Goal: Task Accomplishment & Management: Manage account settings

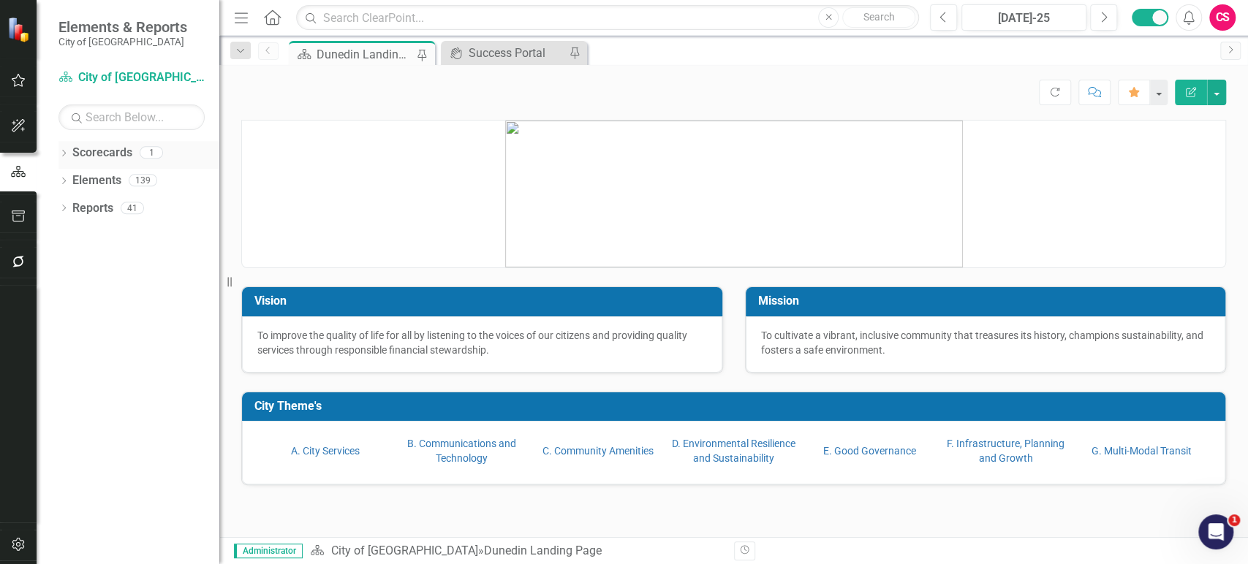
click at [62, 153] on icon "Dropdown" at bounding box center [63, 155] width 10 height 8
click at [91, 151] on link "Scorecards" at bounding box center [102, 153] width 60 height 17
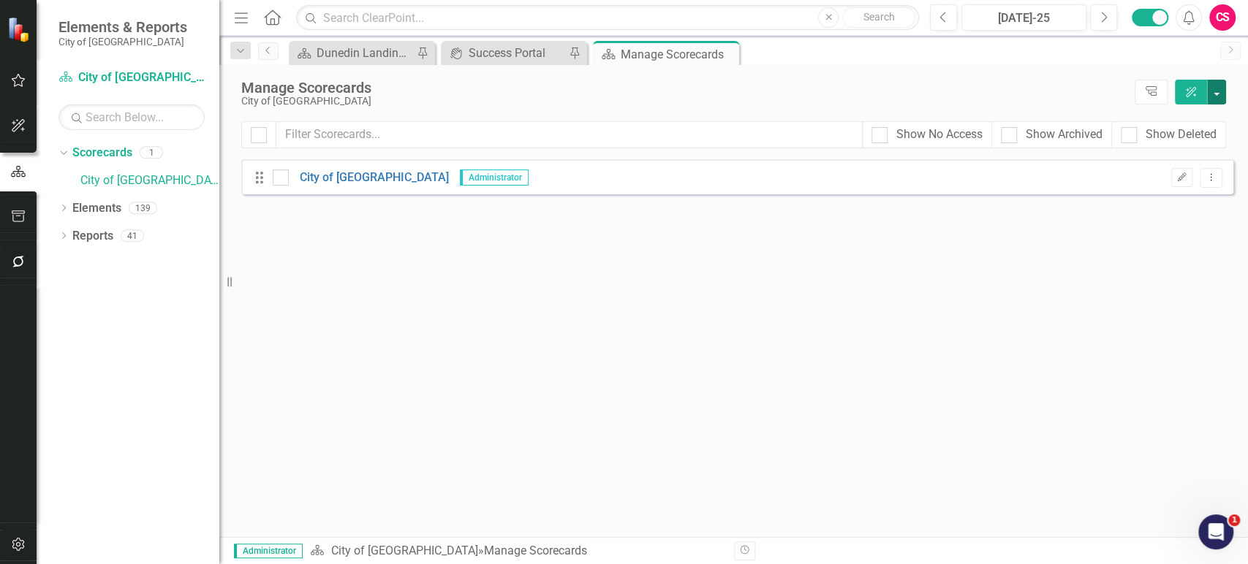
click at [1220, 99] on button "button" at bounding box center [1216, 92] width 19 height 25
click at [1171, 142] on link "Add Add Scorecard" at bounding box center [1149, 147] width 151 height 27
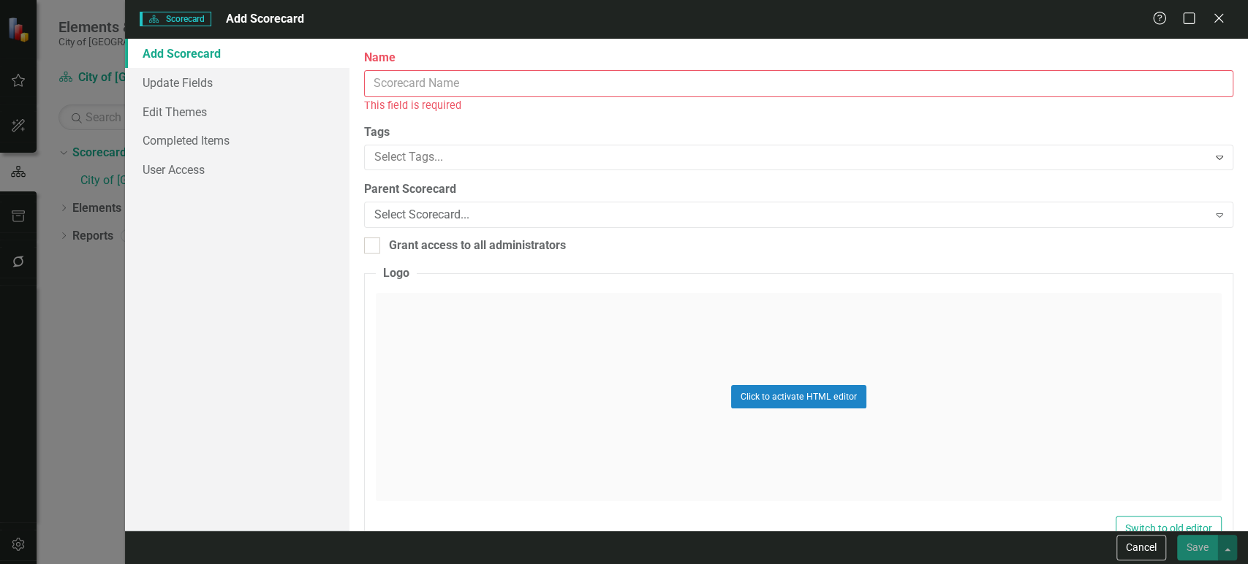
click at [412, 91] on input "Name" at bounding box center [798, 83] width 869 height 27
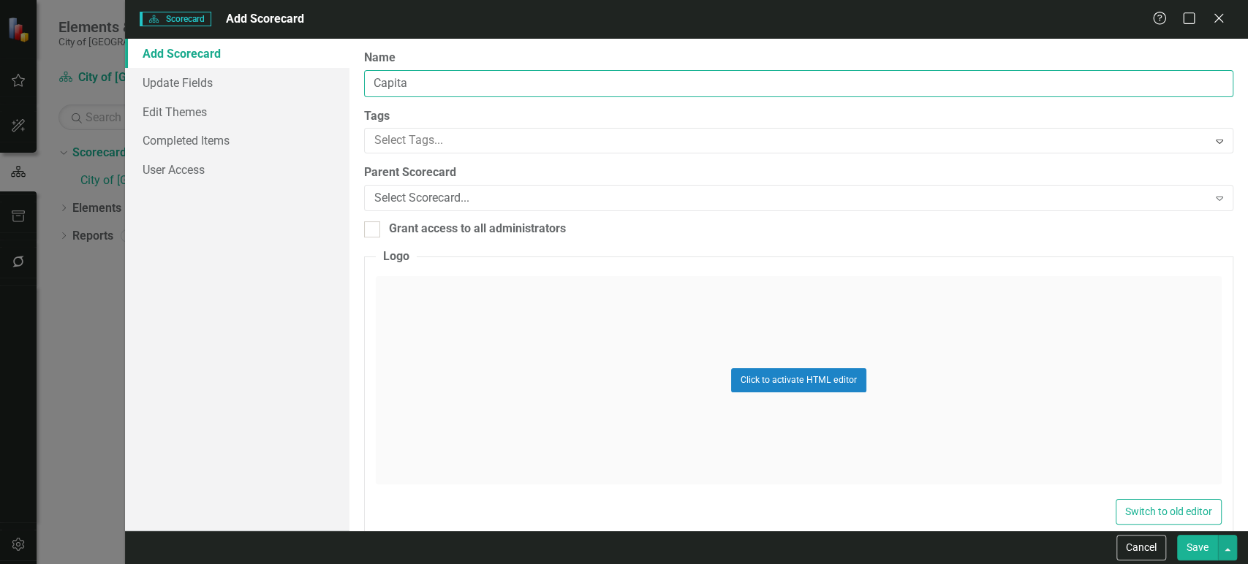
click at [417, 75] on input "Capita" at bounding box center [798, 83] width 869 height 27
click at [387, 85] on input "CIP & BPI" at bounding box center [798, 83] width 869 height 27
click at [433, 75] on input "CIPs & BPIs" at bounding box center [798, 83] width 869 height 27
click at [415, 80] on input "CIPs & BPIs" at bounding box center [798, 83] width 869 height 27
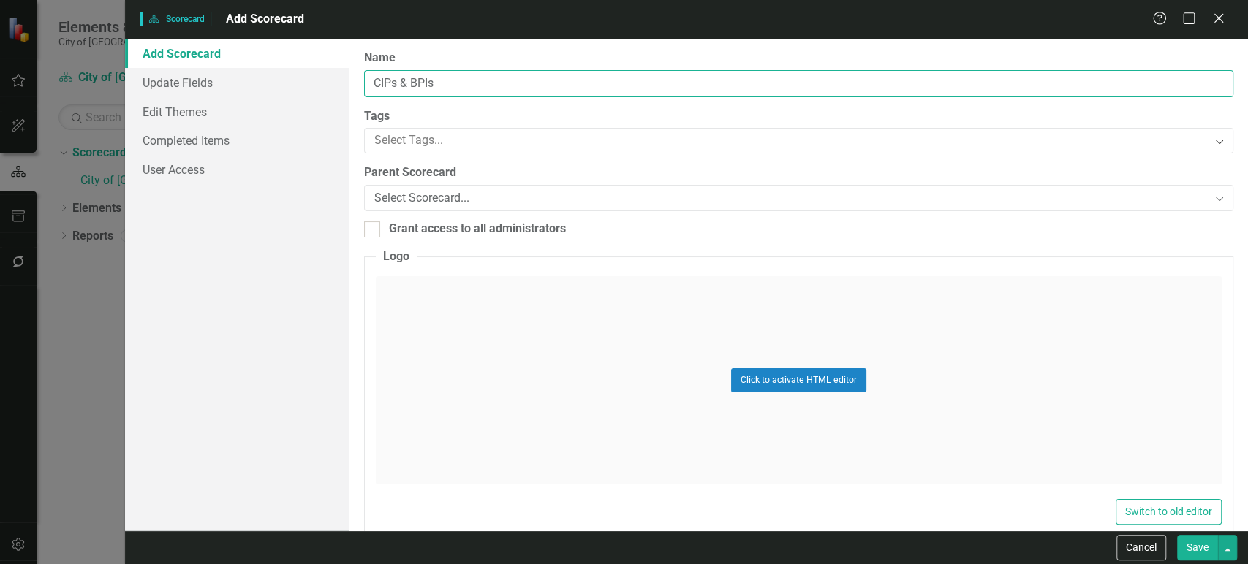
click at [415, 80] on input "CIPs & BPIs" at bounding box center [798, 83] width 869 height 27
type input "CIPs & BPIs"
click at [468, 79] on input "CIPs & BPIs" at bounding box center [798, 83] width 869 height 27
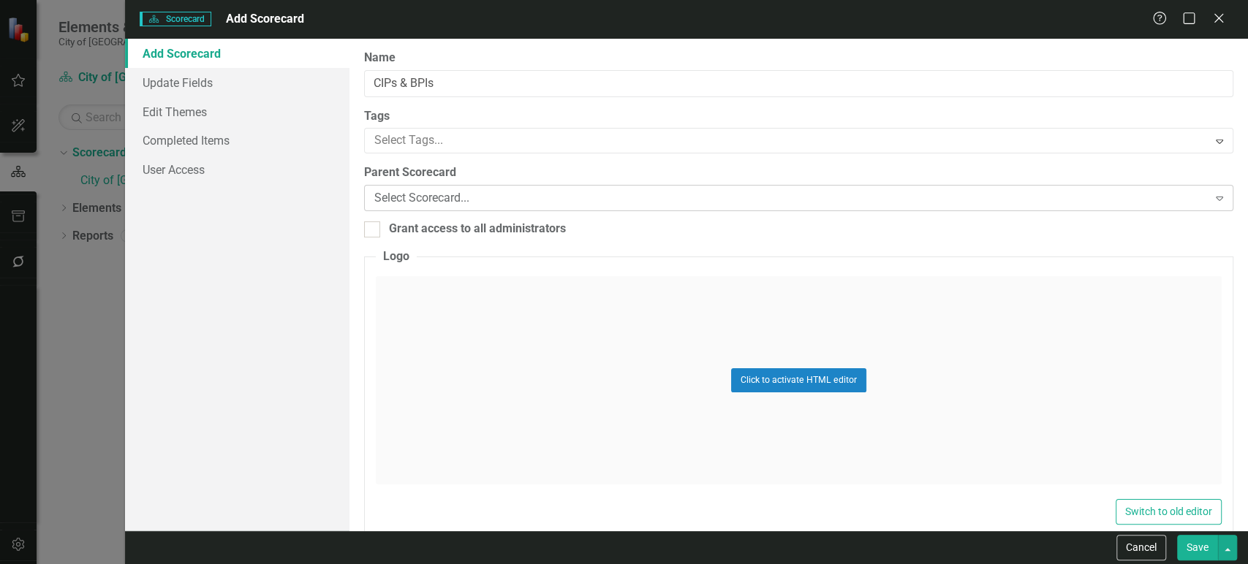
click at [471, 199] on div "Select Scorecard..." at bounding box center [790, 198] width 833 height 17
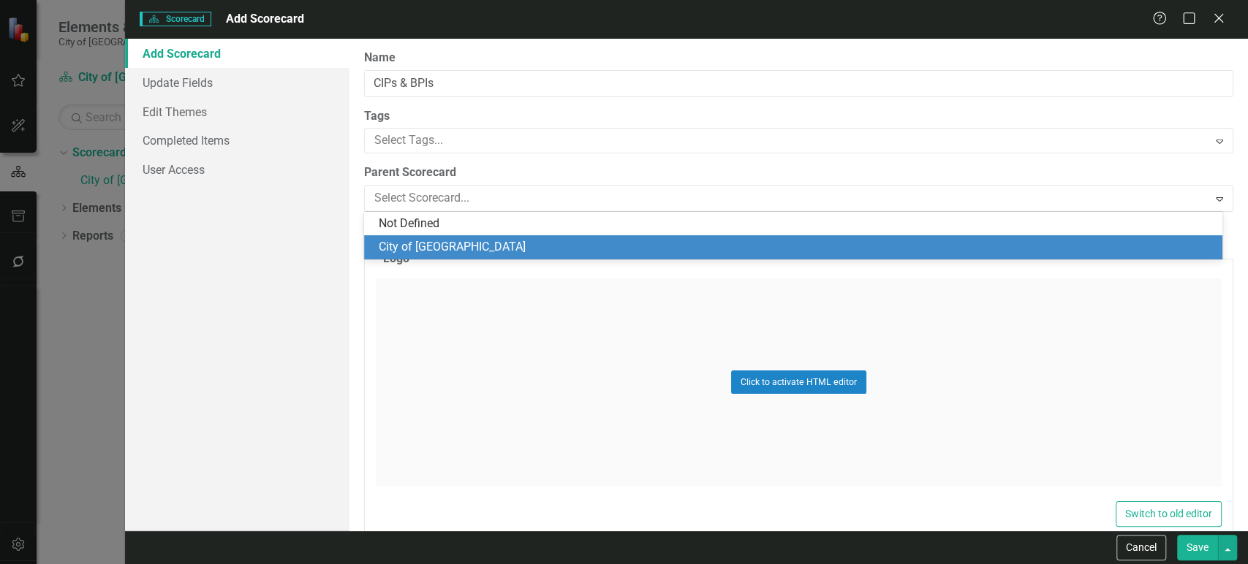
click at [464, 239] on div "City of [GEOGRAPHIC_DATA]" at bounding box center [796, 247] width 835 height 17
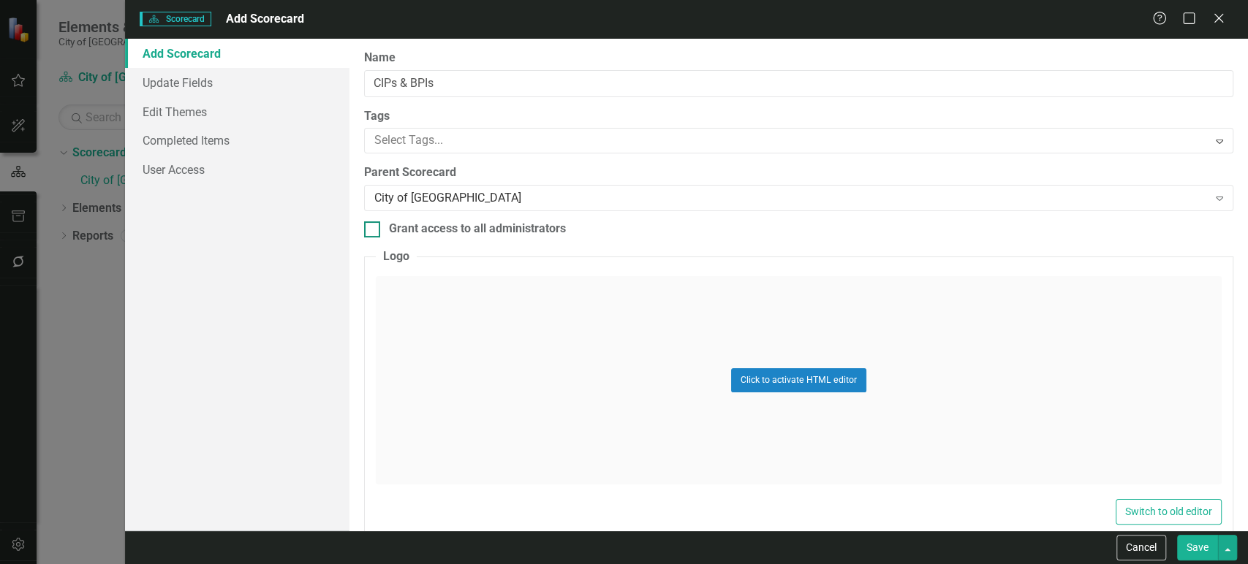
click at [425, 229] on div "Grant access to all administrators" at bounding box center [477, 229] width 177 height 17
click at [373, 229] on input "Grant access to all administrators" at bounding box center [369, 226] width 10 height 10
checkbox input "true"
click at [1188, 548] on button "Save" at bounding box center [1197, 548] width 41 height 26
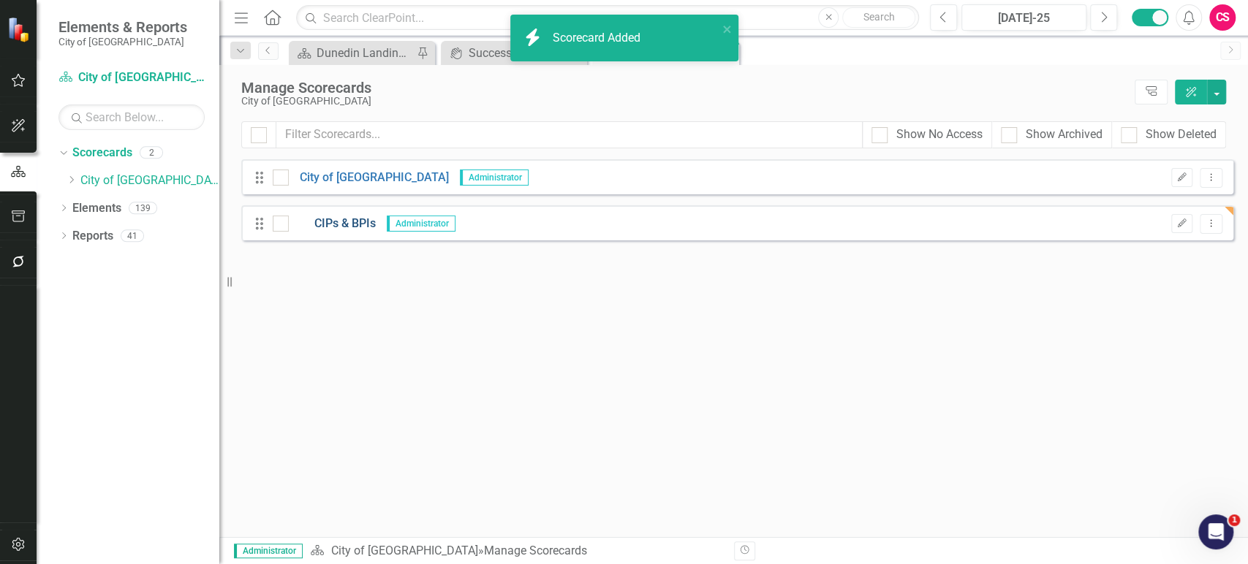
click at [361, 225] on link "CIPs & BPIs" at bounding box center [332, 224] width 87 height 17
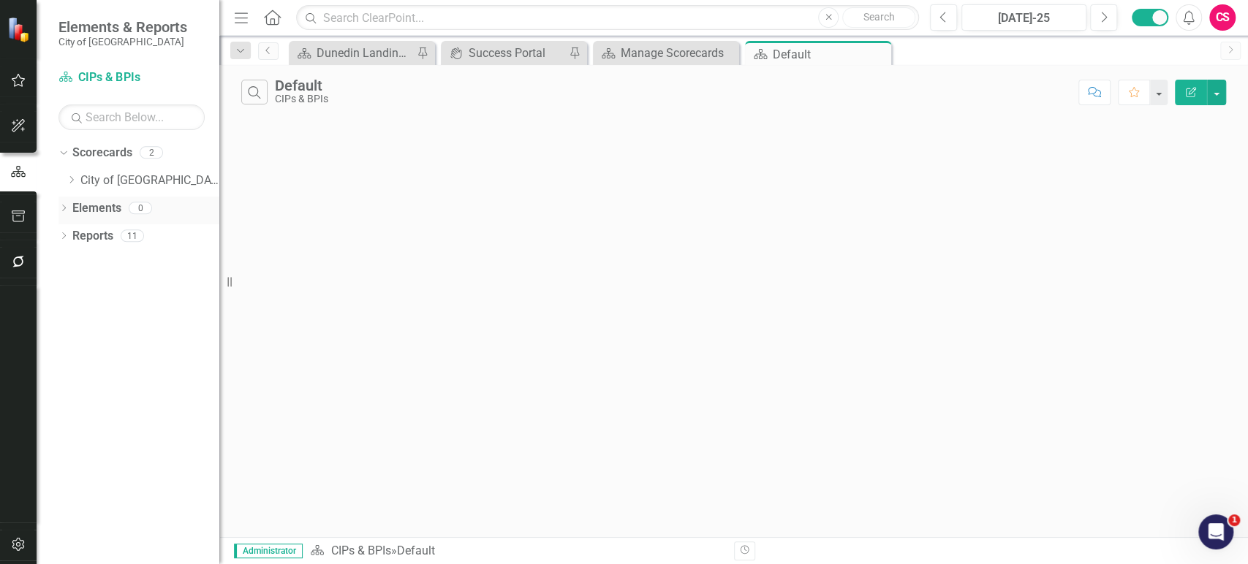
click at [102, 200] on link "Elements" at bounding box center [96, 208] width 49 height 17
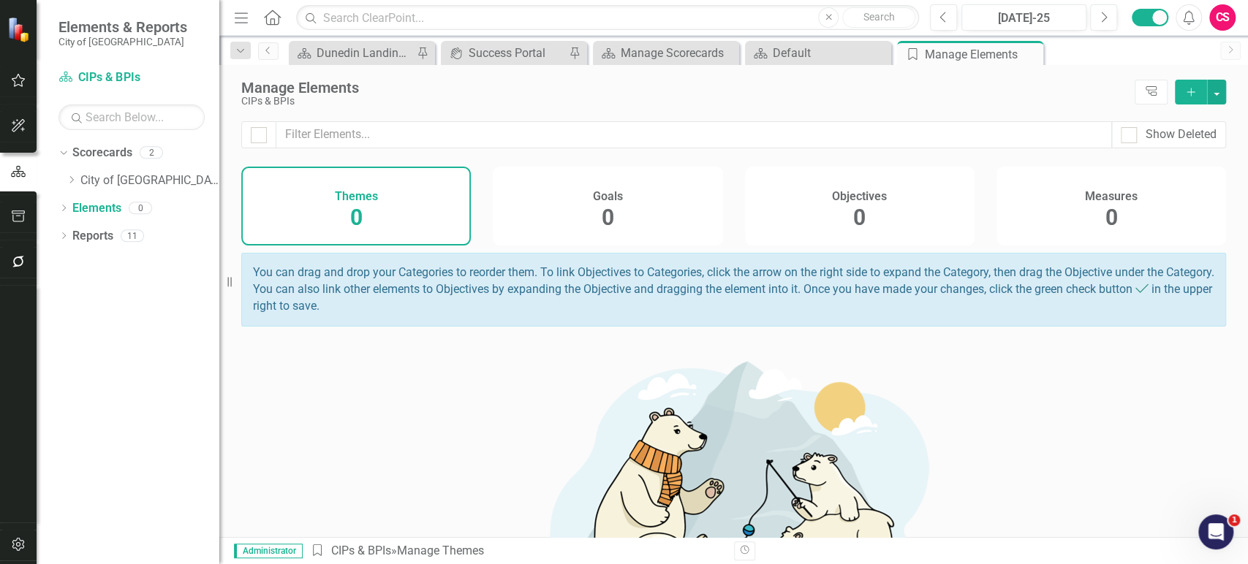
click at [854, 221] on span "0" at bounding box center [859, 218] width 12 height 26
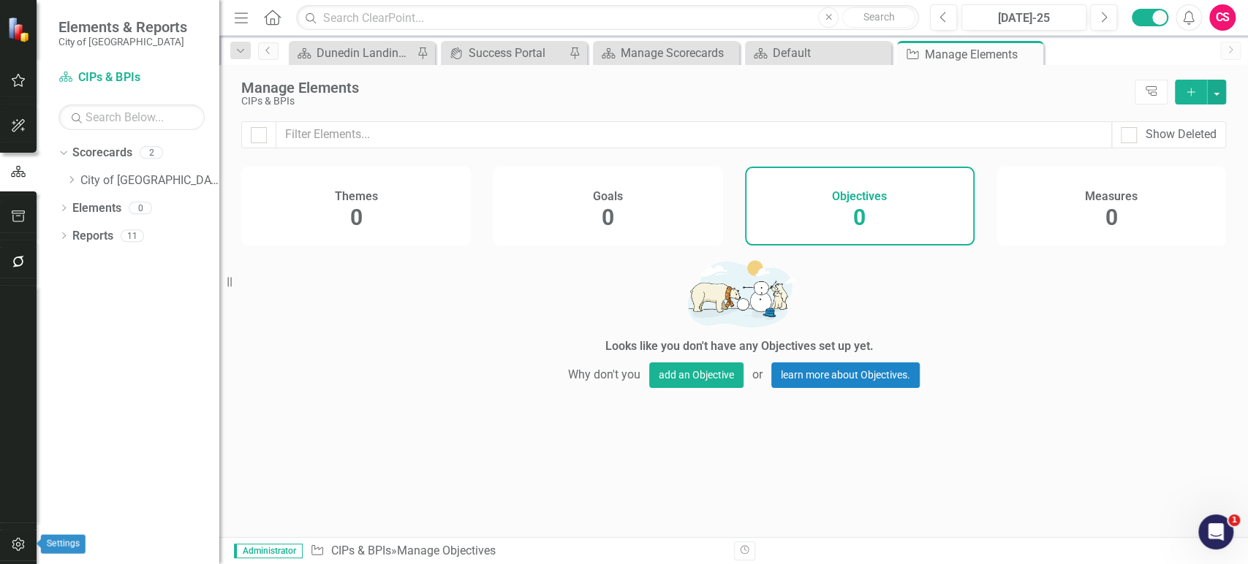
click at [21, 547] on icon "button" at bounding box center [18, 545] width 15 height 12
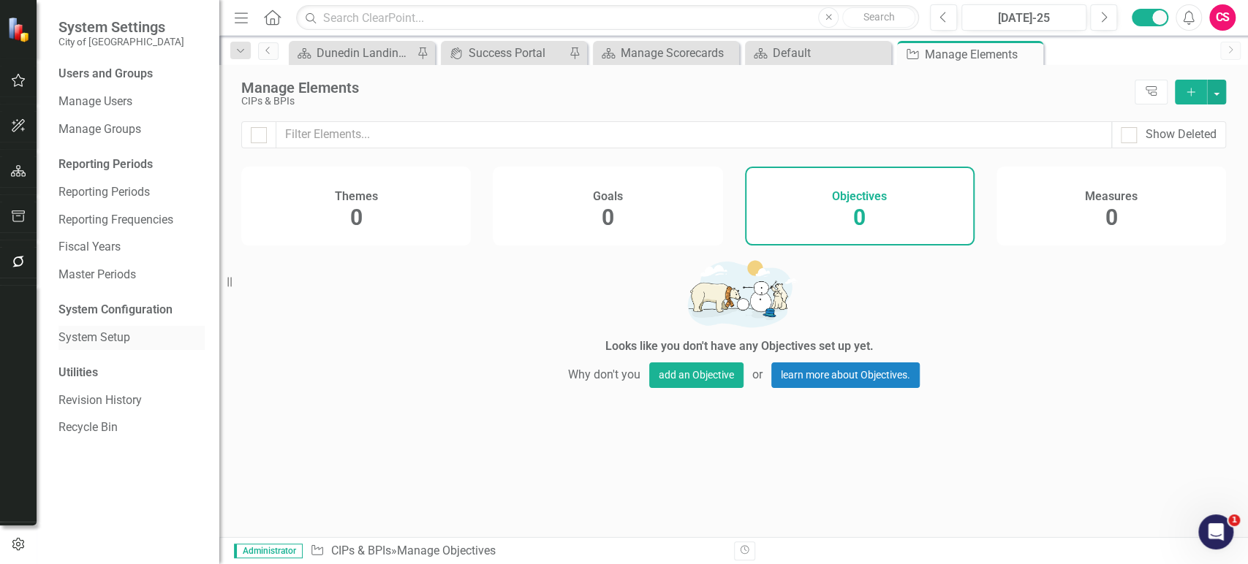
click at [123, 335] on link "System Setup" at bounding box center [131, 338] width 146 height 17
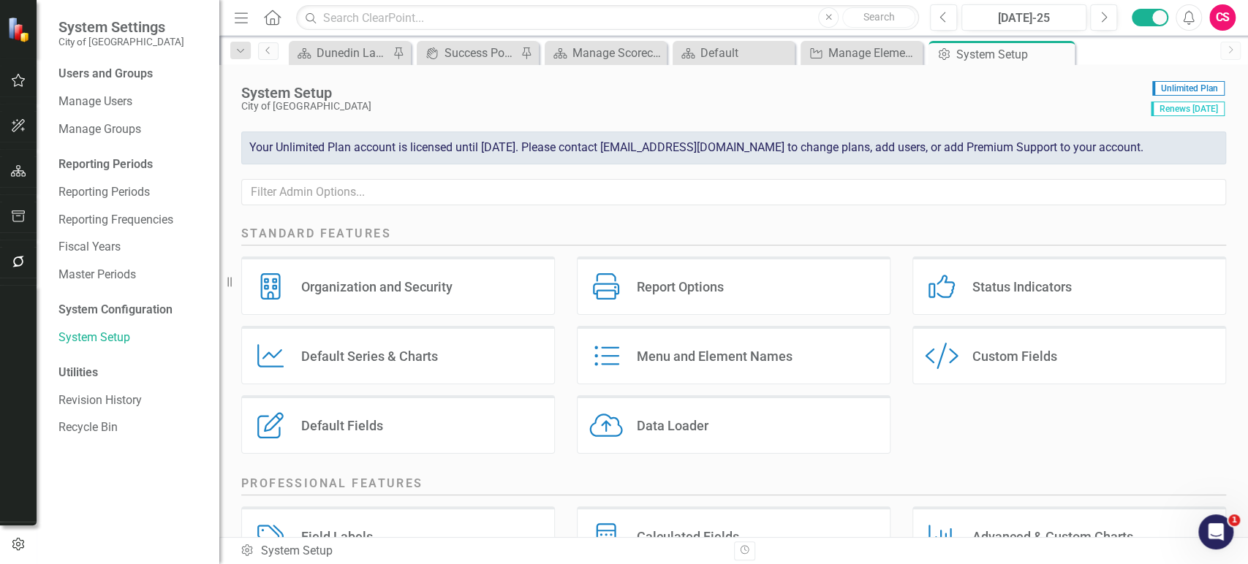
click at [754, 369] on div "Menu and Element Names Menu and Element Names" at bounding box center [734, 355] width 314 height 58
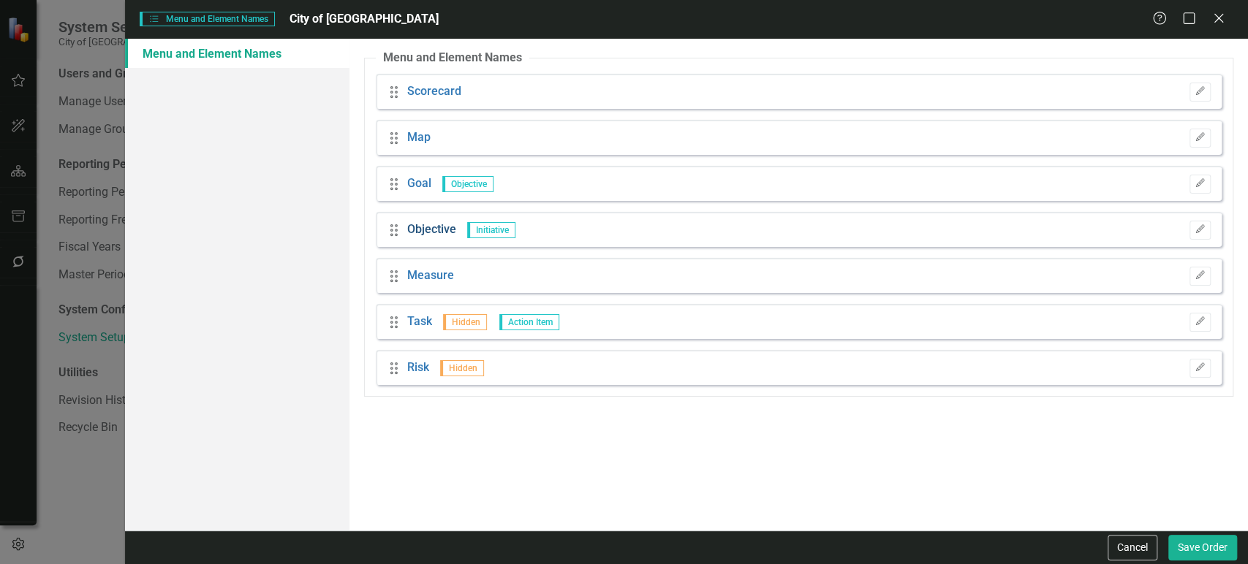
click at [439, 225] on link "Objective" at bounding box center [431, 229] width 49 height 17
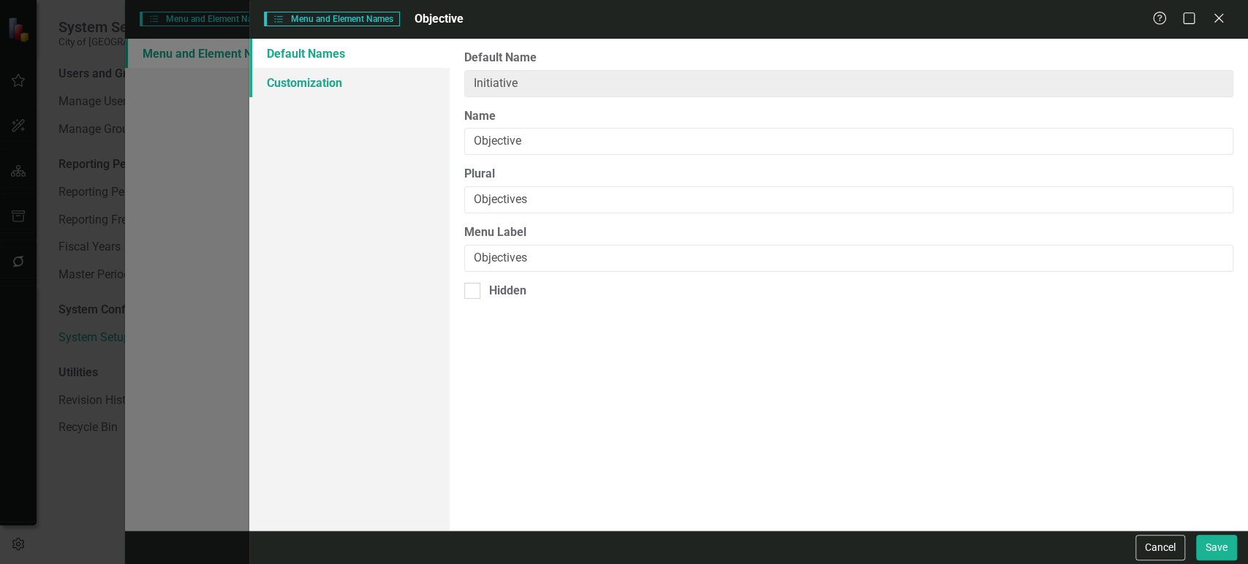
click at [360, 86] on link "Customization" at bounding box center [349, 82] width 200 height 29
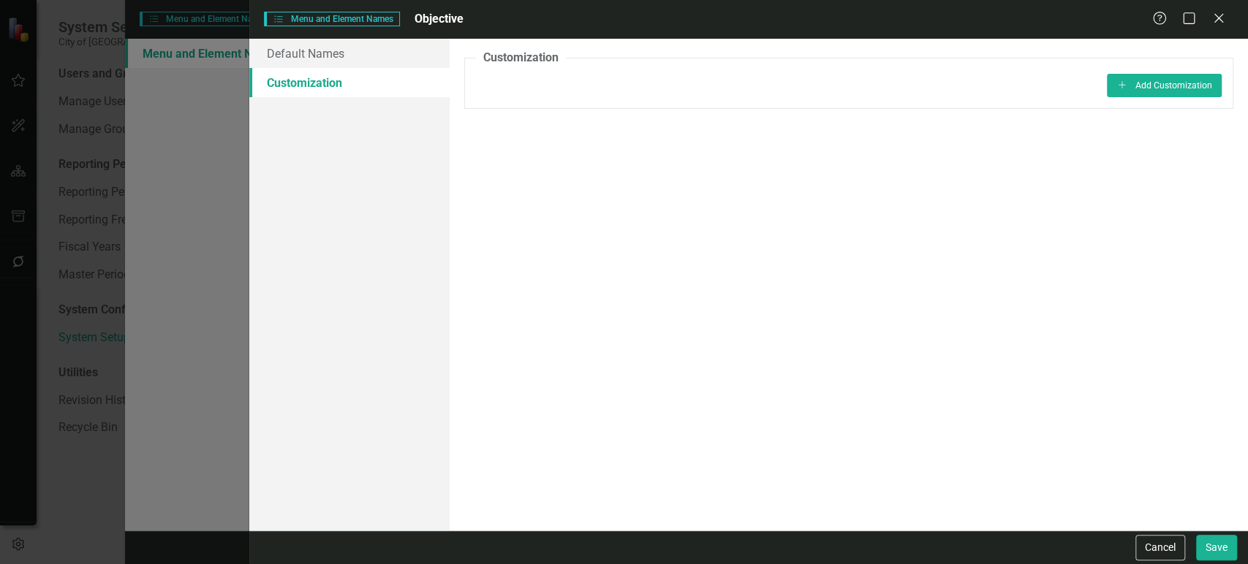
click at [1185, 71] on fieldset "Customization Add Add Customization" at bounding box center [848, 79] width 769 height 59
click at [1197, 80] on button "Add Add Customization" at bounding box center [1163, 85] width 115 height 23
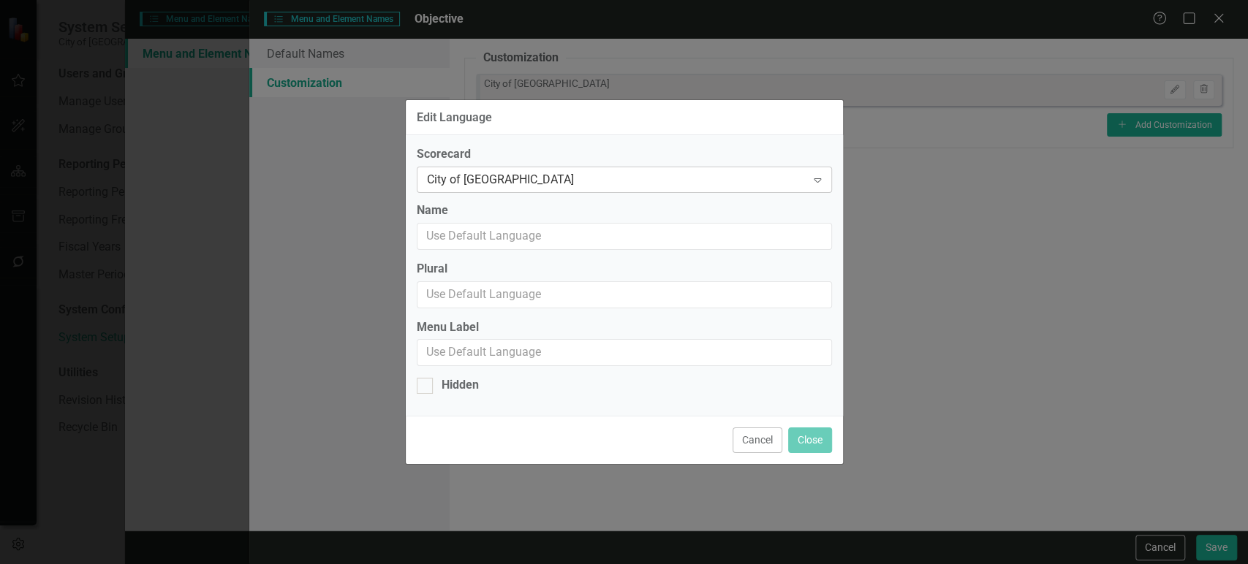
click at [669, 174] on div "City of [GEOGRAPHIC_DATA]" at bounding box center [616, 180] width 379 height 17
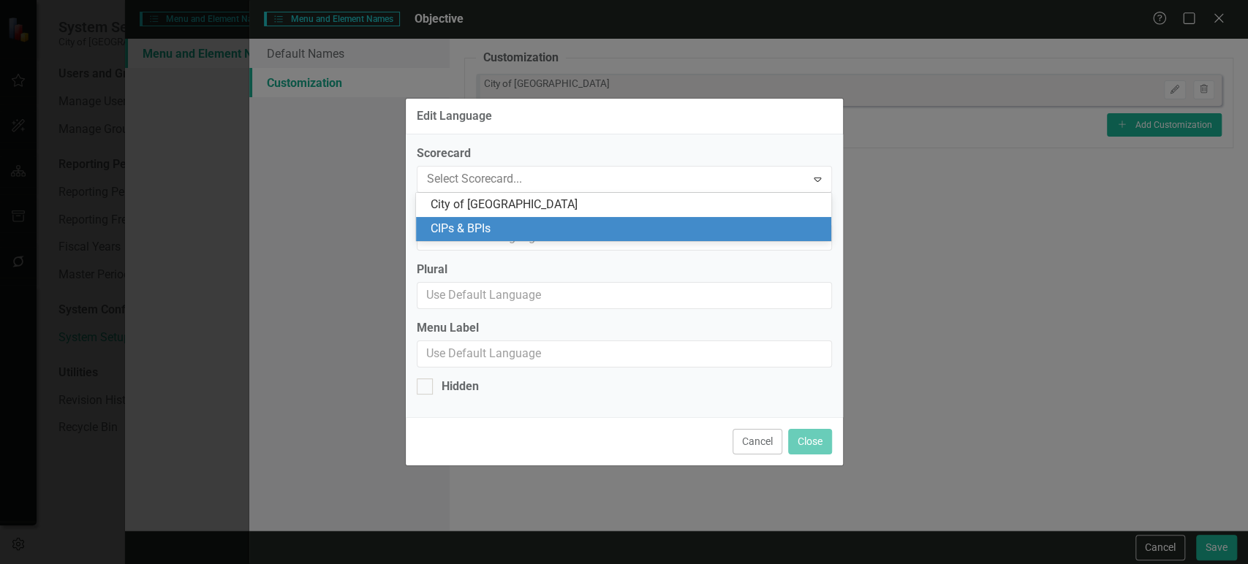
click at [596, 227] on div "CIPs & BPIs" at bounding box center [626, 229] width 392 height 17
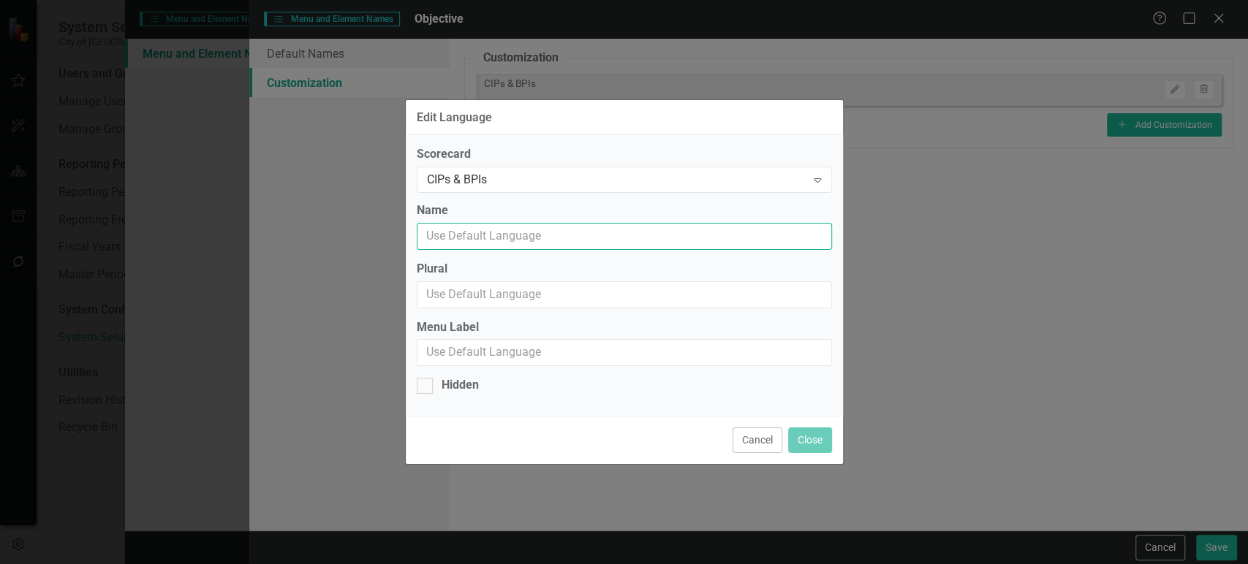
click at [593, 228] on input "Name" at bounding box center [624, 236] width 415 height 27
type input "Project"
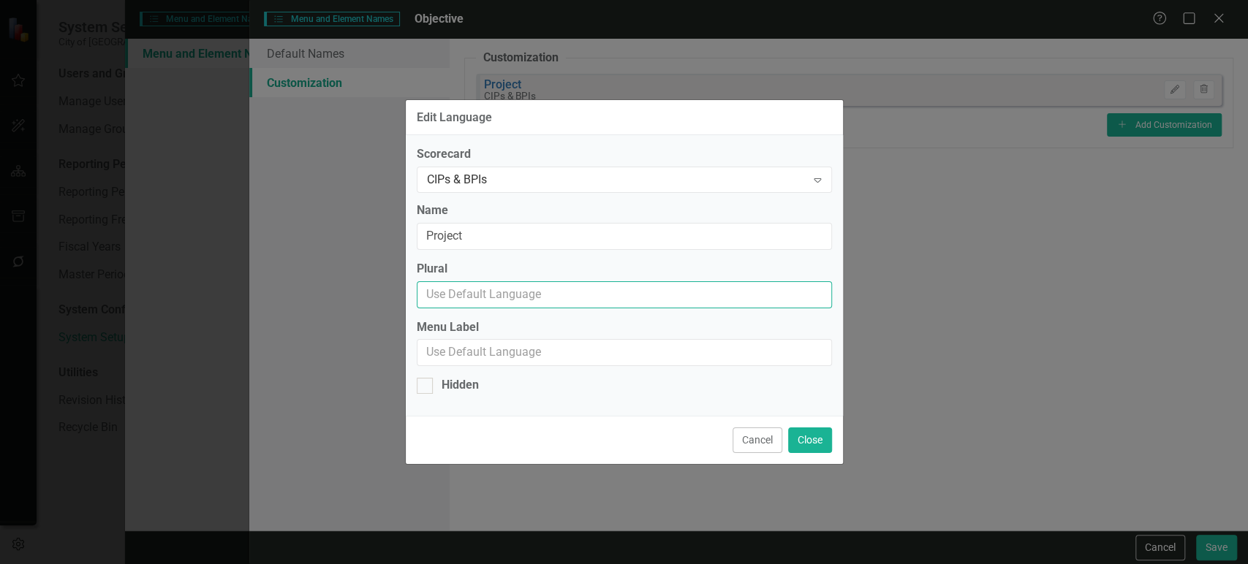
paste input "Project"
type input "Projects"
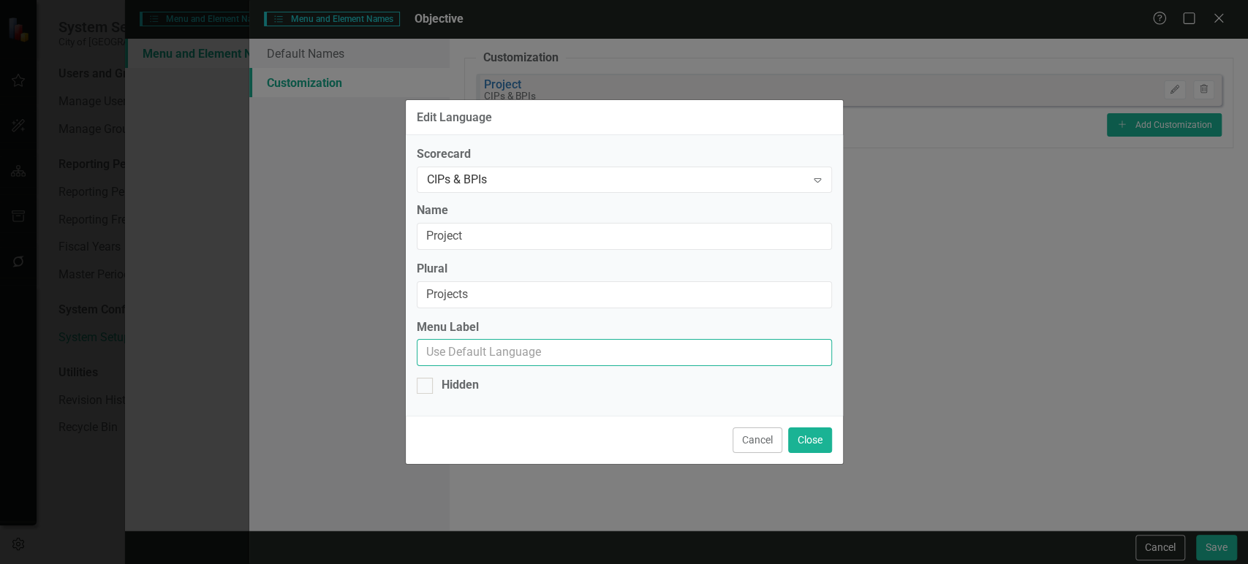
paste input "Project"
type input "Projects"
click at [801, 442] on button "Close" at bounding box center [810, 441] width 44 height 26
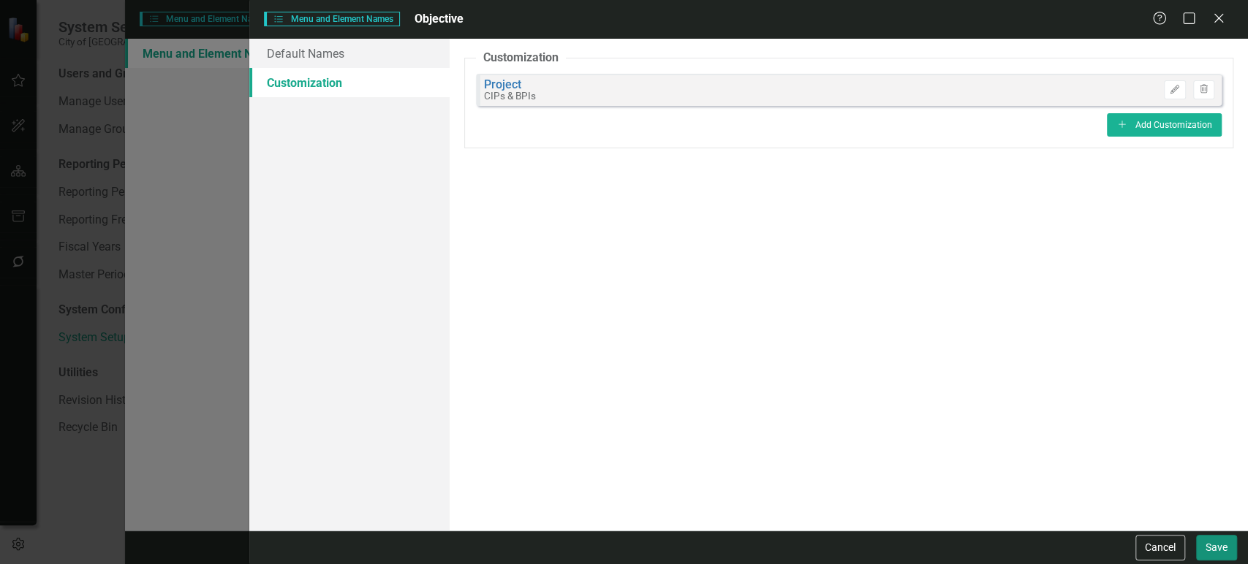
click at [1222, 544] on button "Save" at bounding box center [1216, 548] width 41 height 26
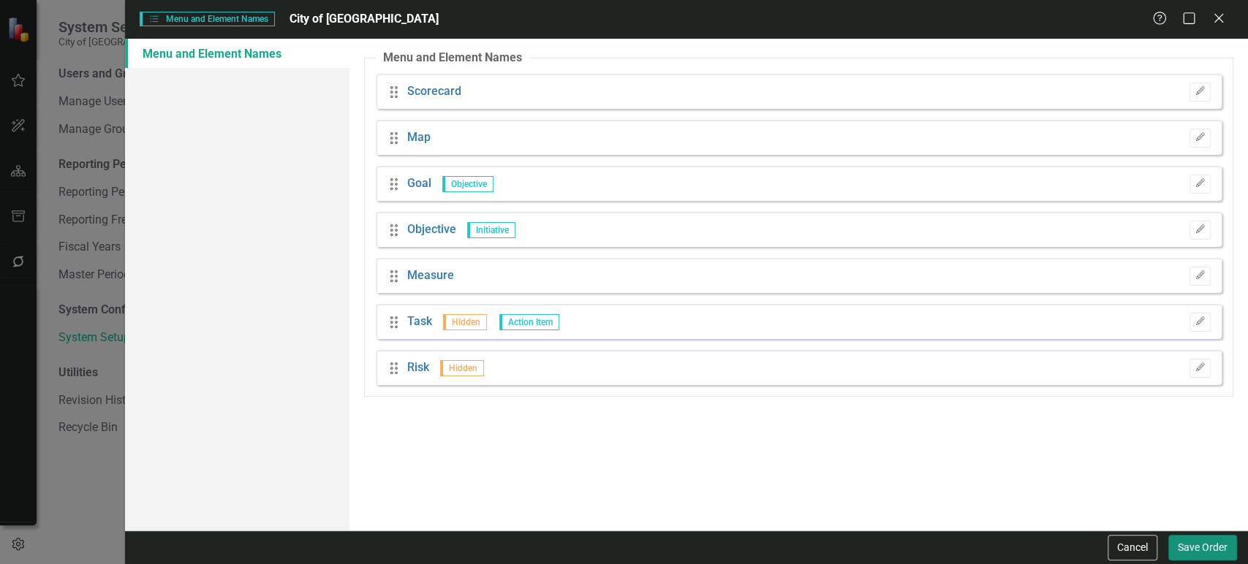
click at [1191, 550] on button "Save Order" at bounding box center [1202, 548] width 69 height 26
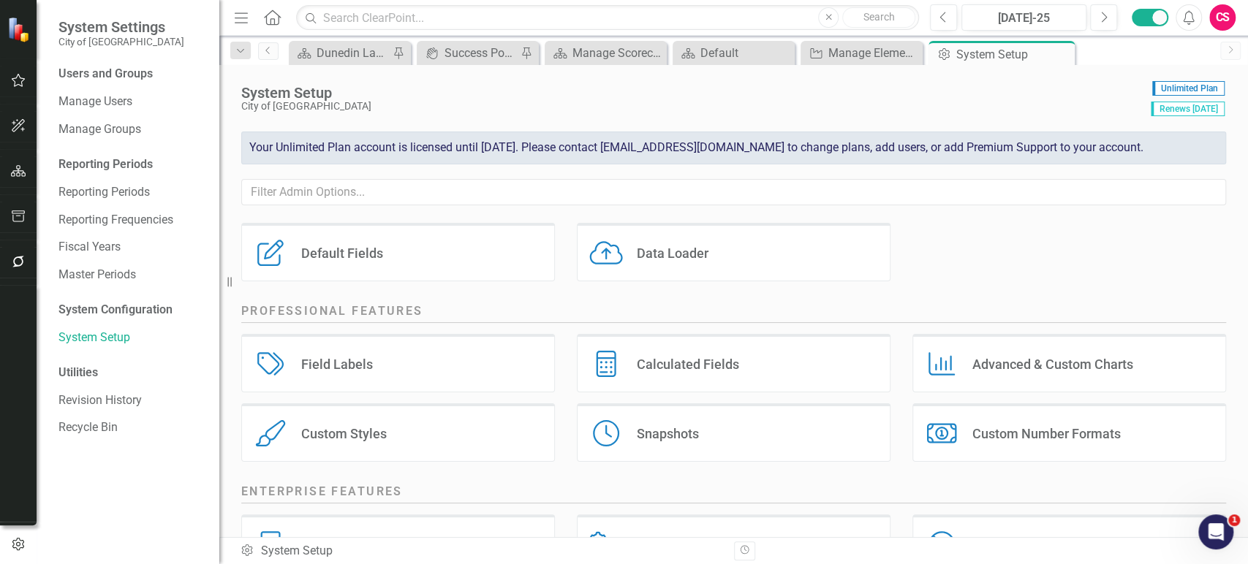
scroll to position [298, 0]
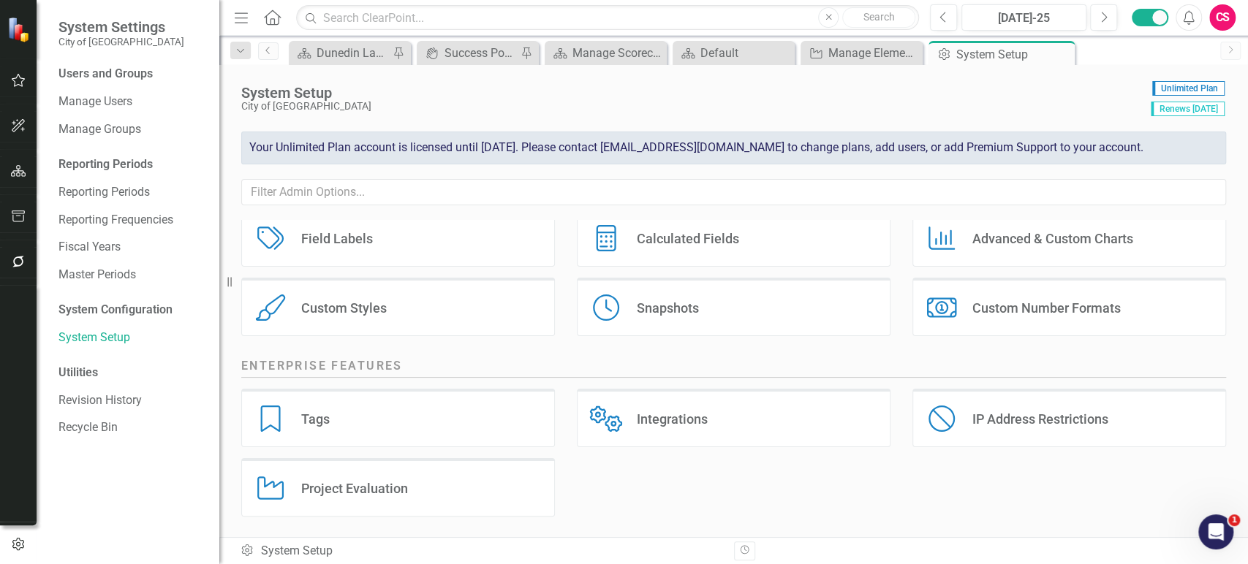
click at [393, 410] on div "Tags Tags" at bounding box center [398, 418] width 314 height 58
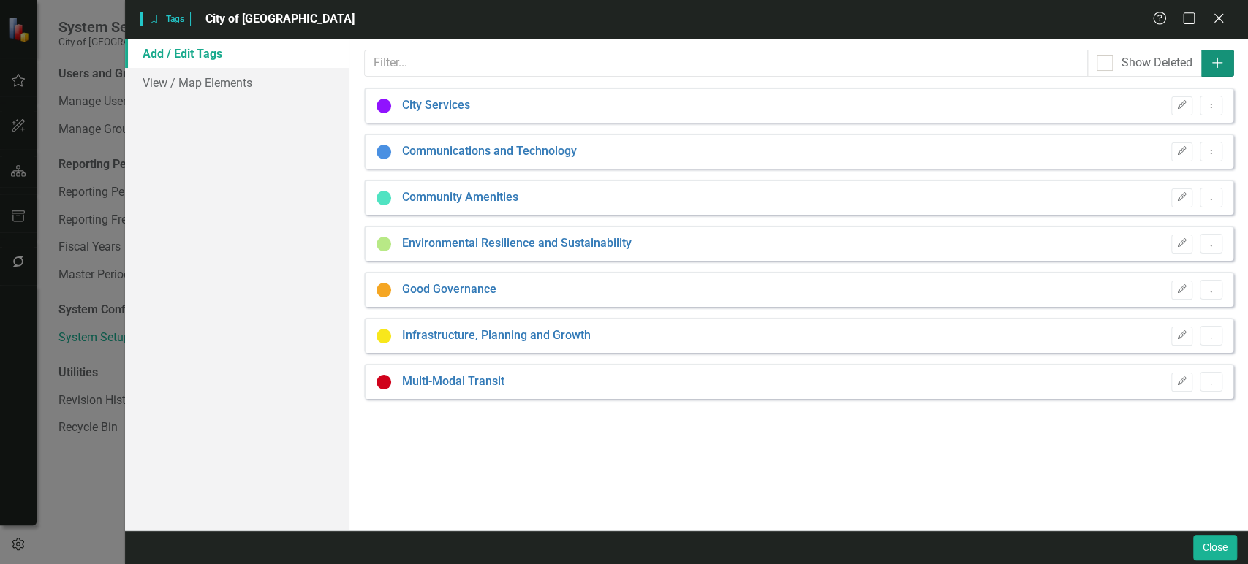
click at [1215, 66] on icon "Add" at bounding box center [1217, 63] width 15 height 12
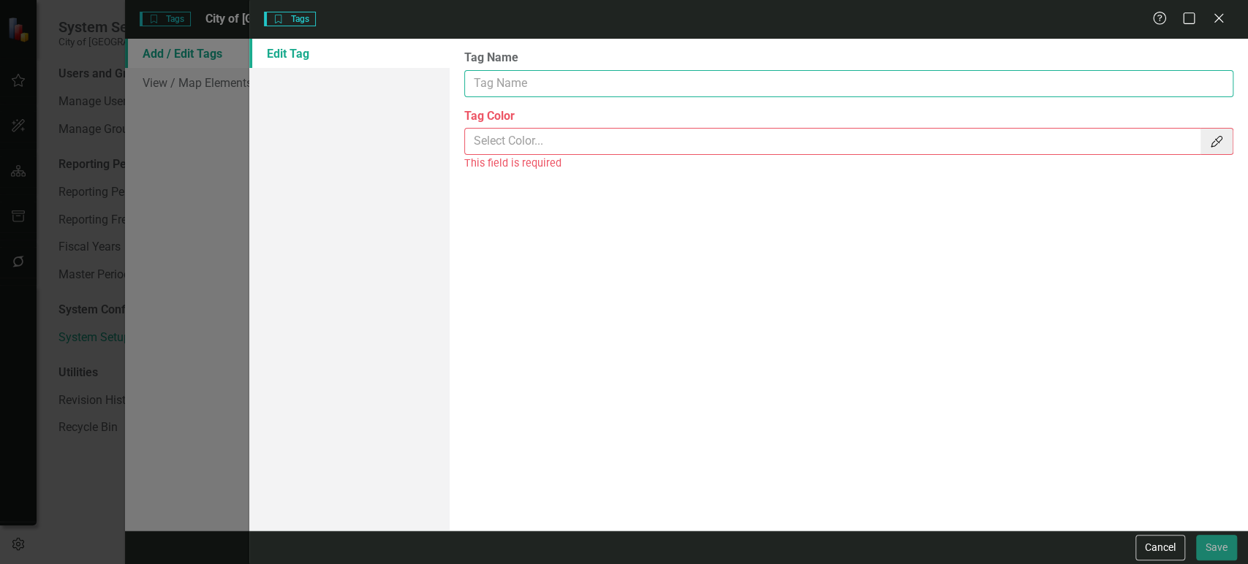
click at [528, 94] on input "Tag Name" at bounding box center [848, 83] width 769 height 27
type input "CIP"
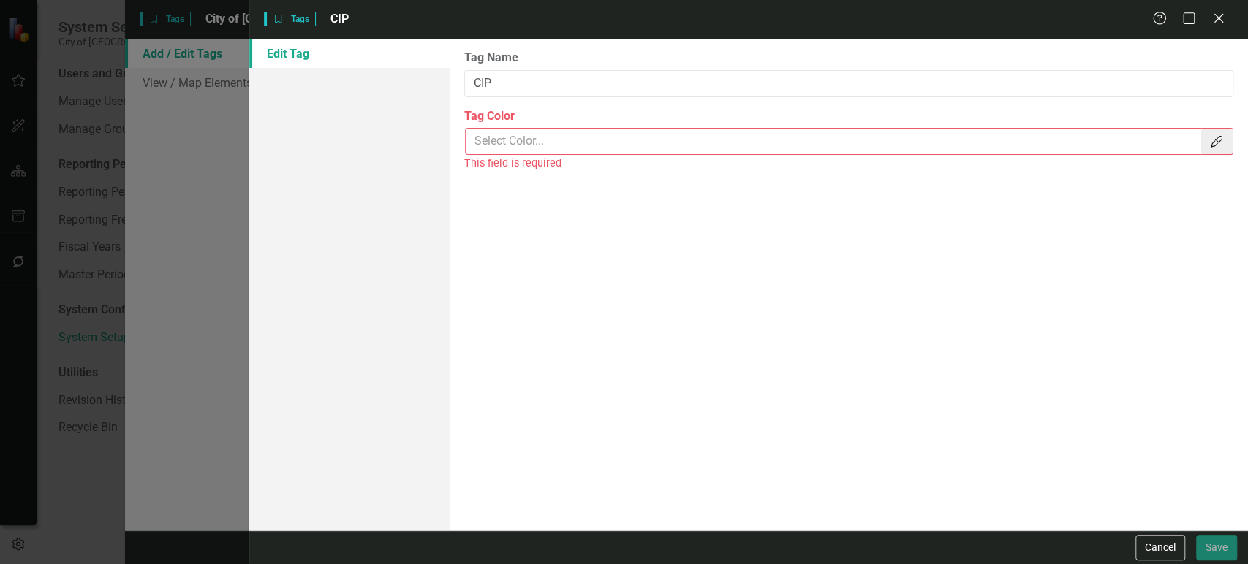
click at [526, 133] on input "Tag Color" at bounding box center [833, 141] width 737 height 27
click at [1215, 148] on button "Color Picker" at bounding box center [1216, 141] width 33 height 27
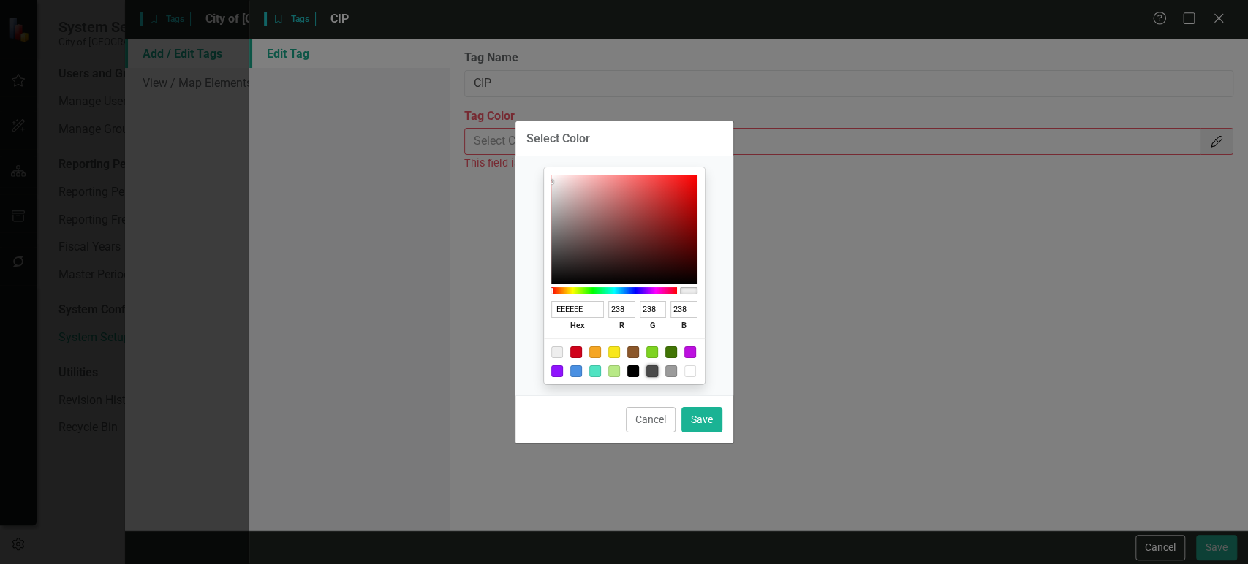
click at [650, 368] on div at bounding box center [652, 371] width 12 height 12
type input "4A4A4A"
type input "74"
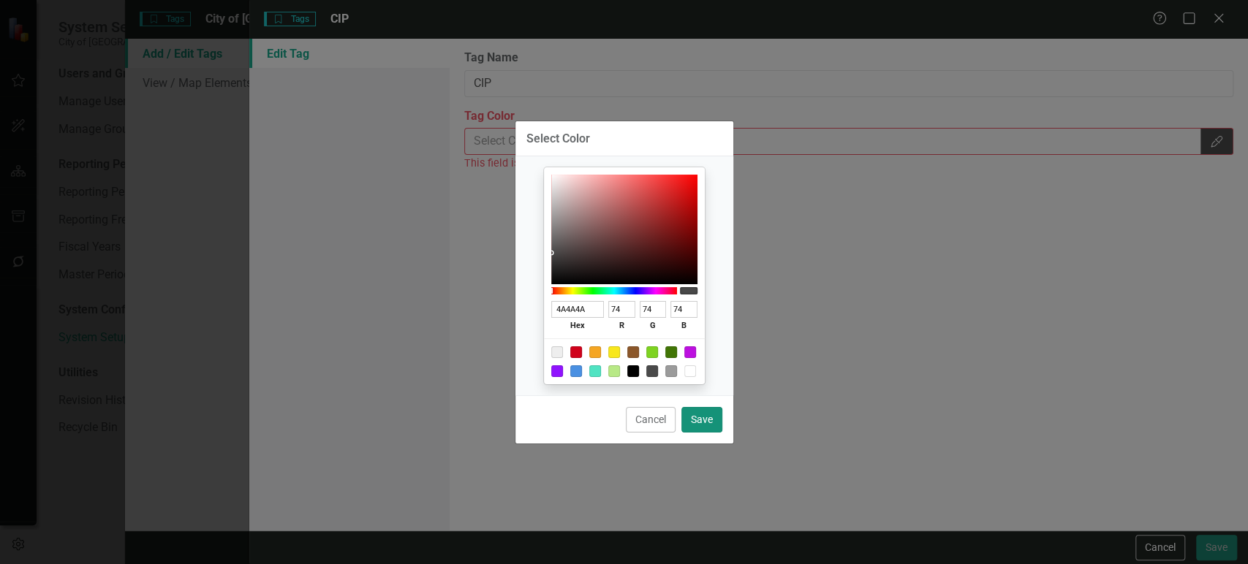
click at [712, 416] on button "Save" at bounding box center [701, 420] width 41 height 26
type input "#4a4a4a"
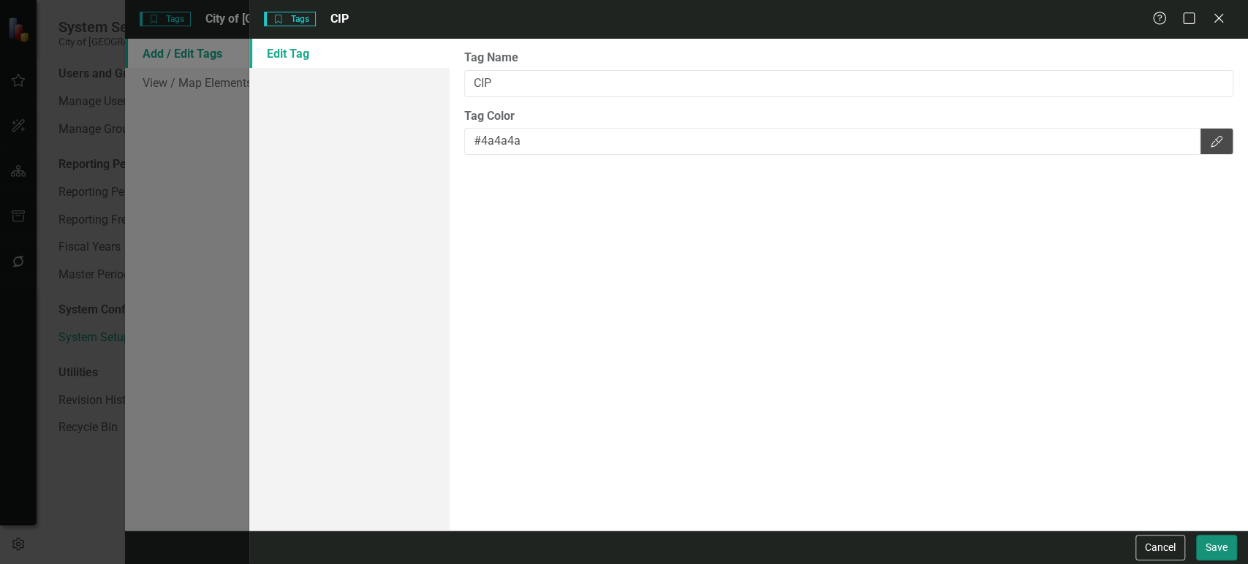
click at [1217, 553] on button "Save" at bounding box center [1216, 548] width 41 height 26
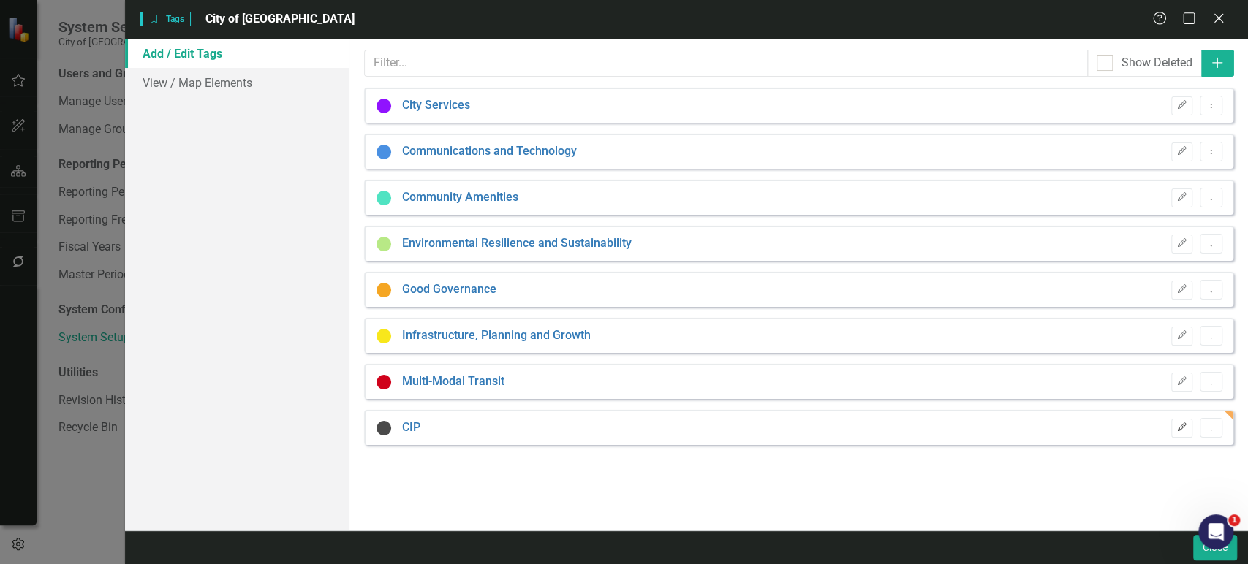
click at [1183, 430] on icon "Edit" at bounding box center [1181, 427] width 11 height 9
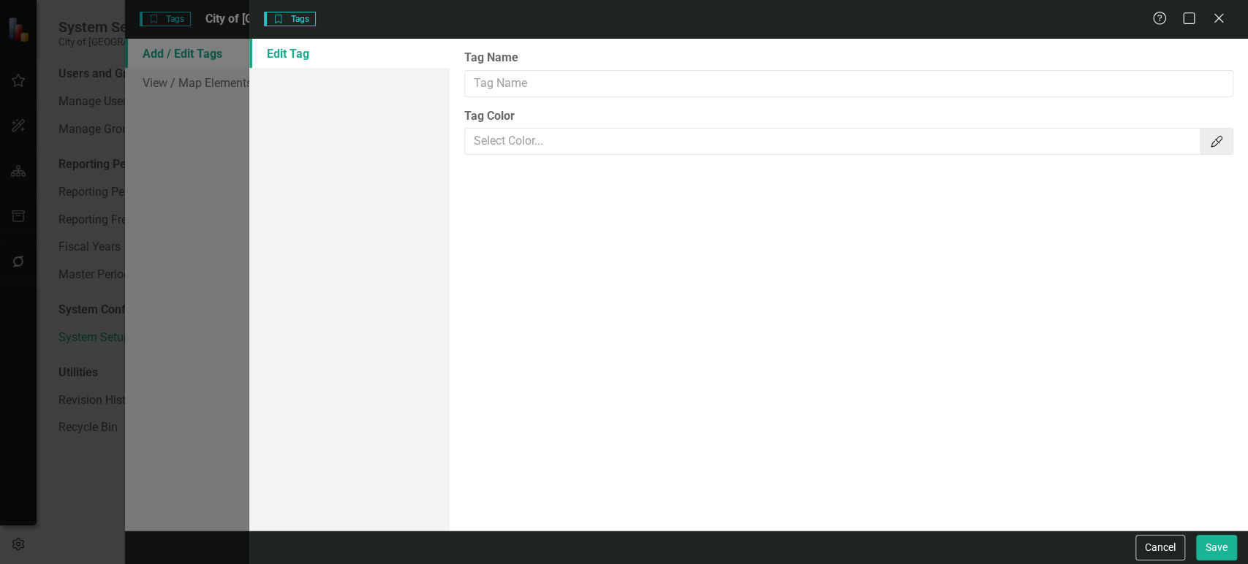
type input "CIP"
type input "#4a4a4a"
click at [1218, 139] on icon "Color Picker" at bounding box center [1216, 142] width 15 height 12
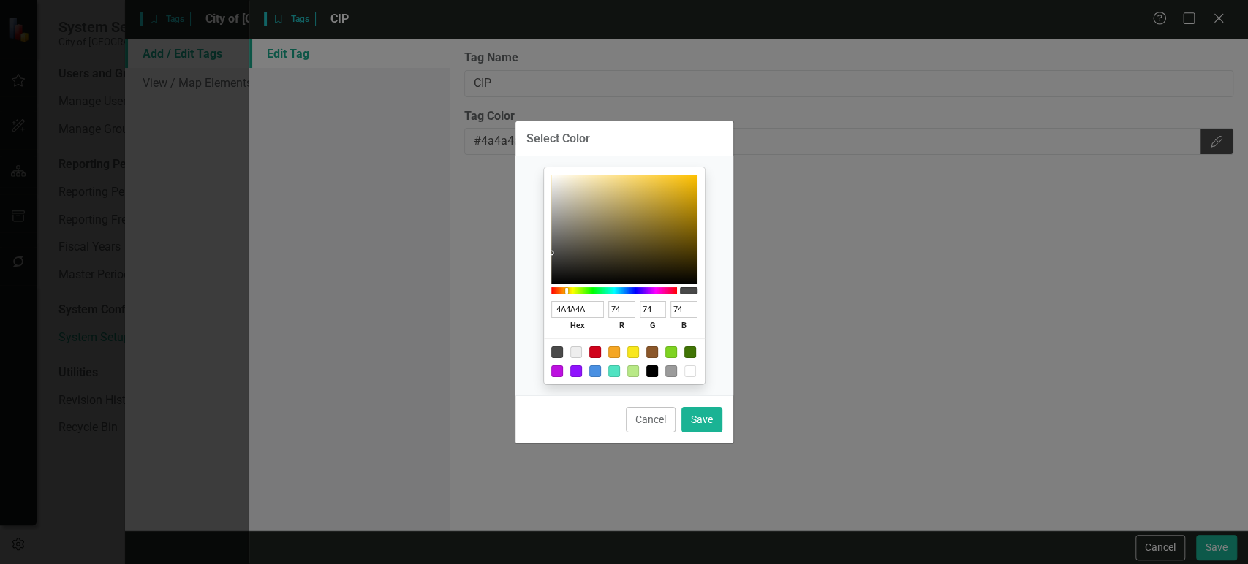
click at [566, 295] on div at bounding box center [614, 290] width 126 height 7
type input "F3CC54"
type input "243"
type input "204"
type input "84"
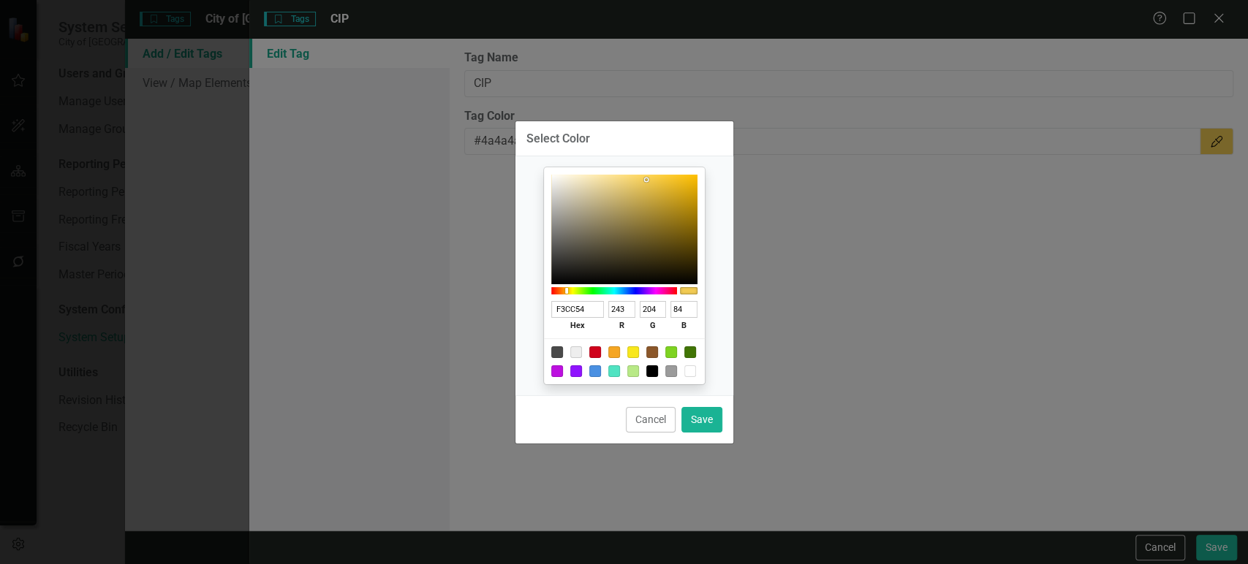
click at [646, 181] on div at bounding box center [624, 230] width 146 height 110
click at [709, 429] on button "Save" at bounding box center [701, 420] width 41 height 26
type input "#f3cc54"
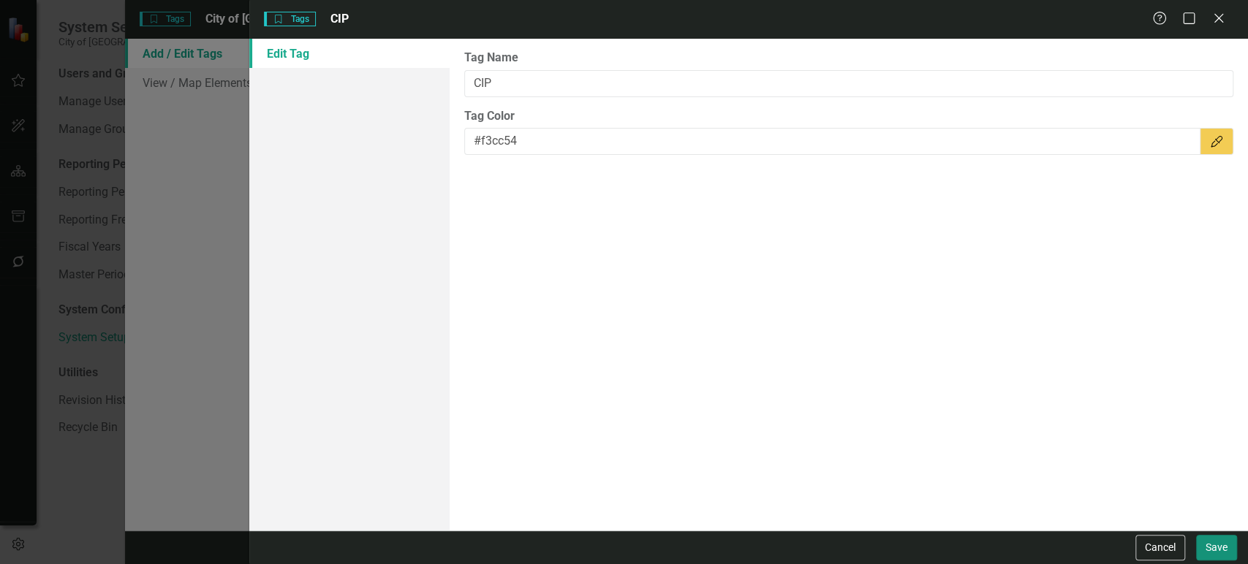
click at [1213, 544] on button "Save" at bounding box center [1216, 548] width 41 height 26
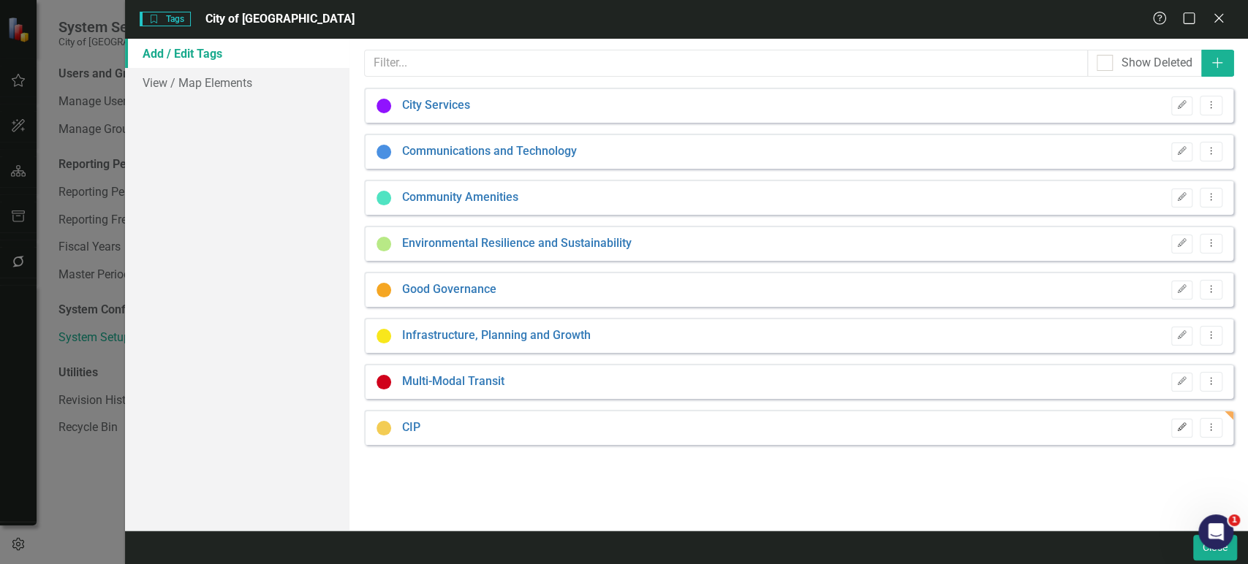
click at [1189, 425] on button "Edit" at bounding box center [1181, 428] width 21 height 19
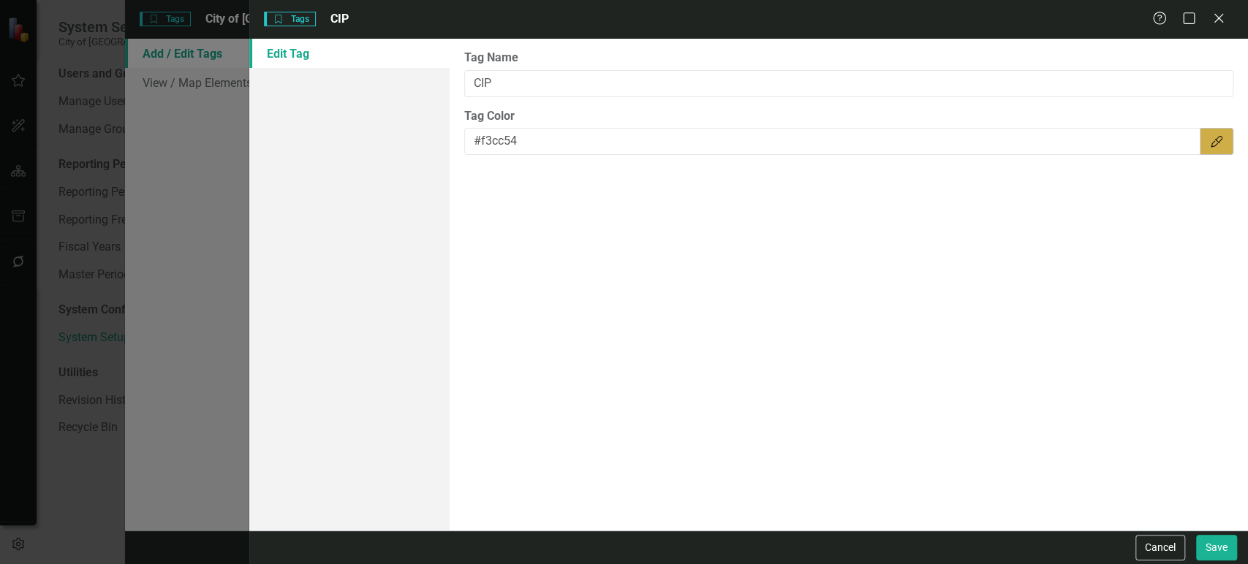
click at [1226, 131] on button "Color Picker" at bounding box center [1216, 141] width 34 height 27
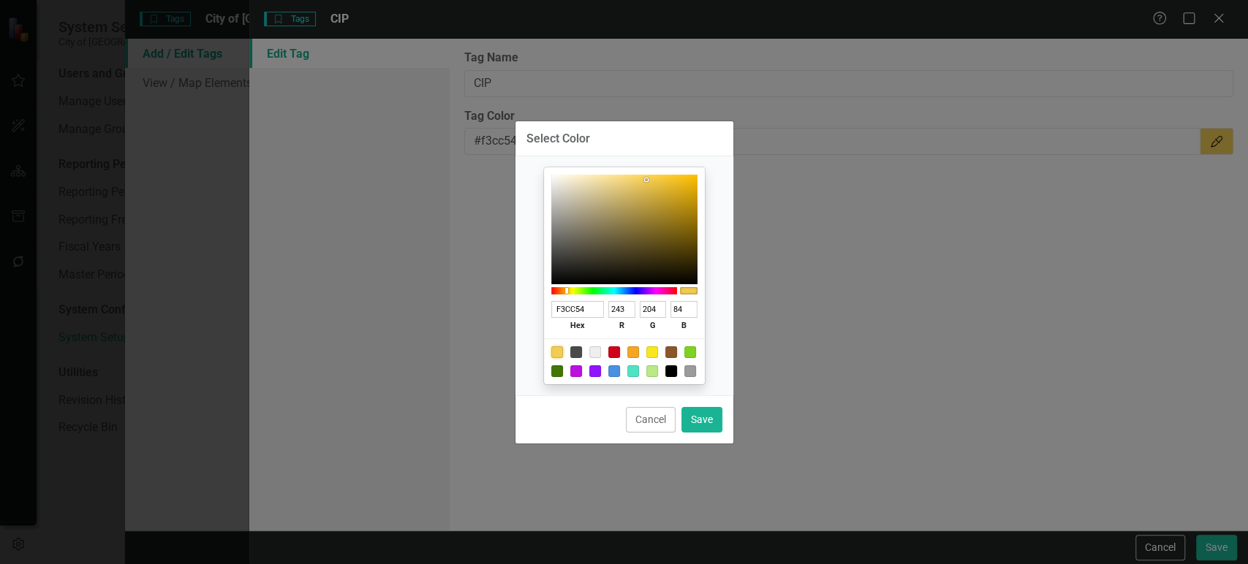
click at [559, 349] on div at bounding box center [557, 352] width 12 height 12
click at [704, 424] on button "Save" at bounding box center [701, 420] width 41 height 26
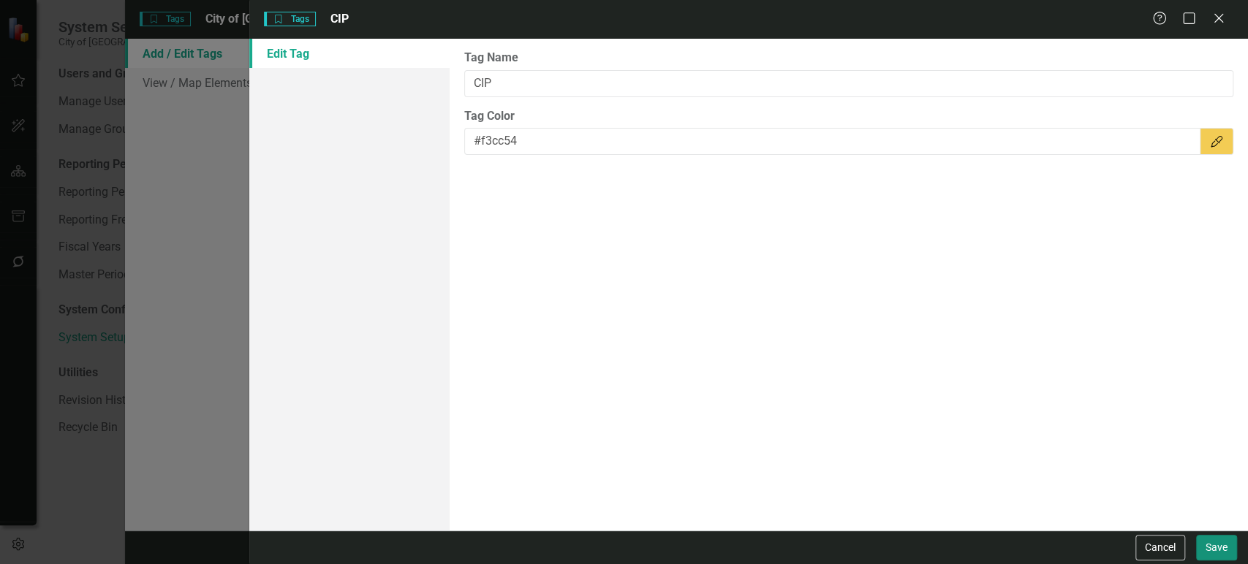
click at [1206, 543] on button "Save" at bounding box center [1216, 548] width 41 height 26
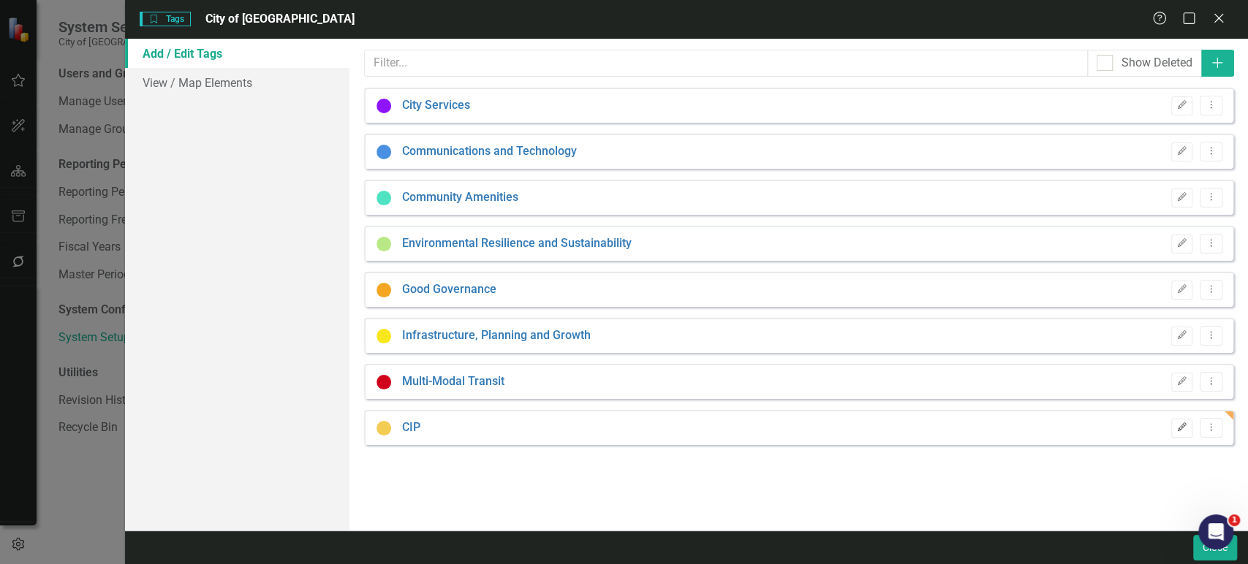
click at [1178, 426] on icon "Edit" at bounding box center [1181, 427] width 11 height 9
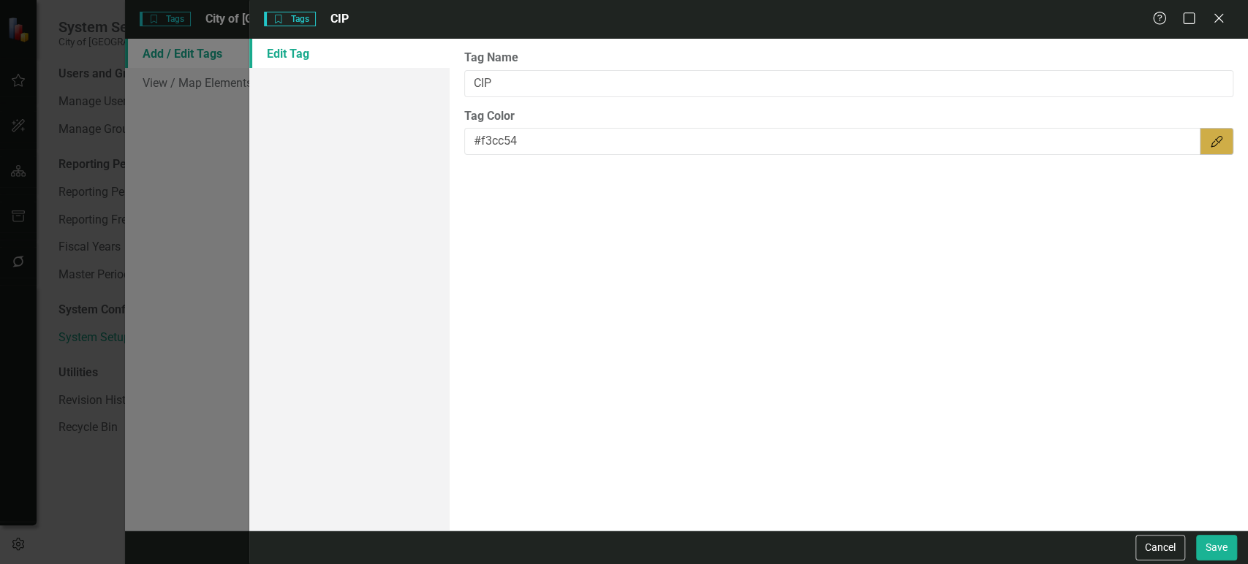
click at [1210, 151] on button "Color Picker" at bounding box center [1216, 141] width 34 height 27
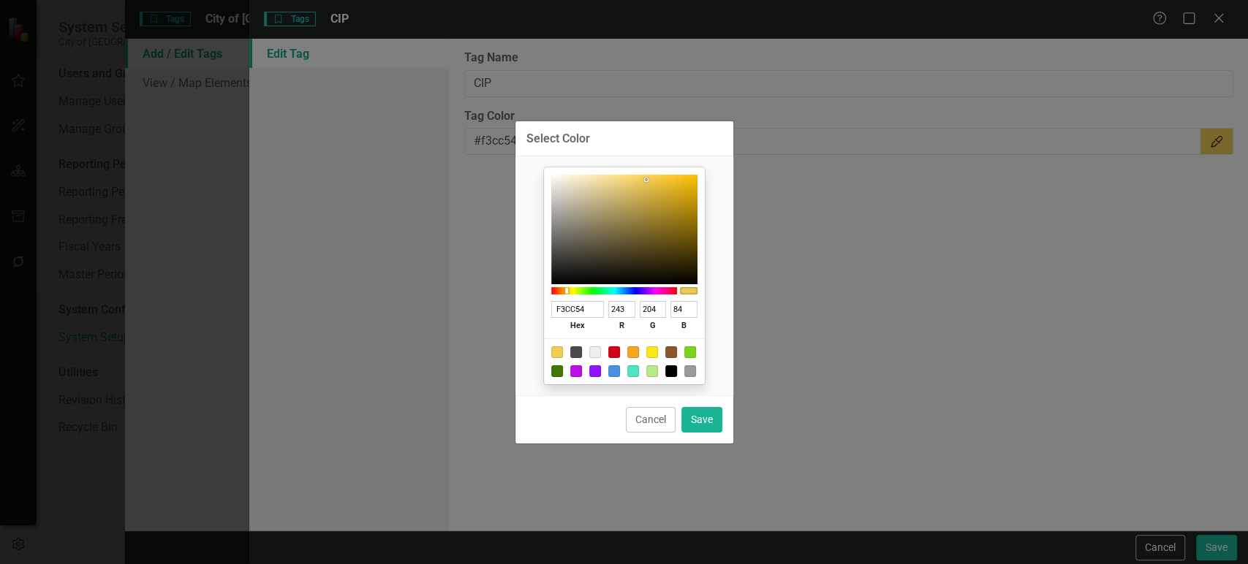
click at [693, 291] on div at bounding box center [689, 290] width 18 height 7
click at [686, 291] on div at bounding box center [689, 290] width 18 height 7
click at [667, 414] on button "Cancel" at bounding box center [651, 420] width 50 height 26
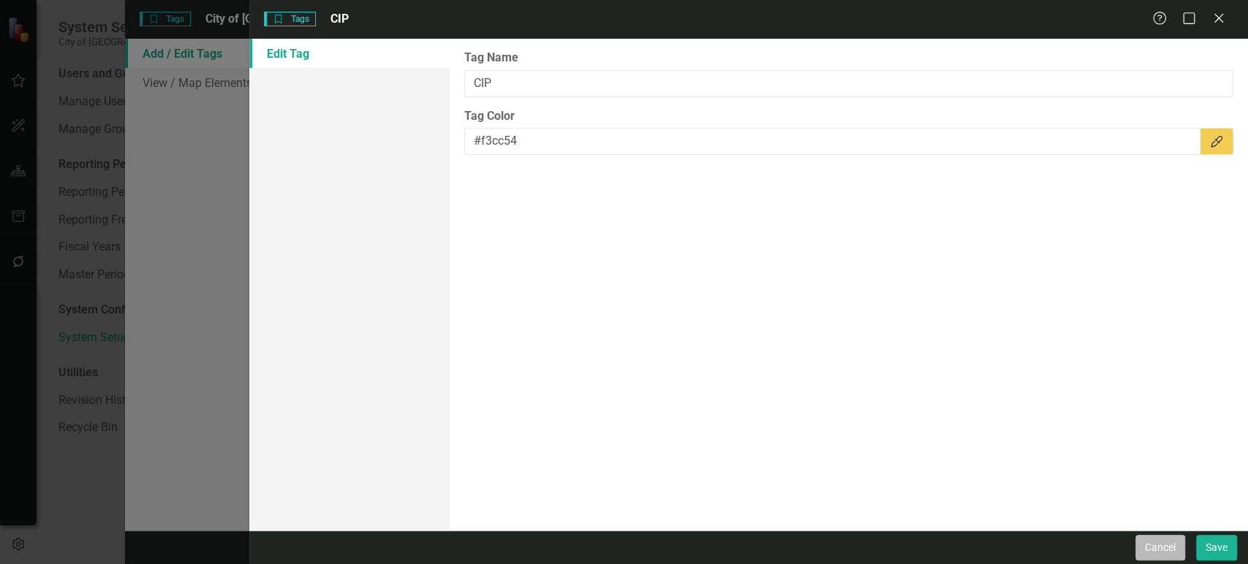
click at [1164, 549] on button "Cancel" at bounding box center [1160, 548] width 50 height 26
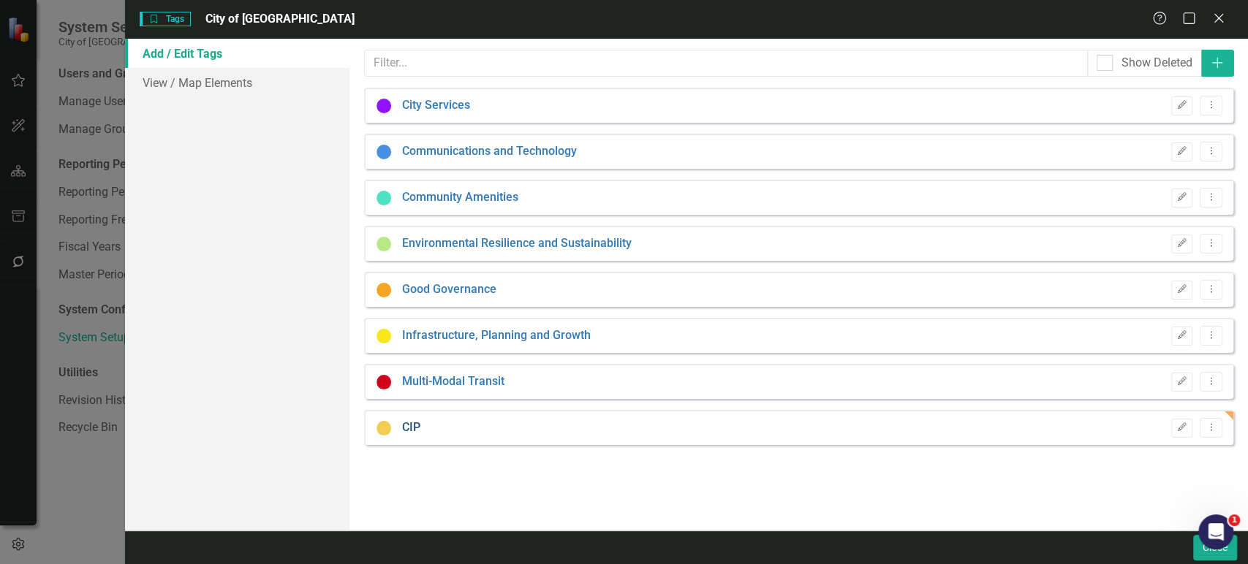
click at [414, 425] on link "CIP" at bounding box center [411, 428] width 18 height 17
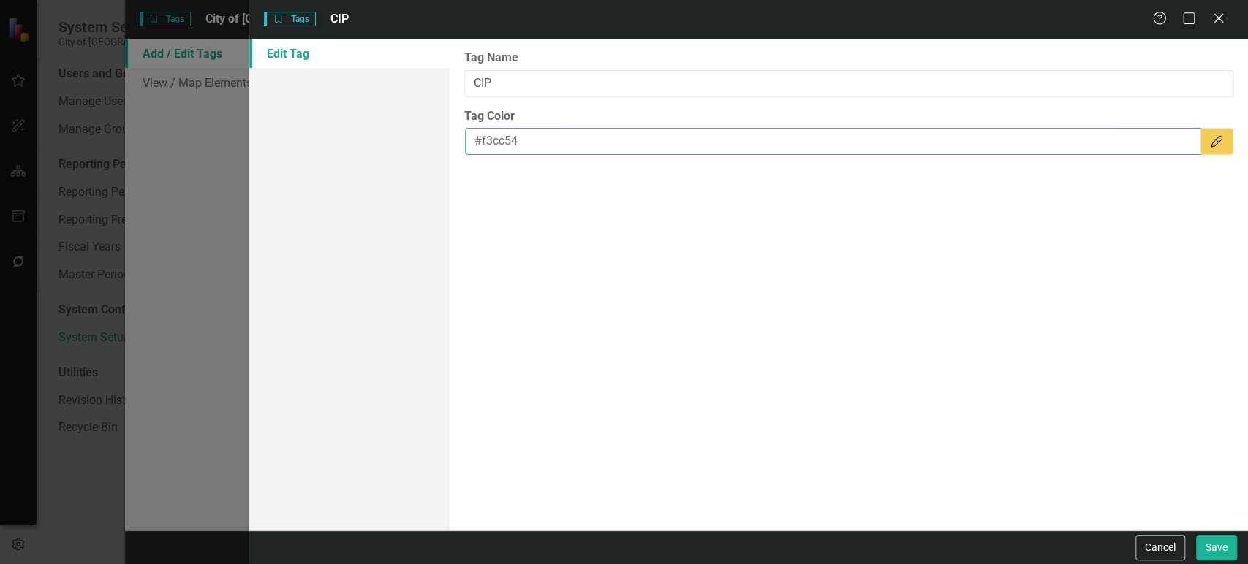
click at [504, 145] on input "#f3cc54" at bounding box center [833, 141] width 736 height 27
paste input "CC9900"
type input "#CC9900"
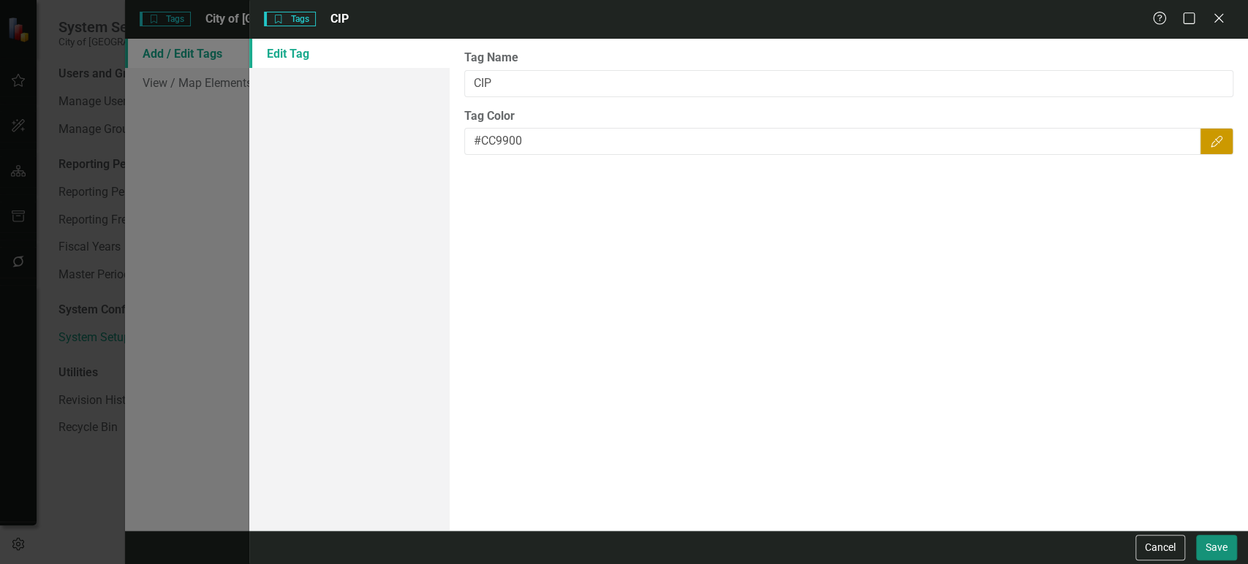
click at [1220, 548] on button "Save" at bounding box center [1216, 548] width 41 height 26
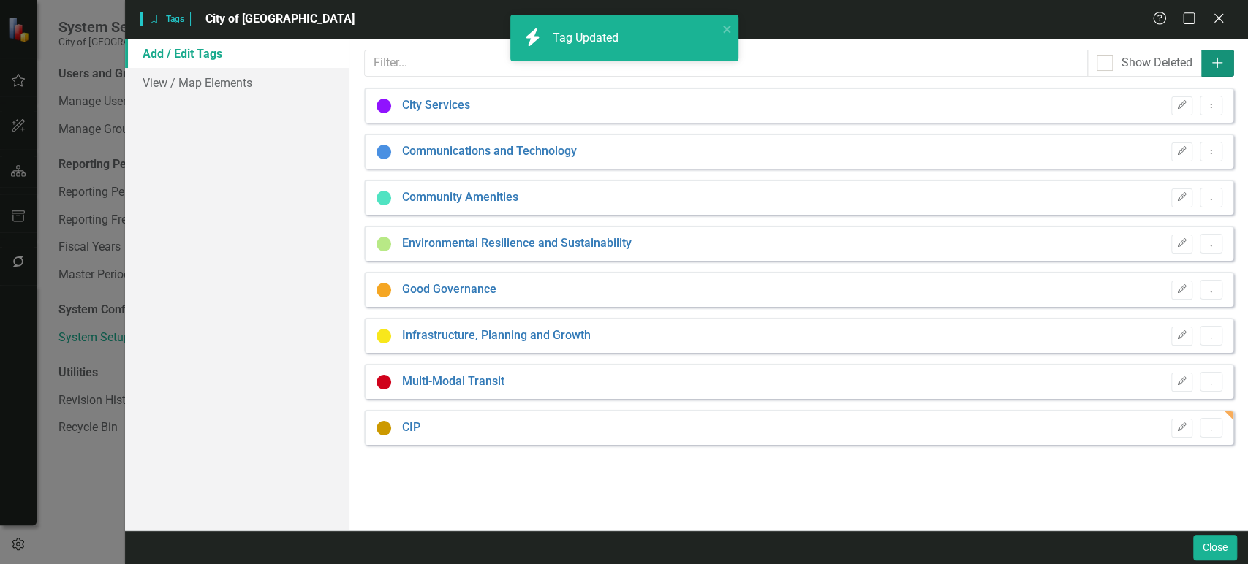
click at [1221, 73] on button "Add" at bounding box center [1217, 63] width 33 height 27
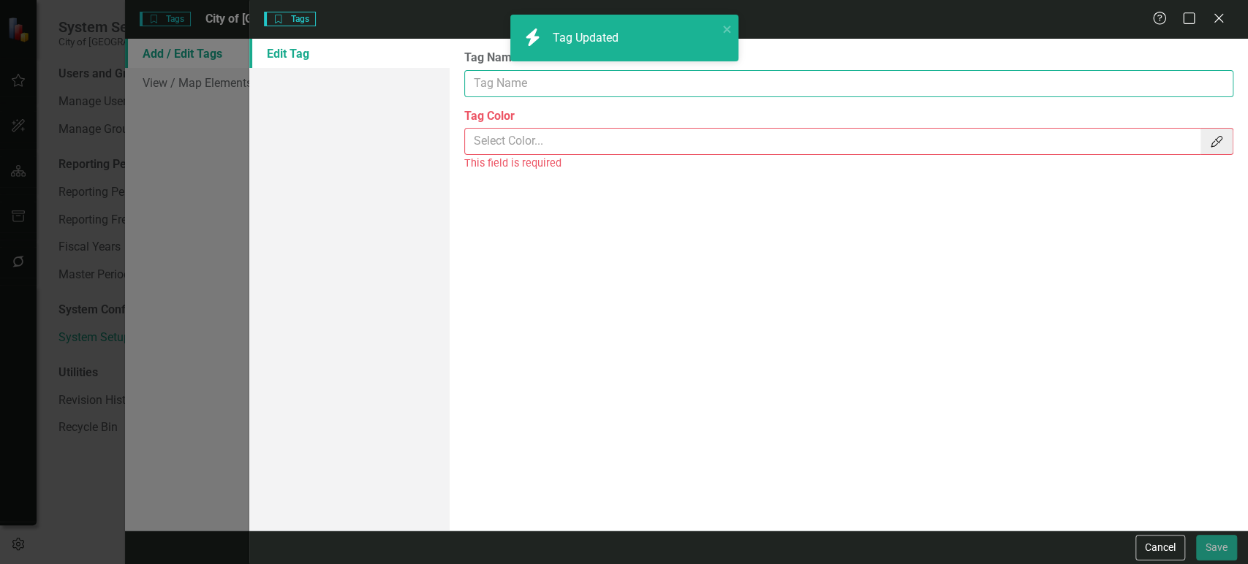
click at [485, 90] on input "Tag Name" at bounding box center [848, 83] width 769 height 27
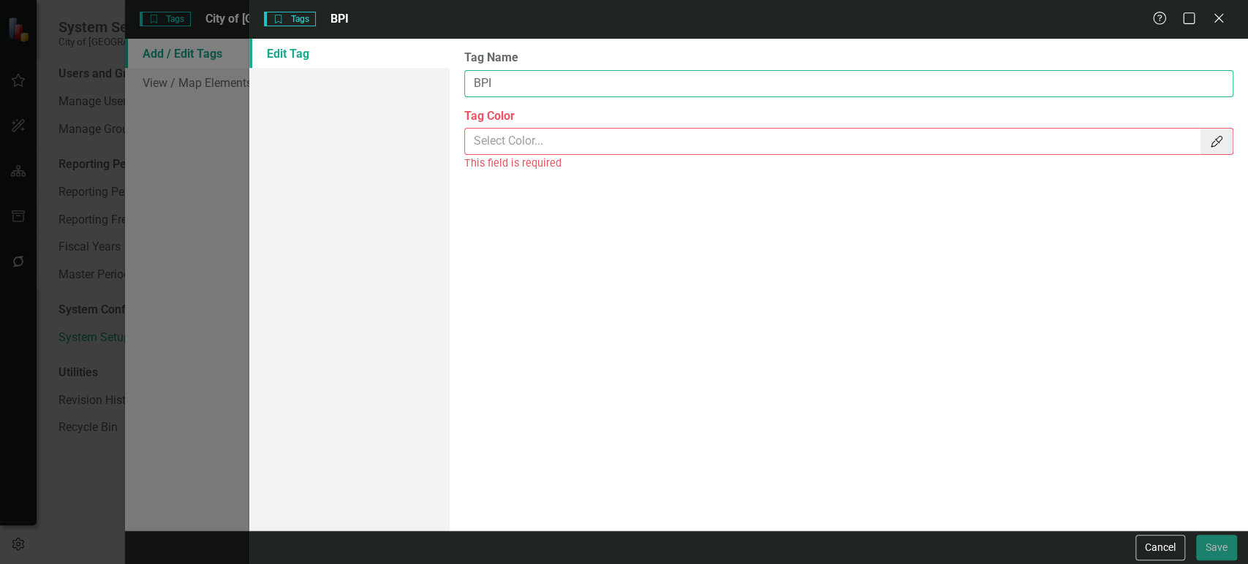
type input "BPI"
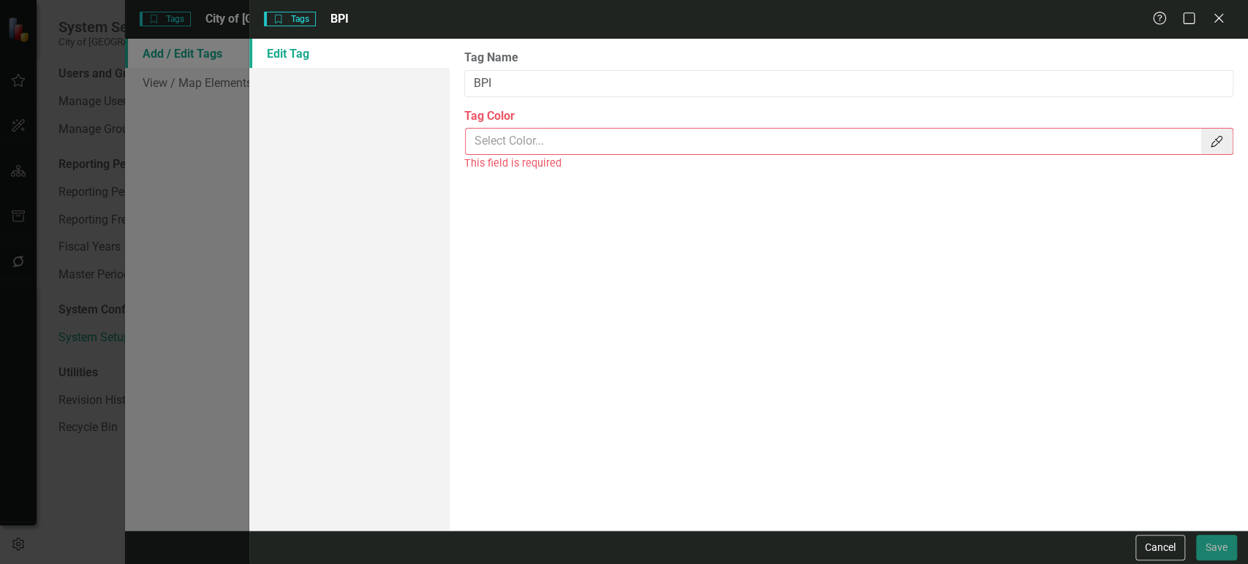
click at [496, 140] on input "Tag Color" at bounding box center [833, 141] width 737 height 27
type input "$"
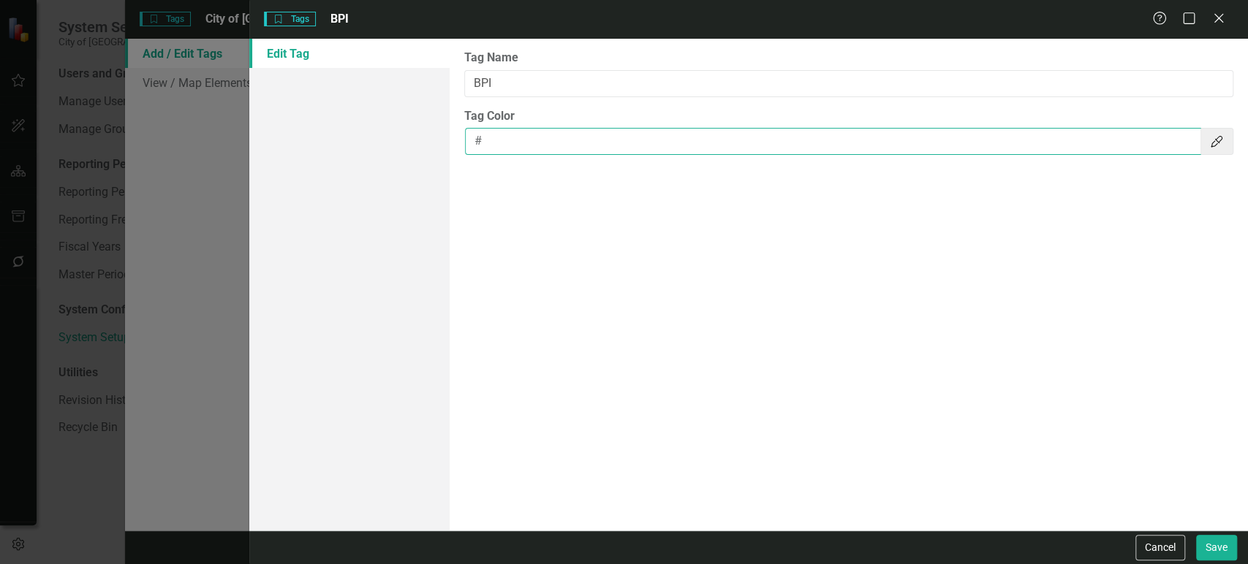
paste input "8064A2"
type input "#8064A2"
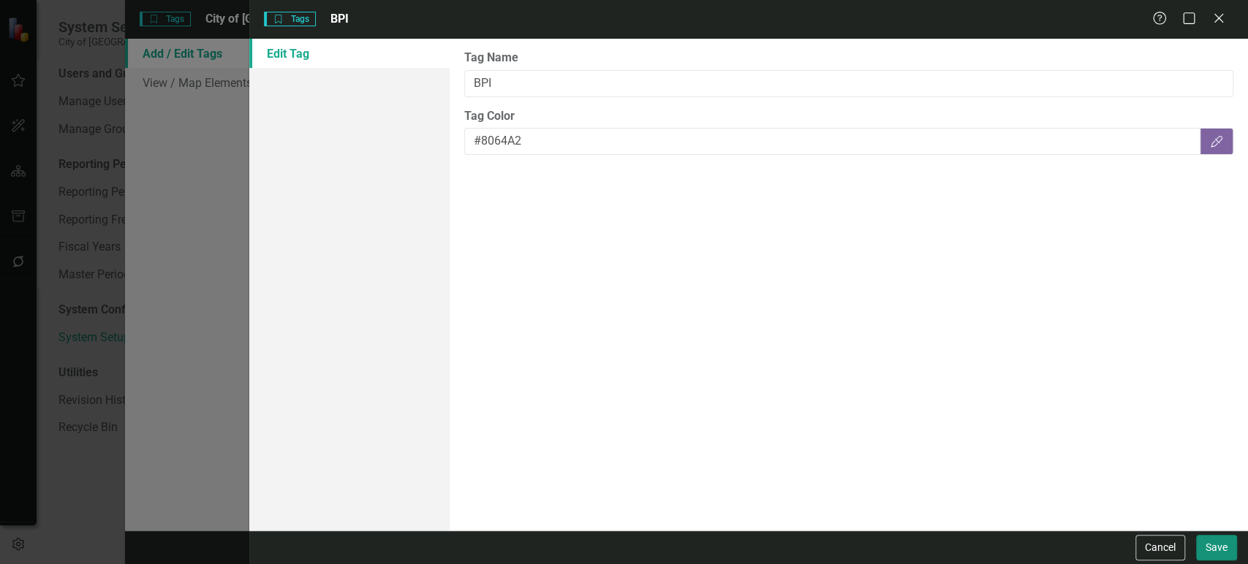
click at [1216, 553] on button "Save" at bounding box center [1216, 548] width 41 height 26
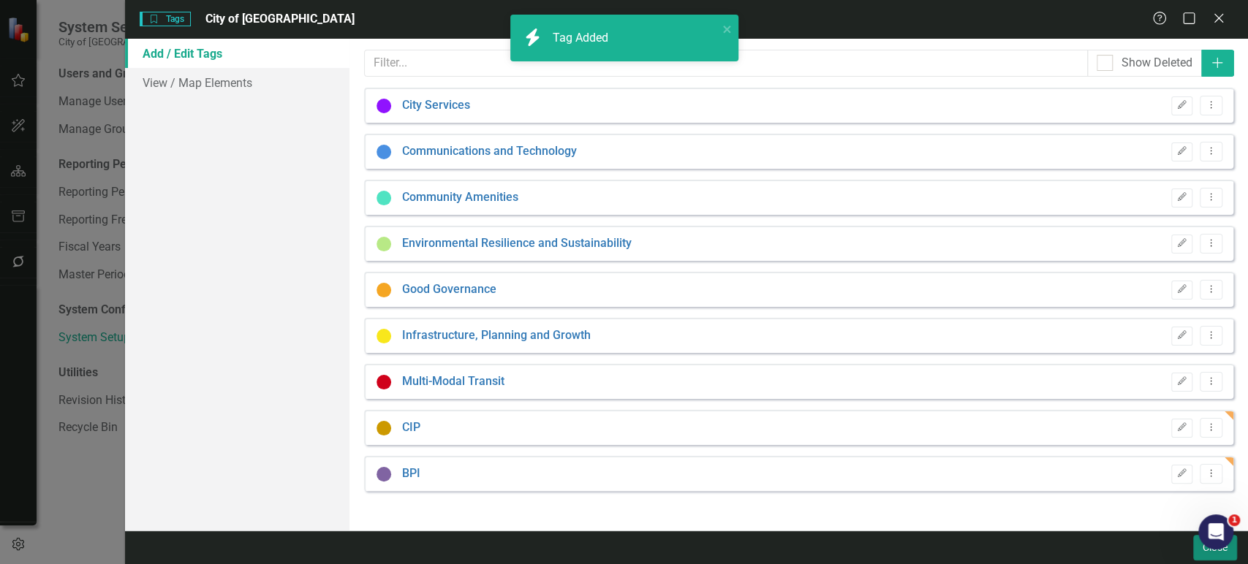
click at [1207, 553] on button "Close" at bounding box center [1215, 548] width 44 height 26
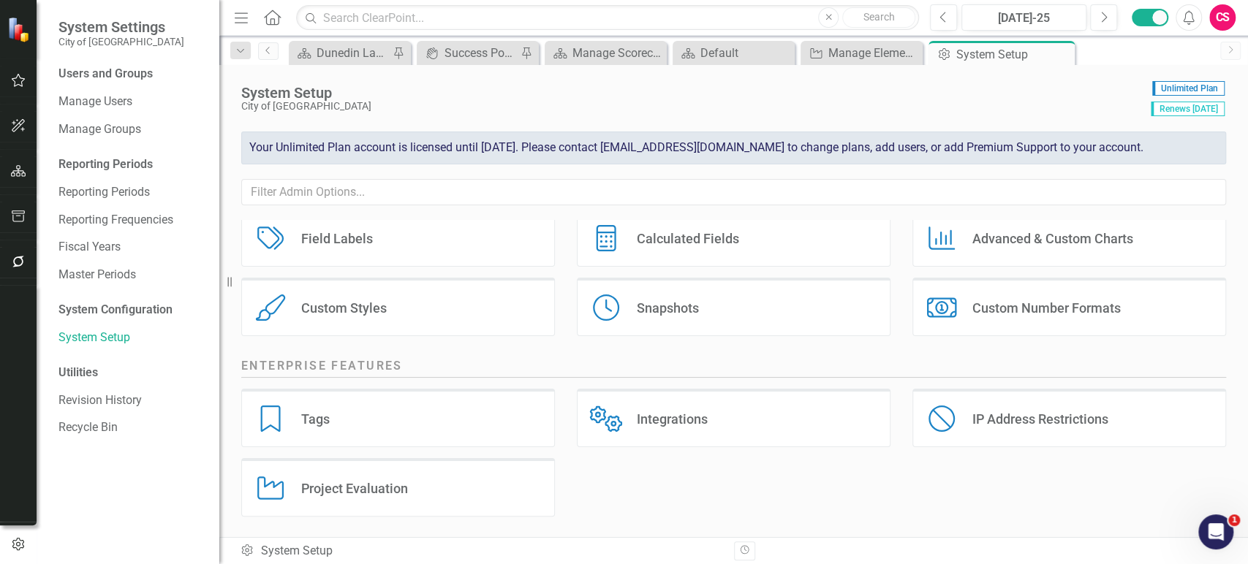
click at [18, 172] on icon "button" at bounding box center [18, 171] width 15 height 12
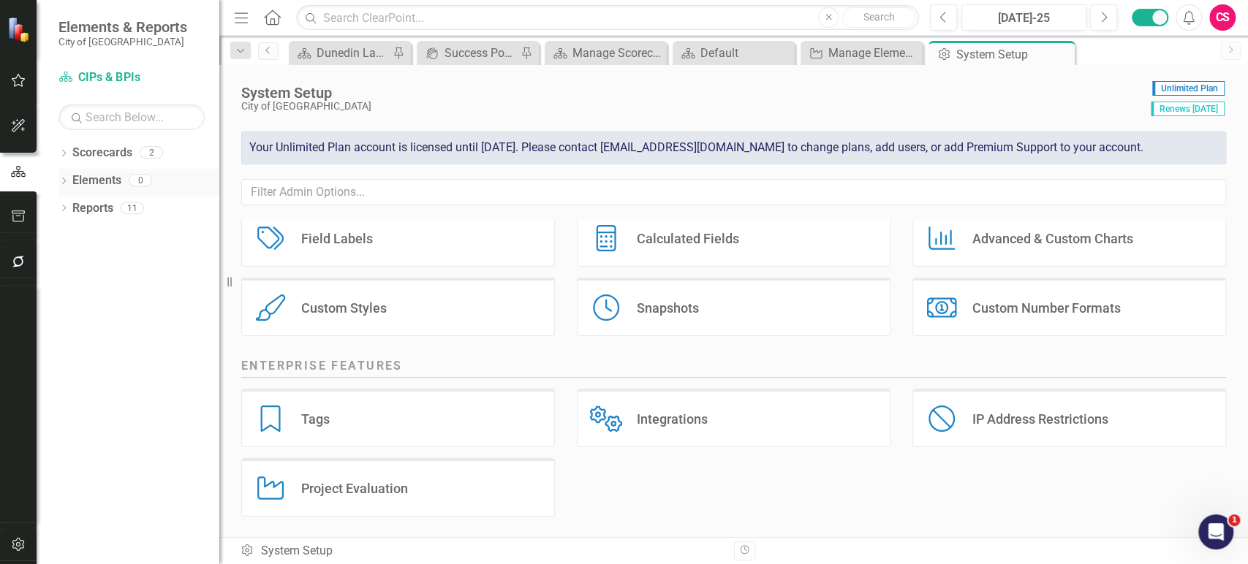
click at [87, 180] on link "Elements" at bounding box center [96, 180] width 49 height 17
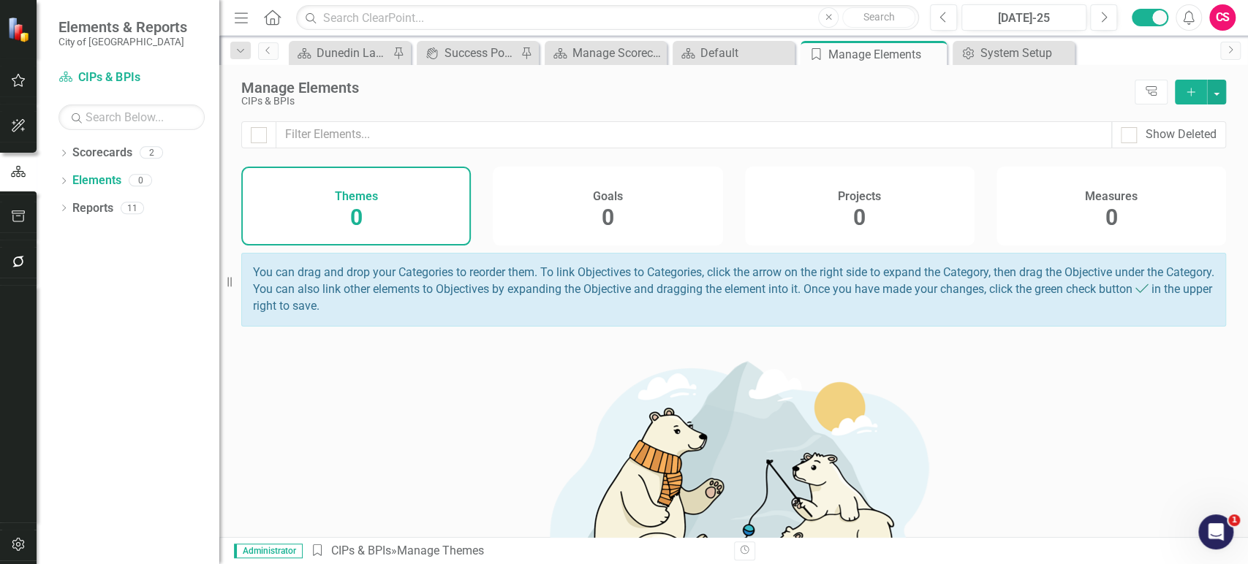
click at [911, 208] on div "Projects 0" at bounding box center [859, 206] width 229 height 79
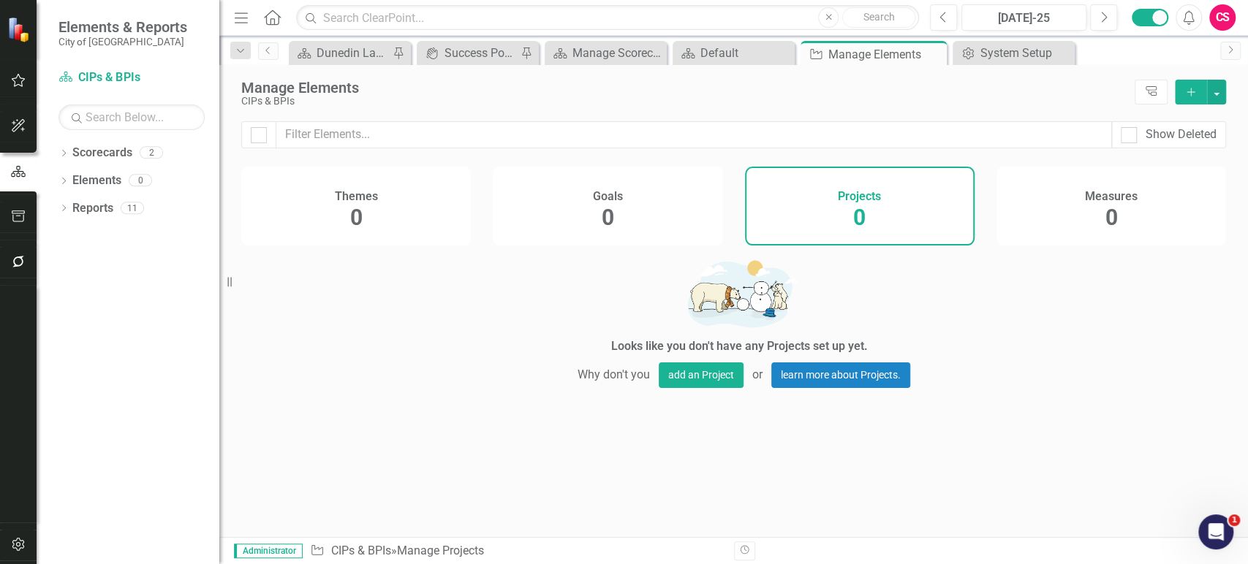
click at [1188, 94] on icon "Add" at bounding box center [1190, 92] width 13 height 10
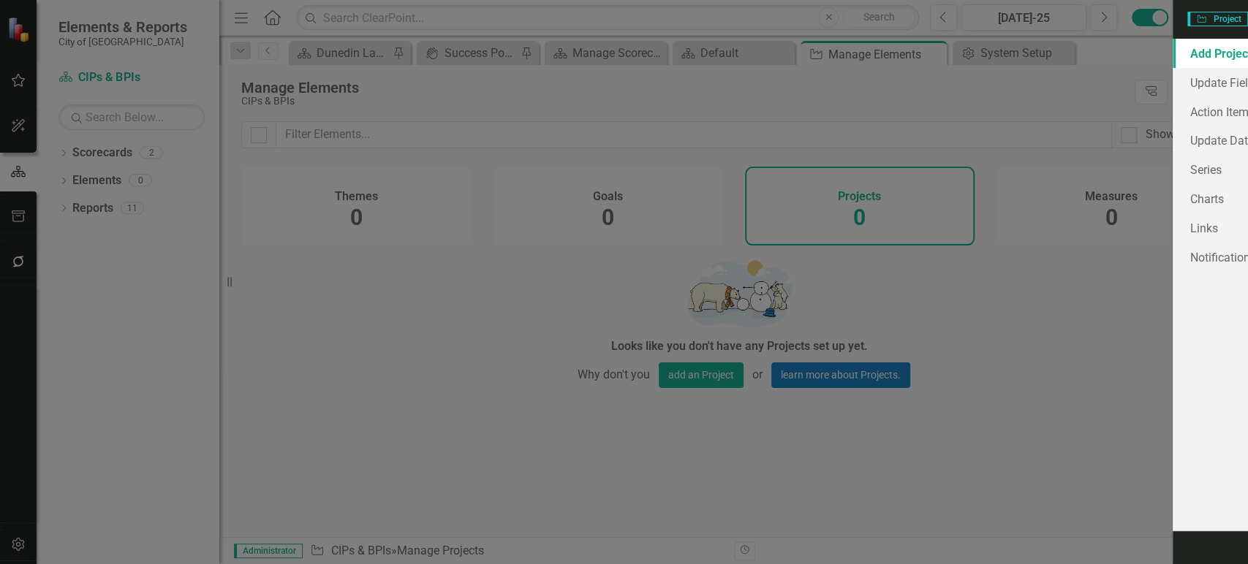
click at [433, 77] on input "Name" at bounding box center [798, 83] width 869 height 27
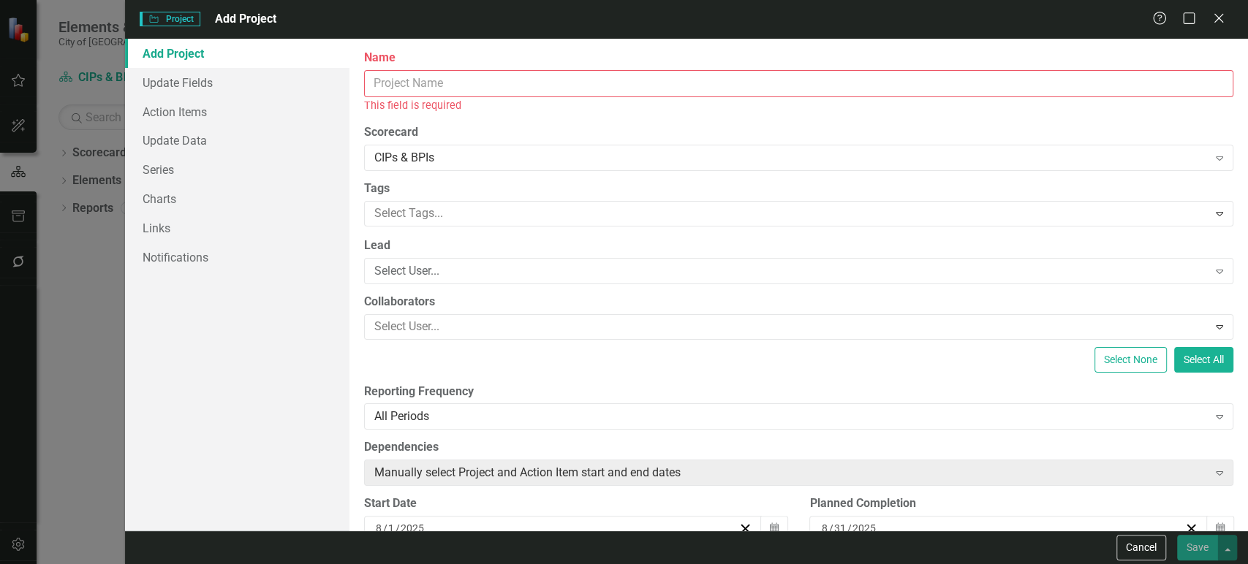
click at [472, 80] on input "Name" at bounding box center [798, 83] width 869 height 27
paste input "Sister City Program"
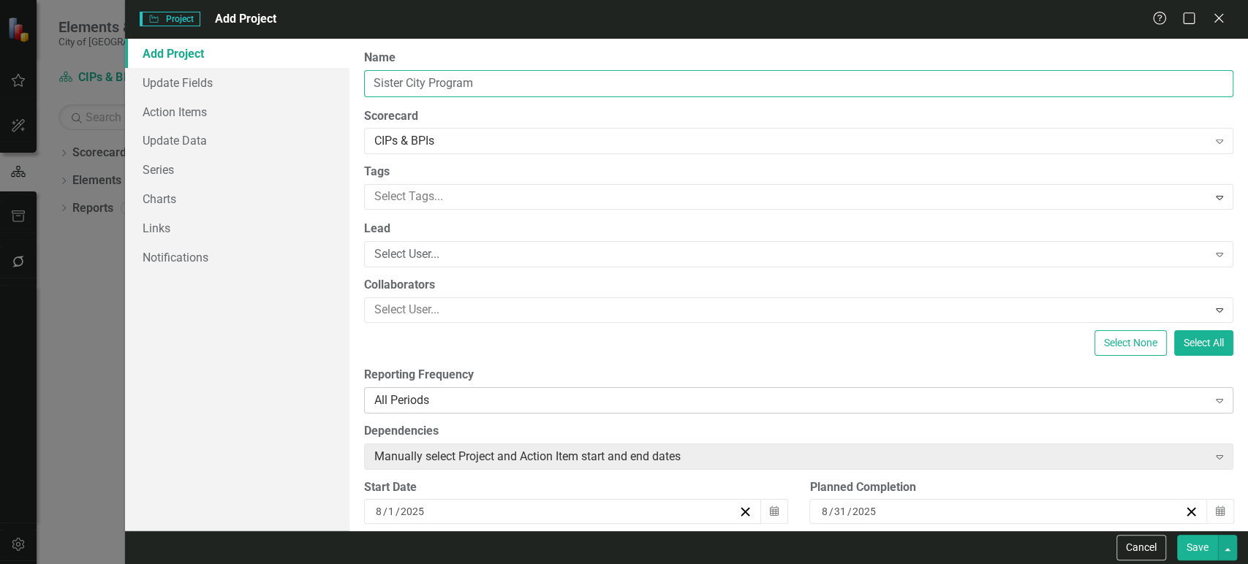
type input "Sister City Program"
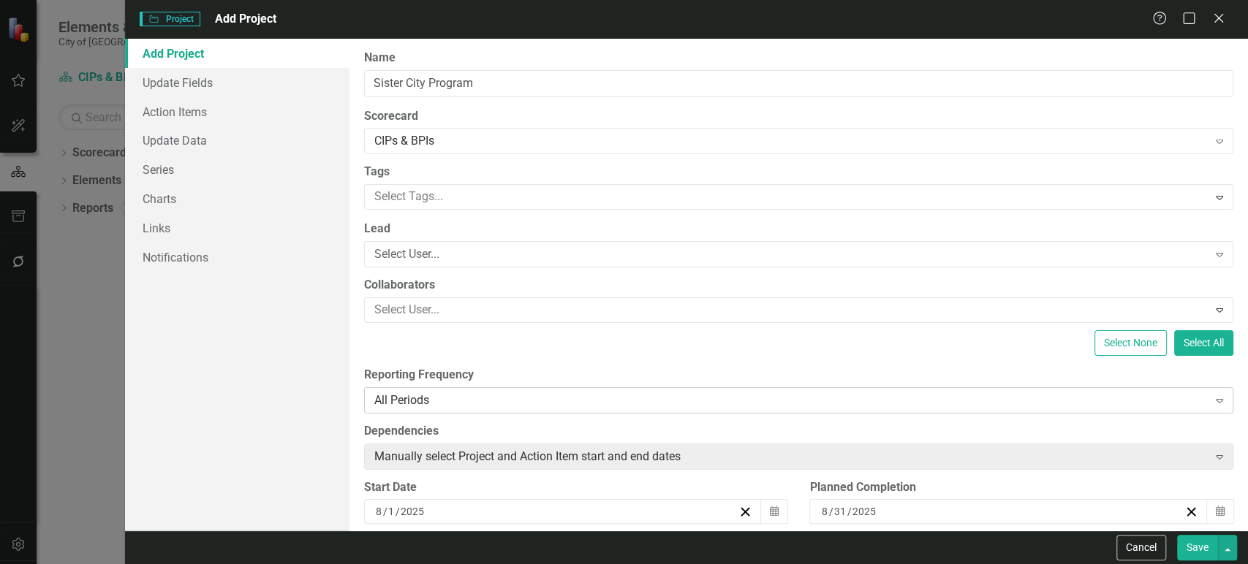
click at [466, 402] on div "All Periods" at bounding box center [790, 400] width 833 height 17
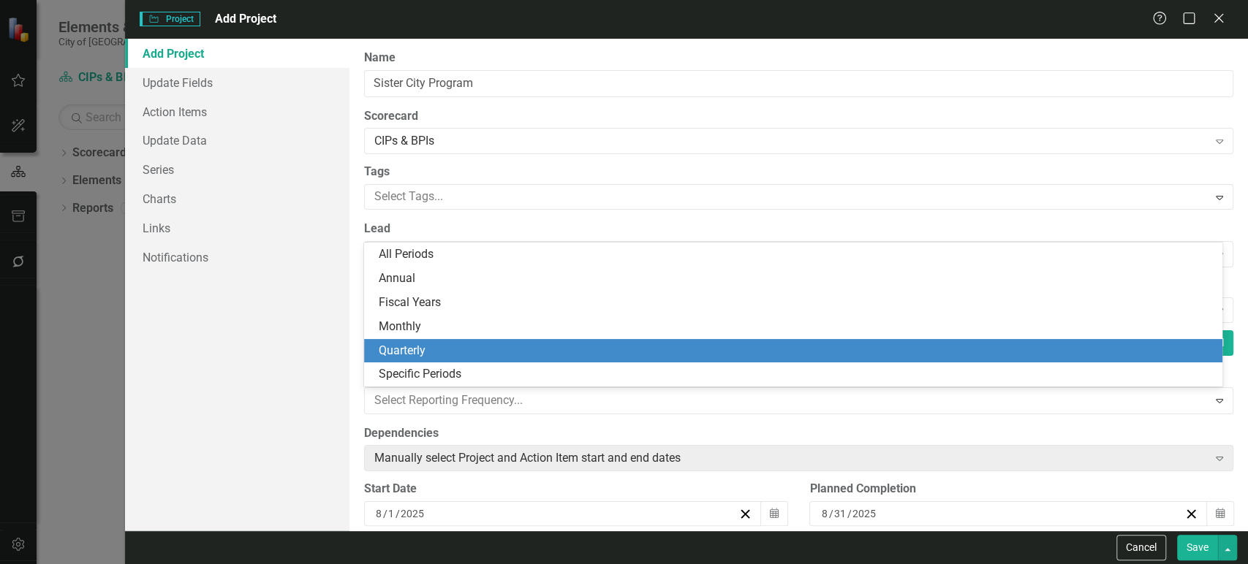
click at [444, 353] on div "Quarterly" at bounding box center [796, 351] width 835 height 17
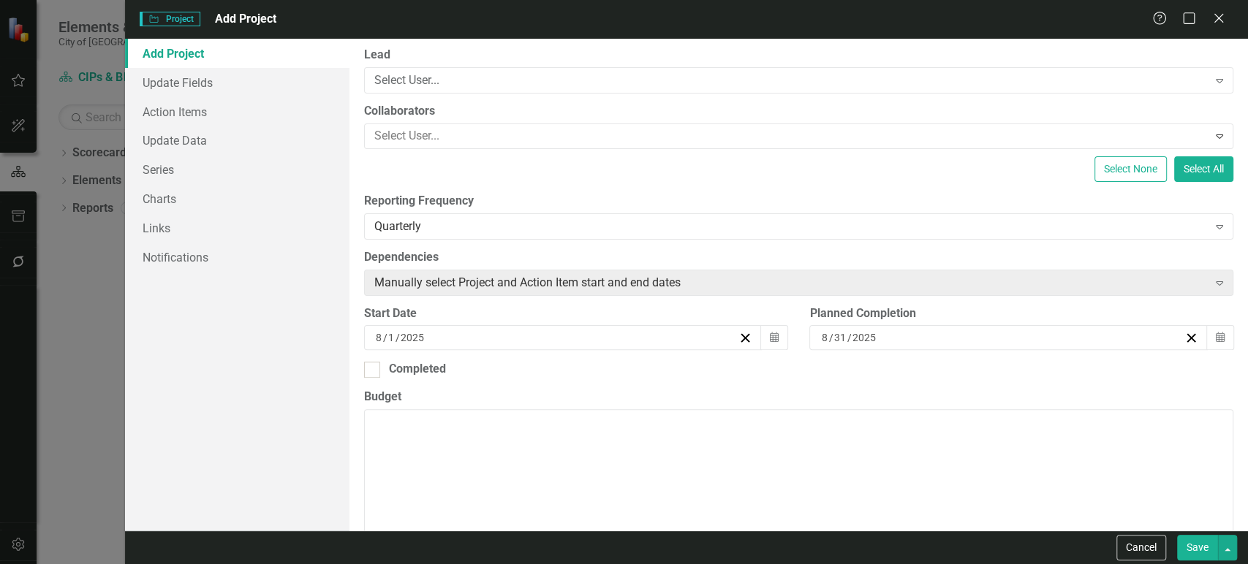
scroll to position [181, 0]
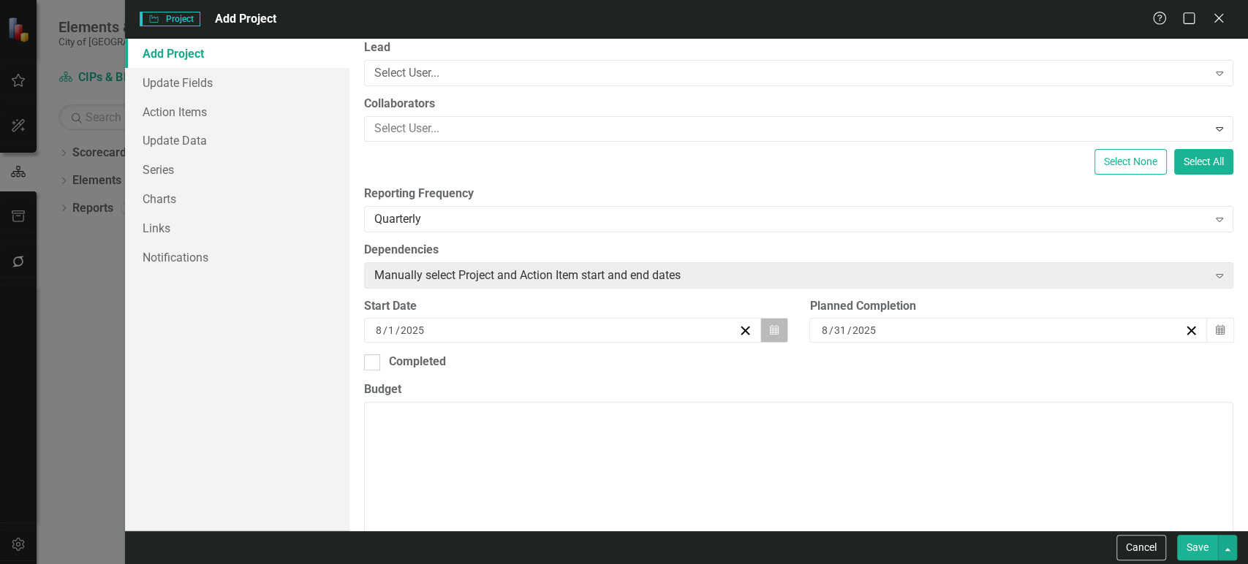
click at [781, 327] on button "Calendar" at bounding box center [774, 330] width 28 height 25
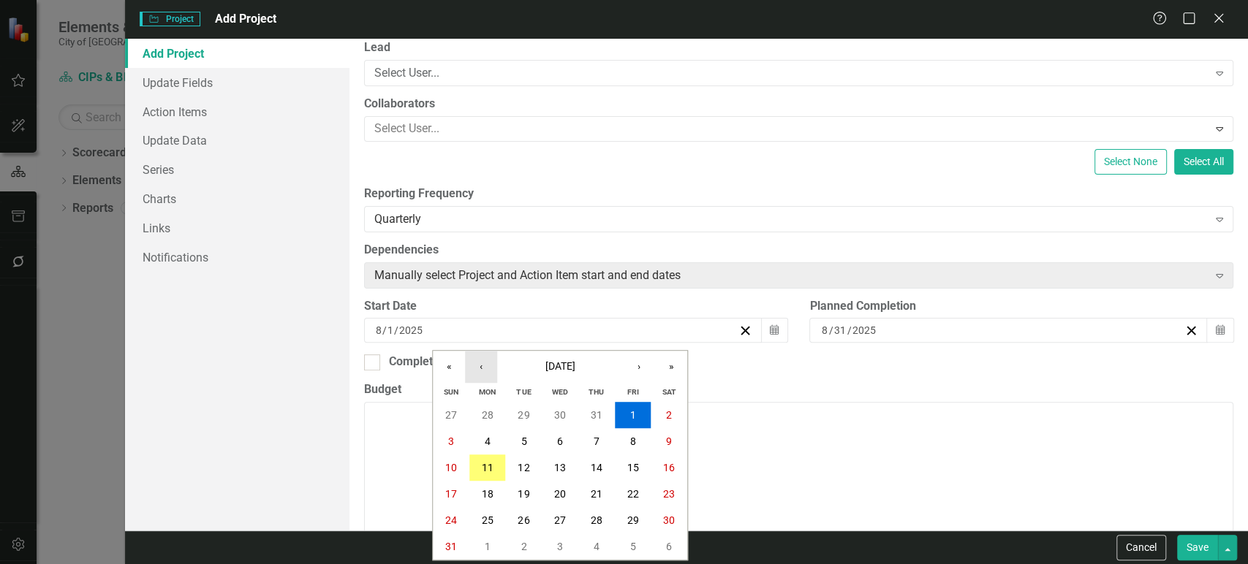
click at [485, 373] on button "‹" at bounding box center [481, 367] width 32 height 32
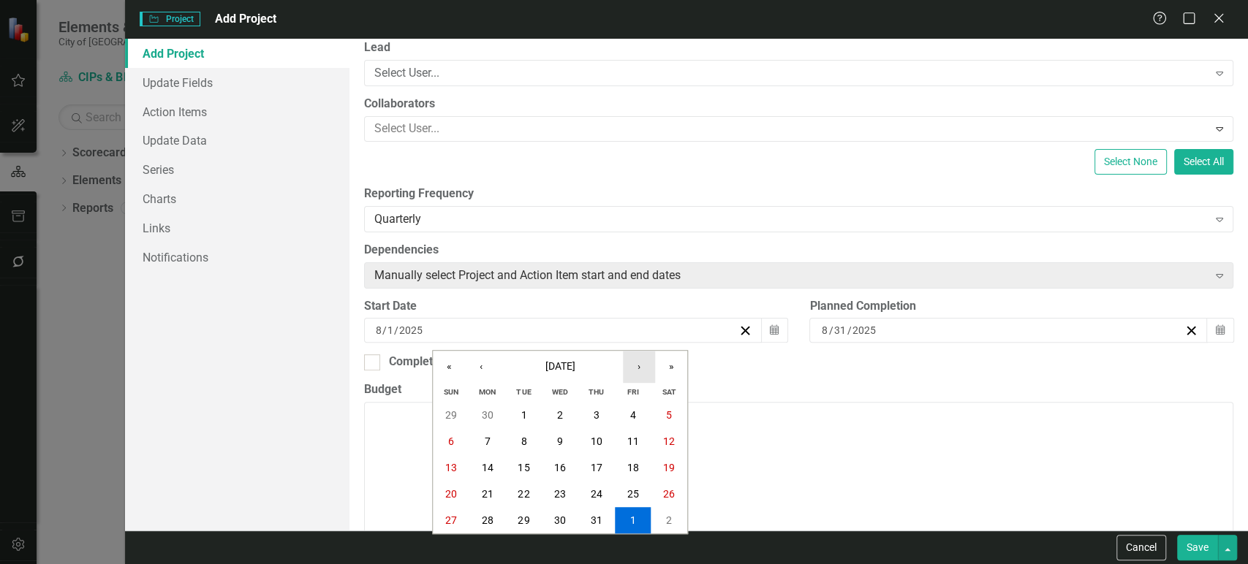
click at [631, 367] on button "›" at bounding box center [639, 367] width 32 height 32
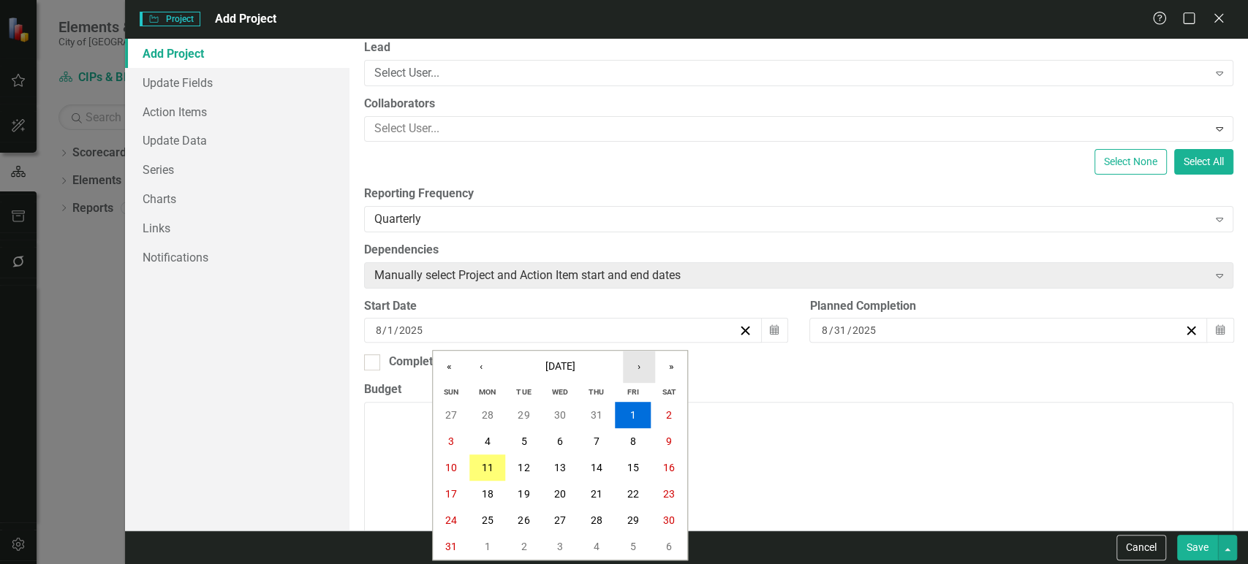
click at [631, 367] on button "›" at bounding box center [639, 367] width 32 height 32
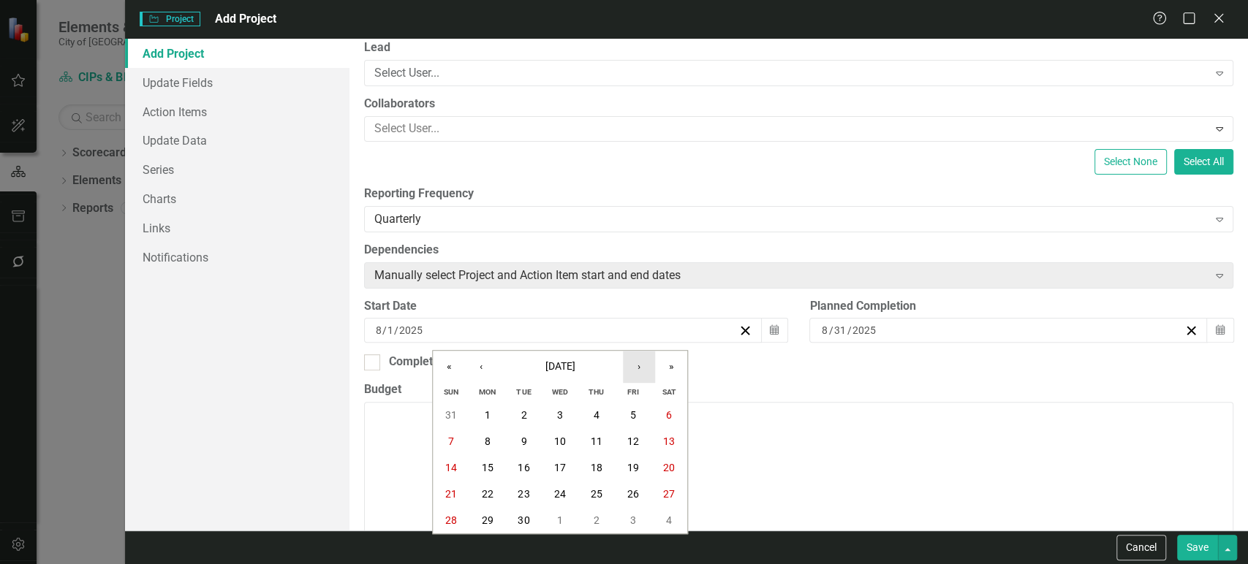
click at [631, 368] on button "›" at bounding box center [639, 367] width 32 height 32
click at [568, 409] on button "1" at bounding box center [560, 415] width 37 height 26
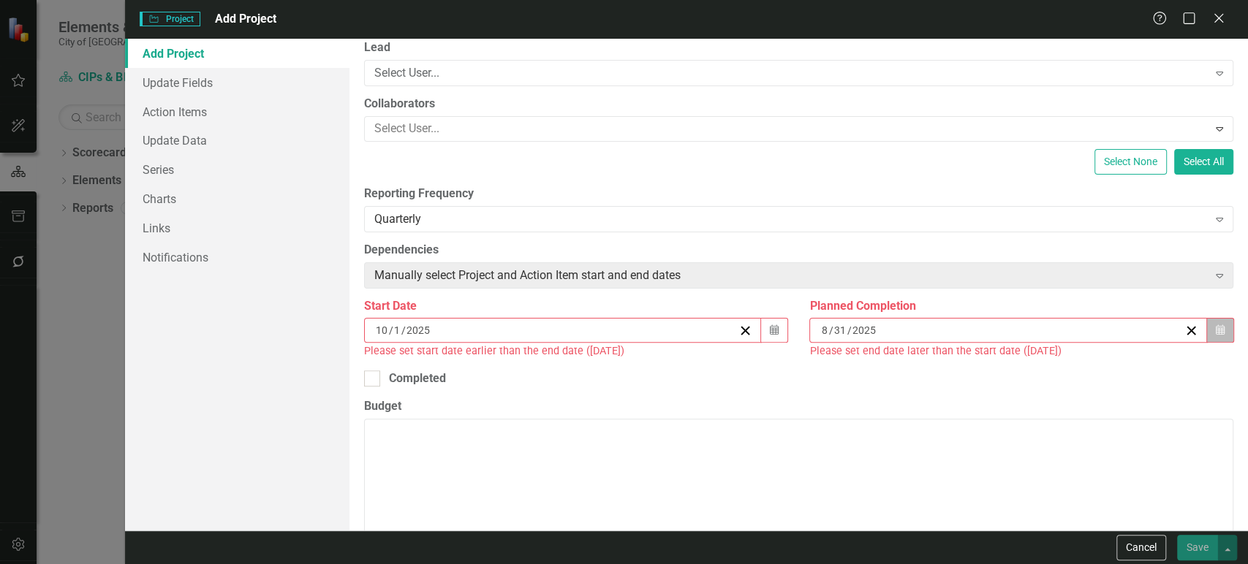
click at [1215, 333] on icon "Calendar" at bounding box center [1219, 330] width 9 height 10
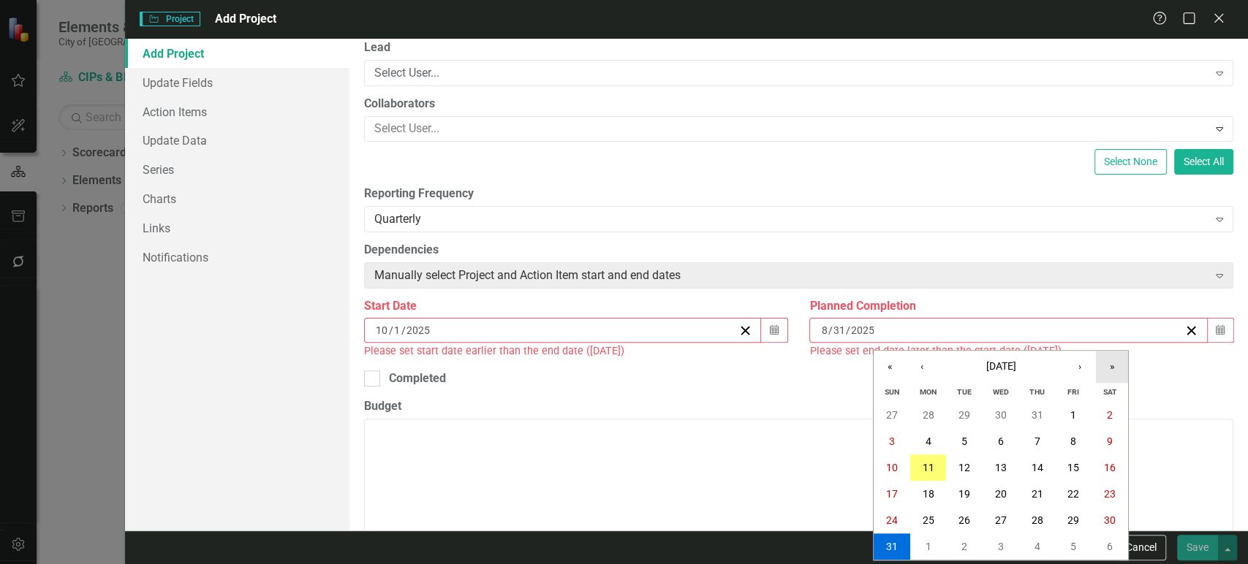
click at [1112, 367] on button "»" at bounding box center [1112, 367] width 32 height 32
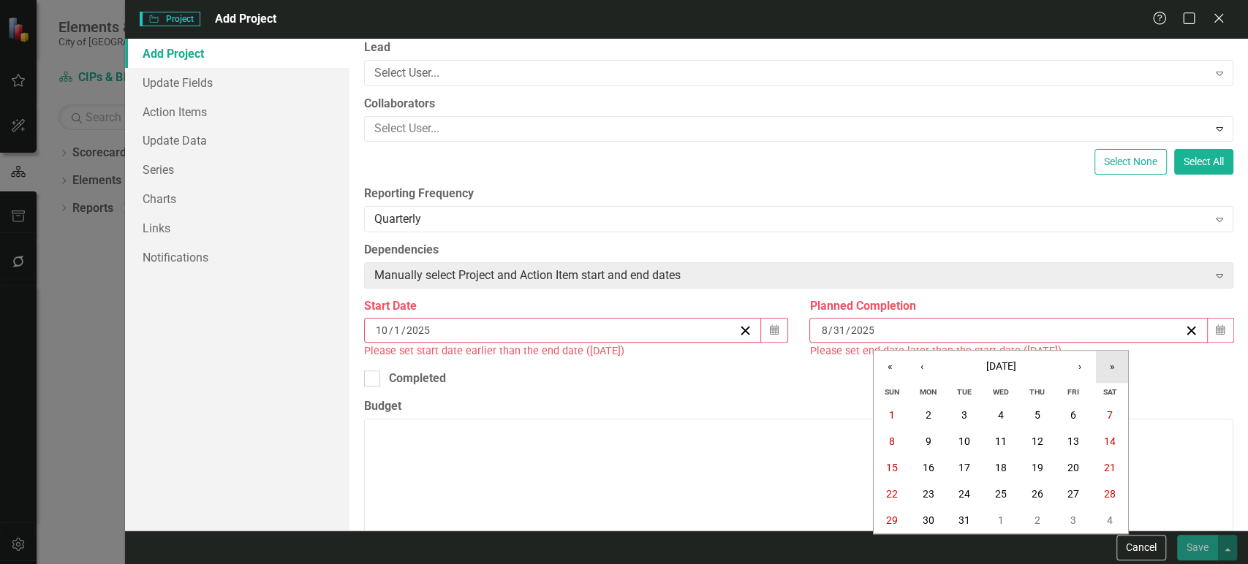
click at [1112, 367] on button "»" at bounding box center [1112, 367] width 32 height 32
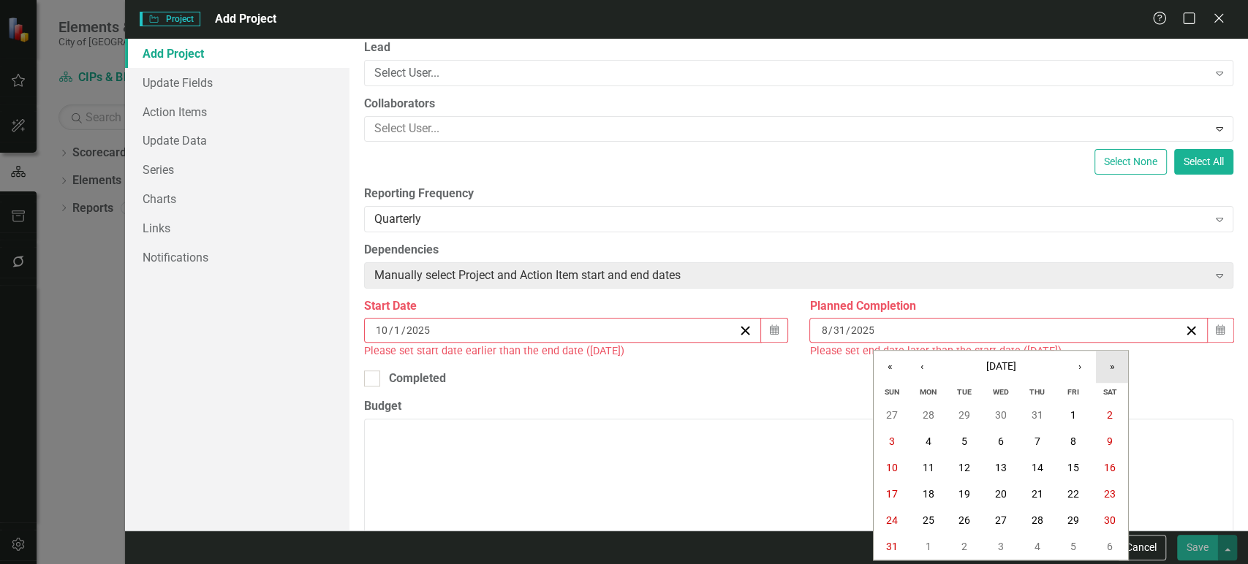
click at [1112, 367] on button "»" at bounding box center [1112, 367] width 32 height 32
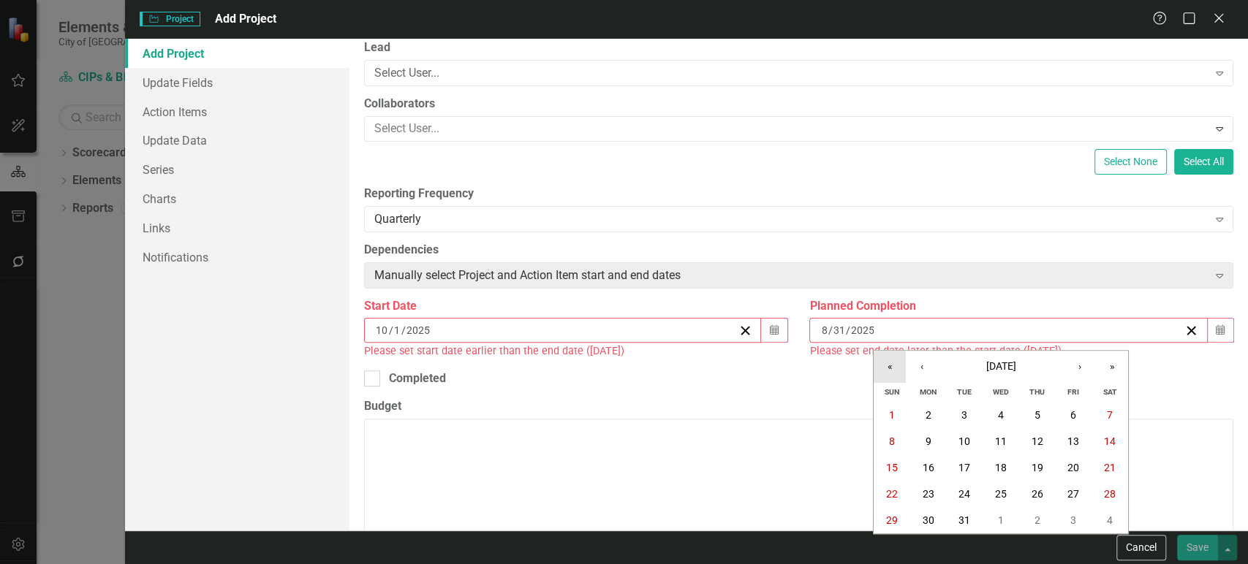
click at [895, 368] on button "«" at bounding box center [889, 367] width 32 height 32
click at [1086, 368] on button "›" at bounding box center [1079, 367] width 32 height 32
click at [918, 520] on button "30" at bounding box center [927, 520] width 37 height 26
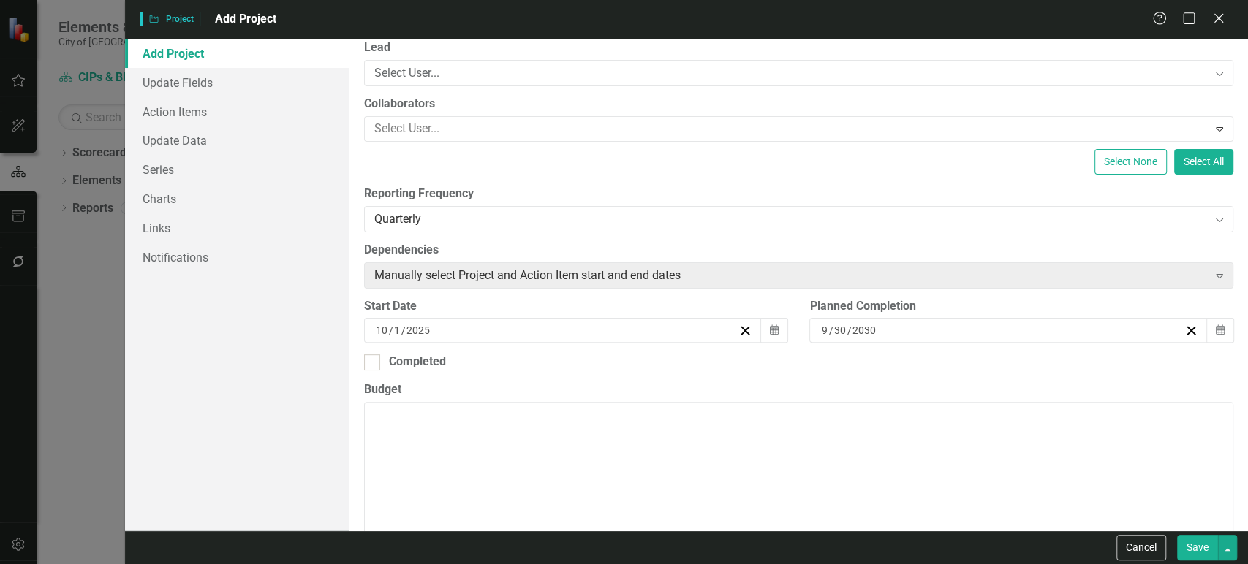
click at [740, 379] on div "ClearPoint Can Do More! How ClearPoint Can Help Close Enterprise plans can auto…" at bounding box center [798, 285] width 898 height 492
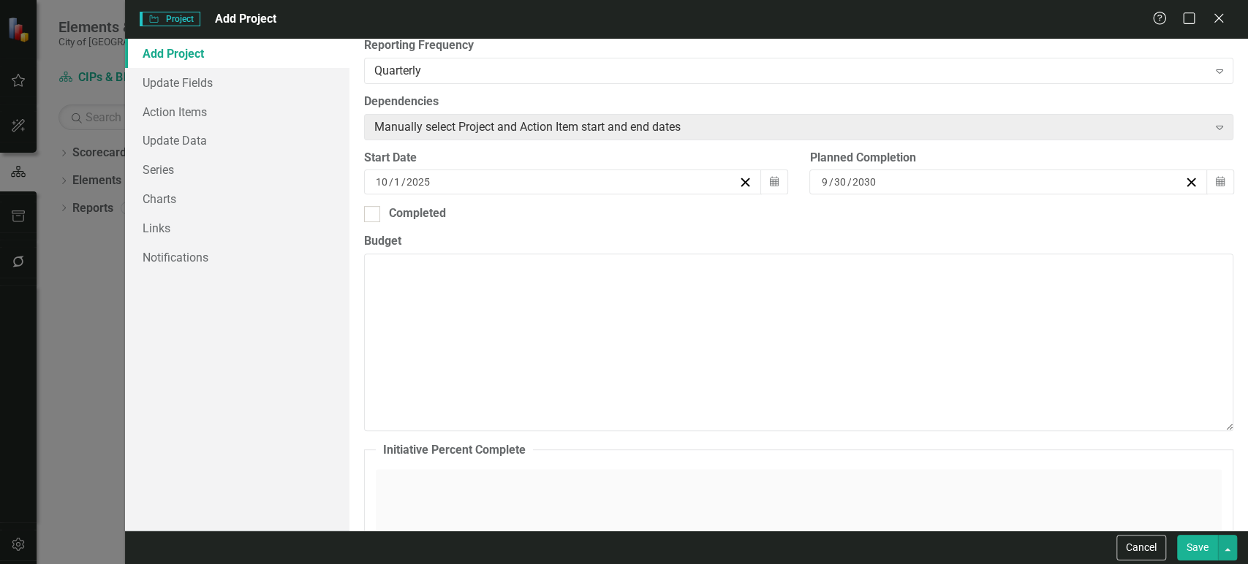
scroll to position [0, 0]
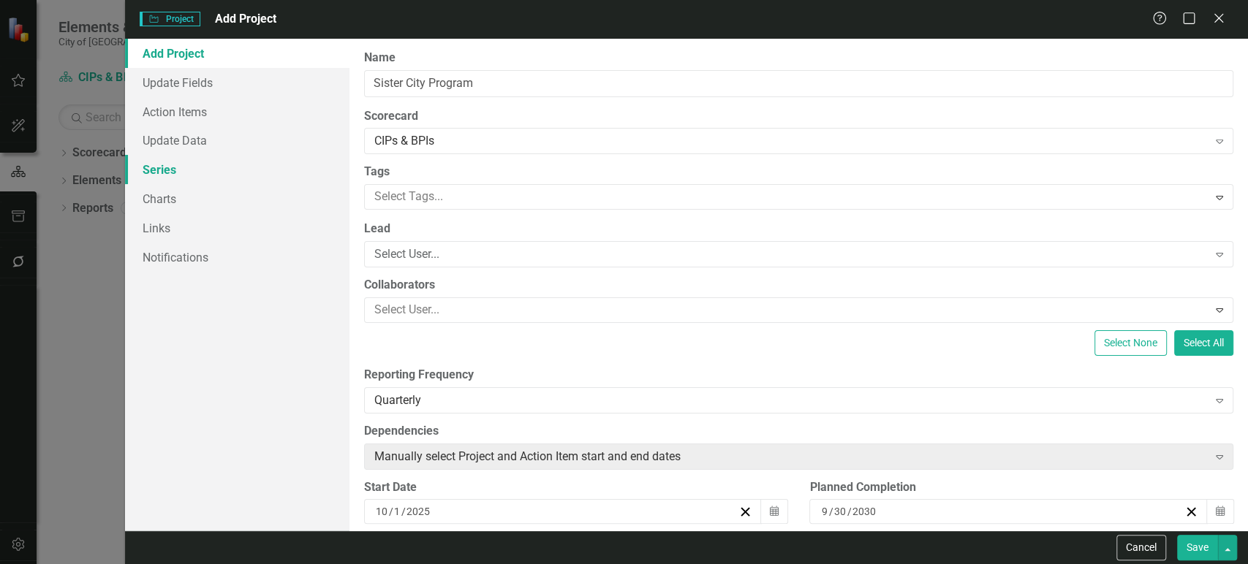
click at [193, 175] on link "Series" at bounding box center [237, 169] width 224 height 29
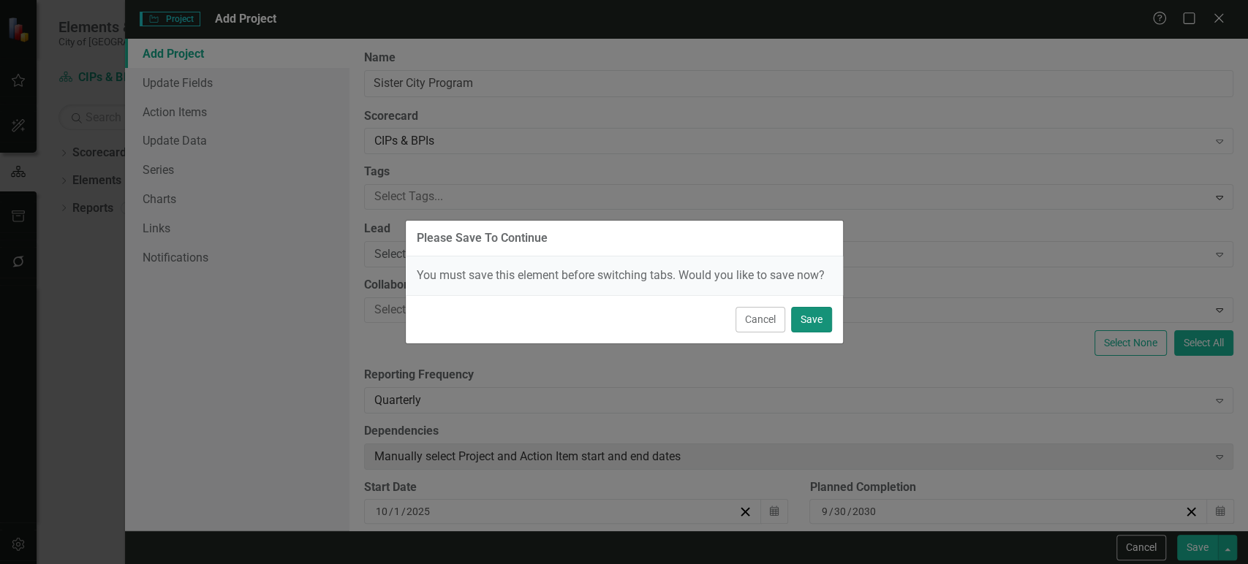
click at [808, 320] on button "Save" at bounding box center [811, 320] width 41 height 26
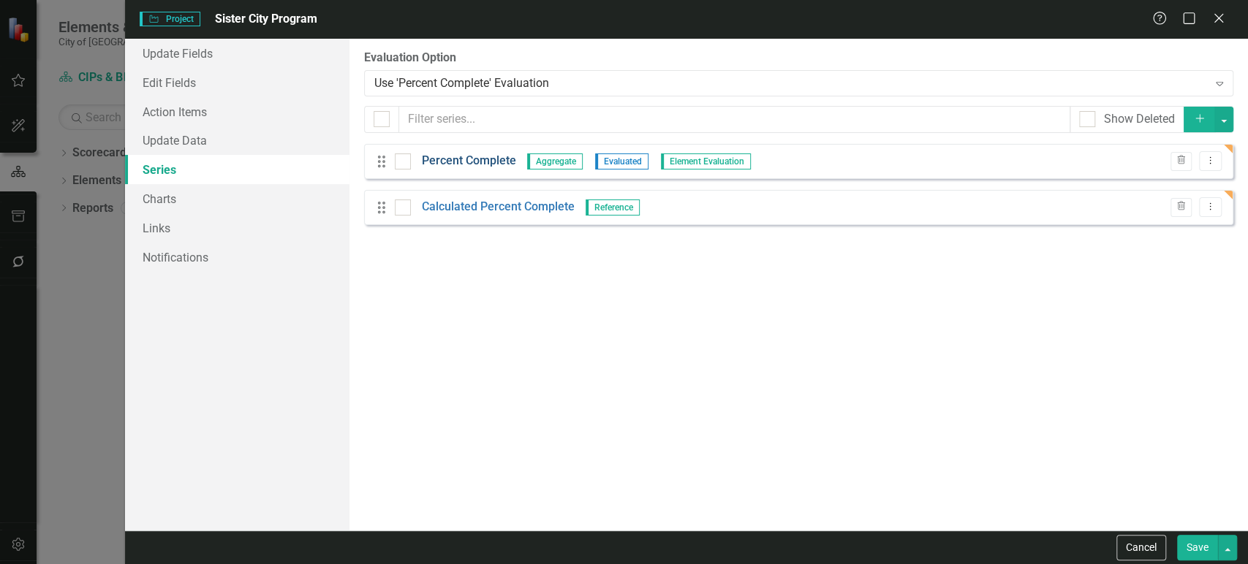
click at [484, 156] on link "Percent Complete" at bounding box center [469, 161] width 94 height 17
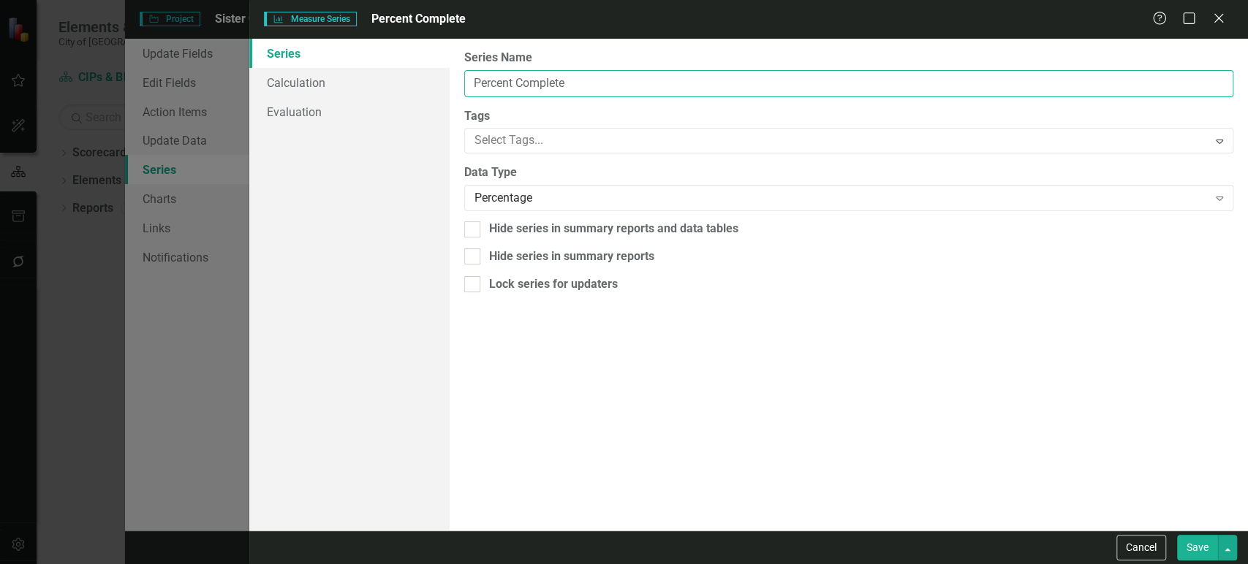
click at [510, 75] on input "Percent Complete" at bounding box center [848, 83] width 769 height 27
type input "General Fund"
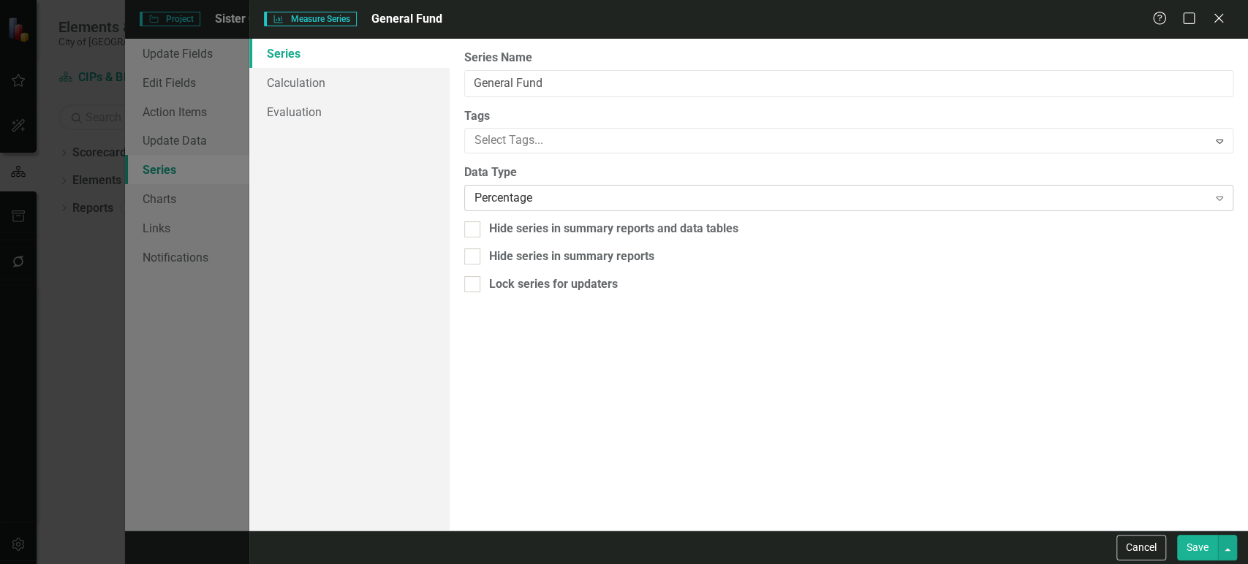
click at [555, 208] on div "Percentage Expand" at bounding box center [848, 198] width 769 height 26
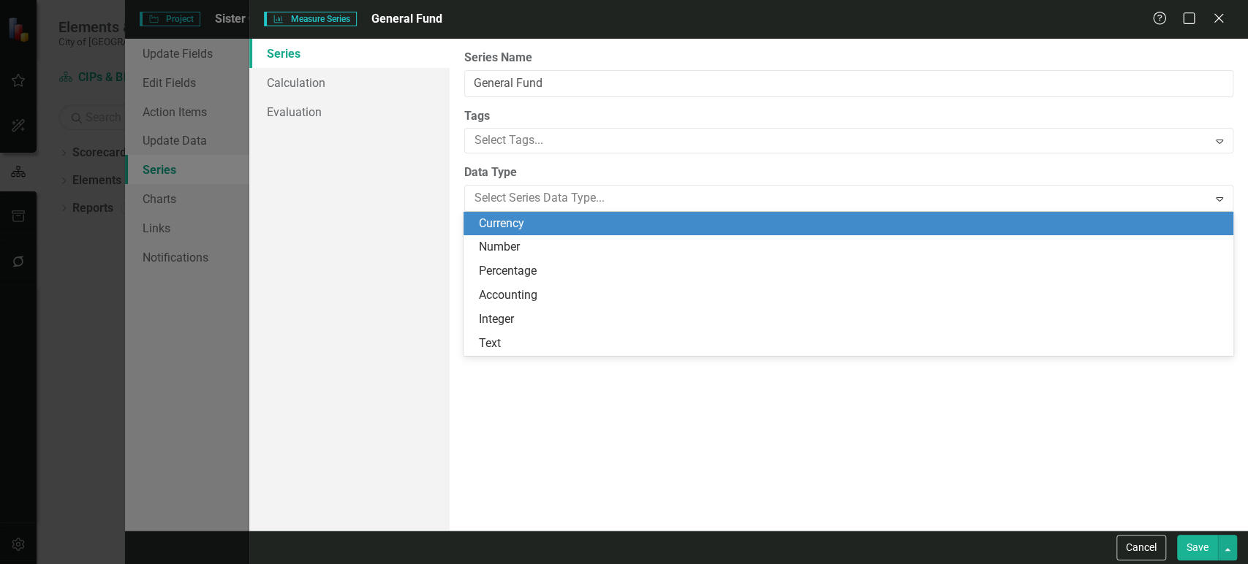
click at [536, 230] on div "Currency" at bounding box center [850, 224] width 745 height 17
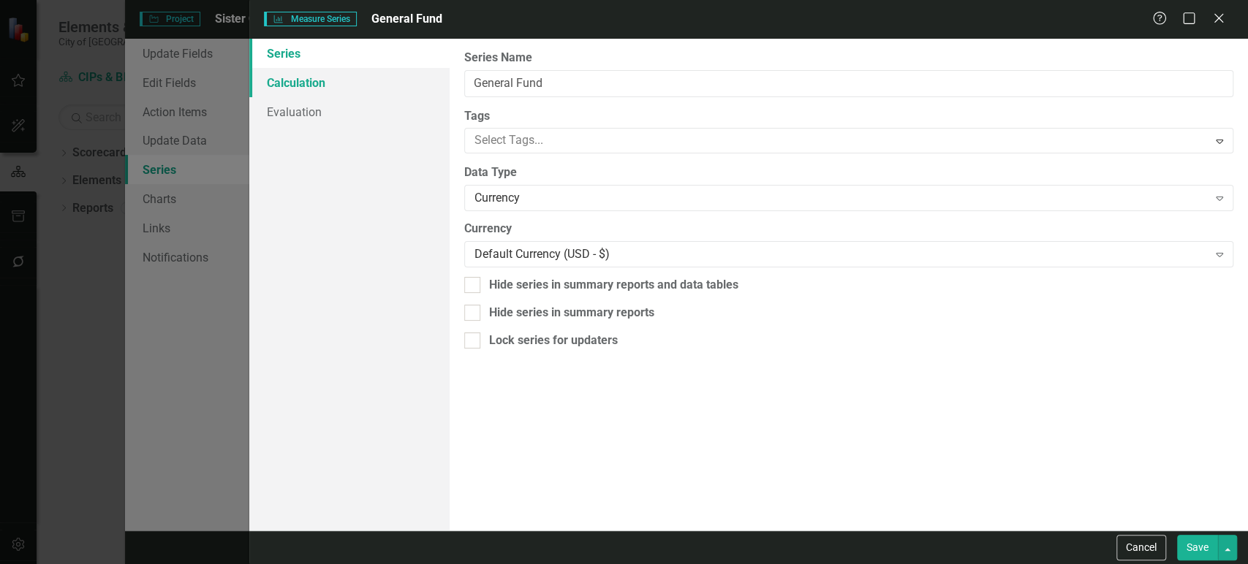
click at [349, 83] on link "Calculation" at bounding box center [349, 82] width 200 height 29
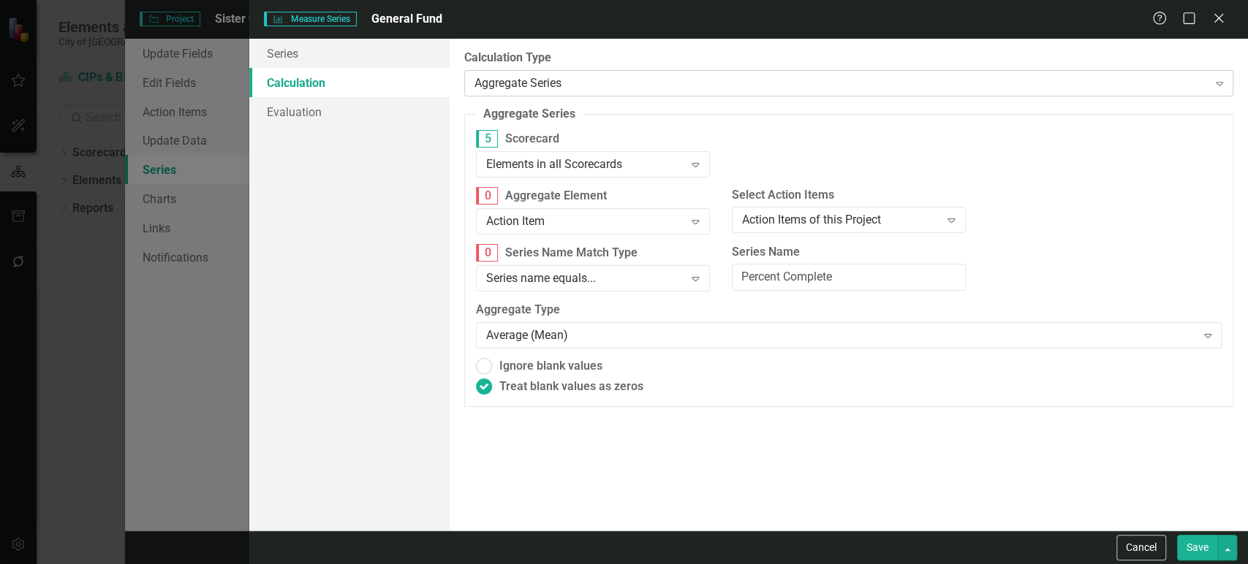
click at [536, 81] on div "Aggregate Series" at bounding box center [840, 83] width 733 height 17
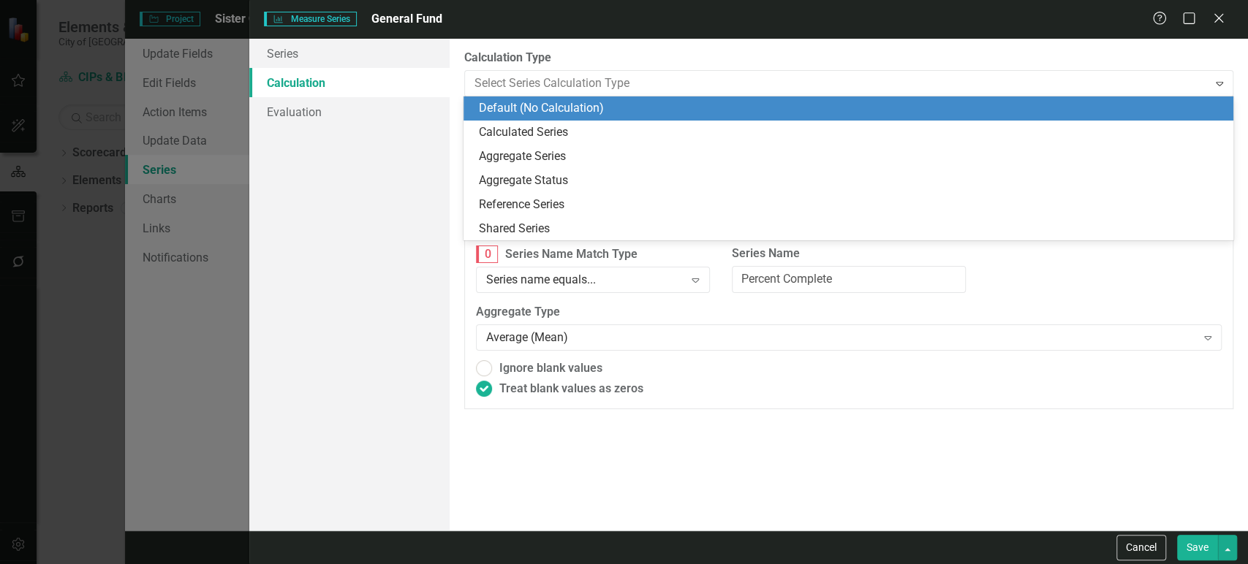
click at [523, 112] on div "Default (No Calculation)" at bounding box center [850, 108] width 745 height 17
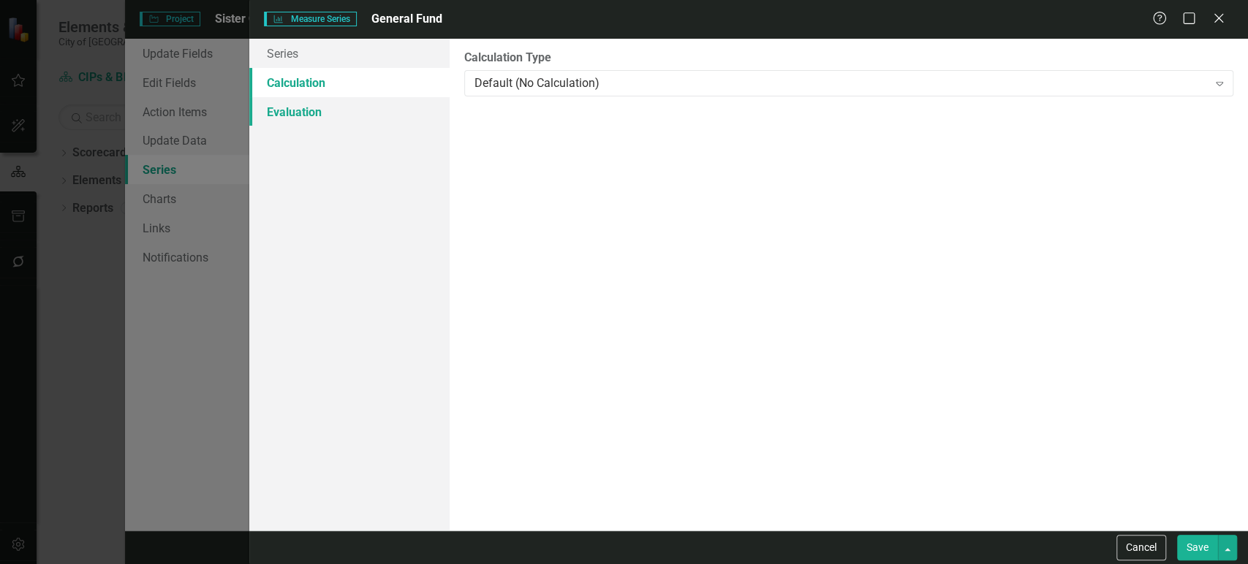
click at [369, 110] on link "Evaluation" at bounding box center [349, 111] width 200 height 29
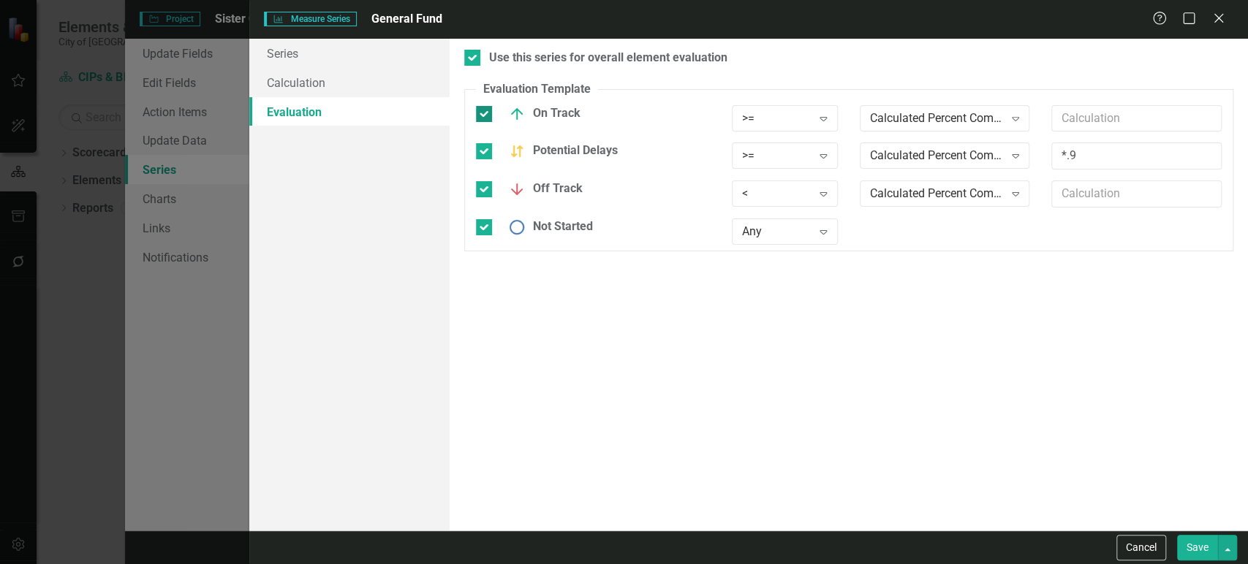
click at [483, 113] on input "On Track" at bounding box center [481, 111] width 10 height 10
checkbox input "false"
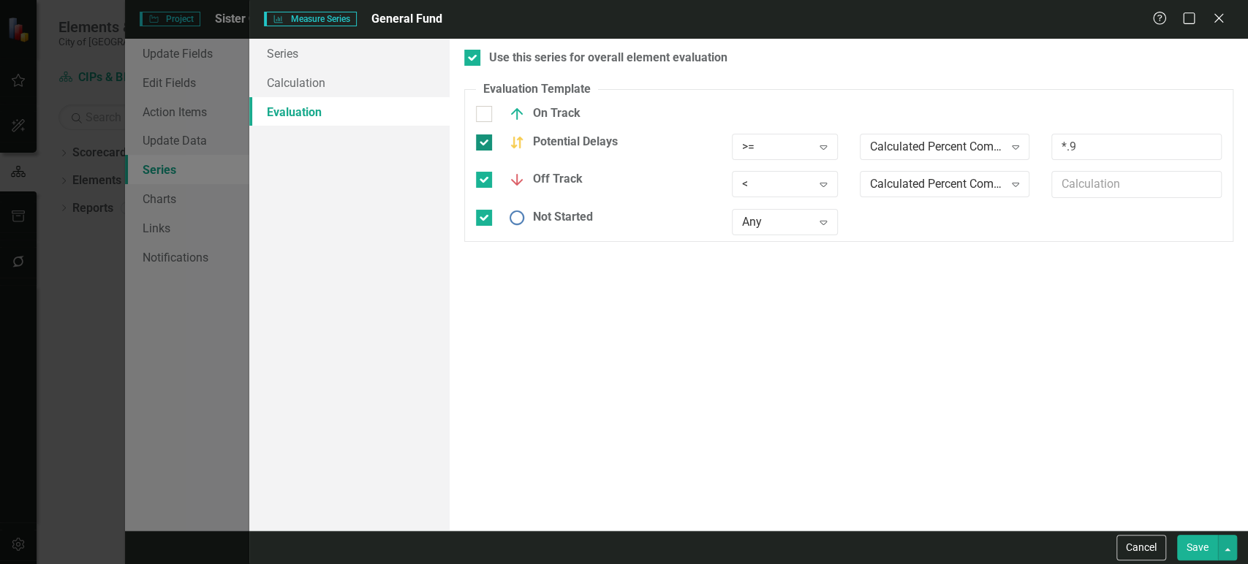
click at [482, 145] on div at bounding box center [484, 142] width 16 height 16
click at [482, 144] on input "Potential Delays" at bounding box center [481, 139] width 10 height 10
checkbox input "false"
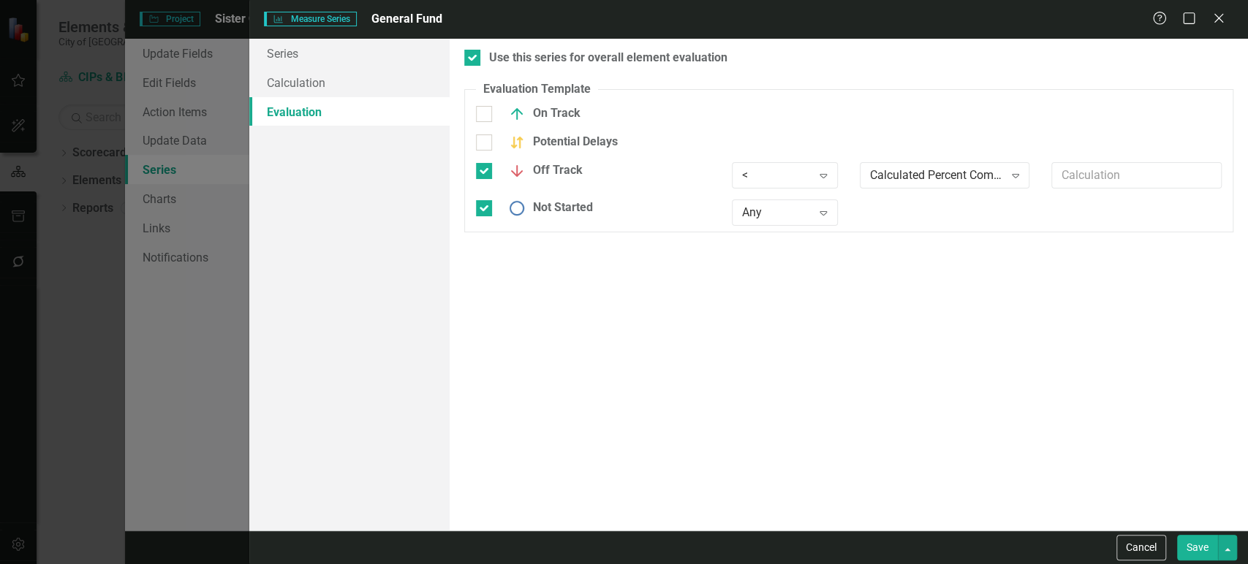
drag, startPoint x: 482, startPoint y: 171, endPoint x: 482, endPoint y: 180, distance: 8.8
click at [482, 172] on input "Off Track" at bounding box center [481, 168] width 10 height 10
checkbox input "false"
click at [482, 200] on input "Not Started" at bounding box center [481, 196] width 10 height 10
checkbox input "false"
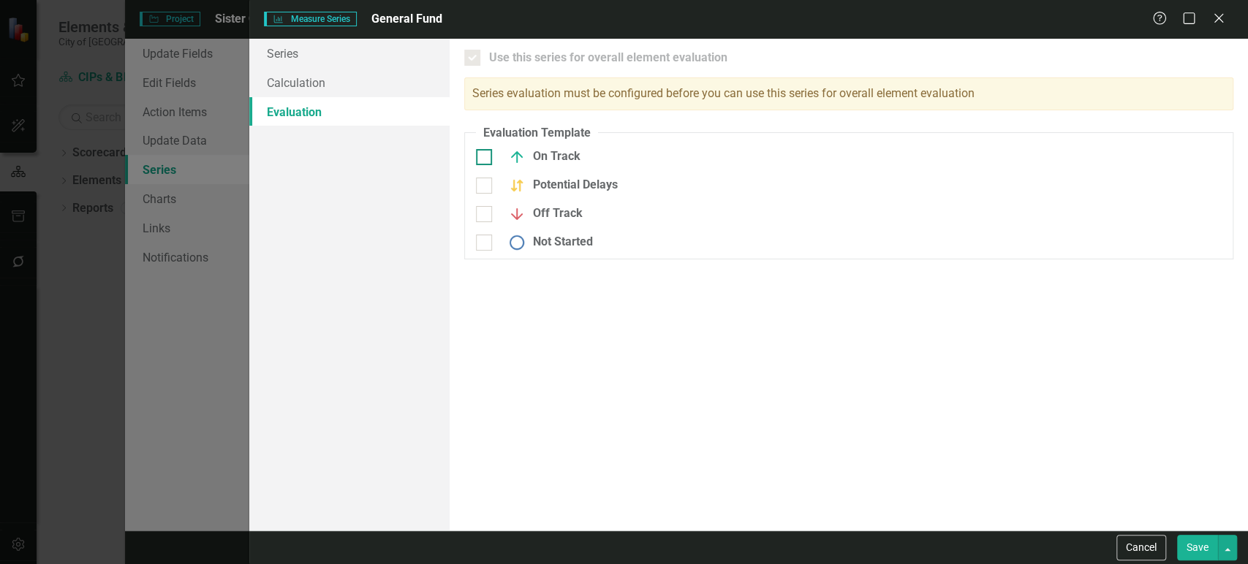
click at [480, 161] on div at bounding box center [484, 157] width 16 height 16
click at [480, 159] on input "On Track" at bounding box center [481, 154] width 10 height 10
checkbox input "true"
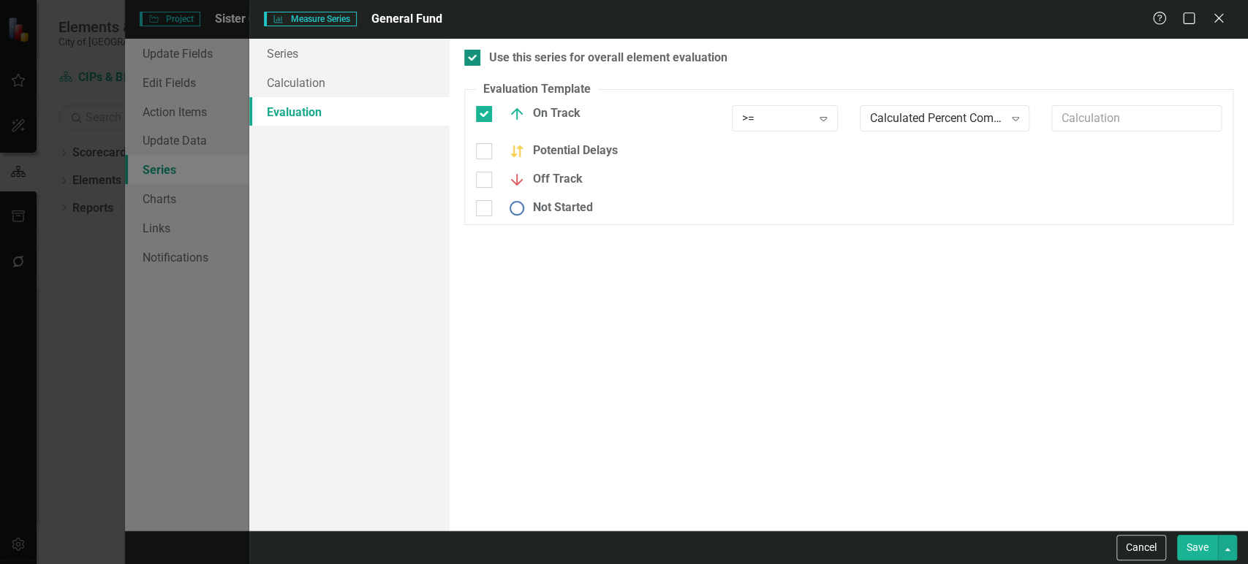
click at [478, 66] on div "Use this series for overall element evaluation" at bounding box center [848, 58] width 769 height 17
click at [474, 59] on input "Use this series for overall element evaluation" at bounding box center [469, 55] width 10 height 10
checkbox input "false"
click at [483, 115] on div at bounding box center [484, 114] width 16 height 16
click at [483, 115] on input "On Track" at bounding box center [481, 111] width 10 height 10
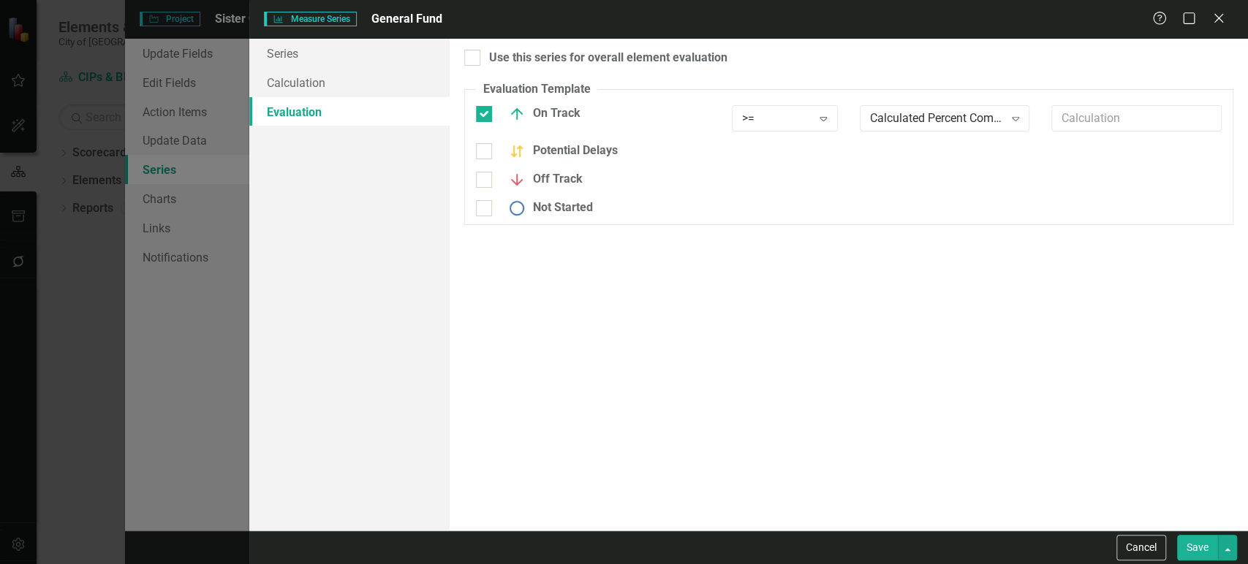
checkbox input "false"
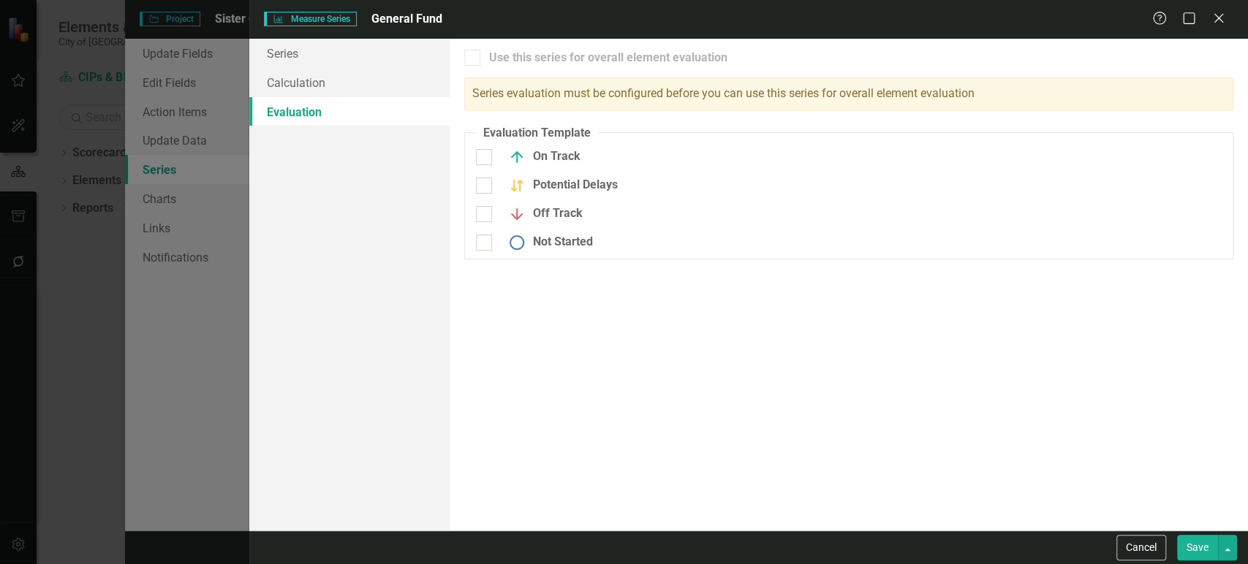
click at [1215, 546] on button "Save" at bounding box center [1197, 548] width 41 height 26
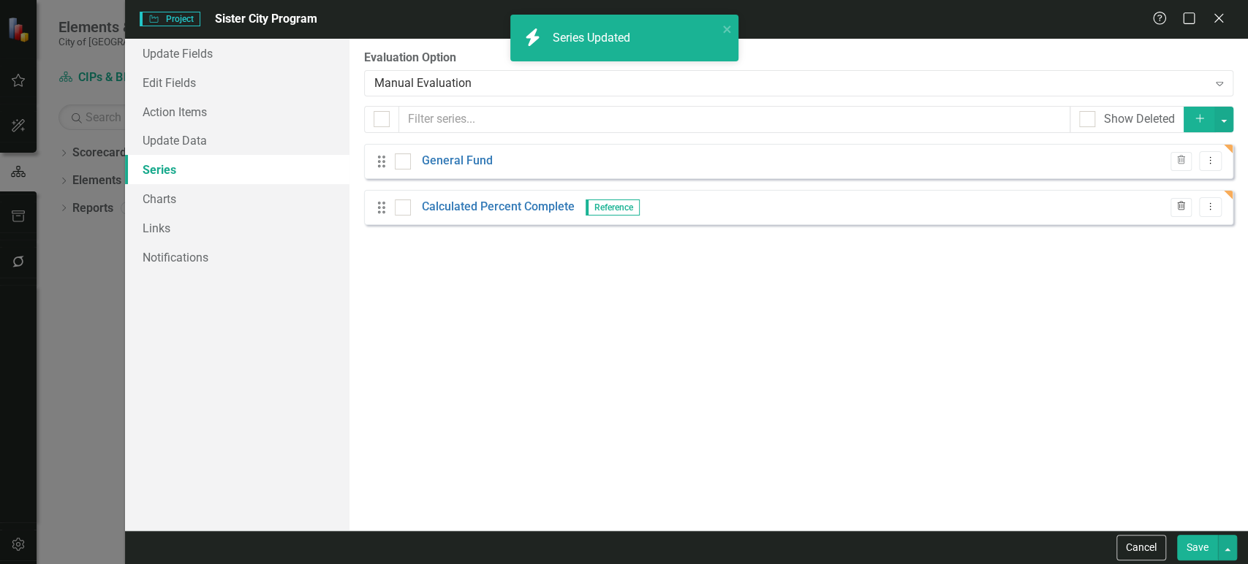
click at [1177, 205] on icon "Trash" at bounding box center [1180, 206] width 11 height 9
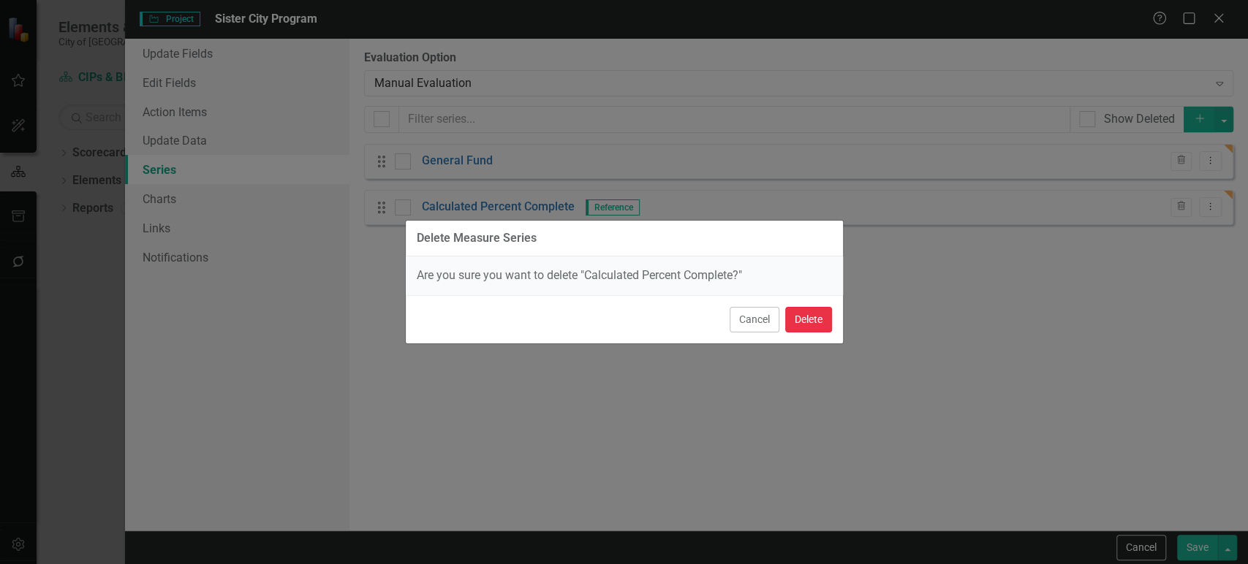
click at [809, 311] on button "Delete" at bounding box center [808, 320] width 47 height 26
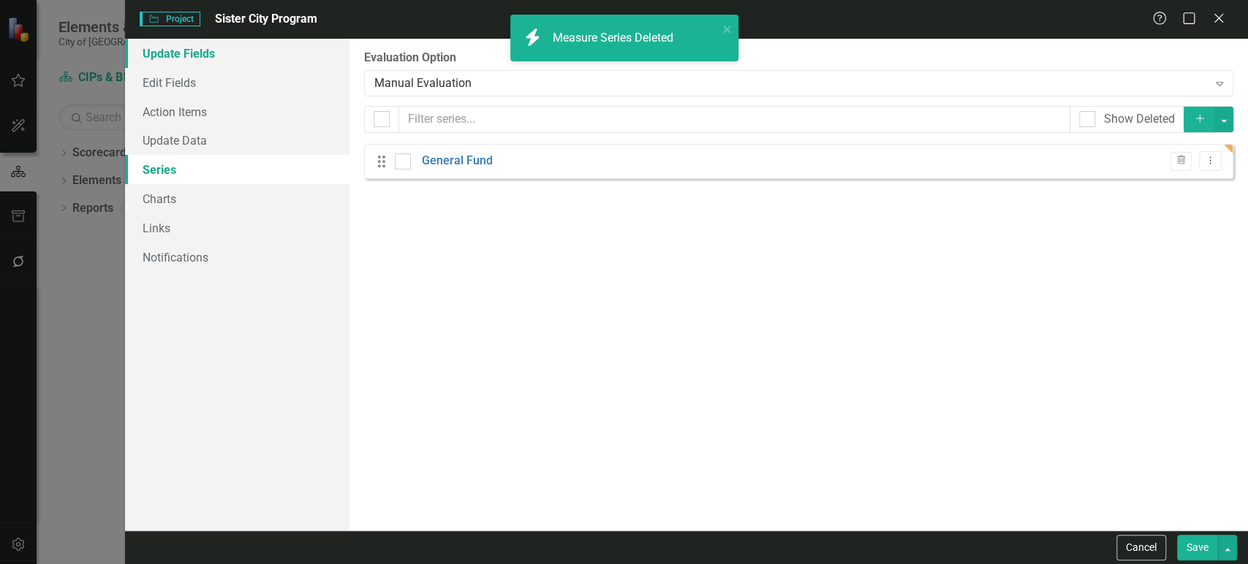
click at [208, 53] on link "Update Fields" at bounding box center [237, 53] width 224 height 29
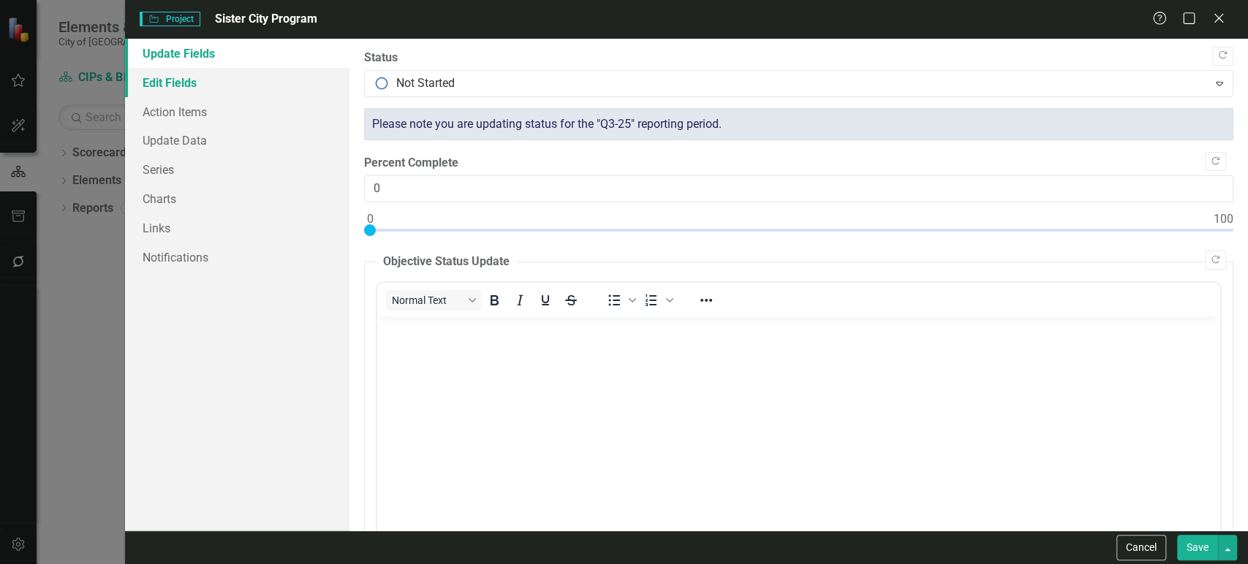
click at [261, 89] on link "Edit Fields" at bounding box center [237, 82] width 224 height 29
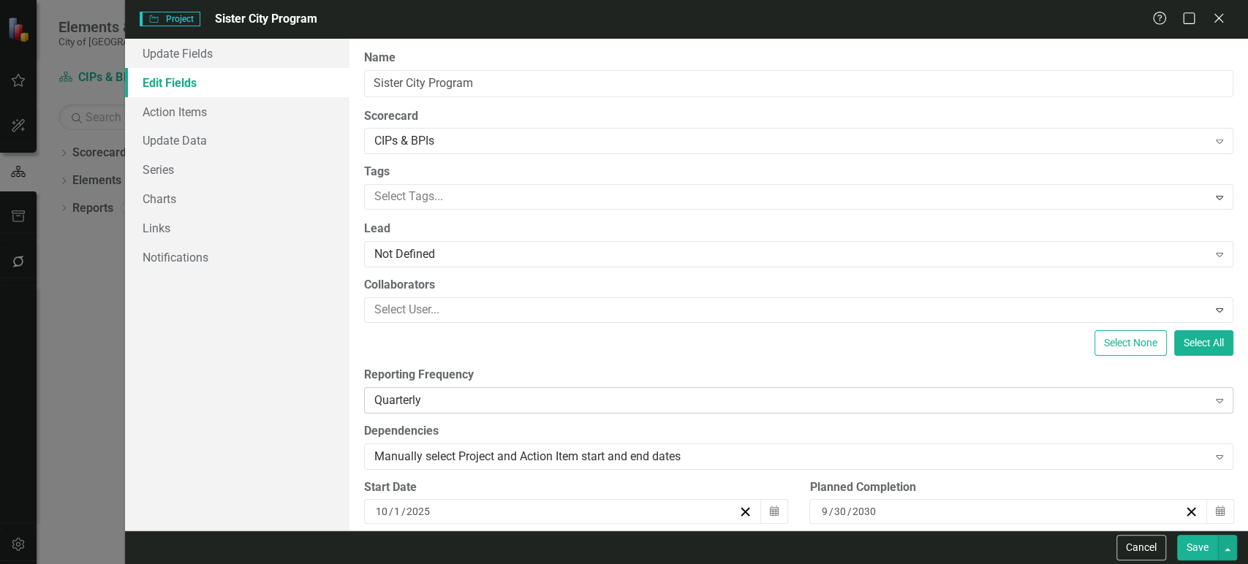
click at [447, 409] on div "Quarterly Expand" at bounding box center [798, 400] width 869 height 26
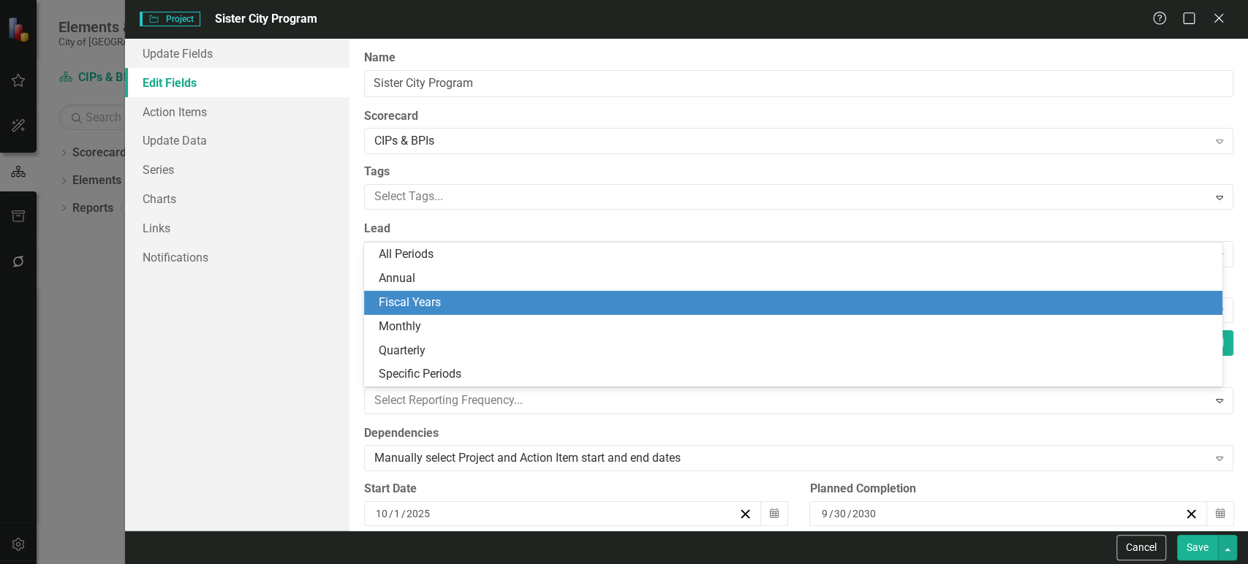
click at [439, 295] on div "Fiscal Years" at bounding box center [796, 303] width 835 height 17
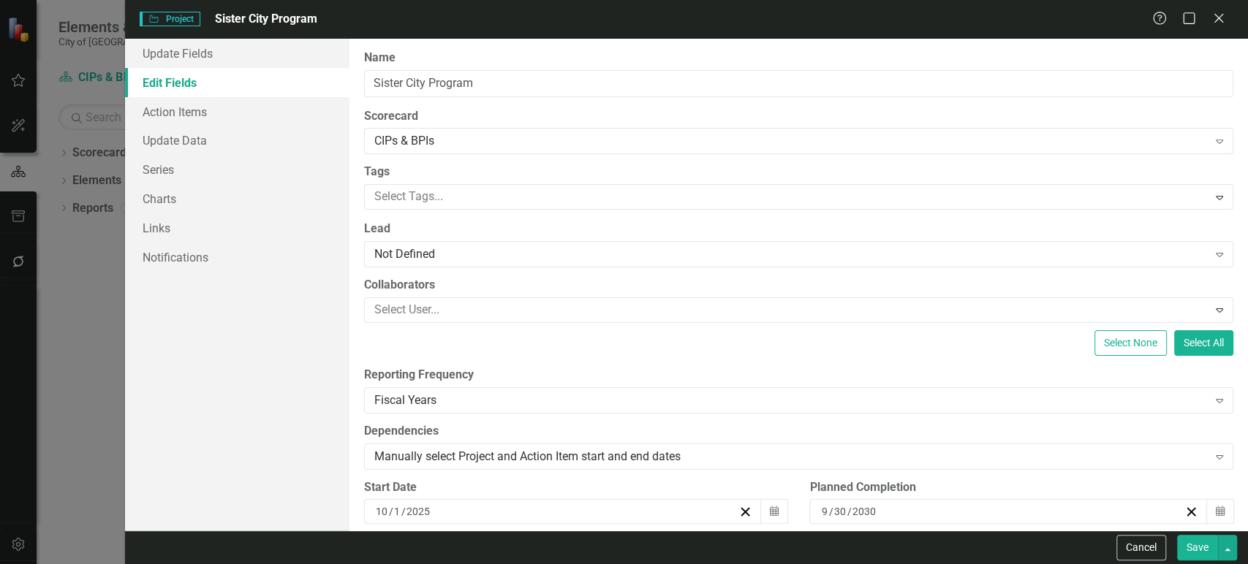
click at [1200, 554] on button "Save" at bounding box center [1197, 548] width 41 height 26
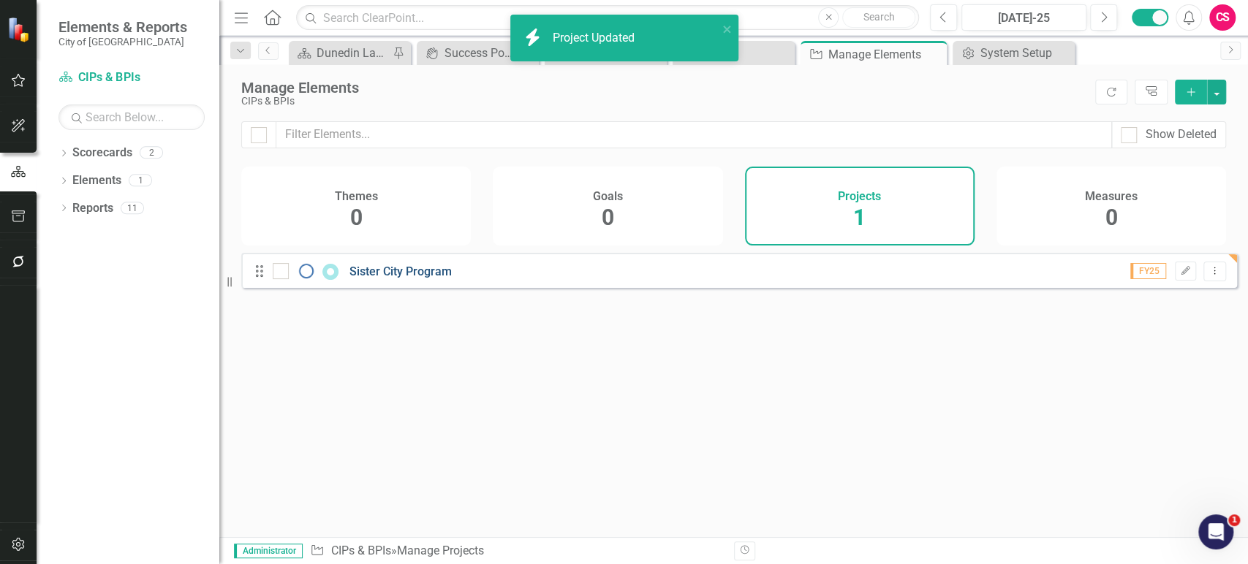
click at [428, 278] on link "Sister City Program" at bounding box center [400, 272] width 102 height 14
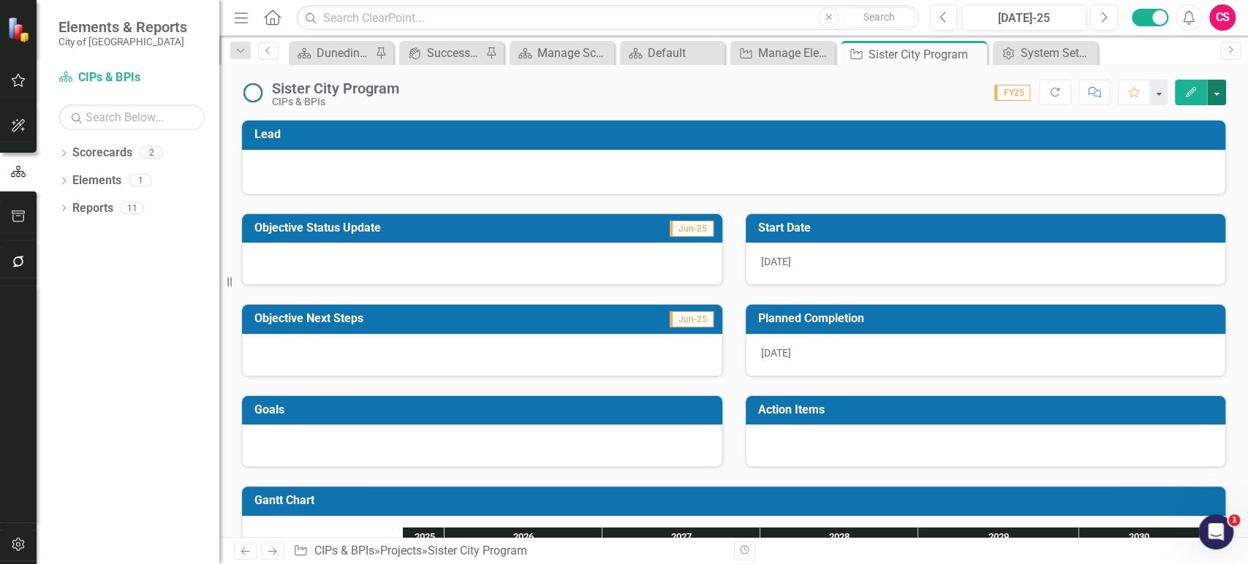
click at [1219, 98] on button "button" at bounding box center [1216, 93] width 19 height 26
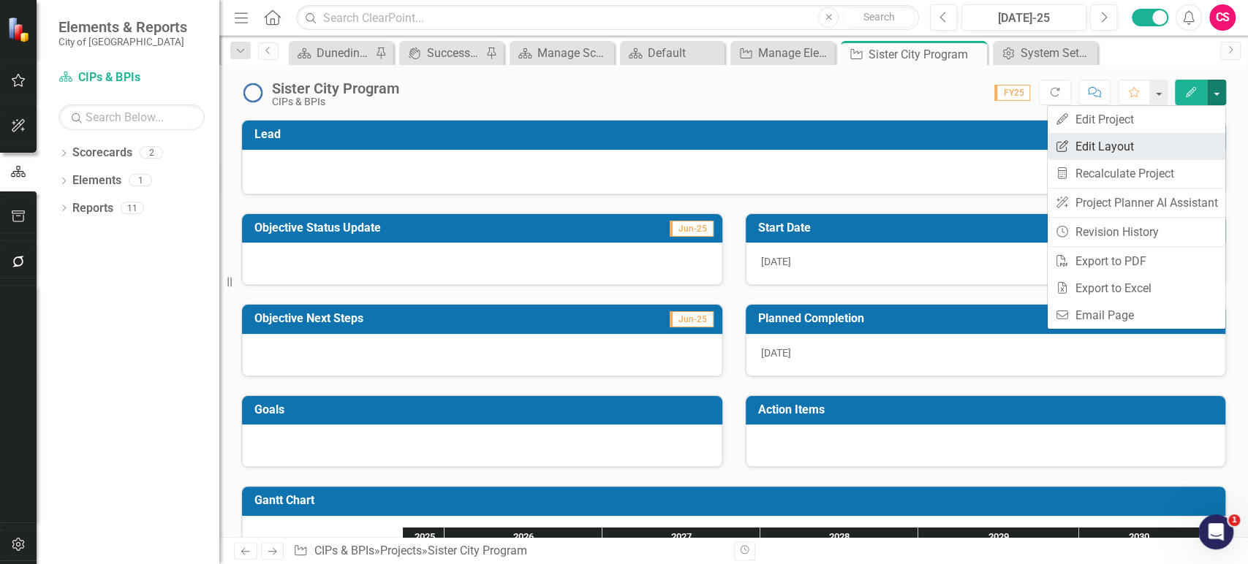
click at [1090, 148] on link "Edit Report Edit Layout" at bounding box center [1136, 146] width 178 height 27
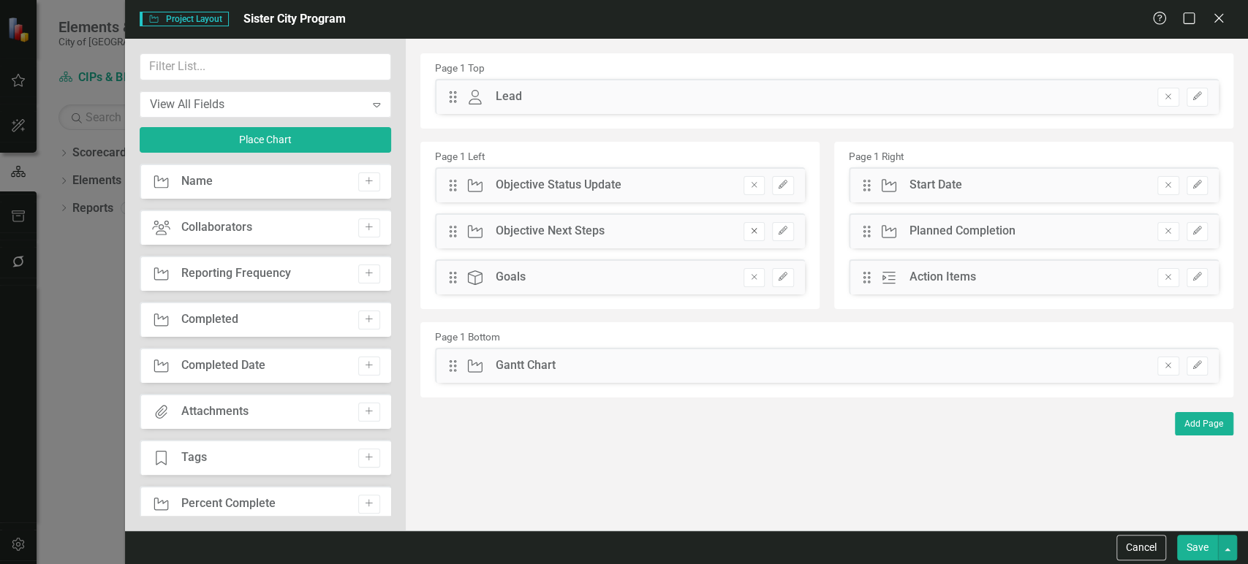
click at [749, 228] on icon "Remove" at bounding box center [753, 231] width 11 height 9
click at [1196, 183] on icon "Edit" at bounding box center [1196, 185] width 11 height 9
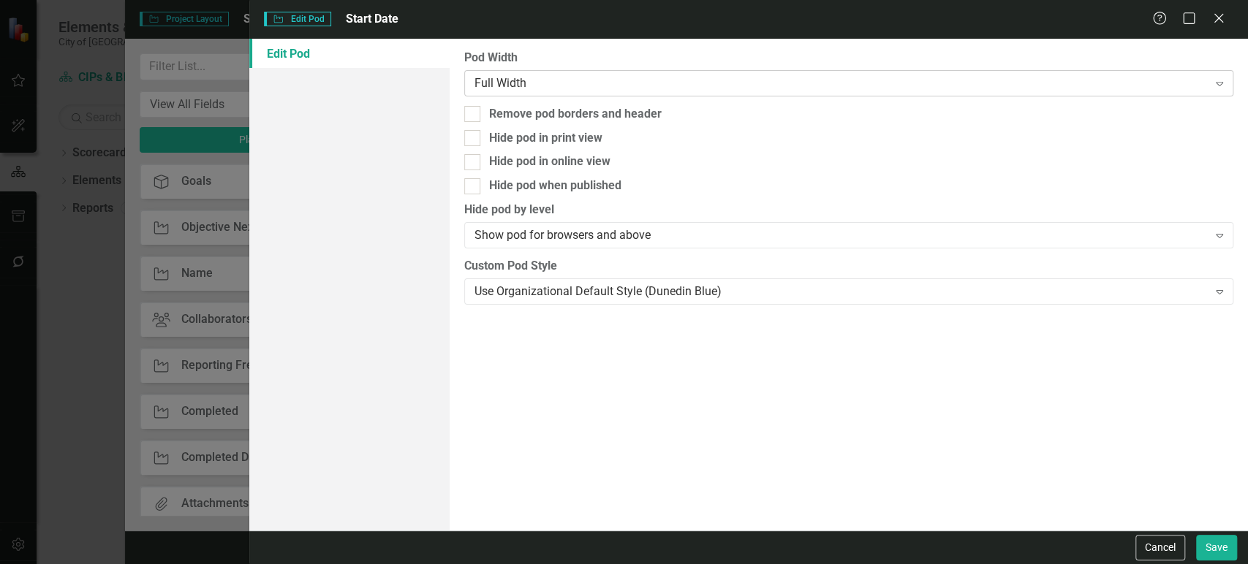
click at [504, 92] on div "Full Width Expand" at bounding box center [848, 83] width 769 height 26
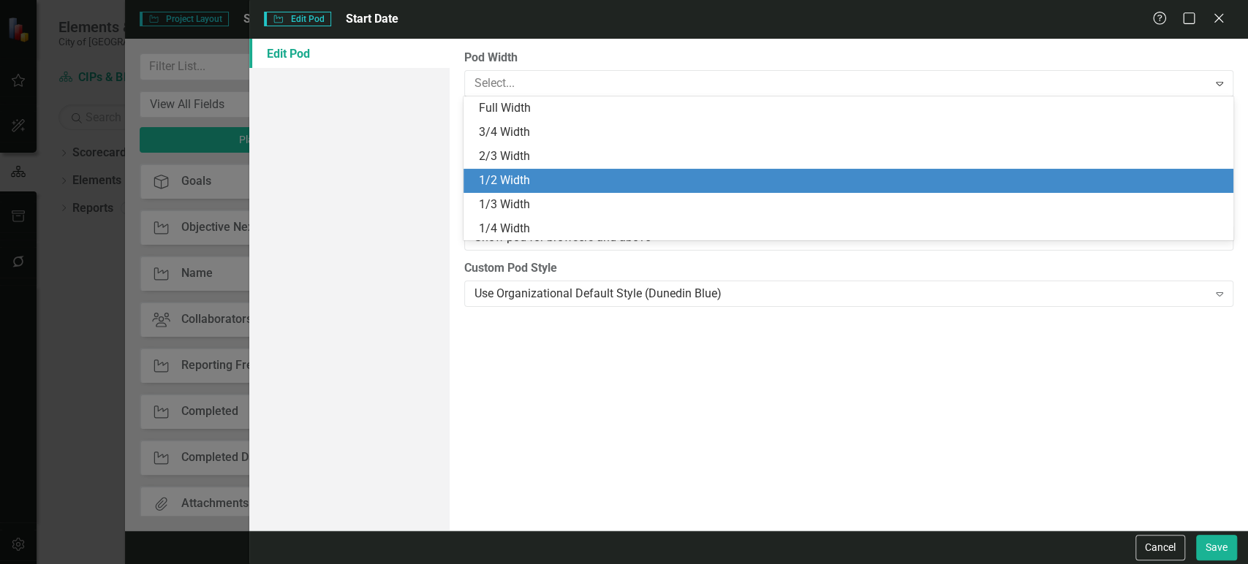
click at [502, 181] on div "1/2 Width" at bounding box center [850, 180] width 745 height 17
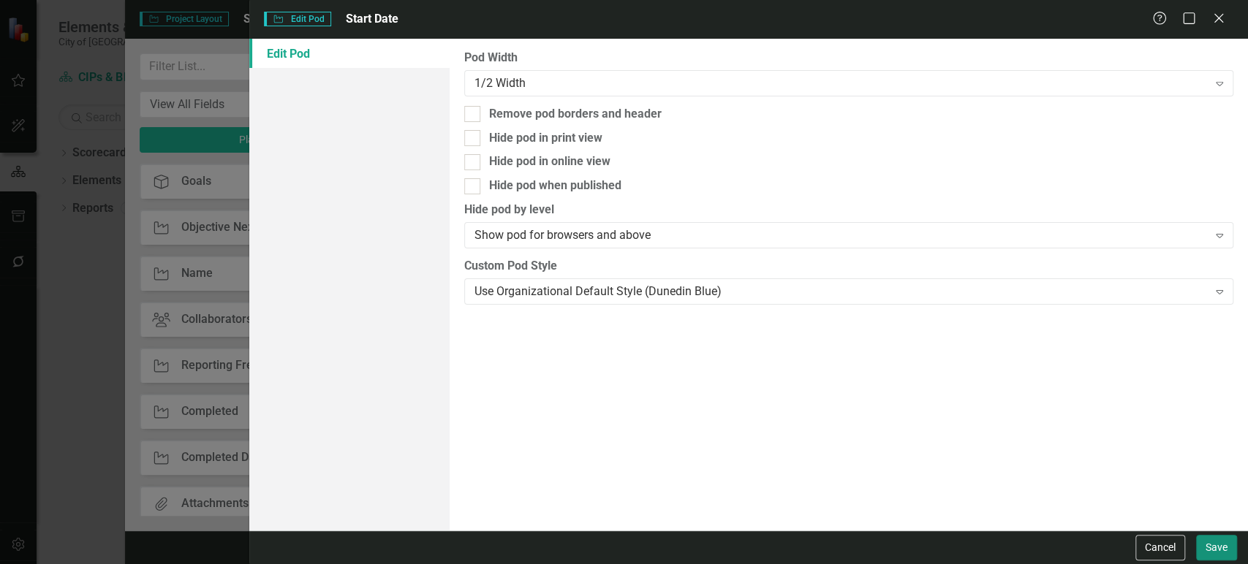
click at [1211, 542] on button "Save" at bounding box center [1216, 548] width 41 height 26
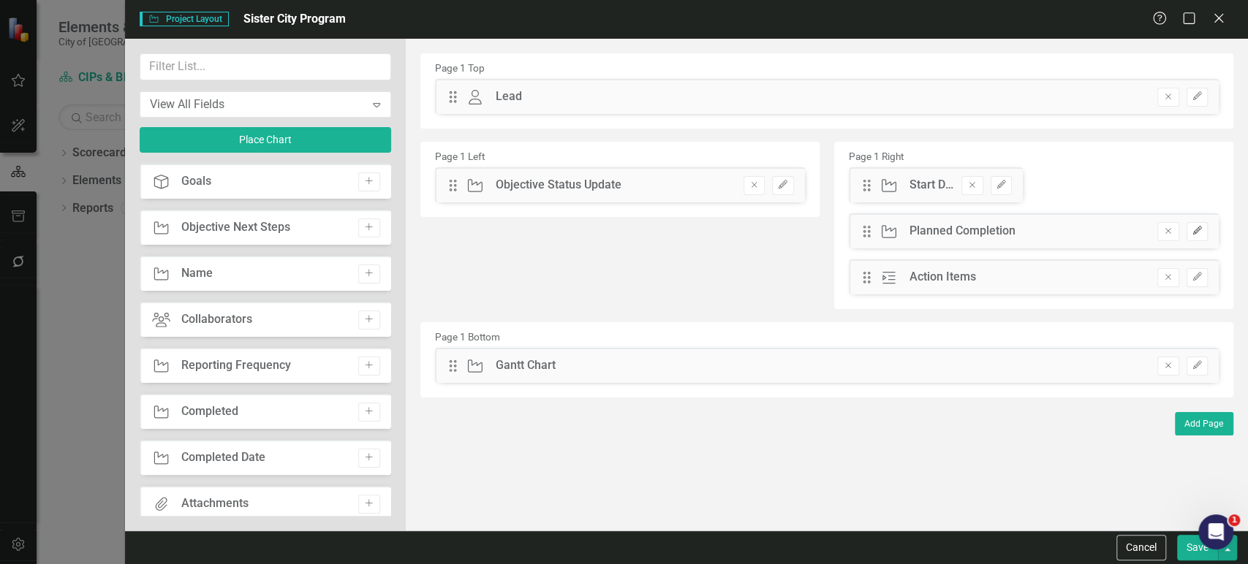
click at [1200, 230] on icon "Edit" at bounding box center [1196, 231] width 11 height 9
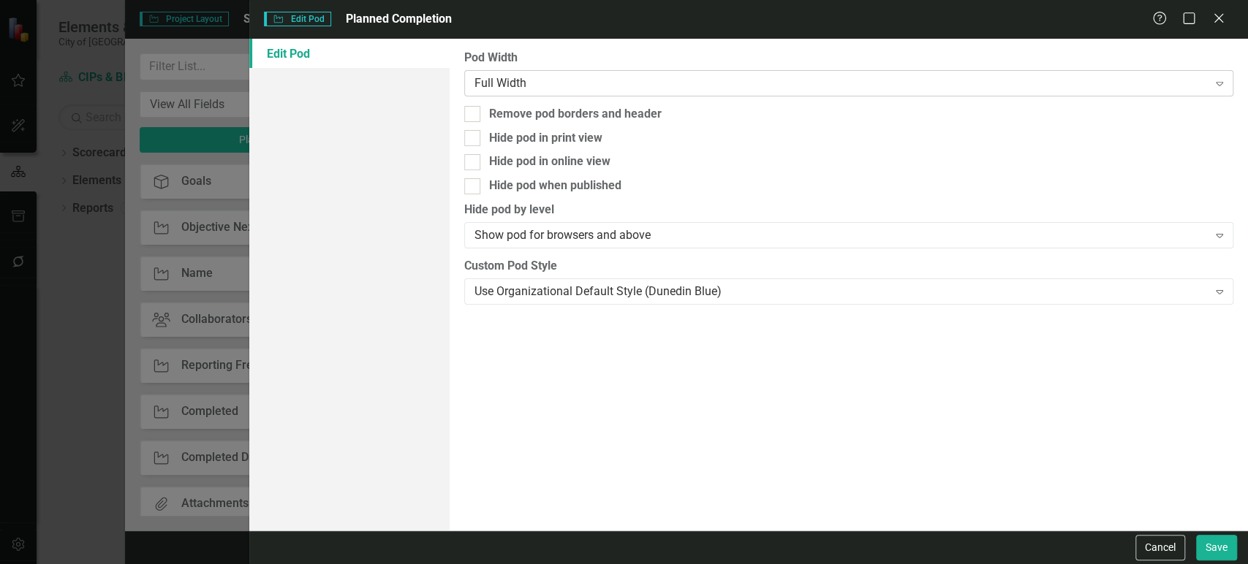
click at [509, 73] on div "Full Width Expand" at bounding box center [848, 83] width 769 height 26
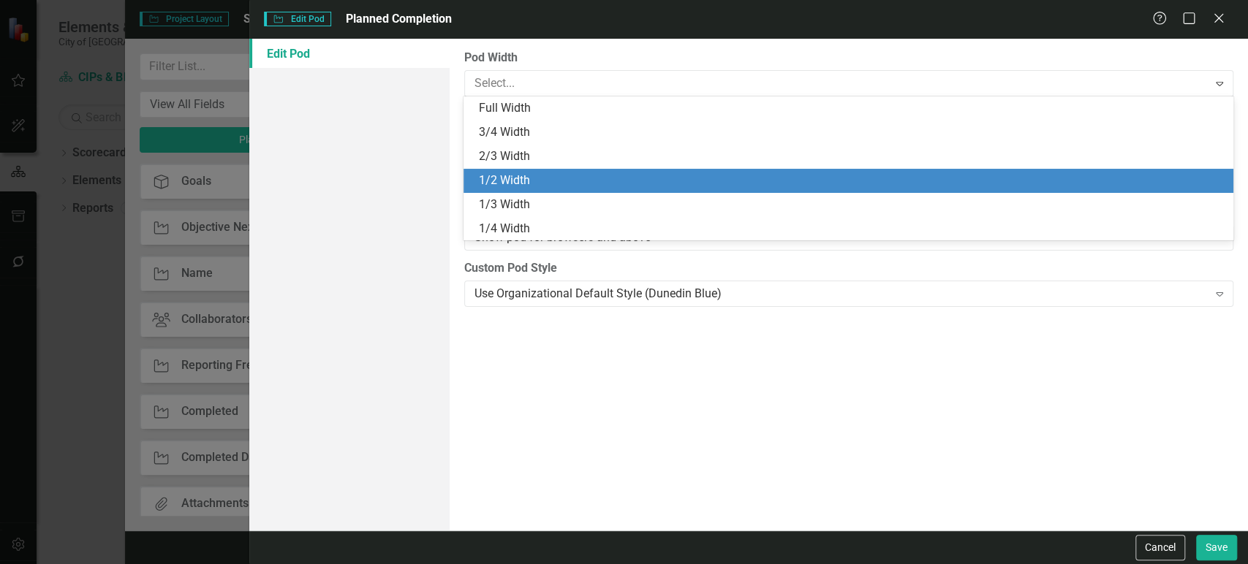
click at [509, 179] on div "1/2 Width" at bounding box center [850, 180] width 745 height 17
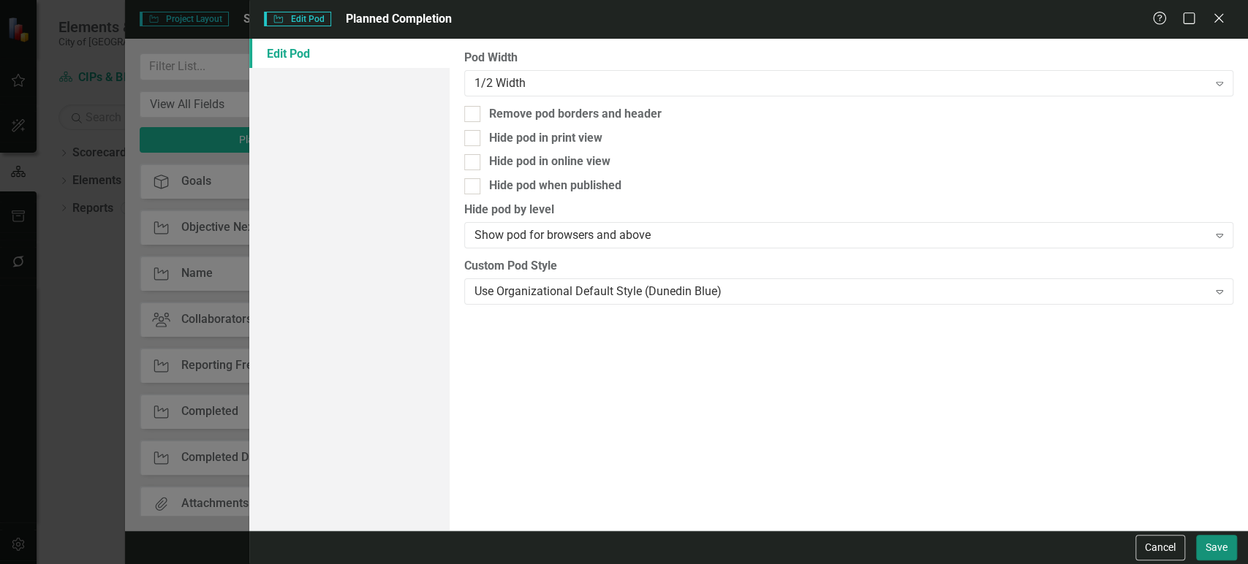
click at [1219, 547] on button "Save" at bounding box center [1216, 548] width 41 height 26
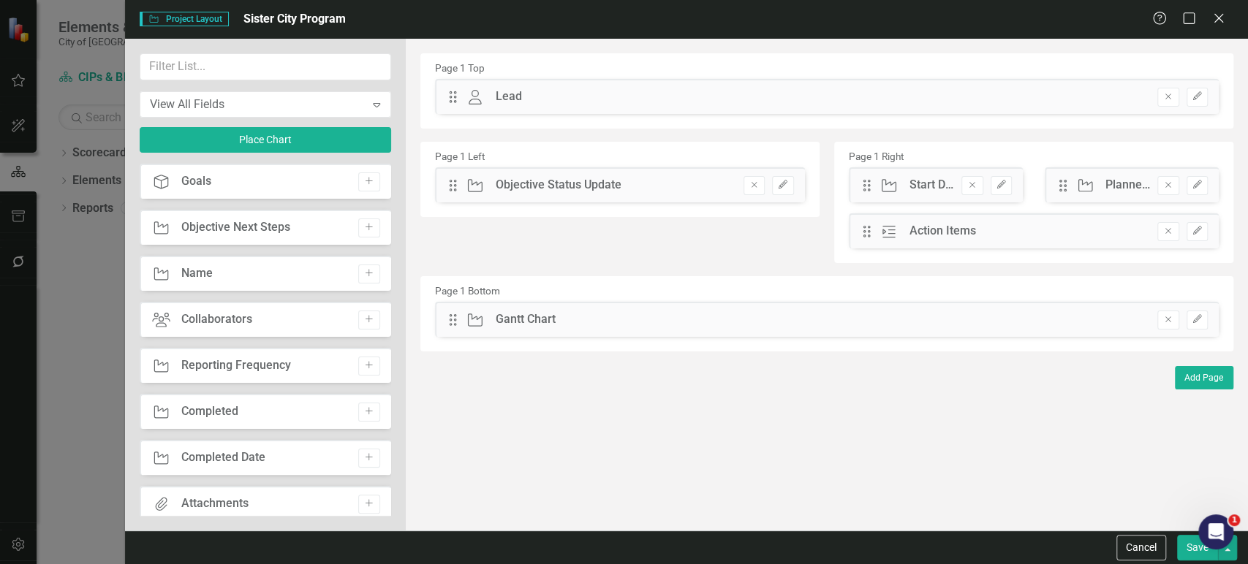
click at [1177, 316] on button "Remove" at bounding box center [1167, 320] width 21 height 19
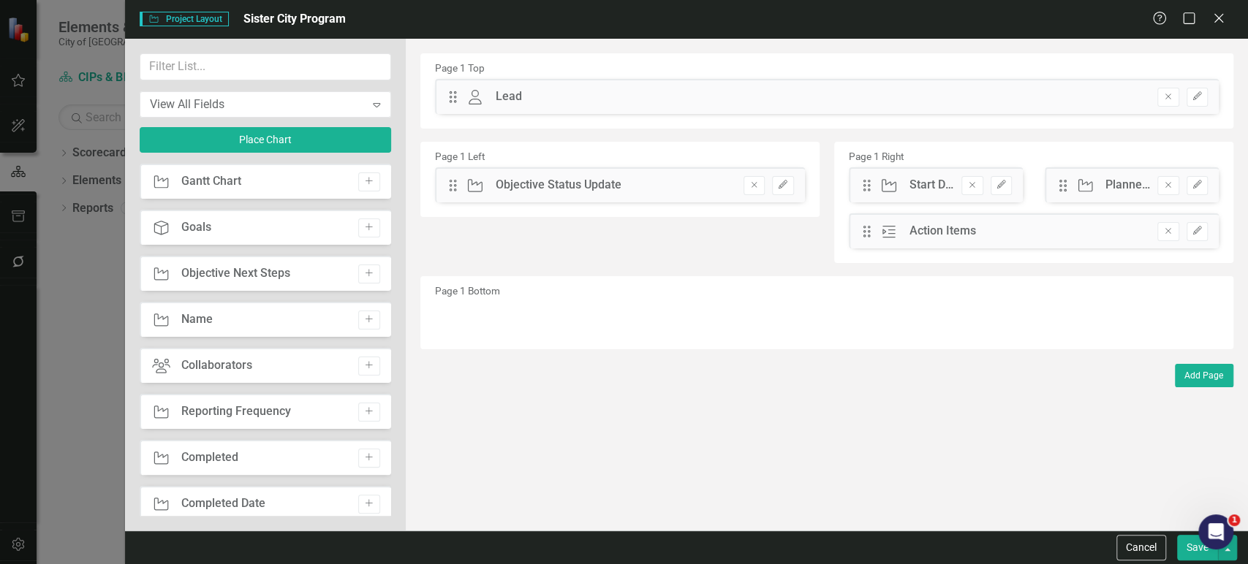
click at [1167, 232] on icon "Remove" at bounding box center [1167, 231] width 11 height 9
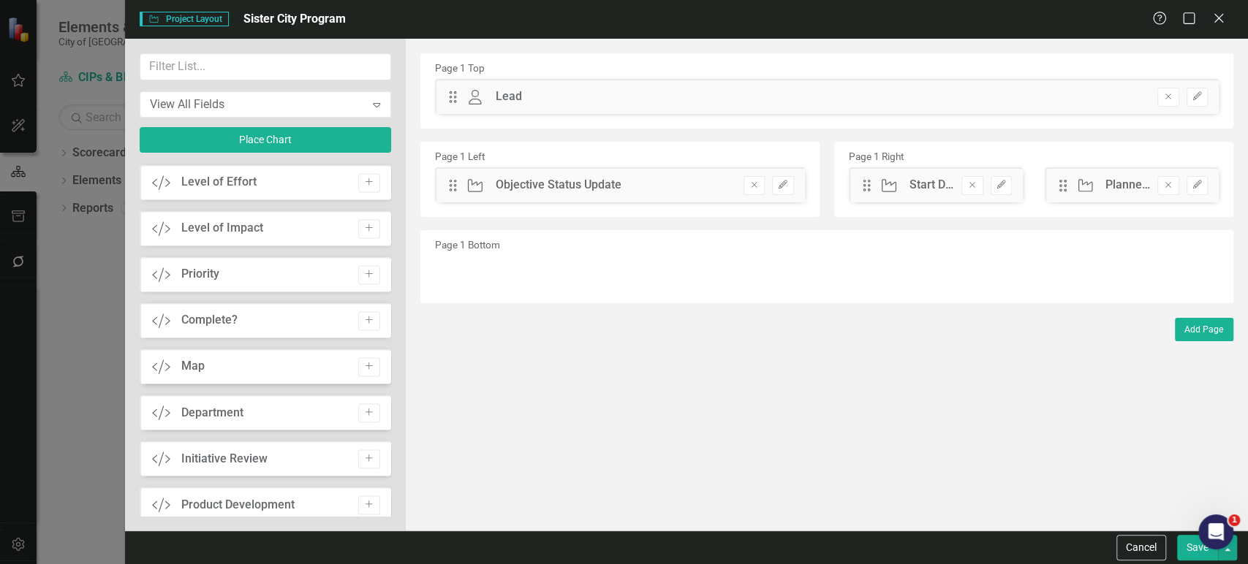
scroll to position [1302, 0]
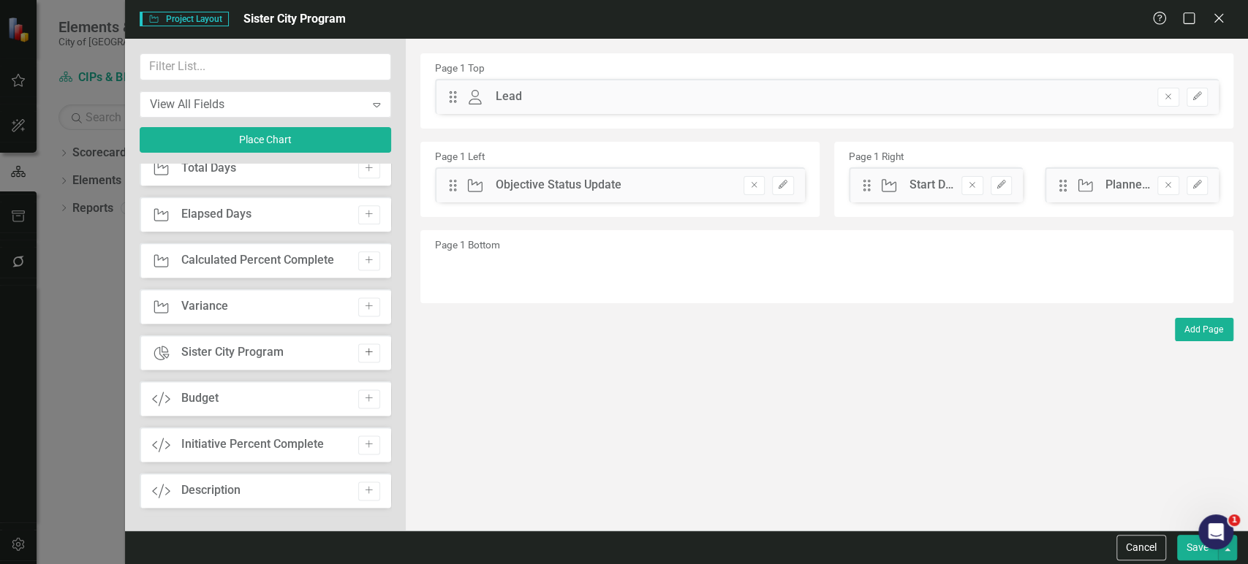
click at [363, 349] on icon "Add" at bounding box center [368, 352] width 11 height 9
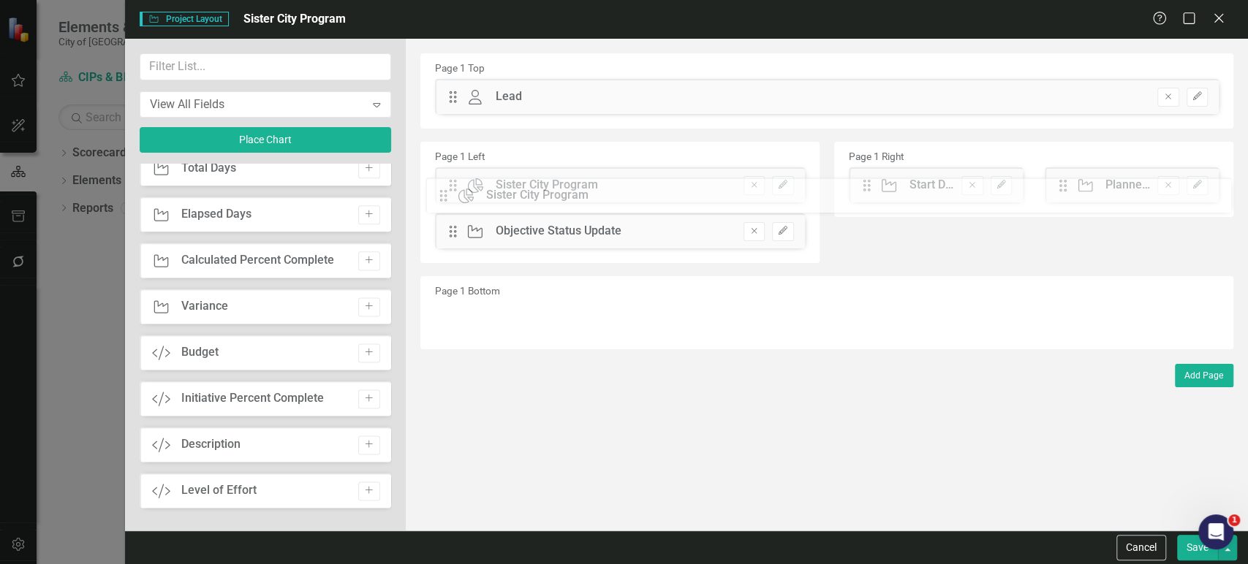
drag, startPoint x: 456, startPoint y: 98, endPoint x: 458, endPoint y: 197, distance: 98.7
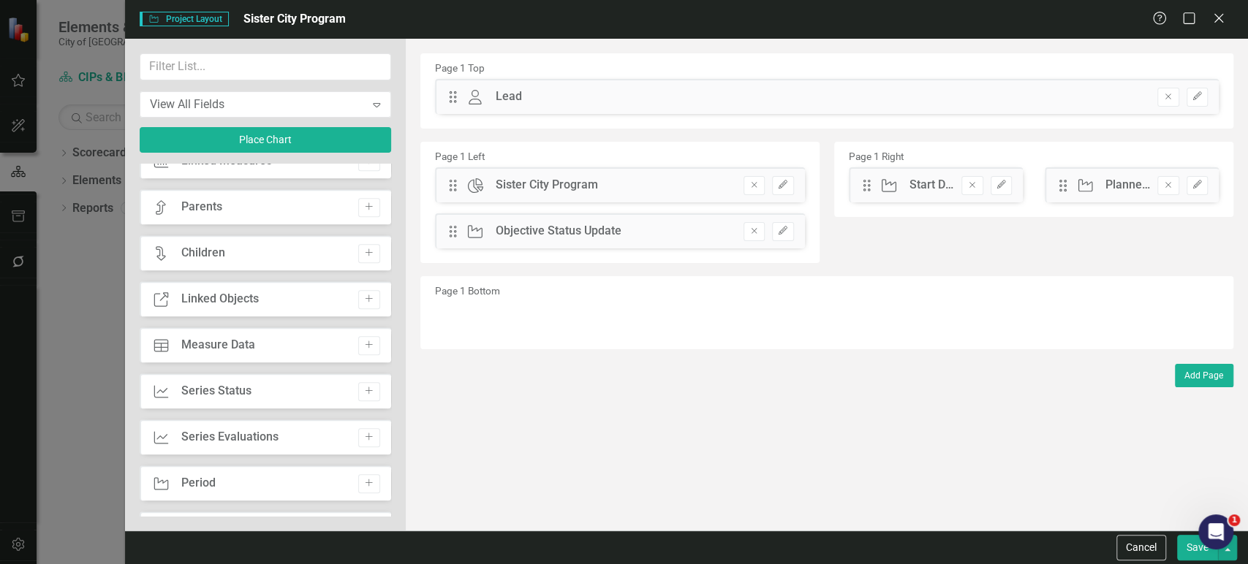
scroll to position [664, 0]
click at [371, 353] on button "Add" at bounding box center [368, 347] width 21 height 19
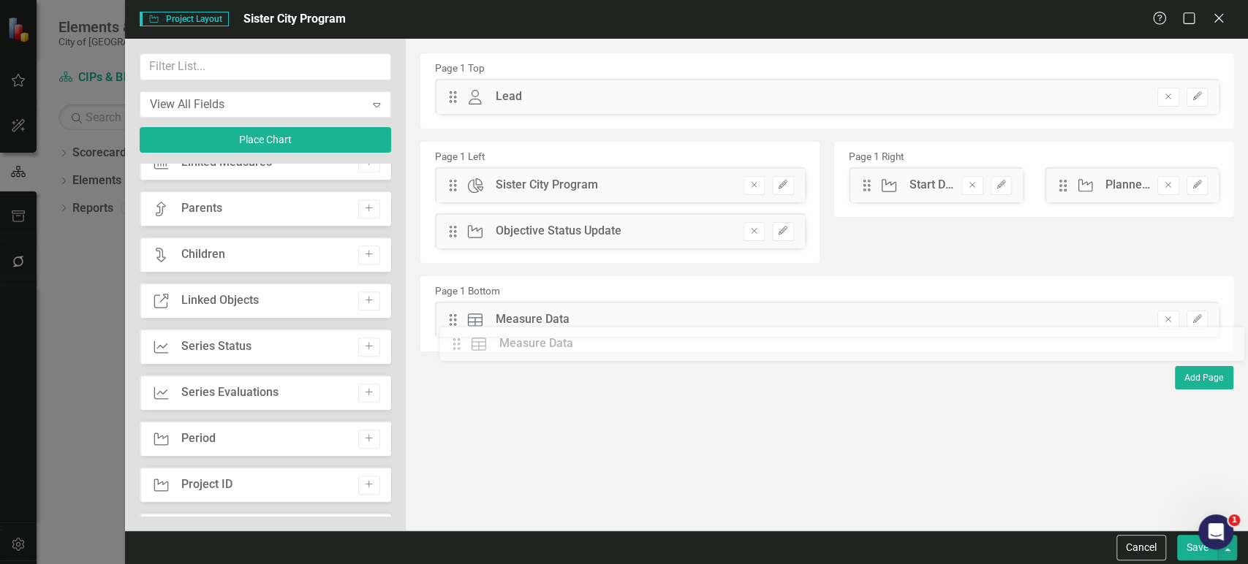
drag, startPoint x: 454, startPoint y: 91, endPoint x: 468, endPoint y: 335, distance: 243.8
drag, startPoint x: 444, startPoint y: 90, endPoint x: 457, endPoint y: 96, distance: 13.7
click at [457, 96] on div "Drag Owner Lead Hidden Pod Online Hidden Pod Printed Hidden Pod Published Remov…" at bounding box center [826, 96] width 783 height 35
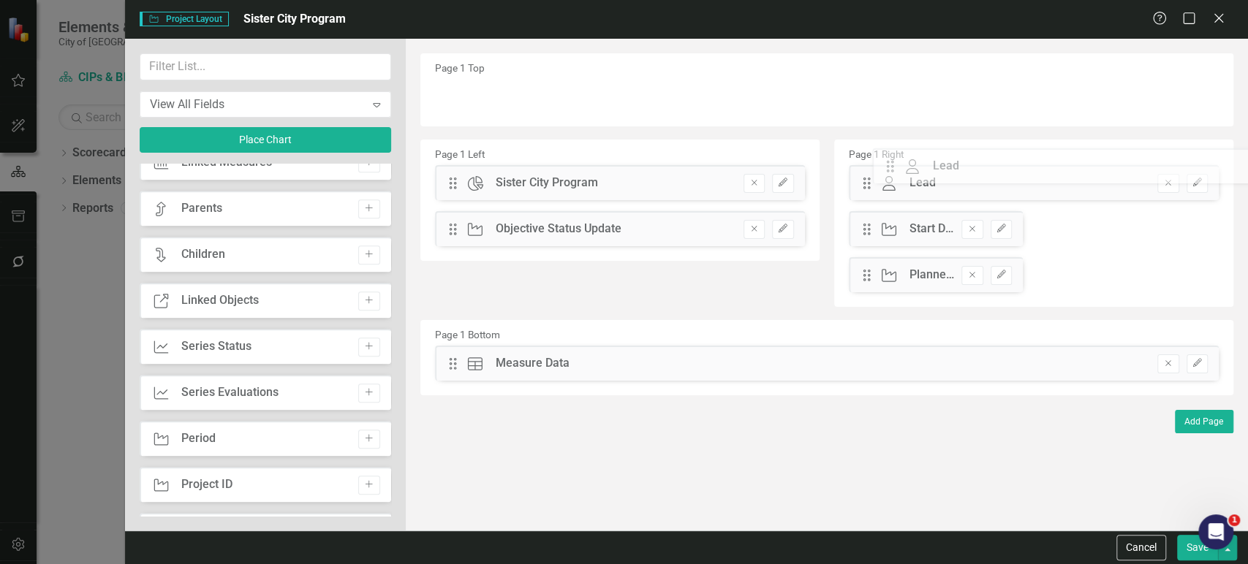
drag, startPoint x: 456, startPoint y: 96, endPoint x: 904, endPoint y: 165, distance: 453.4
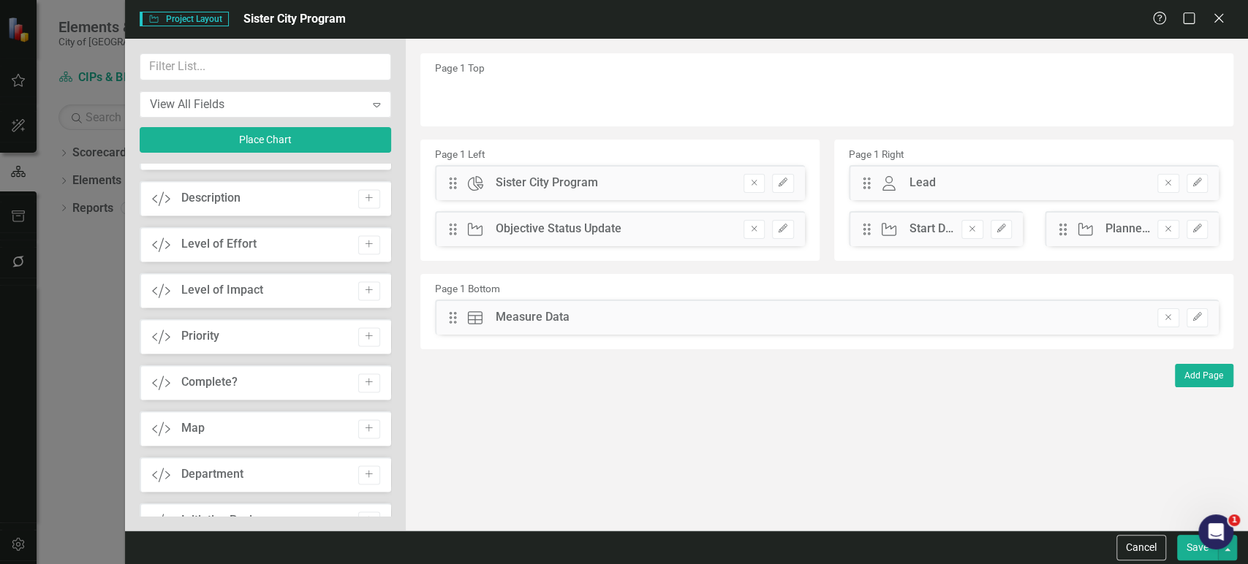
scroll to position [1672, 0]
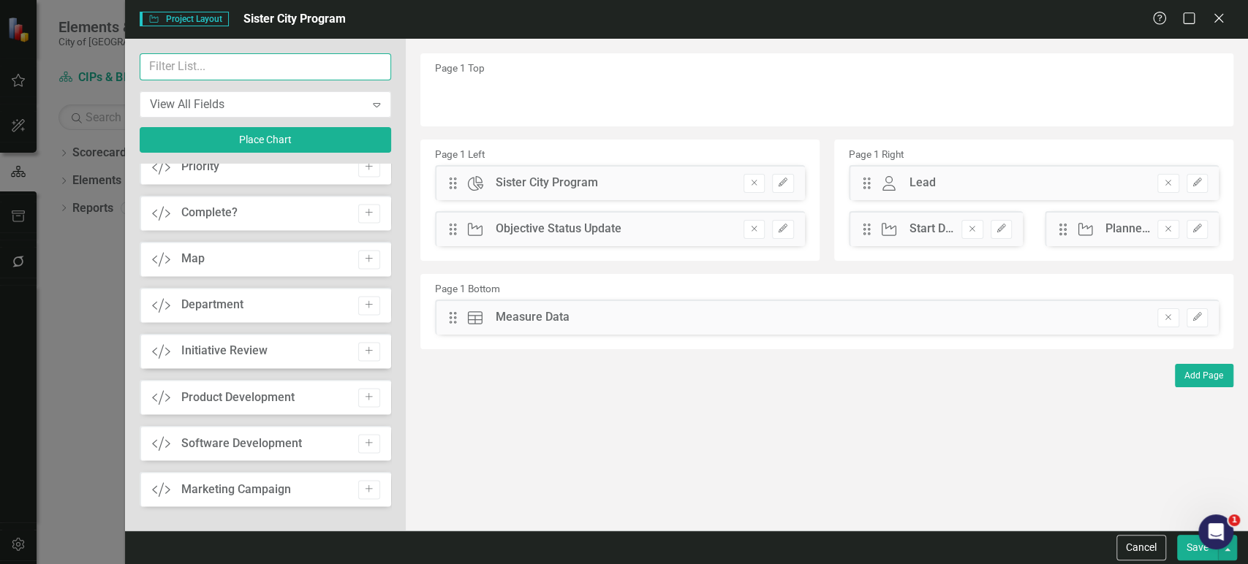
click at [225, 62] on input "text" at bounding box center [265, 66] width 251 height 27
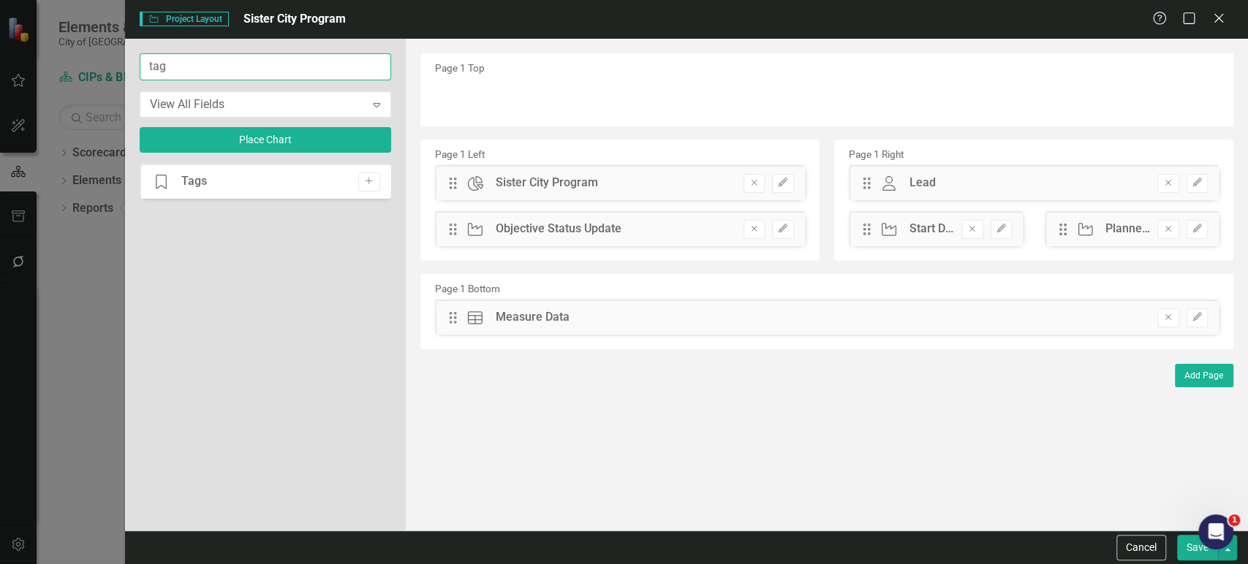
scroll to position [0, 0]
type input "tag"
click at [371, 175] on button "Add" at bounding box center [368, 181] width 21 height 19
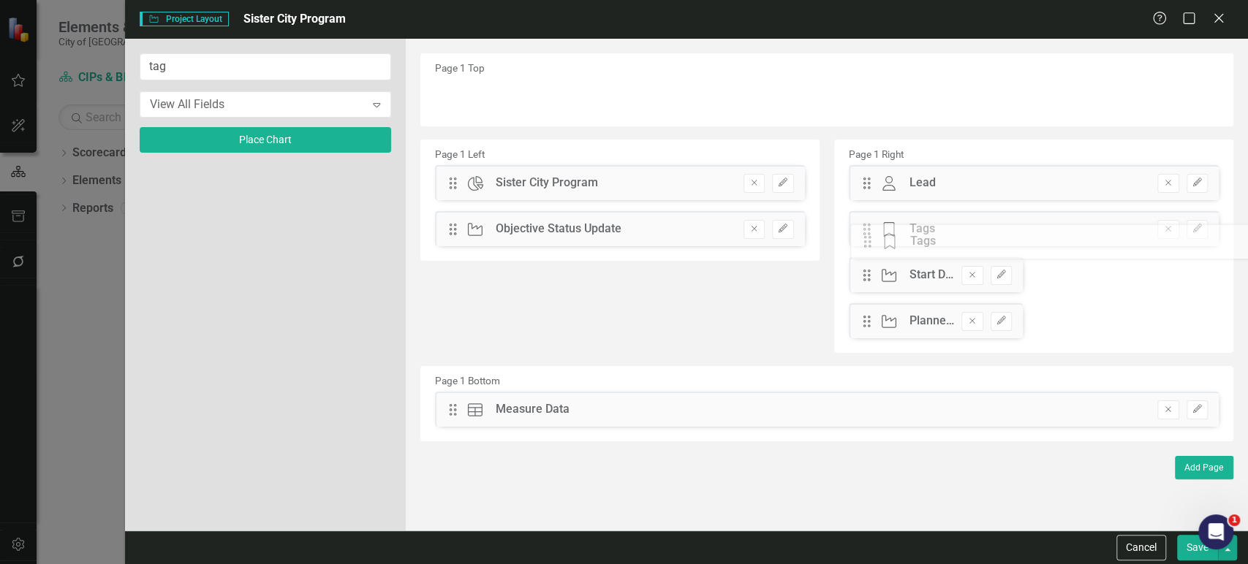
drag, startPoint x: 458, startPoint y: 99, endPoint x: 883, endPoint y: 244, distance: 449.3
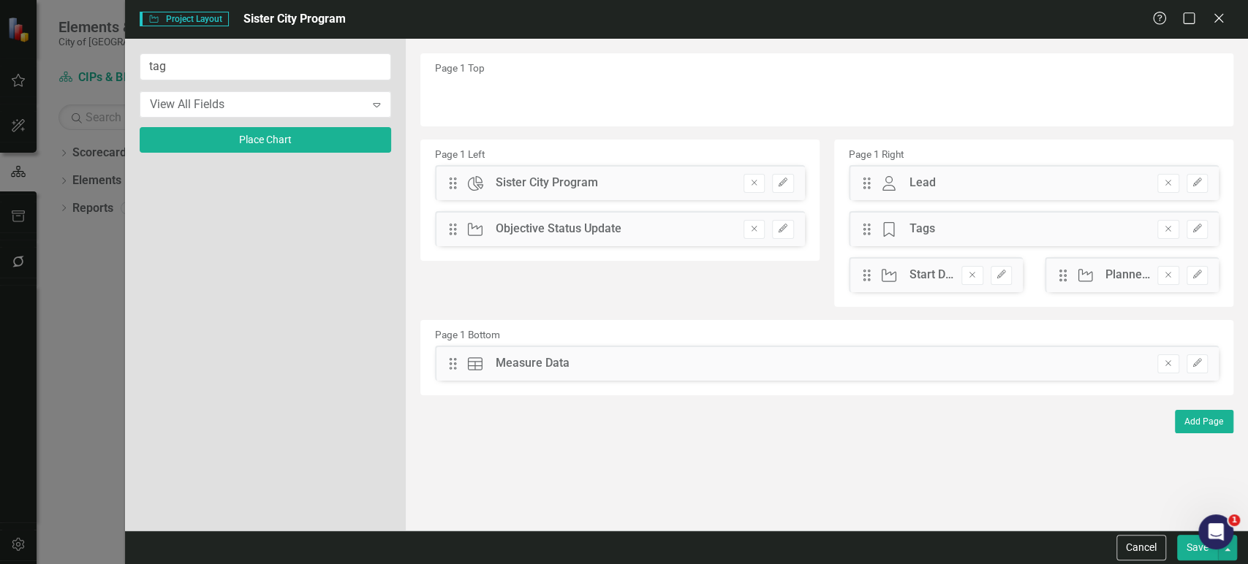
click at [1187, 554] on button "Save" at bounding box center [1197, 548] width 41 height 26
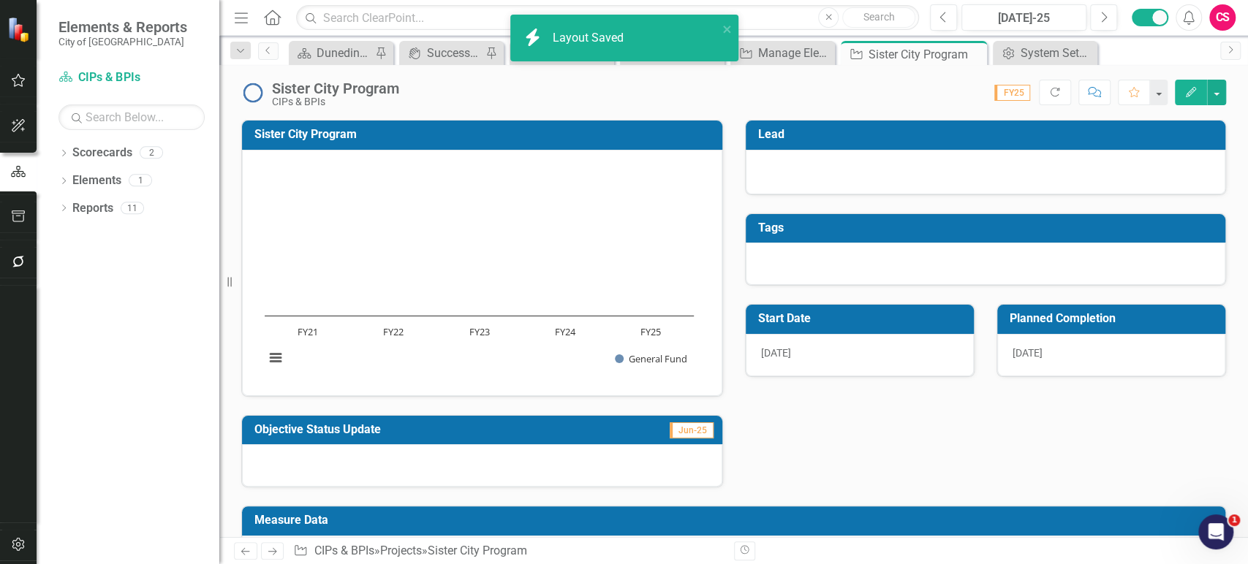
click at [823, 235] on td "Tags" at bounding box center [988, 230] width 460 height 24
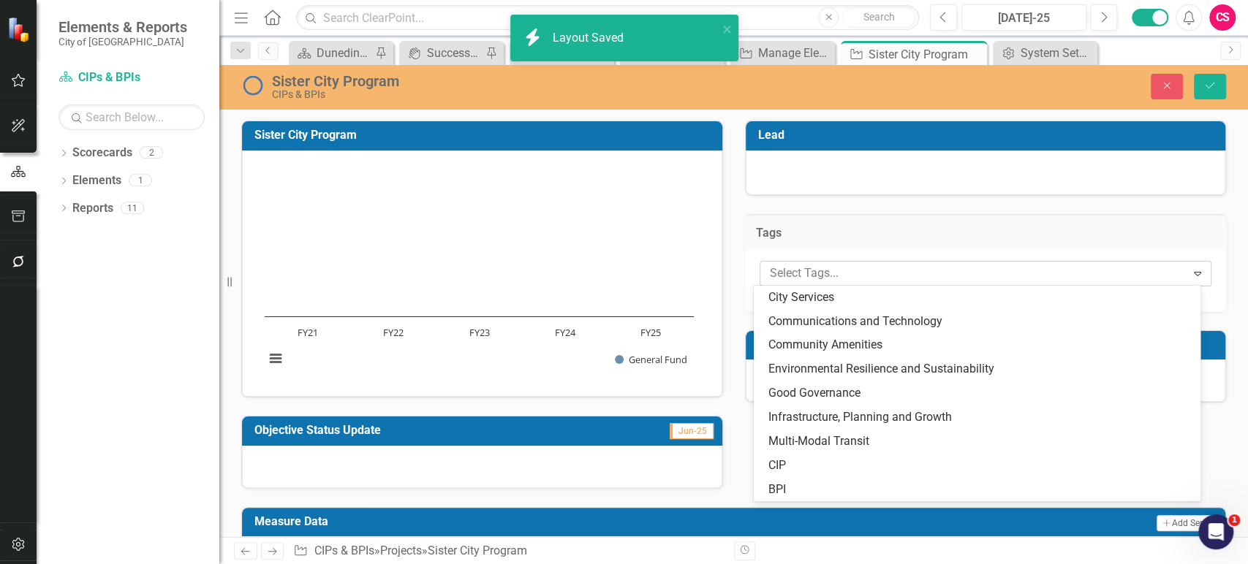
click at [822, 267] on div at bounding box center [975, 274] width 422 height 20
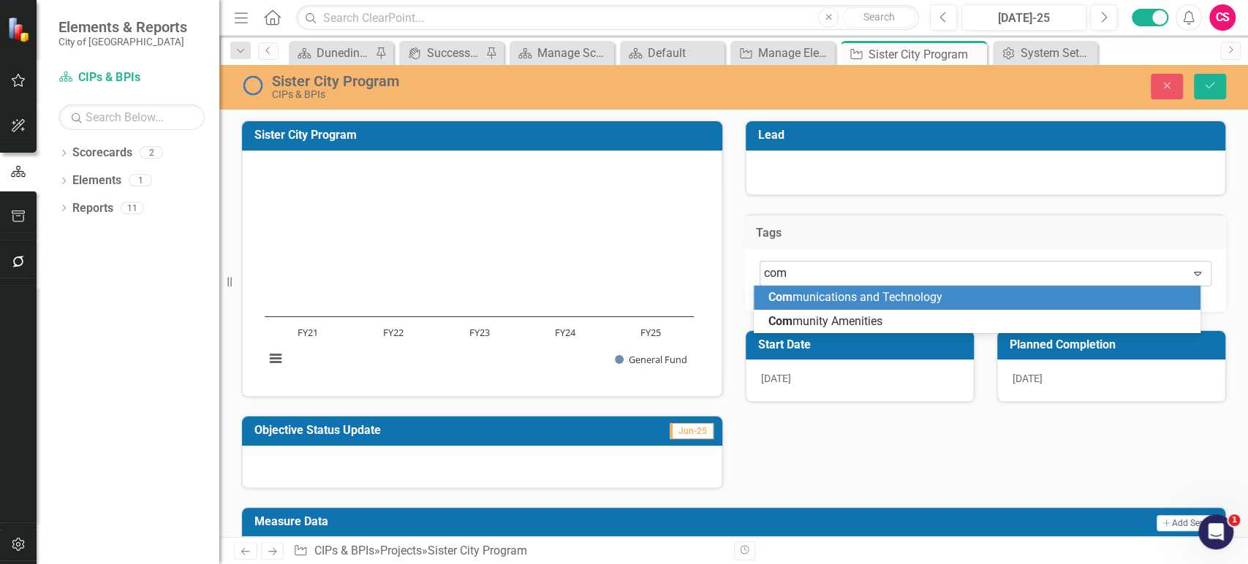
type input "comm"
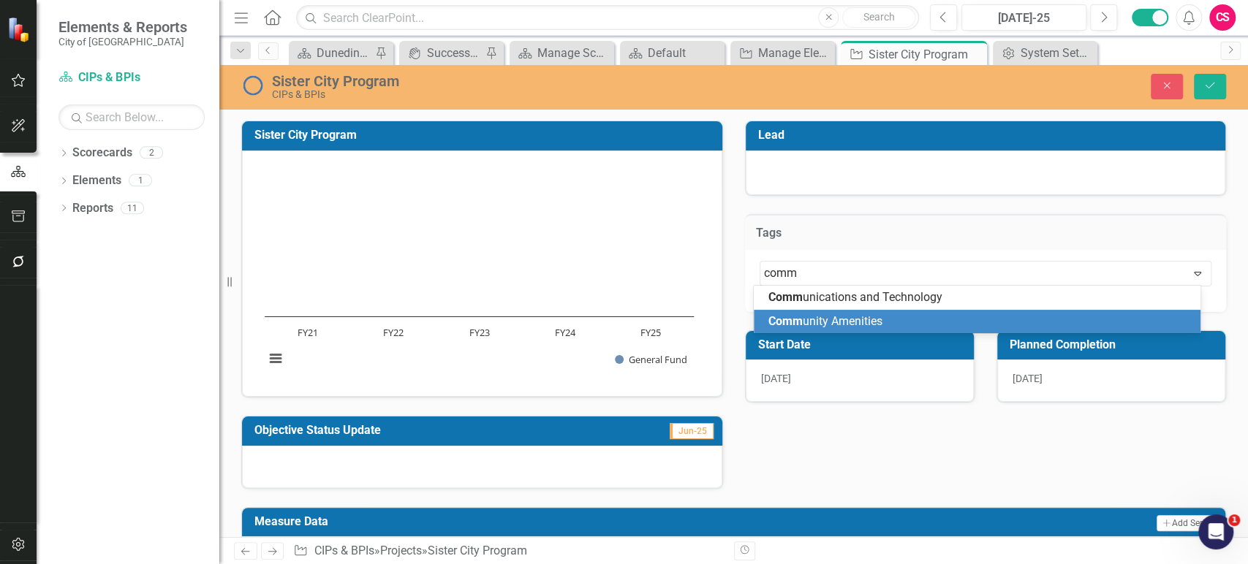
click at [821, 321] on span "Comm unity Amenities" at bounding box center [825, 321] width 114 height 14
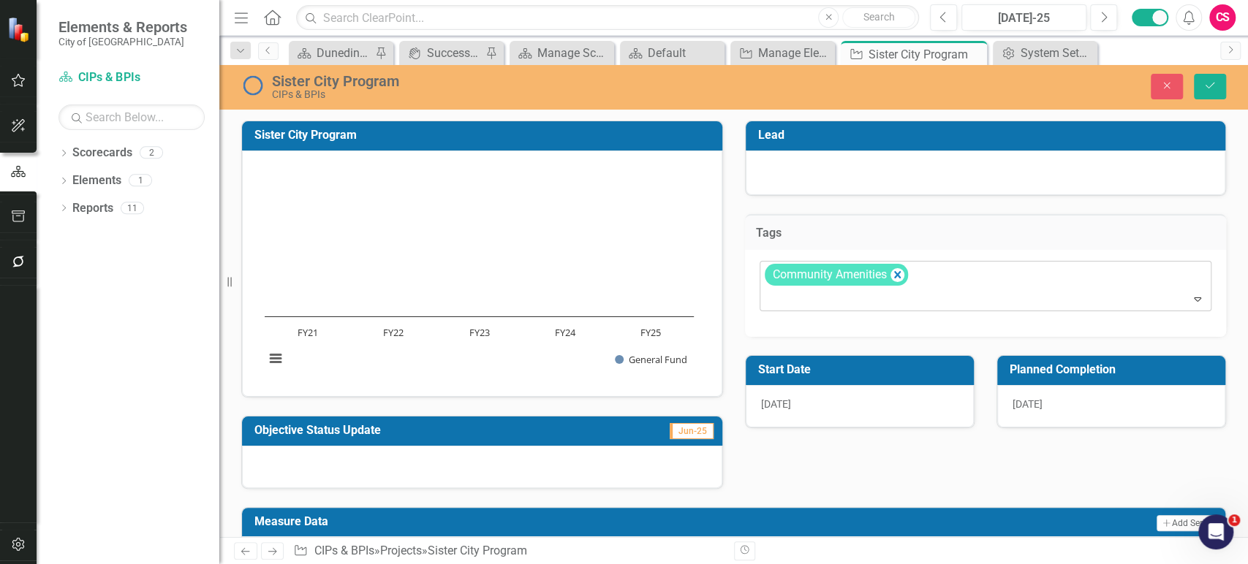
click at [857, 292] on div at bounding box center [987, 299] width 446 height 20
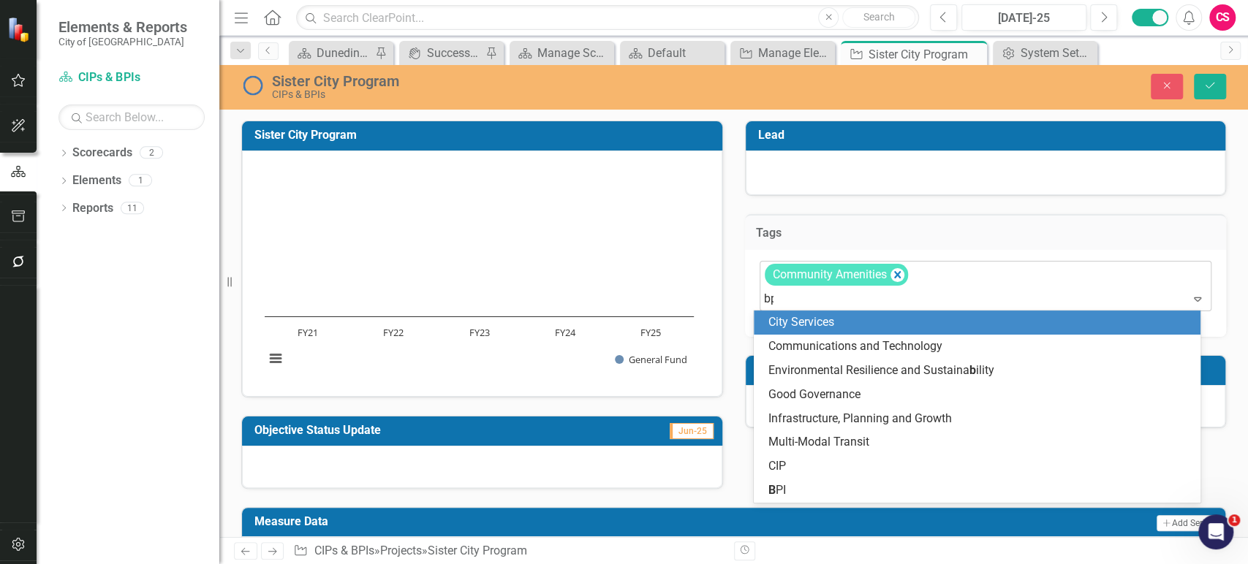
type input "bpi"
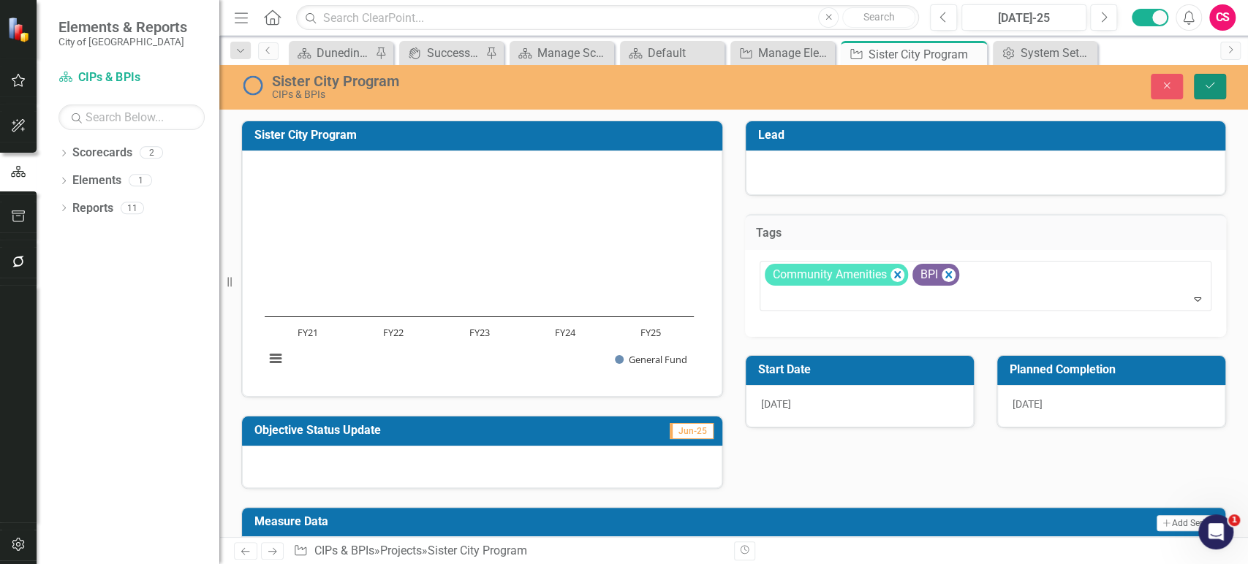
click at [1207, 92] on button "Save" at bounding box center [1209, 87] width 32 height 26
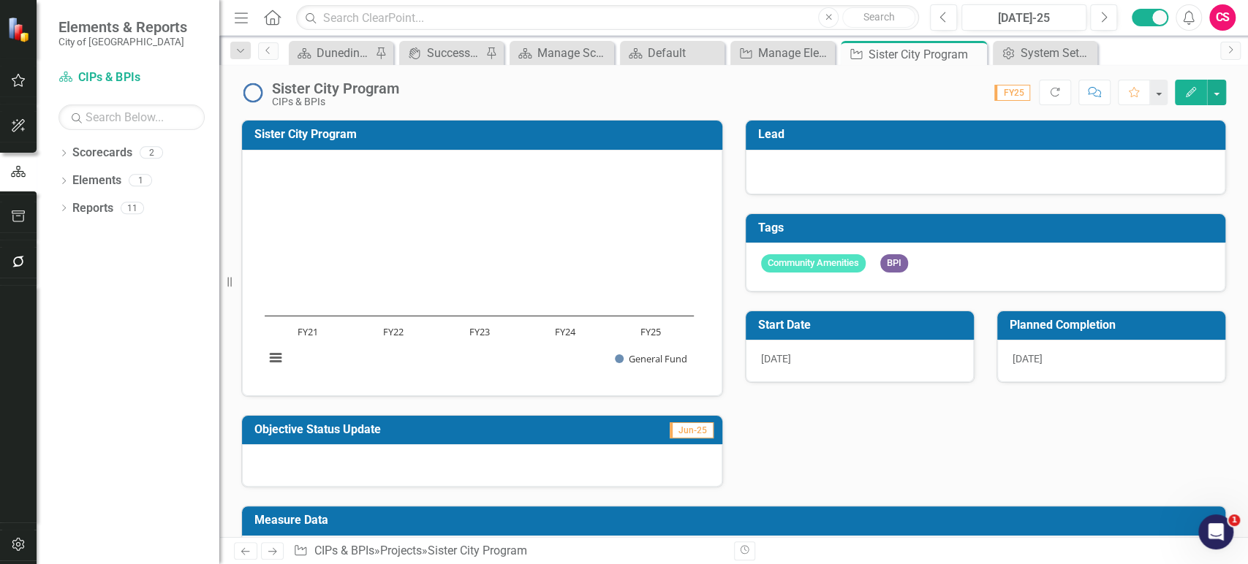
click at [502, 447] on div at bounding box center [482, 465] width 480 height 42
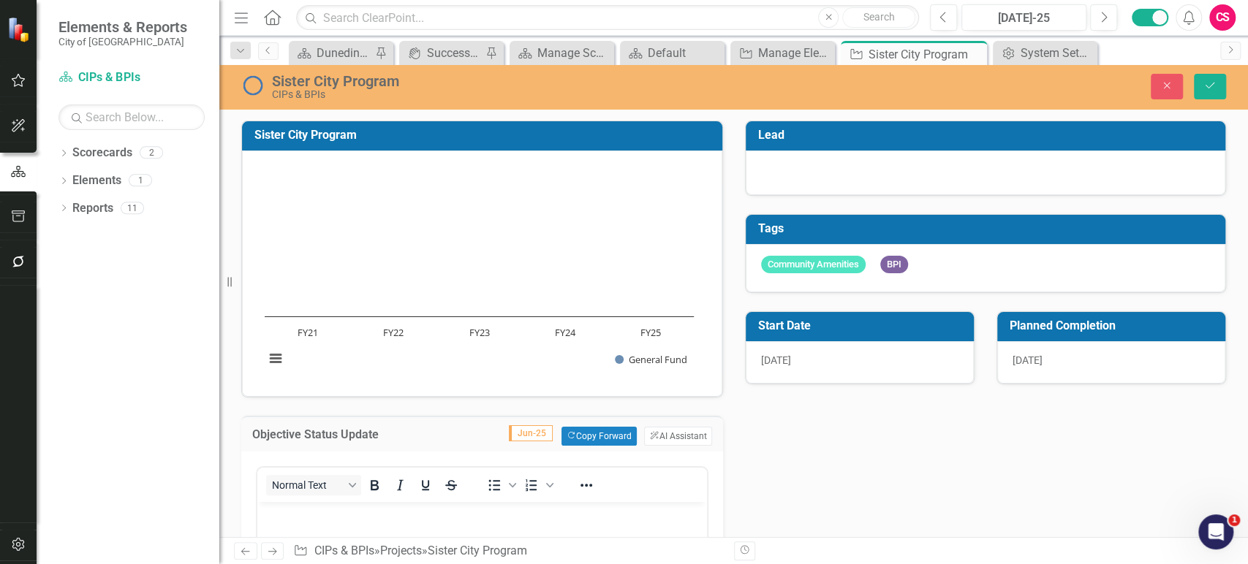
scroll to position [150, 0]
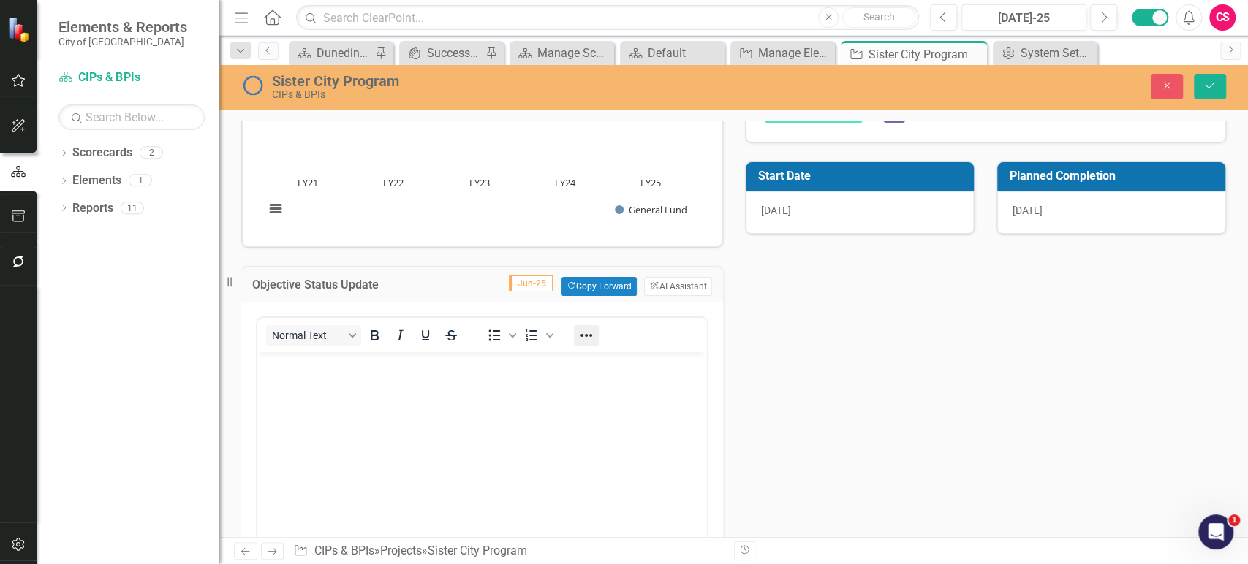
click at [588, 327] on icon "Reveal or hide additional toolbar items" at bounding box center [586, 336] width 18 height 18
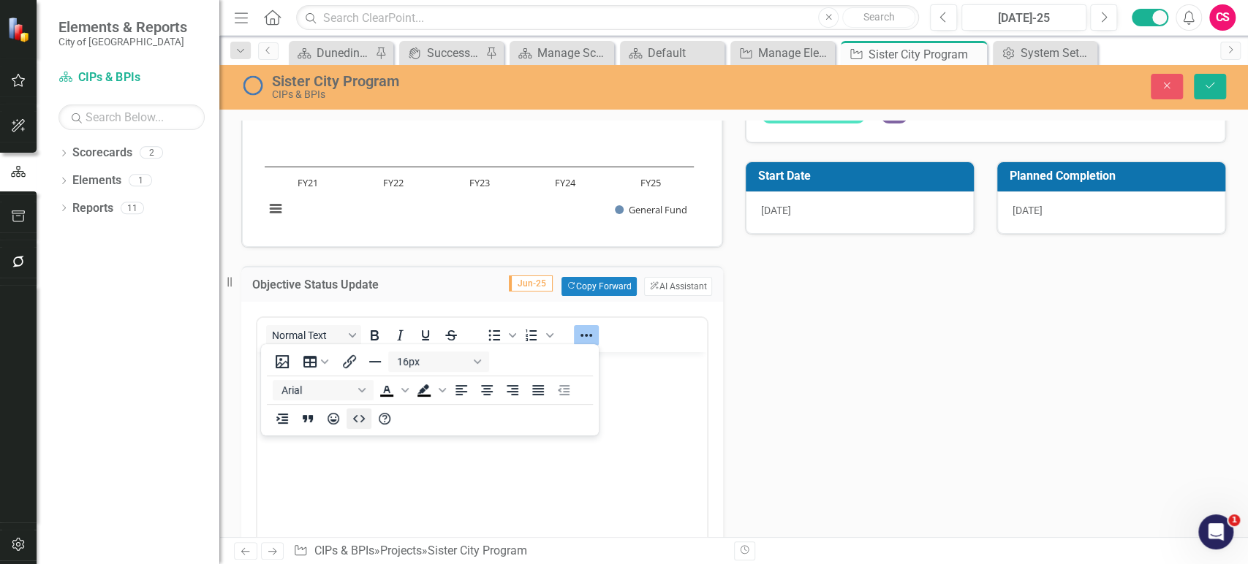
click at [356, 424] on icon "HTML Editor" at bounding box center [359, 419] width 18 height 18
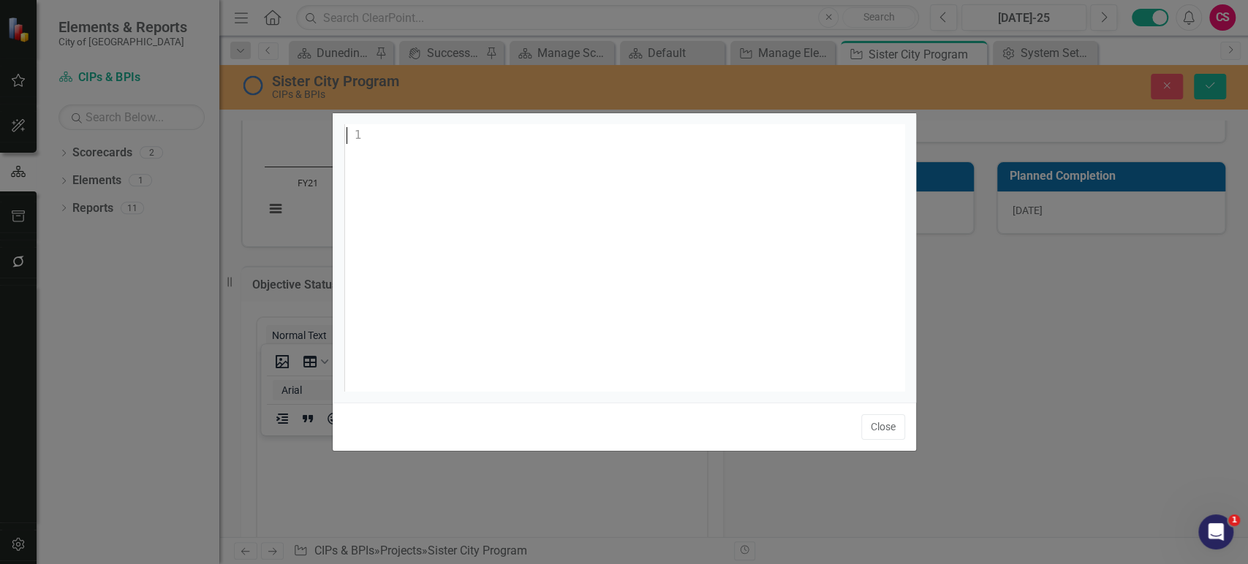
click at [449, 308] on div "1 ​" at bounding box center [642, 275] width 598 height 303
click at [892, 438] on button "Close" at bounding box center [883, 427] width 44 height 26
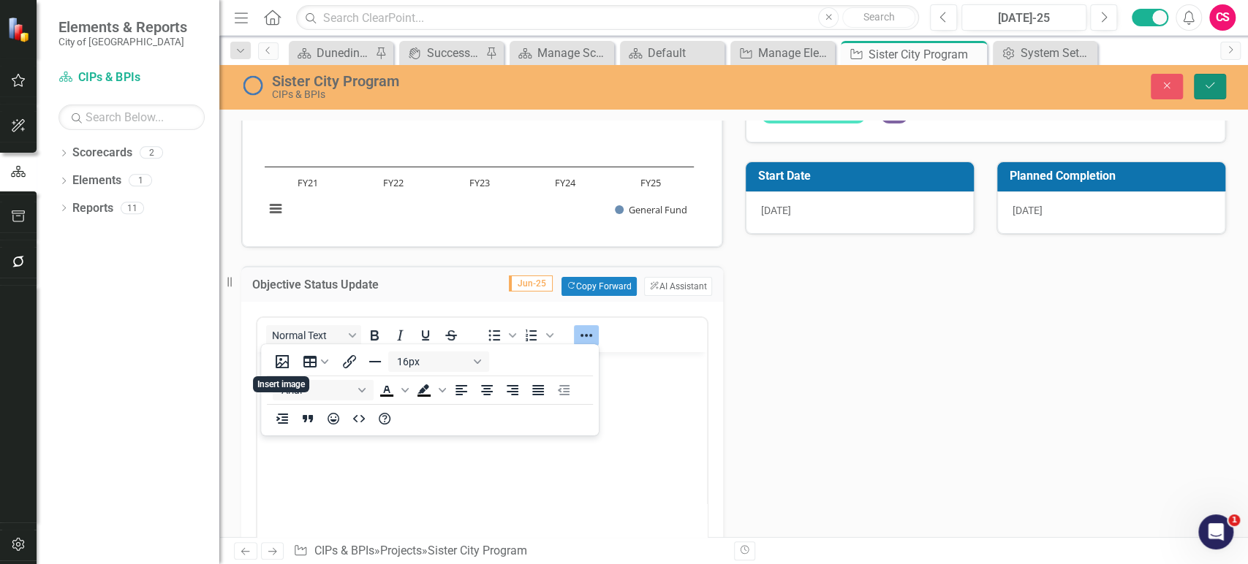
drag, startPoint x: 1199, startPoint y: 98, endPoint x: 1211, endPoint y: 90, distance: 14.2
click at [1200, 98] on button "Save" at bounding box center [1209, 87] width 32 height 26
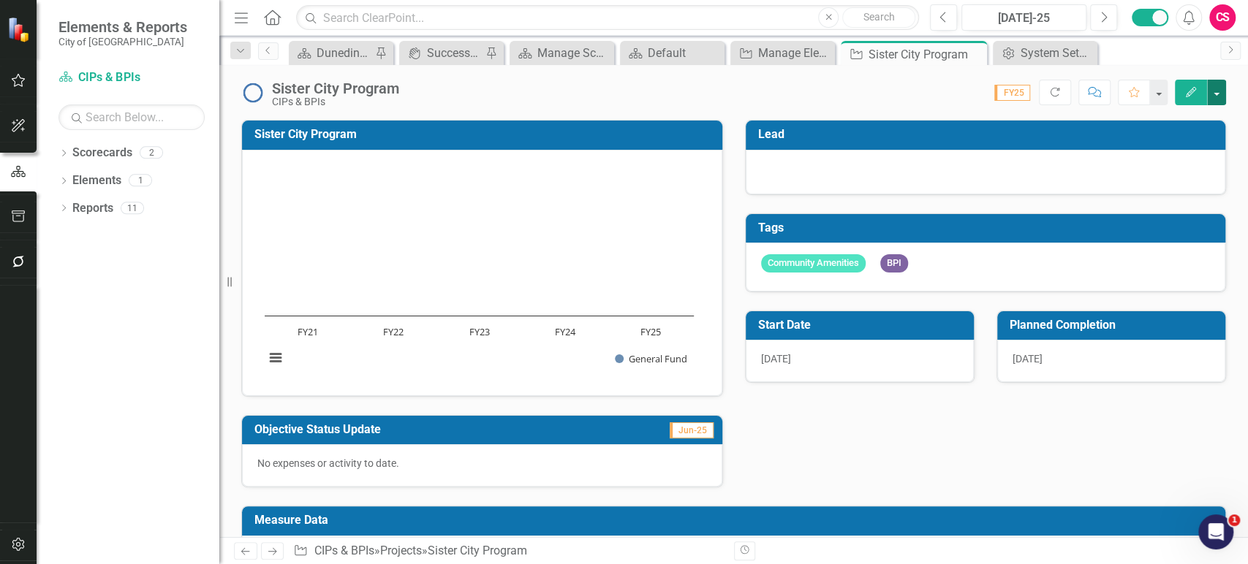
click at [1219, 98] on button "button" at bounding box center [1216, 93] width 19 height 26
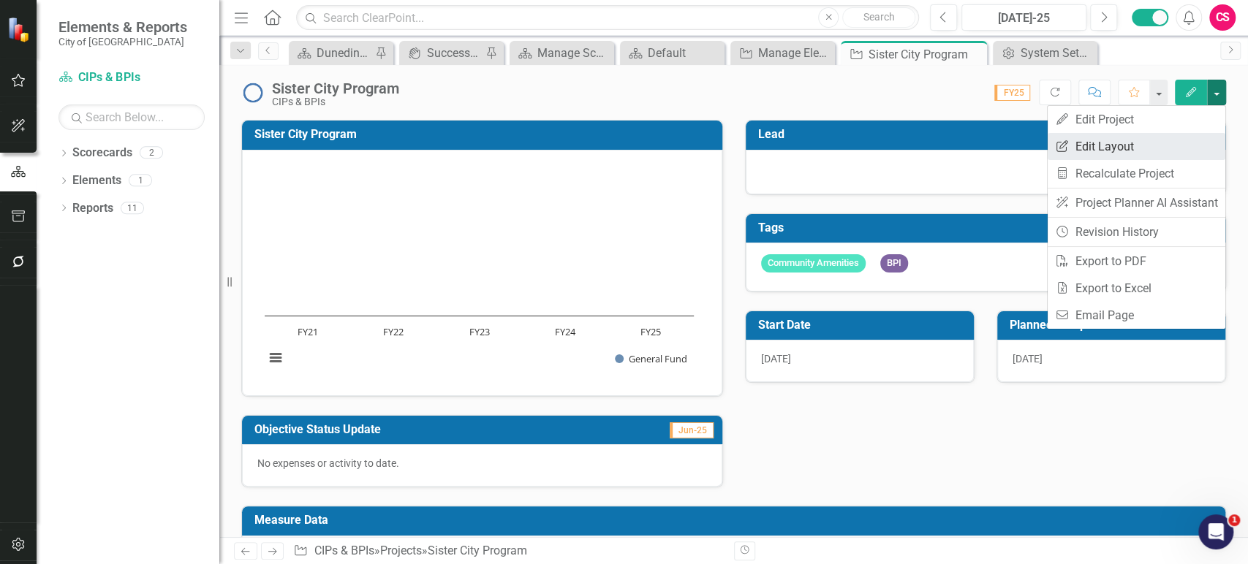
click at [1117, 143] on link "Edit Report Edit Layout" at bounding box center [1136, 146] width 178 height 27
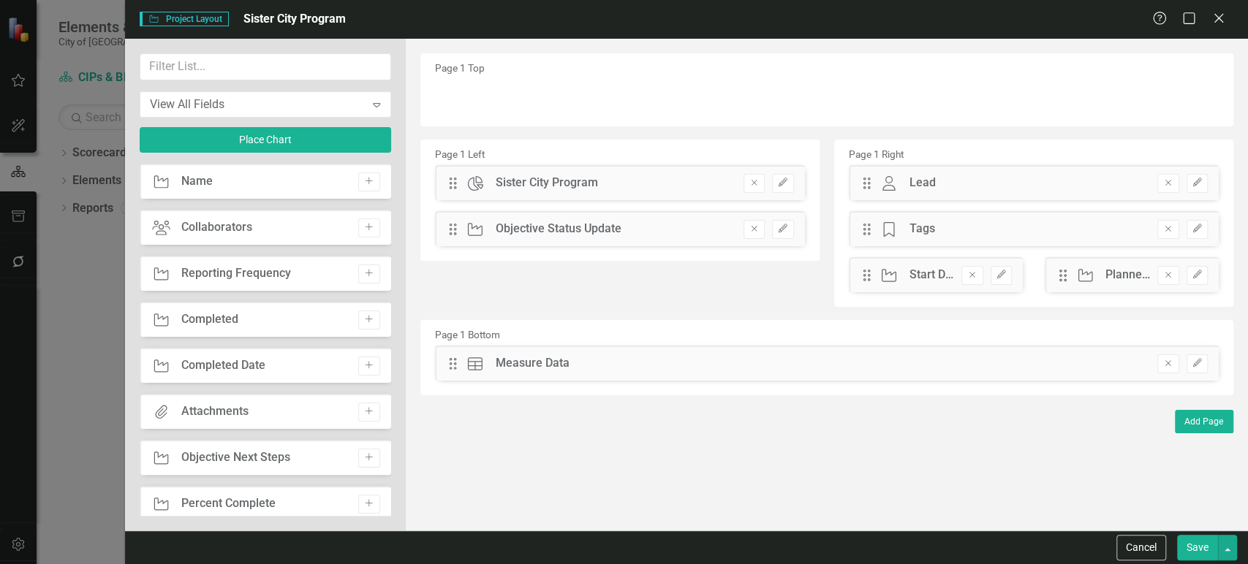
drag, startPoint x: 1150, startPoint y: 540, endPoint x: 1086, endPoint y: 541, distance: 64.3
click at [1150, 540] on button "Cancel" at bounding box center [1141, 548] width 50 height 26
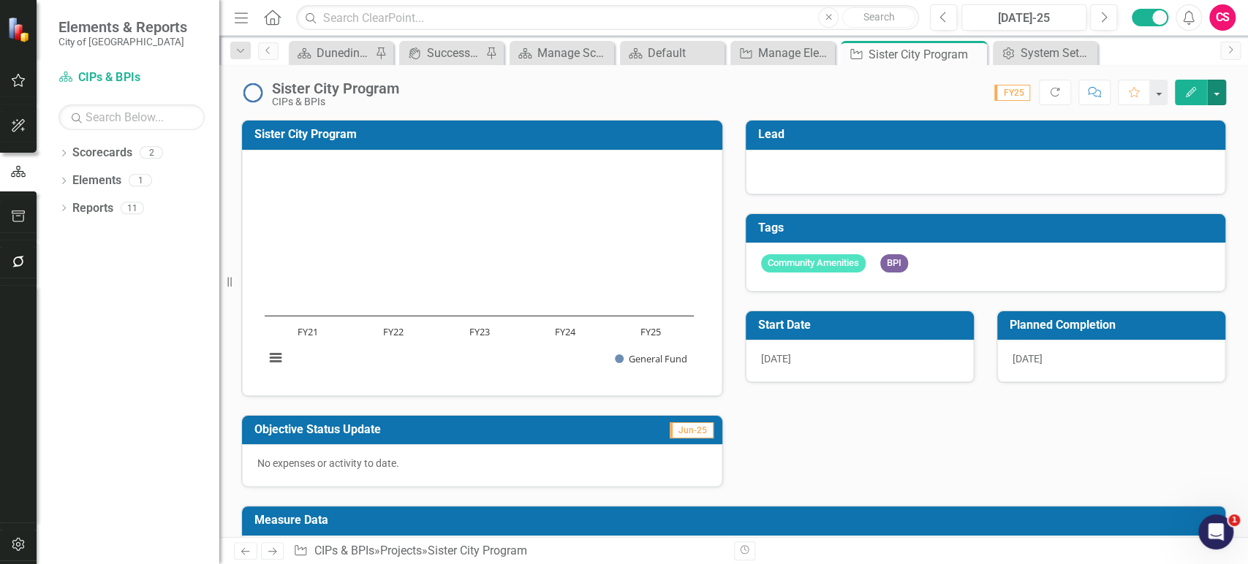
scroll to position [191, 0]
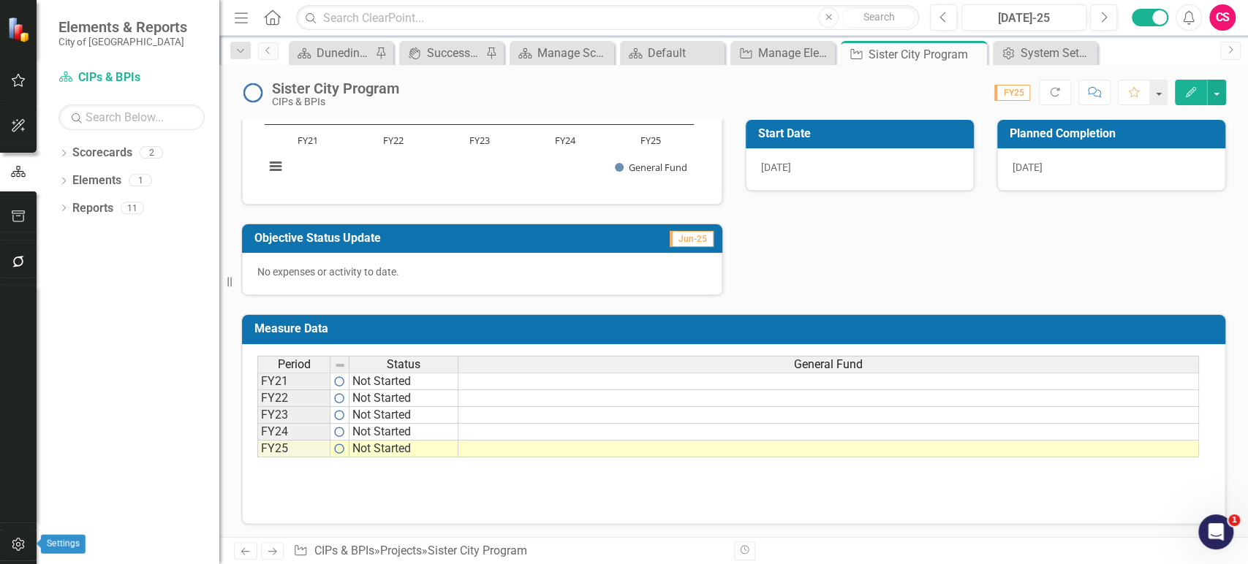
click at [26, 534] on button "button" at bounding box center [18, 545] width 33 height 31
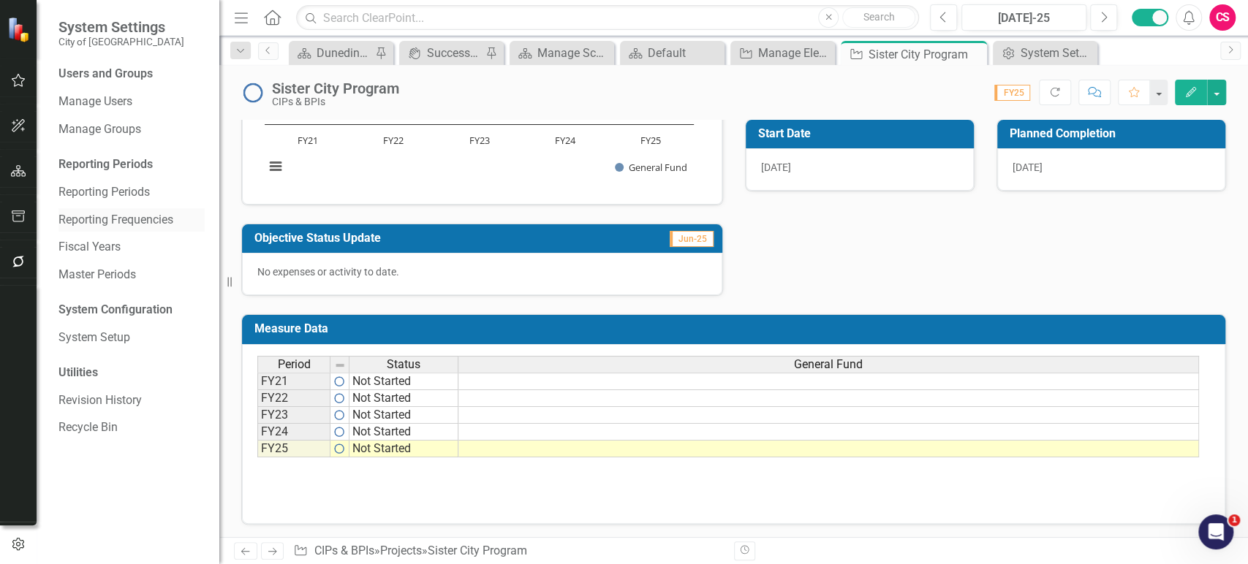
click at [91, 220] on link "Reporting Frequencies" at bounding box center [131, 220] width 146 height 17
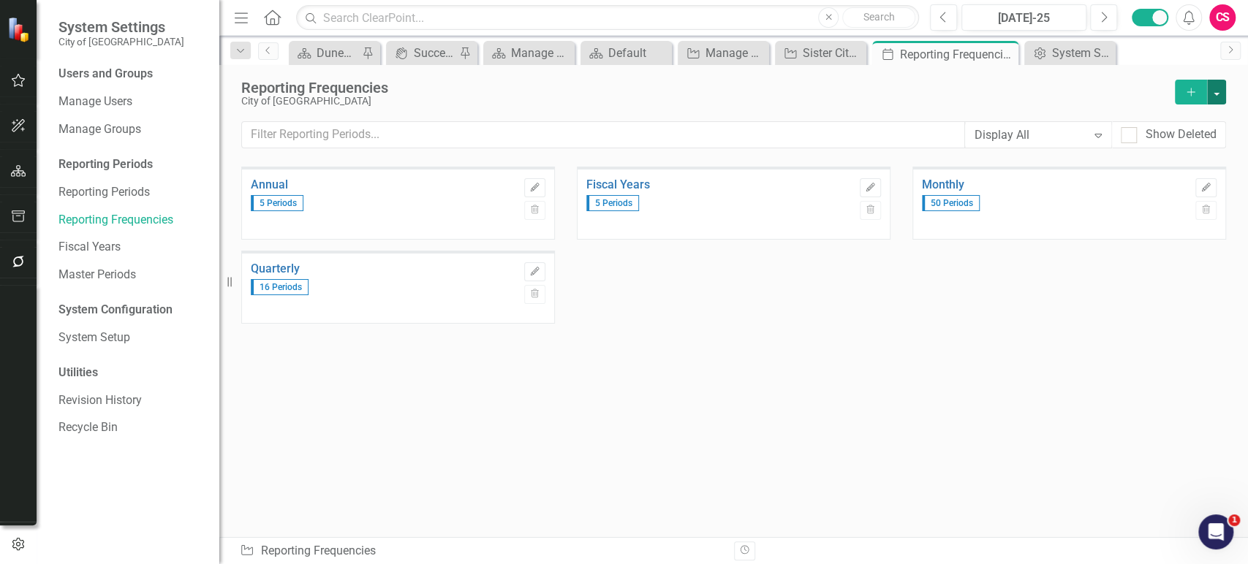
click at [1220, 91] on button "button" at bounding box center [1216, 92] width 19 height 25
click at [1184, 99] on button "Add" at bounding box center [1190, 92] width 32 height 25
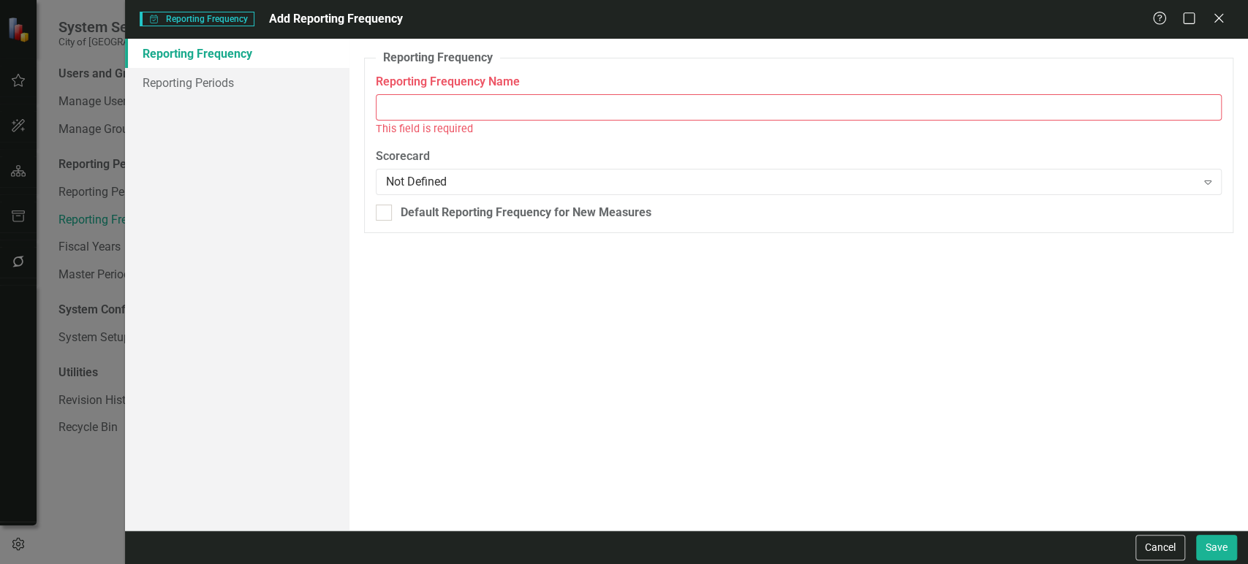
click at [441, 121] on div "This field is required" at bounding box center [799, 129] width 846 height 17
click at [438, 113] on input "Reporting Frequency Name" at bounding box center [799, 107] width 846 height 27
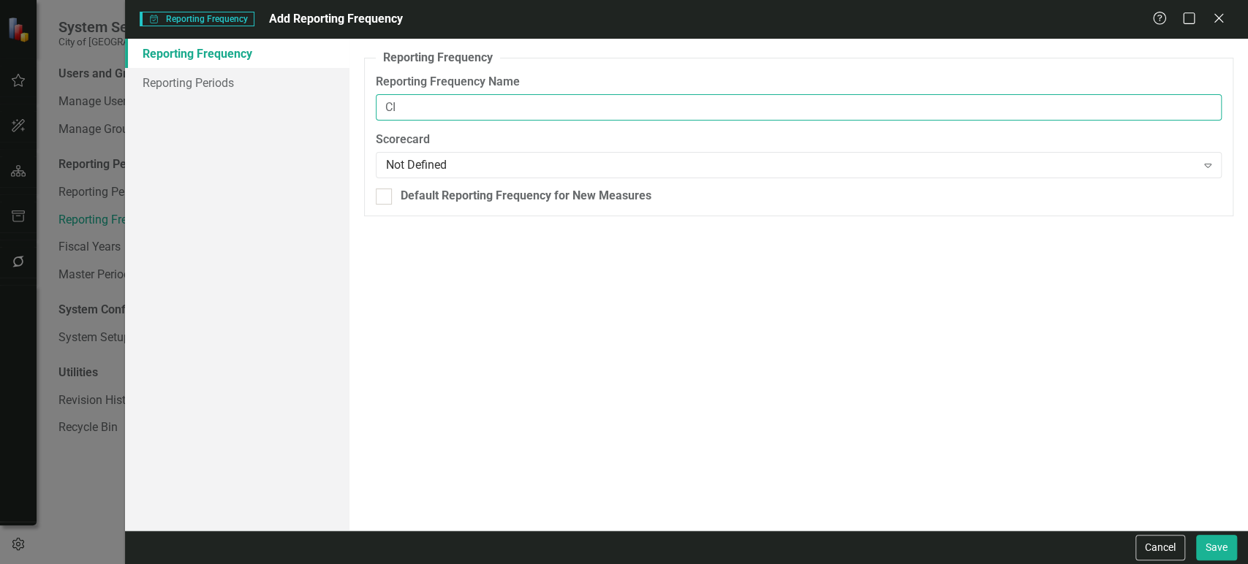
type input "C"
type input "Fiscal Year 24-30"
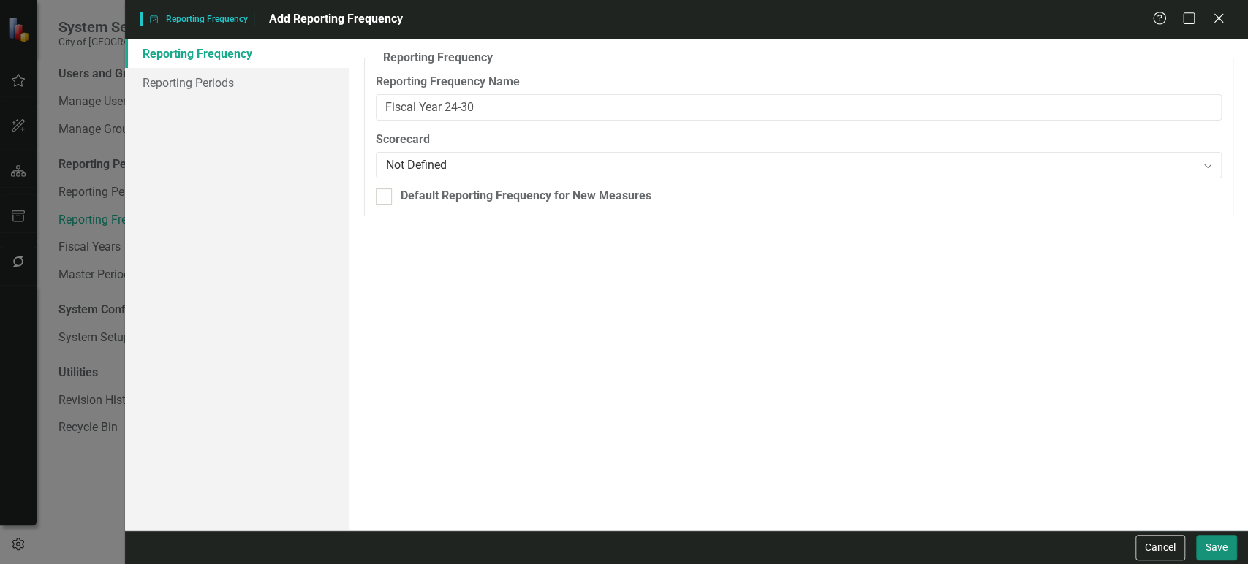
click at [1223, 543] on button "Save" at bounding box center [1216, 548] width 41 height 26
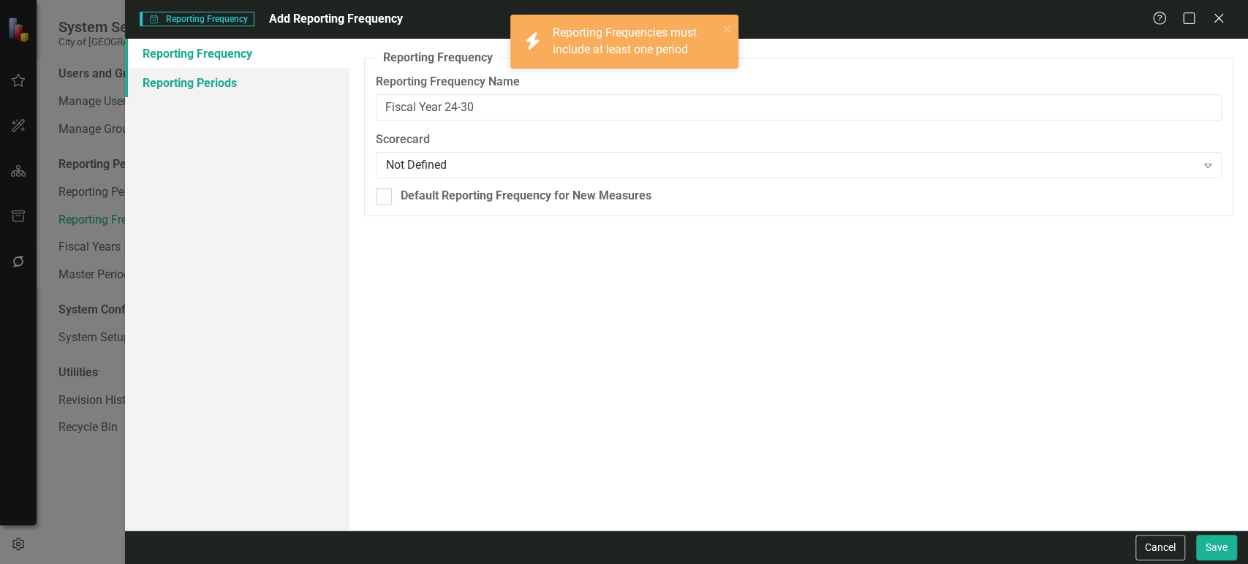
click at [227, 86] on link "Reporting Periods" at bounding box center [237, 82] width 224 height 29
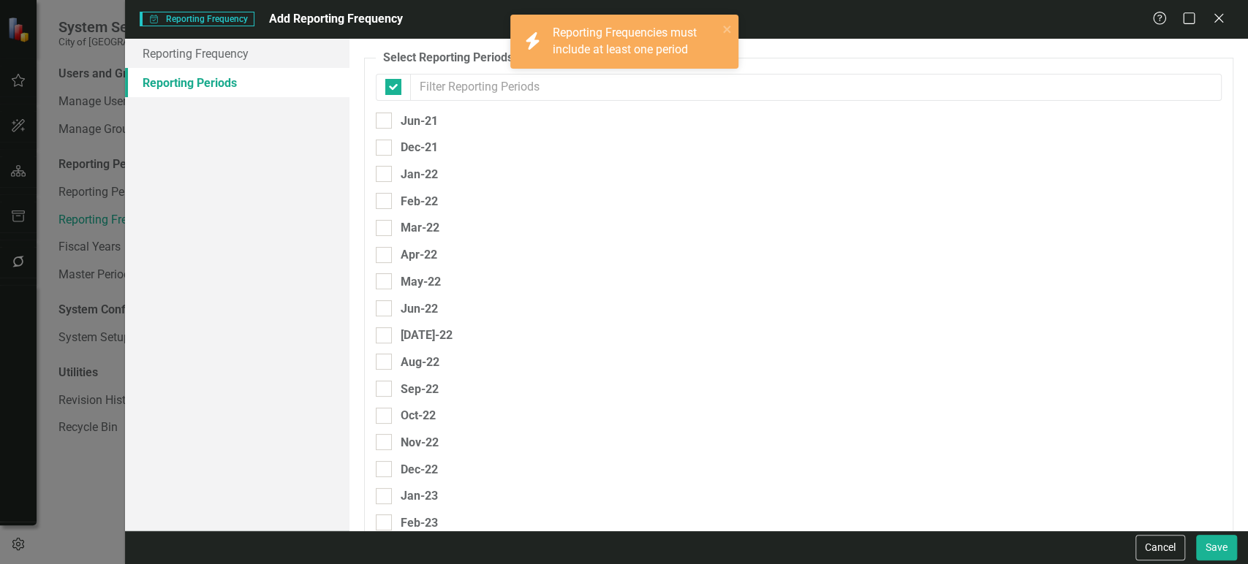
checkbox input "false"
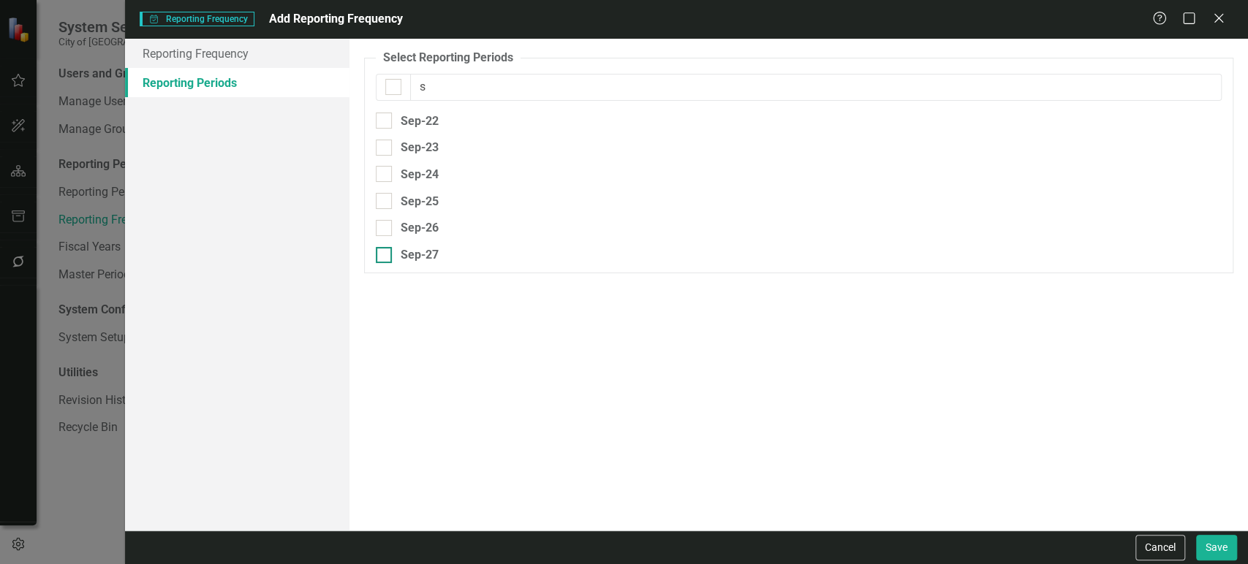
type input "s"
click at [398, 246] on div "Sep-27" at bounding box center [407, 255] width 63 height 18
click at [385, 247] on input "Sep-27" at bounding box center [381, 252] width 10 height 10
checkbox input "true"
click at [1226, 552] on button "Save" at bounding box center [1216, 548] width 41 height 26
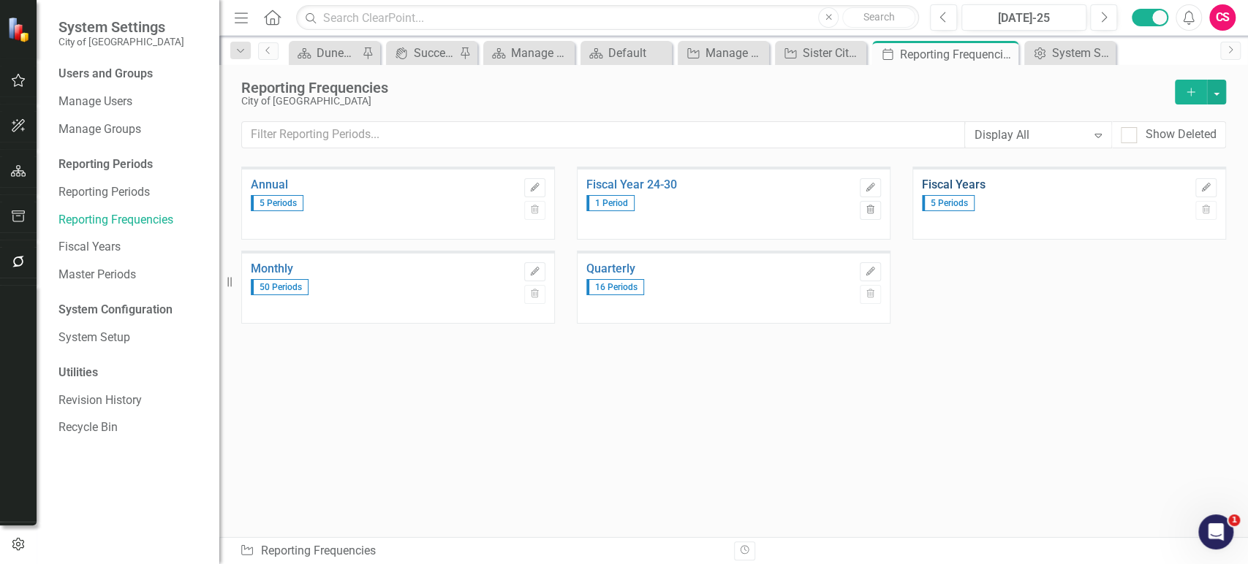
click at [937, 180] on link "Fiscal Years" at bounding box center [1055, 184] width 266 height 13
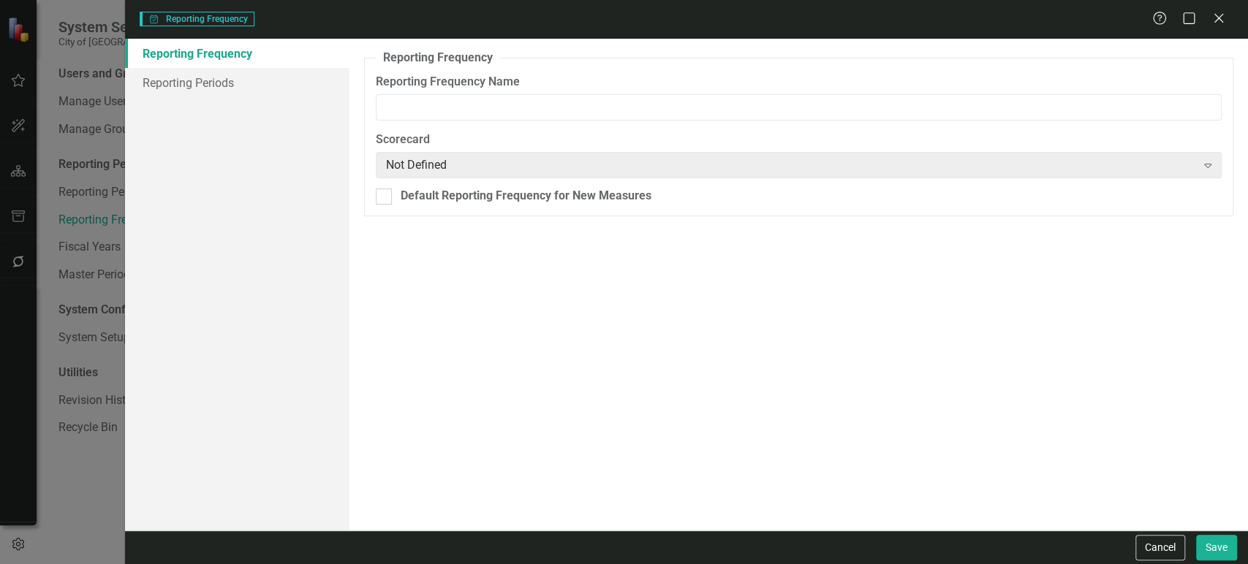
type input "Fiscal Years"
drag, startPoint x: 260, startPoint y: 104, endPoint x: 257, endPoint y: 86, distance: 18.6
click at [257, 86] on div "Reporting Frequency Reporting Periods" at bounding box center [237, 285] width 224 height 492
click at [257, 86] on link "Reporting Periods" at bounding box center [237, 82] width 224 height 29
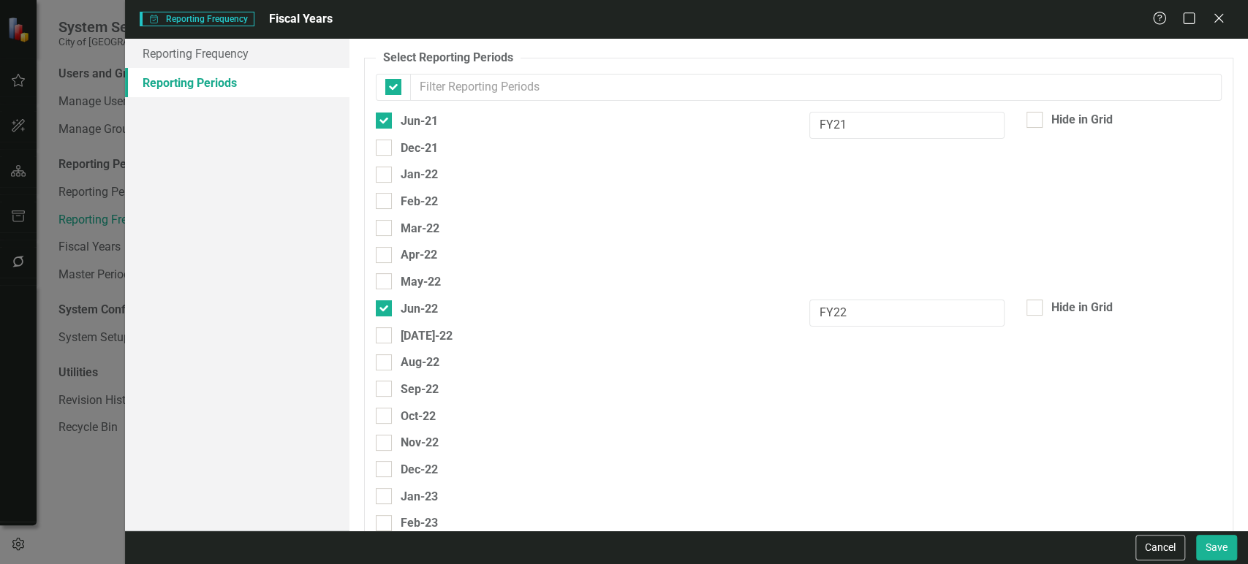
checkbox input "false"
click at [1156, 543] on button "Cancel" at bounding box center [1160, 548] width 50 height 26
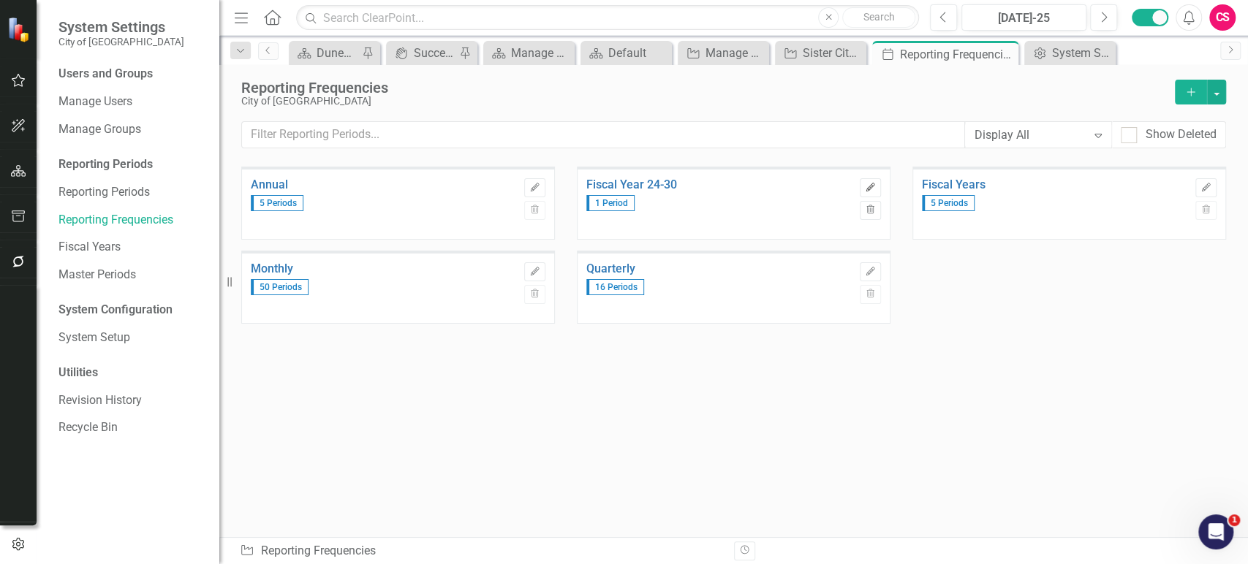
click at [873, 183] on icon "Edit" at bounding box center [870, 187] width 11 height 9
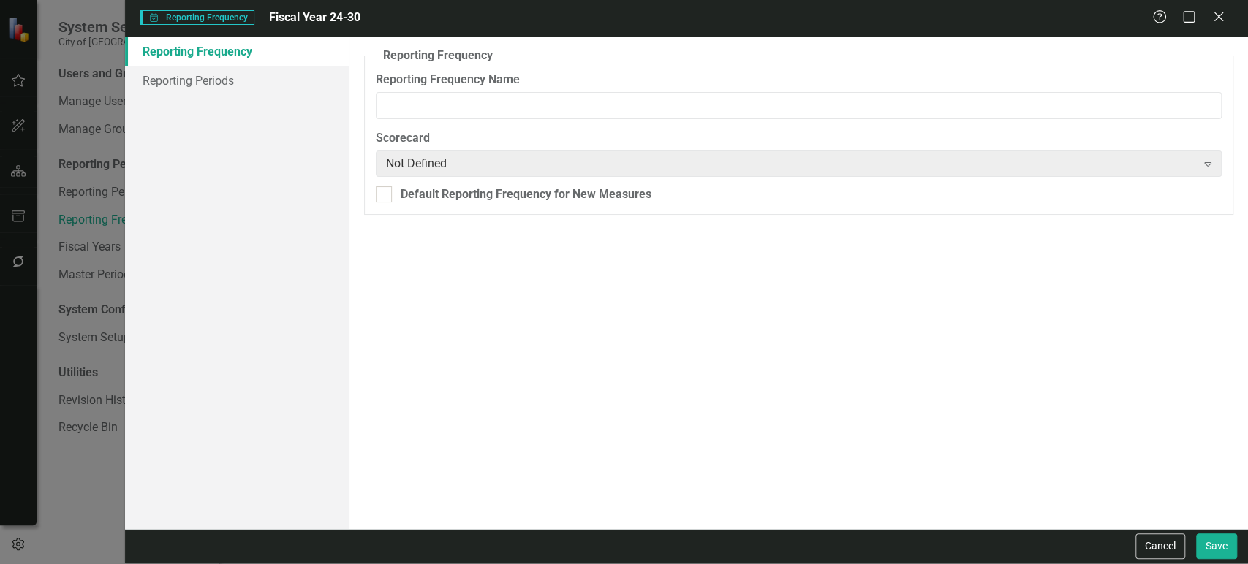
type input "Fiscal Year 24-30"
click at [224, 89] on link "Reporting Periods" at bounding box center [237, 80] width 224 height 29
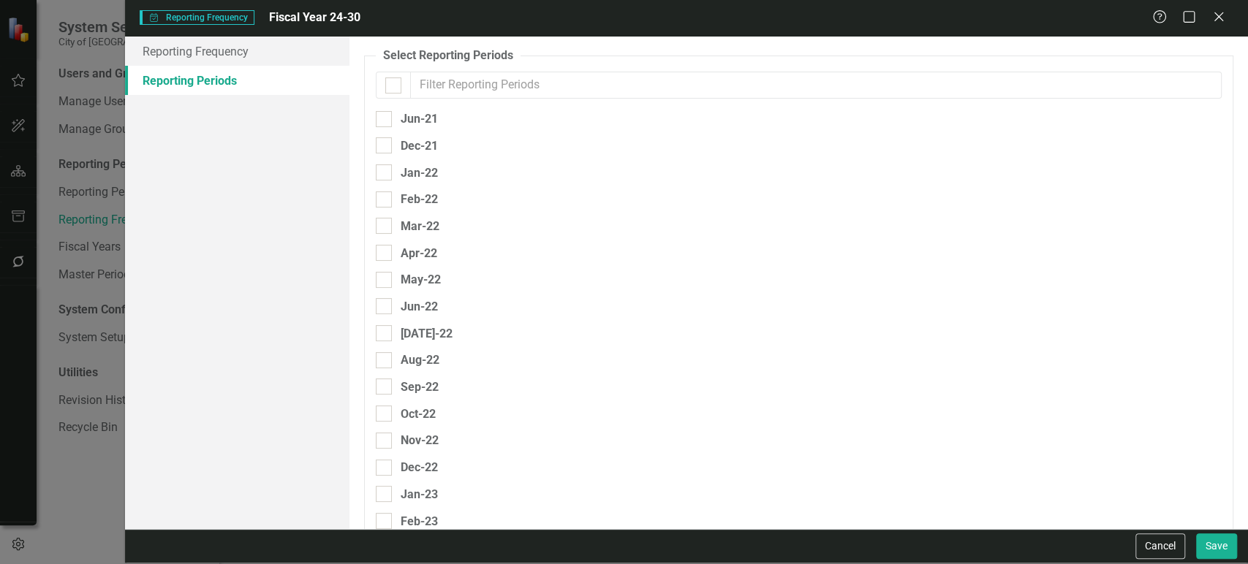
click at [472, 87] on input "text" at bounding box center [815, 85] width 811 height 27
type input "j"
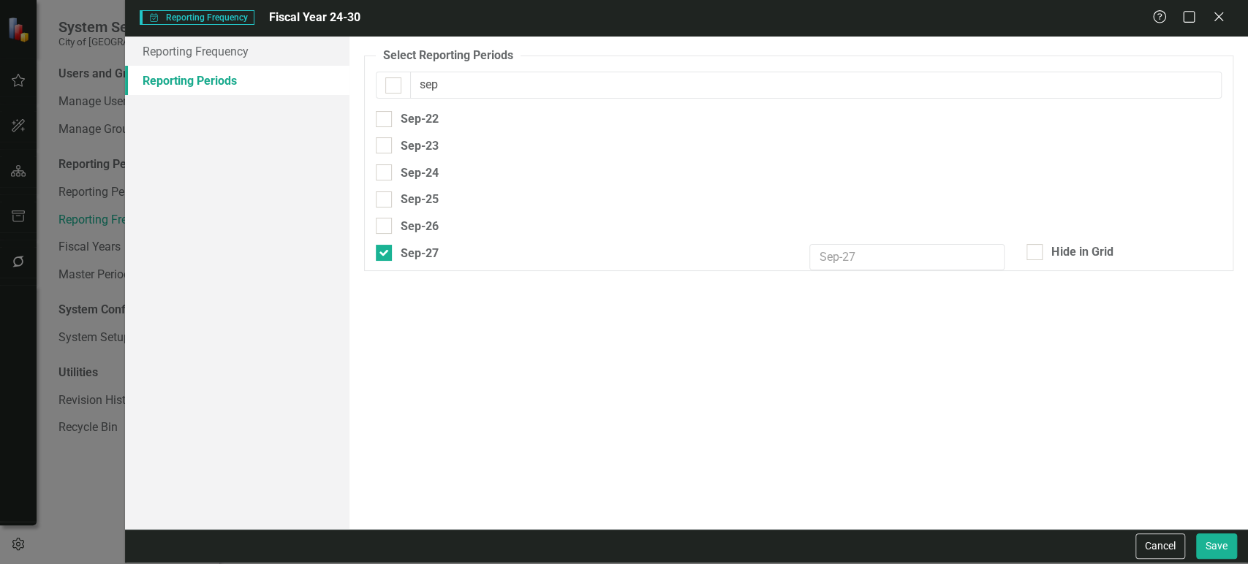
type input "sep"
click at [386, 257] on div at bounding box center [384, 253] width 16 height 16
click at [385, 254] on input "Sep-27" at bounding box center [381, 250] width 10 height 10
checkbox input "false"
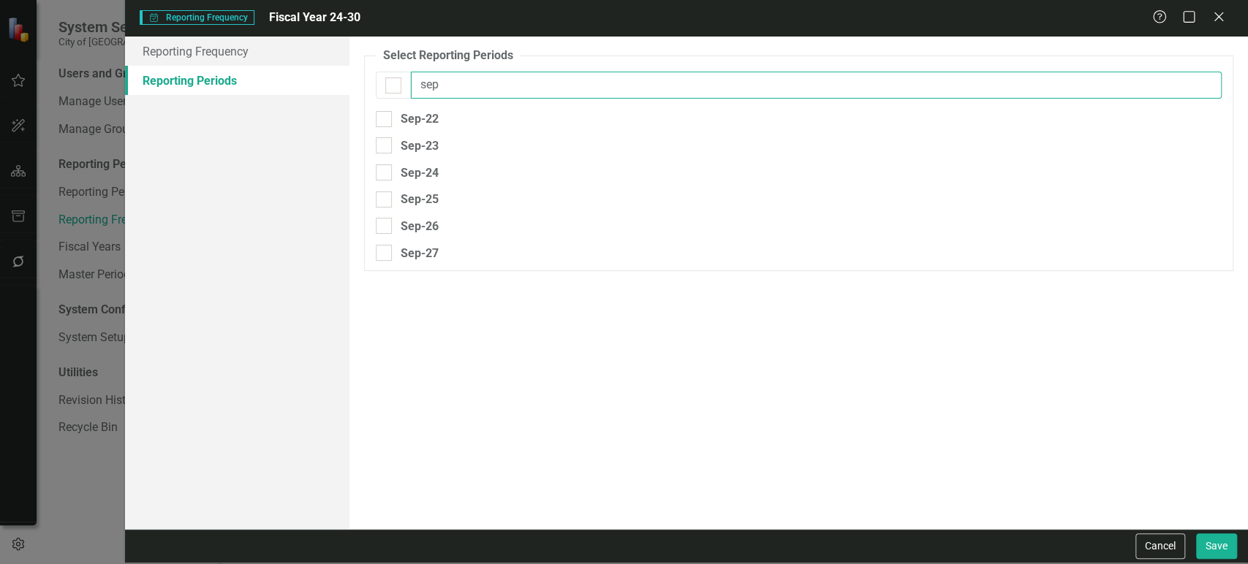
click at [448, 85] on input "sep" at bounding box center [816, 85] width 810 height 27
type input "jun"
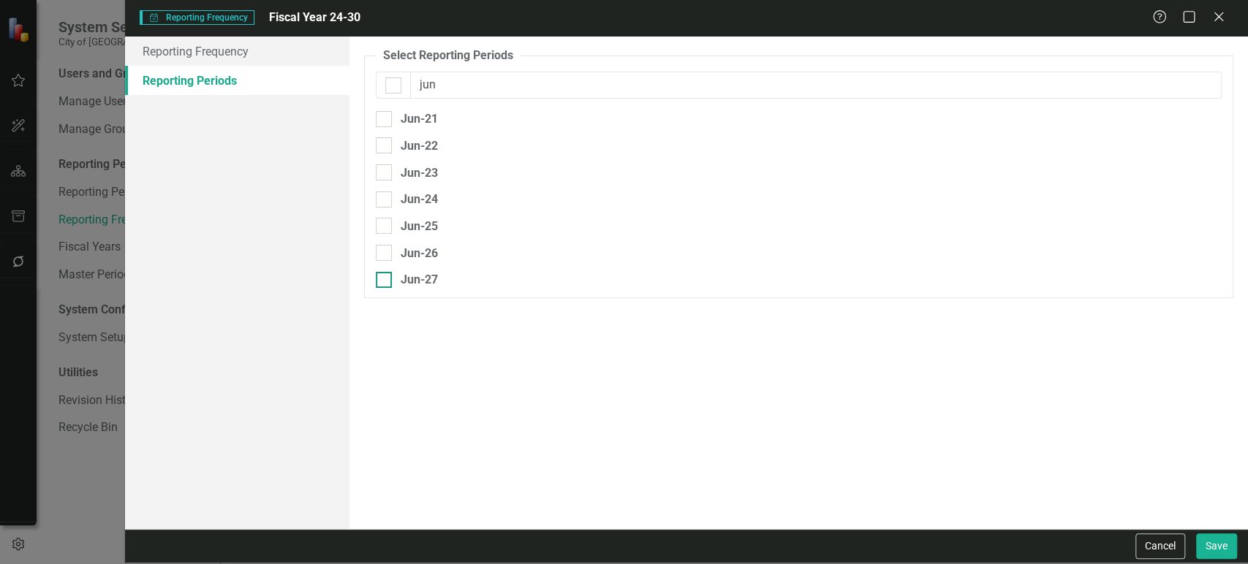
click at [380, 281] on input "Jun-27" at bounding box center [381, 277] width 10 height 10
checkbox input "true"
click at [381, 252] on input "Jun-26" at bounding box center [381, 250] width 10 height 10
checkbox input "true"
click at [385, 227] on div at bounding box center [384, 226] width 16 height 16
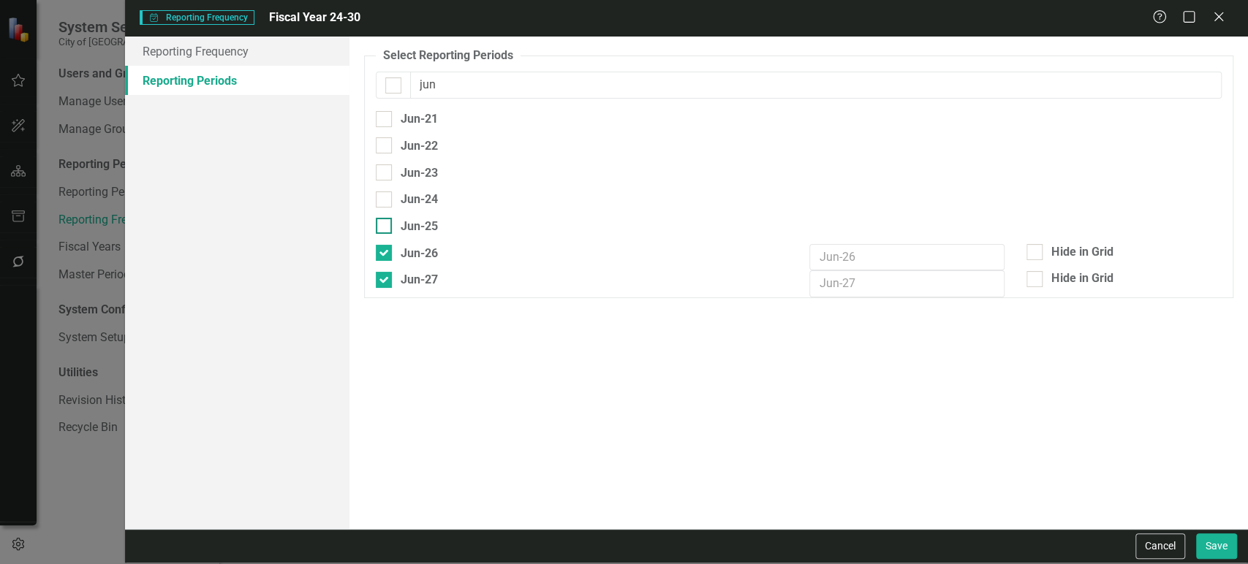
click at [385, 227] on input "Jun-25" at bounding box center [381, 223] width 10 height 10
checkbox input "true"
drag, startPoint x: 385, startPoint y: 197, endPoint x: 461, endPoint y: 189, distance: 76.4
click at [385, 195] on div at bounding box center [384, 199] width 16 height 16
click at [385, 195] on input "Jun-24" at bounding box center [381, 196] width 10 height 10
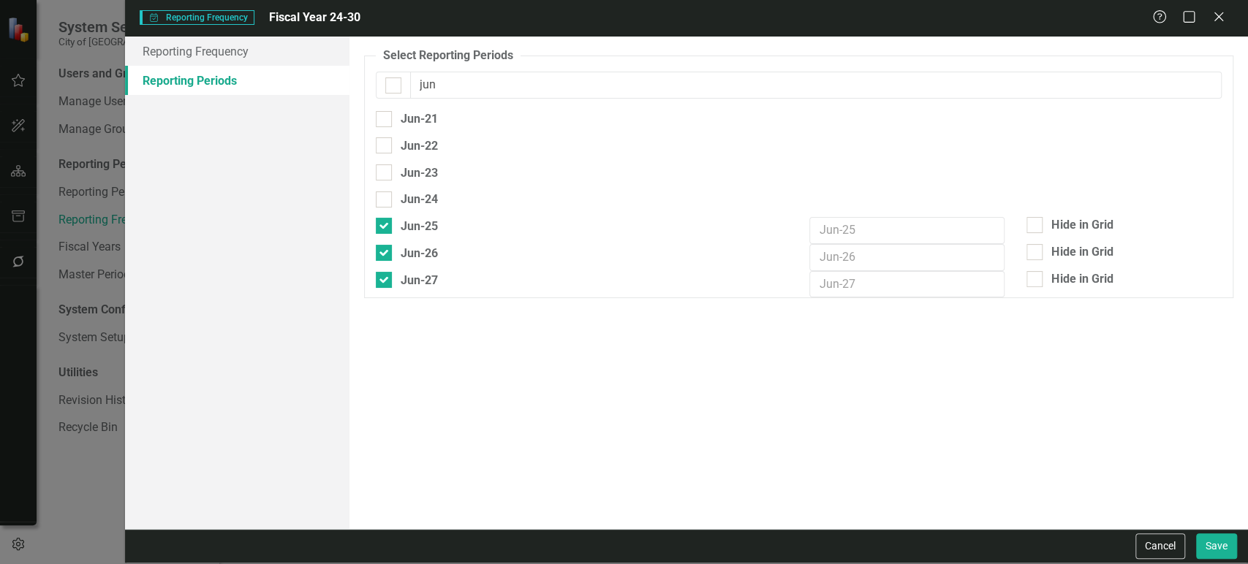
checkbox input "true"
click at [843, 200] on input "text" at bounding box center [906, 203] width 195 height 27
type input "FY24"
click at [854, 229] on input "text" at bounding box center [906, 230] width 195 height 27
paste input "FY24"
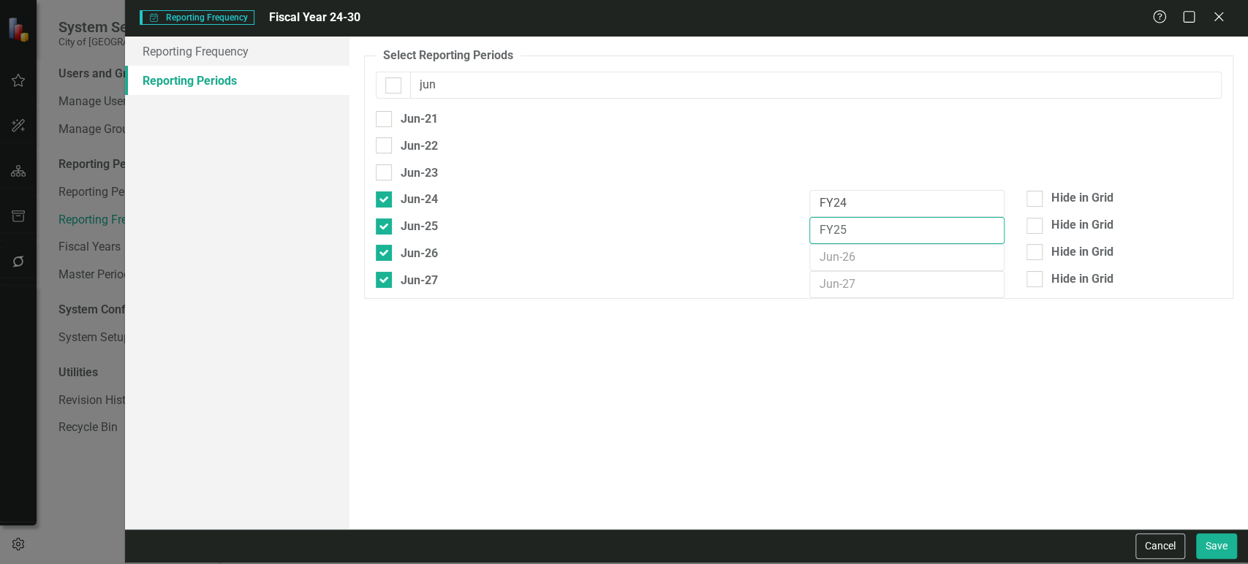
type input "FY25"
click at [849, 256] on input "text" at bounding box center [906, 257] width 195 height 27
paste input "FY24"
type input "FY26"
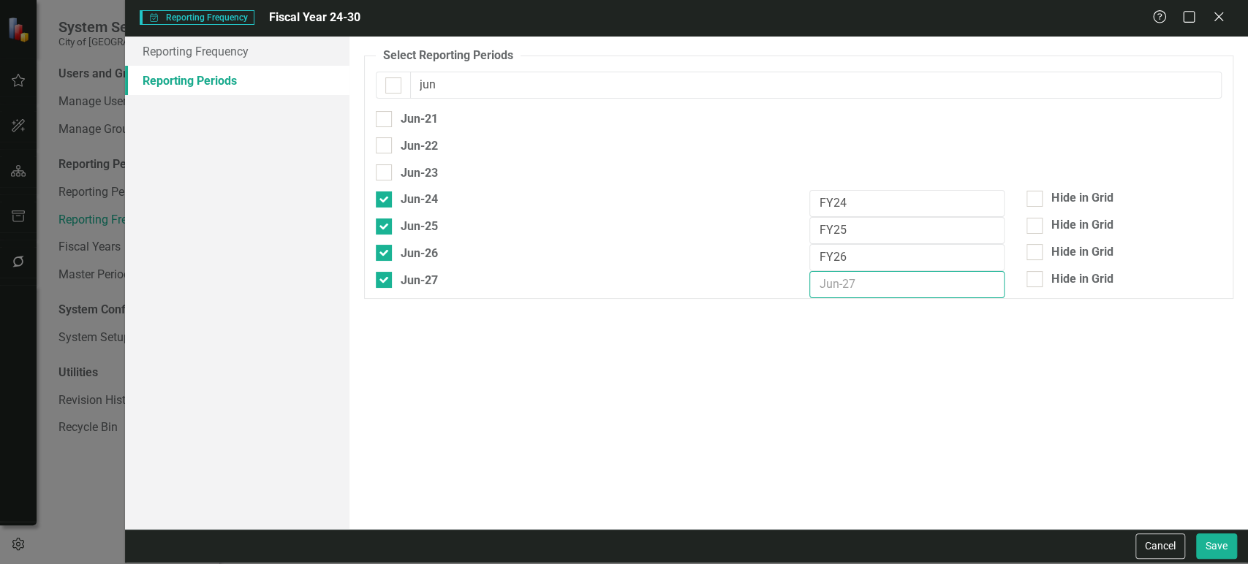
click at [849, 283] on input "text" at bounding box center [906, 284] width 195 height 27
paste input "FY24"
type input "FY27"
click at [1220, 552] on button "Save" at bounding box center [1216, 547] width 41 height 26
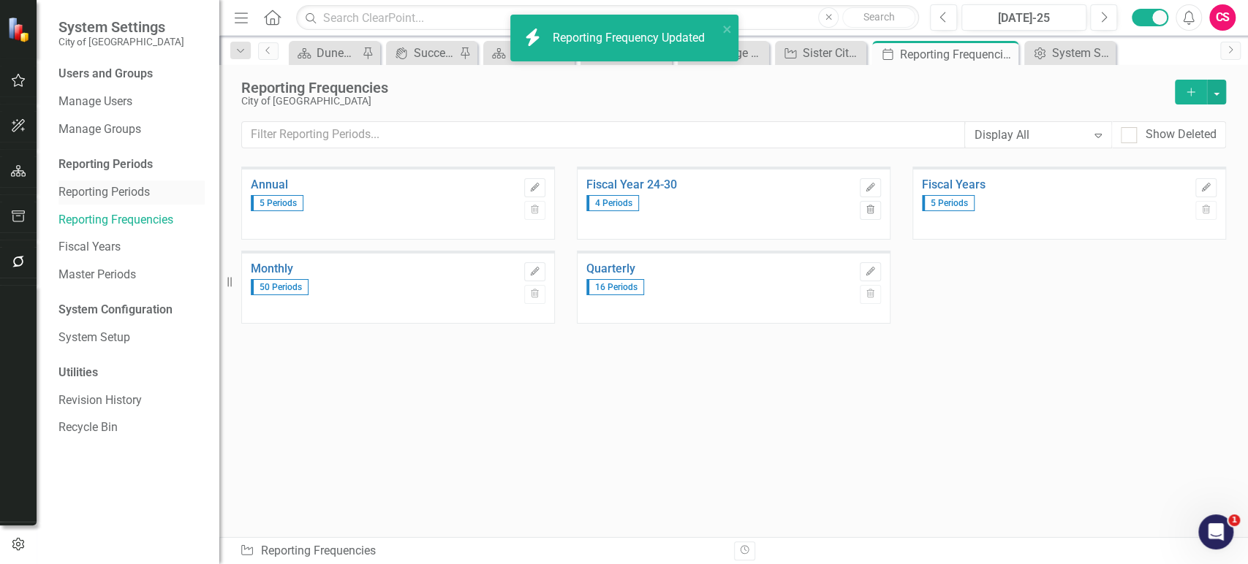
click at [121, 184] on link "Reporting Periods" at bounding box center [131, 192] width 146 height 17
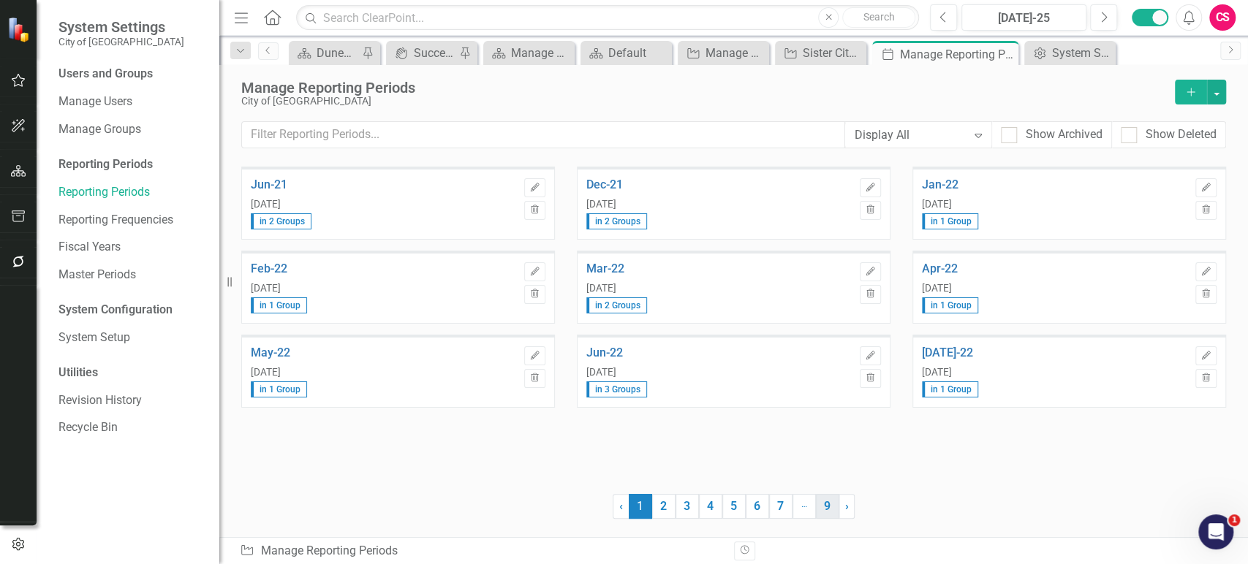
click at [834, 501] on link "9" at bounding box center [827, 506] width 23 height 25
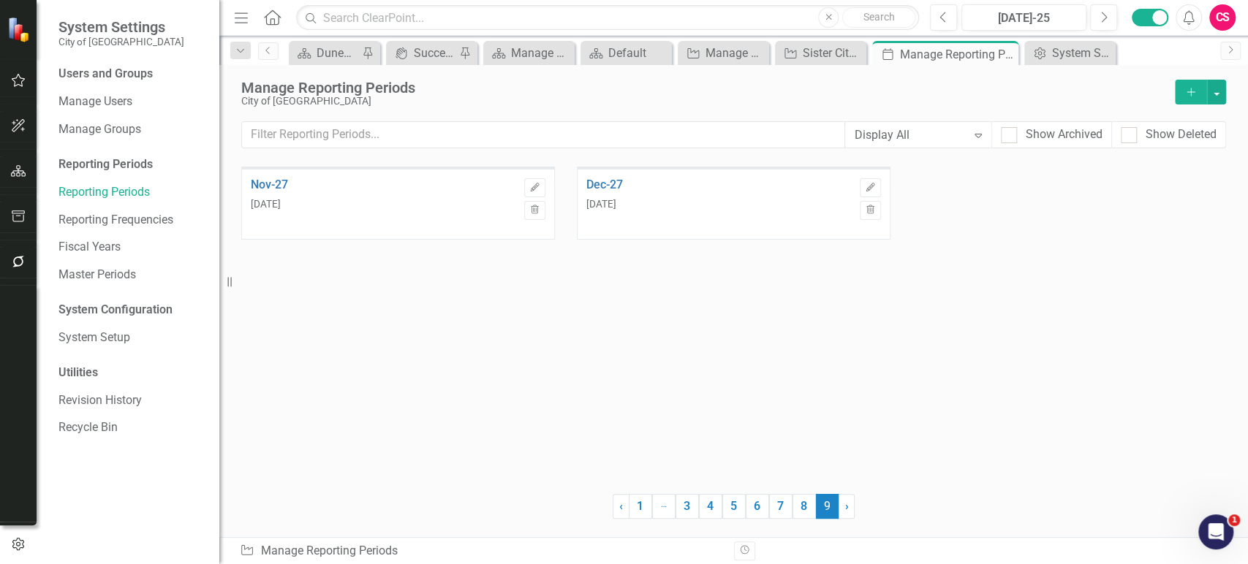
click at [1197, 86] on button "Add" at bounding box center [1190, 92] width 32 height 25
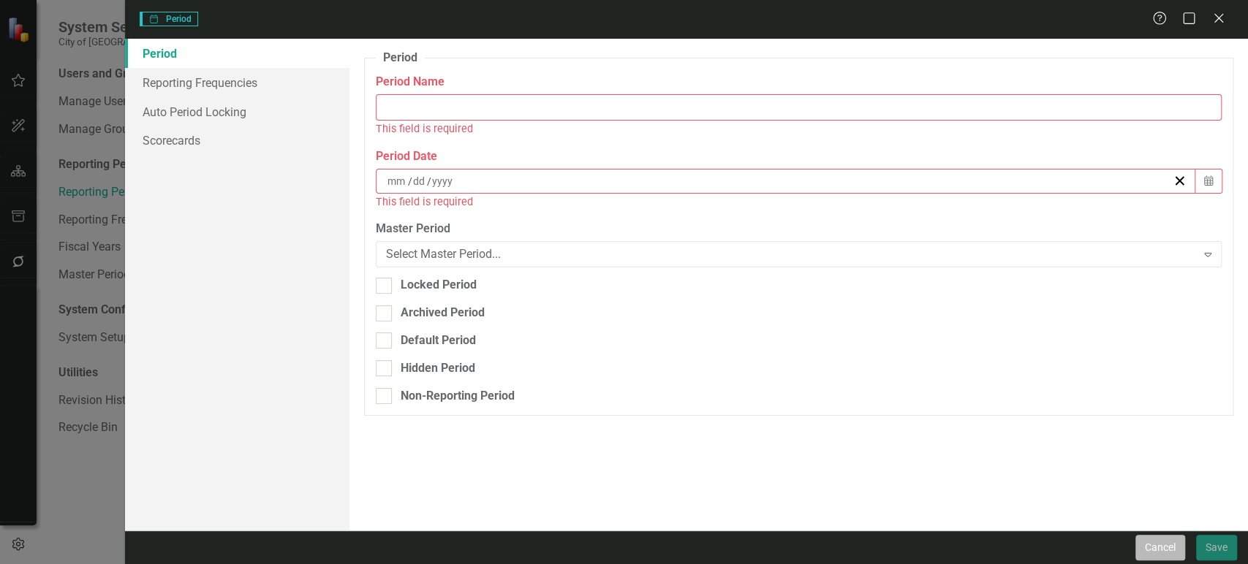
click at [1161, 544] on button "Cancel" at bounding box center [1160, 548] width 50 height 26
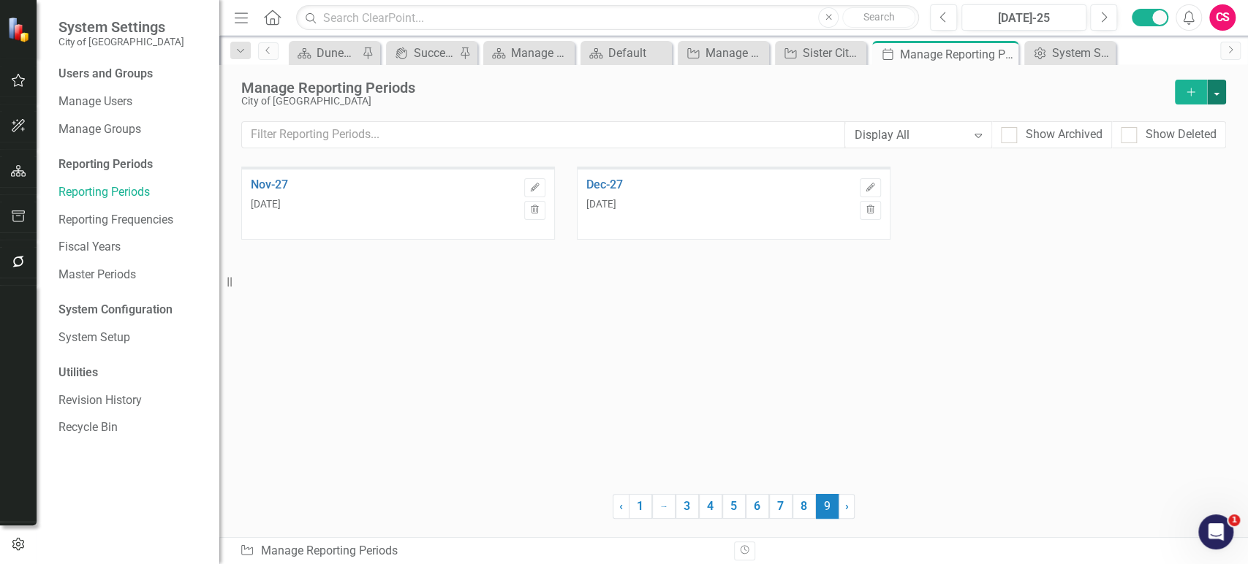
click at [1216, 98] on button "button" at bounding box center [1216, 92] width 19 height 25
click at [1168, 151] on link "Add Multiple Add Multiple" at bounding box center [1153, 145] width 144 height 27
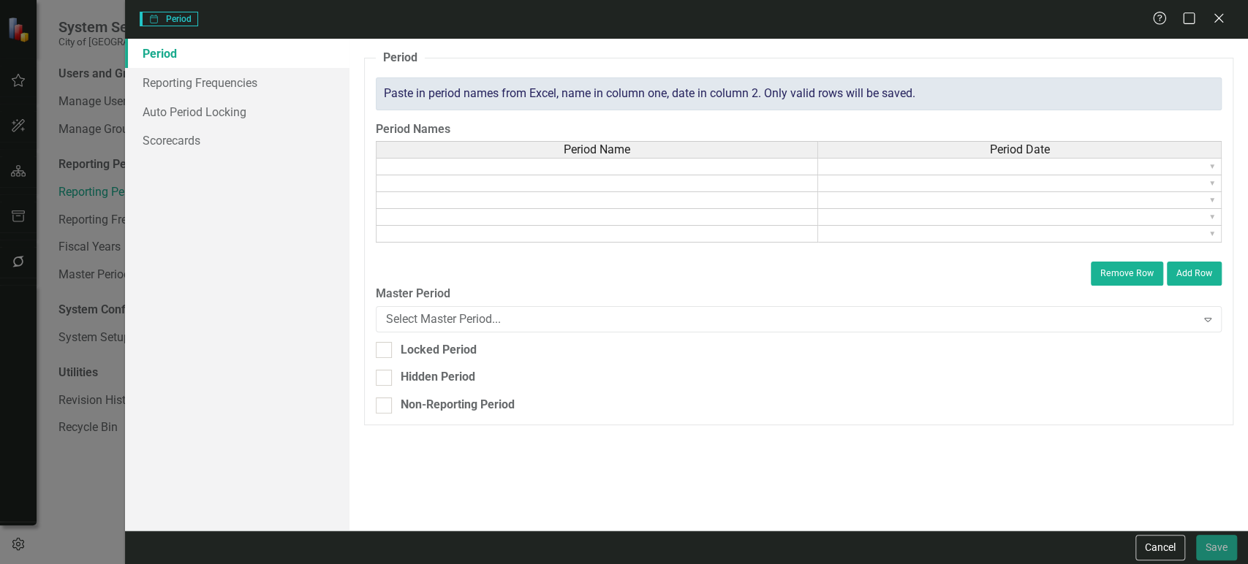
click at [497, 168] on td at bounding box center [597, 167] width 442 height 18
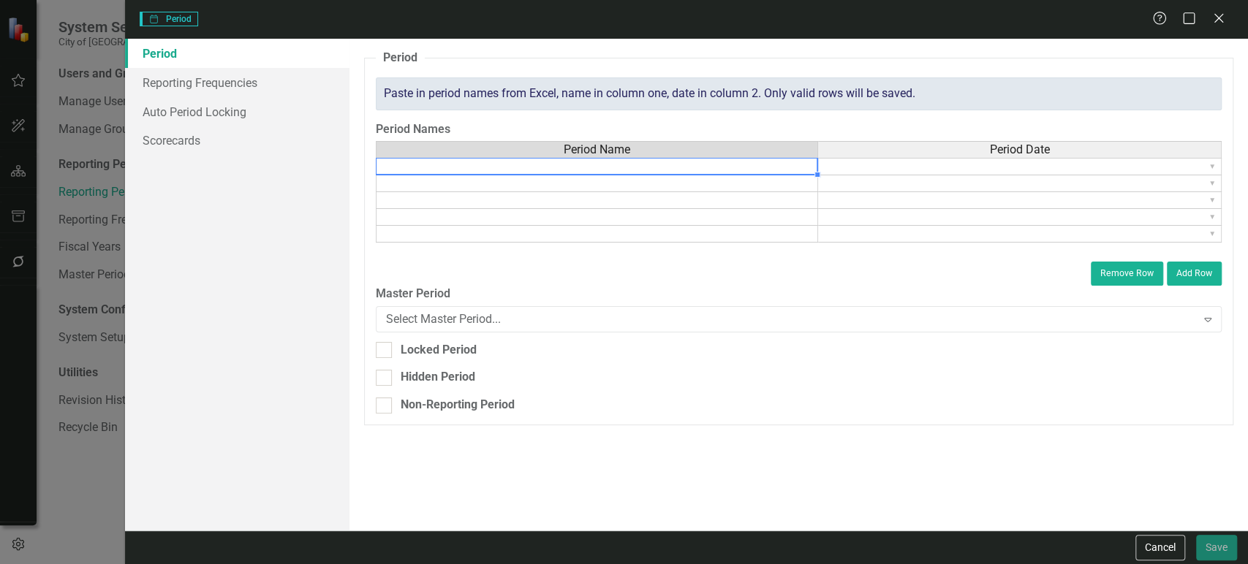
type textarea "K"
type textarea "Jun-28"
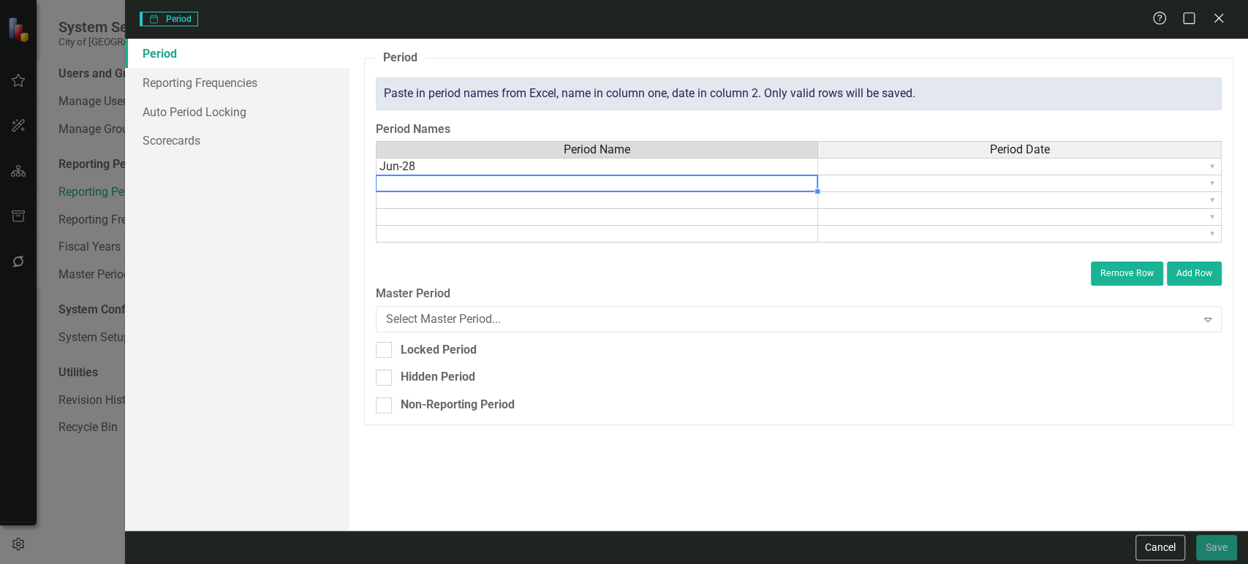
click at [376, 191] on div "Period Name Period Date Jun-28 ▼ ▼ ▼ ▼ ▼" at bounding box center [376, 192] width 0 height 102
click at [485, 191] on div at bounding box center [596, 191] width 442 height 1
paste textarea "Jun-28"
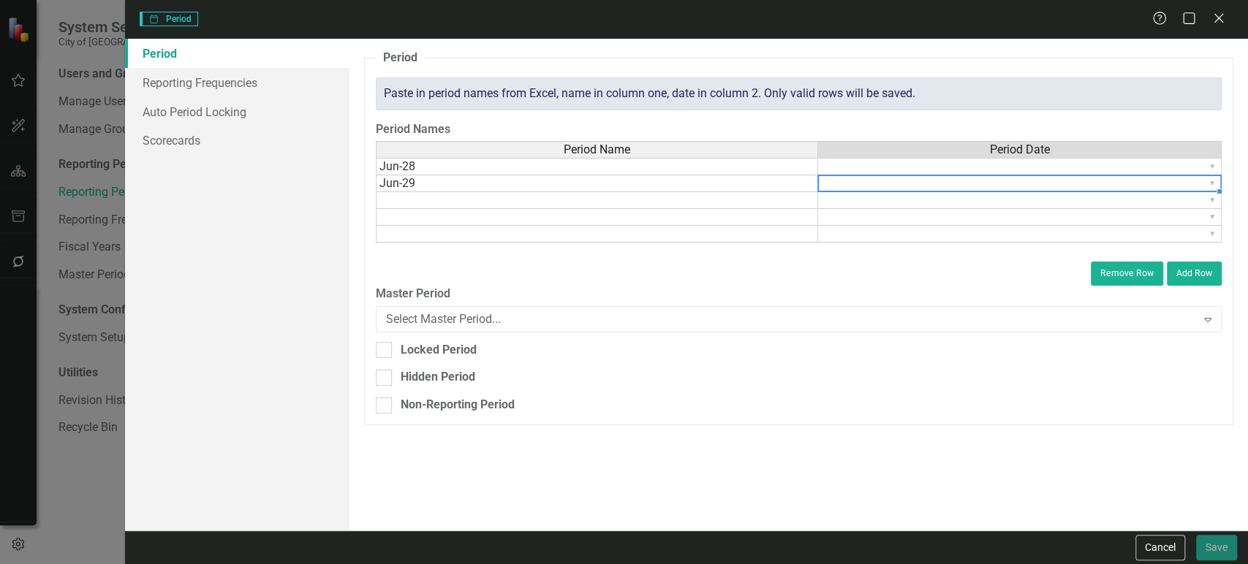
type textarea "Jun-29"
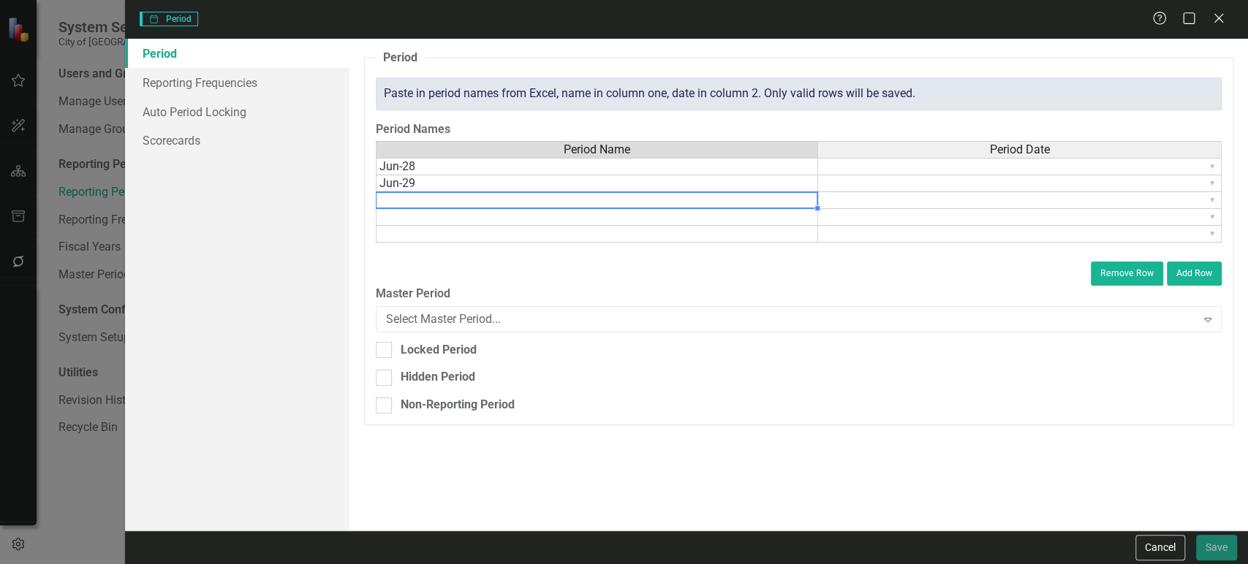
click at [474, 197] on td at bounding box center [597, 200] width 442 height 17
click at [474, 197] on td "Jun-28" at bounding box center [597, 200] width 442 height 17
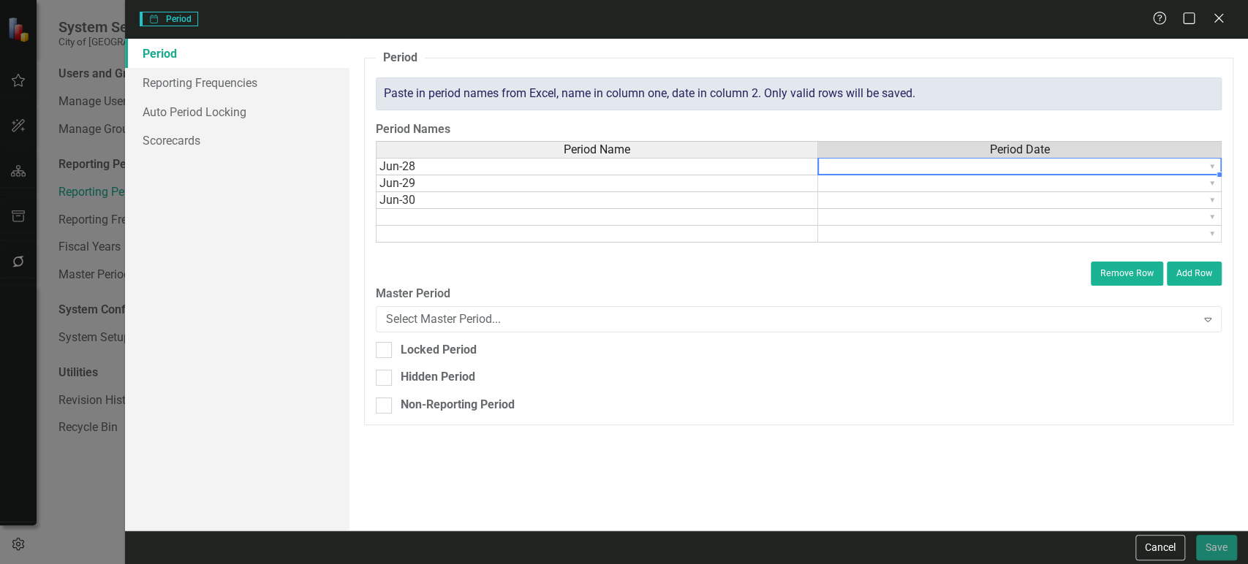
click at [856, 166] on td "▼" at bounding box center [1019, 167] width 403 height 18
type textarea "Jun-30"
click at [1194, 169] on td "▼" at bounding box center [1019, 167] width 403 height 18
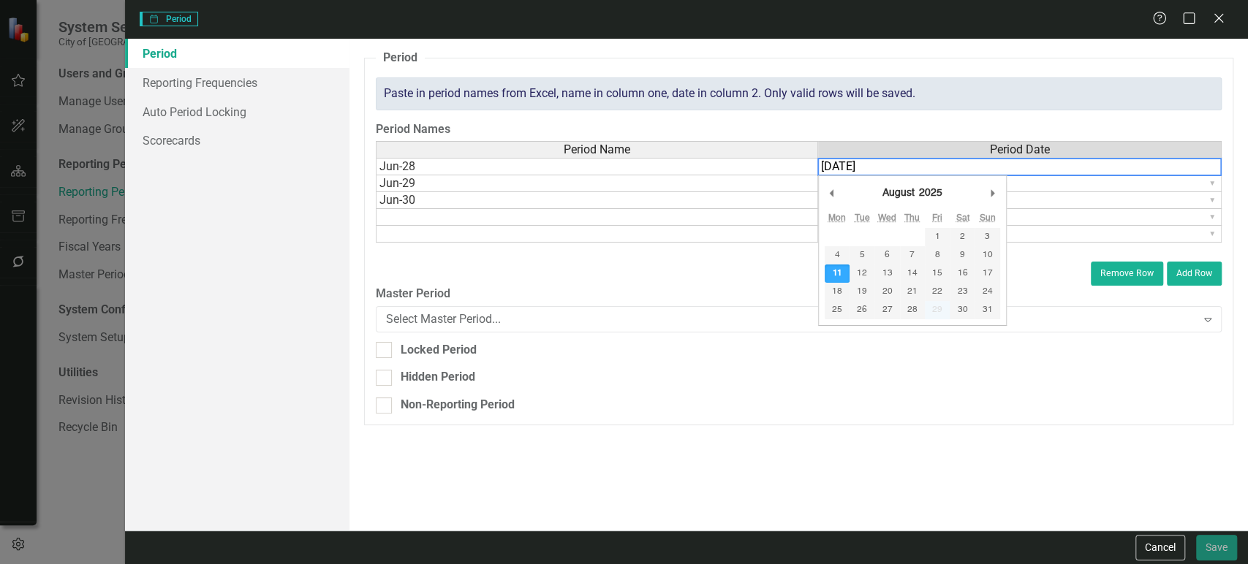
click at [1210, 166] on div "Period Name Period Date Jun-28 ▼ Jun-29 ▼ Jun-30 ▼ ▼ ▼ Period Name Period Date …" at bounding box center [799, 196] width 846 height 110
type textarea "06/30/2028"
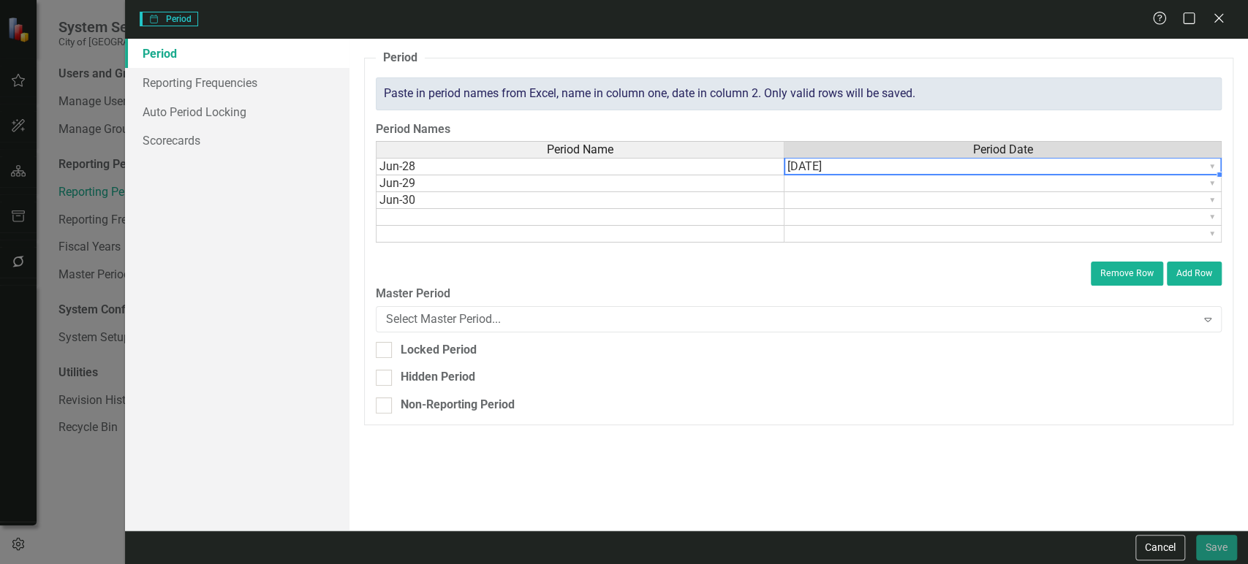
click at [889, 172] on td "▼ 06/30/2028" at bounding box center [1002, 167] width 437 height 18
click at [868, 174] on div at bounding box center [1001, 174] width 437 height 1
click at [862, 186] on td "▼" at bounding box center [1002, 183] width 437 height 17
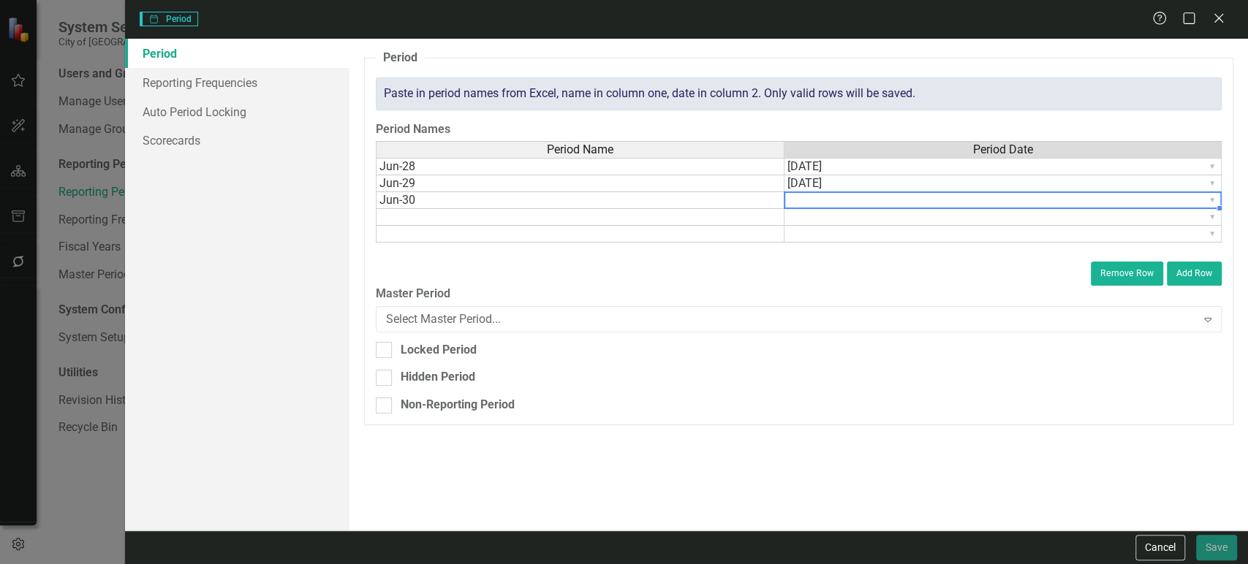
click at [854, 200] on td "▼" at bounding box center [1002, 200] width 437 height 17
click at [855, 186] on td "▼ 06/30/2028" at bounding box center [1002, 183] width 437 height 17
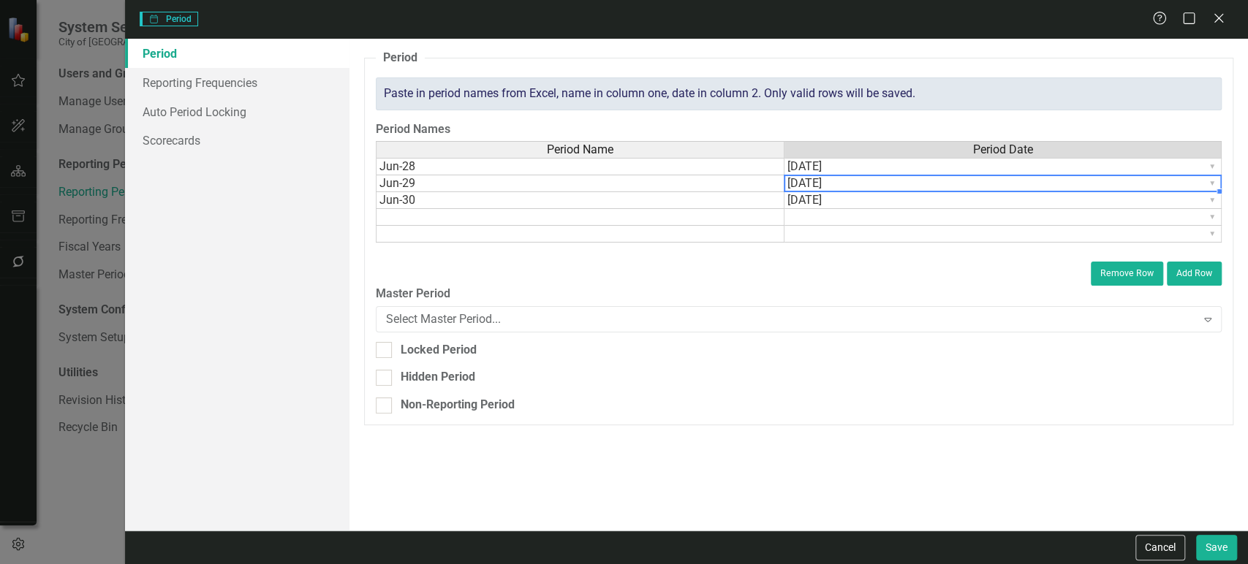
click at [855, 186] on td "▼ 06/30/2028" at bounding box center [1002, 183] width 437 height 17
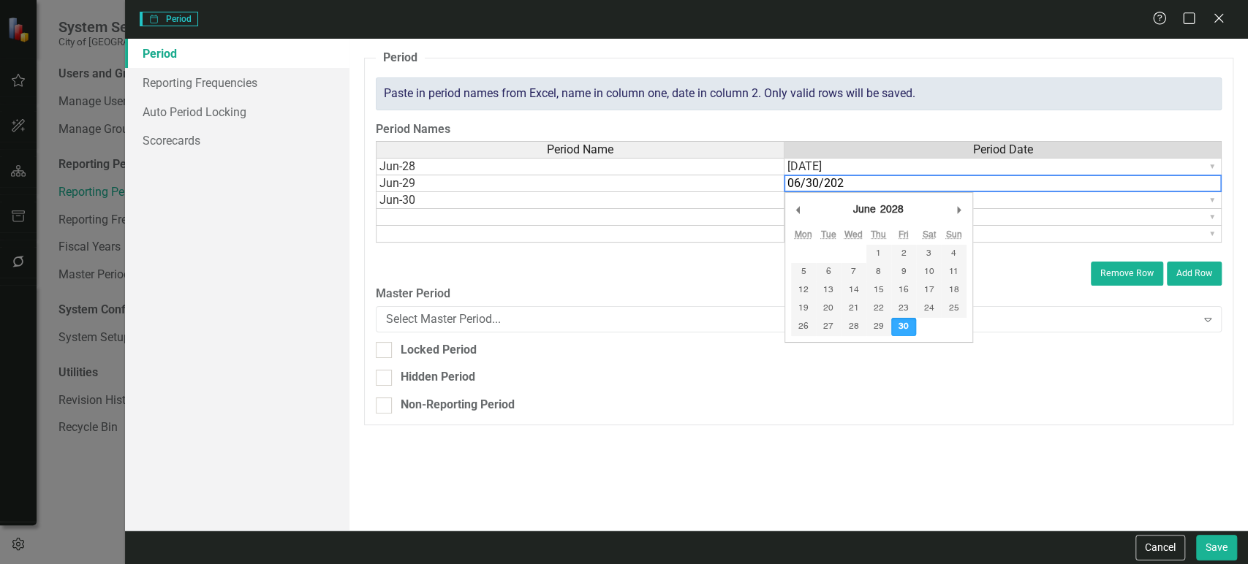
type textarea "06/30/2029"
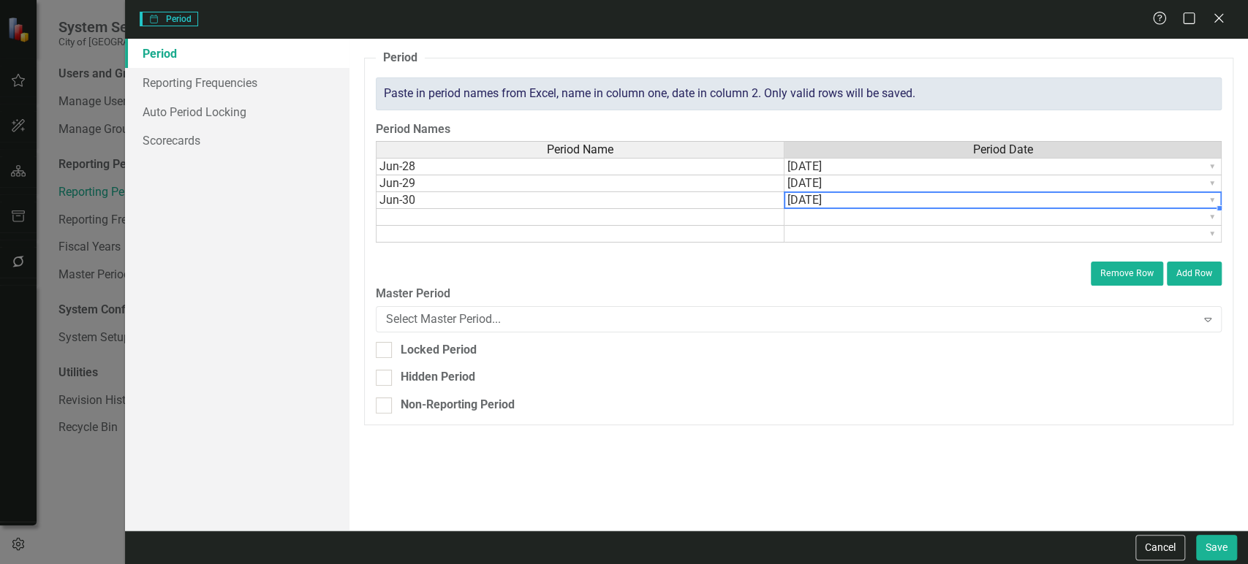
click at [871, 197] on td "▼ 06/30/2028" at bounding box center [1002, 200] width 437 height 17
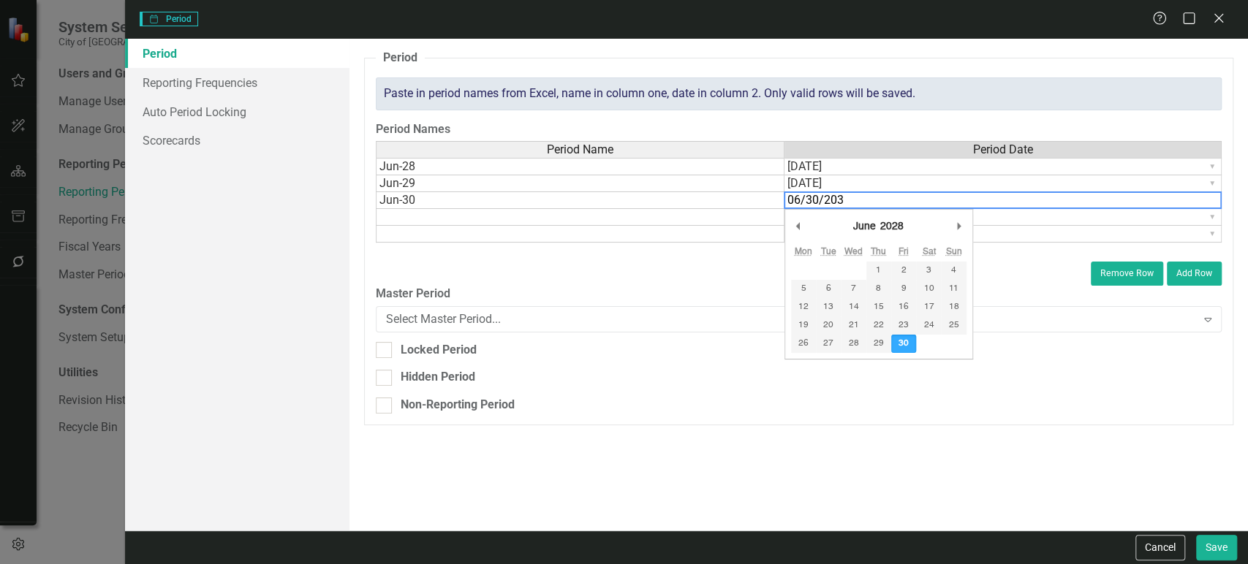
type textarea "06/30/2030"
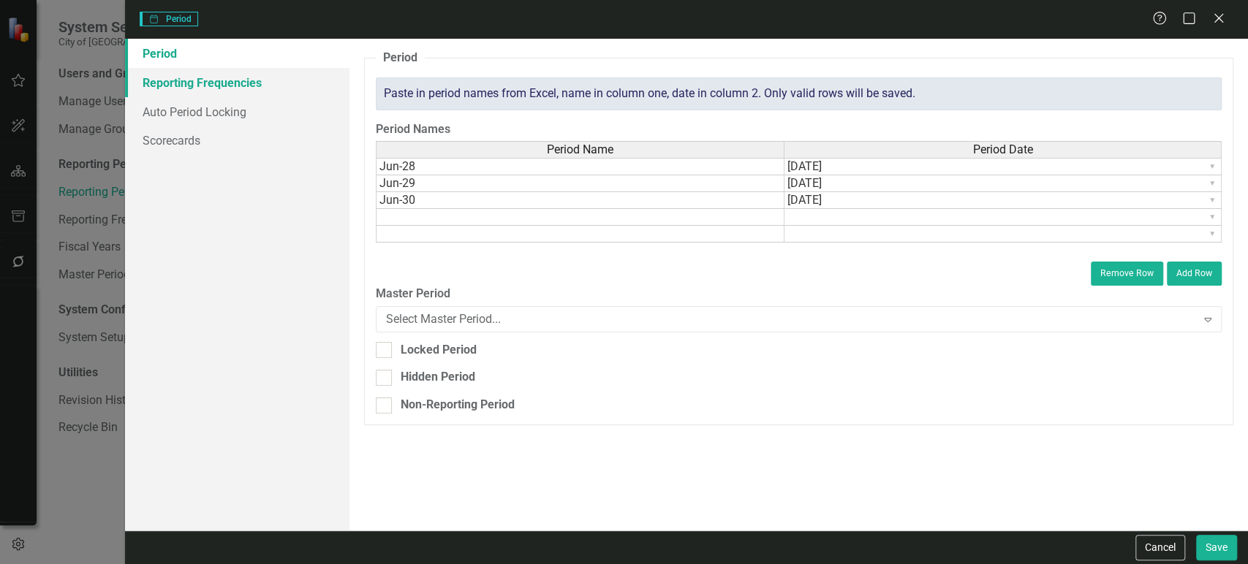
click at [222, 86] on link "Reporting Frequencies" at bounding box center [237, 82] width 224 height 29
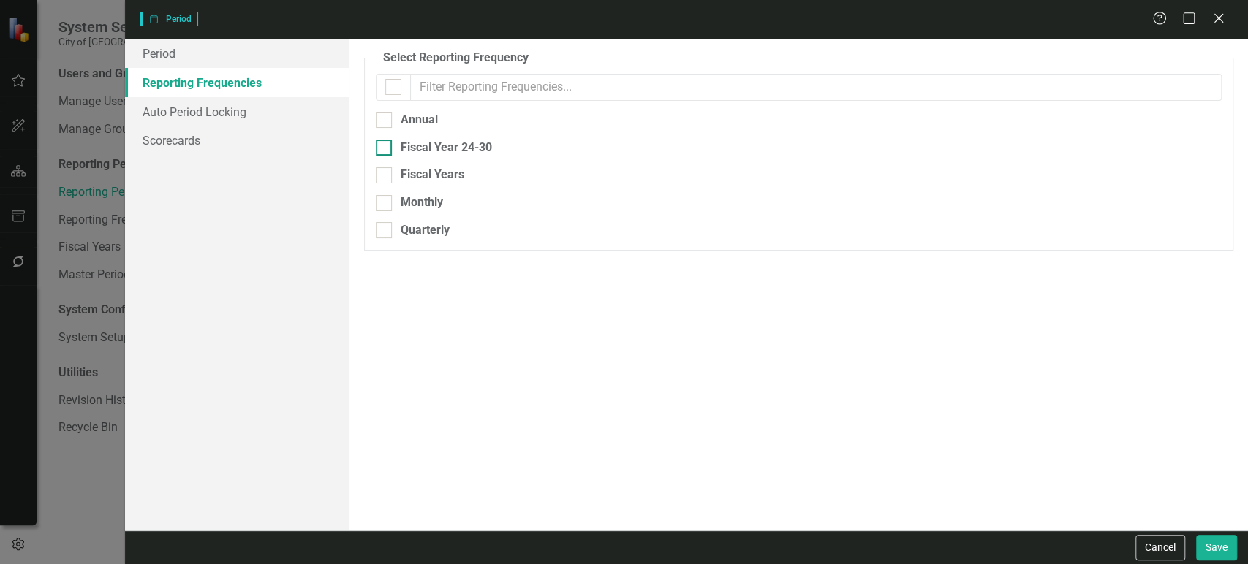
click at [396, 141] on div "Fiscal Year 24-30" at bounding box center [582, 148] width 412 height 17
click at [385, 141] on input "Fiscal Year 24-30" at bounding box center [381, 145] width 10 height 10
checkbox input "true"
click at [1207, 549] on button "Save" at bounding box center [1216, 548] width 41 height 26
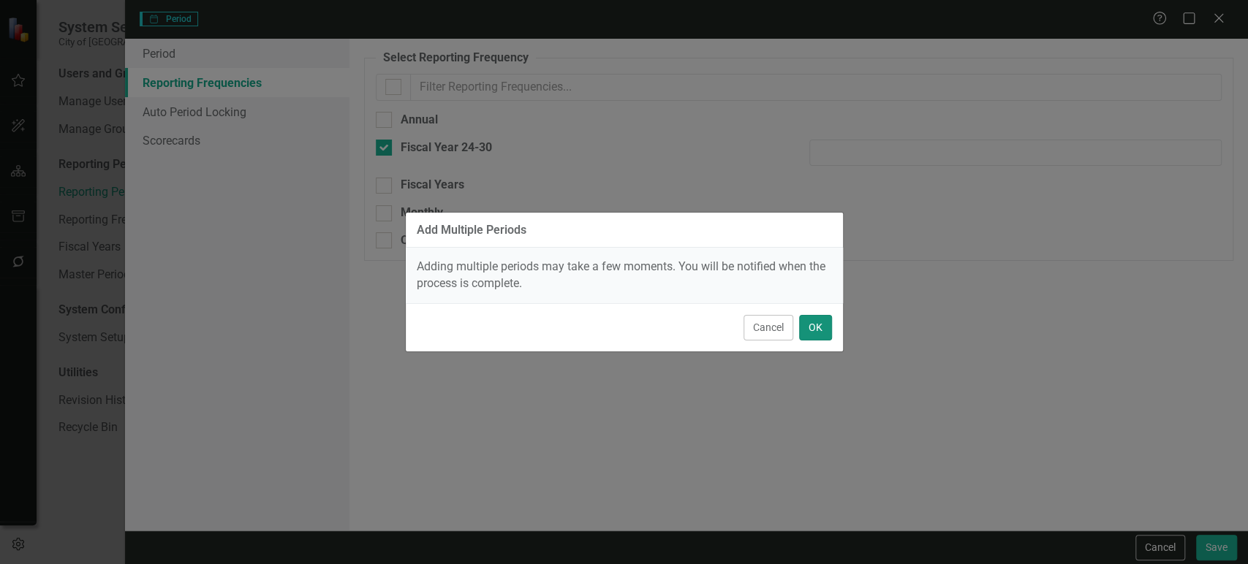
click at [819, 338] on button "OK" at bounding box center [815, 328] width 33 height 26
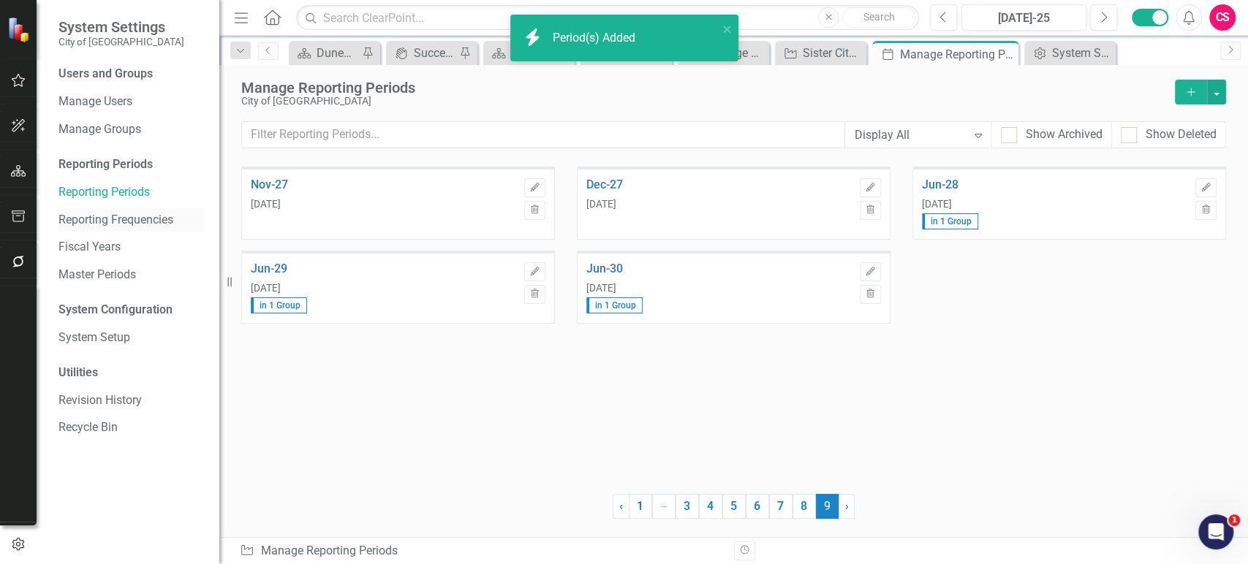
click at [131, 223] on link "Reporting Frequencies" at bounding box center [131, 220] width 146 height 17
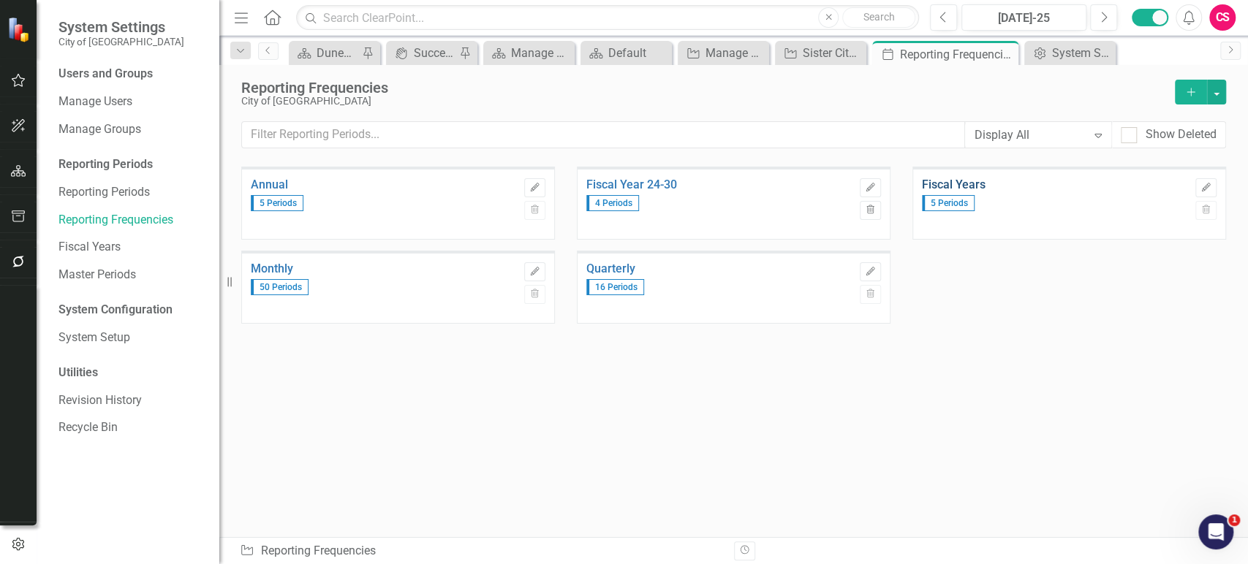
click at [980, 180] on link "Fiscal Years" at bounding box center [1055, 184] width 266 height 13
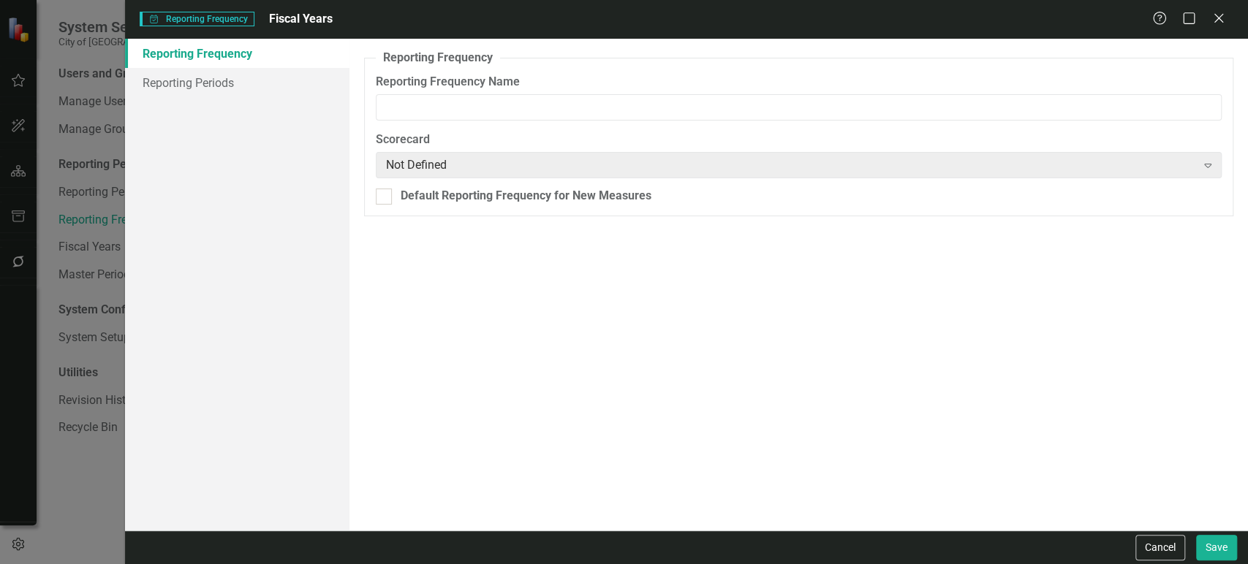
type input "Fiscal Years"
click at [233, 81] on link "Reporting Periods" at bounding box center [237, 82] width 224 height 29
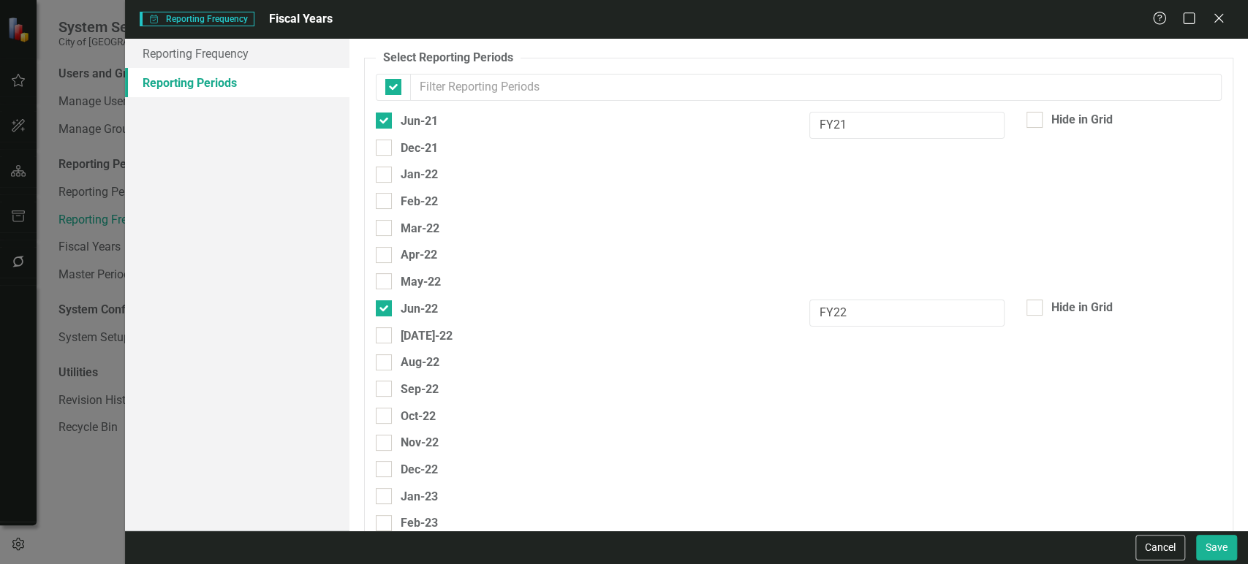
checkbox input "false"
click at [1164, 545] on button "Cancel" at bounding box center [1160, 548] width 50 height 26
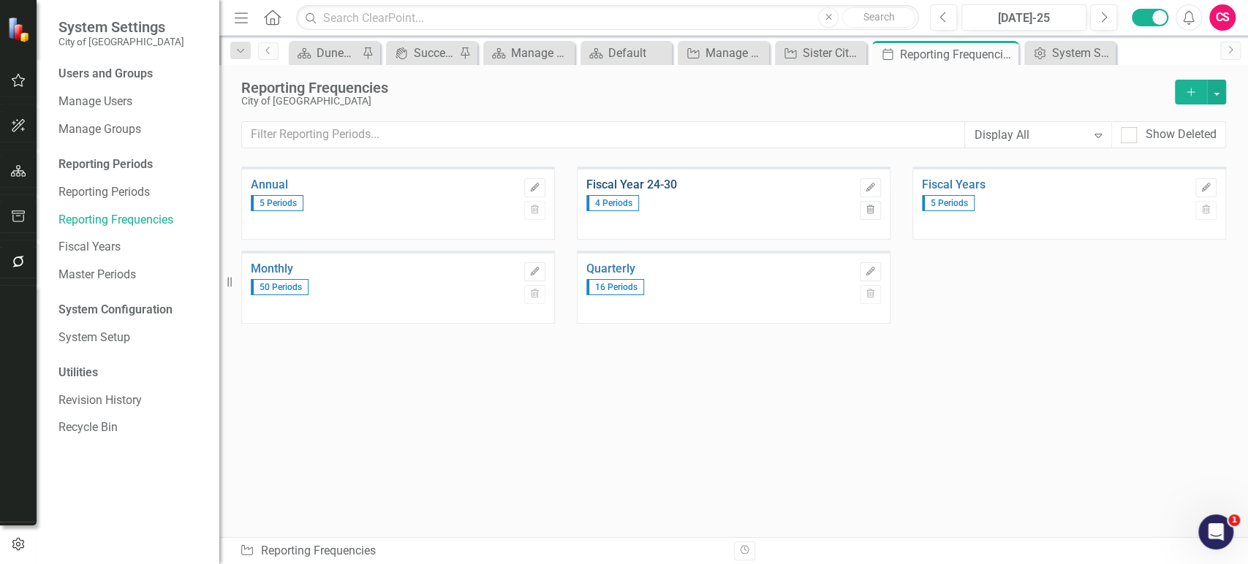
click at [682, 180] on link "Fiscal Year 24-30" at bounding box center [719, 184] width 266 height 13
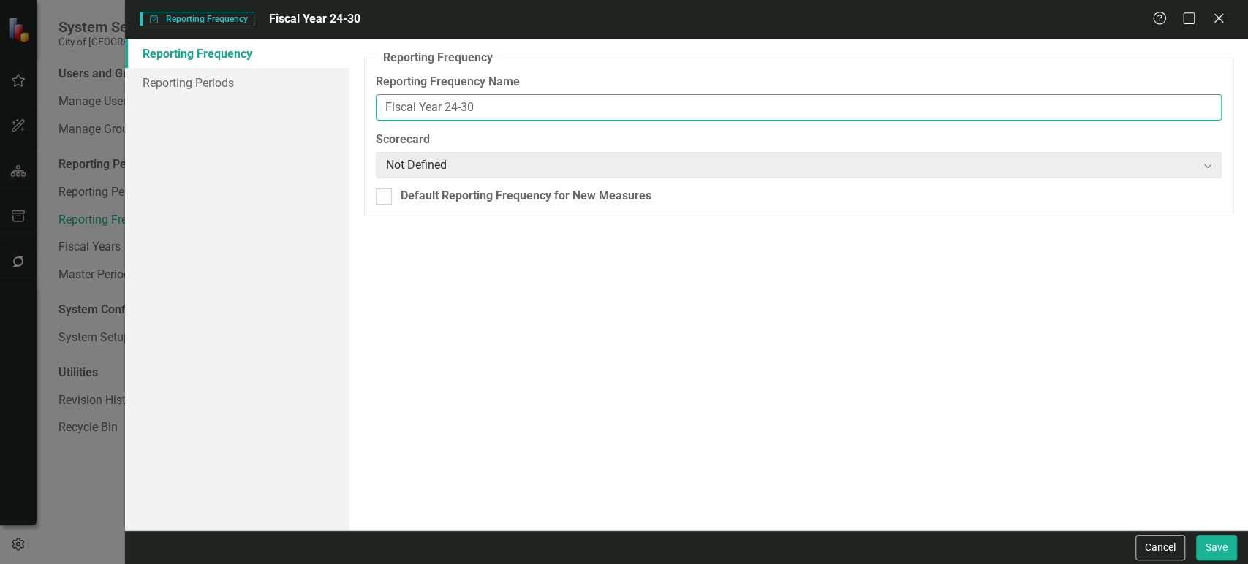
drag, startPoint x: 444, startPoint y: 107, endPoint x: 333, endPoint y: 106, distance: 111.1
click at [333, 106] on div "Reporting Frequency Reporting Periods Reporting Frequency Reporting Frequency N…" at bounding box center [686, 285] width 1123 height 492
drag, startPoint x: 484, startPoint y: 109, endPoint x: 442, endPoint y: 107, distance: 41.7
click at [442, 107] on input "FY Annual 24-30" at bounding box center [799, 107] width 846 height 27
click at [398, 107] on input "FY Annual" at bounding box center [799, 107] width 846 height 27
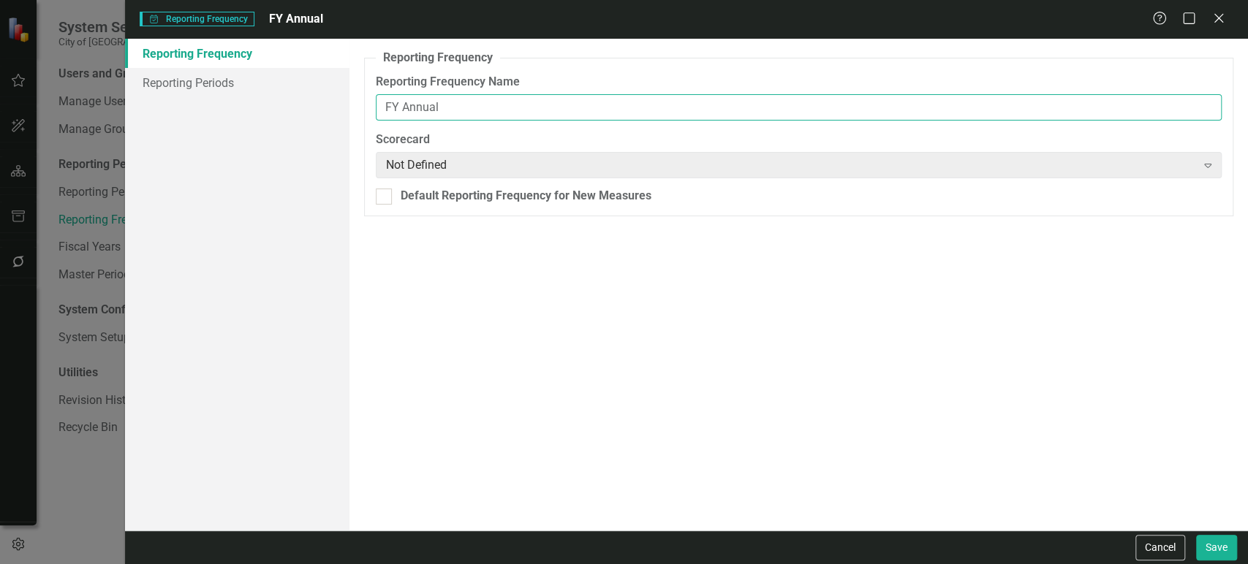
paste input "24-30"
click at [398, 111] on input "FY24-30 Annual" at bounding box center [799, 107] width 846 height 27
click at [455, 103] on input "FY 24-30 Annual" at bounding box center [799, 107] width 846 height 27
paste input "Annual"
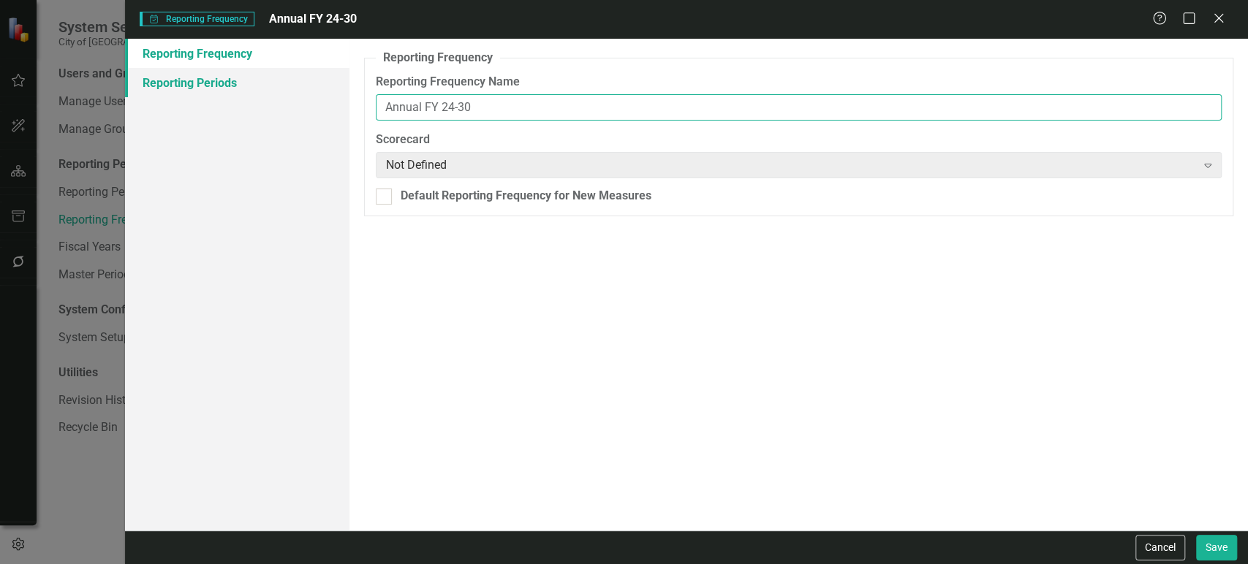
type input "Annual FY 24-30"
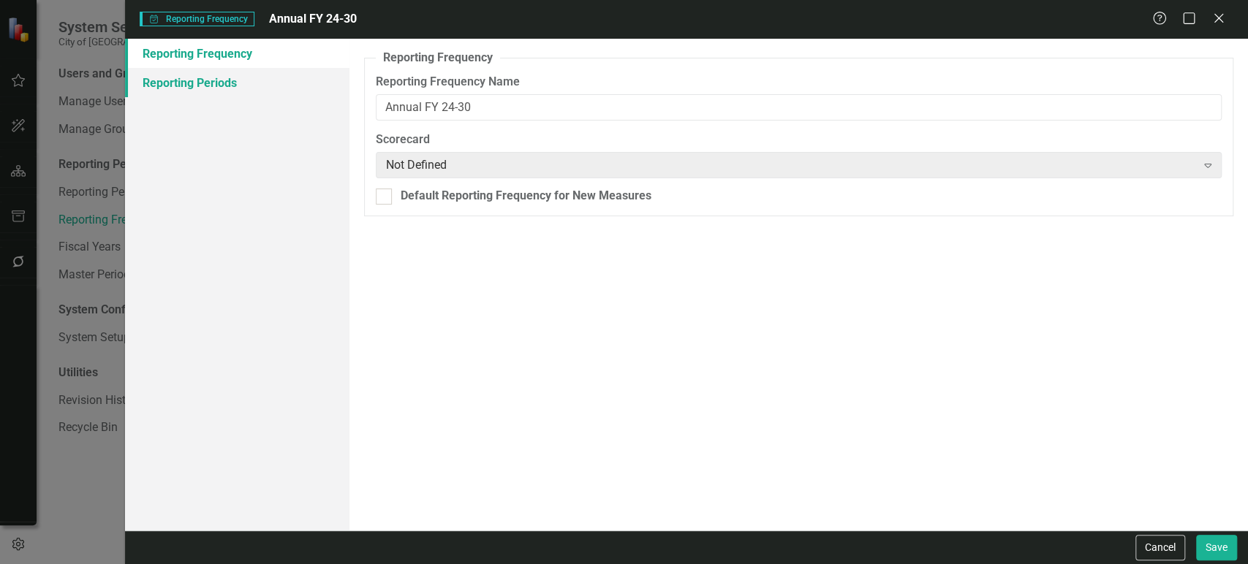
click at [263, 80] on link "Reporting Periods" at bounding box center [237, 82] width 224 height 29
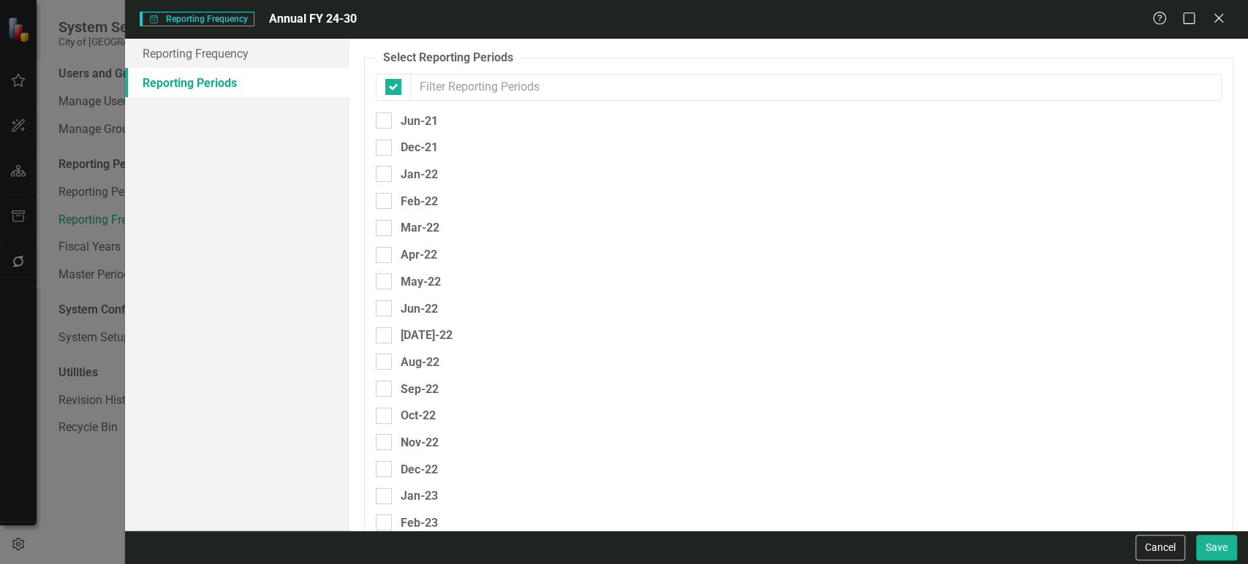
checkbox input "false"
click at [452, 83] on input "text" at bounding box center [815, 87] width 811 height 27
click at [452, 83] on input "j" at bounding box center [815, 87] width 811 height 27
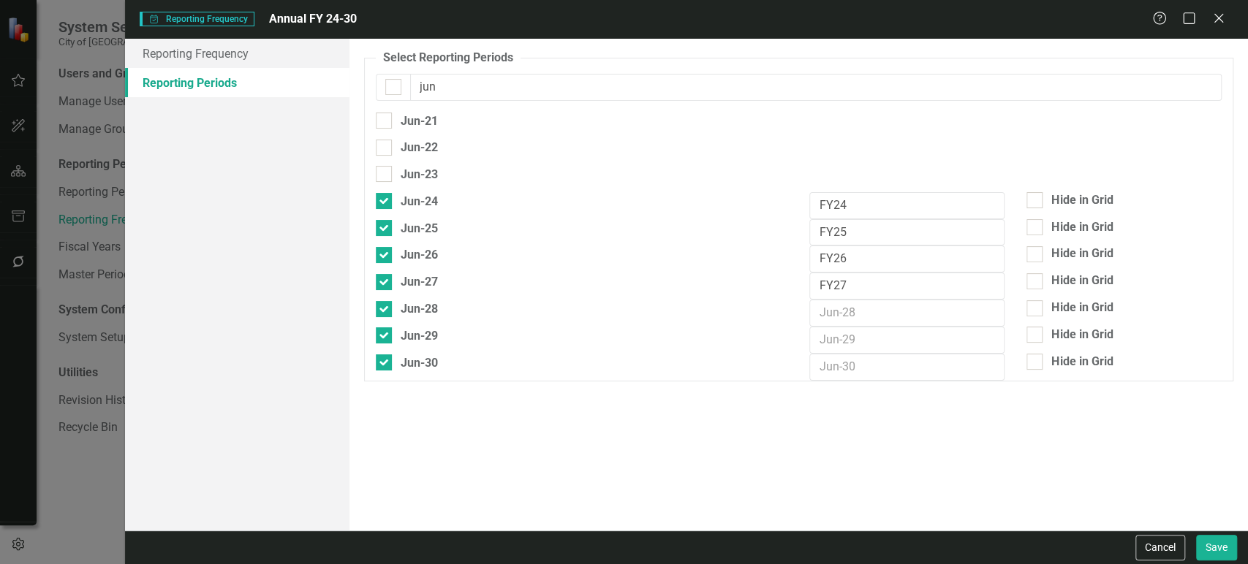
type input "jun"
click at [887, 314] on input "text" at bounding box center [906, 313] width 195 height 27
type input "FY28"
click at [870, 343] on input "text" at bounding box center [906, 340] width 195 height 27
paste input "FY28"
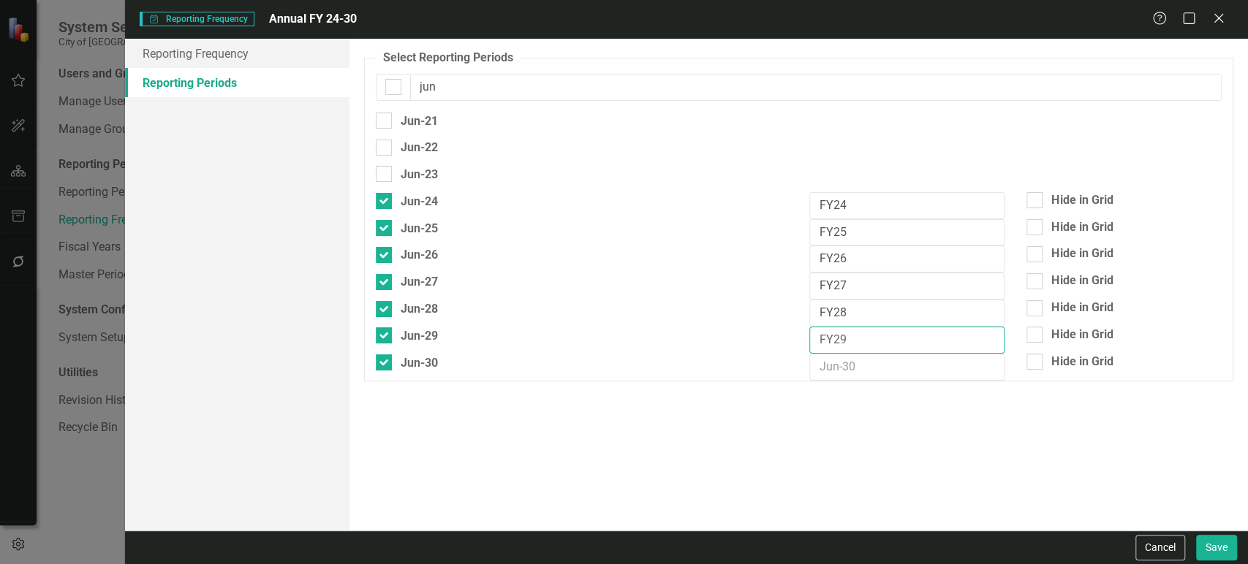
type input "FY29"
click at [858, 371] on input "text" at bounding box center [906, 367] width 195 height 27
paste input "FY28"
type input "FY30"
click at [1210, 542] on button "Save" at bounding box center [1216, 548] width 41 height 26
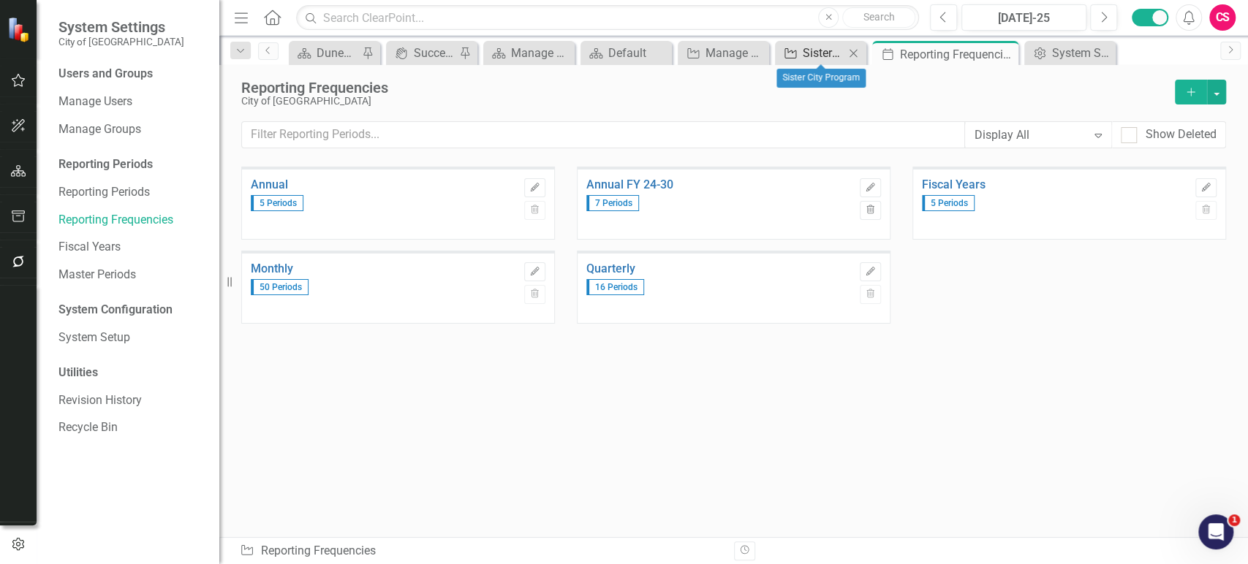
click at [814, 59] on div "Sister City Program" at bounding box center [823, 53] width 42 height 18
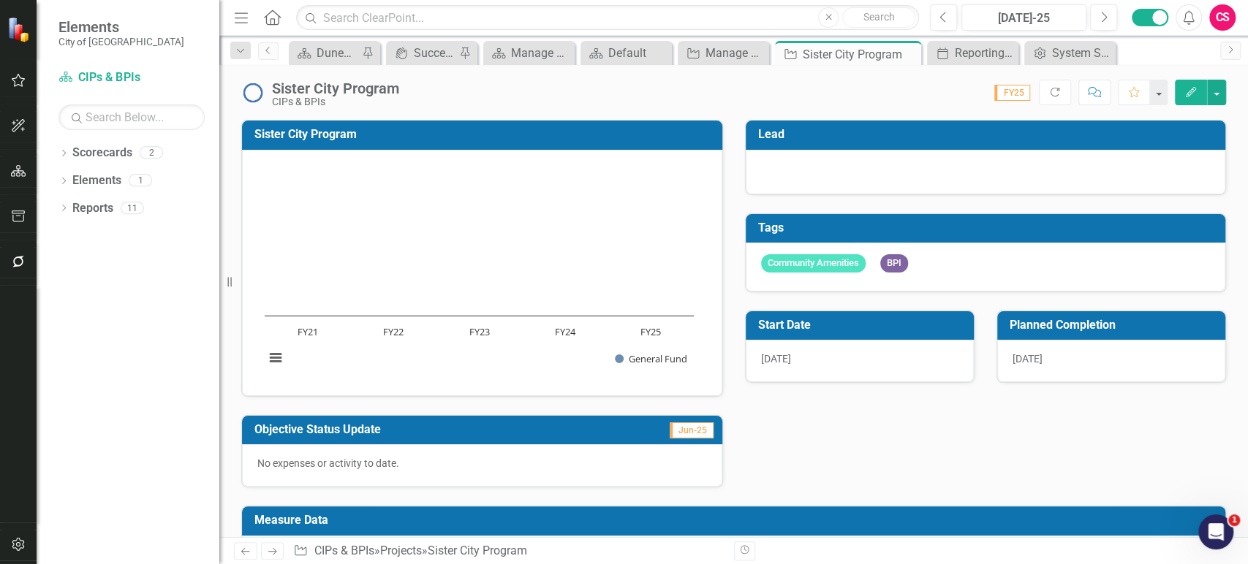
click at [1199, 105] on div "Sister City Program CIPs & BPIs Score: N/A FY25 Completed Refresh Comment Favor…" at bounding box center [733, 87] width 1028 height 44
click at [1189, 94] on icon "button" at bounding box center [1190, 92] width 10 height 10
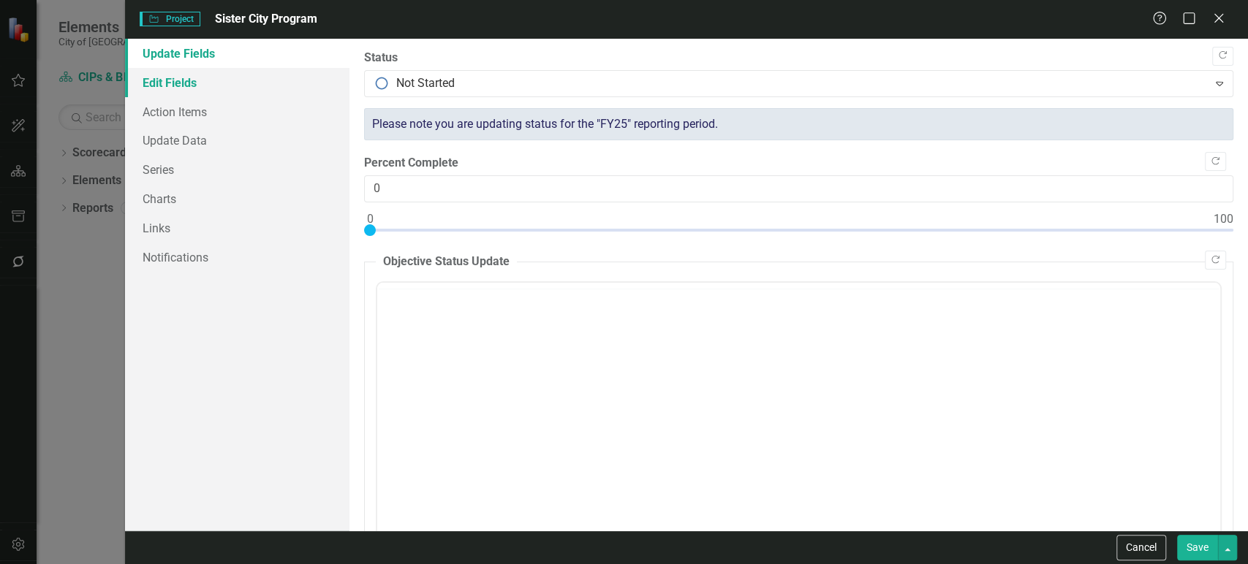
click at [232, 83] on link "Edit Fields" at bounding box center [237, 82] width 224 height 29
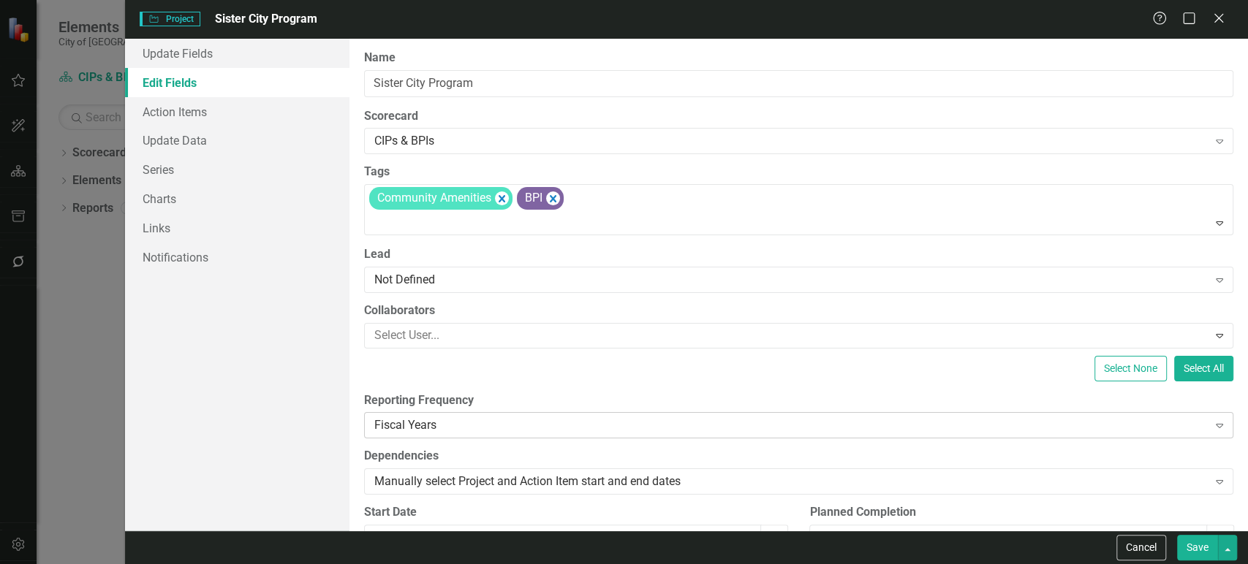
click at [493, 417] on div "Fiscal Years" at bounding box center [790, 425] width 833 height 17
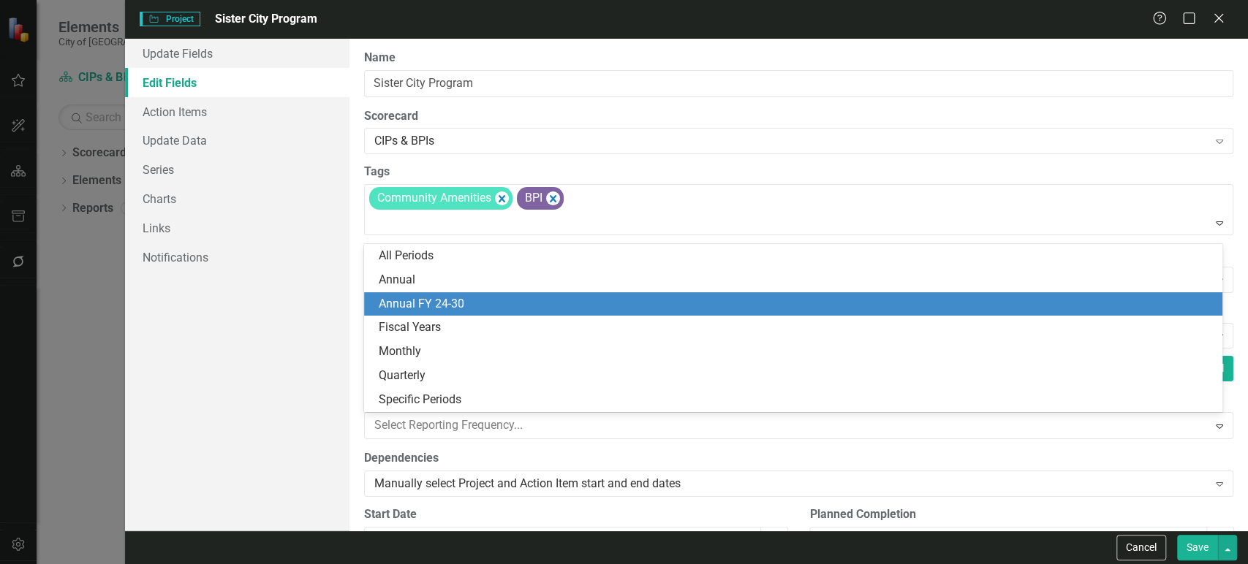
click at [491, 296] on div "Annual FY 24-30" at bounding box center [796, 304] width 835 height 17
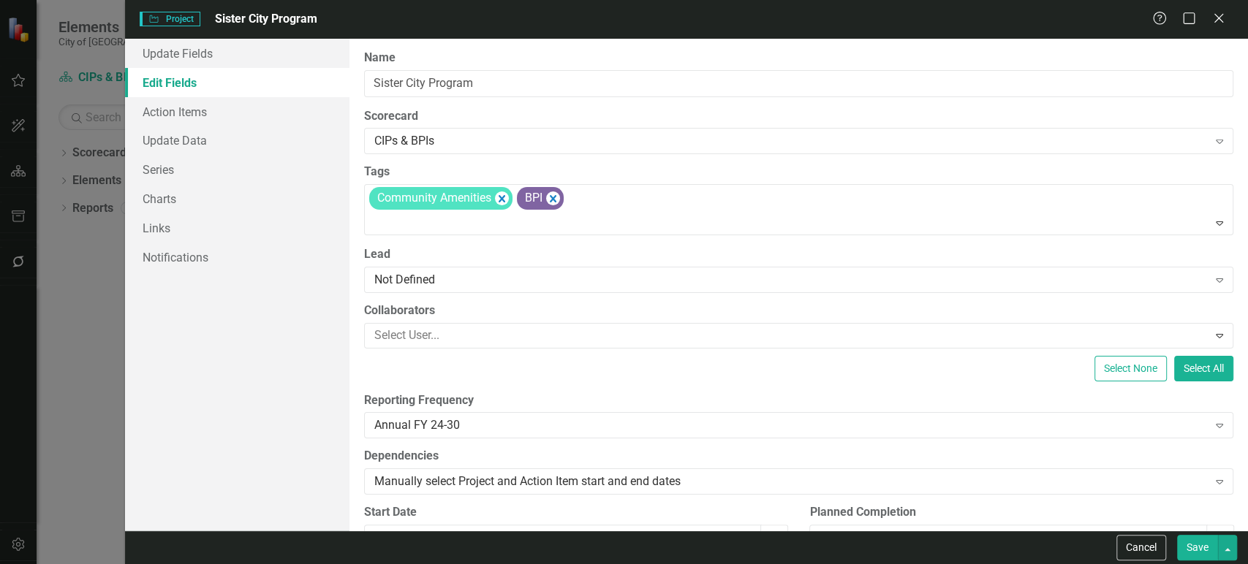
click at [1191, 537] on button "Save" at bounding box center [1197, 548] width 41 height 26
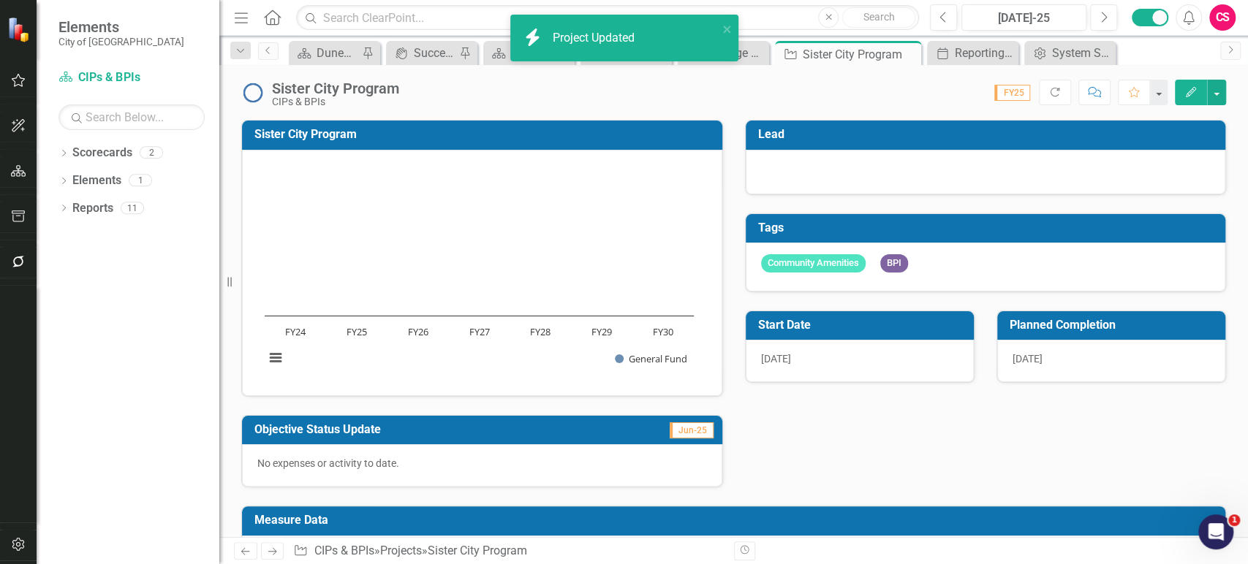
click at [857, 340] on div "10/1/25" at bounding box center [859, 361] width 228 height 42
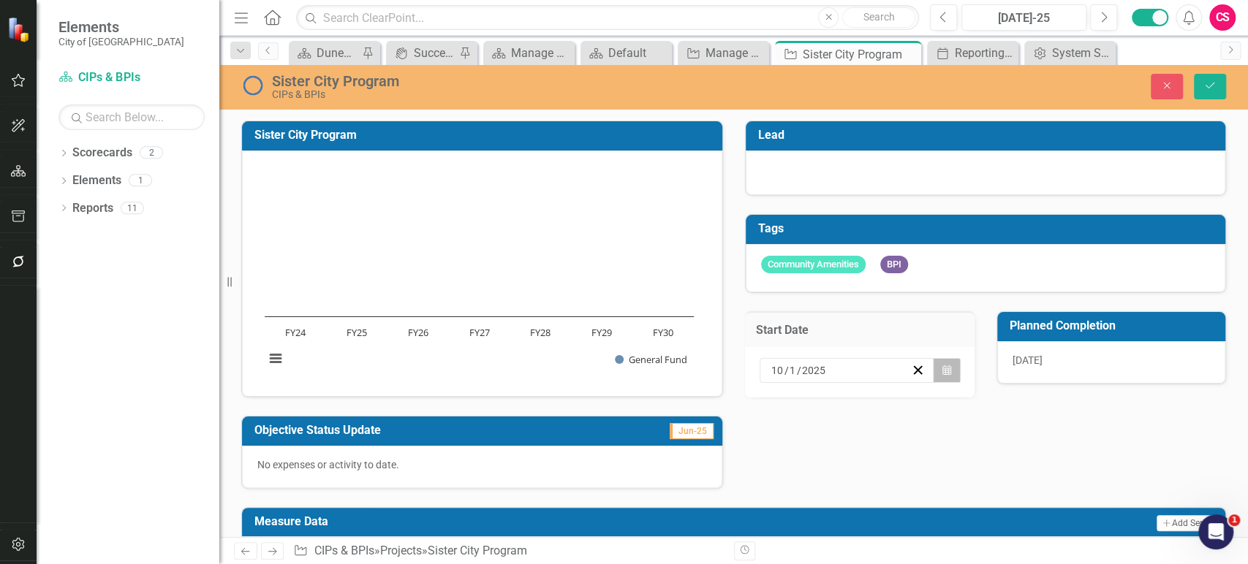
click at [942, 370] on icon "Calendar" at bounding box center [946, 370] width 9 height 10
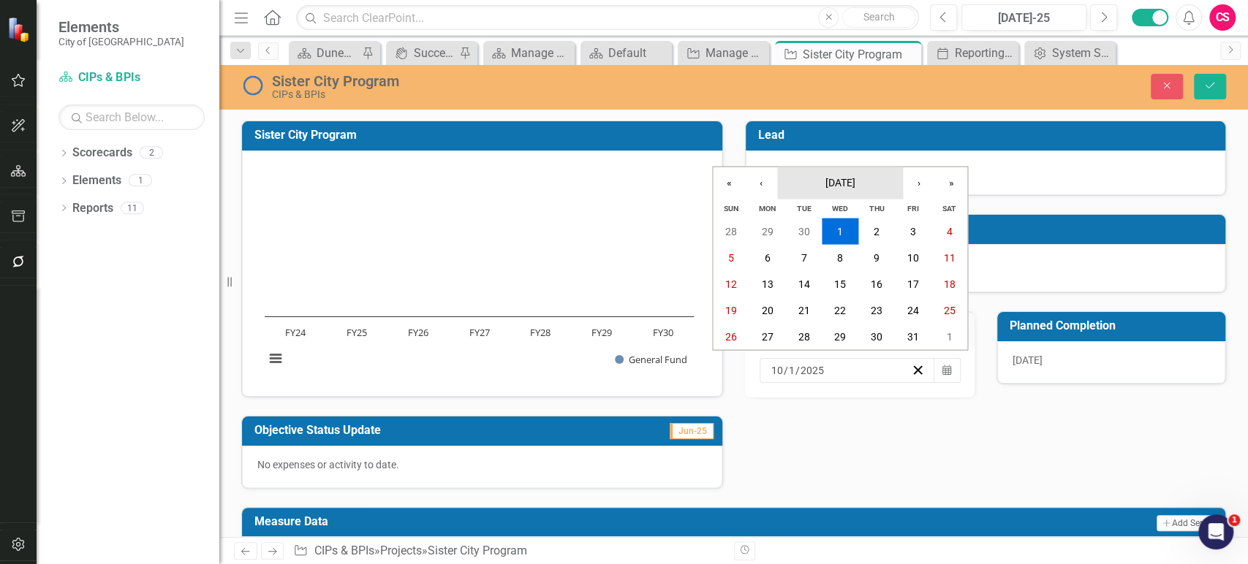
click at [781, 189] on button "October 2025" at bounding box center [840, 183] width 126 height 32
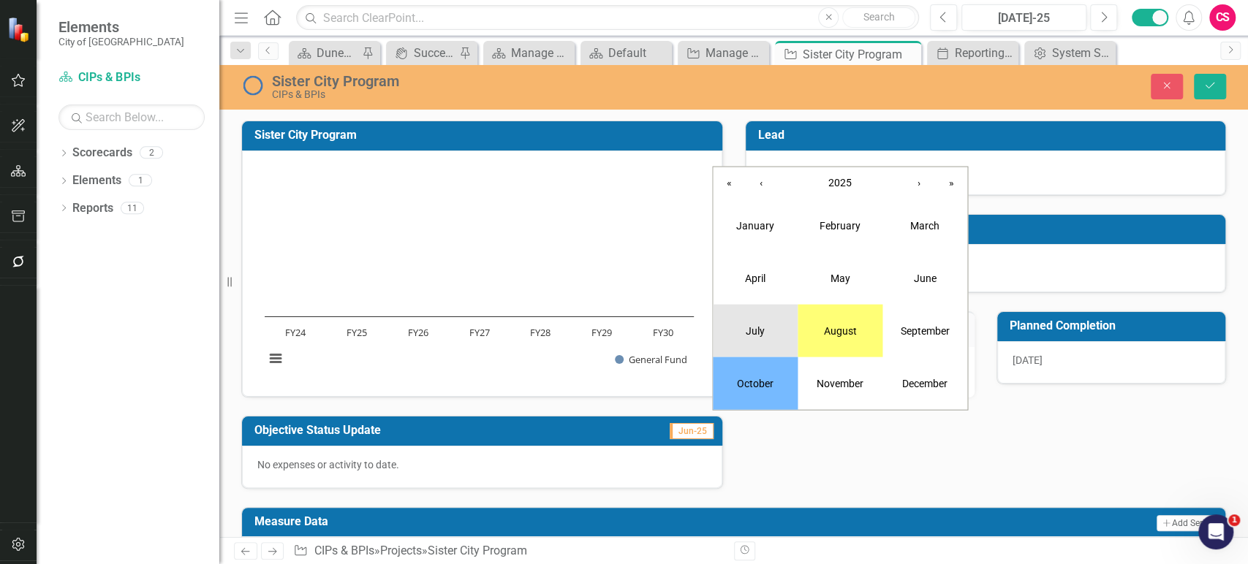
click at [767, 329] on button "July" at bounding box center [755, 331] width 85 height 53
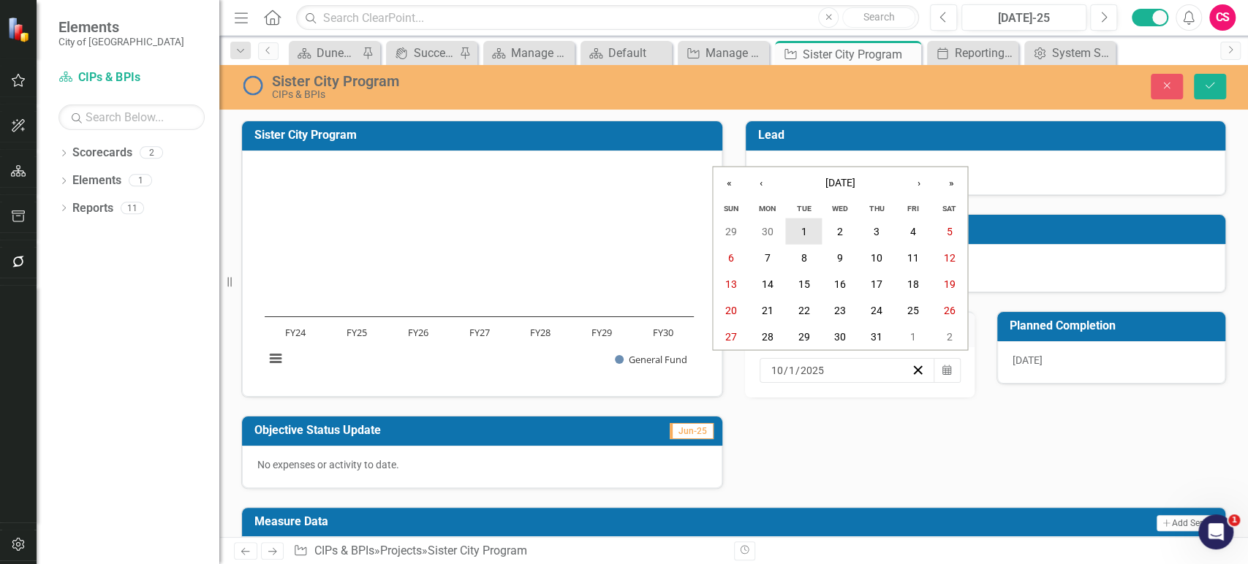
click at [805, 232] on abbr "1" at bounding box center [803, 232] width 6 height 12
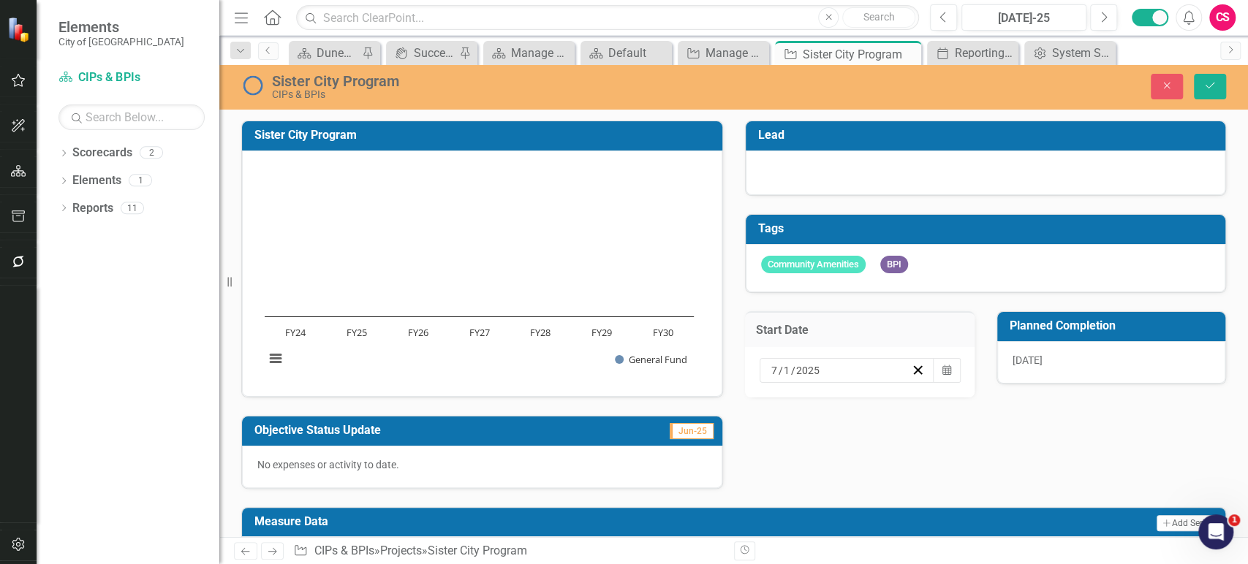
click at [1098, 362] on div "9/30/30" at bounding box center [1111, 362] width 228 height 42
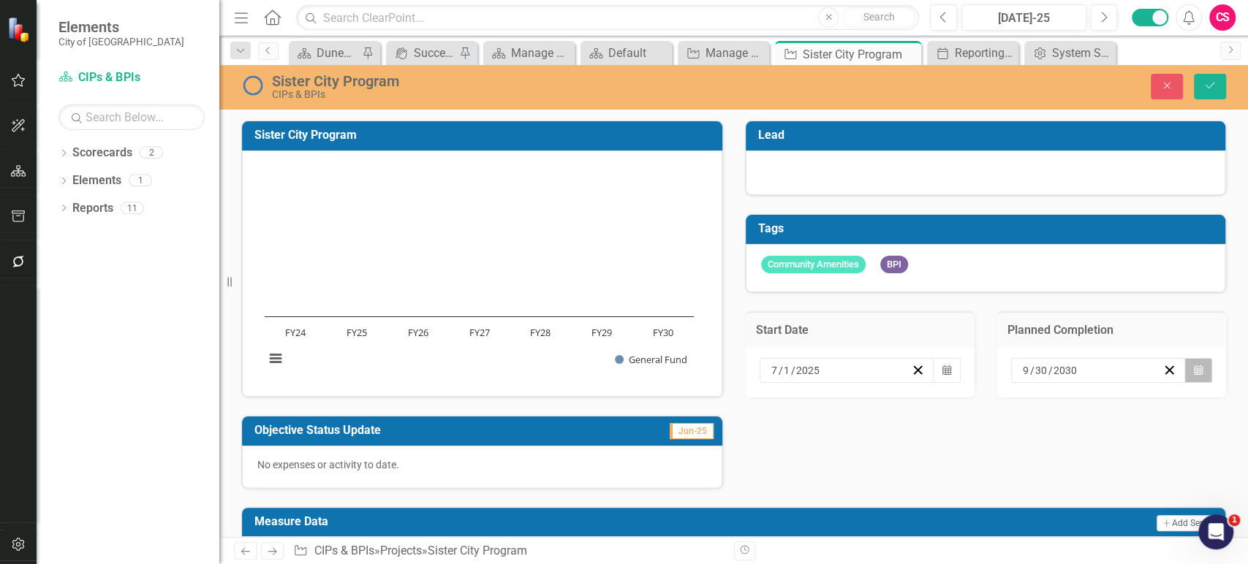
click at [1193, 368] on icon "button" at bounding box center [1197, 370] width 9 height 10
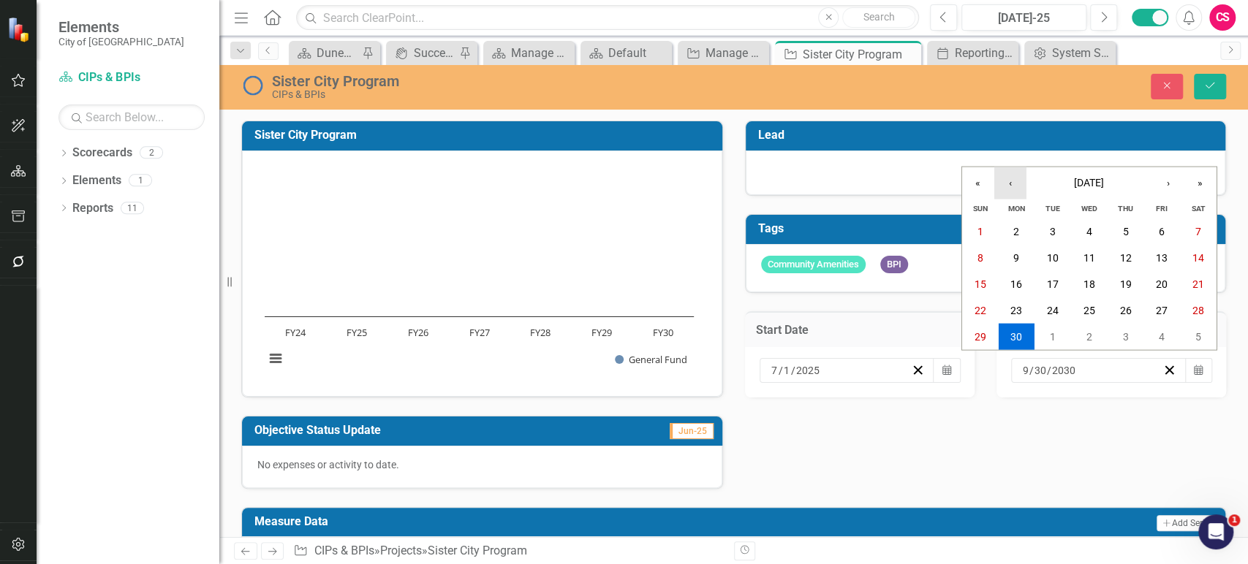
click at [1015, 186] on button "‹" at bounding box center [1010, 183] width 32 height 32
click at [1014, 186] on button "‹" at bounding box center [1010, 183] width 32 height 32
drag, startPoint x: 984, startPoint y: 363, endPoint x: 997, endPoint y: 347, distance: 20.3
click at [983, 363] on abbr "30" at bounding box center [980, 363] width 12 height 12
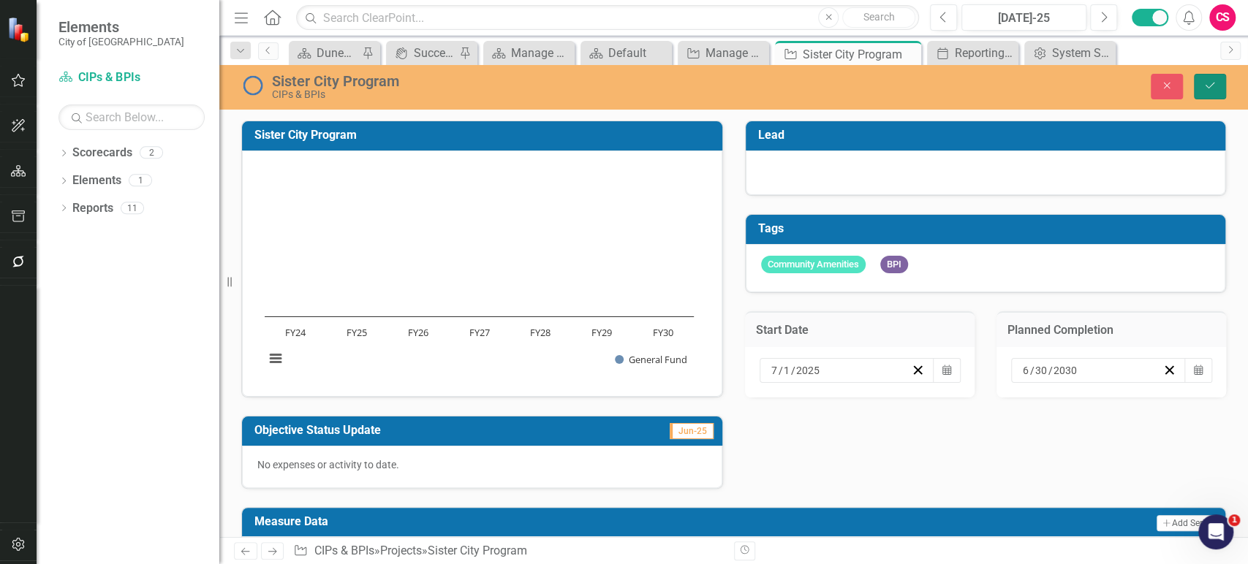
click at [1211, 82] on icon "Save" at bounding box center [1209, 85] width 13 height 10
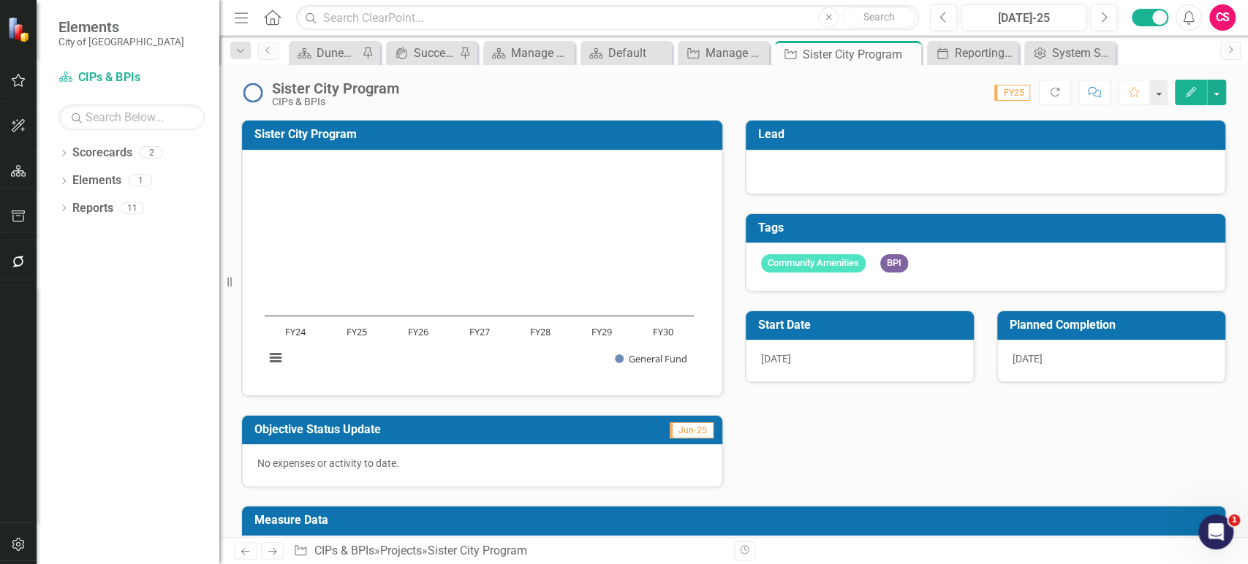
scroll to position [191, 0]
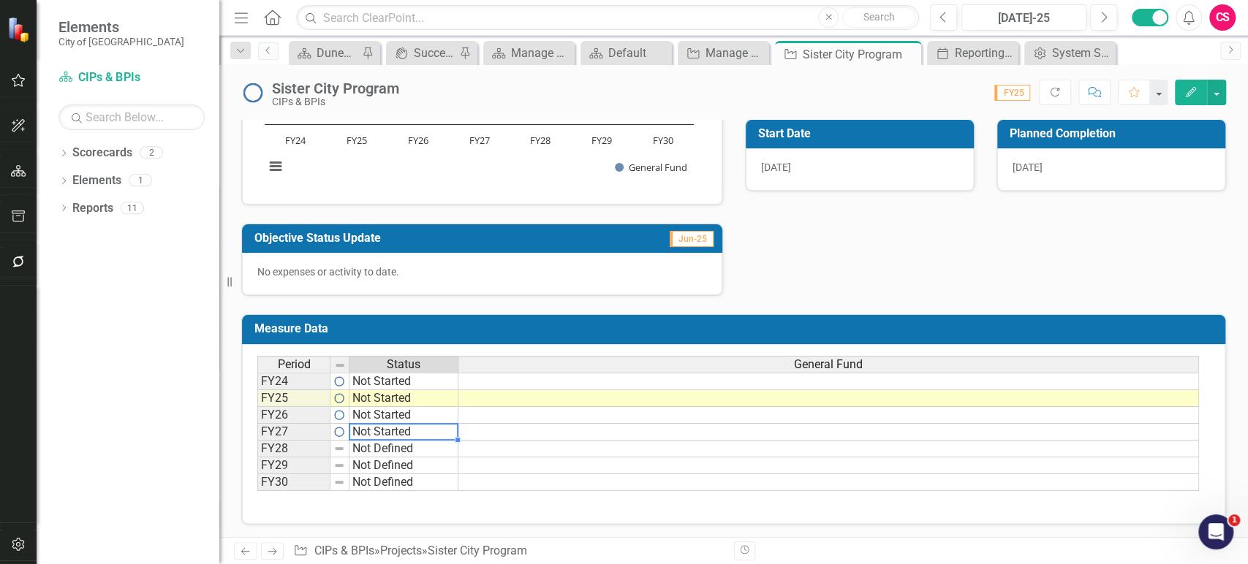
click at [433, 431] on td "Not Started" at bounding box center [403, 432] width 109 height 17
type textarea "Not Started"
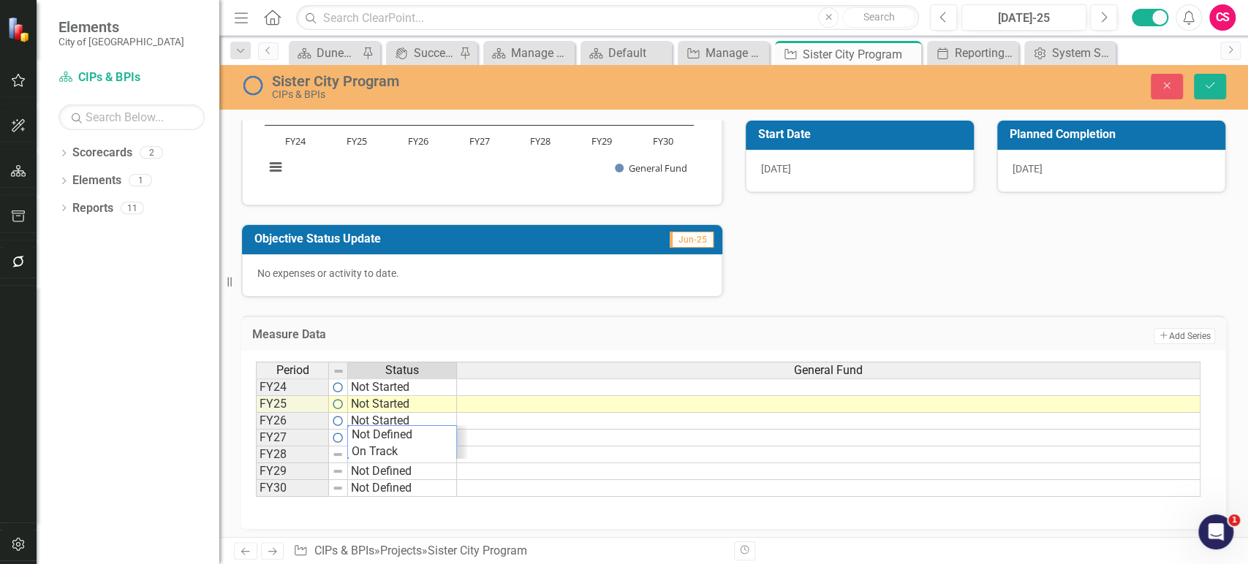
scroll to position [51, 0]
click at [442, 408] on td "Not Started" at bounding box center [402, 404] width 109 height 17
drag, startPoint x: 455, startPoint y: 414, endPoint x: 443, endPoint y: 485, distance: 72.6
click at [256, 485] on div "Period Status FY24 Not Started FY25 Not Started FY26 Not Started FY27 Not Start…" at bounding box center [256, 438] width 0 height 152
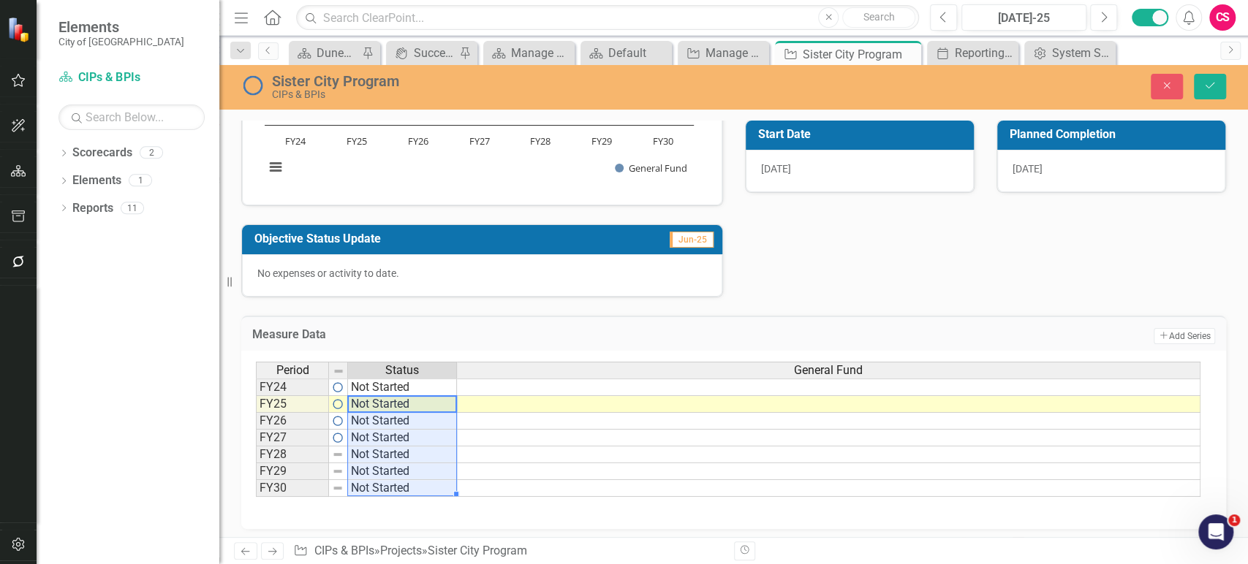
click at [873, 400] on td at bounding box center [828, 404] width 743 height 17
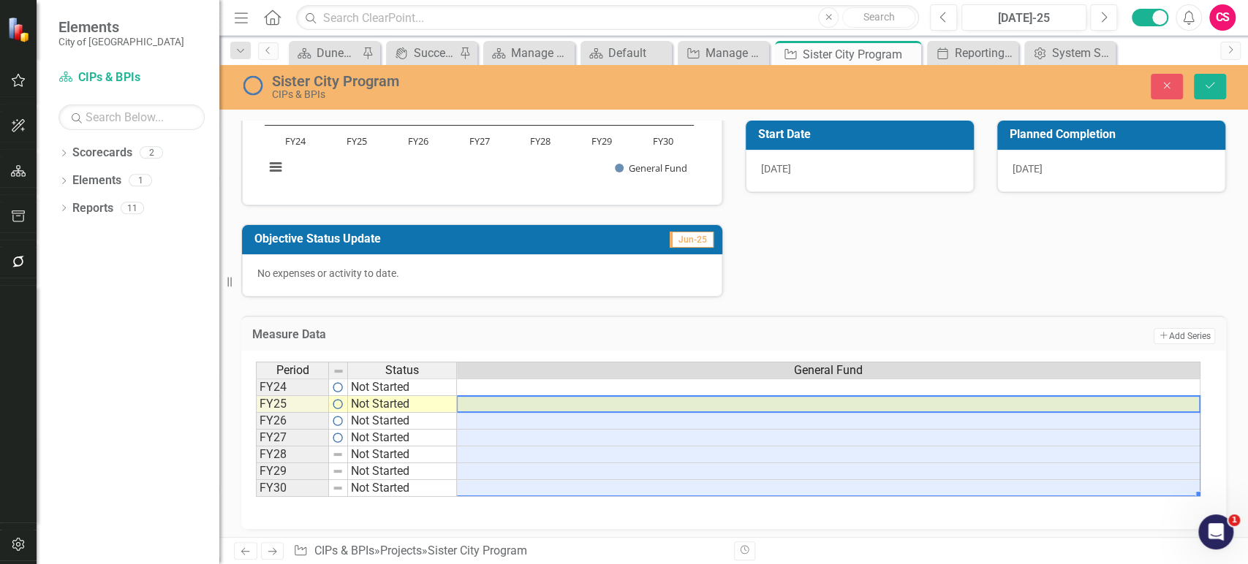
type textarea "5610"
click at [1204, 81] on icon "Save" at bounding box center [1209, 85] width 13 height 10
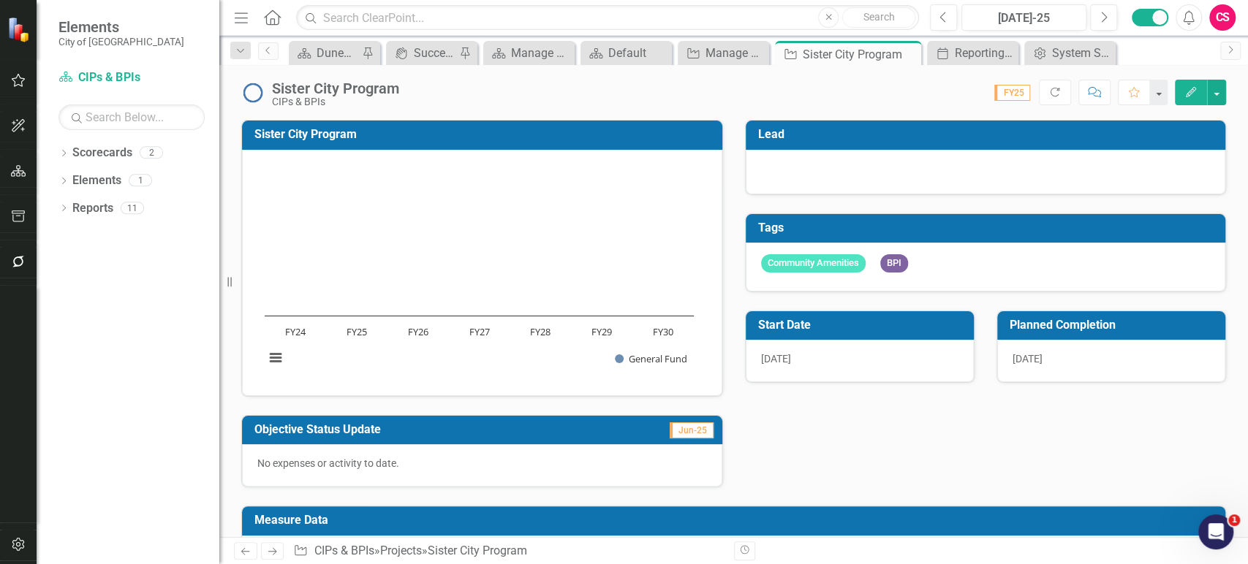
scroll to position [191, 0]
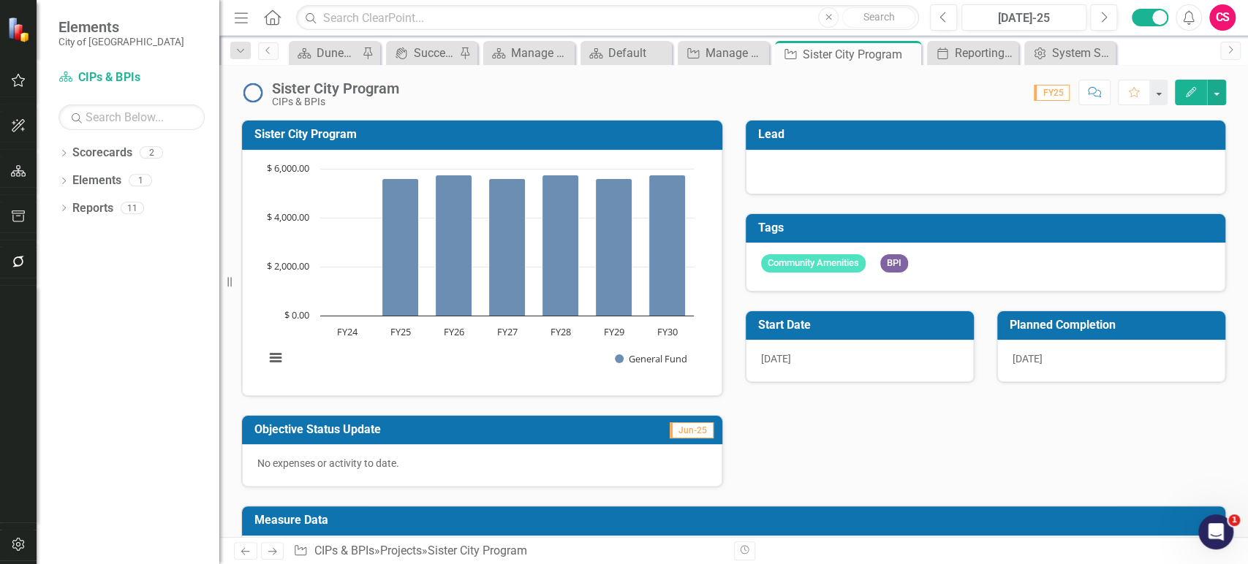
click at [1226, 94] on div "Sister City Program CIPs & BPIs Score: N/A FY25 Completed Comment Favorite Edit" at bounding box center [733, 87] width 1028 height 44
click at [1058, 51] on div "System Setup" at bounding box center [1073, 53] width 42 height 18
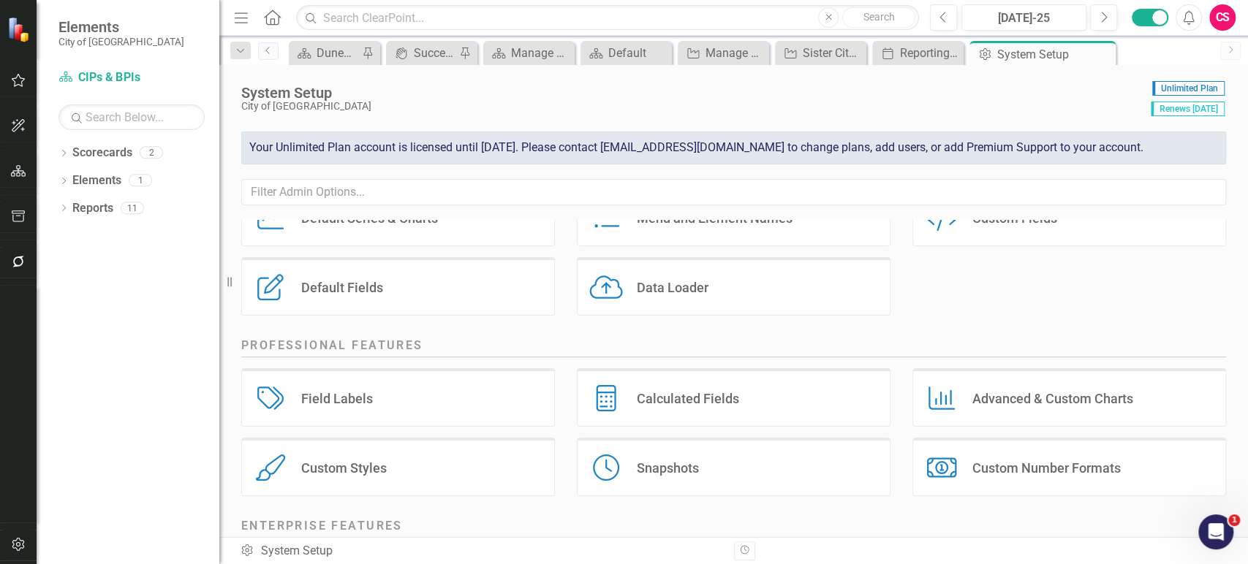
scroll to position [146, 0]
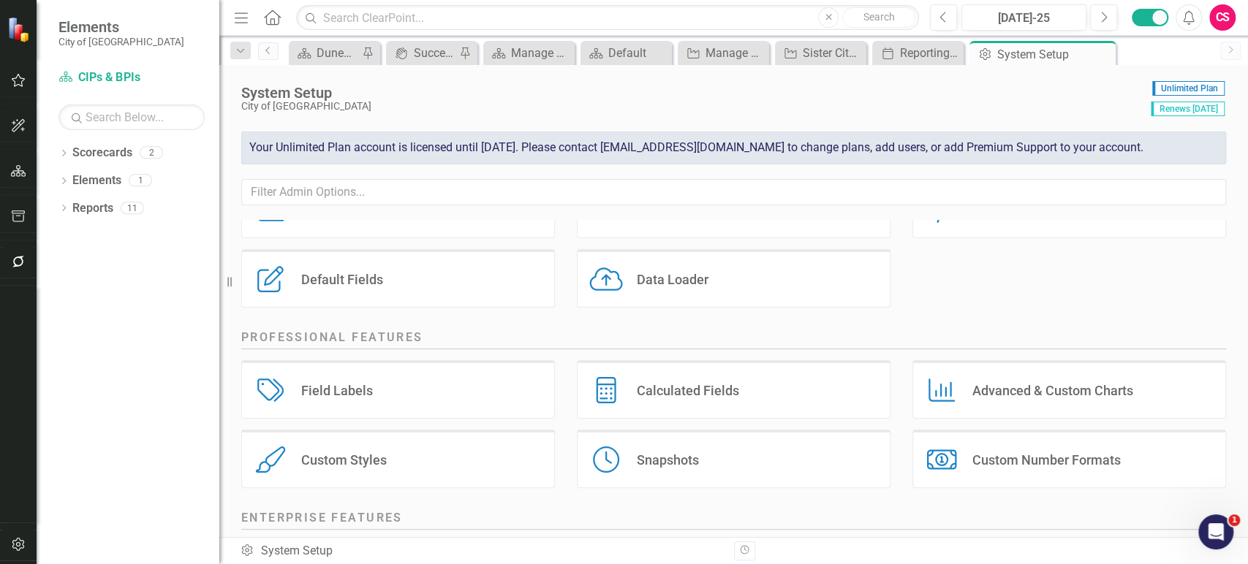
click at [669, 399] on div "Calculated Fields Calculated Fields" at bounding box center [734, 389] width 314 height 58
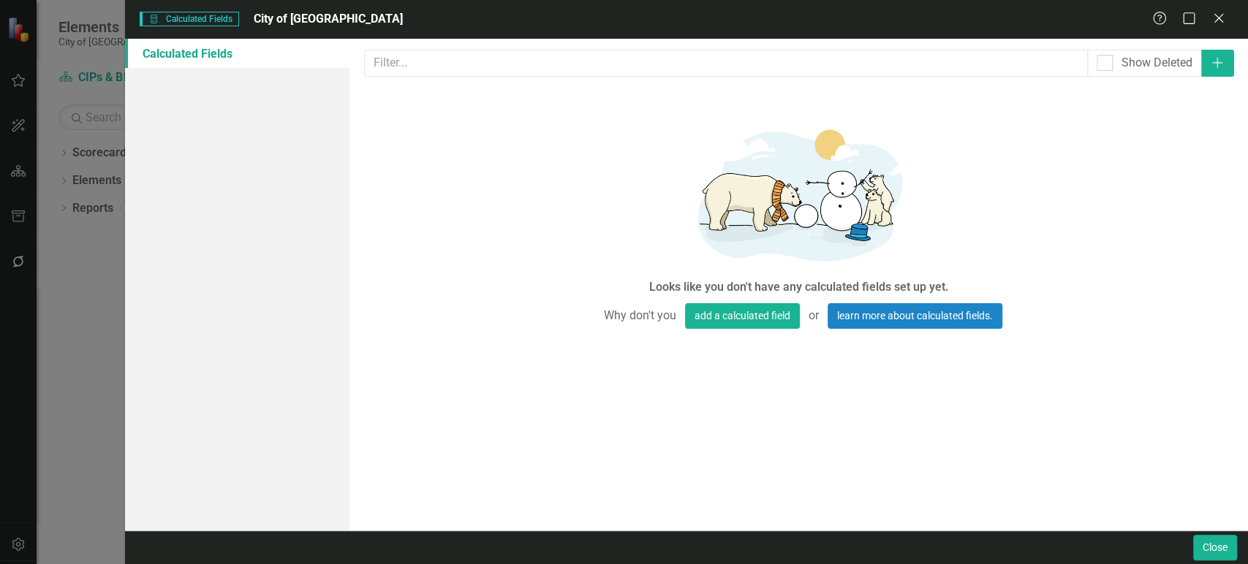
click at [1217, 48] on div "Calculated Fields in ClearPoint are primarily used in Summary Reports to compar…" at bounding box center [798, 285] width 898 height 492
click at [1217, 50] on button "Add" at bounding box center [1217, 63] width 33 height 27
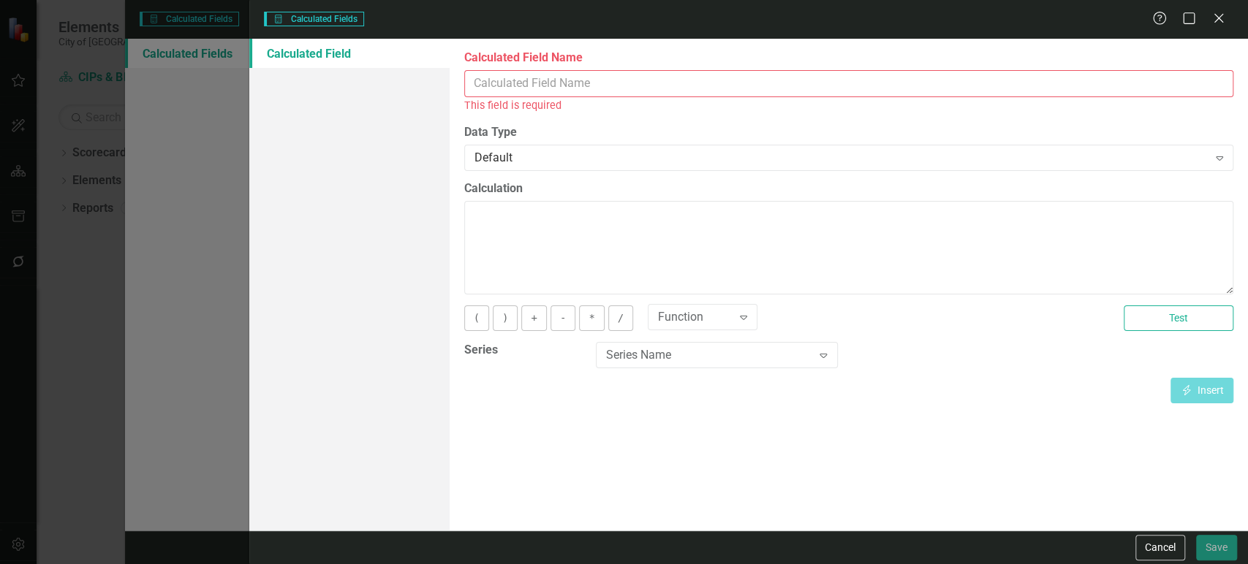
click at [531, 97] on div "This field is required" at bounding box center [848, 105] width 769 height 17
click at [517, 87] on input "Calculated Field Name" at bounding box center [848, 83] width 769 height 27
click at [568, 89] on input "Calculated Field Name" at bounding box center [848, 83] width 769 height 27
paste input "Six Year Planning Period"
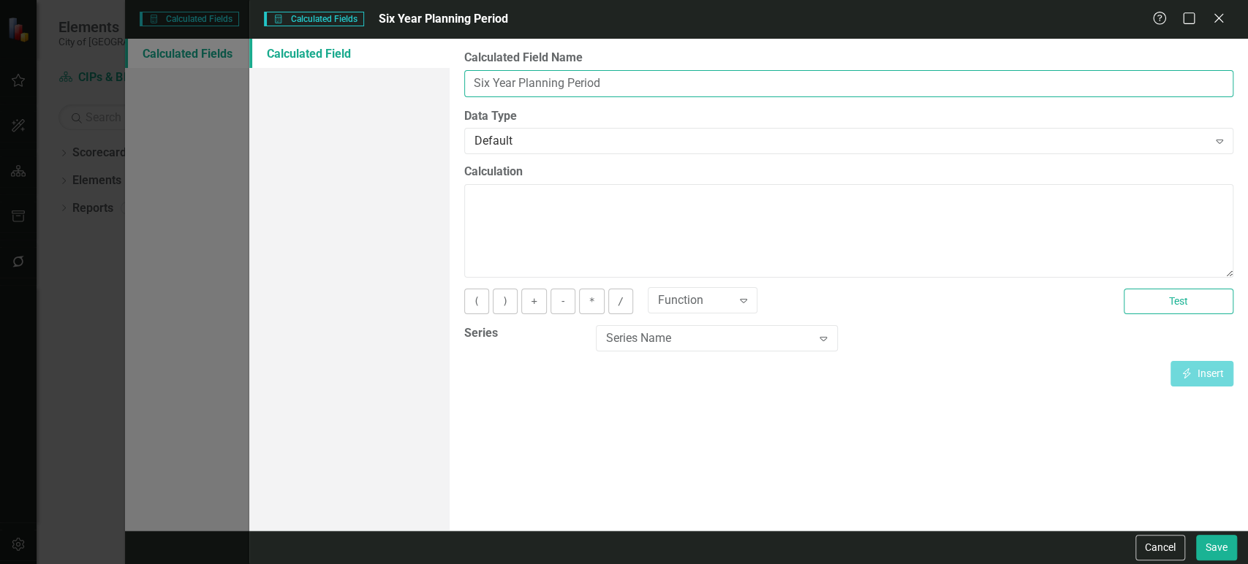
type input "Six Year Planning Period"
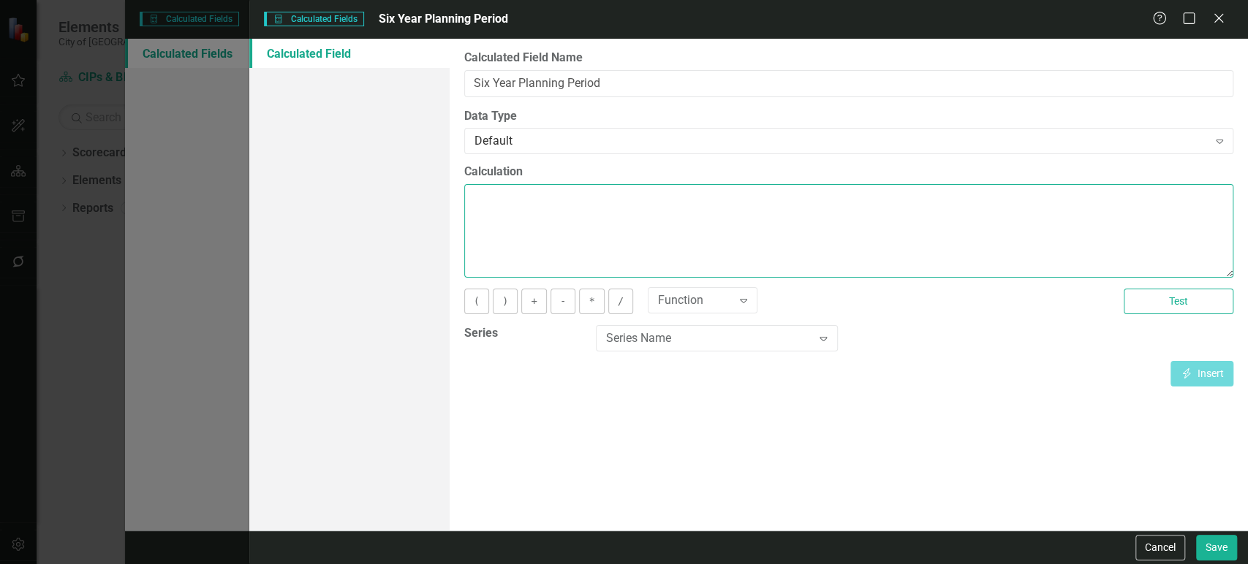
click at [555, 204] on textarea "Calculation" at bounding box center [848, 231] width 769 height 94
click at [676, 340] on div "Series Name" at bounding box center [708, 338] width 205 height 17
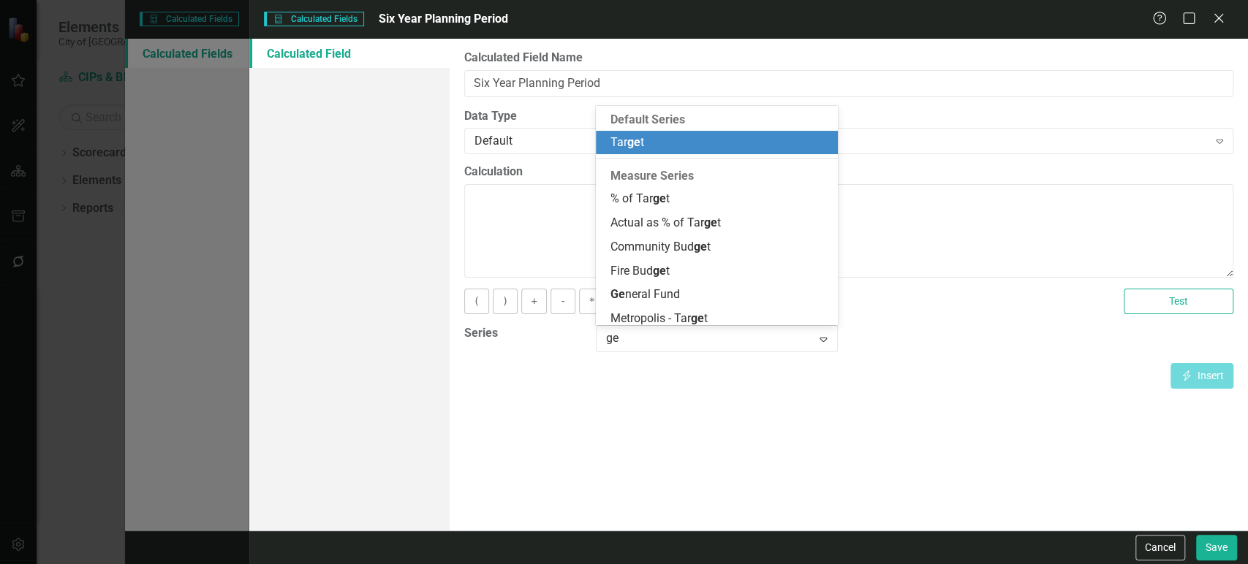
type input "gen"
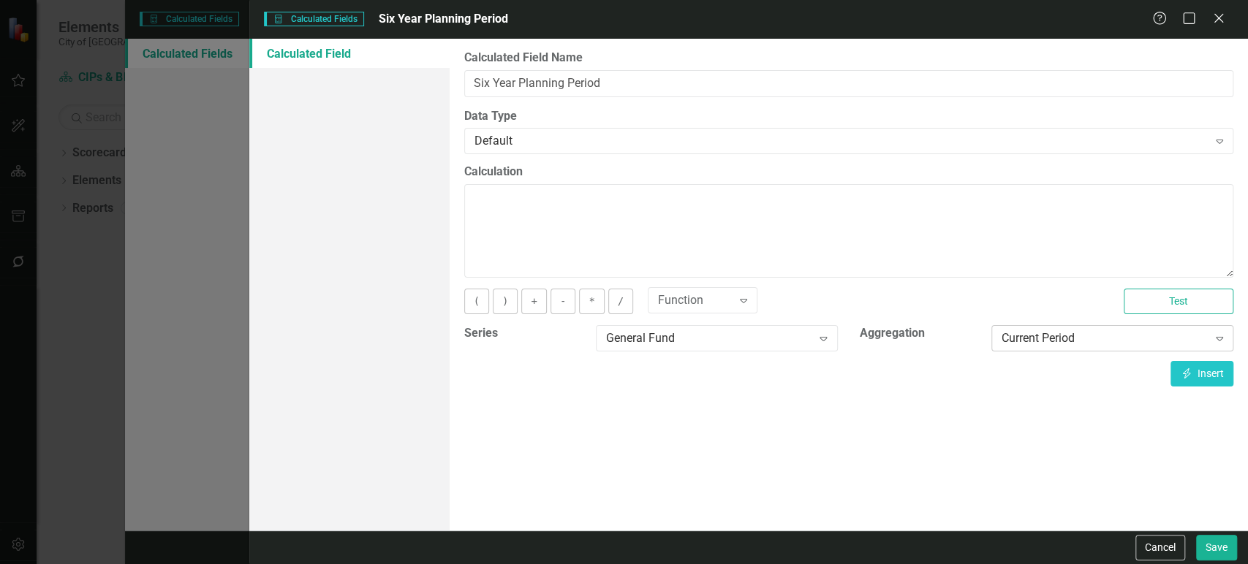
click at [1024, 333] on div "Current Period" at bounding box center [1103, 338] width 205 height 17
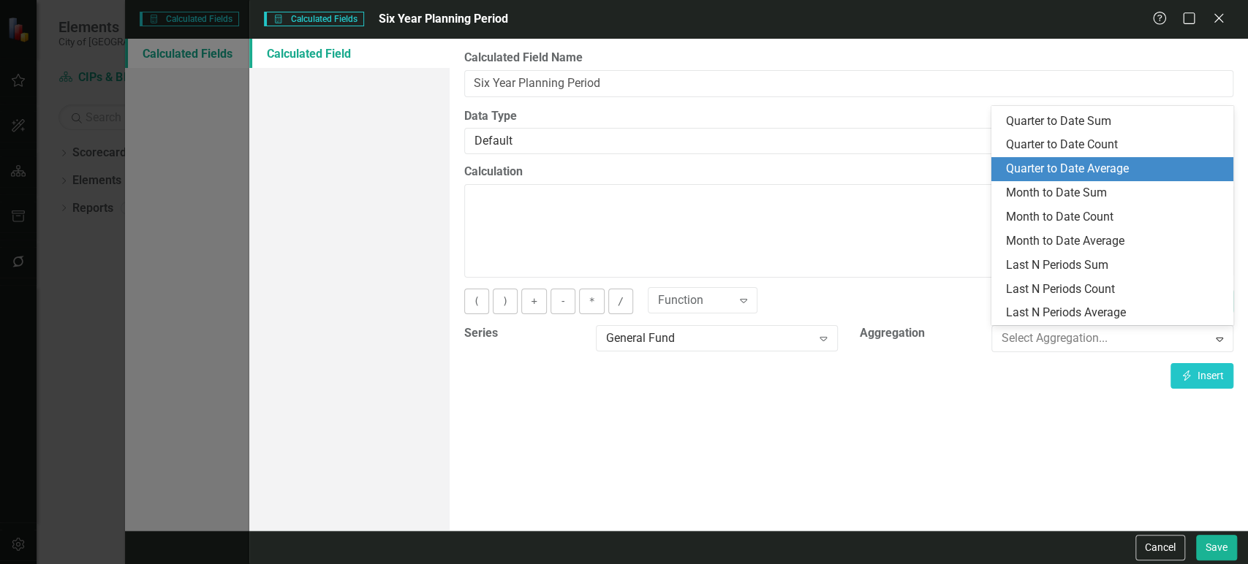
scroll to position [0, 0]
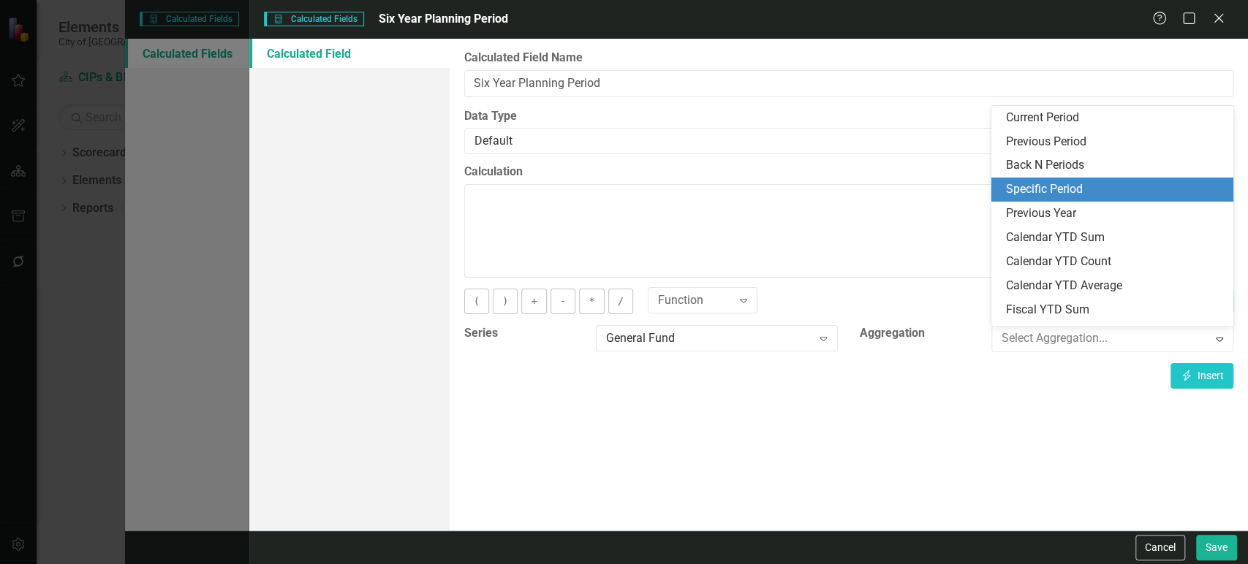
click at [1049, 186] on div "Specific Period" at bounding box center [1115, 189] width 219 height 17
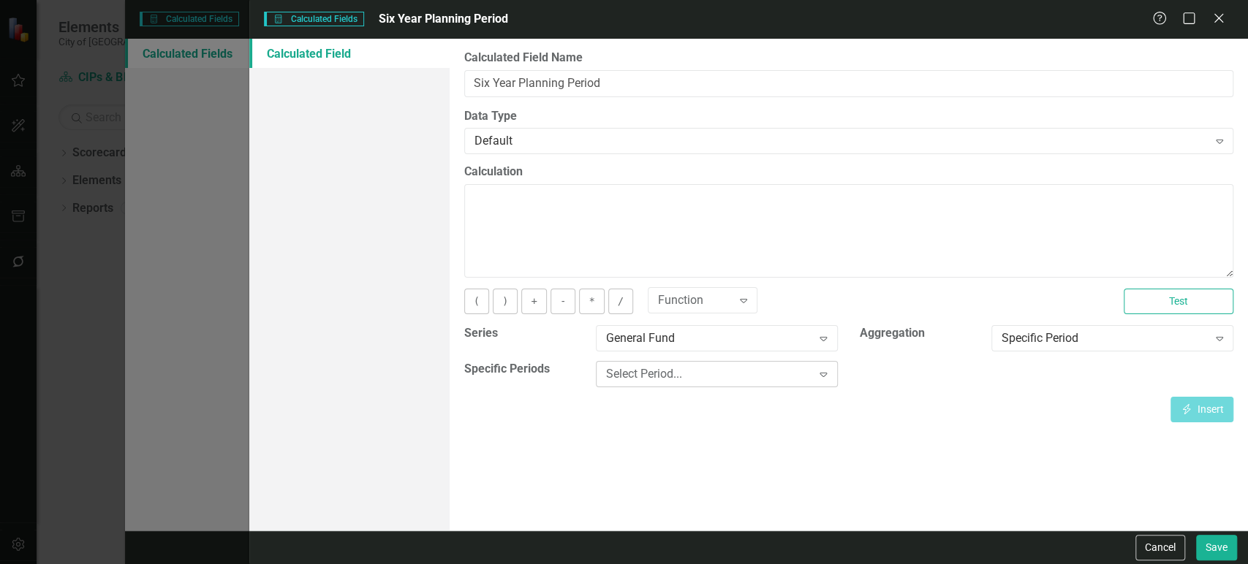
click at [729, 373] on div "Select Period..." at bounding box center [708, 374] width 205 height 17
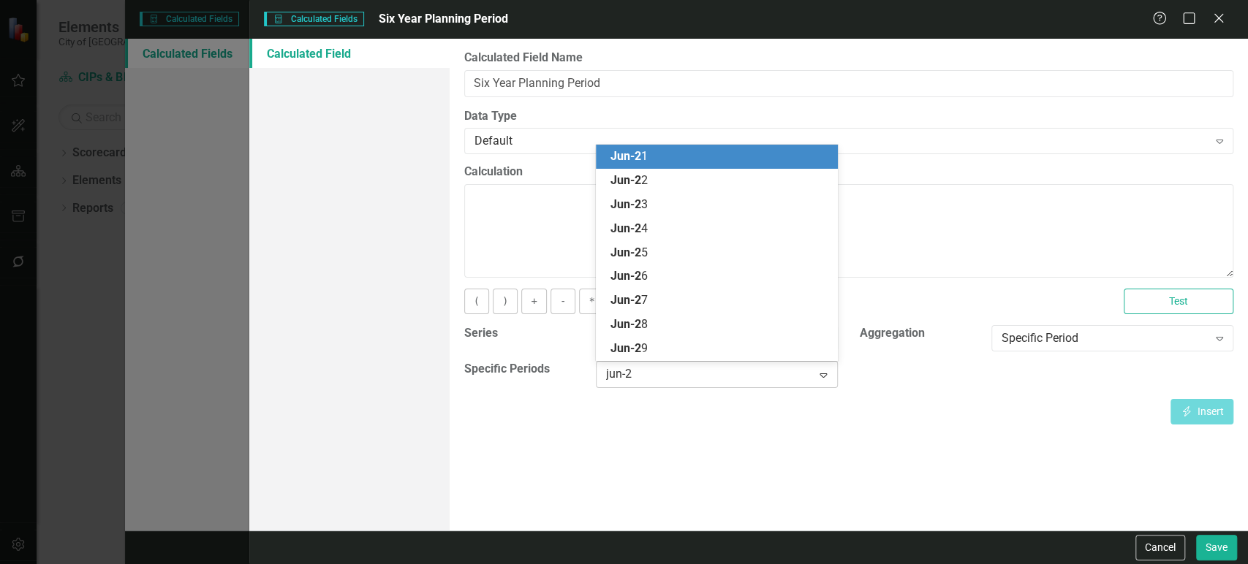
type input "jun-24"
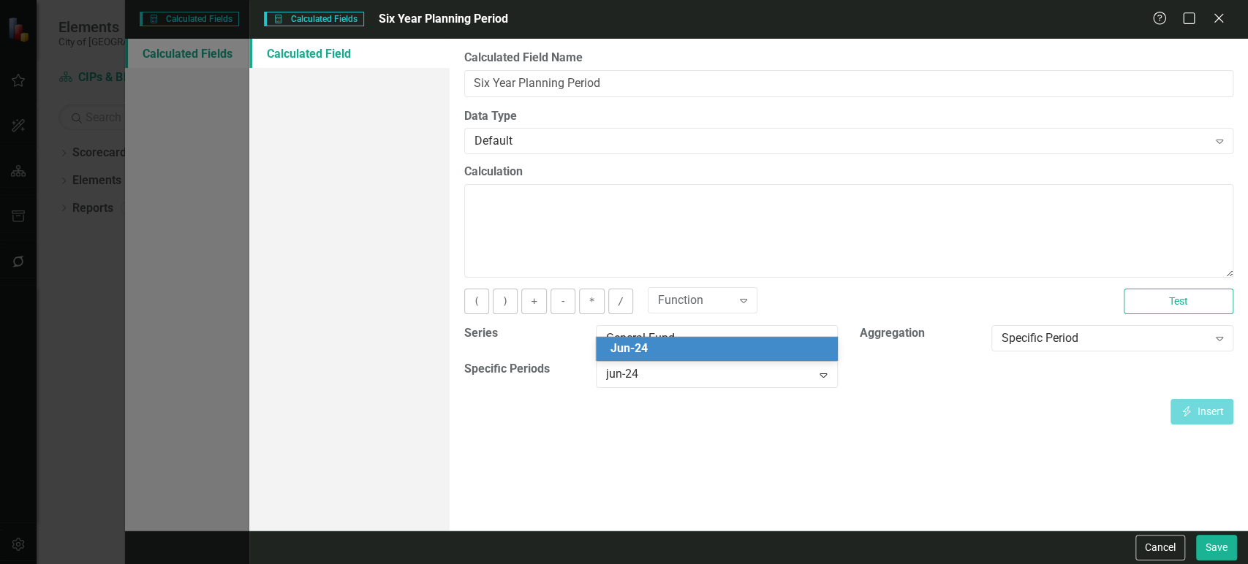
click at [725, 349] on div "Jun-24" at bounding box center [719, 349] width 219 height 17
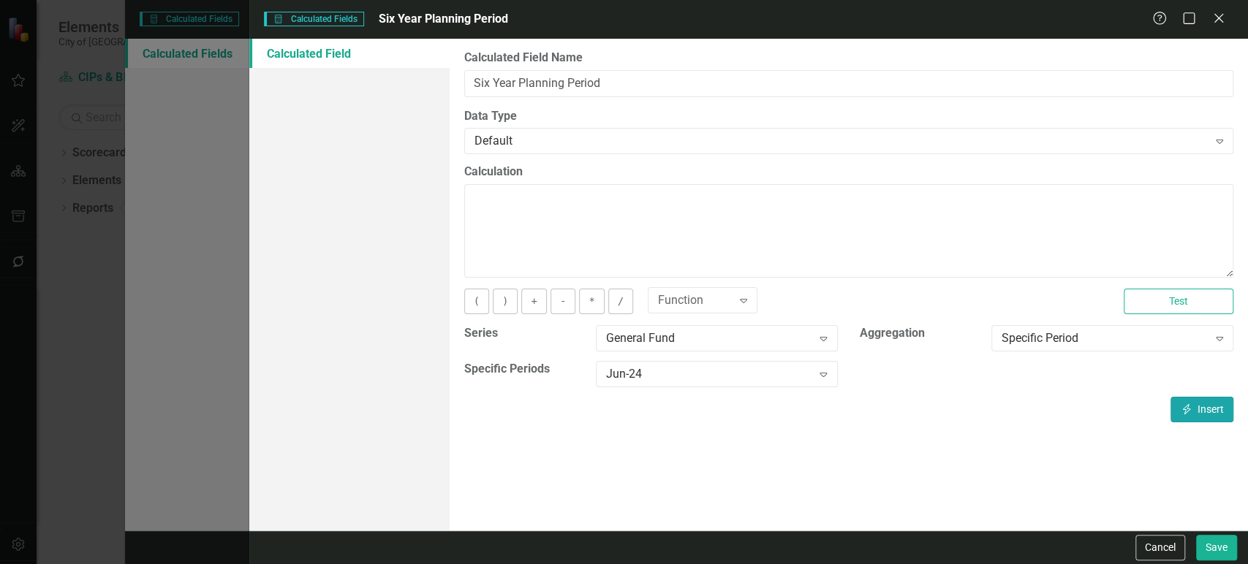
click at [1190, 413] on icon "Insert" at bounding box center [1186, 409] width 13 height 10
click at [468, 205] on textarea "[General Fund][Jun-24]" at bounding box center [848, 231] width 769 height 94
click at [734, 213] on textarea "COALESCE([General Fund][Jun-24]" at bounding box center [848, 231] width 769 height 94
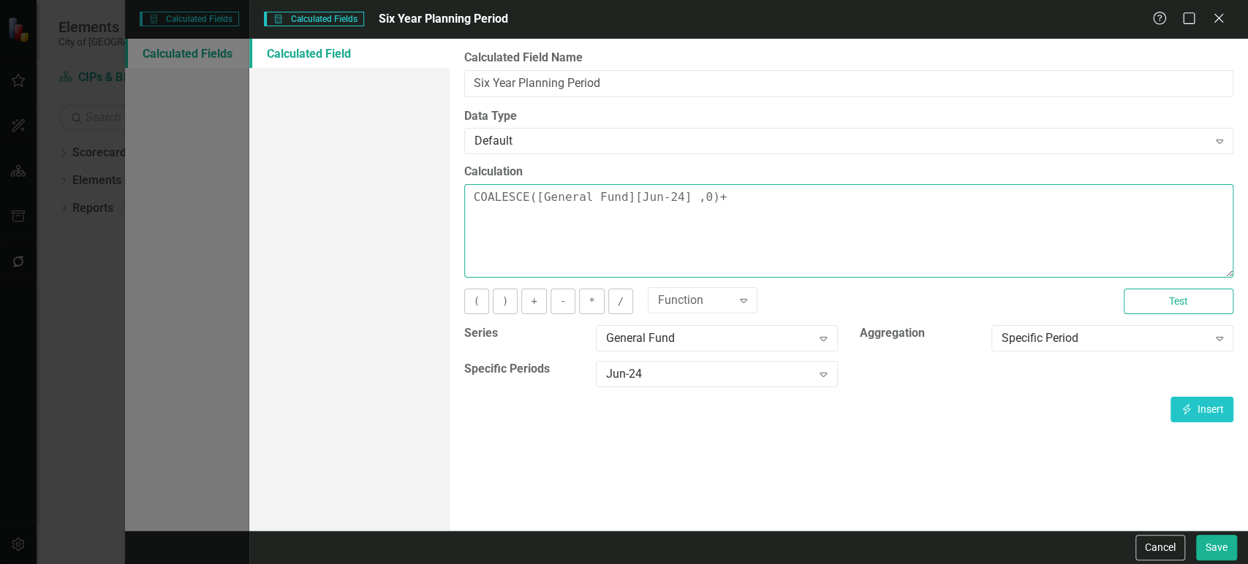
click at [751, 202] on textarea "COALESCE([General Fund][Jun-24] ,0)+" at bounding box center [848, 231] width 769 height 94
paste textarea "COALESCE([General Fund][Jun-24] ,0)+"
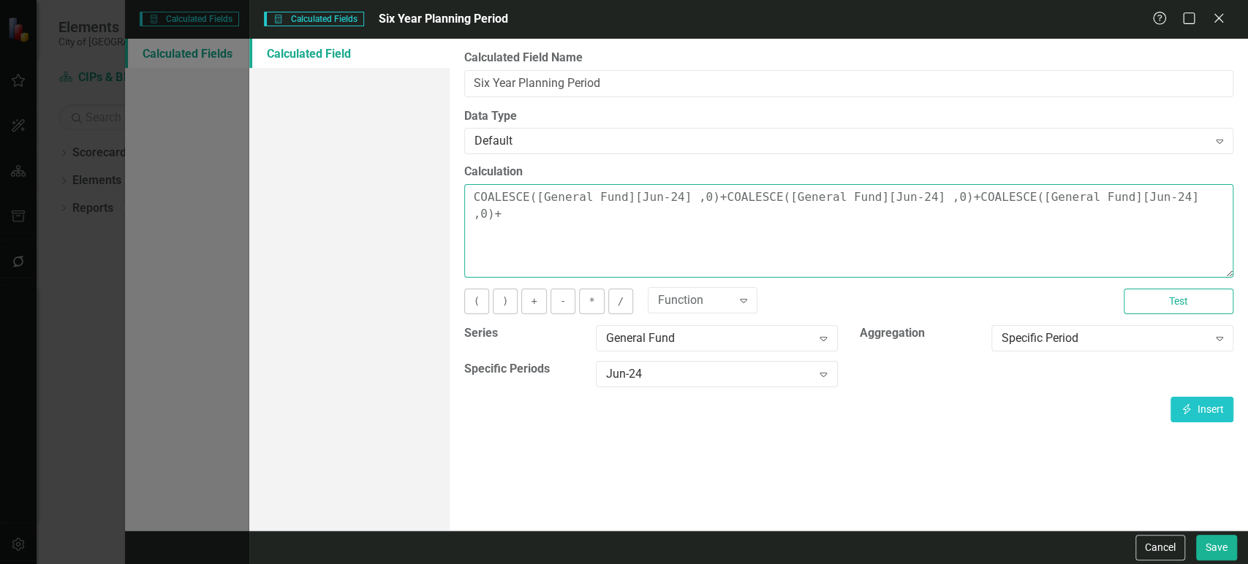
paste textarea "COALESCE([General Fund][Jun-24] ,0)+"
click at [890, 198] on textarea "COALESCE([General Fund][Jun-24] ,0)+COALESCE([General Fund][Jun-24] ,0)+COALESC…" at bounding box center [848, 231] width 769 height 94
click at [1128, 198] on textarea "COALESCE([General Fund][Jun-24] ,0)+COALESCE([General Fund][Jun-25] ,0)+COALESC…" at bounding box center [848, 231] width 769 height 94
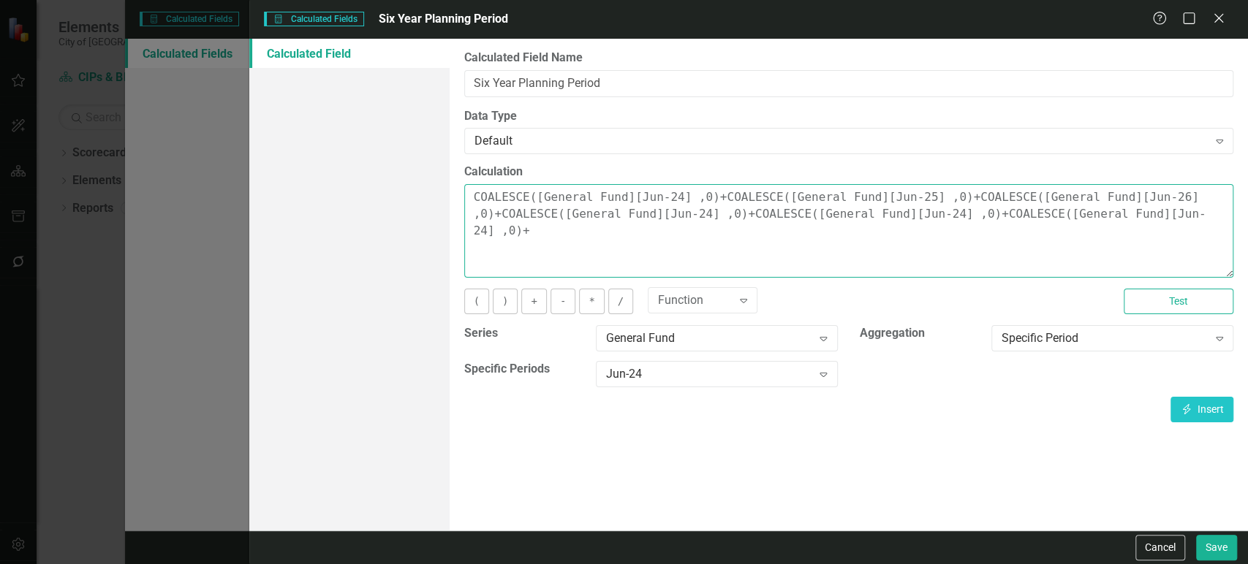
click at [688, 215] on textarea "COALESCE([General Fund][Jun-24] ,0)+COALESCE([General Fund][Jun-25] ,0)+COALESC…" at bounding box center [848, 231] width 769 height 94
click at [924, 219] on textarea "COALESCE([General Fund][Jun-24] ,0)+COALESCE([General Fund][Jun-25] ,0)+COALESC…" at bounding box center [848, 231] width 769 height 94
click at [1153, 219] on textarea "COALESCE([General Fund][Jun-24] ,0)+COALESCE([General Fund][Jun-25] ,0)+COALESC…" at bounding box center [848, 231] width 769 height 94
click at [1211, 219] on textarea "COALESCE([General Fund][Jun-24] ,0)+COALESCE([General Fund][Jun-25] ,0)+COALESC…" at bounding box center [848, 231] width 769 height 94
paste textarea "COALESCE([General Fund][Jun-24] ,0)+"
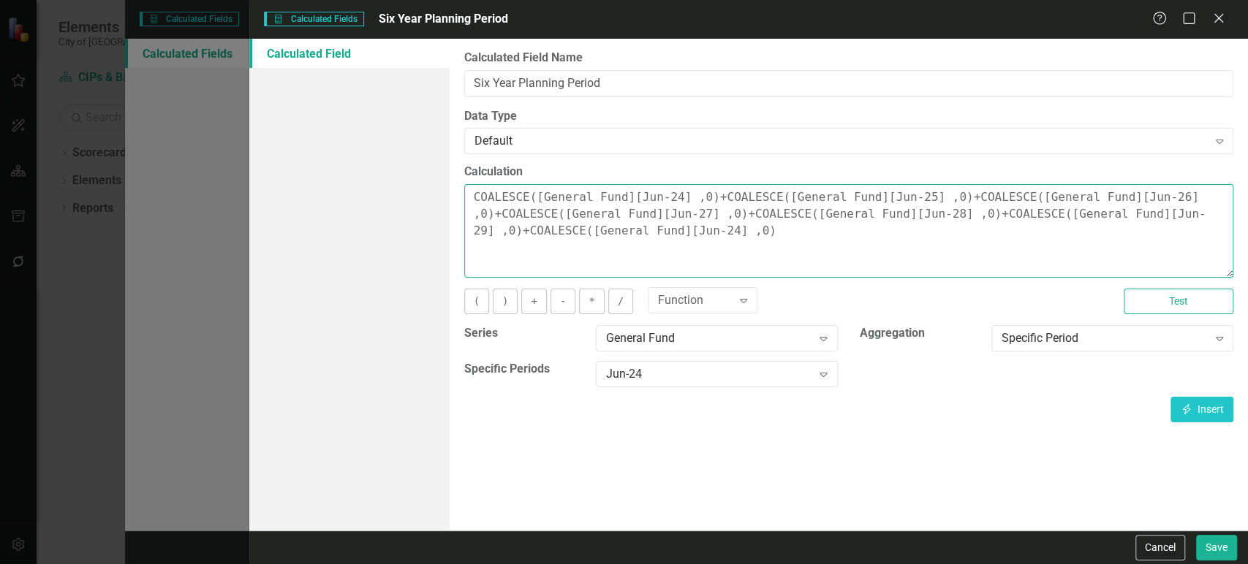
click at [688, 229] on textarea "COALESCE([General Fund][Jun-24] ,0)+COALESCE([General Fund][Jun-25] ,0)+COALESC…" at bounding box center [848, 231] width 769 height 94
type textarea "COALESCE([General Fund][Jun-24] ,0)+COALESCE([General Fund][Jun-25] ,0)+COALESC…"
click at [1205, 558] on button "Save" at bounding box center [1216, 548] width 41 height 26
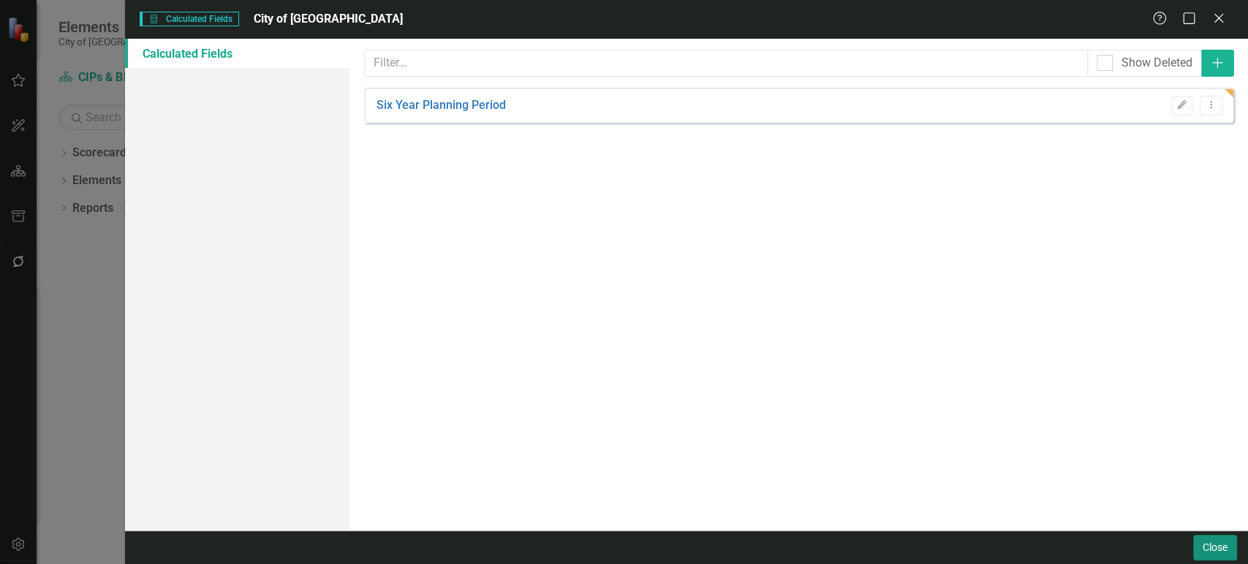
click at [1212, 547] on button "Close" at bounding box center [1215, 548] width 44 height 26
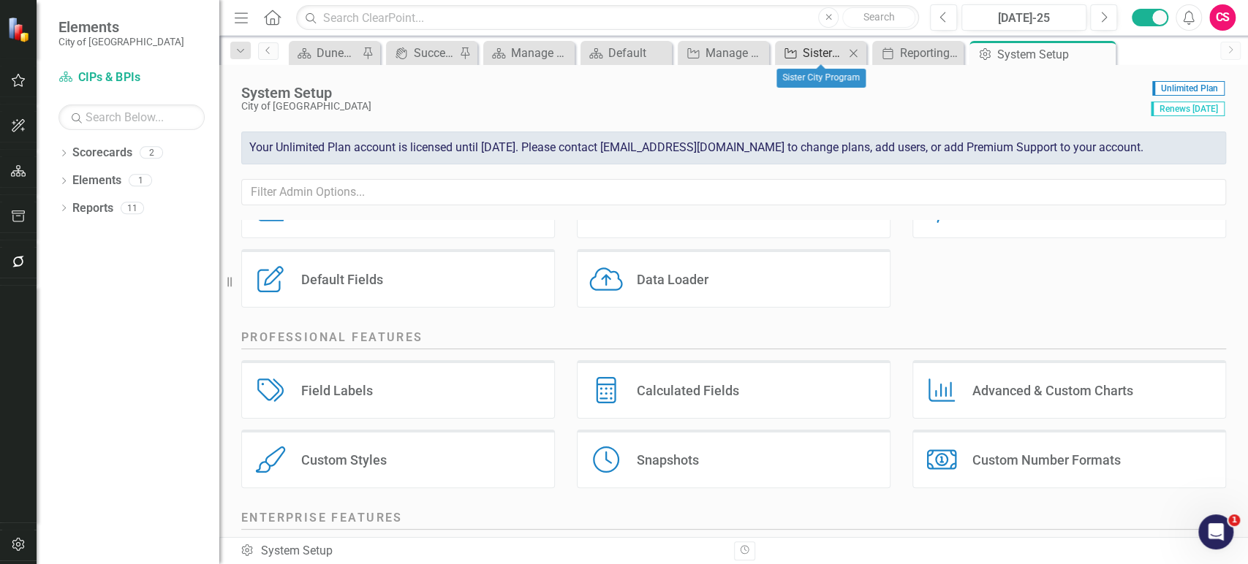
click at [832, 50] on div "Sister City Program" at bounding box center [823, 53] width 42 height 18
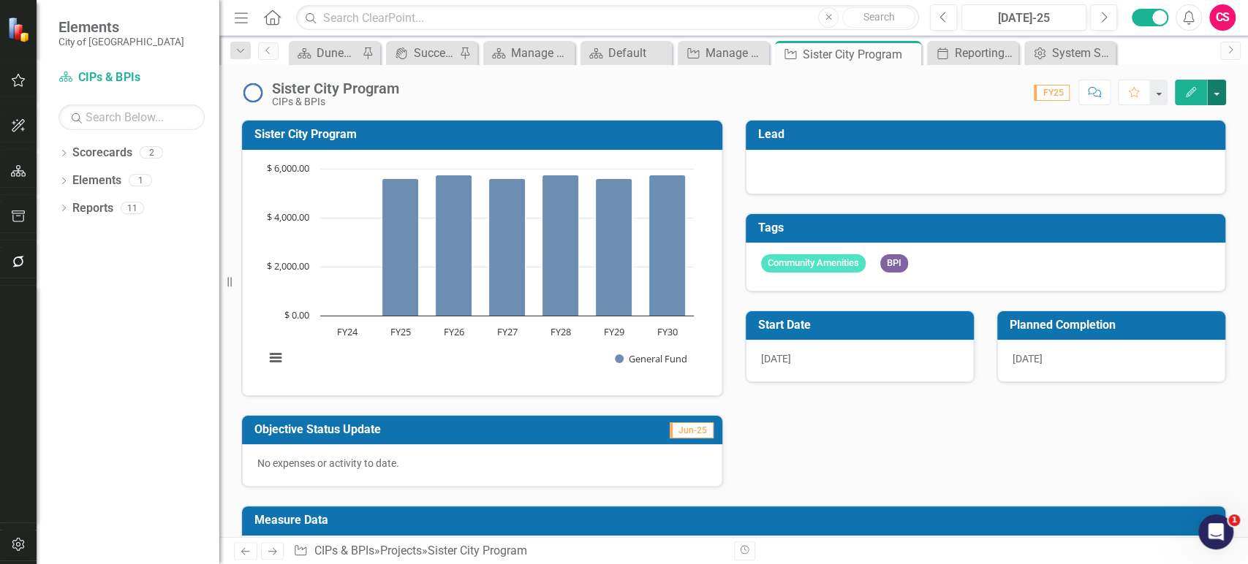
click at [1212, 86] on button "button" at bounding box center [1216, 93] width 19 height 26
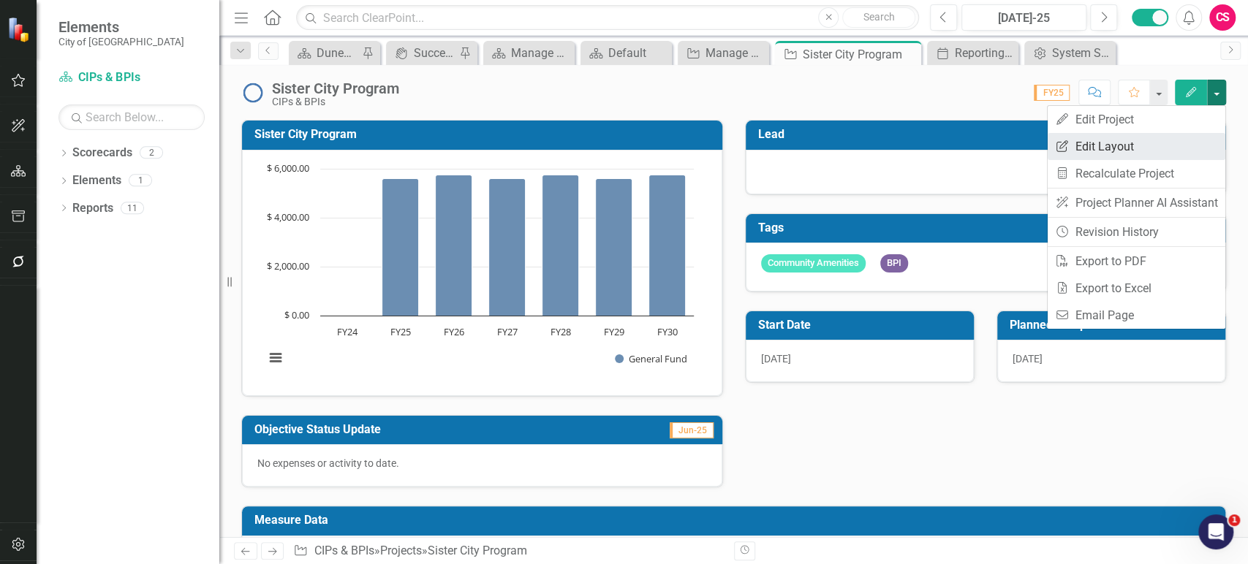
click at [1166, 141] on link "Edit Report Edit Layout" at bounding box center [1136, 146] width 178 height 27
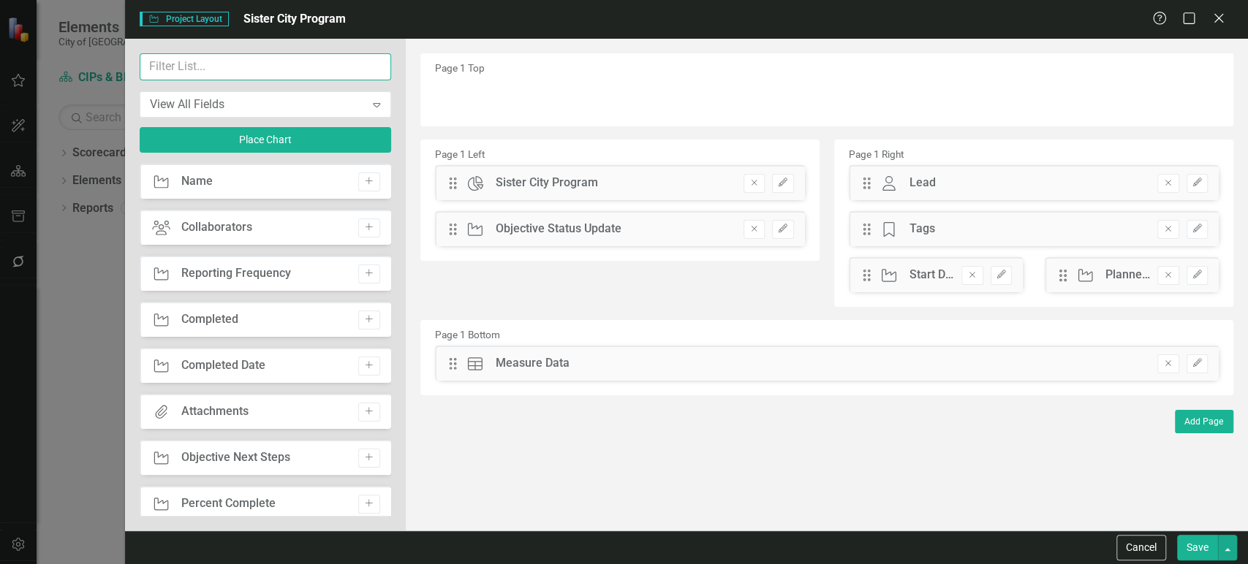
click at [311, 71] on input "text" at bounding box center [265, 66] width 251 height 27
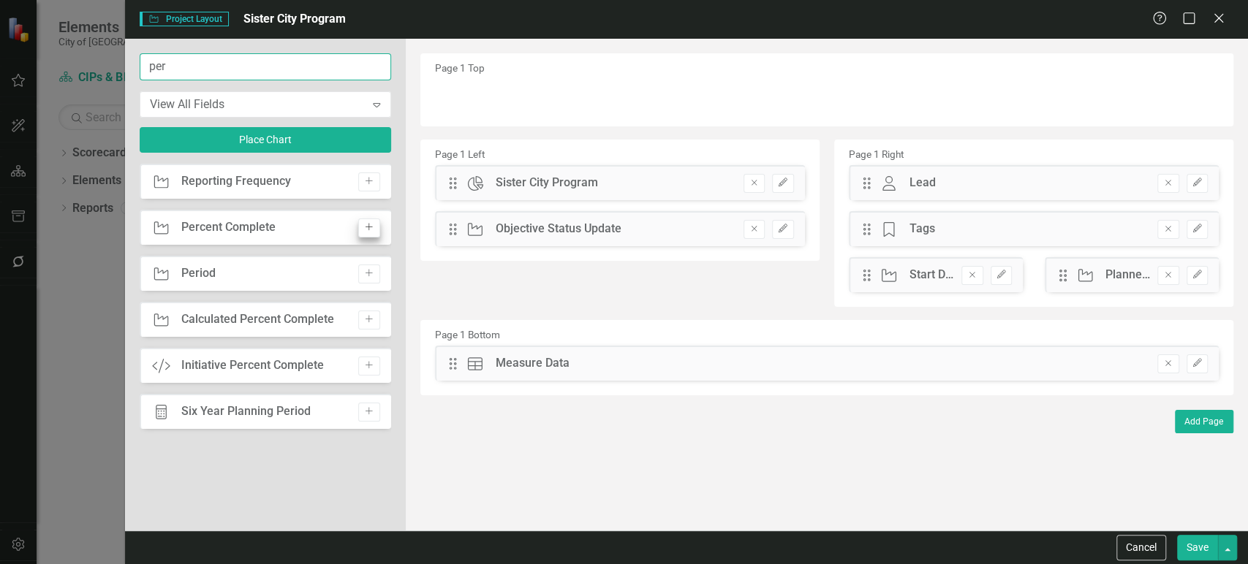
type input "per"
click at [373, 227] on icon "Add" at bounding box center [368, 227] width 11 height 9
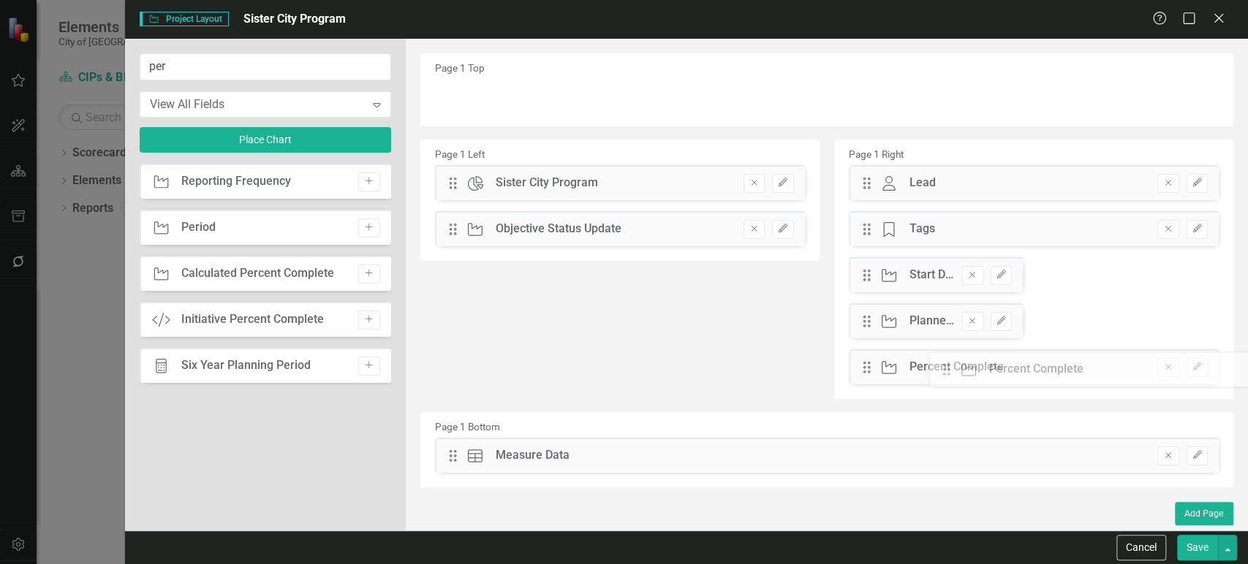
drag, startPoint x: 456, startPoint y: 99, endPoint x: 954, endPoint y: 371, distance: 567.4
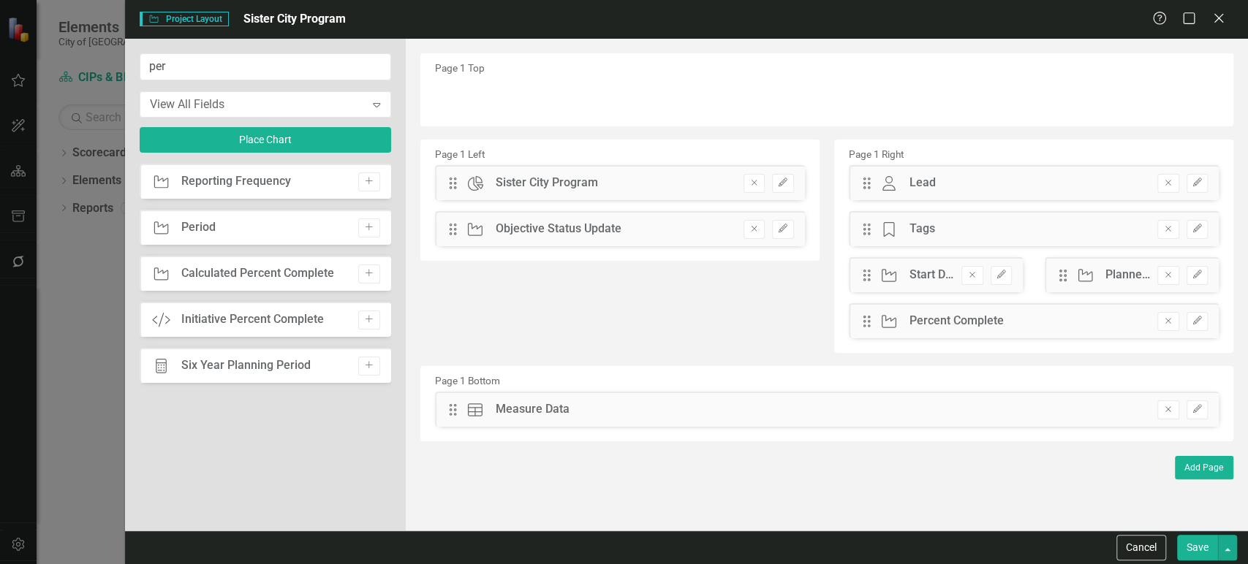
click at [376, 359] on button "Add" at bounding box center [368, 366] width 21 height 19
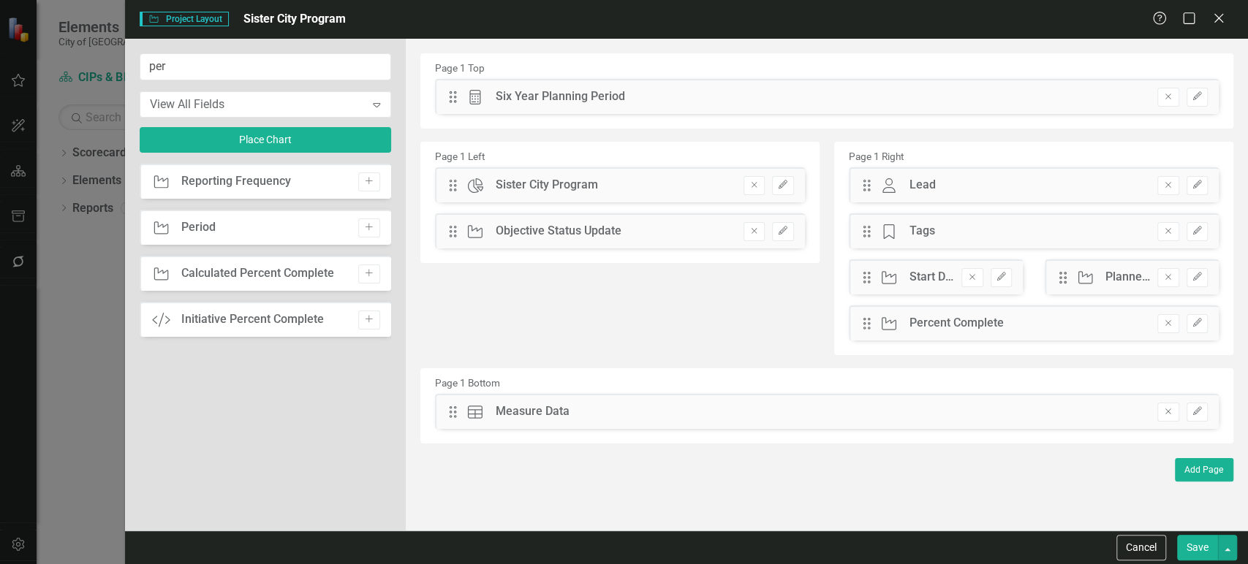
drag, startPoint x: 444, startPoint y: 98, endPoint x: 460, endPoint y: 86, distance: 19.3
click at [470, 92] on div "Drag Calculated Six Year Planning Period Hidden Pod Online Hidden Pod Printed H…" at bounding box center [826, 96] width 783 height 35
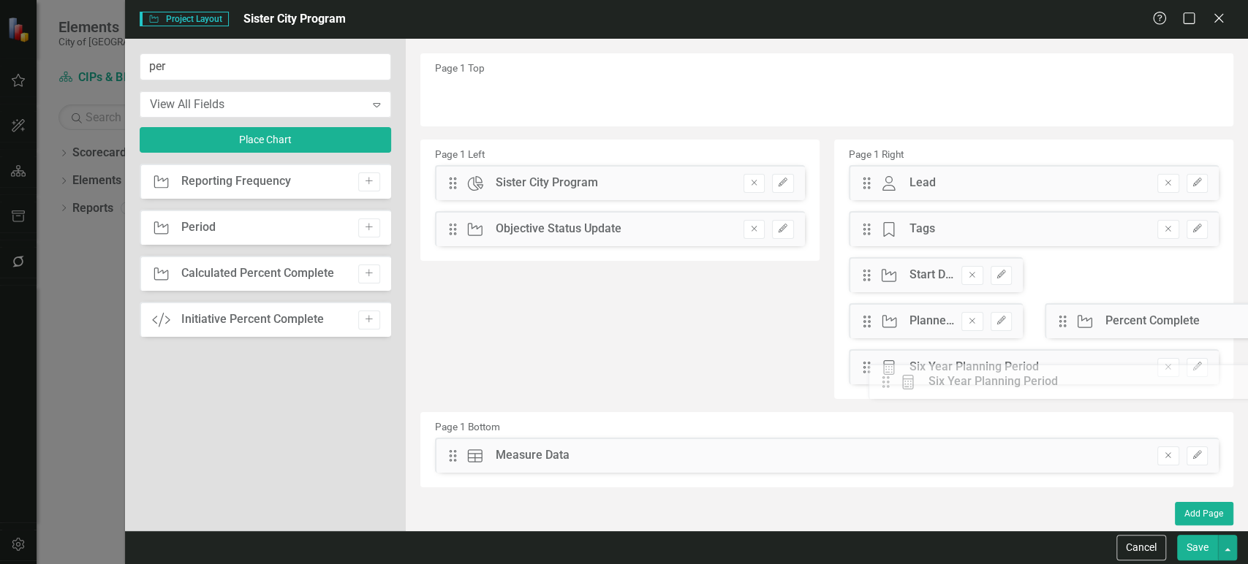
drag, startPoint x: 450, startPoint y: 92, endPoint x: 895, endPoint y: 376, distance: 527.7
click at [1191, 325] on icon "Edit" at bounding box center [1196, 320] width 11 height 9
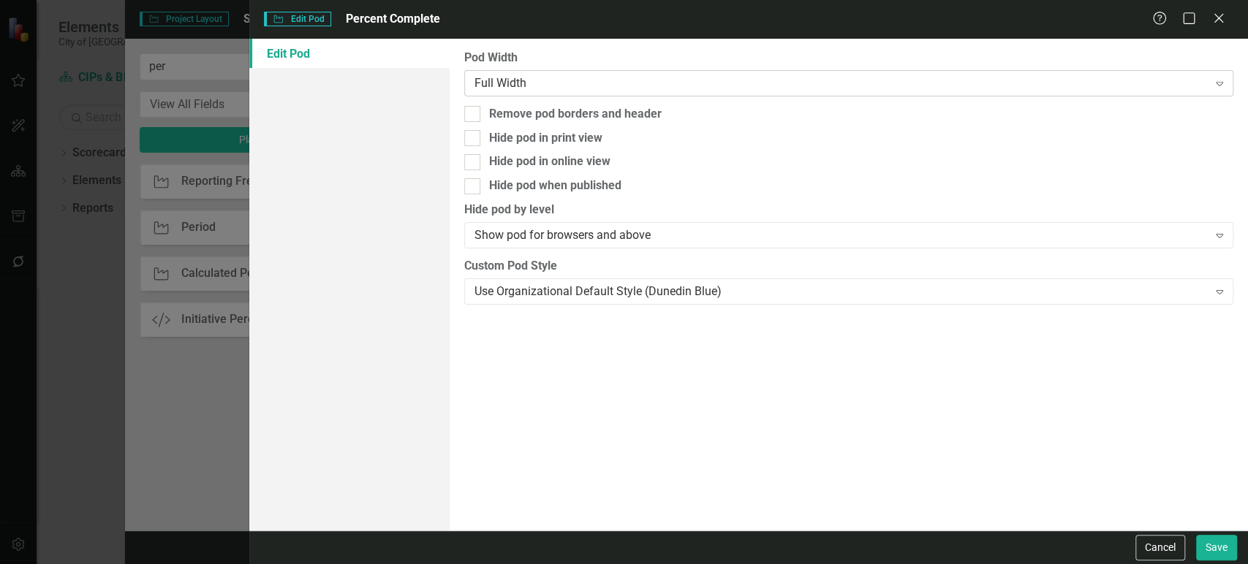
click at [634, 76] on div "Full Width" at bounding box center [840, 83] width 733 height 17
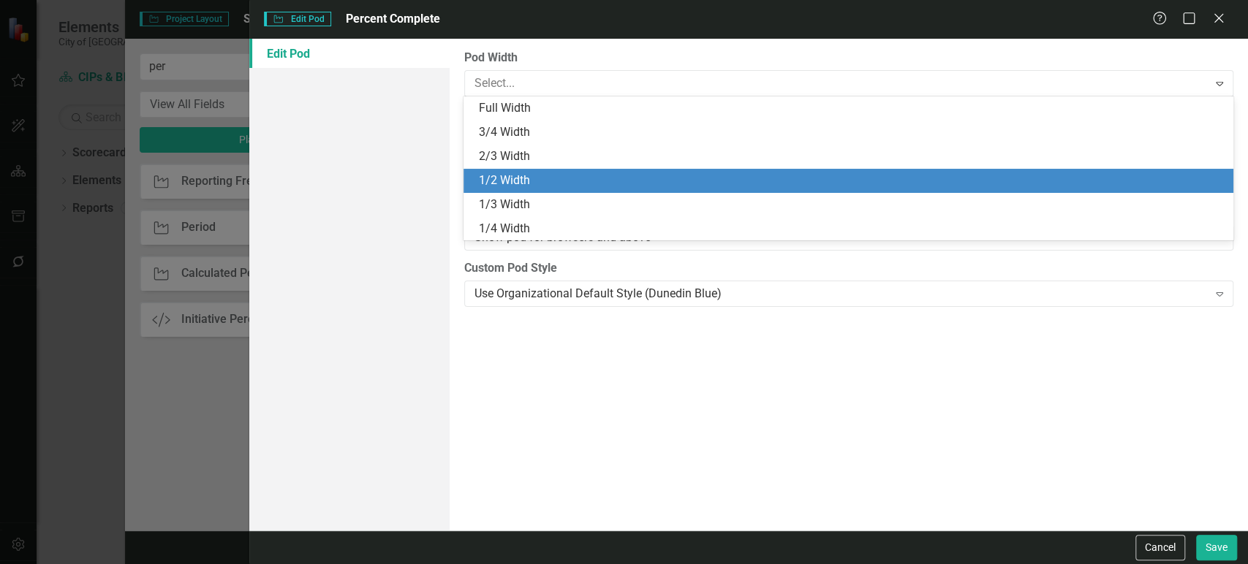
click at [550, 180] on div "1/2 Width" at bounding box center [850, 180] width 745 height 17
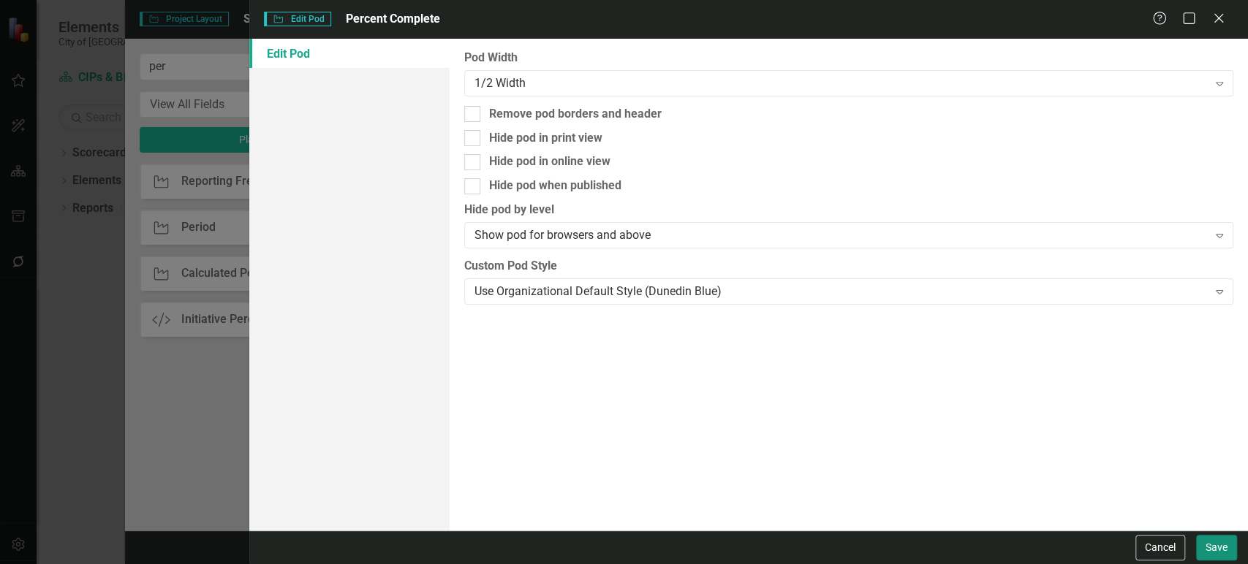
click at [1216, 550] on button "Save" at bounding box center [1216, 548] width 41 height 26
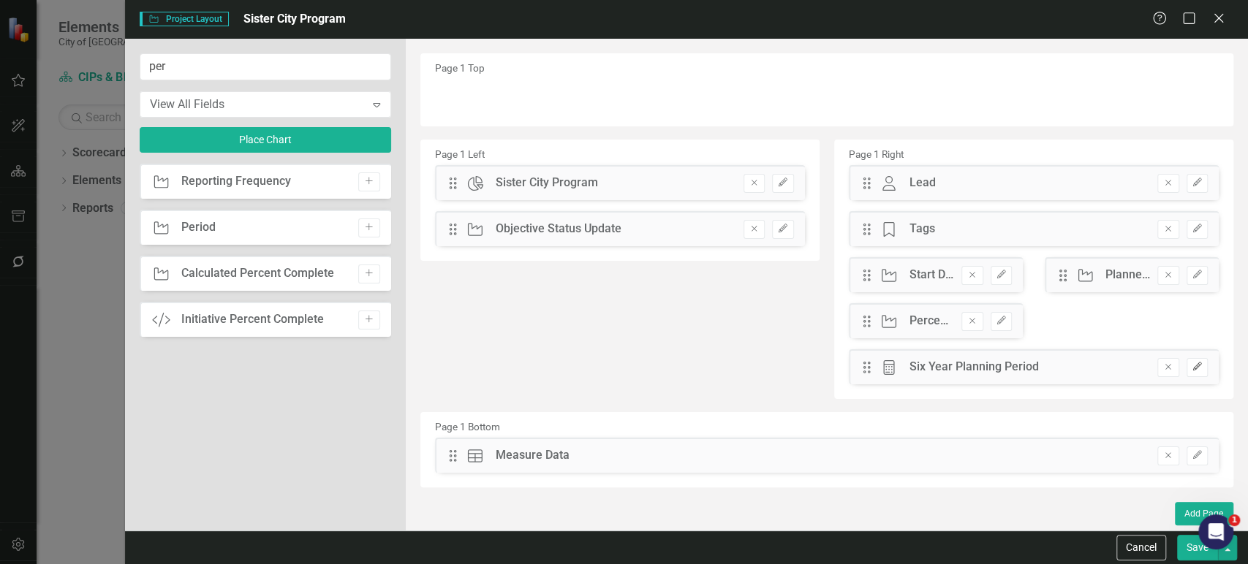
click at [1199, 367] on icon "Edit" at bounding box center [1196, 366] width 11 height 9
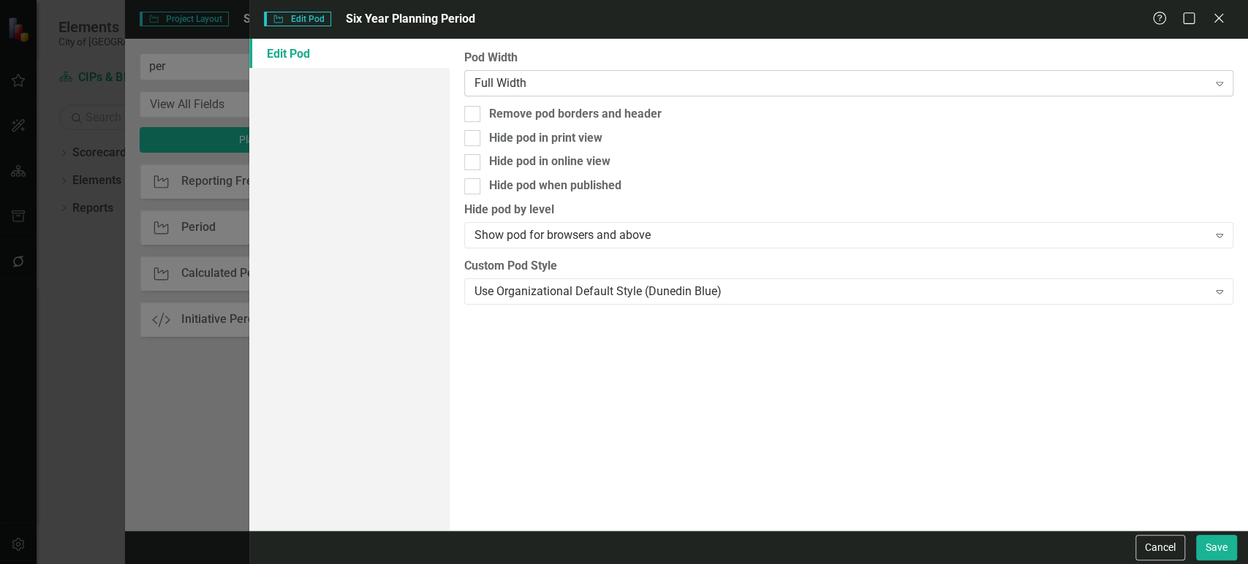
click at [561, 92] on div "Full Width Expand" at bounding box center [848, 83] width 769 height 26
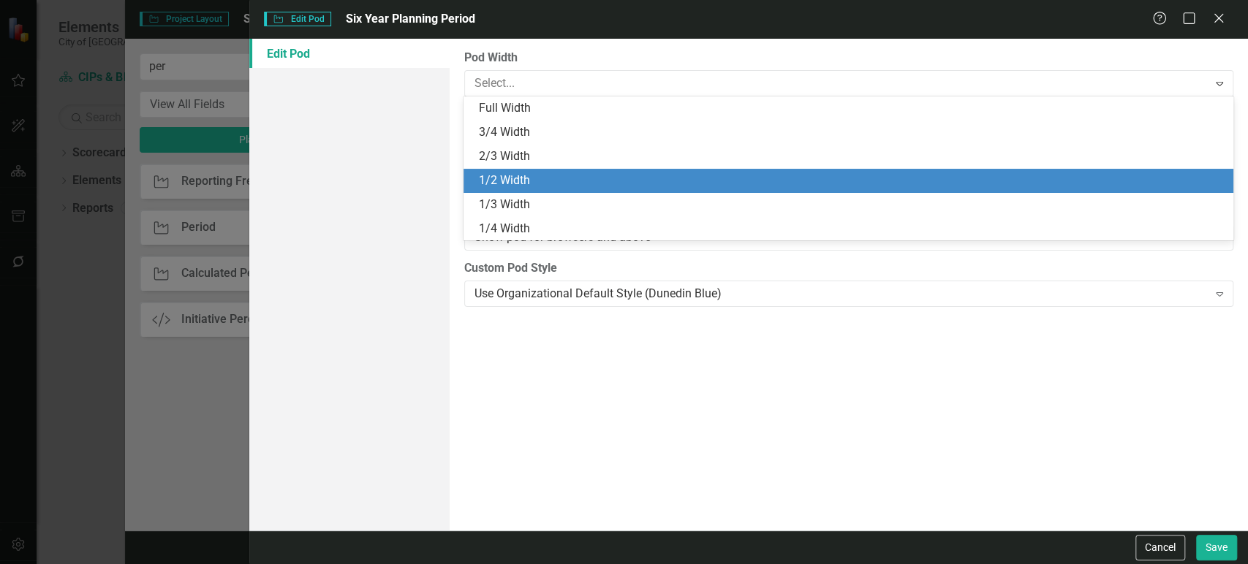
click at [534, 180] on div "1/2 Width" at bounding box center [850, 180] width 745 height 17
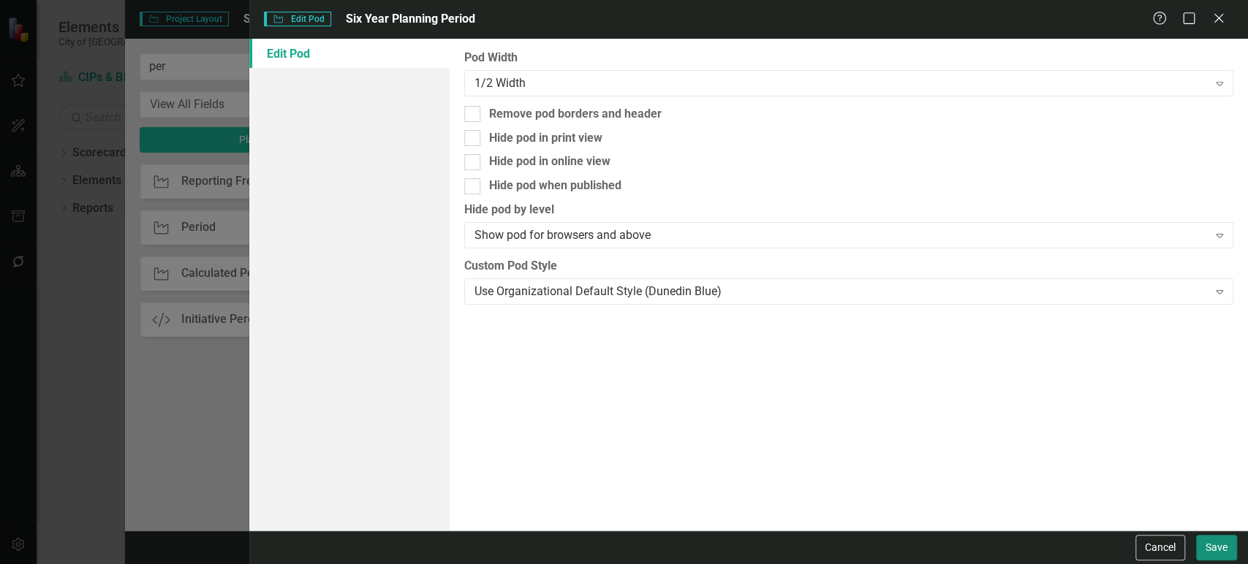
click at [1212, 536] on button "Save" at bounding box center [1216, 548] width 41 height 26
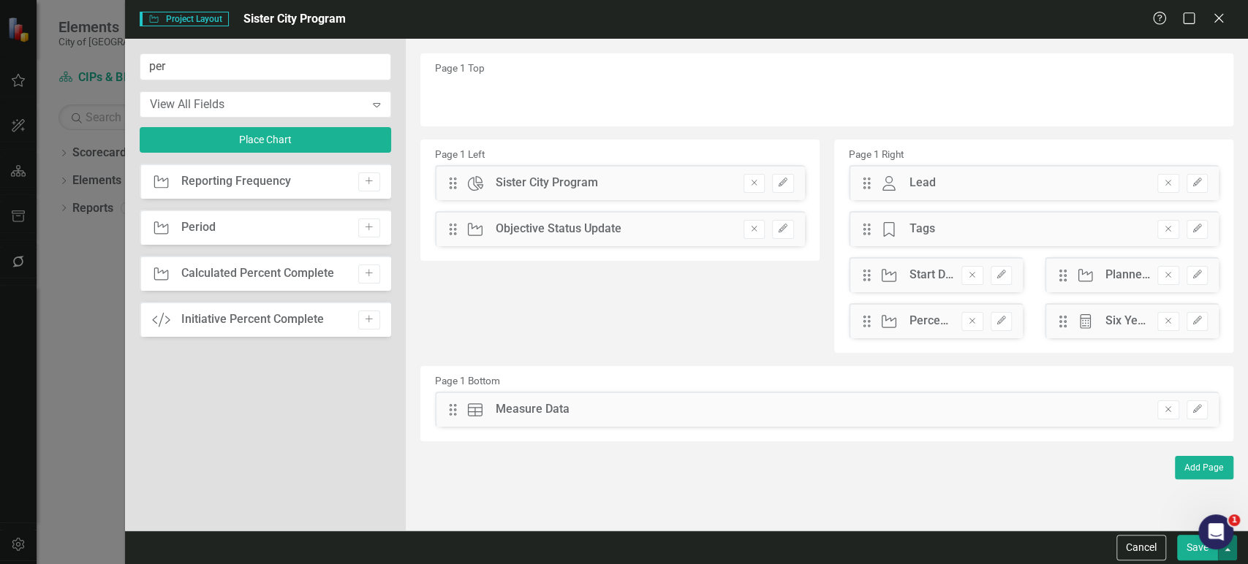
click at [1233, 550] on button "button" at bounding box center [1227, 548] width 19 height 26
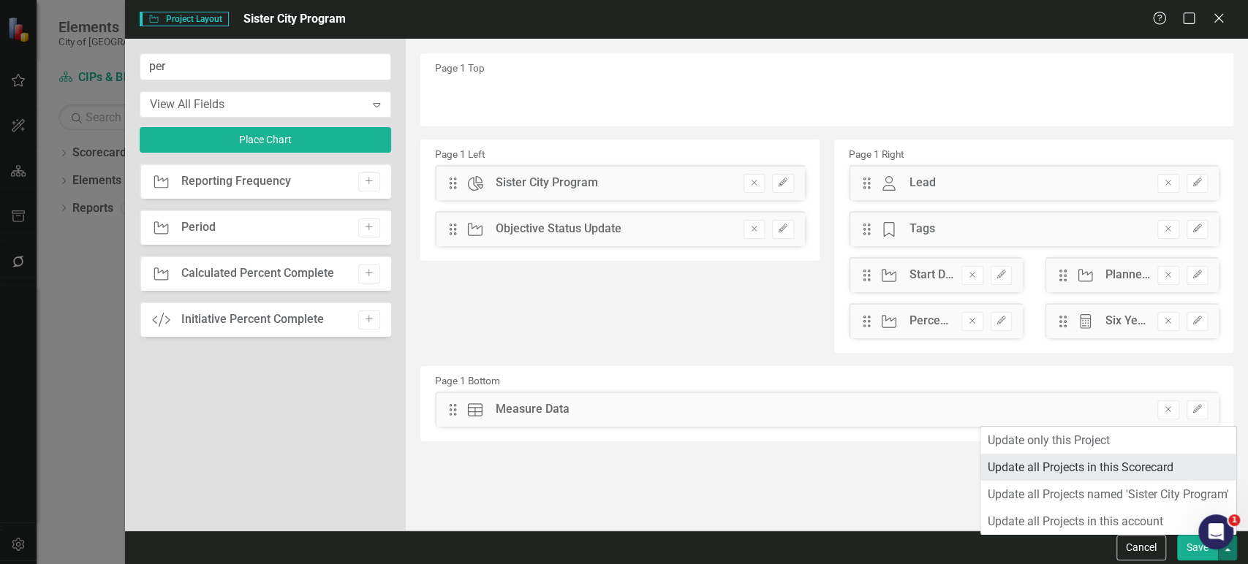
click at [1076, 471] on link "Update all Projects in this Scorecard" at bounding box center [1108, 467] width 256 height 27
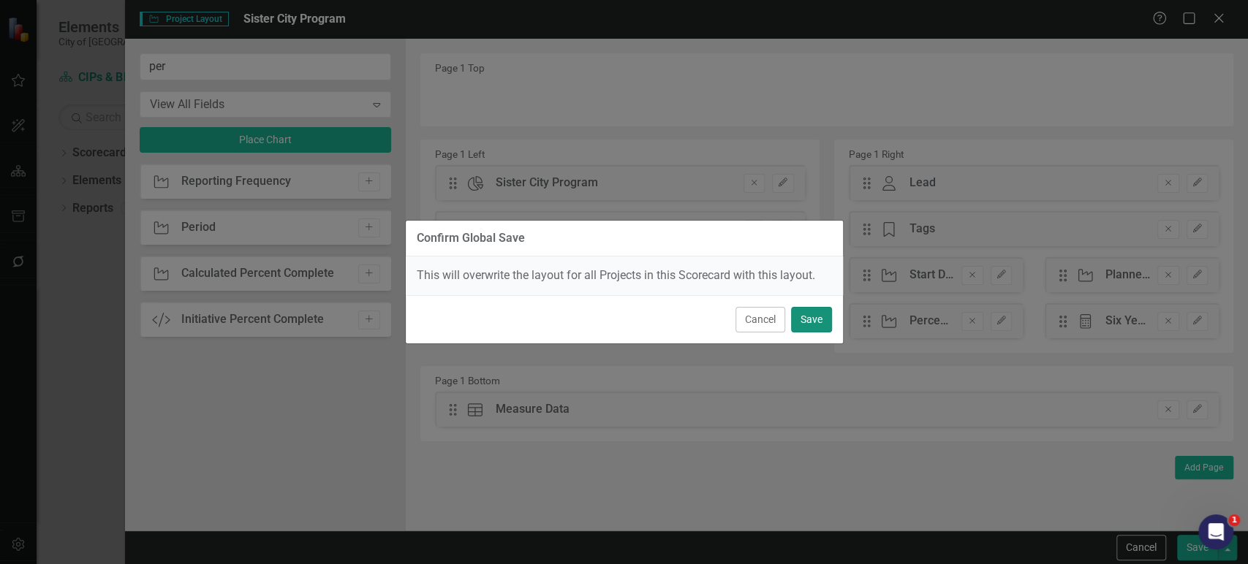
drag, startPoint x: 813, startPoint y: 310, endPoint x: 809, endPoint y: 320, distance: 11.1
click at [813, 311] on button "Save" at bounding box center [811, 320] width 41 height 26
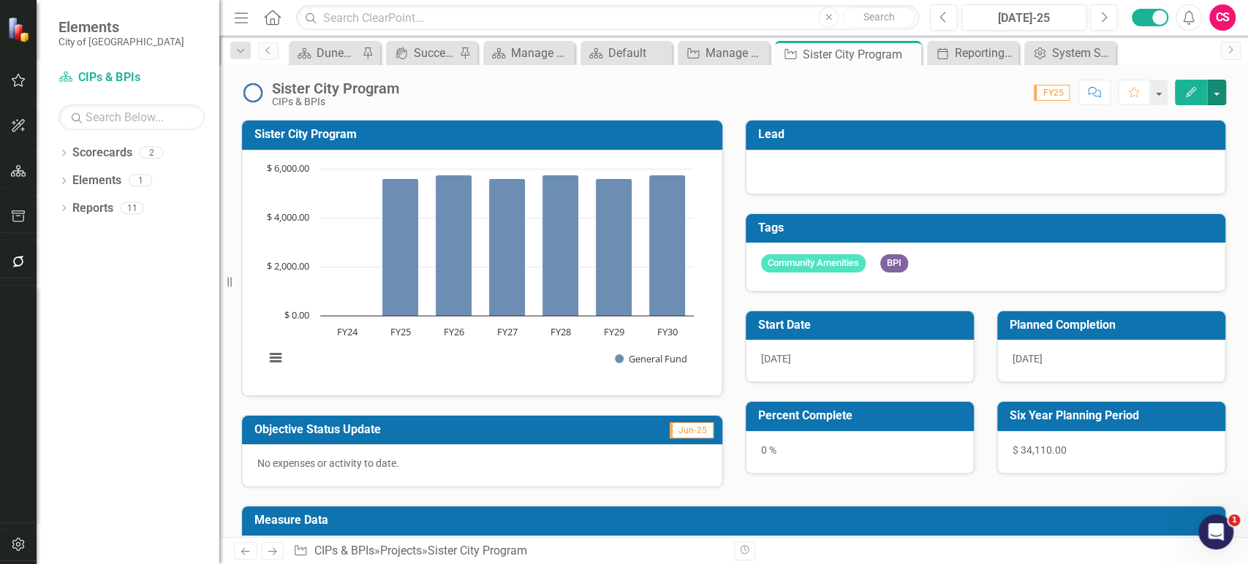
click at [498, 370] on rect "Interactive chart" at bounding box center [479, 271] width 444 height 219
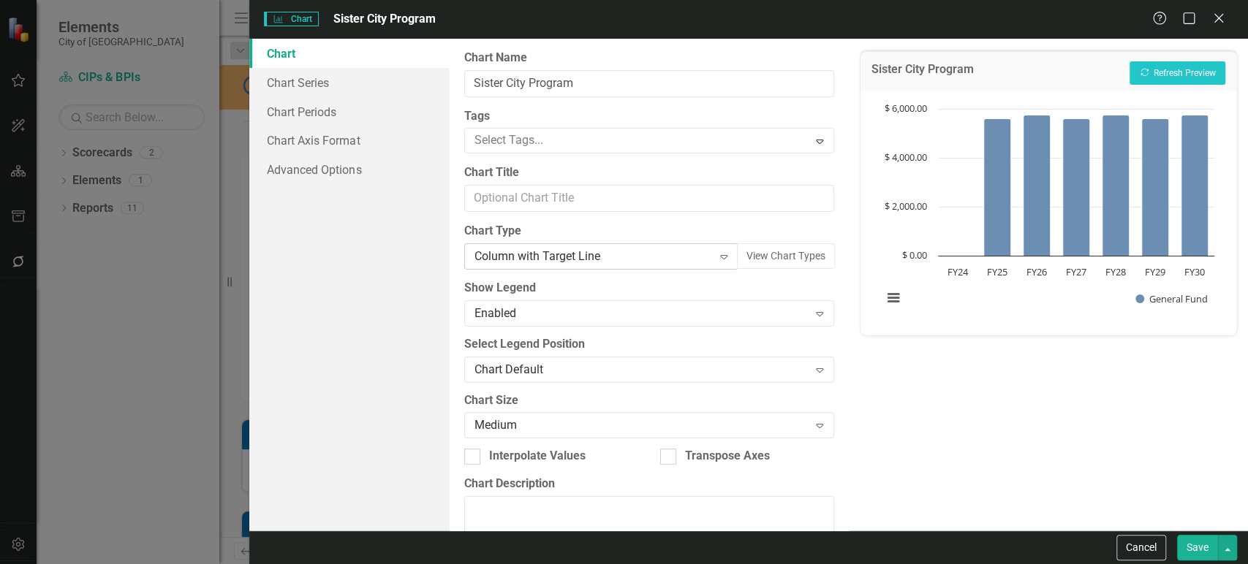
click at [537, 260] on div "Column with Target Line" at bounding box center [593, 256] width 238 height 17
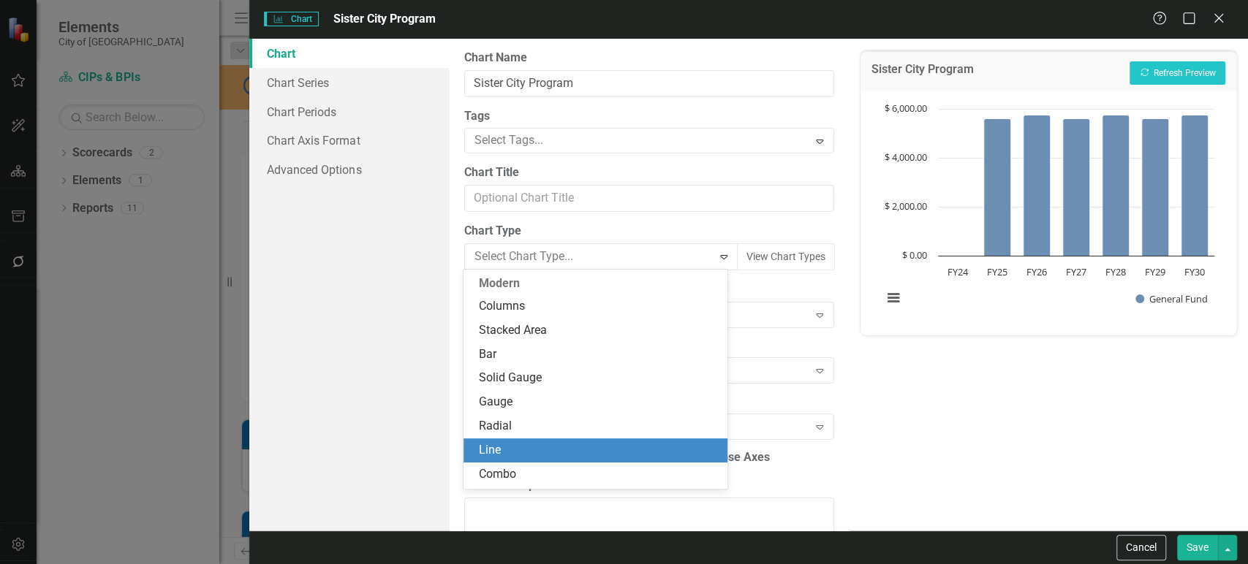
click at [514, 440] on div "Line" at bounding box center [595, 451] width 264 height 24
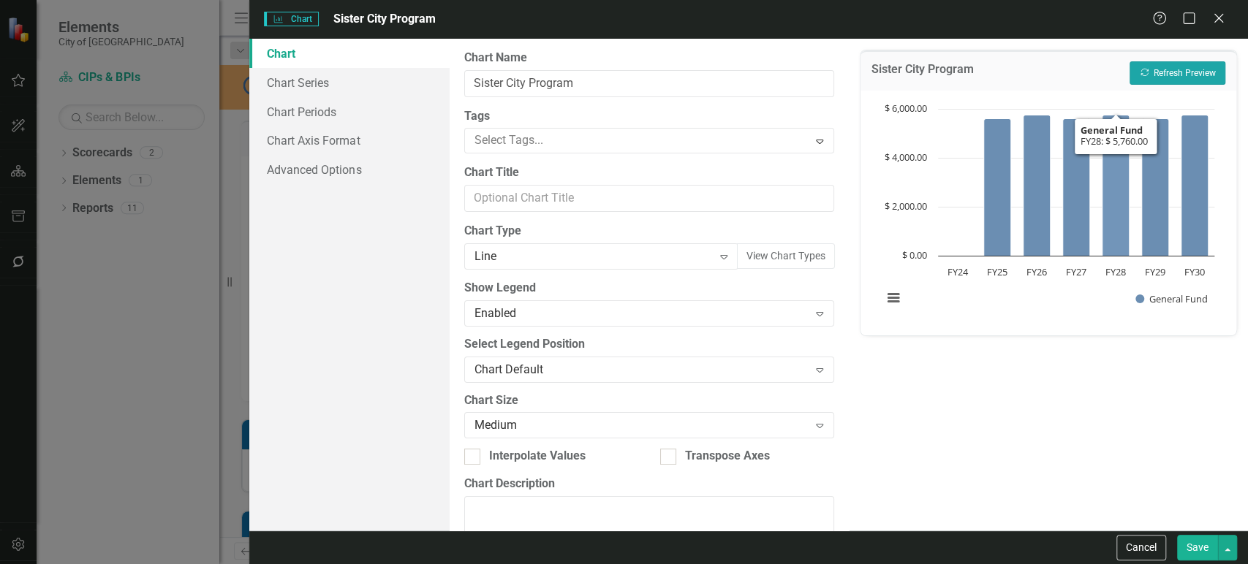
click at [1180, 72] on button "Recalculate Refresh Preview" at bounding box center [1177, 72] width 96 height 23
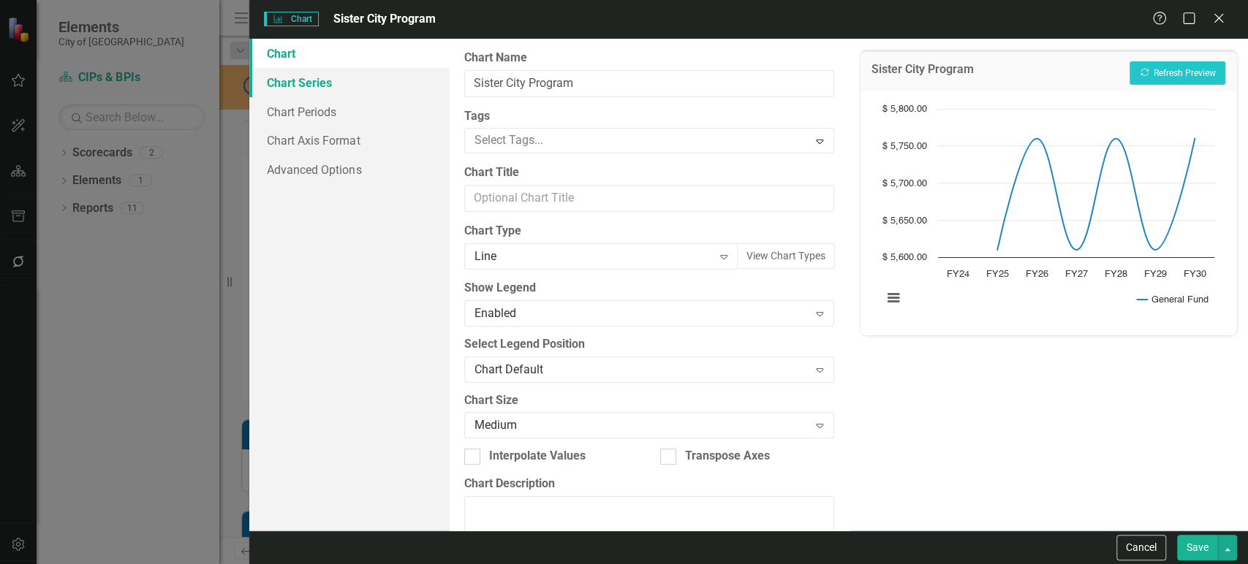
click at [338, 89] on link "Chart Series" at bounding box center [349, 82] width 200 height 29
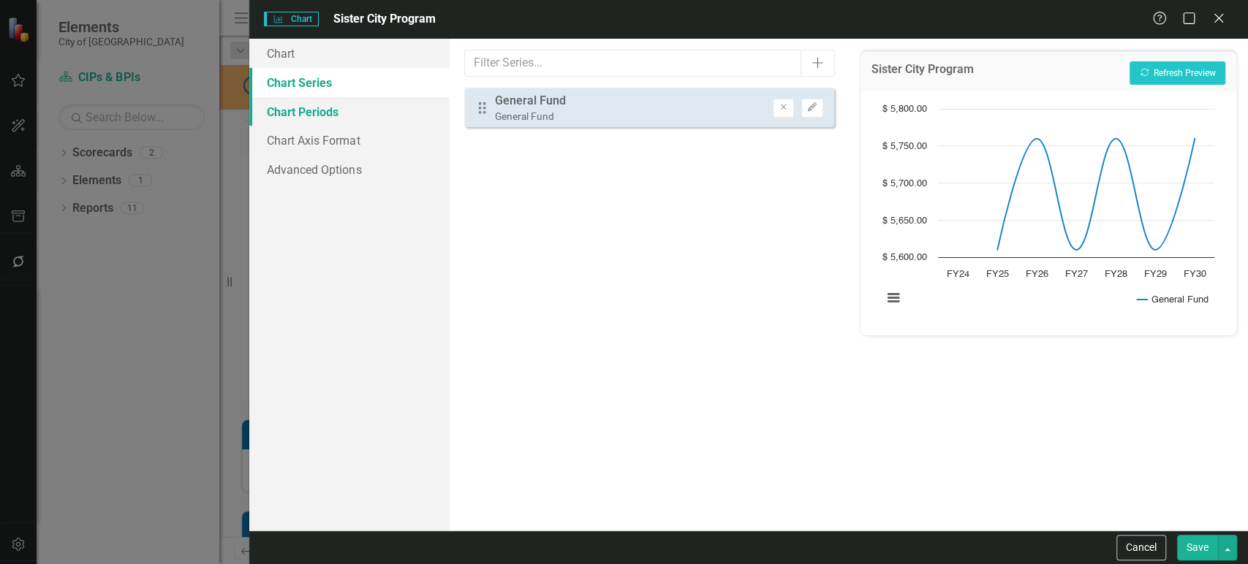
click at [341, 107] on link "Chart Periods" at bounding box center [349, 111] width 200 height 29
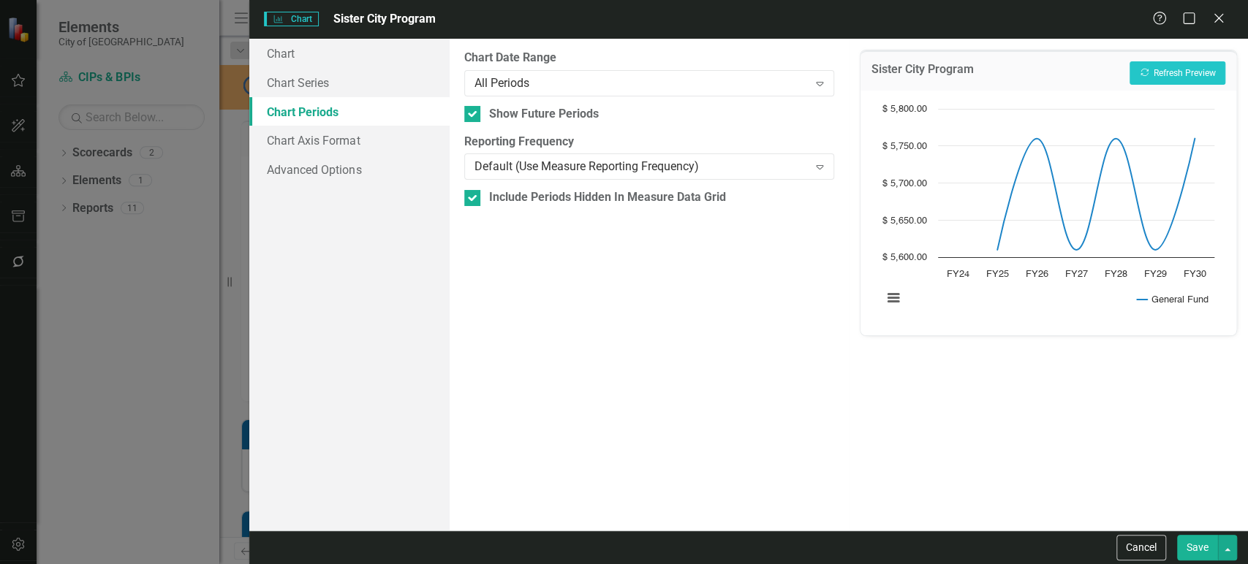
click at [339, 121] on link "Chart Periods" at bounding box center [349, 111] width 200 height 29
click at [339, 132] on link "Chart Axis Format" at bounding box center [349, 140] width 200 height 29
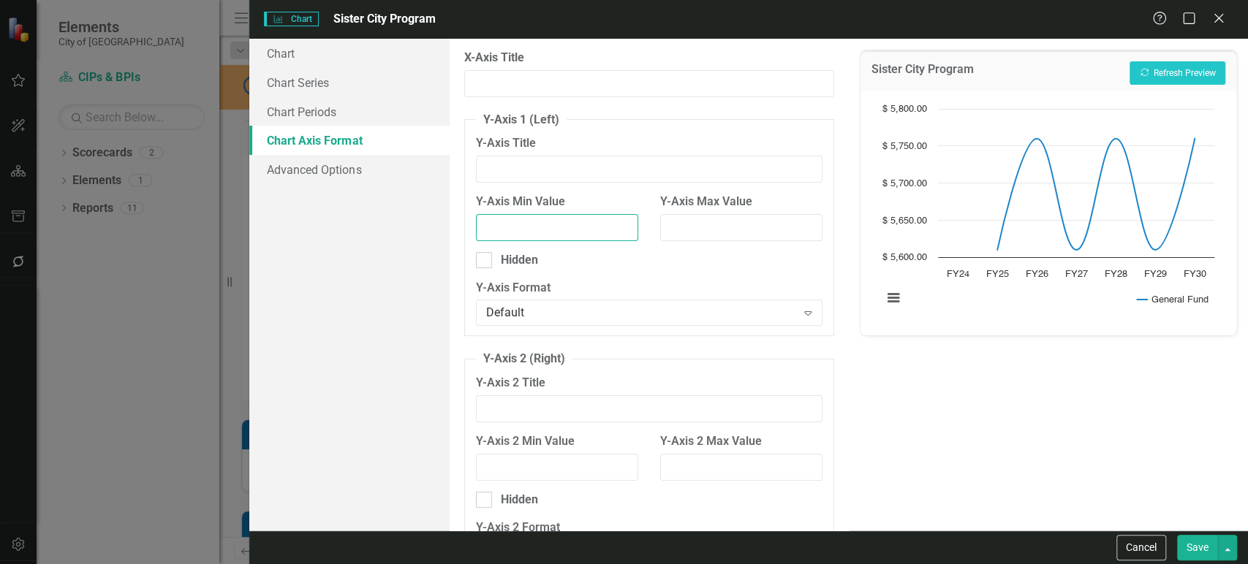
click at [549, 227] on input "Y-Axis Min Value" at bounding box center [557, 227] width 162 height 27
type input "0"
click at [1163, 64] on button "Recalculate Refresh Preview" at bounding box center [1177, 72] width 96 height 23
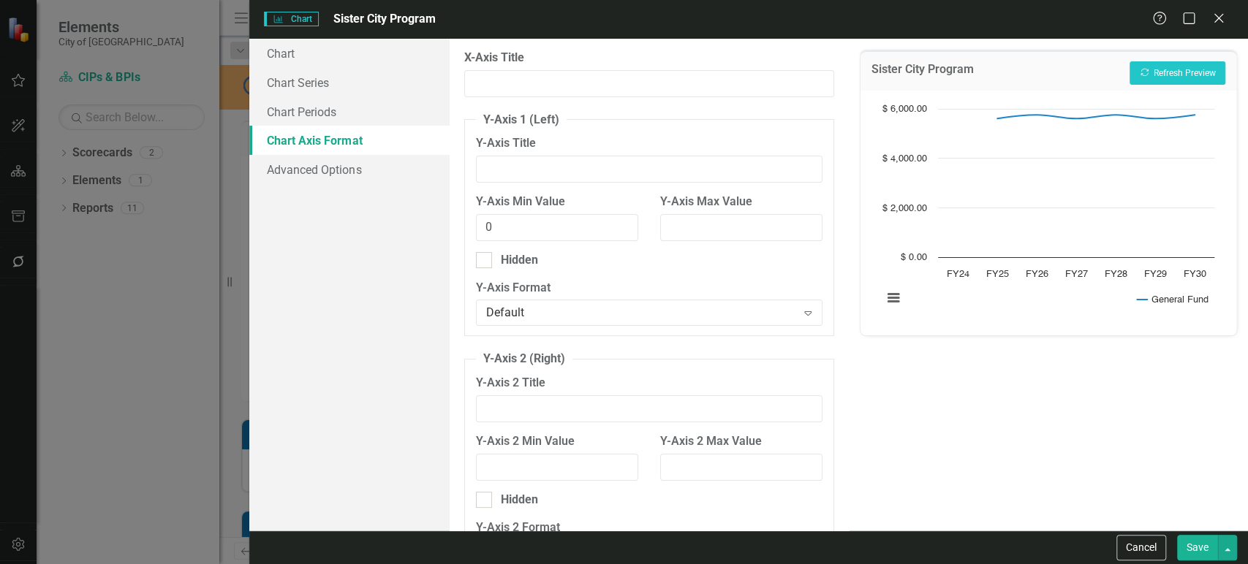
click at [1200, 556] on button "Save" at bounding box center [1197, 548] width 41 height 26
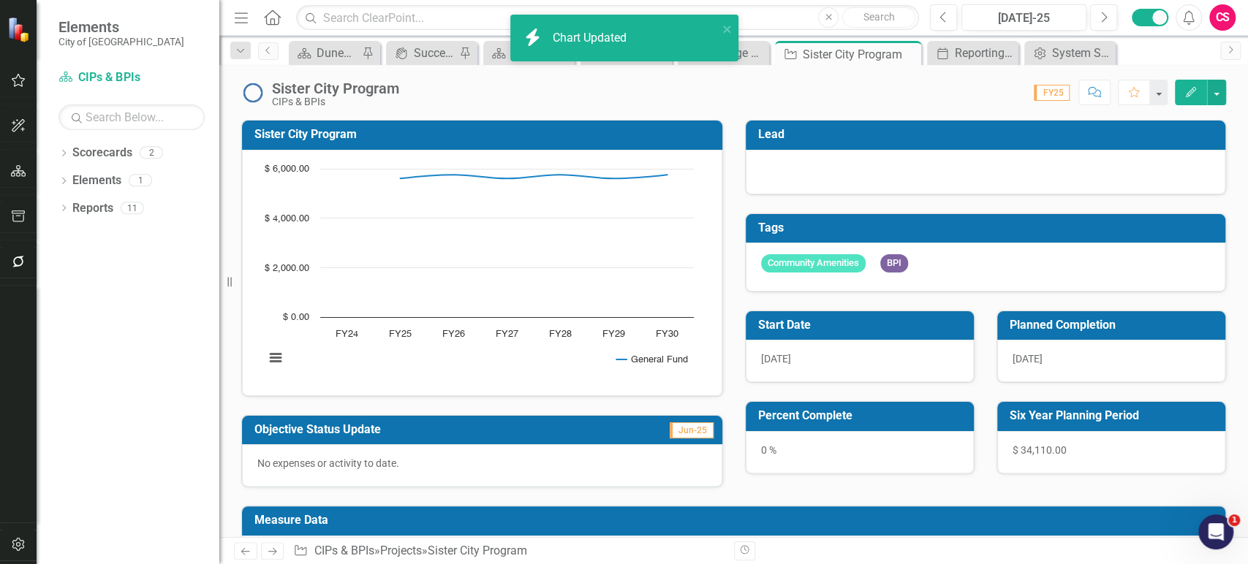
click at [548, 370] on rect "Interactive chart" at bounding box center [479, 271] width 444 height 219
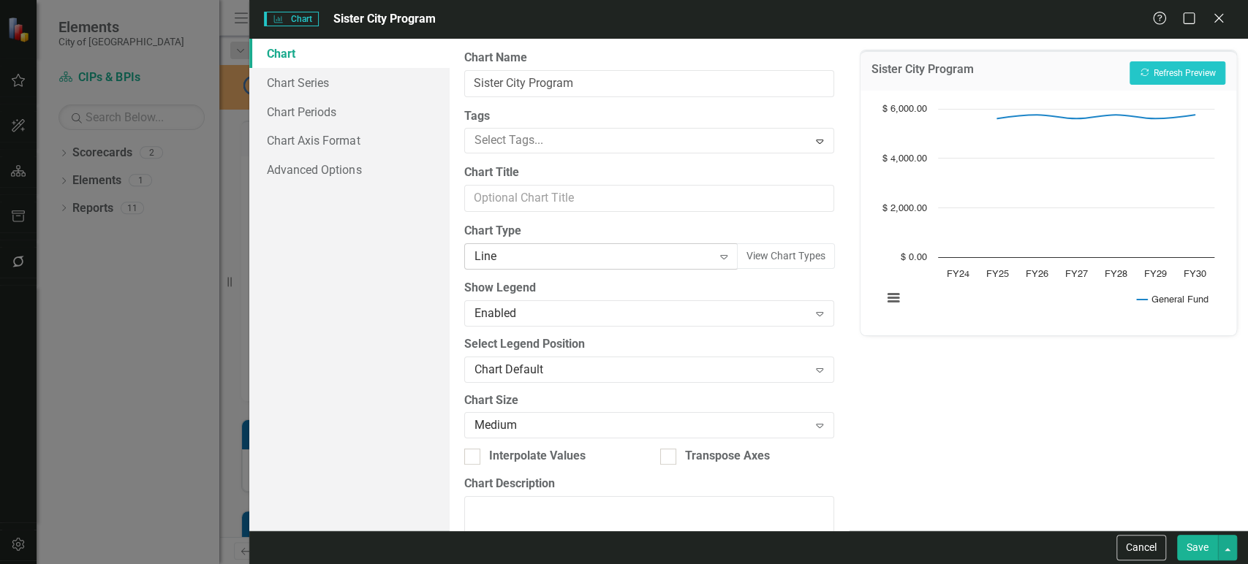
click at [473, 254] on div "Line Expand" at bounding box center [601, 256] width 274 height 26
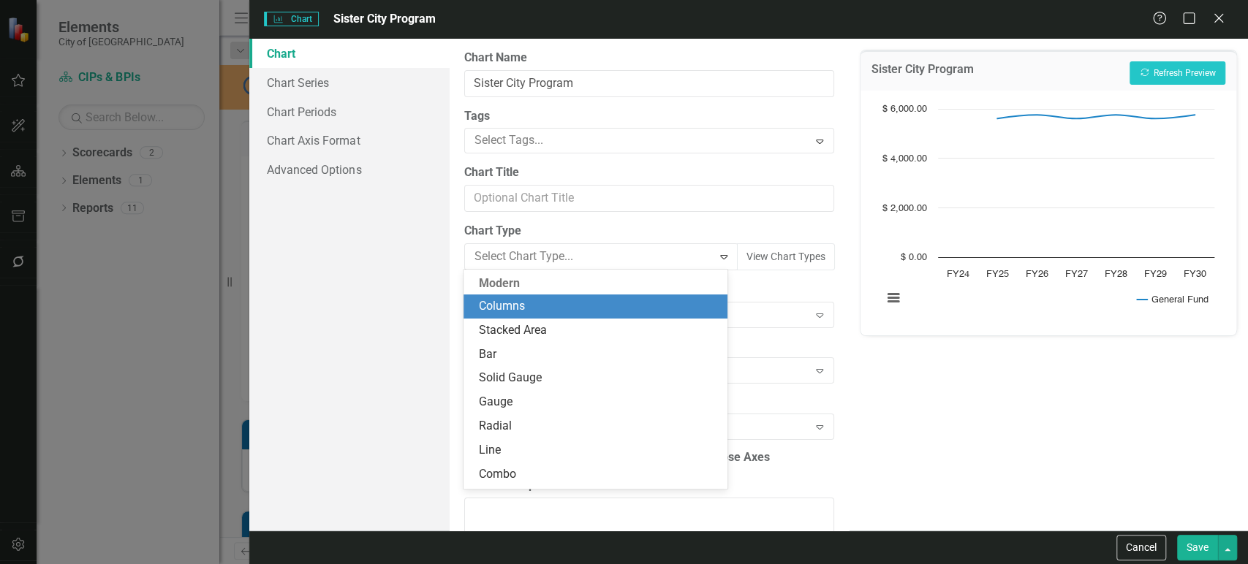
click at [532, 308] on div "Columns" at bounding box center [598, 306] width 240 height 17
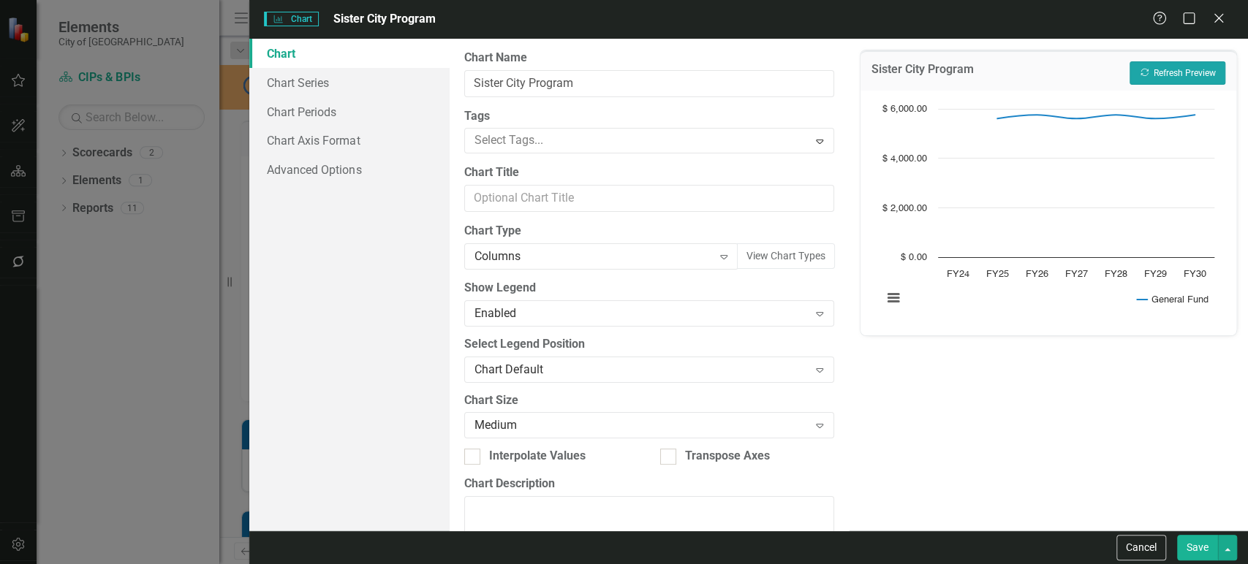
click at [1171, 70] on button "Recalculate Refresh Preview" at bounding box center [1177, 72] width 96 height 23
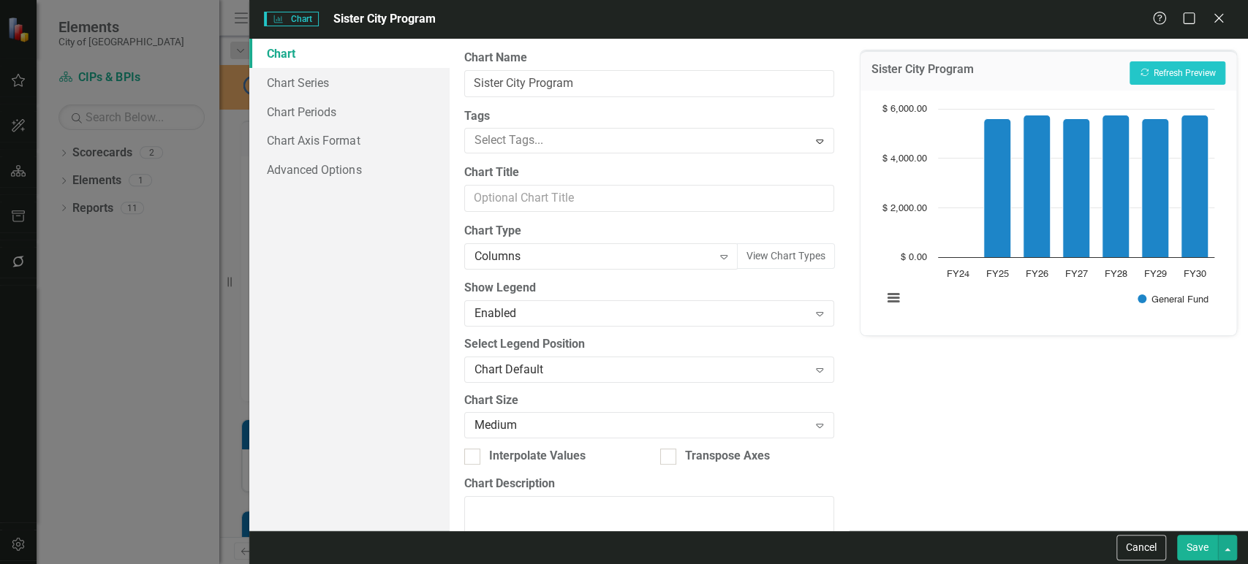
click at [1179, 539] on button "Save" at bounding box center [1197, 548] width 41 height 26
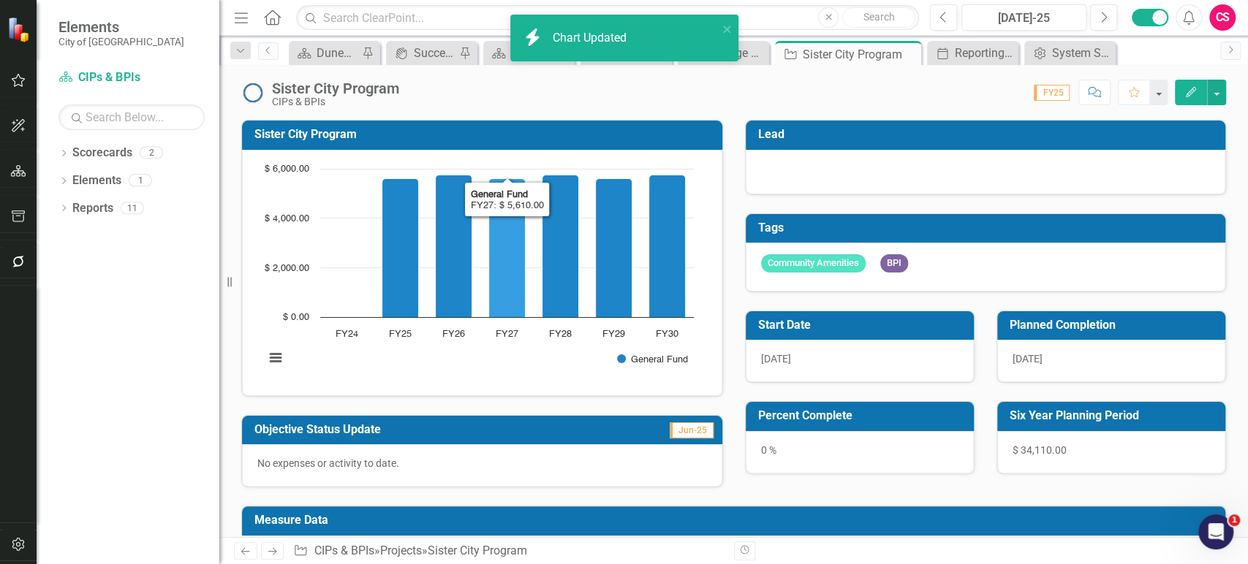
scroll to position [191, 0]
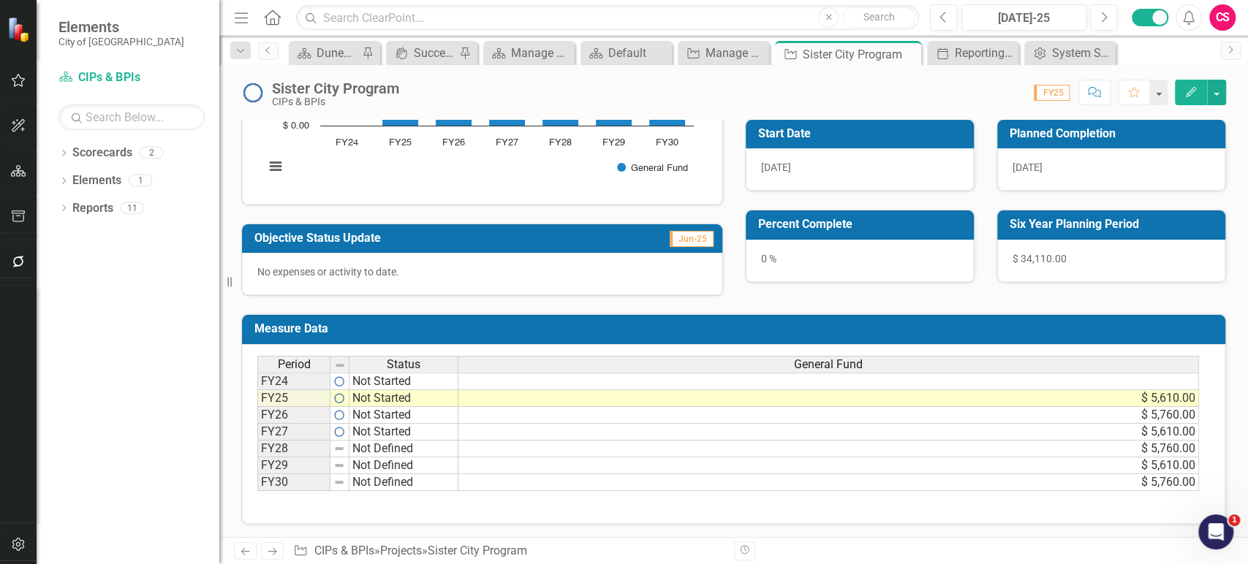
click at [441, 447] on td "Not Defined" at bounding box center [403, 449] width 109 height 17
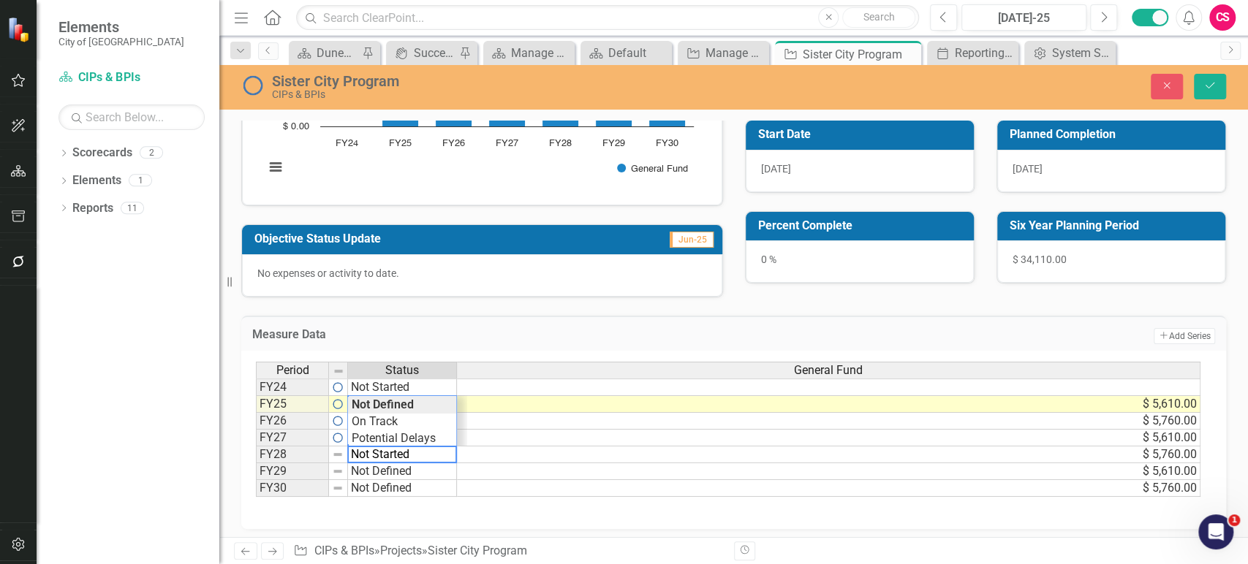
click at [411, 383] on td "Not Started" at bounding box center [402, 388] width 109 height 18
click at [415, 456] on td "Not Defined" at bounding box center [402, 455] width 109 height 17
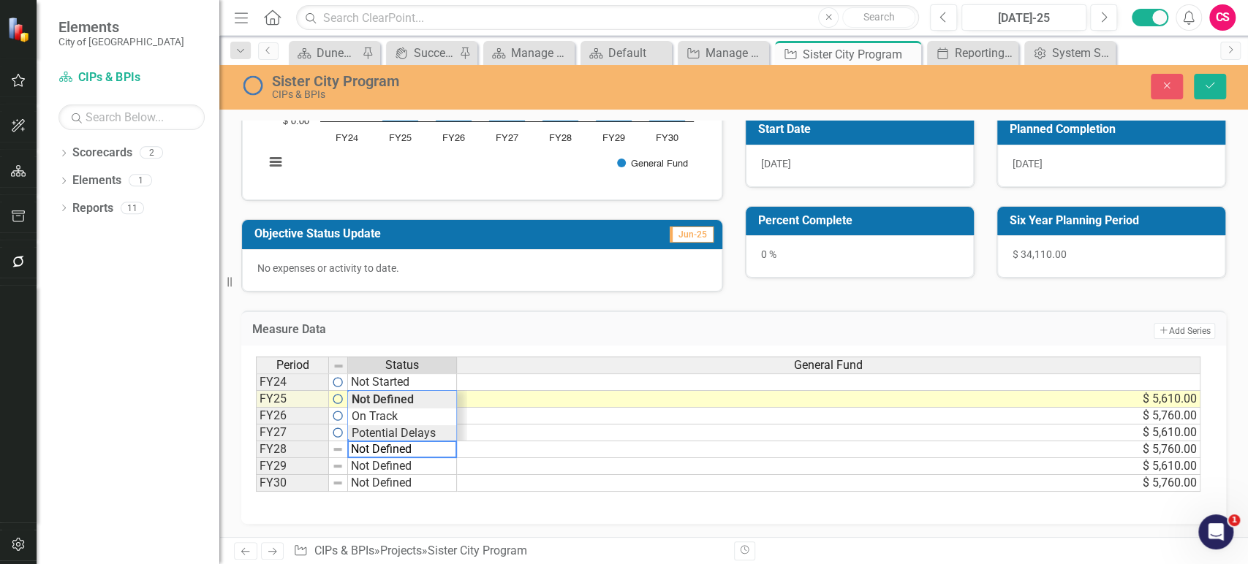
scroll to position [35, 0]
click at [419, 425] on div "Period Status General Fund FY24 Not Started FY25 Not Started $ 5,610.00 FY26 No…" at bounding box center [728, 424] width 944 height 135
click at [412, 466] on td "Not Defined" at bounding box center [402, 466] width 109 height 17
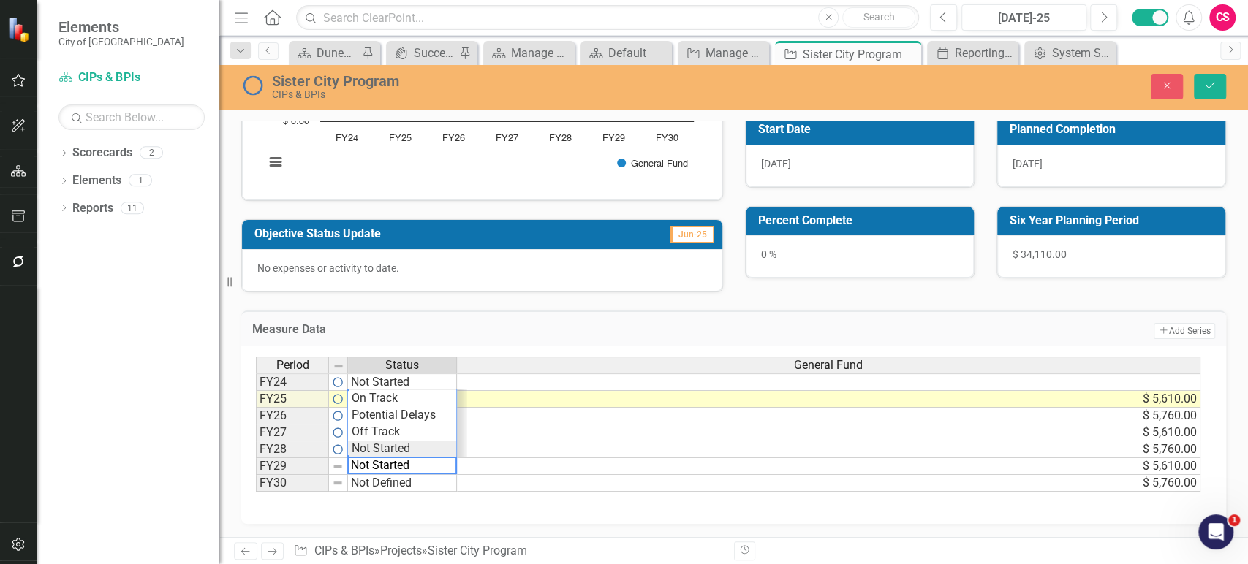
click at [414, 447] on div "Period Status General Fund FY24 Not Started FY25 Not Started $ 5,610.00 FY26 No…" at bounding box center [728, 424] width 944 height 135
click at [410, 482] on td "Not Defined" at bounding box center [402, 483] width 109 height 17
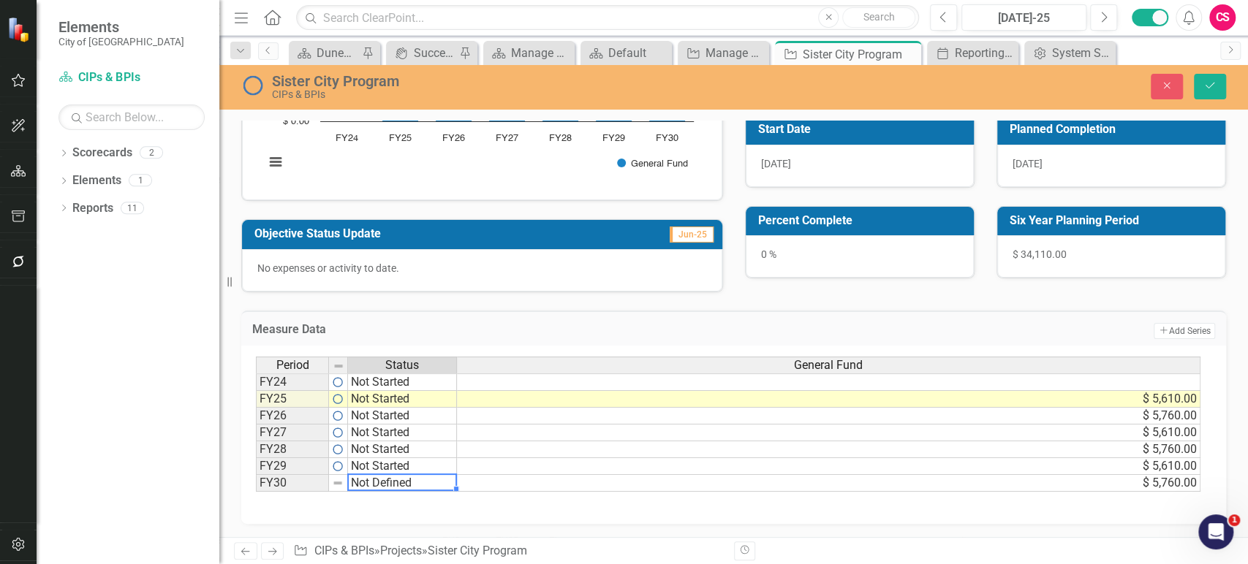
click at [410, 482] on td "Not Defined" at bounding box center [402, 483] width 109 height 17
click at [420, 460] on div "Period Status General Fund FY24 Not Started FY25 Not Started $ 5,610.00 FY26 No…" at bounding box center [728, 424] width 944 height 135
click at [432, 373] on div "Period Status General Fund" at bounding box center [728, 366] width 944 height 19
click at [439, 380] on td "Not Started" at bounding box center [402, 382] width 109 height 18
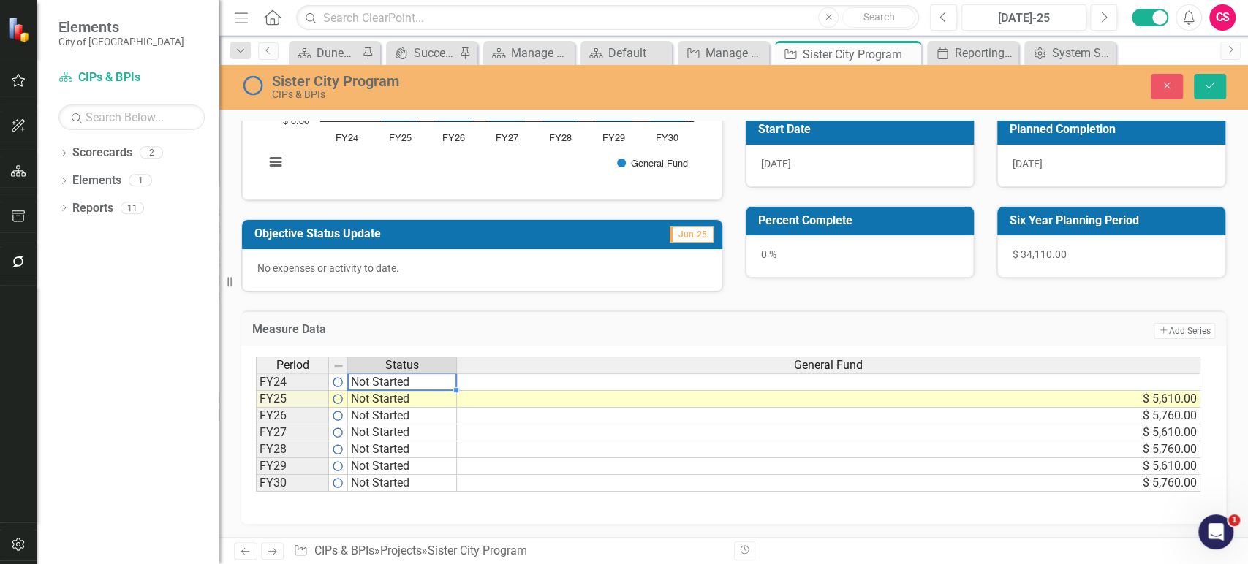
click at [439, 381] on td "Not Started" at bounding box center [402, 382] width 109 height 18
type textarea "Not Started"
click at [513, 311] on div "Measure Data Add Add Series" at bounding box center [733, 329] width 984 height 36
click at [1214, 81] on icon "Save" at bounding box center [1209, 85] width 13 height 10
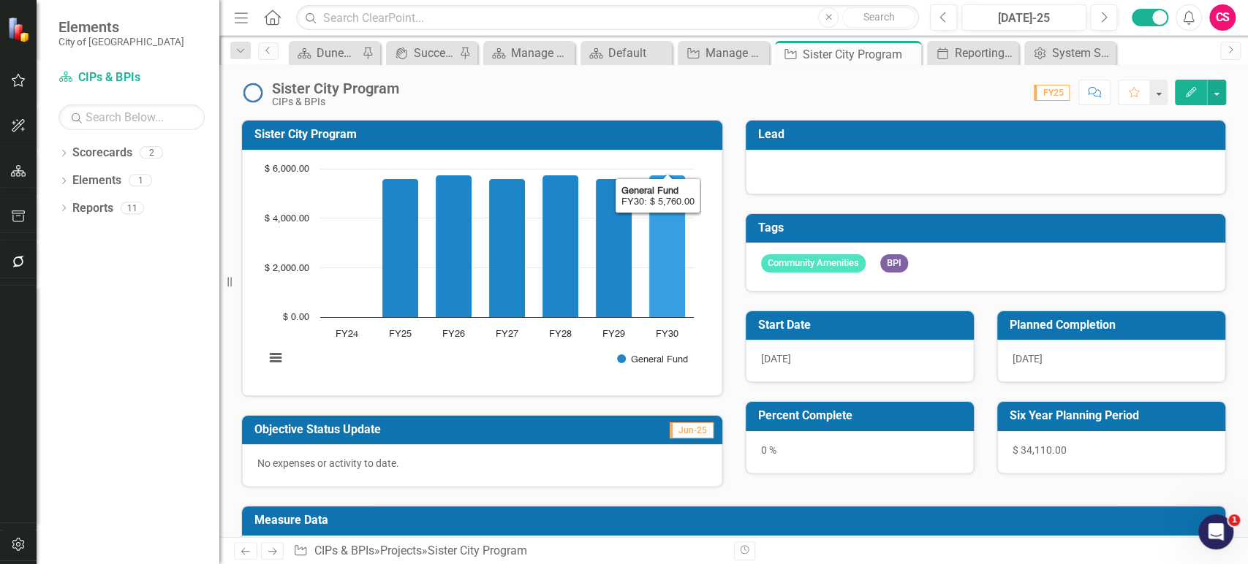
scroll to position [191, 0]
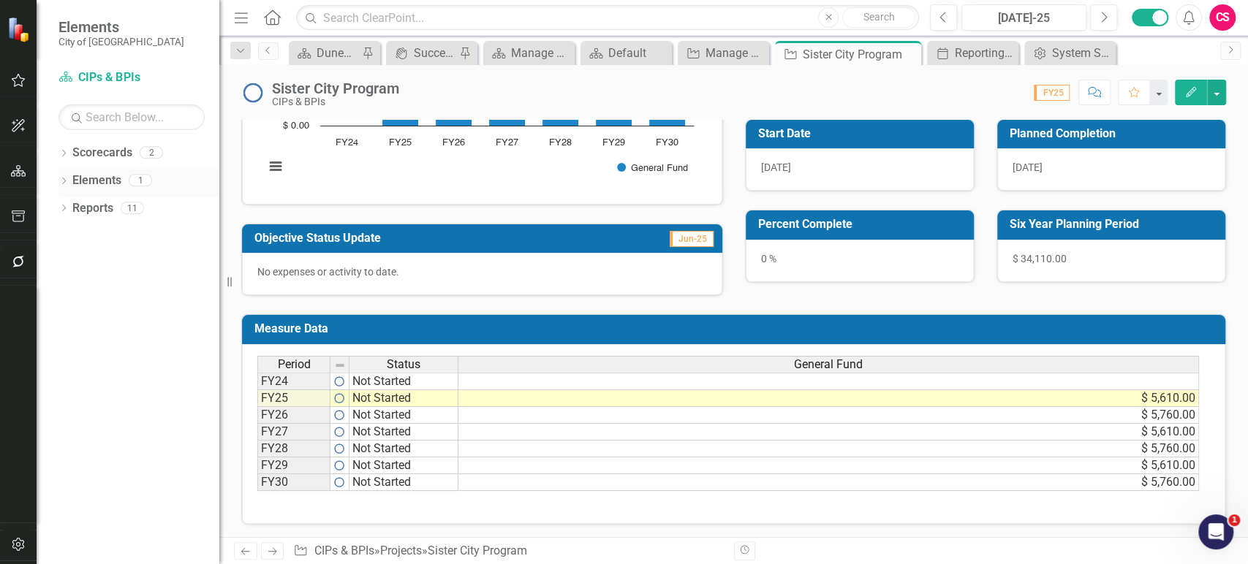
click at [94, 179] on link "Elements" at bounding box center [96, 180] width 49 height 17
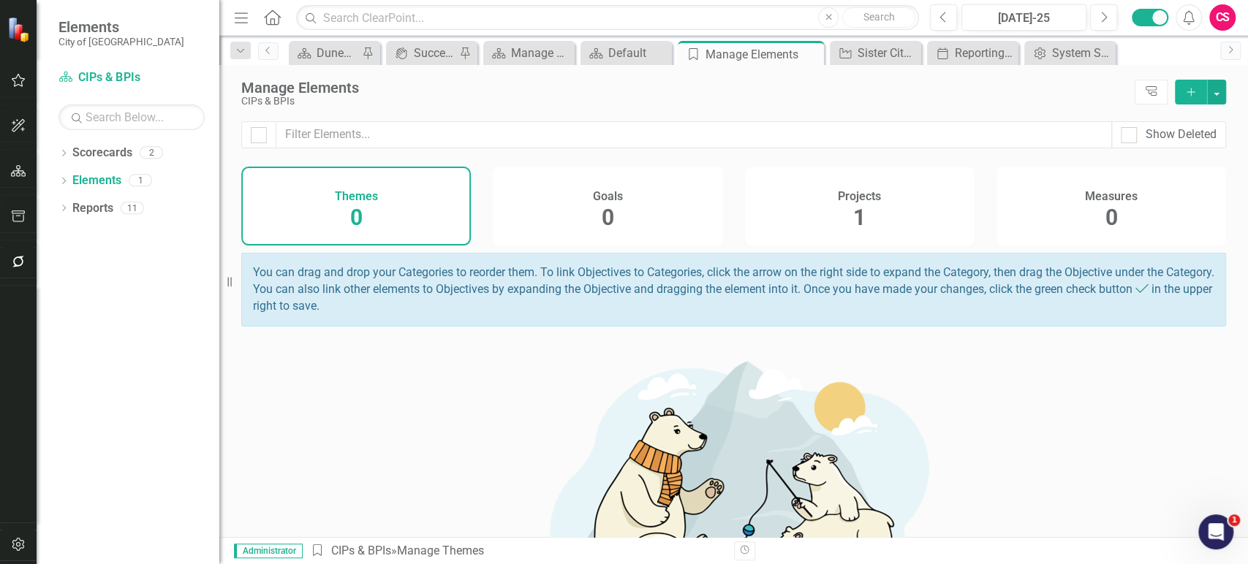
click at [877, 190] on div "Projects 1" at bounding box center [859, 206] width 229 height 79
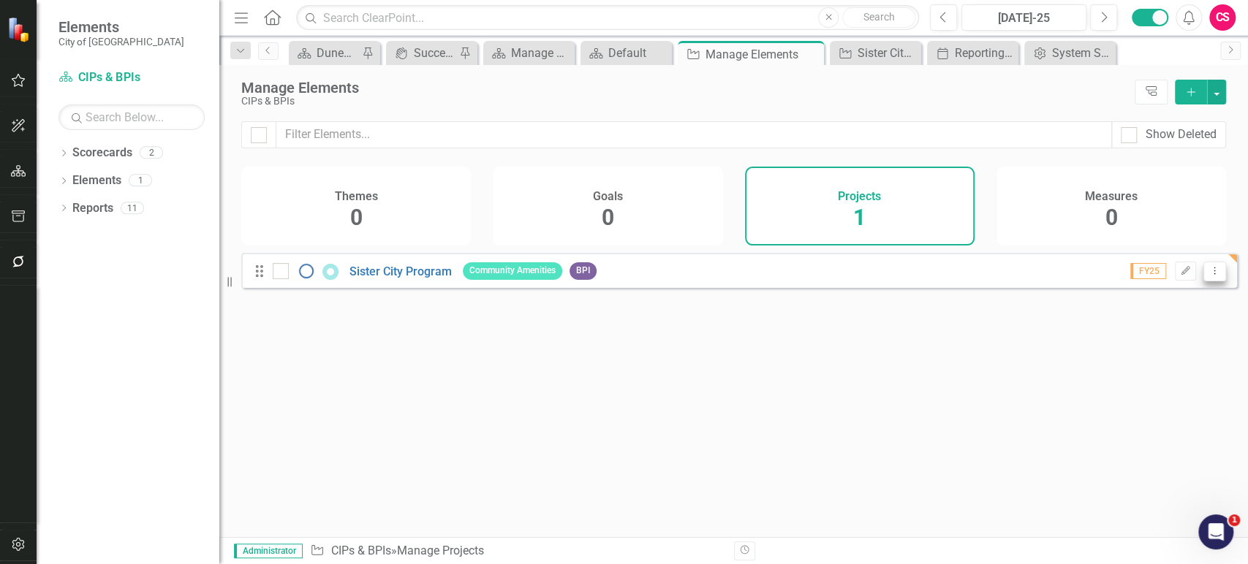
click at [1203, 281] on button "Dropdown Menu" at bounding box center [1214, 272] width 23 height 20
click at [1142, 350] on link "Copy Duplicate Project" at bounding box center [1153, 359] width 123 height 27
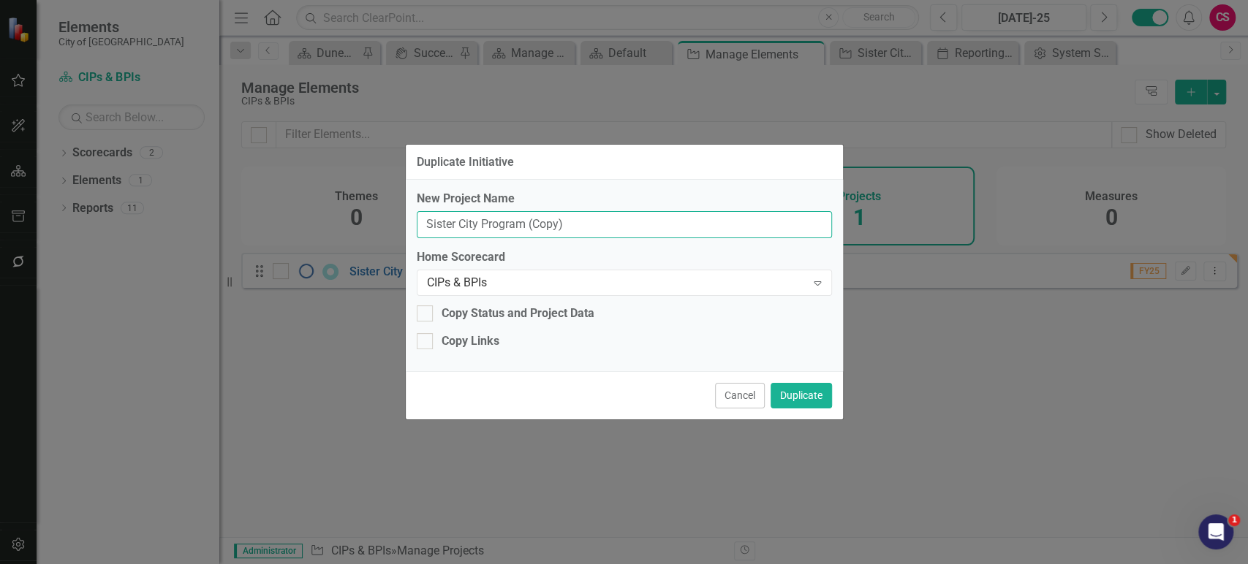
click at [550, 235] on input "Sister City Program (Copy)" at bounding box center [624, 224] width 415 height 27
paste input "ailing Center"
type input "[GEOGRAPHIC_DATA]"
click at [469, 314] on div "Copy Status and Project Data" at bounding box center [517, 313] width 153 height 17
click at [426, 314] on input "Copy Status and Project Data" at bounding box center [422, 310] width 10 height 10
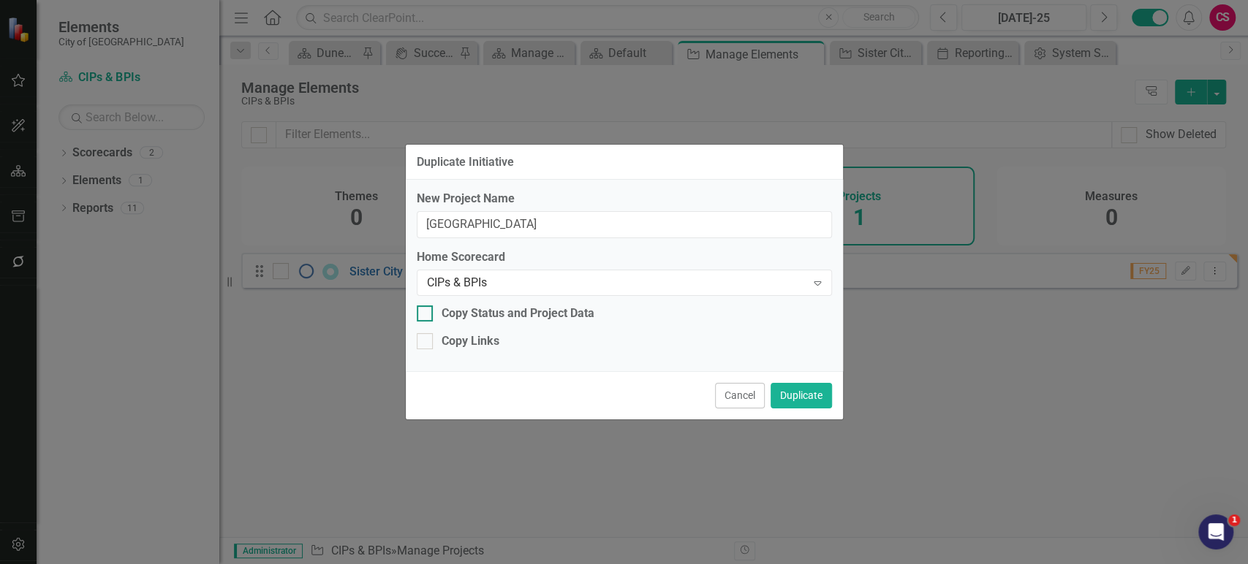
checkbox input "true"
click at [824, 395] on button "Duplicate" at bounding box center [800, 396] width 61 height 26
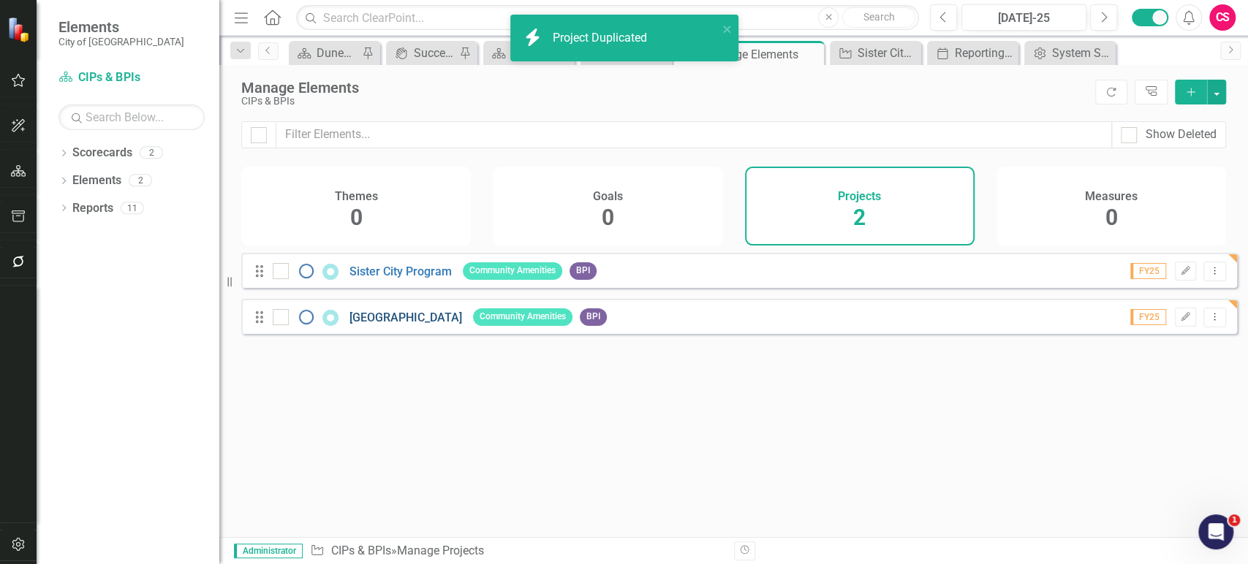
click at [399, 324] on link "[GEOGRAPHIC_DATA]" at bounding box center [405, 318] width 113 height 14
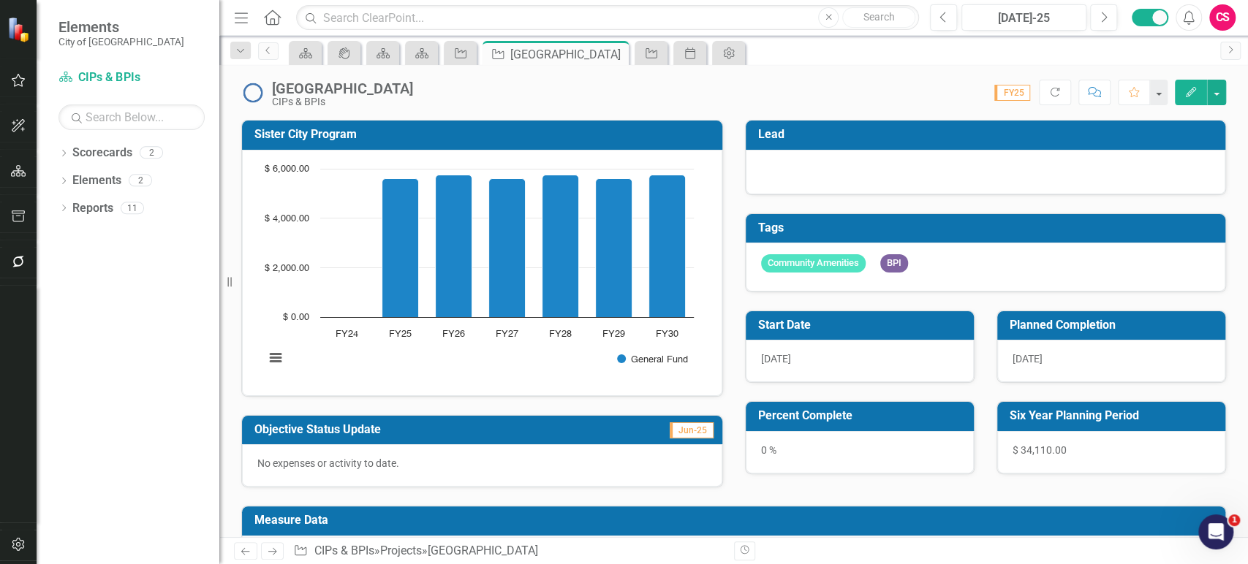
click at [991, 251] on div "Community Amenities BPI" at bounding box center [985, 267] width 480 height 49
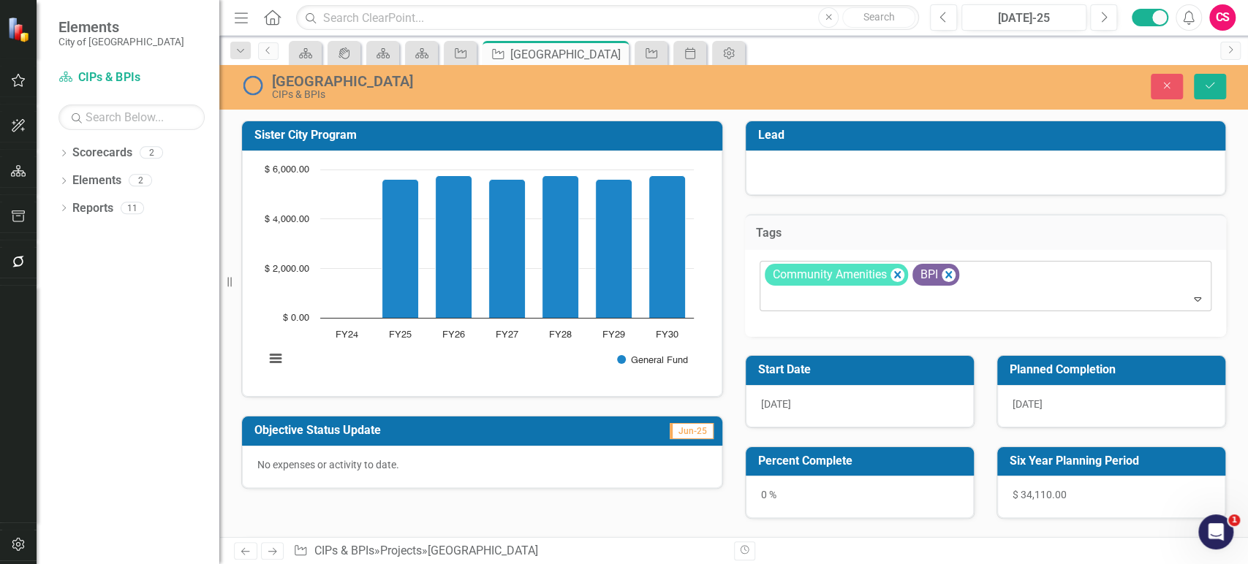
click at [948, 280] on icon "Remove [object Object]" at bounding box center [948, 275] width 14 height 18
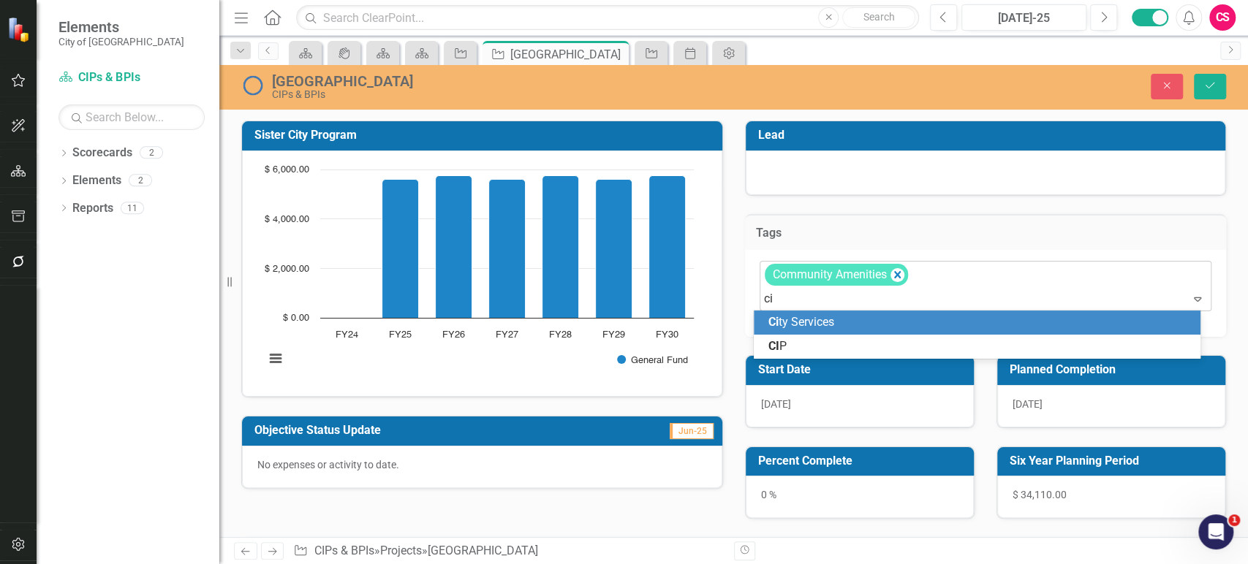
type input "cip"
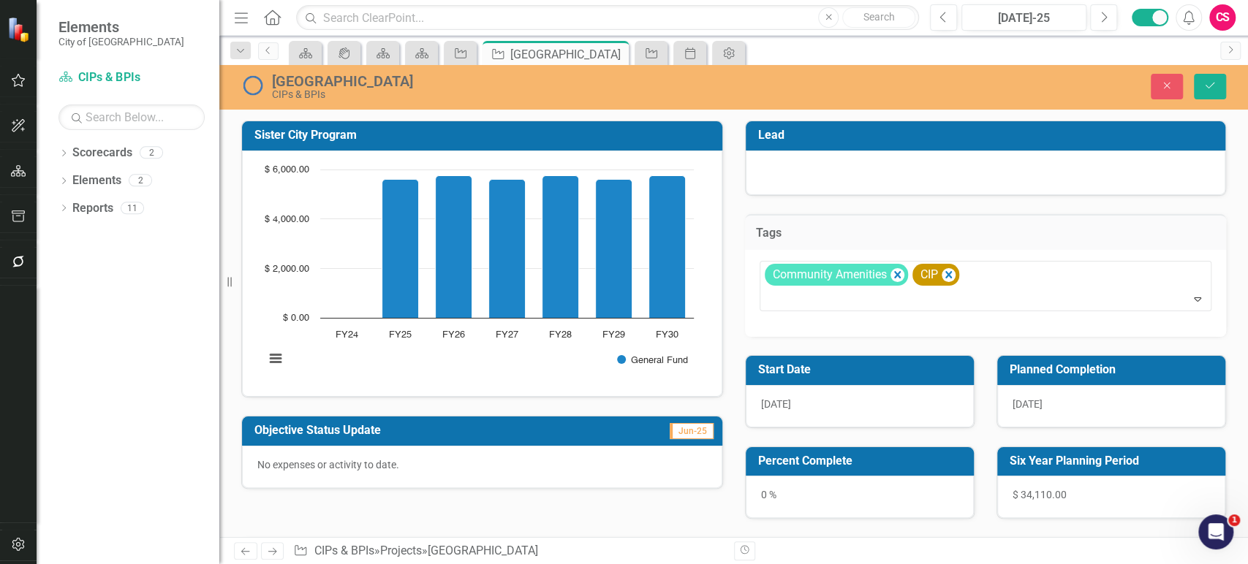
click at [485, 499] on div "Sister City Program Chart Bar chart with 7 bars. Sister City Program (Chart Typ…" at bounding box center [733, 310] width 1006 height 417
click at [410, 458] on p "No expenses or activity to date." at bounding box center [481, 465] width 449 height 15
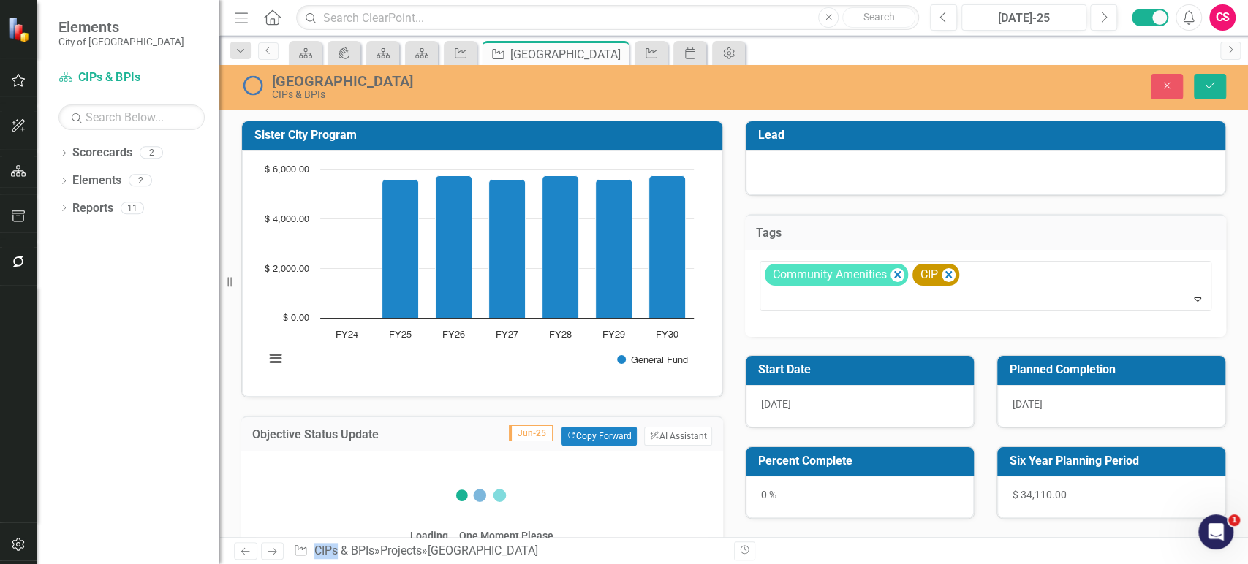
click at [404, 554] on div "Switch to old editor" at bounding box center [482, 567] width 452 height 26
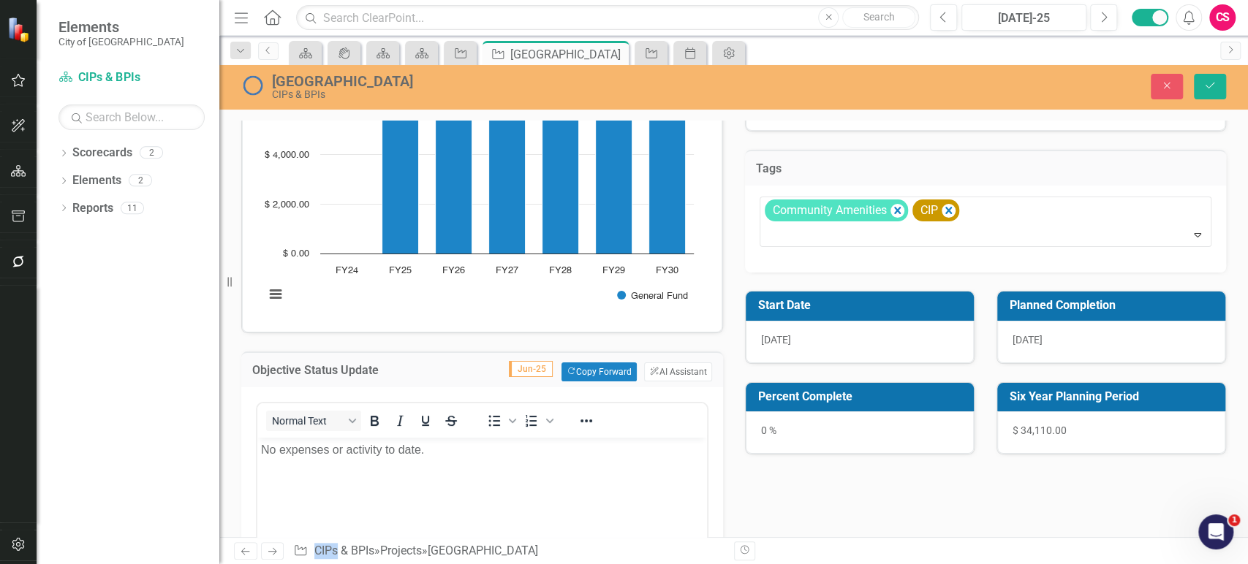
scroll to position [64, 0]
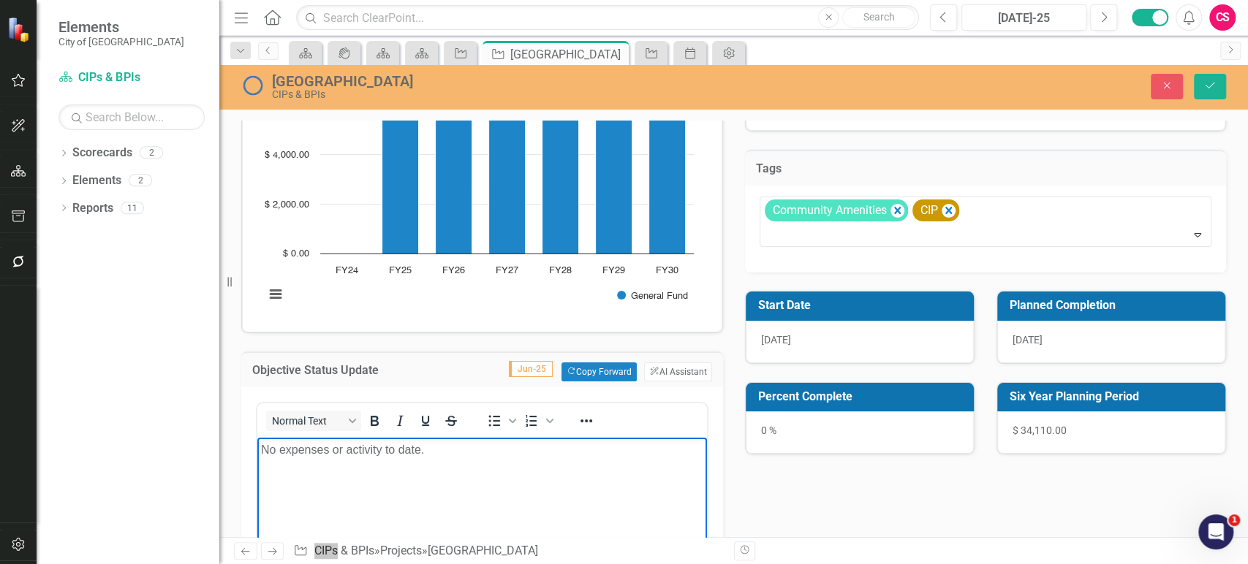
click at [417, 493] on body "No expenses or activity to date." at bounding box center [481, 547] width 449 height 219
paste body "Rich Text Area. Press ALT-0 for help."
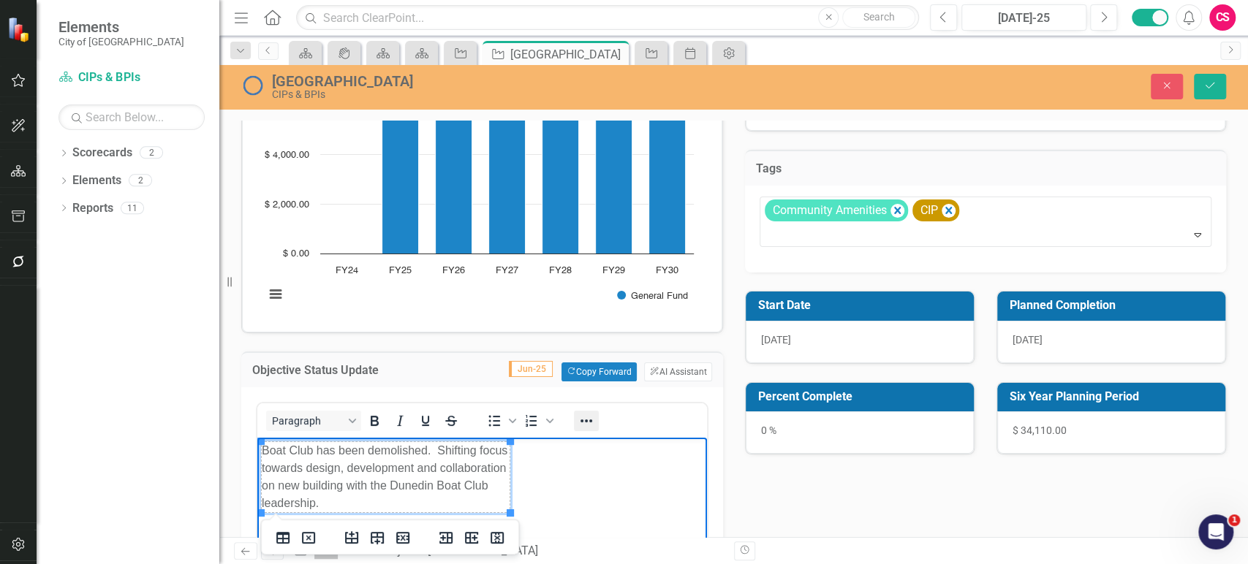
click at [591, 420] on icon "Reveal or hide additional toolbar items" at bounding box center [586, 421] width 12 height 3
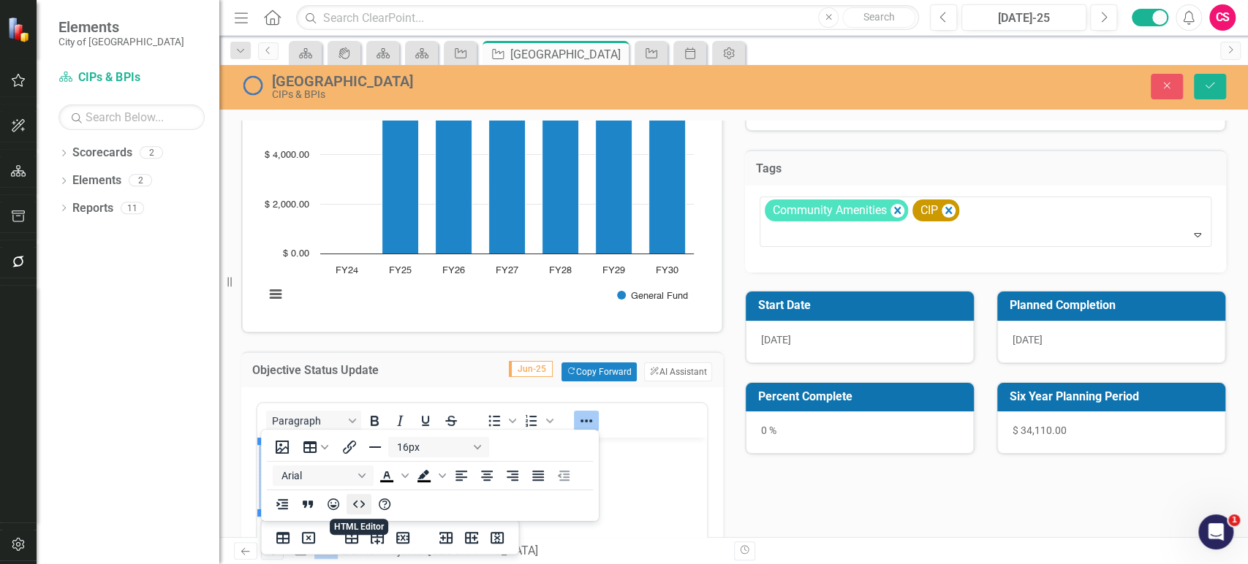
click at [362, 500] on icon "HTML Editor" at bounding box center [359, 505] width 18 height 18
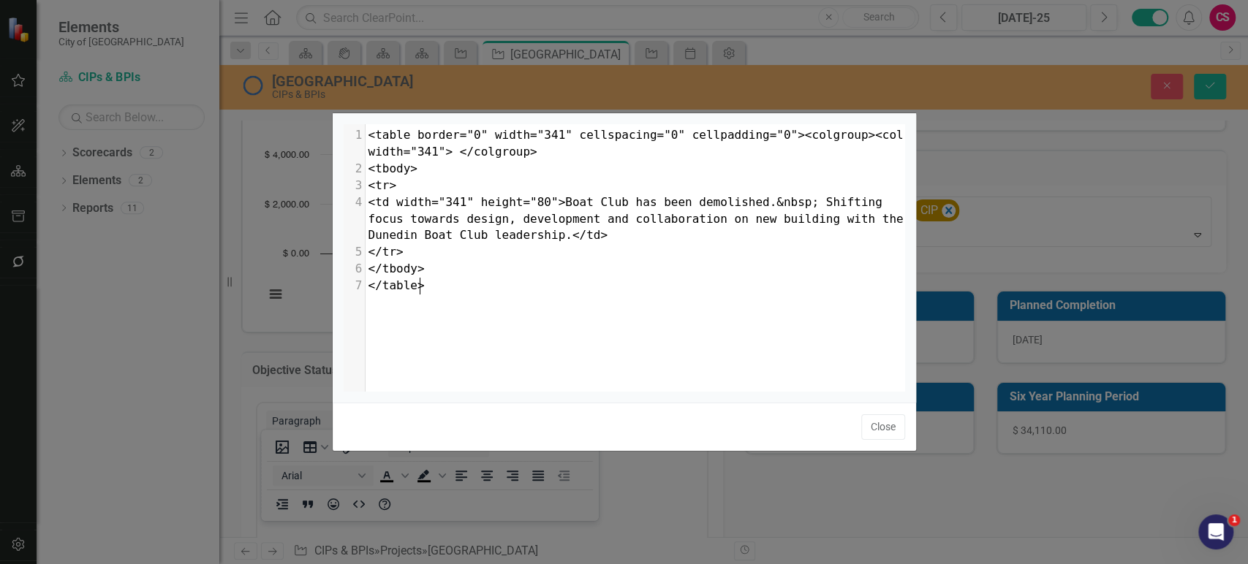
scroll to position [0, 0]
click at [491, 311] on div "1 <table border="0" width="341" cellspacing="0" cellpadding="0"><colgroup><col …" at bounding box center [642, 275] width 598 height 303
type textarea "<table border="0" width="341" cellspacing="0" cellpadding="0"><colgroup><col wi…"
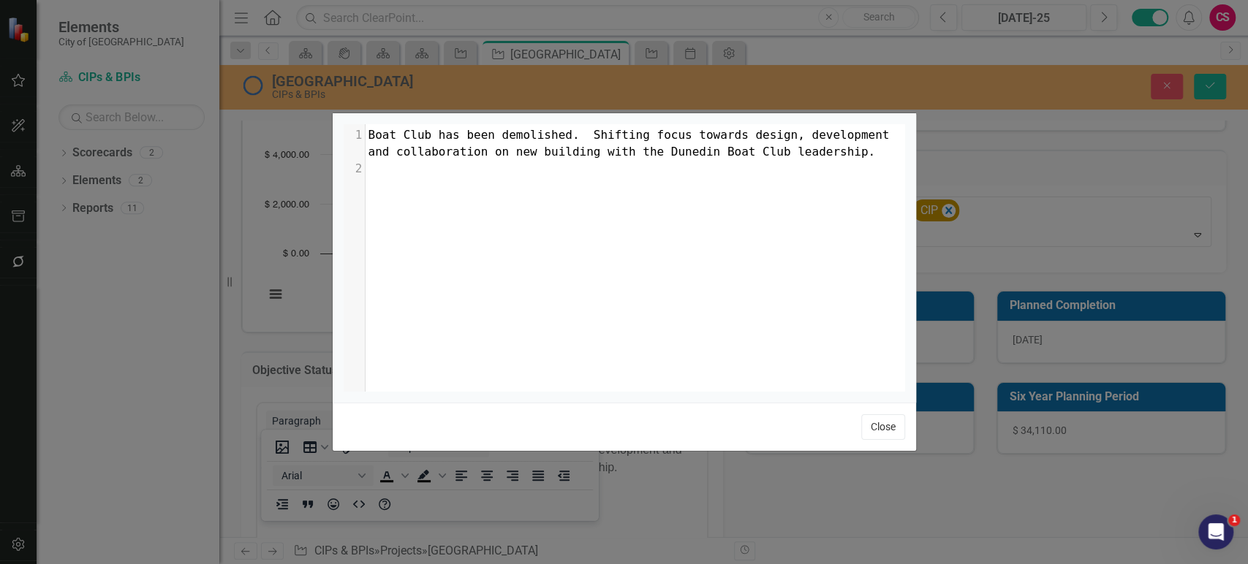
click at [880, 428] on button "Close" at bounding box center [883, 427] width 44 height 26
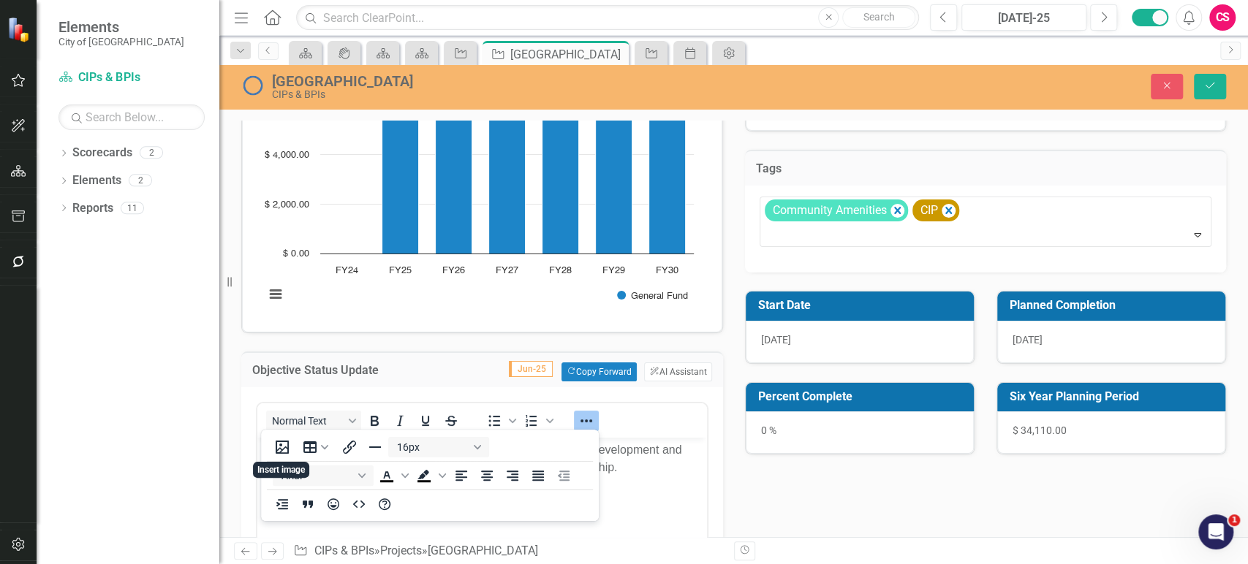
click at [985, 438] on div "Six Year Planning Period $ 34,110.00" at bounding box center [1110, 409] width 251 height 91
click at [1207, 87] on icon "submit" at bounding box center [1209, 86] width 9 height 6
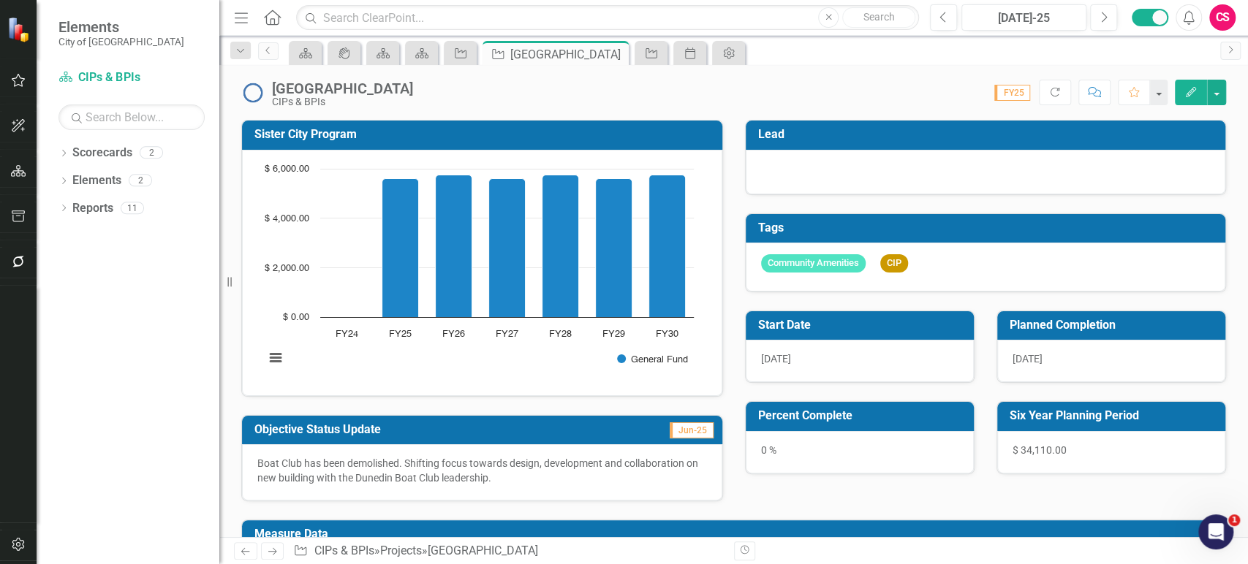
scroll to position [205, 0]
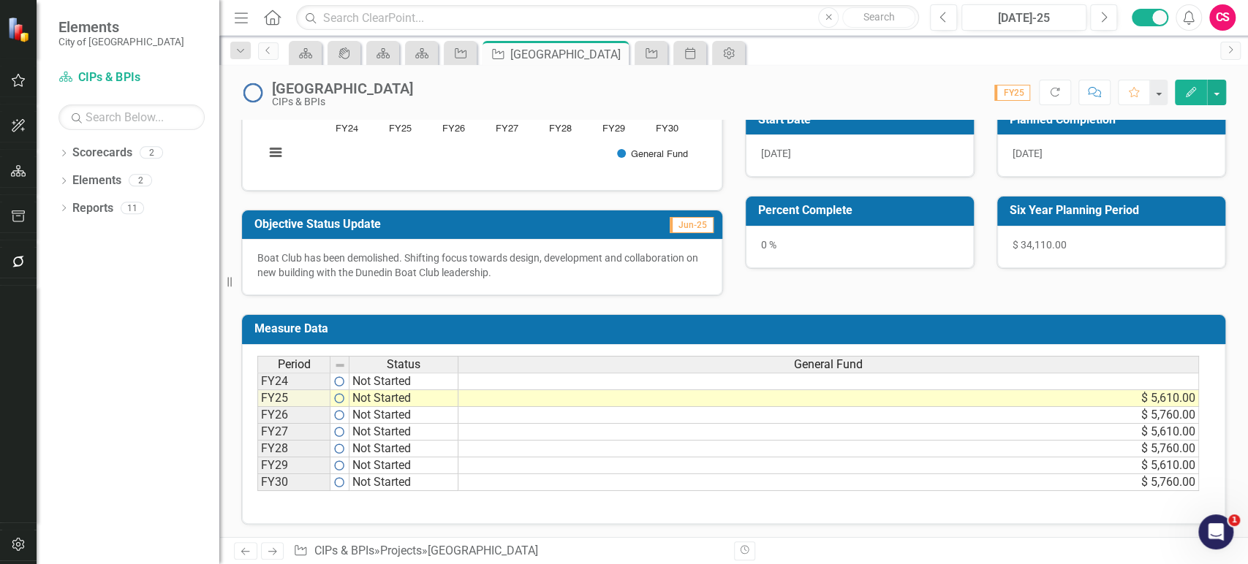
click at [1060, 377] on td at bounding box center [828, 382] width 740 height 18
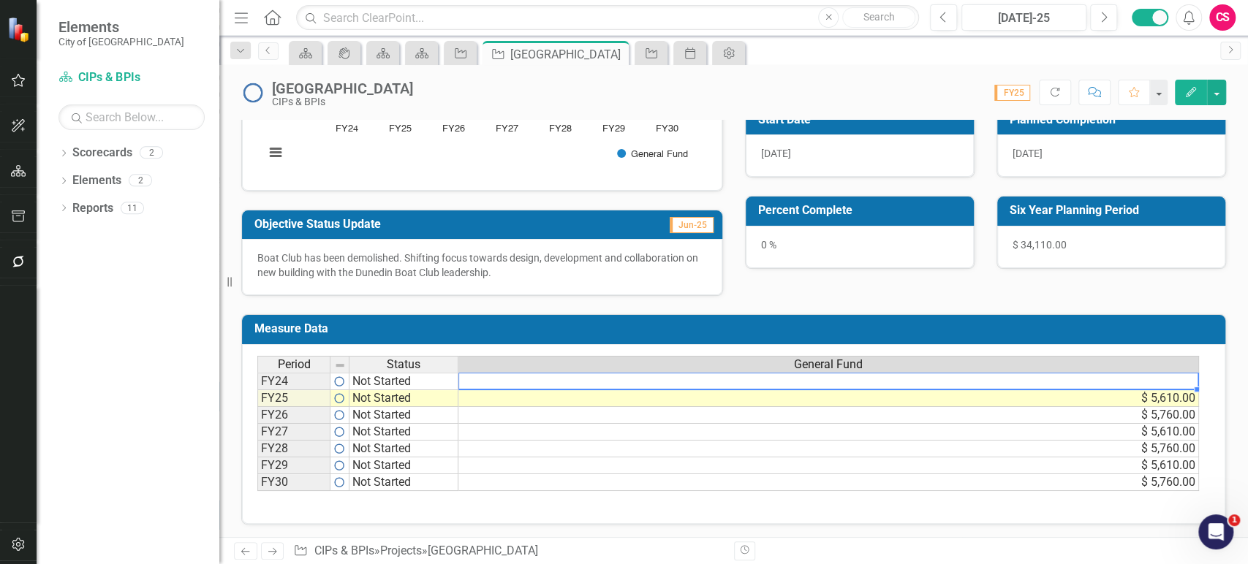
click at [1062, 384] on td at bounding box center [828, 382] width 740 height 18
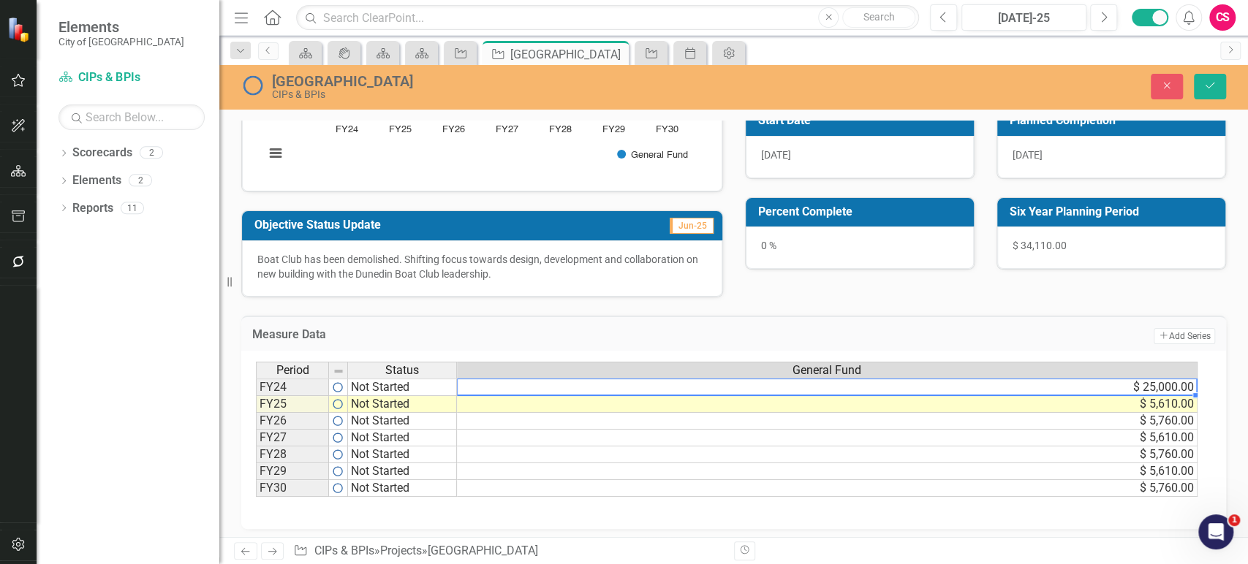
type textarea "25000"
click at [1112, 384] on td "$ 25,000.00" at bounding box center [828, 388] width 743 height 18
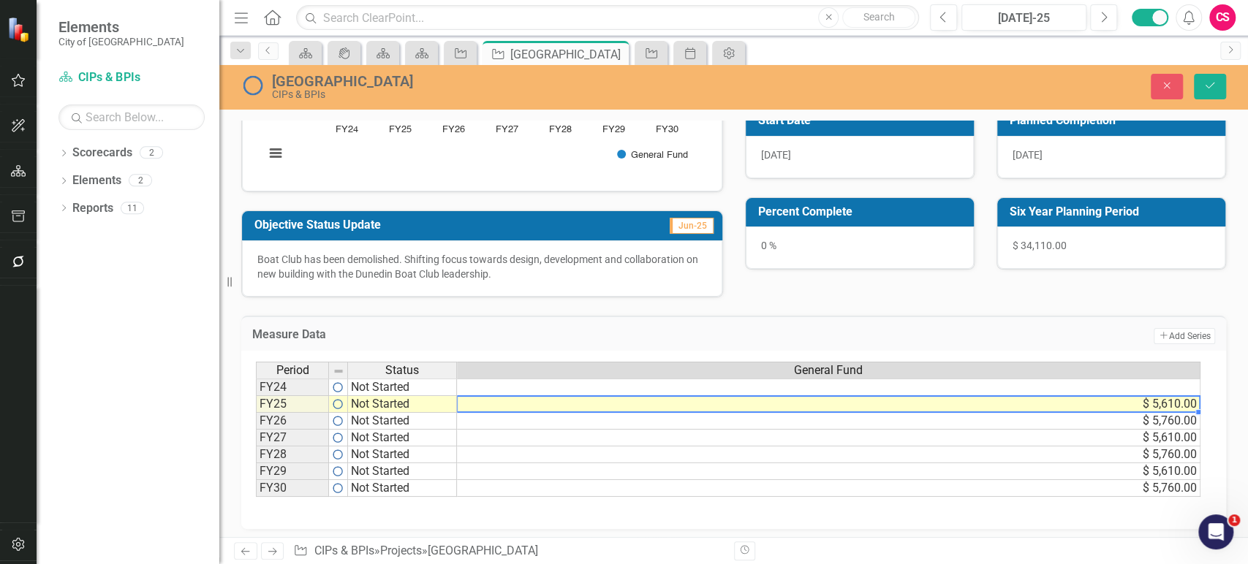
click at [1100, 401] on td "$ 5,610.00" at bounding box center [828, 404] width 743 height 17
type textarea "25000"
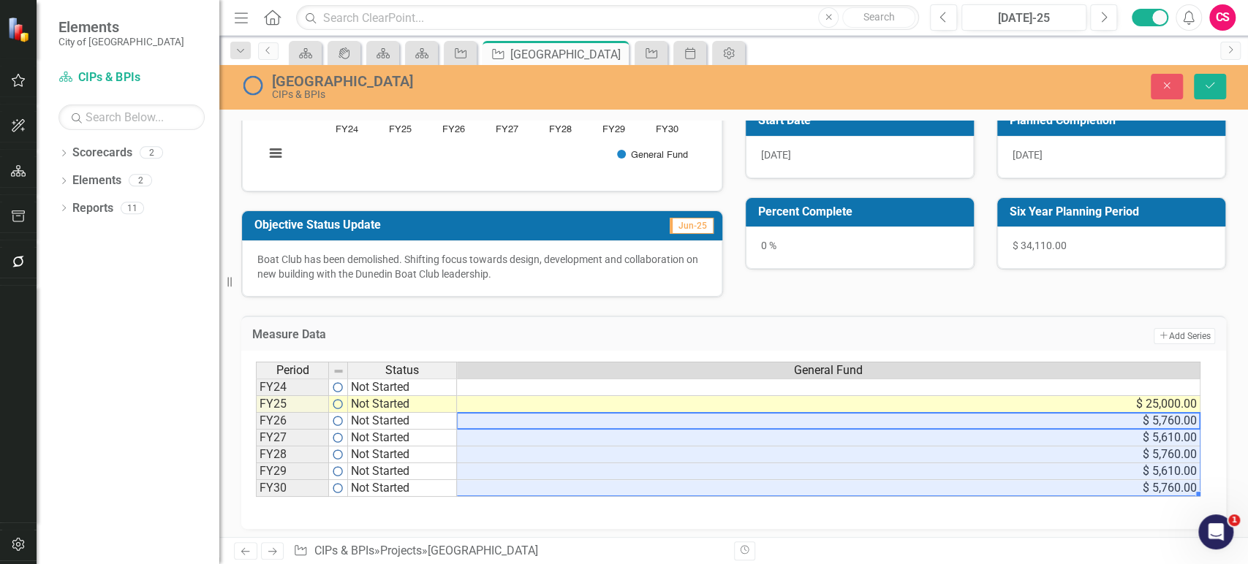
drag, startPoint x: 1124, startPoint y: 420, endPoint x: 1121, endPoint y: 494, distance: 74.6
click at [256, 494] on div "Period Status General Fund FY24 Not Started FY25 Not Started $ 25,000.00 FY26 N…" at bounding box center [256, 429] width 0 height 135
click at [1214, 88] on icon "Save" at bounding box center [1209, 85] width 13 height 10
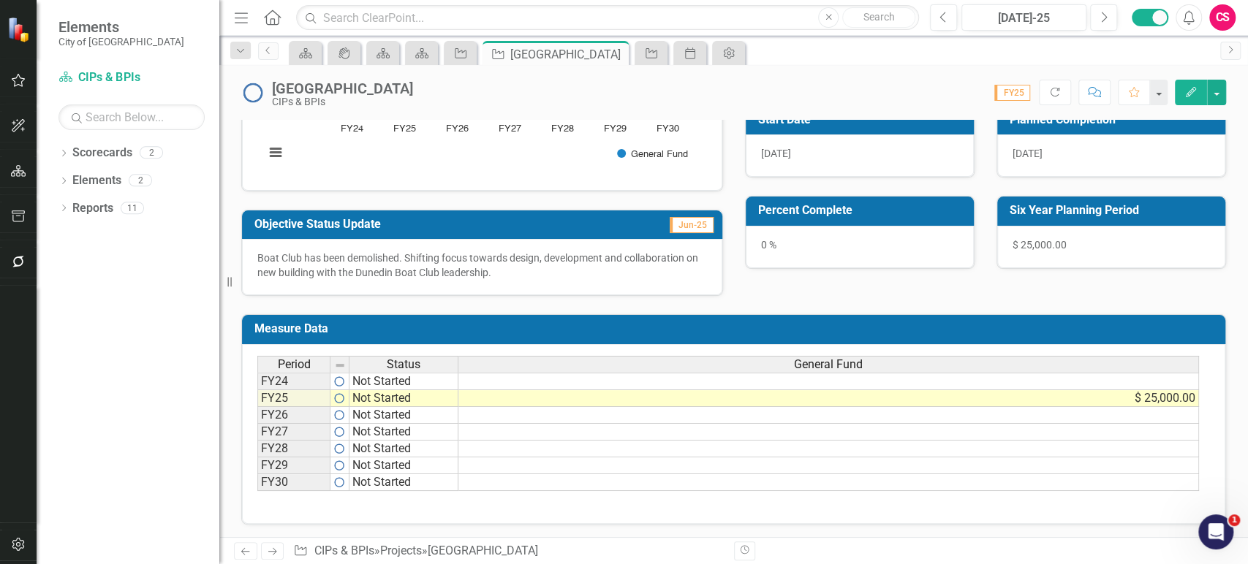
click at [1040, 340] on td "Measure Data" at bounding box center [735, 331] width 963 height 24
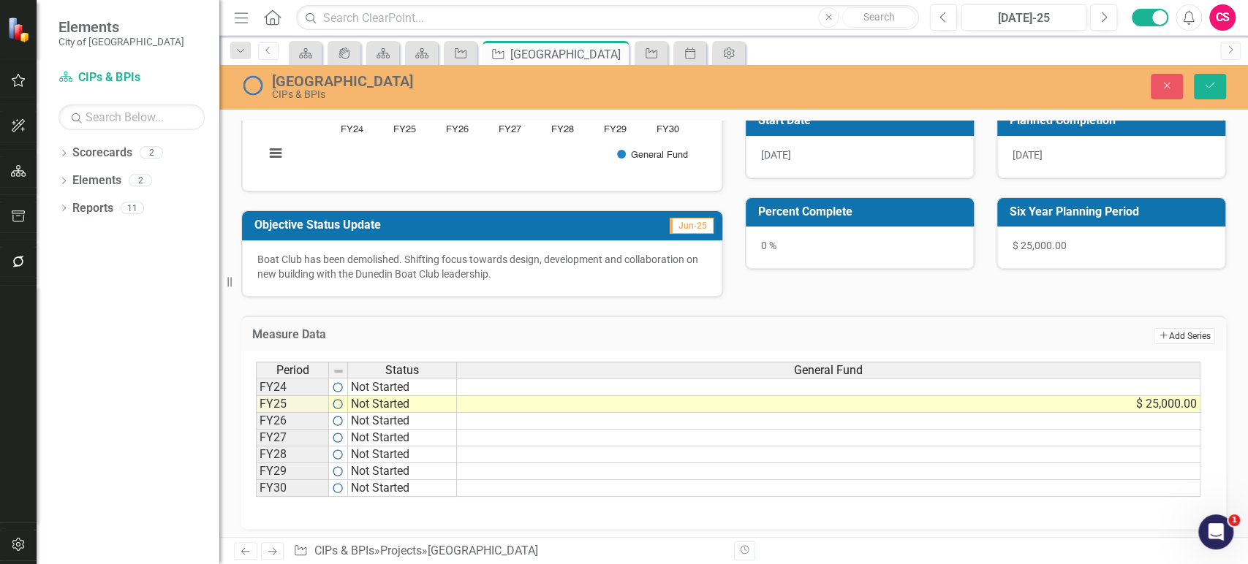
click at [1159, 332] on icon "button" at bounding box center [1162, 335] width 7 height 7
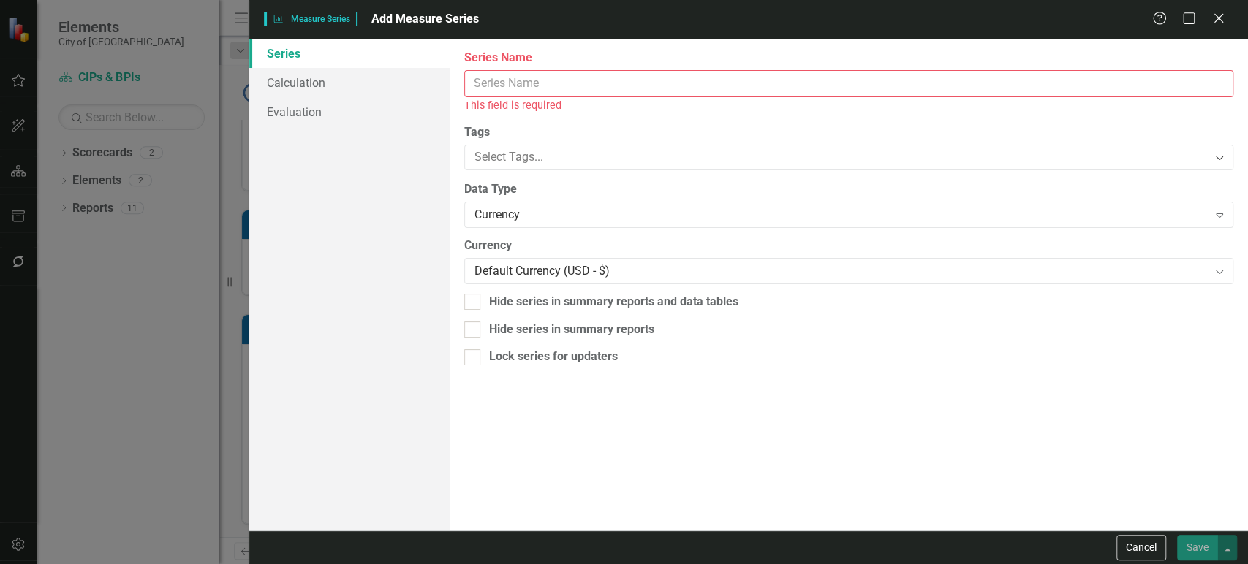
click at [507, 77] on input "Series Name" at bounding box center [848, 83] width 769 height 27
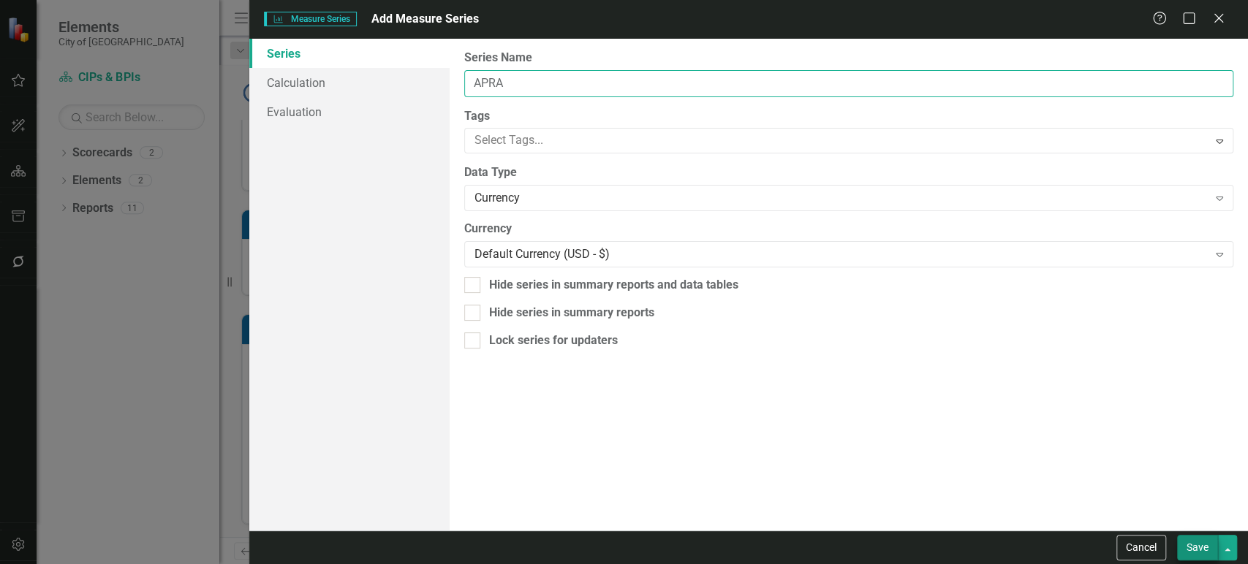
type input "APRA"
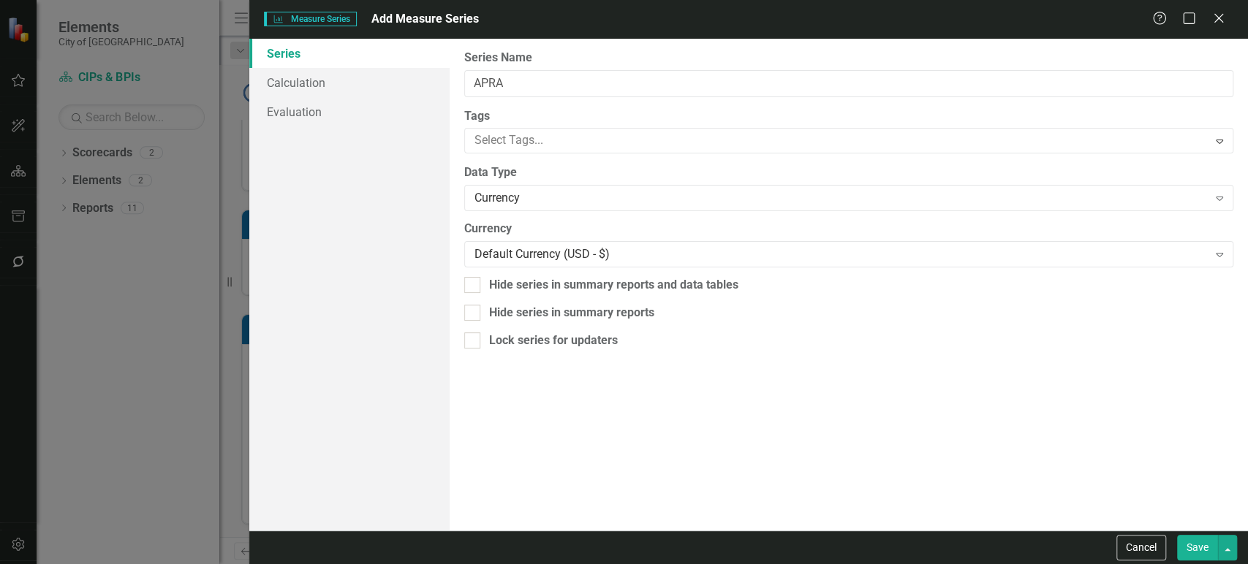
click at [1181, 554] on button "Save" at bounding box center [1197, 548] width 41 height 26
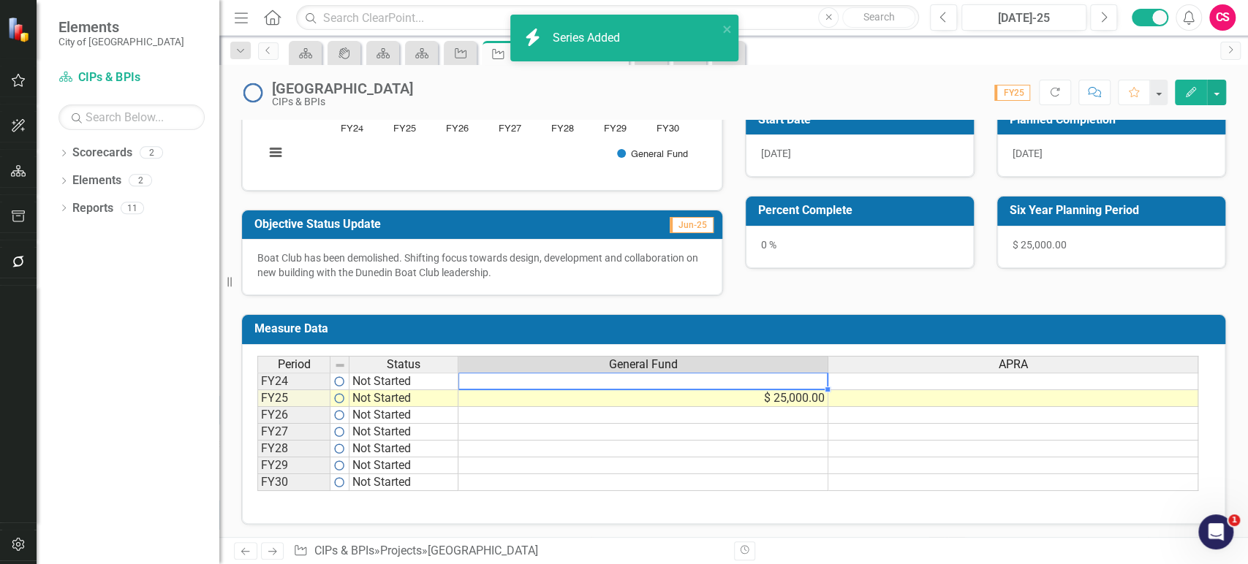
click at [257, 387] on div "Period Status General Fund APRA FY24 Not Started FY25 Not Started $ 25,000.00 F…" at bounding box center [257, 423] width 0 height 135
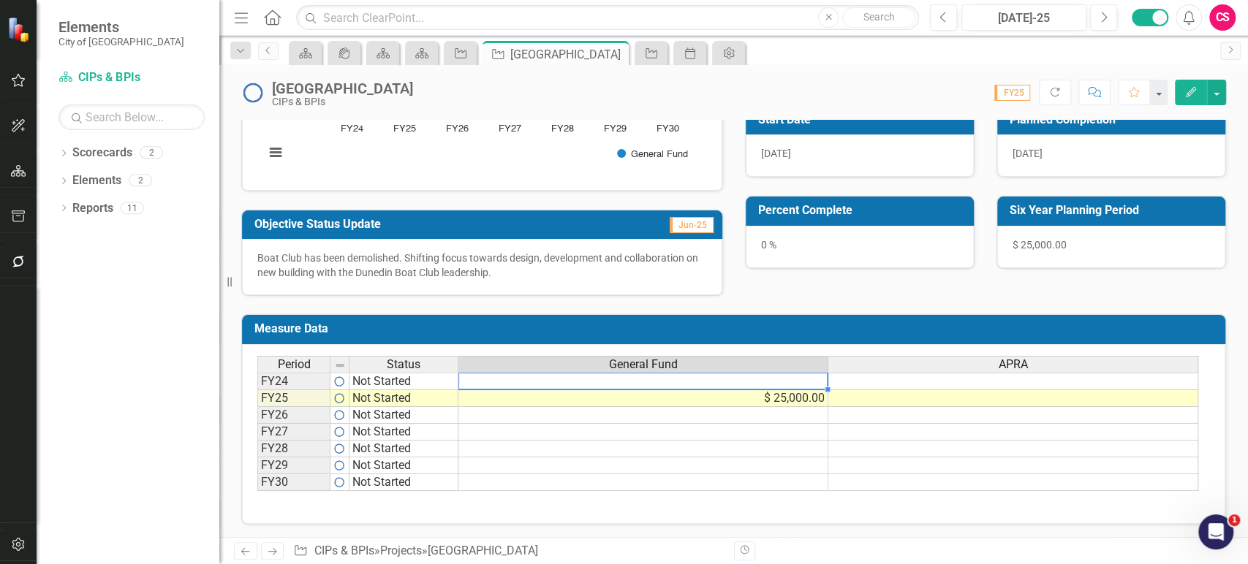
click at [786, 395] on td "$ 25,000.00" at bounding box center [643, 398] width 370 height 17
click at [832, 398] on td at bounding box center [1013, 398] width 370 height 17
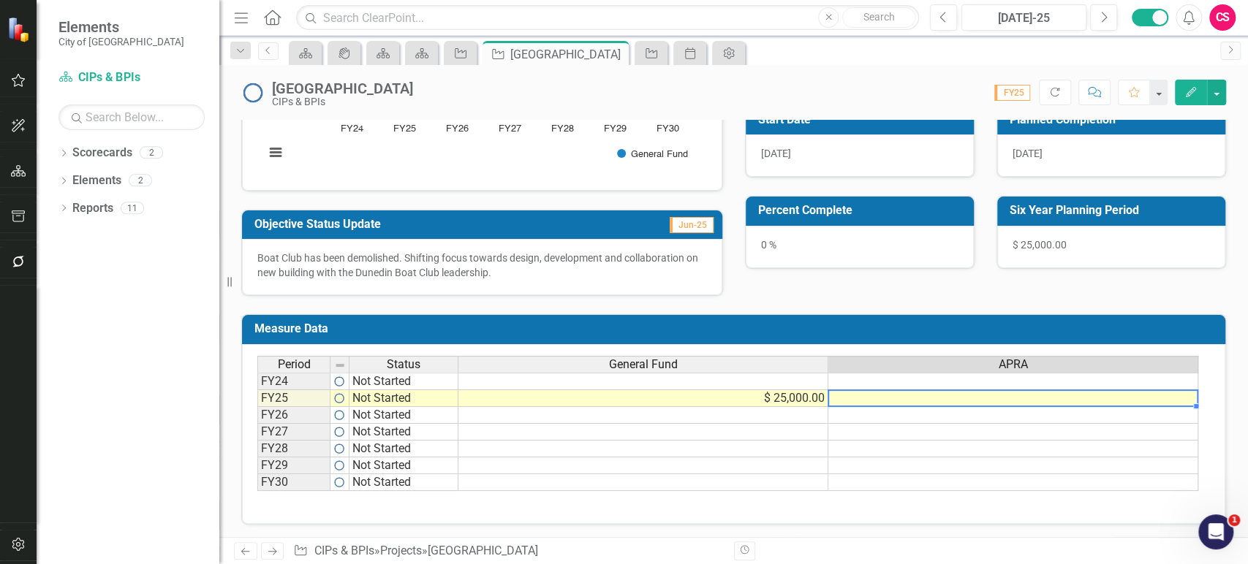
type textarea "25000"
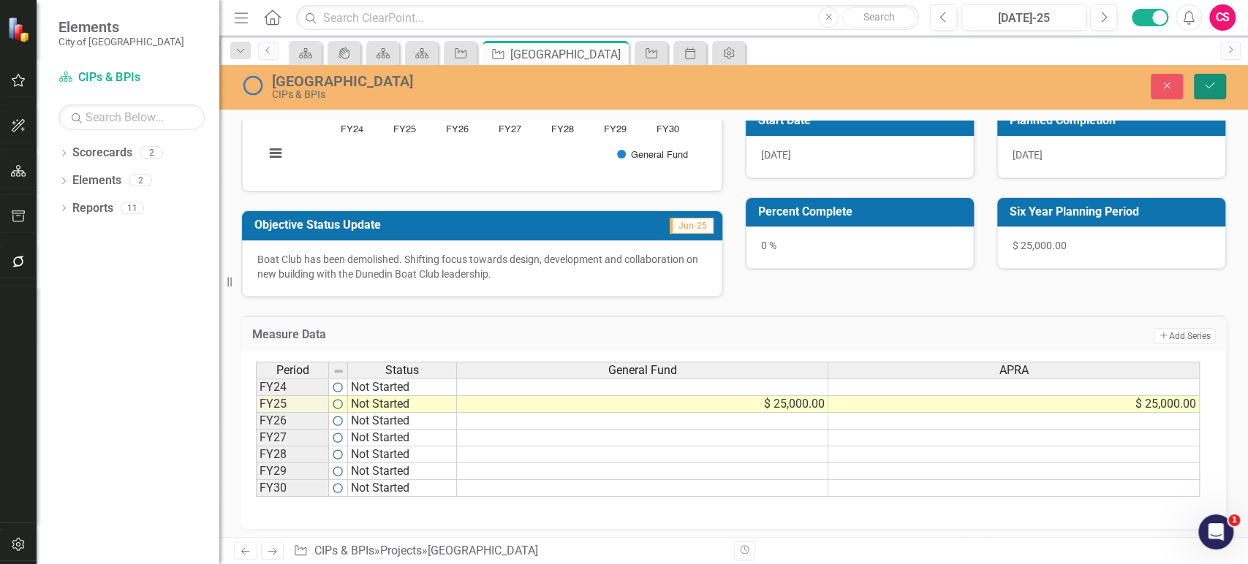
click at [1217, 95] on button "Save" at bounding box center [1209, 87] width 32 height 26
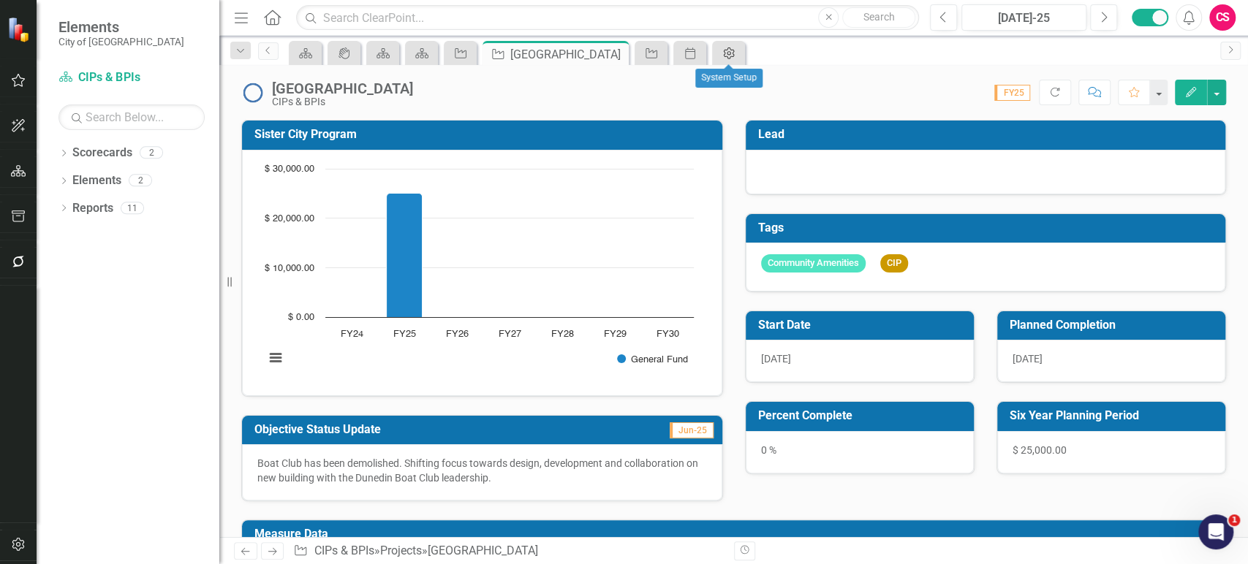
click at [721, 56] on icon "Admin Options" at bounding box center [728, 54] width 15 height 12
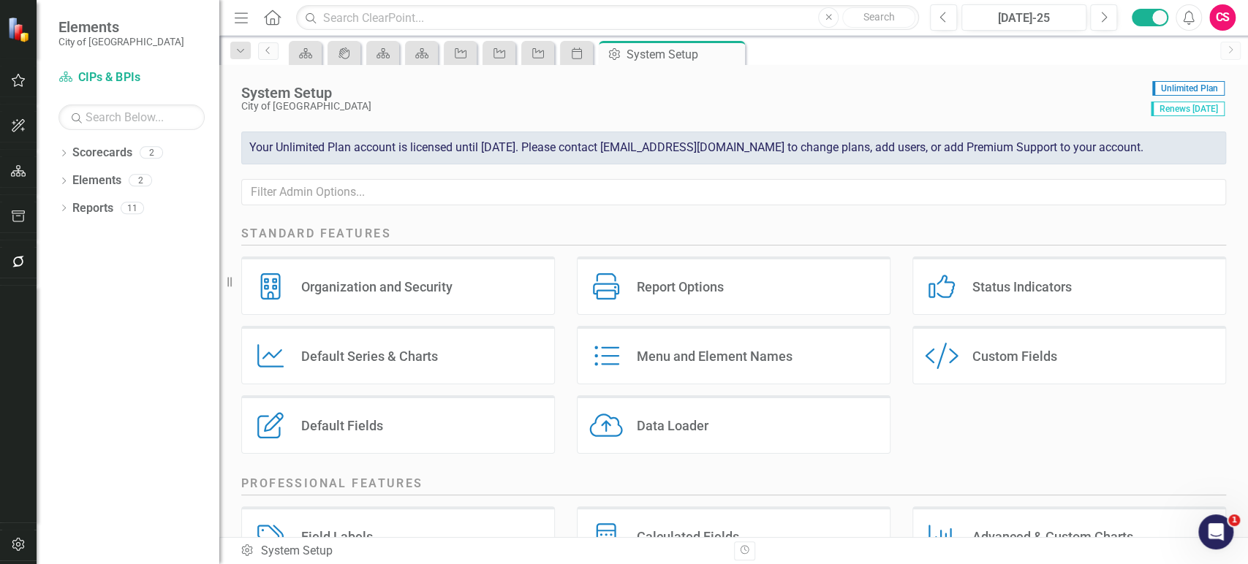
scroll to position [61, 0]
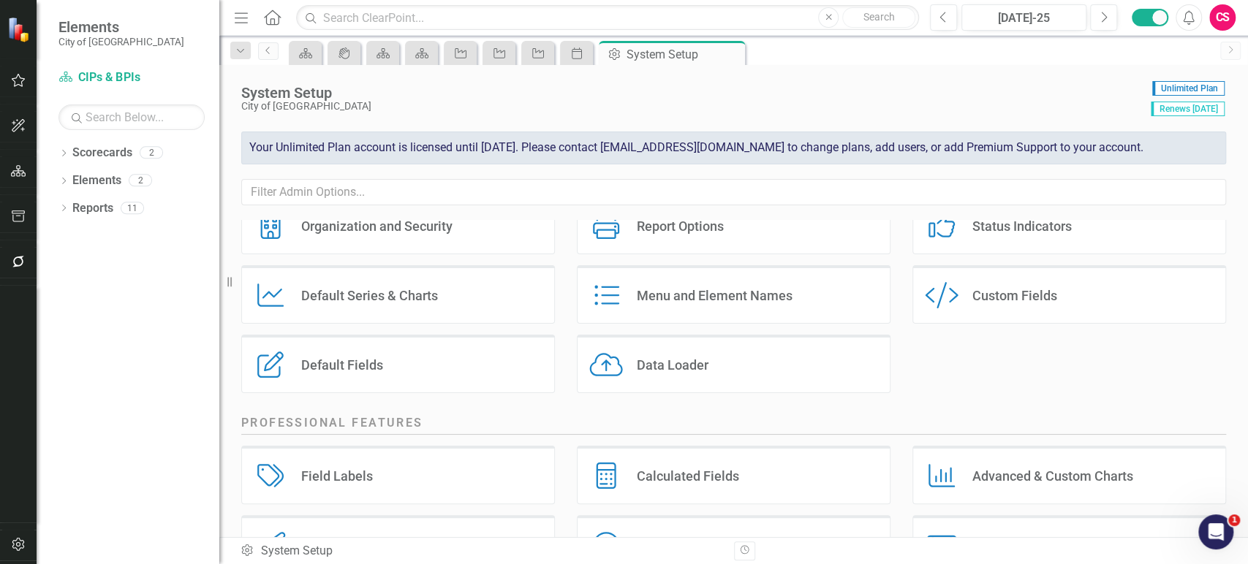
click at [659, 468] on div "Calculated Fields" at bounding box center [688, 476] width 102 height 17
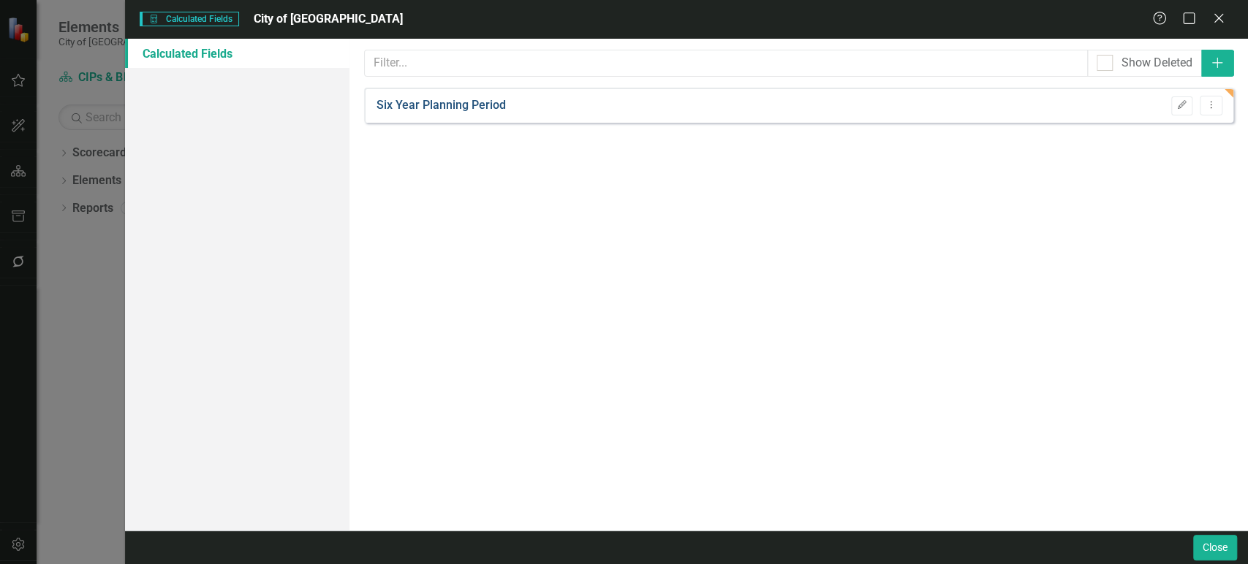
click at [440, 99] on link "Six Year Planning Period" at bounding box center [440, 105] width 129 height 17
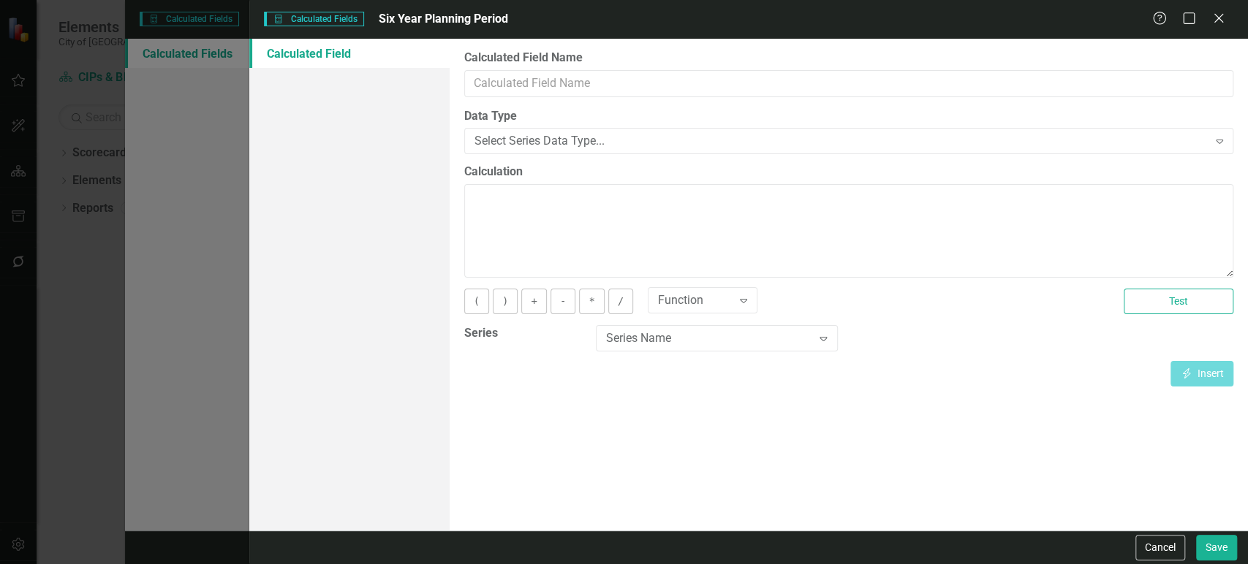
type input "Six Year Planning Period"
type textarea "COALESCE([General Fund][Jun-24] ,0)+COALESCE([General Fund][Jun-25] ,0)+COALESC…"
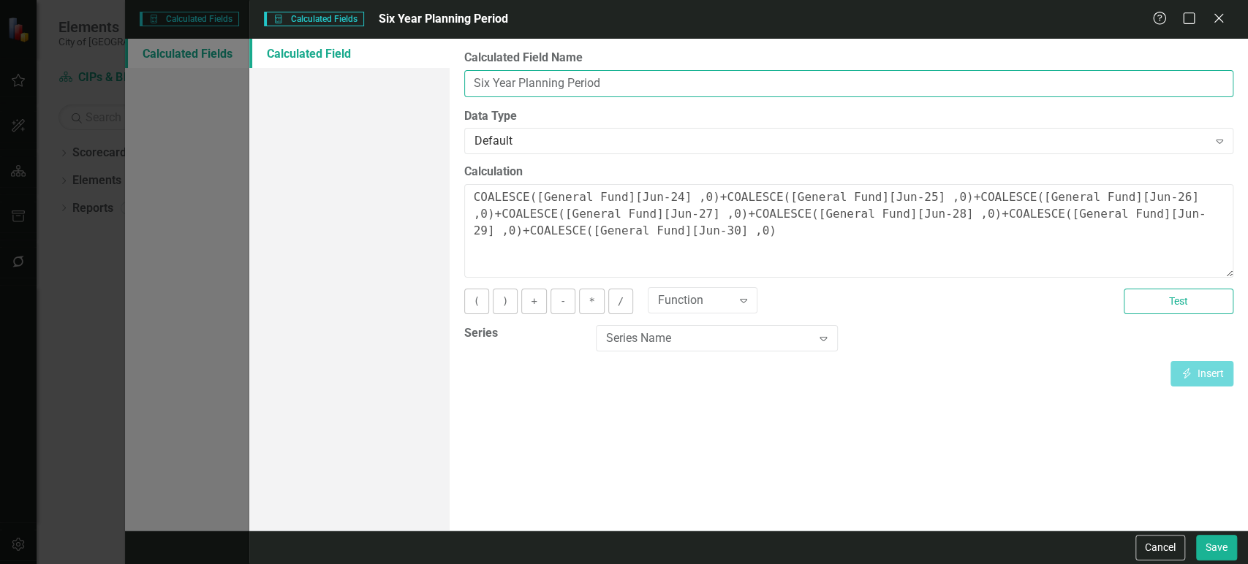
click at [478, 88] on input "Six Year Planning Period" at bounding box center [848, 83] width 769 height 27
type input "General Fund - Six Year Planning Period"
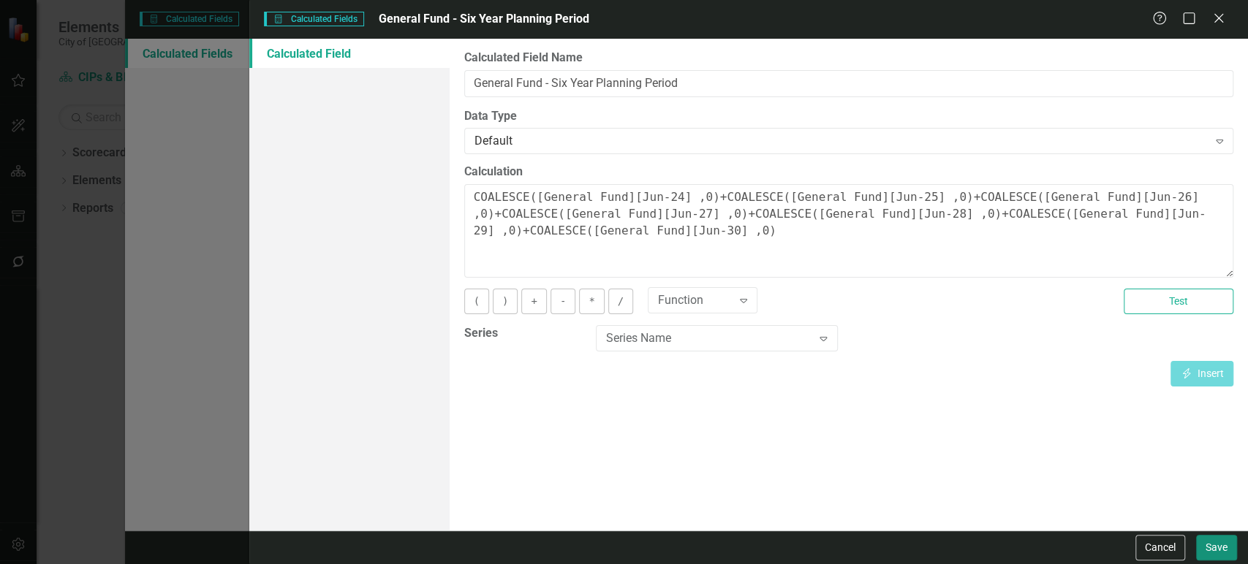
click at [1212, 544] on button "Save" at bounding box center [1216, 548] width 41 height 26
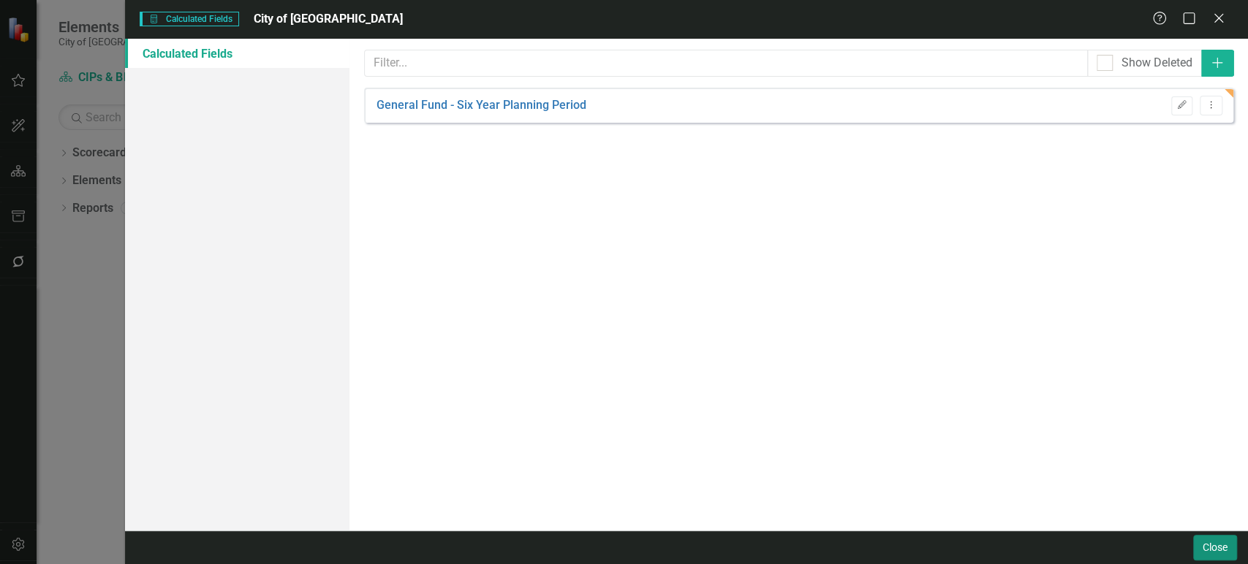
click at [1199, 549] on button "Close" at bounding box center [1215, 548] width 44 height 26
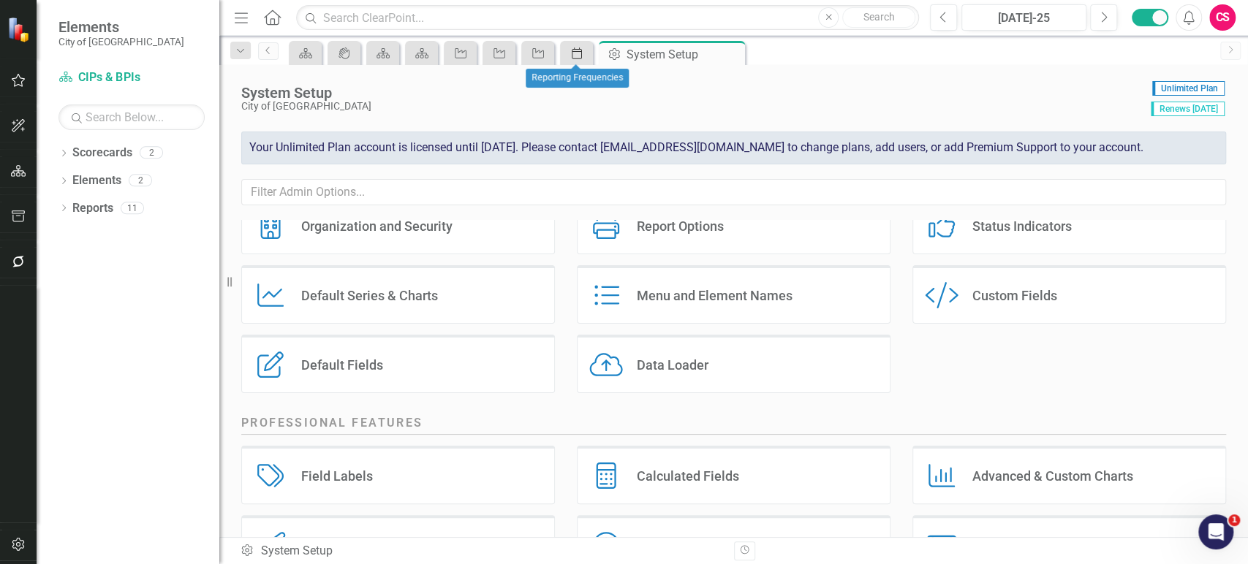
click at [571, 56] on icon "Period" at bounding box center [576, 54] width 15 height 12
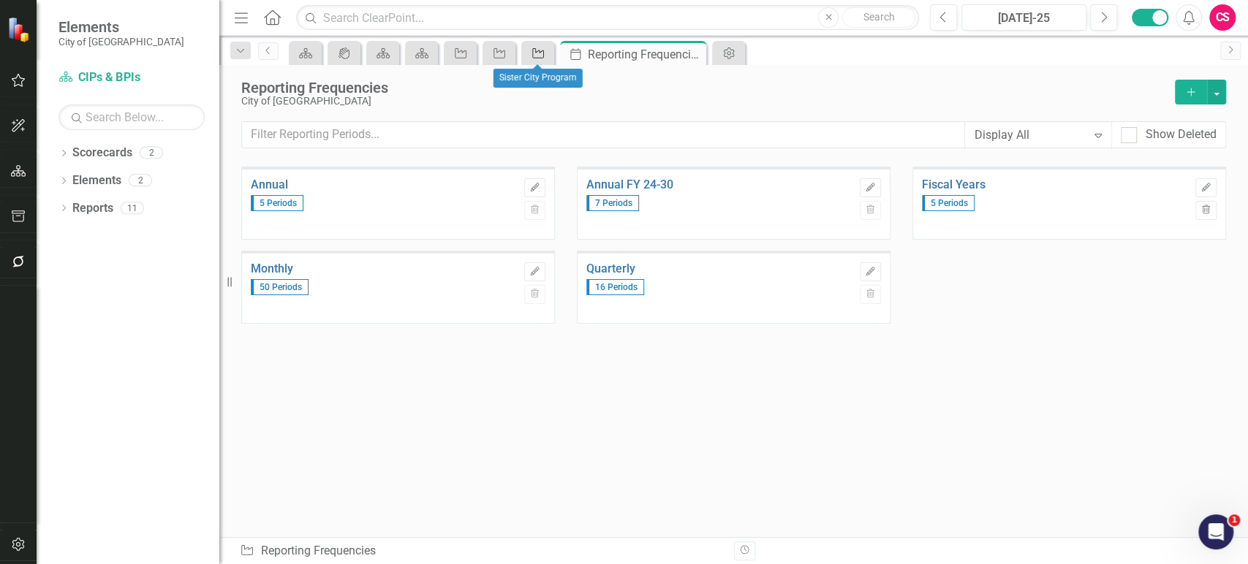
click at [542, 51] on icon "Project" at bounding box center [538, 54] width 15 height 12
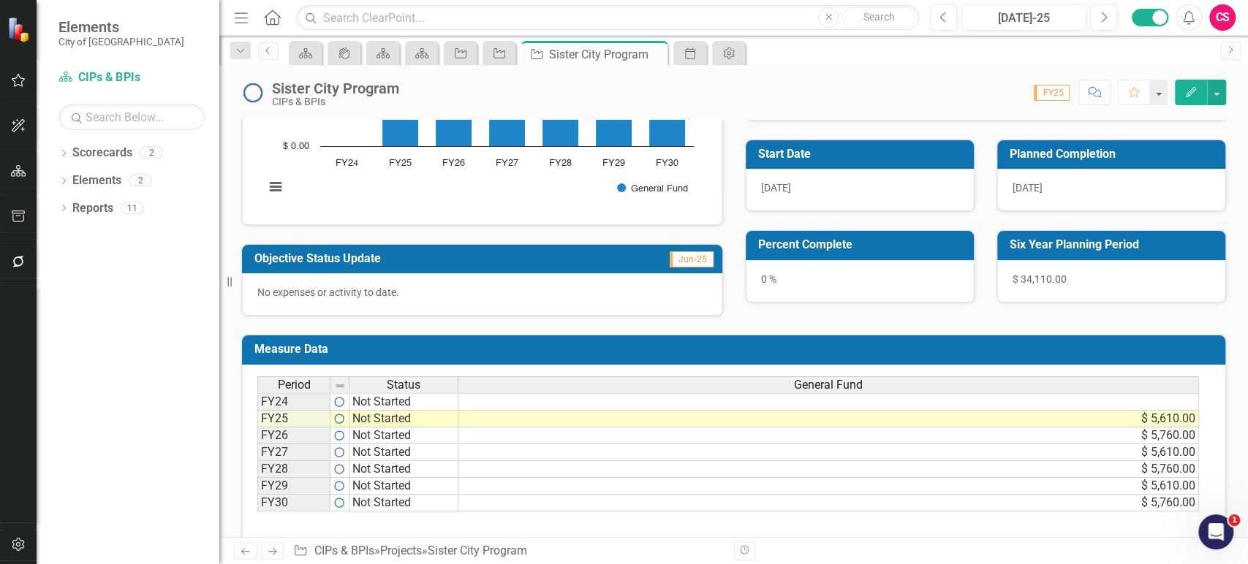
scroll to position [191, 0]
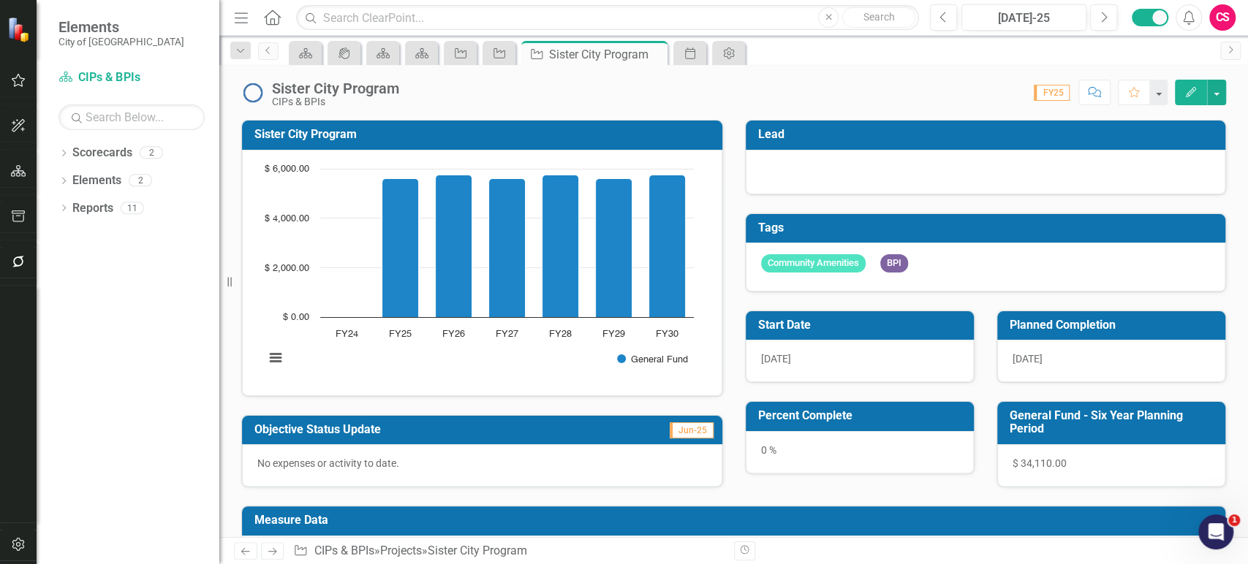
click at [279, 554] on link "Next" at bounding box center [272, 551] width 23 height 18
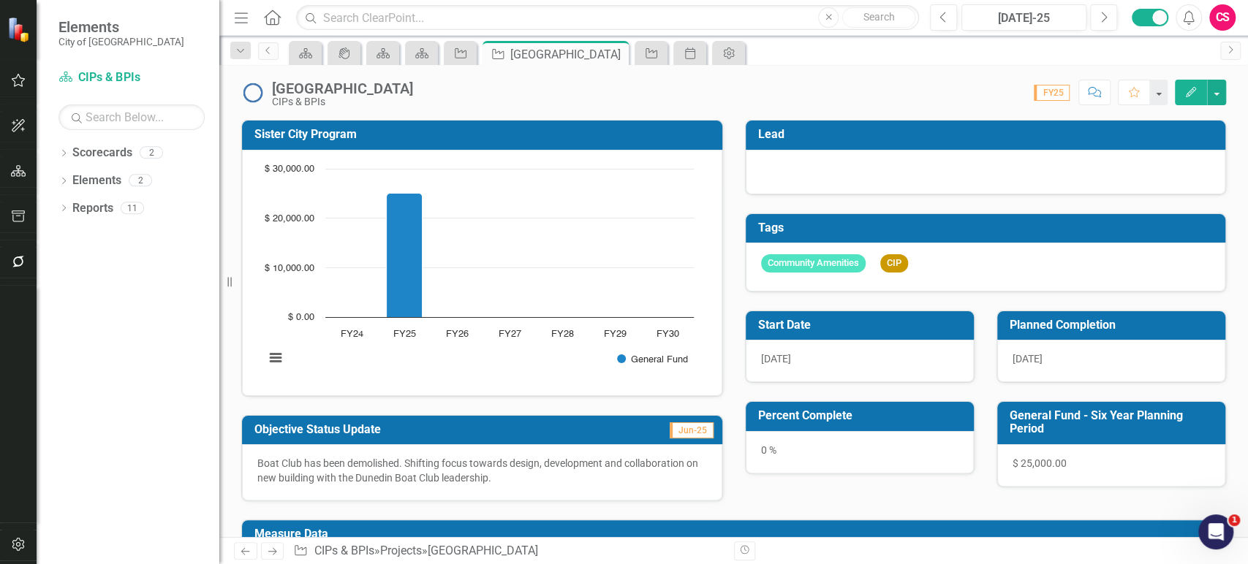
click at [442, 361] on rect "Interactive chart" at bounding box center [479, 271] width 444 height 219
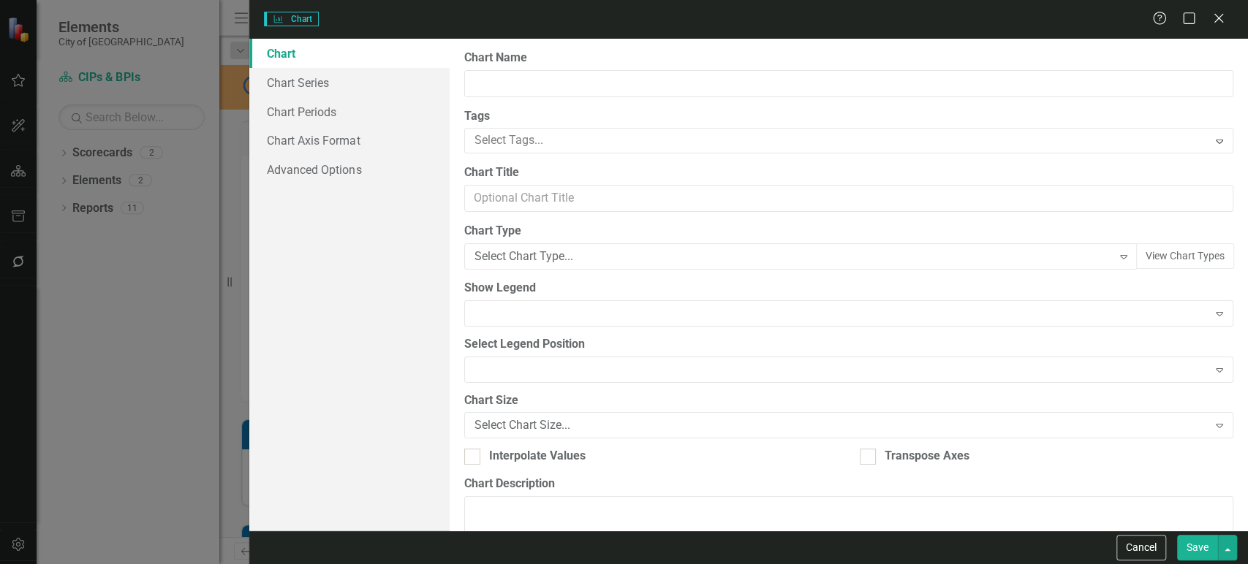
type input "Sister City Program"
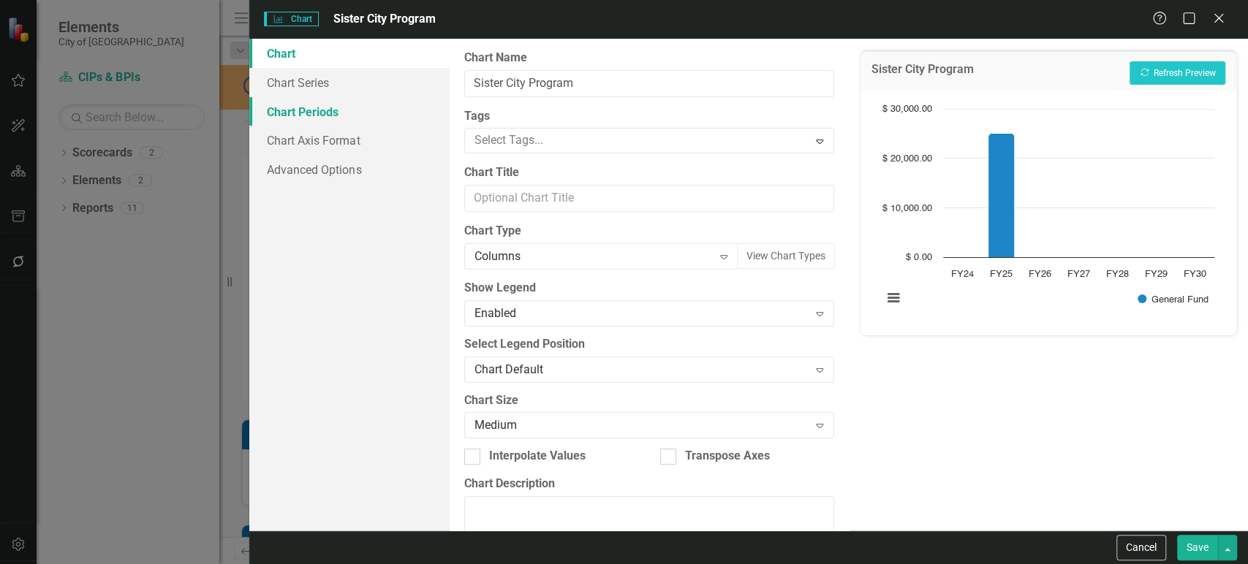
click at [310, 121] on link "Chart Periods" at bounding box center [349, 111] width 200 height 29
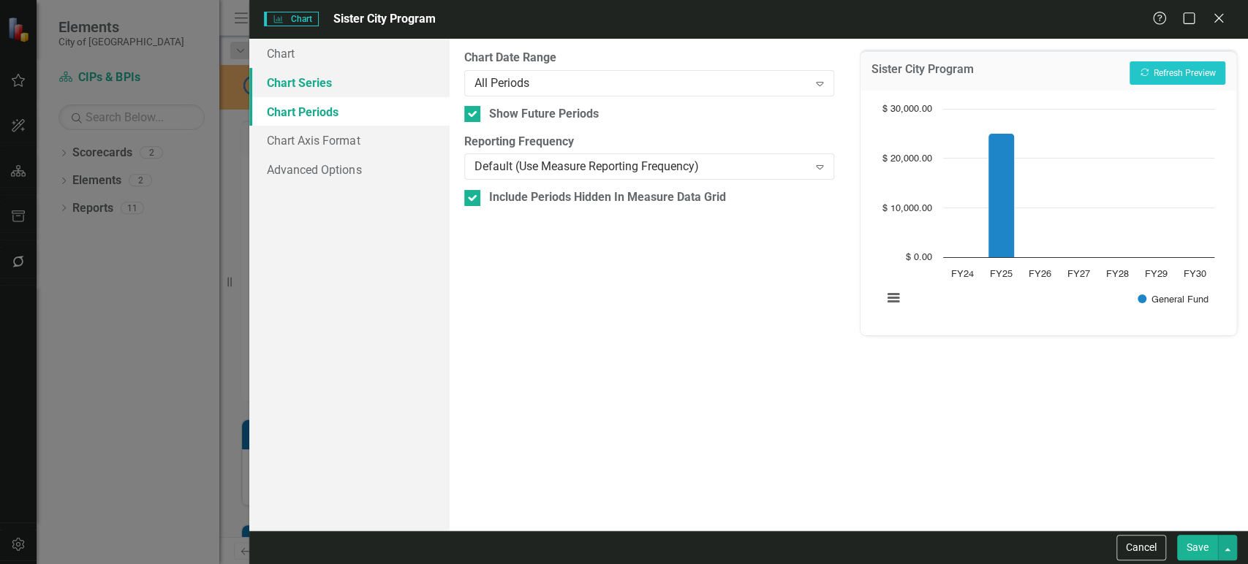
click at [286, 93] on link "Chart Series" at bounding box center [349, 82] width 200 height 29
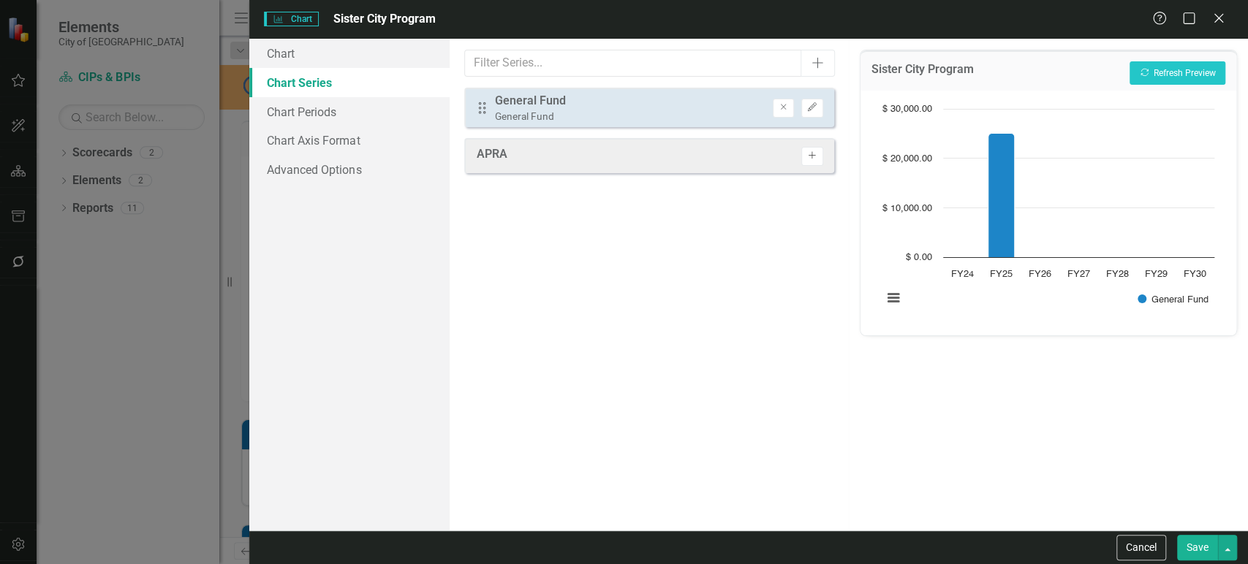
click at [804, 156] on button "Activate" at bounding box center [811, 156] width 21 height 19
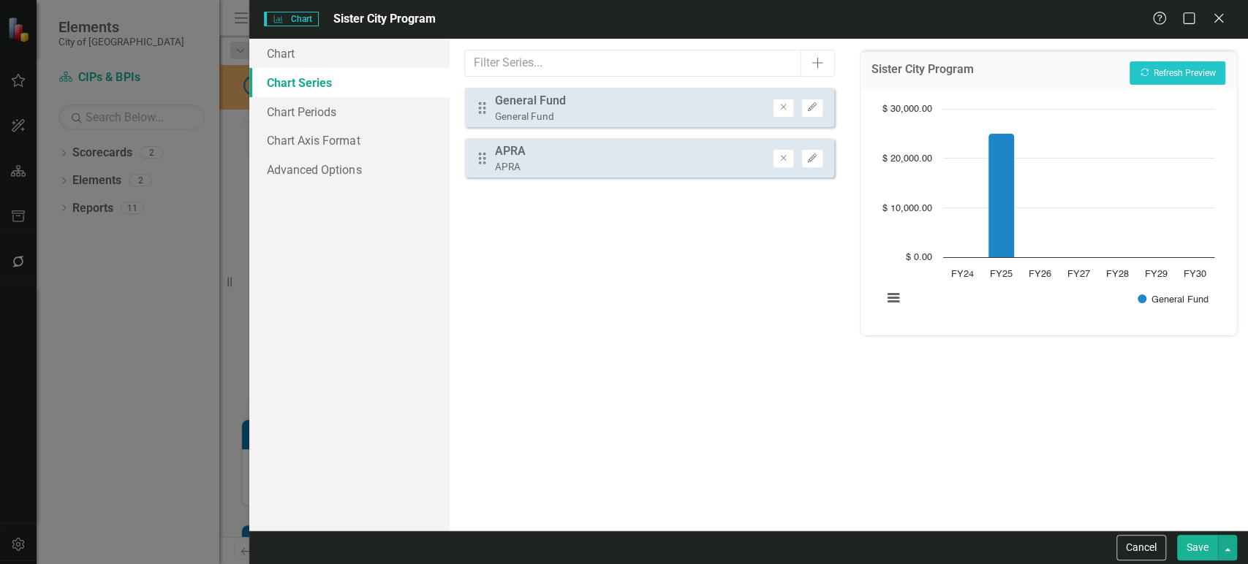
click at [1204, 555] on button "Save" at bounding box center [1197, 548] width 41 height 26
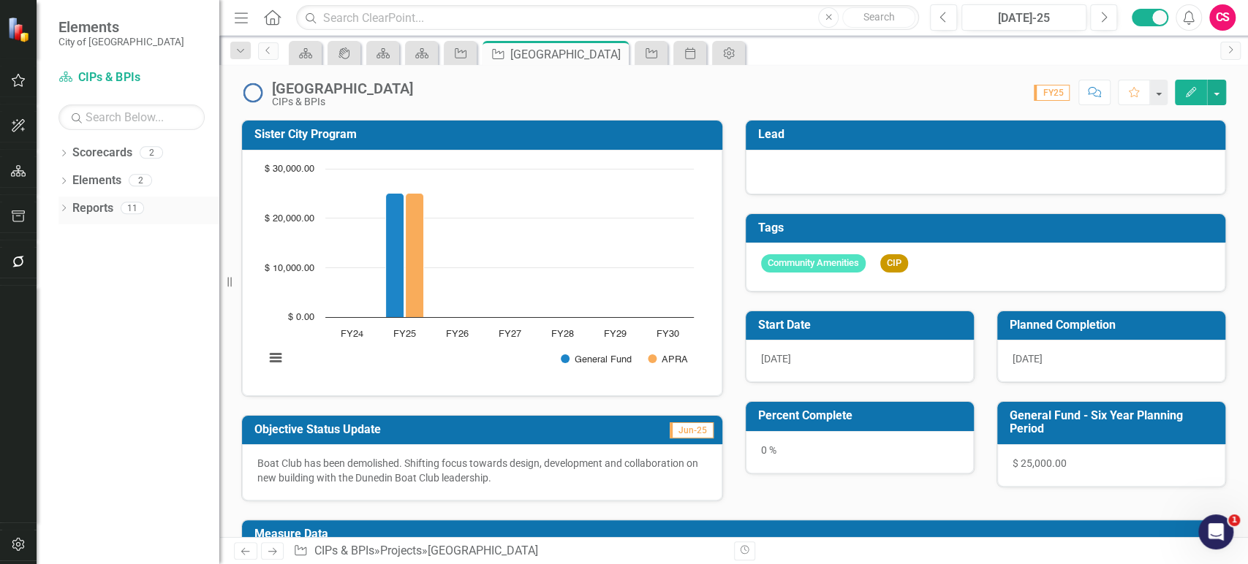
click at [86, 207] on link "Reports" at bounding box center [92, 208] width 41 height 17
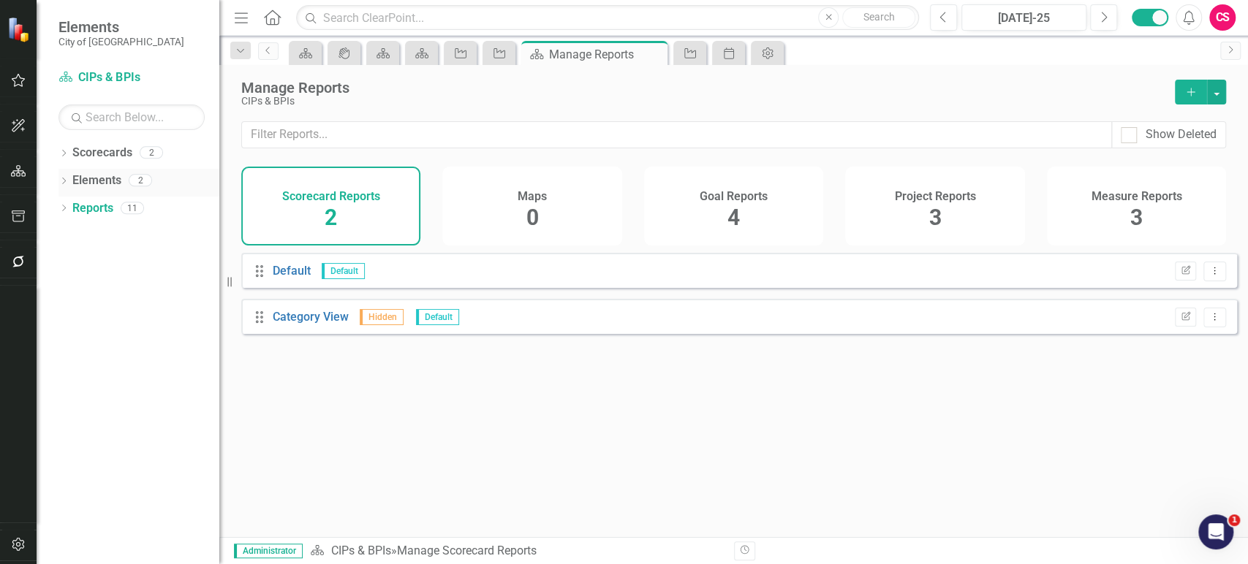
click at [102, 177] on link "Elements" at bounding box center [96, 180] width 49 height 17
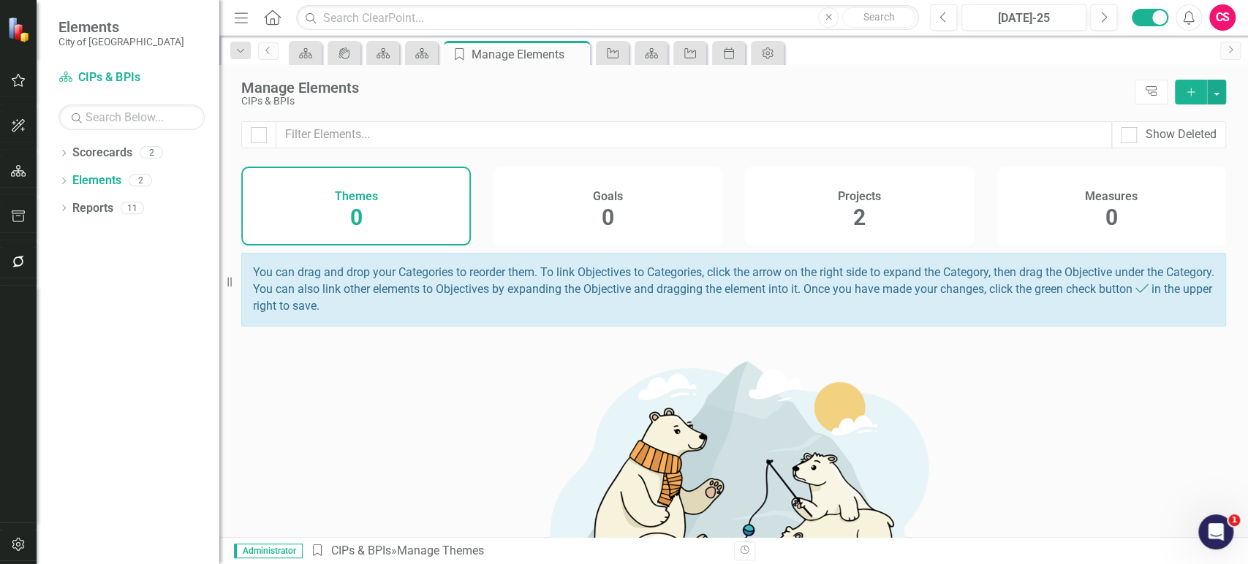
click at [935, 219] on div "Projects 2" at bounding box center [859, 206] width 229 height 79
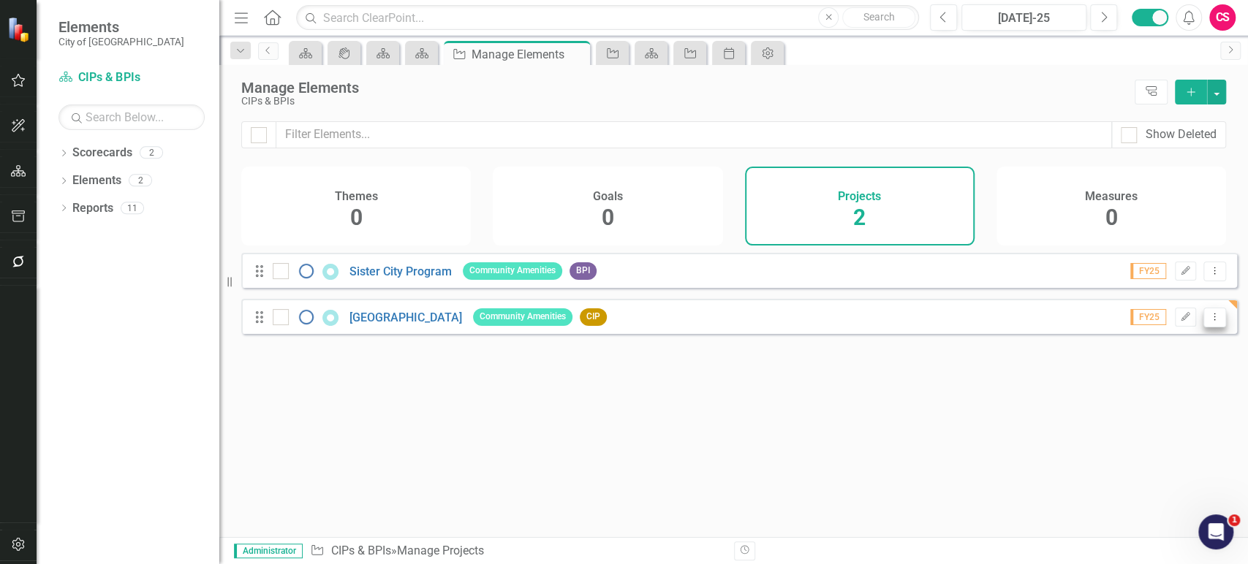
click at [1208, 322] on icon "Dropdown Menu" at bounding box center [1214, 317] width 12 height 10
click at [1155, 401] on link "Copy Duplicate Project" at bounding box center [1153, 405] width 123 height 27
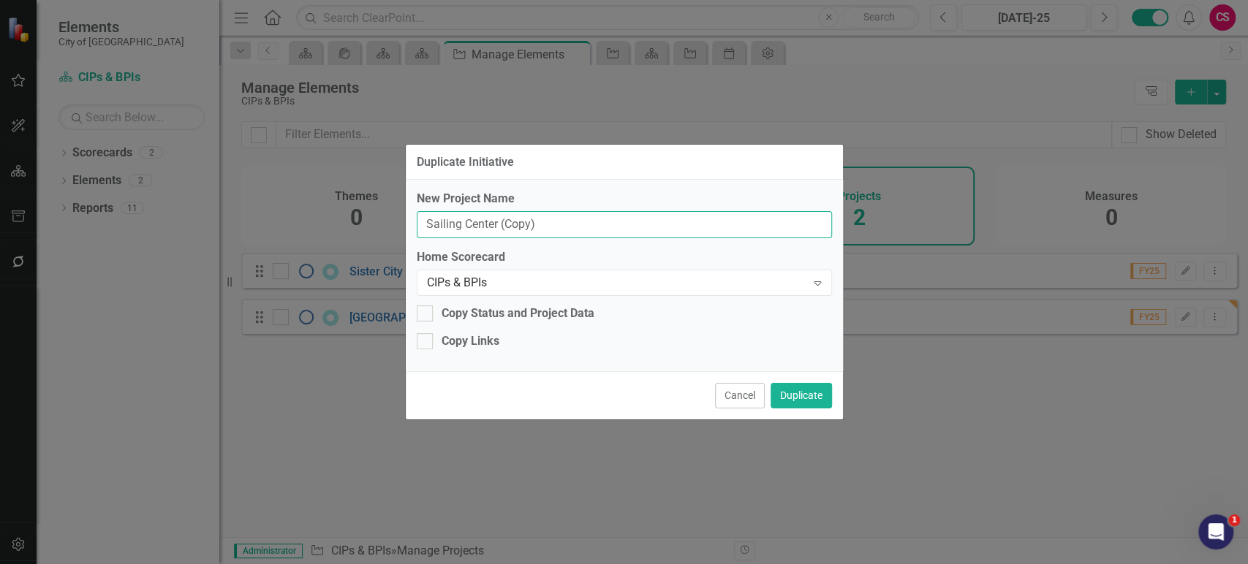
click at [497, 230] on input "Sailing Center (Copy)" at bounding box center [624, 224] width 415 height 27
paste input "City of Dunedin Departmental Education and Exploration Program"
type input "City of Dunedin Departmental Education and Exploration Program"
click at [481, 319] on div "Copy Status and Project Data" at bounding box center [517, 313] width 153 height 17
click at [426, 315] on input "Copy Status and Project Data" at bounding box center [422, 310] width 10 height 10
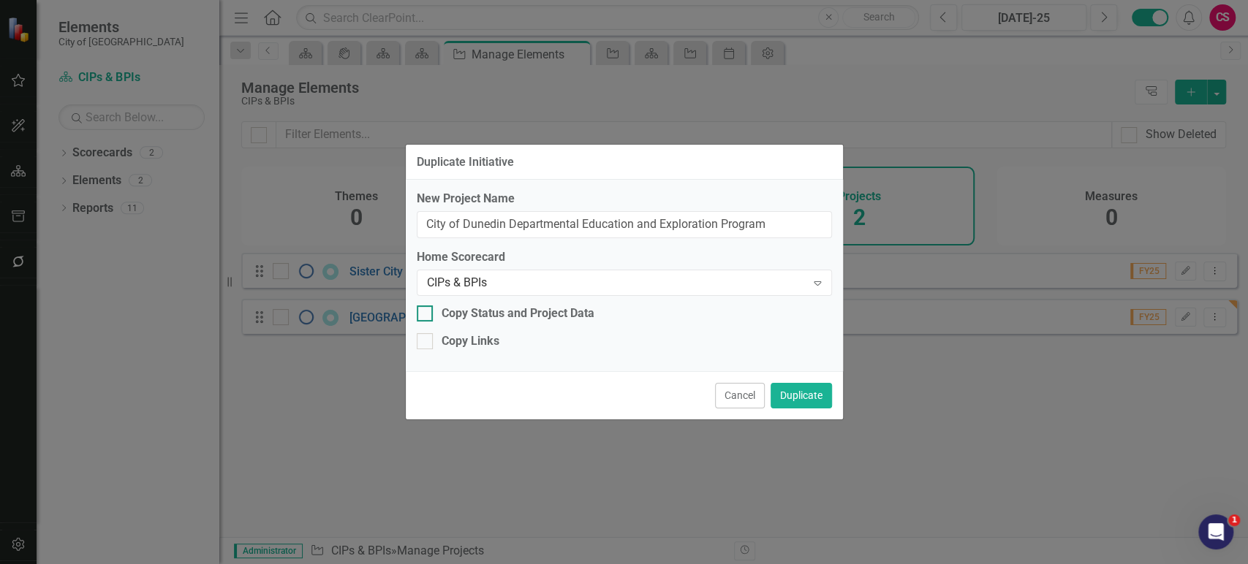
checkbox input "true"
click at [821, 396] on button "Duplicate" at bounding box center [800, 396] width 61 height 26
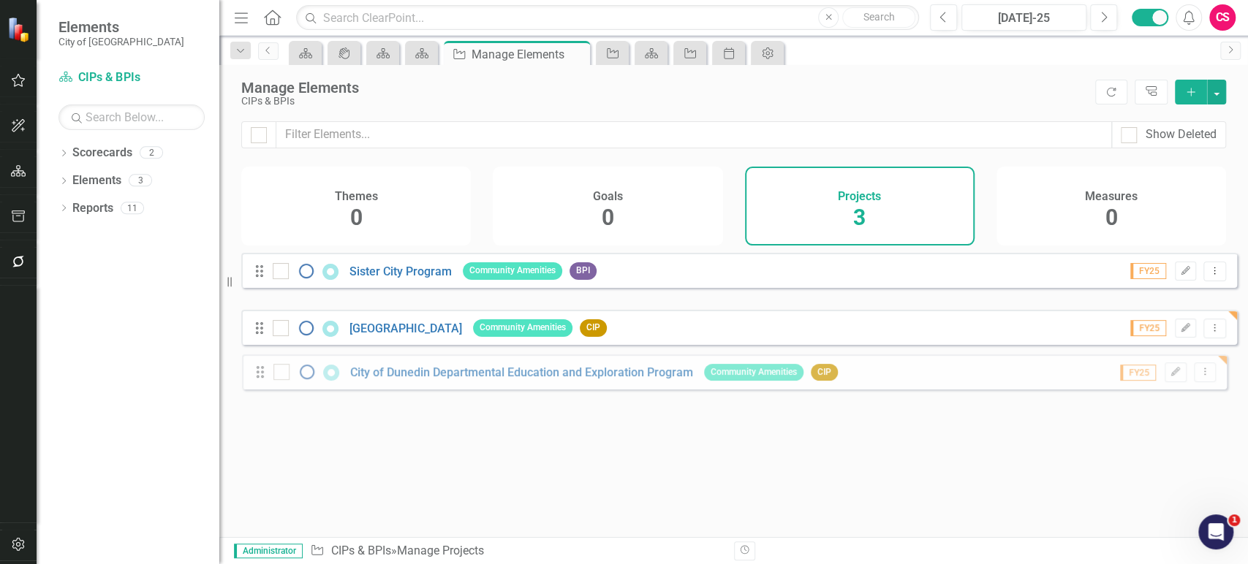
drag, startPoint x: 261, startPoint y: 350, endPoint x: 262, endPoint y: 371, distance: 20.5
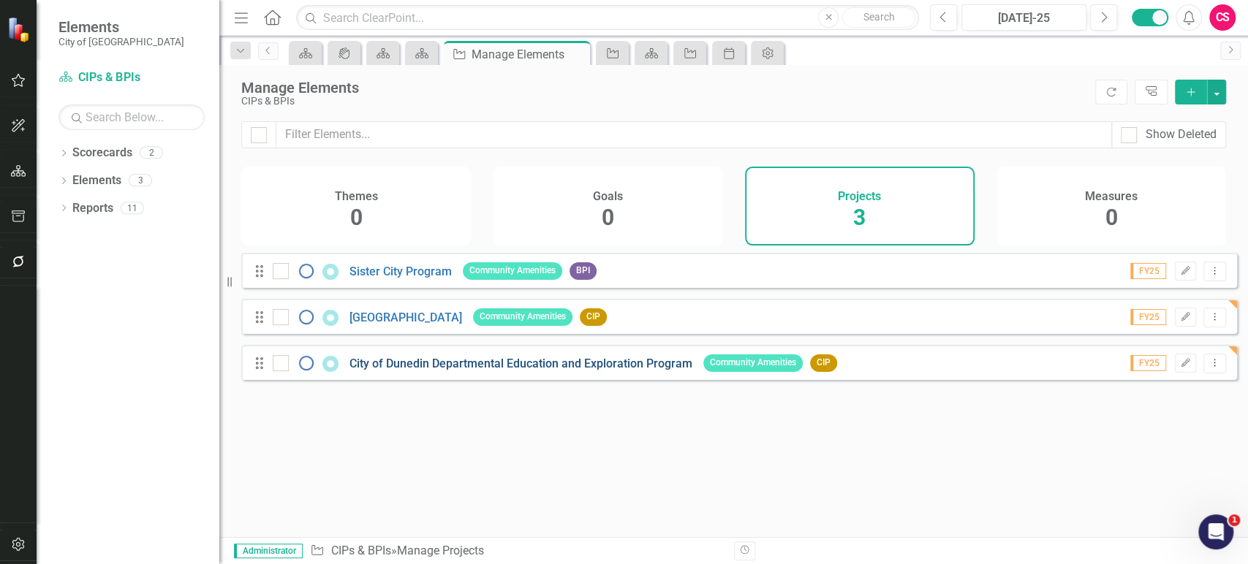
click at [377, 371] on link "City of Dunedin Departmental Education and Exploration Program" at bounding box center [520, 364] width 343 height 14
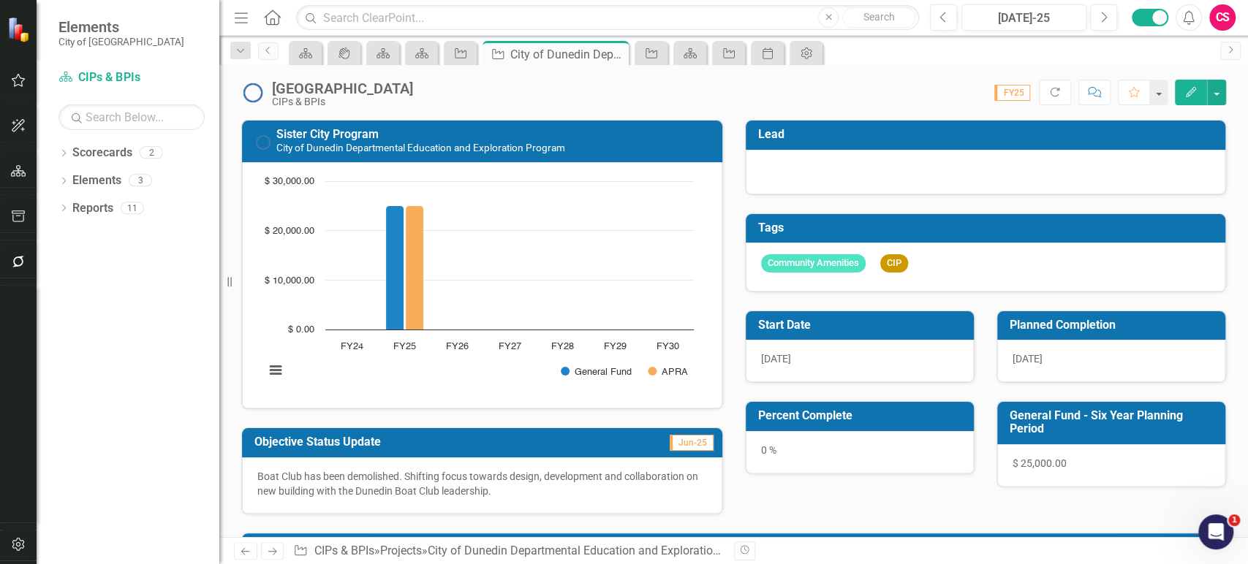
click at [812, 281] on div "Community Amenities CIP" at bounding box center [985, 267] width 480 height 49
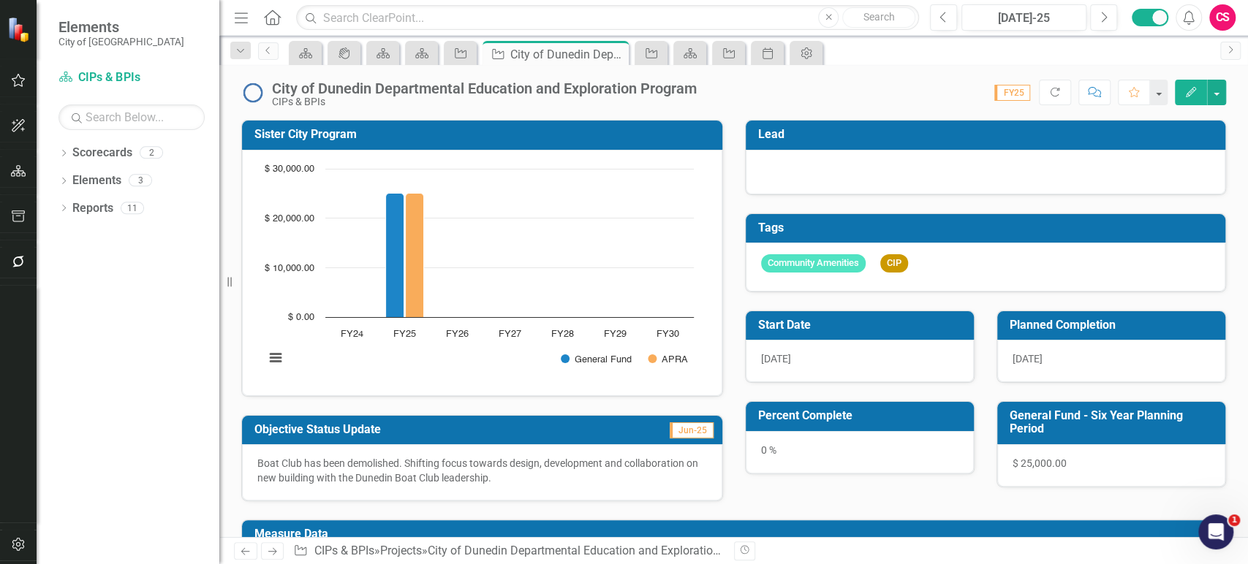
click at [812, 281] on div "Community Amenities CIP" at bounding box center [985, 267] width 480 height 49
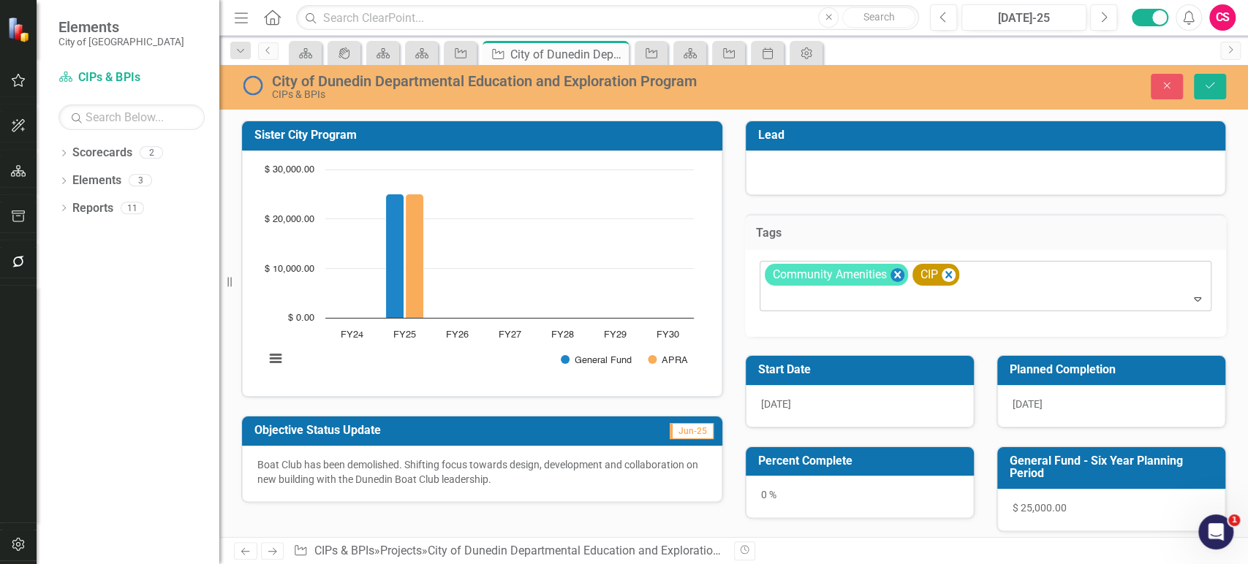
click at [891, 278] on icon "Remove [object Object]" at bounding box center [896, 275] width 14 height 18
type input "goo"
drag, startPoint x: 1204, startPoint y: 92, endPoint x: 1177, endPoint y: 93, distance: 26.3
click at [1204, 93] on button "Save" at bounding box center [1209, 87] width 32 height 26
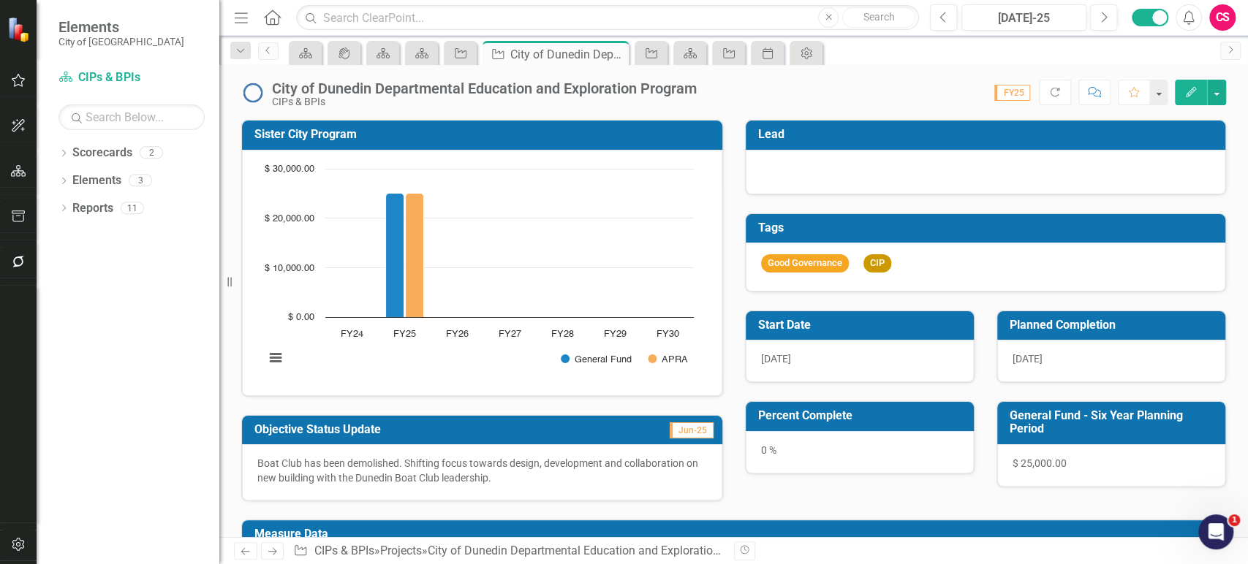
click at [534, 431] on h3 "Objective Status Update" at bounding box center [423, 429] width 338 height 13
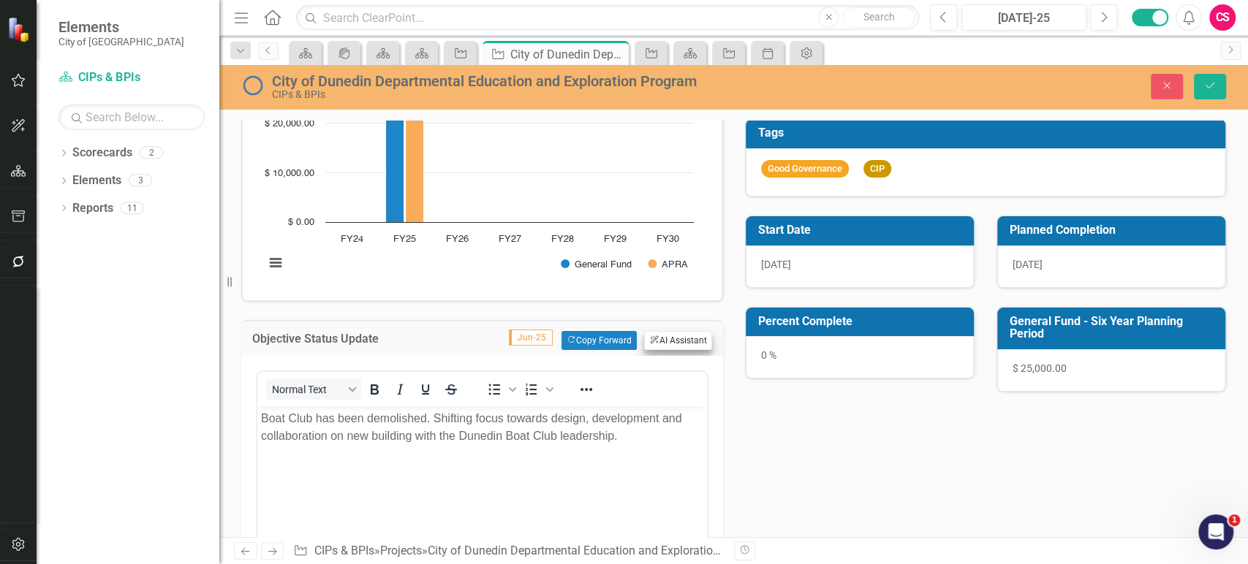
scroll to position [105, 0]
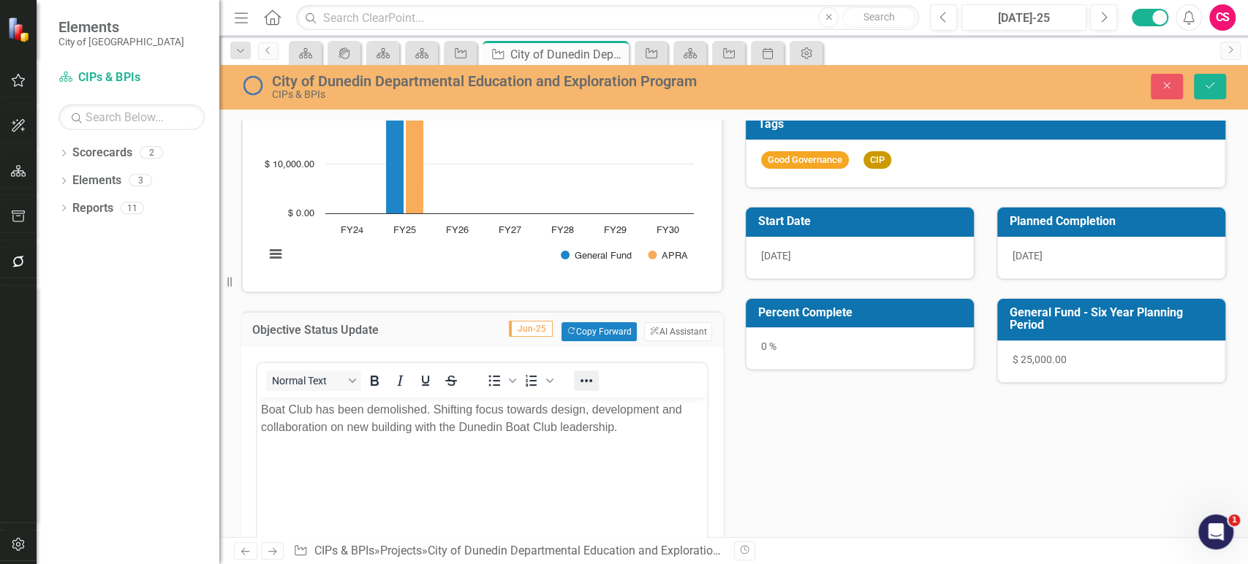
click at [588, 379] on icon "Reveal or hide additional toolbar items" at bounding box center [586, 381] width 18 height 18
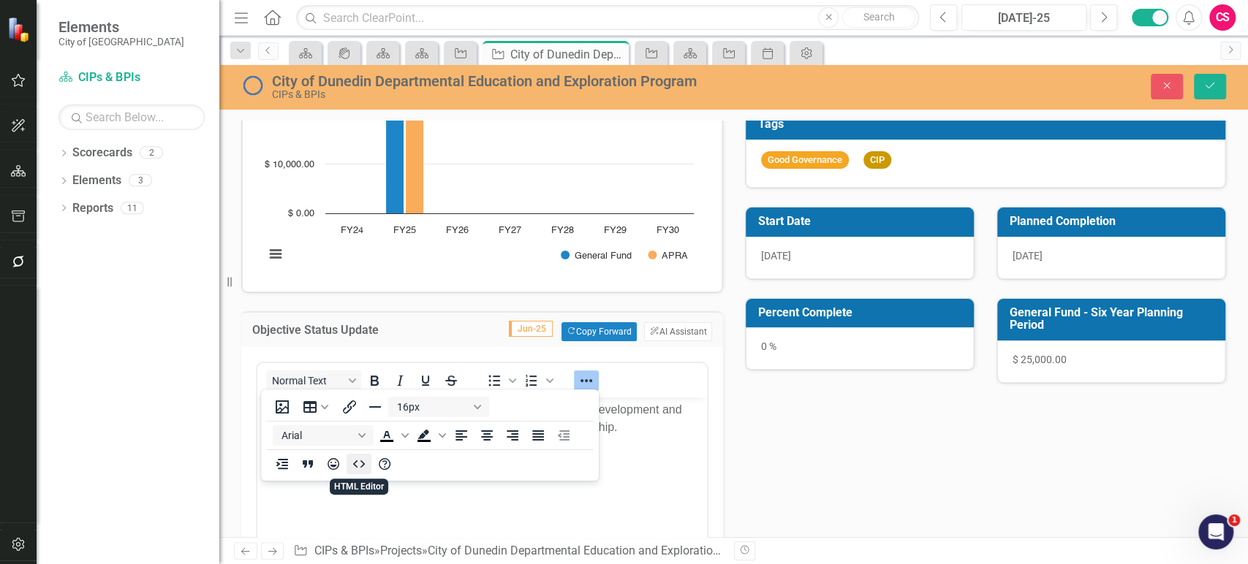
click at [362, 459] on icon "HTML Editor" at bounding box center [359, 464] width 18 height 18
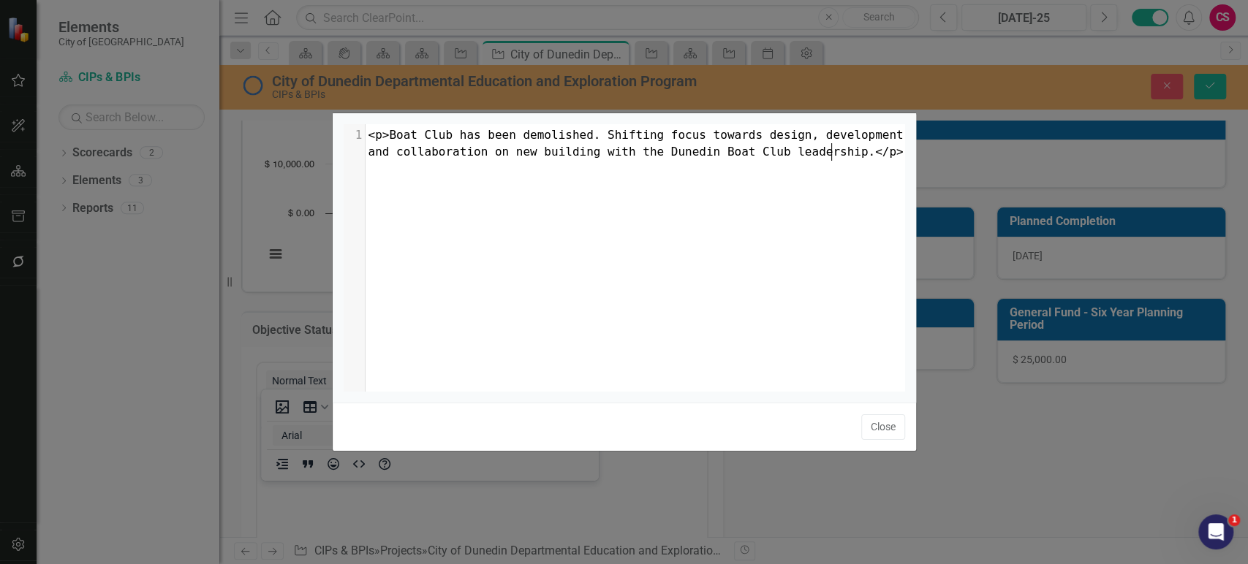
scroll to position [6, 0]
click at [493, 272] on div "1 <p>Boat Club has been demolished. Shifting focus towards design, development …" at bounding box center [642, 275] width 598 height 303
type textarea "<p>Boat Club has been demolished. Shifting focus towards design, development an…"
click at [884, 420] on button "Close" at bounding box center [883, 427] width 44 height 26
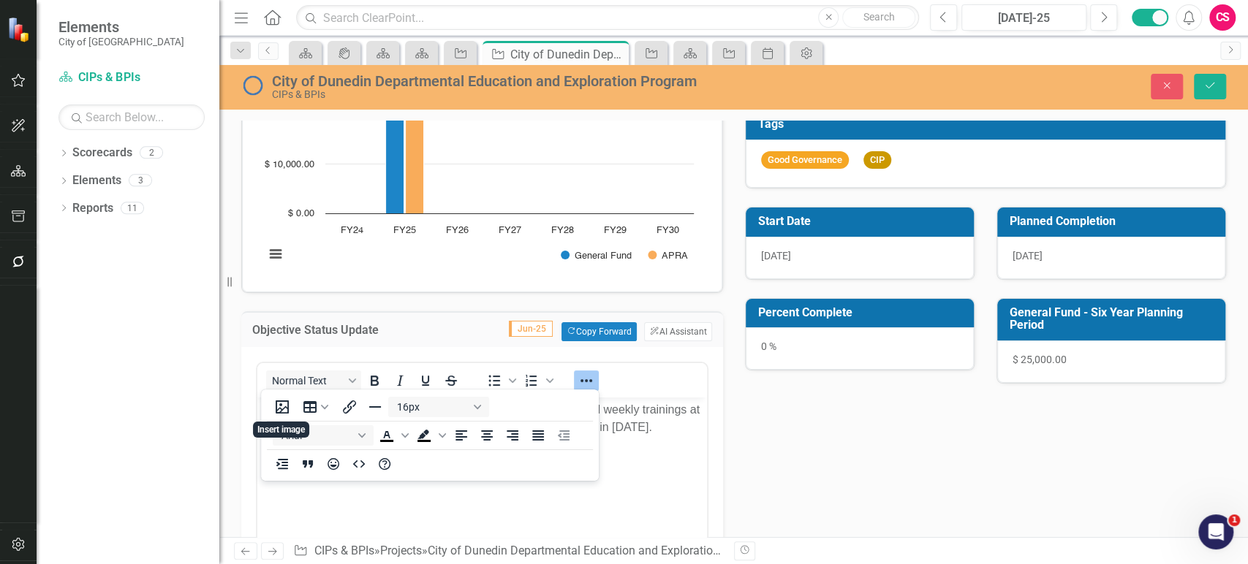
click at [872, 370] on div "Lead Tags Good Governance CIP Start Date [DATE] Planned Completion [DATE] Perce…" at bounding box center [986, 191] width 504 height 386
click at [872, 370] on div "Percent Complete 0 %" at bounding box center [859, 334] width 229 height 73
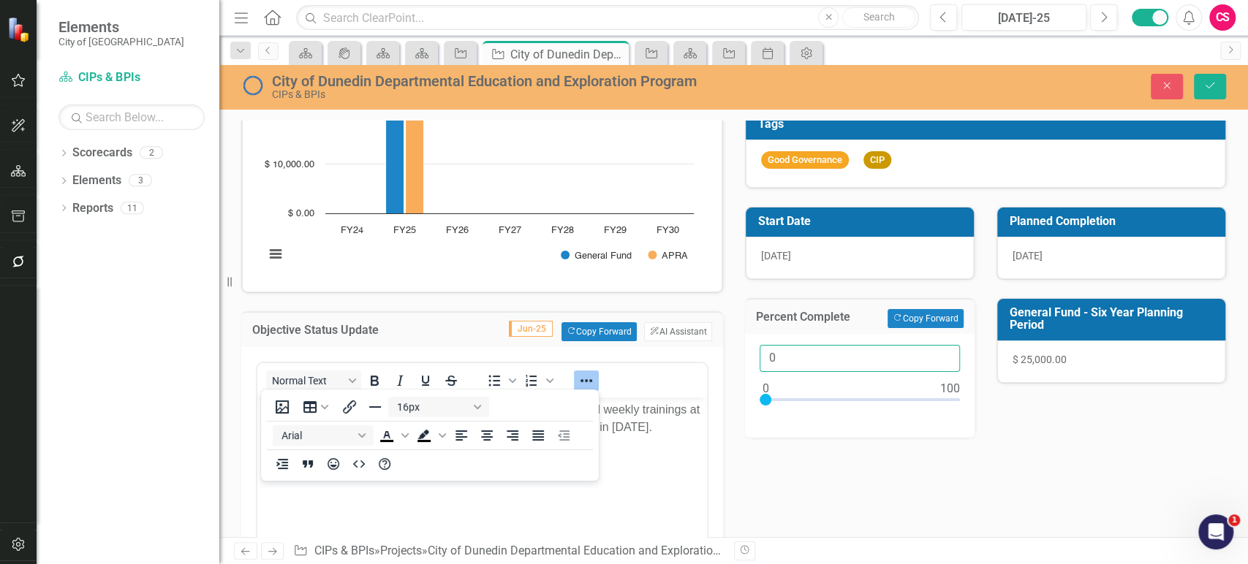
click at [850, 353] on input "0" at bounding box center [859, 358] width 200 height 27
drag, startPoint x: 781, startPoint y: 355, endPoint x: 741, endPoint y: 357, distance: 40.3
click at [745, 357] on div "0" at bounding box center [859, 386] width 229 height 104
type input "100"
click at [1210, 88] on icon "Save" at bounding box center [1209, 85] width 13 height 10
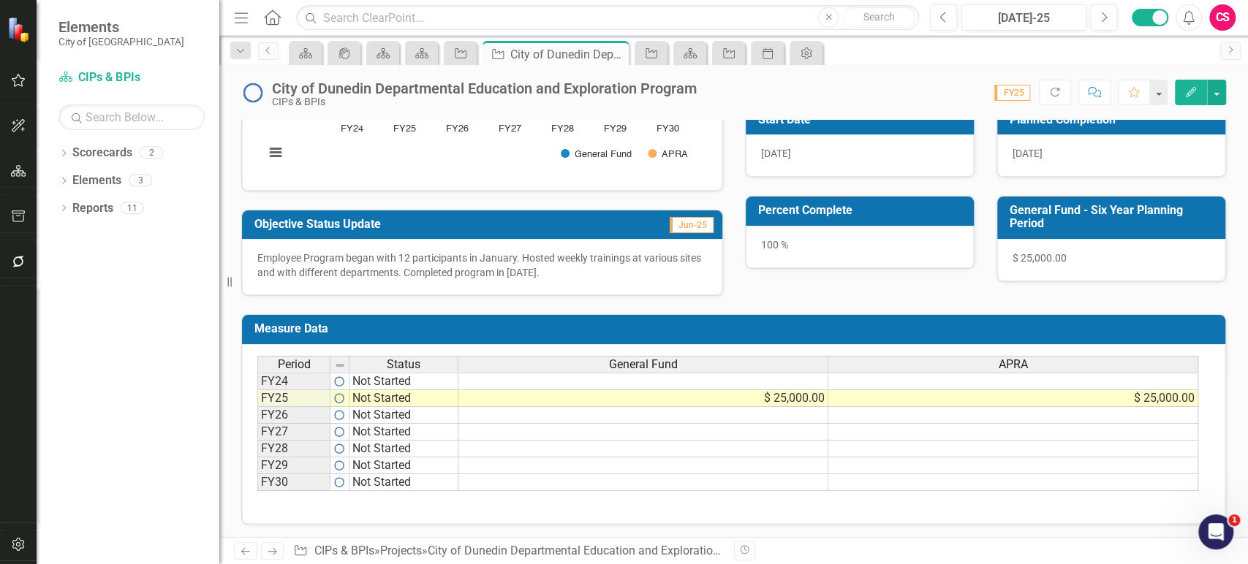
scroll to position [0, 0]
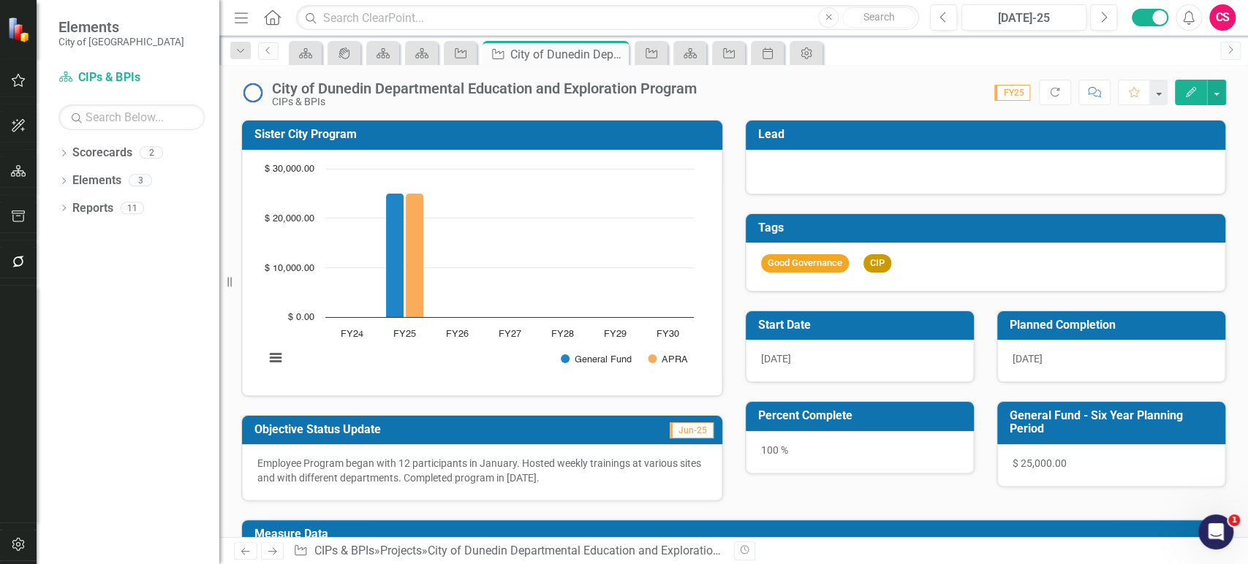
click at [381, 95] on div "City of Dunedin Departmental Education and Exploration Program" at bounding box center [484, 88] width 425 height 16
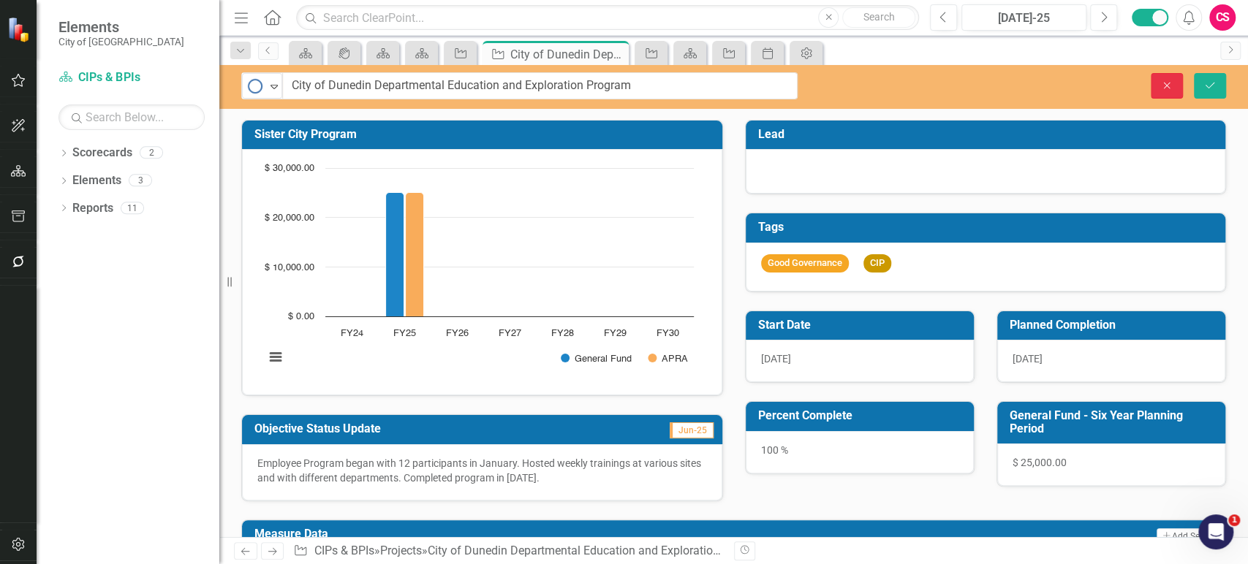
click at [1170, 82] on icon "Close" at bounding box center [1166, 85] width 13 height 10
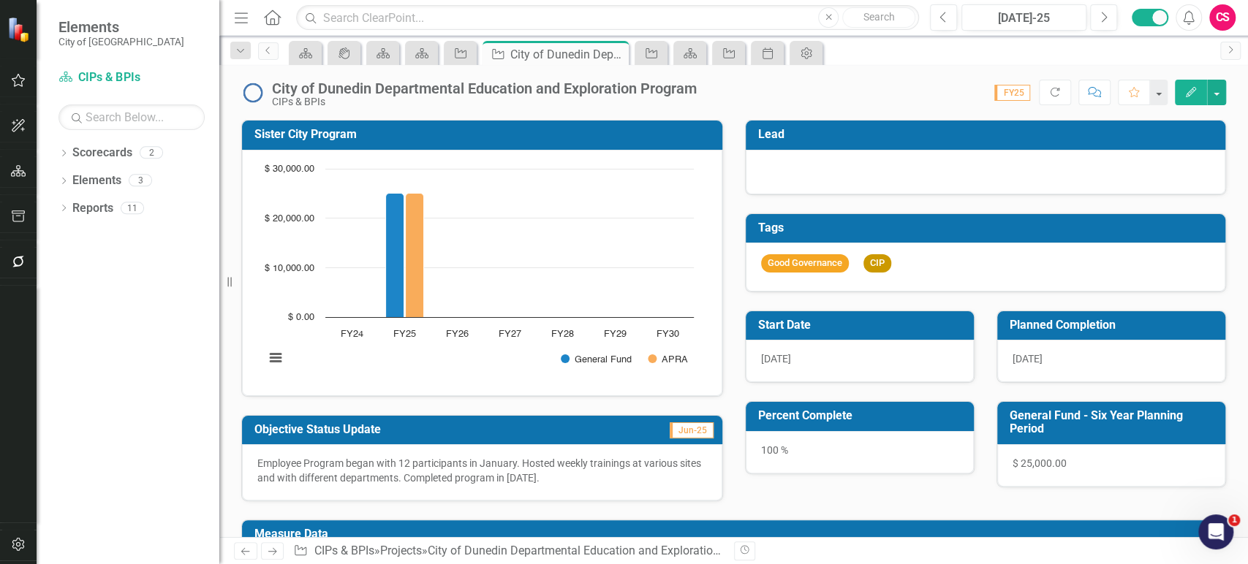
click at [572, 135] on h3 "Sister City Program" at bounding box center [484, 134] width 460 height 13
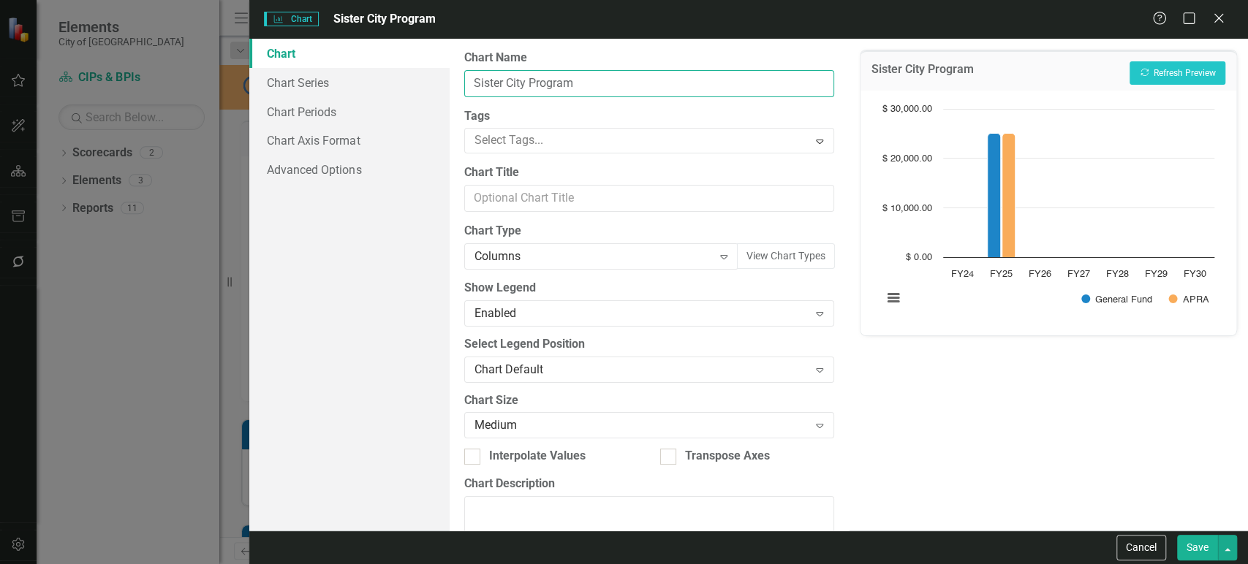
click at [542, 76] on input "Sister City Program" at bounding box center [649, 83] width 370 height 27
paste input "City of Dunedin Departmental Education and Exploration"
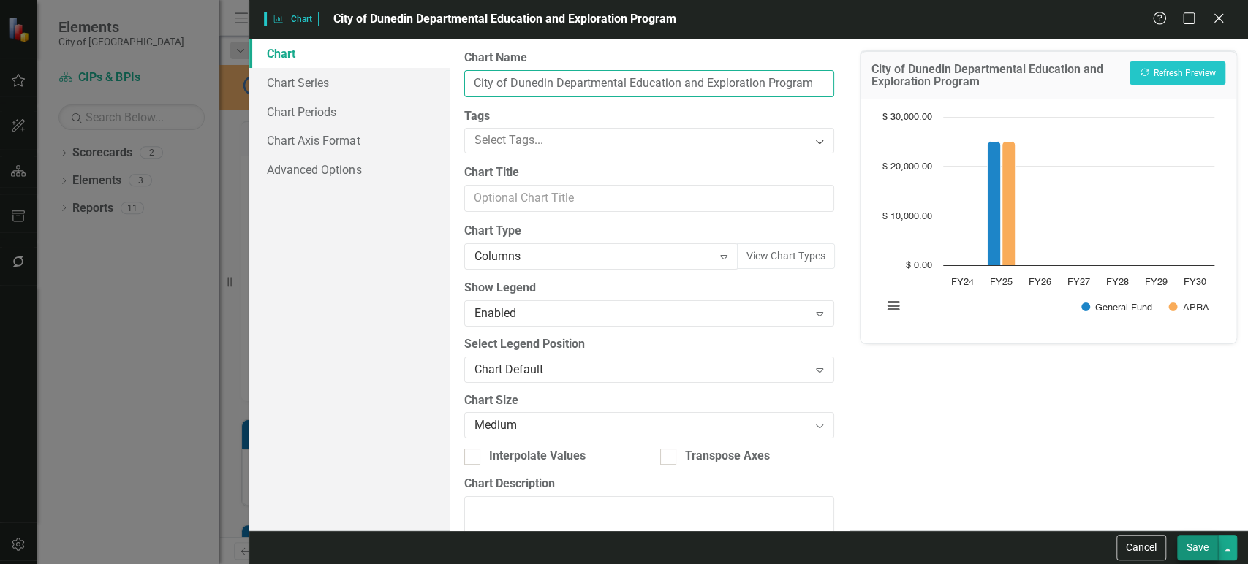
type input "City of Dunedin Departmental Education and Exploration Program"
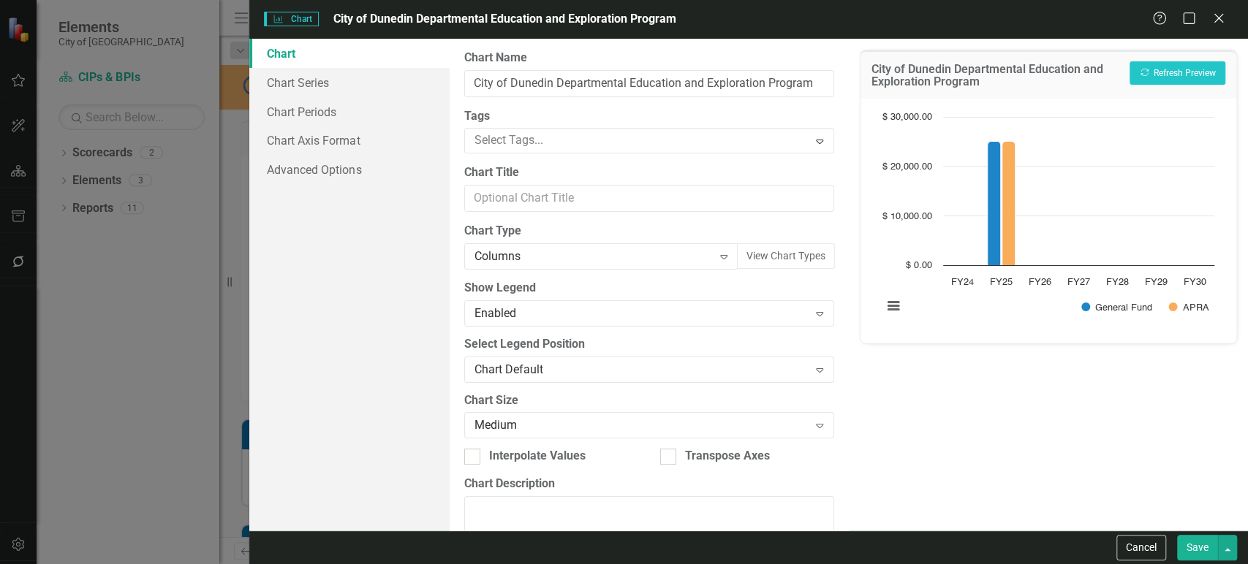
click at [1196, 547] on button "Save" at bounding box center [1197, 548] width 41 height 26
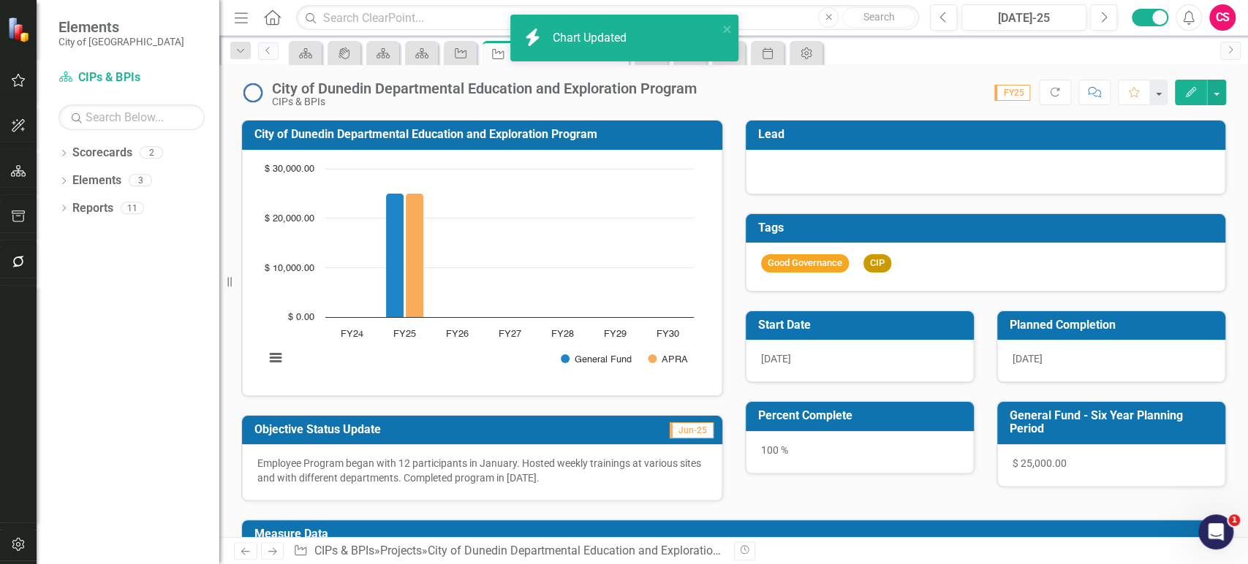
scroll to position [205, 0]
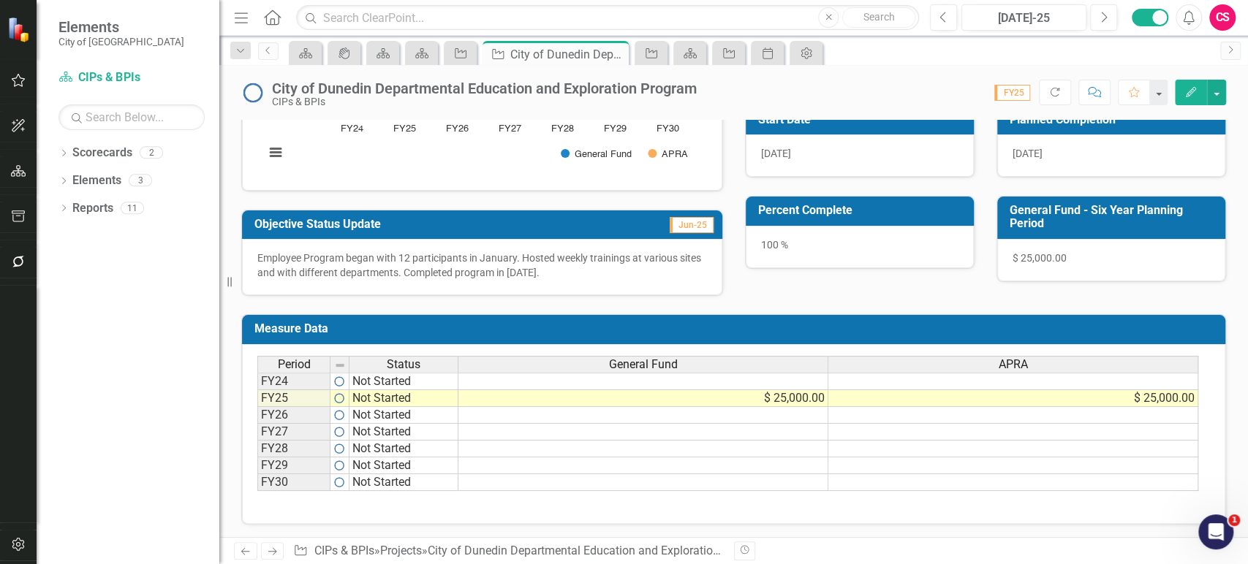
click at [1191, 88] on icon "Edit" at bounding box center [1190, 92] width 13 height 10
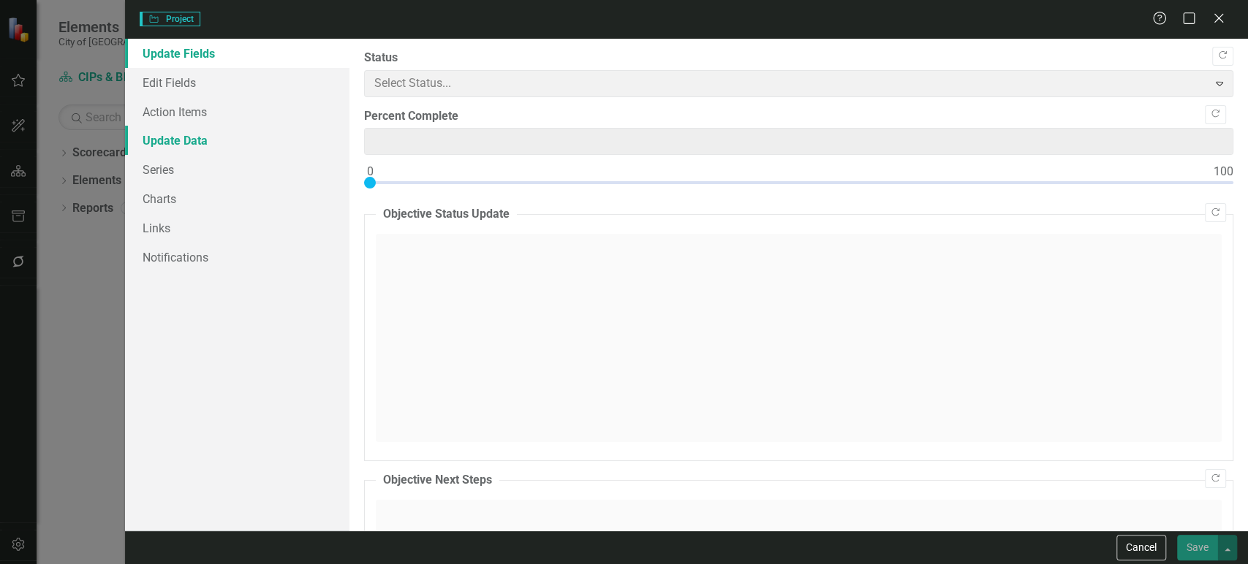
type input "100"
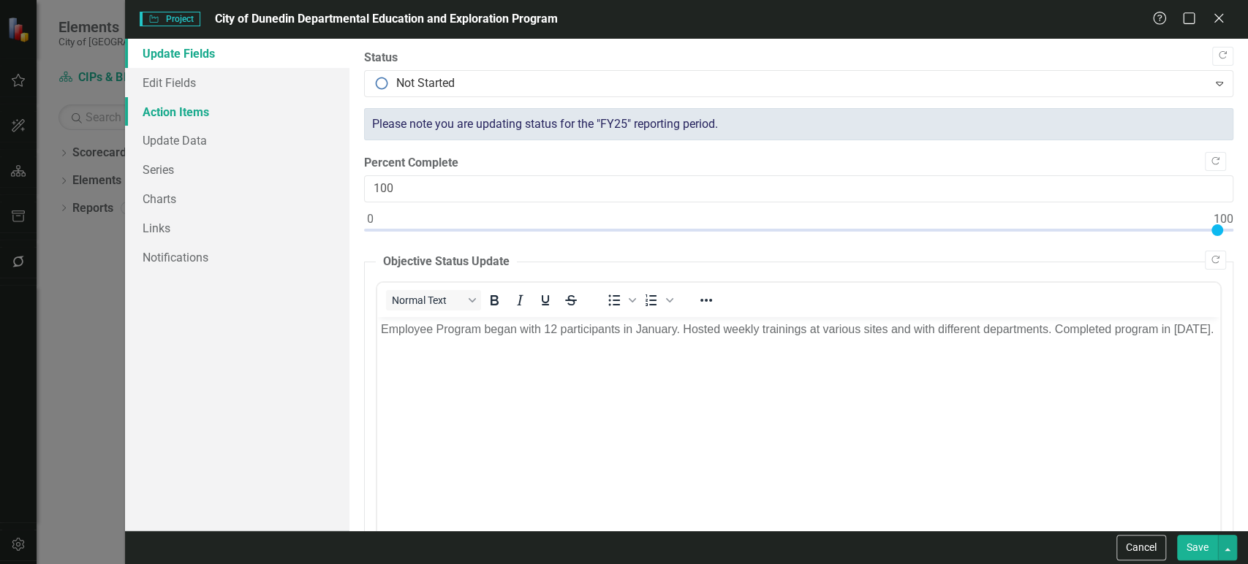
scroll to position [0, 0]
click at [186, 116] on link "Action Items" at bounding box center [237, 111] width 224 height 29
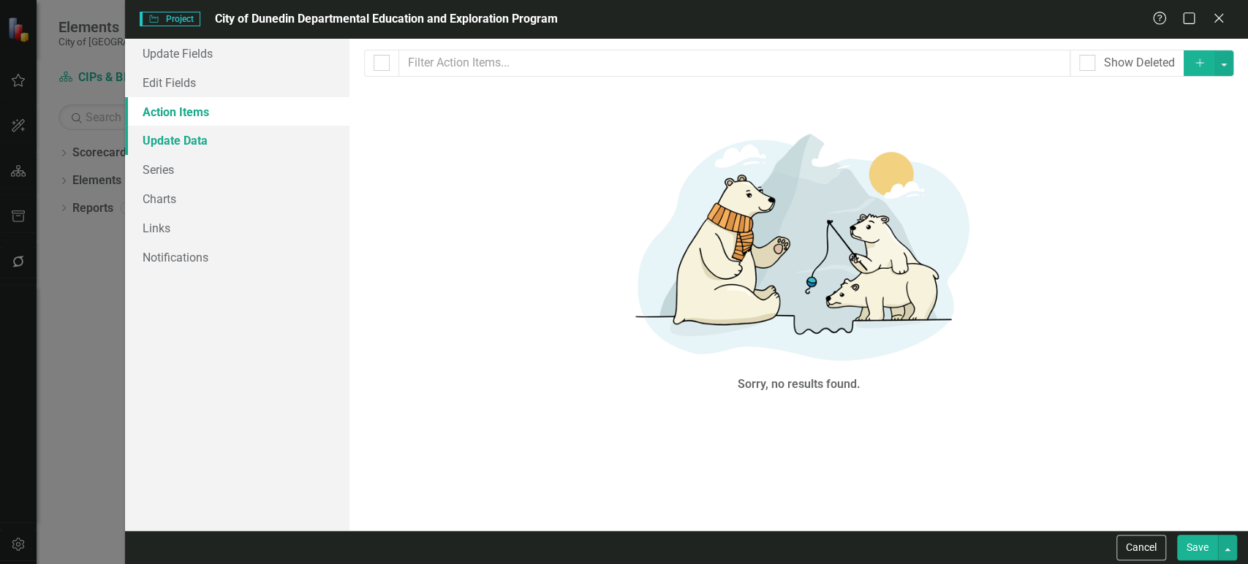
click at [181, 145] on link "Update Data" at bounding box center [237, 140] width 224 height 29
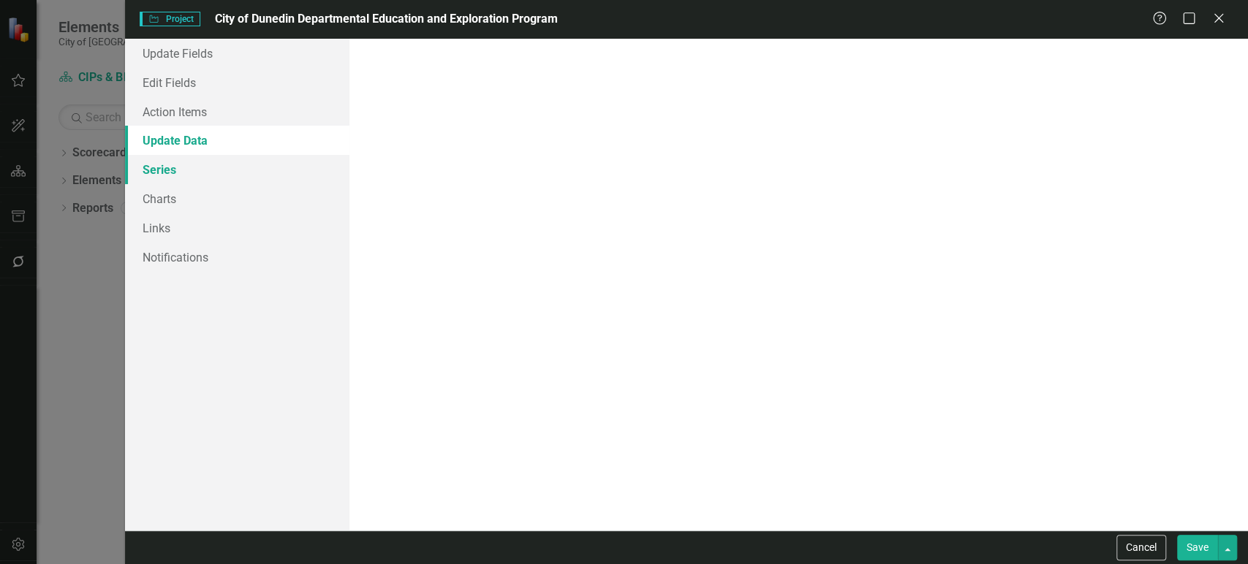
click at [175, 164] on link "Series" at bounding box center [237, 169] width 224 height 29
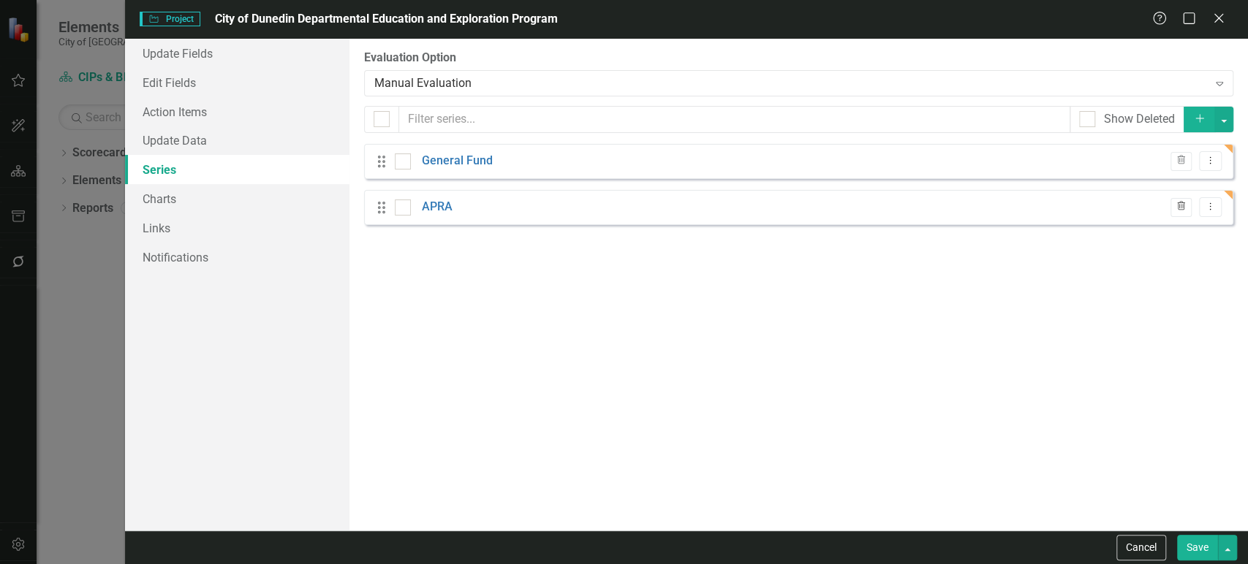
click at [1180, 206] on icon "Trash" at bounding box center [1180, 206] width 11 height 9
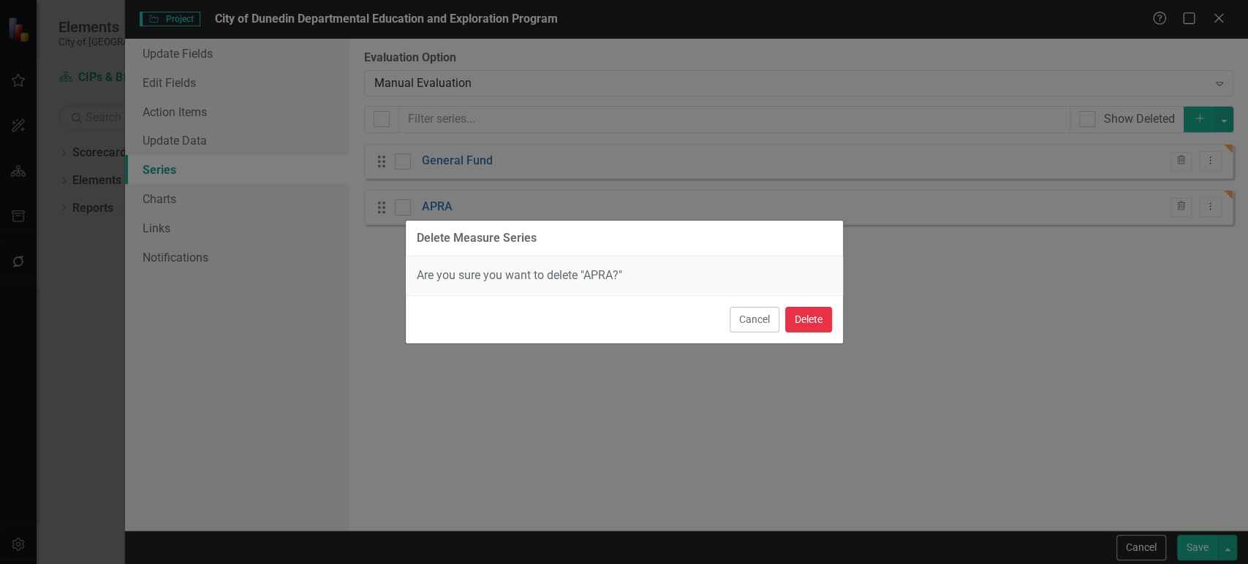
click at [800, 319] on button "Delete" at bounding box center [808, 320] width 47 height 26
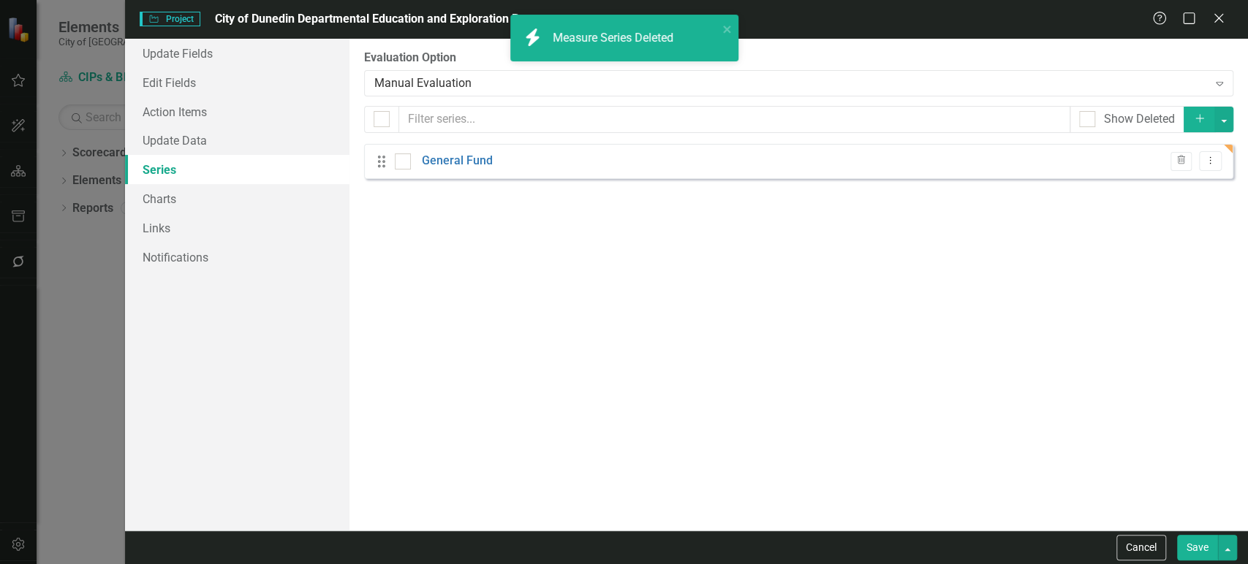
click at [1192, 556] on button "Save" at bounding box center [1197, 548] width 41 height 26
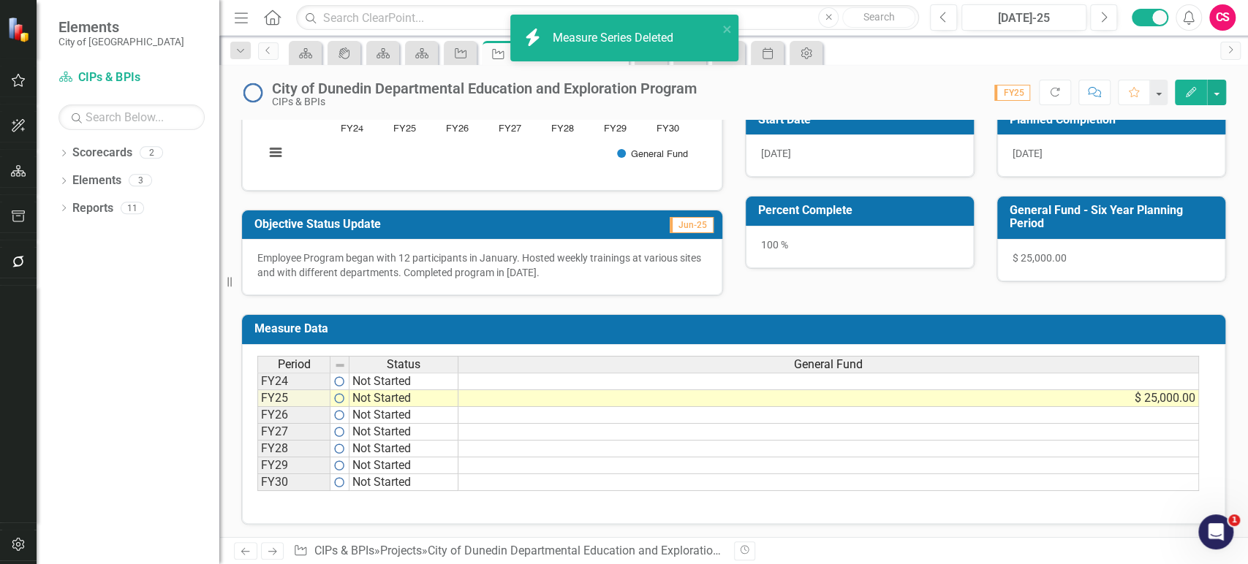
click at [747, 390] on td "$ 25,000.00" at bounding box center [828, 398] width 740 height 17
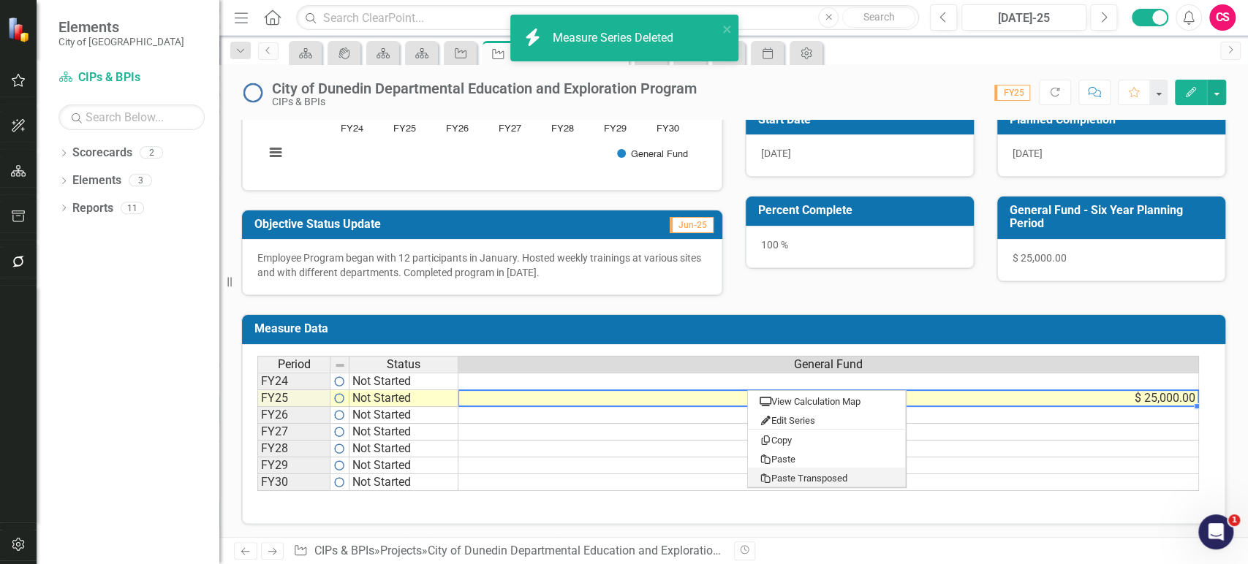
type textarea "3000"
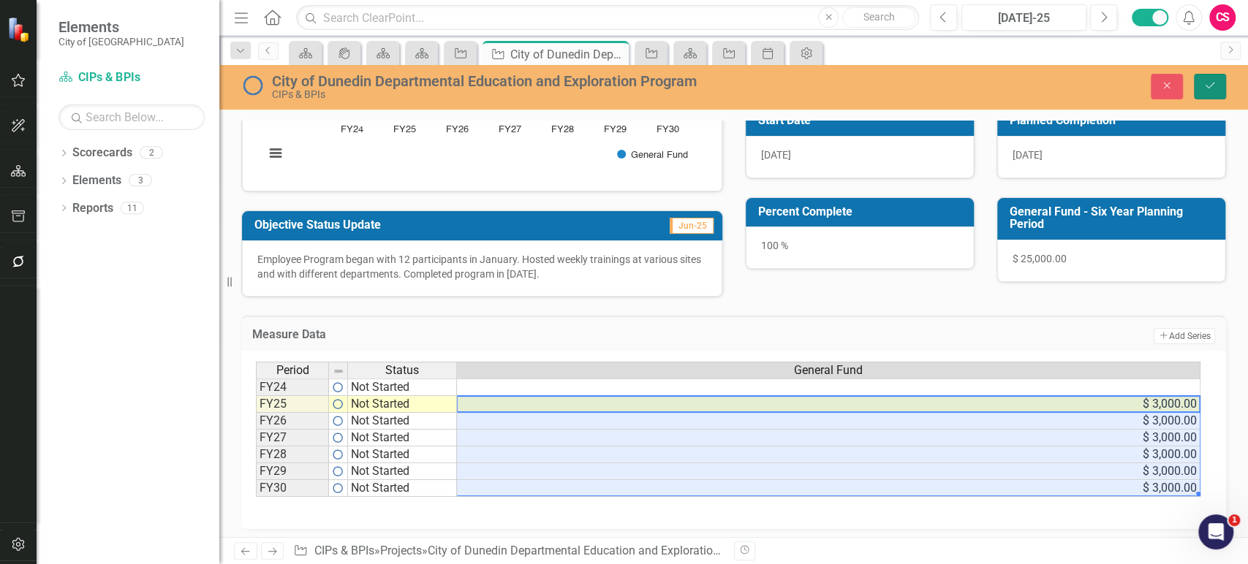
drag, startPoint x: 1203, startPoint y: 86, endPoint x: 791, endPoint y: 211, distance: 430.9
click at [1204, 86] on icon "Save" at bounding box center [1209, 85] width 13 height 10
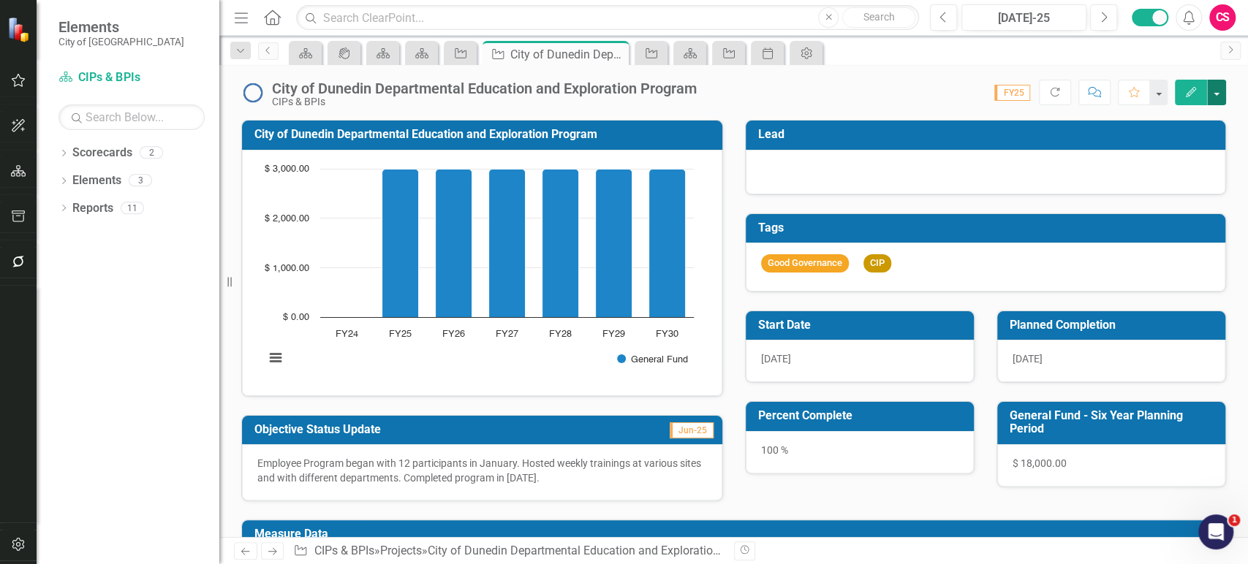
click at [1223, 91] on button "button" at bounding box center [1216, 93] width 19 height 26
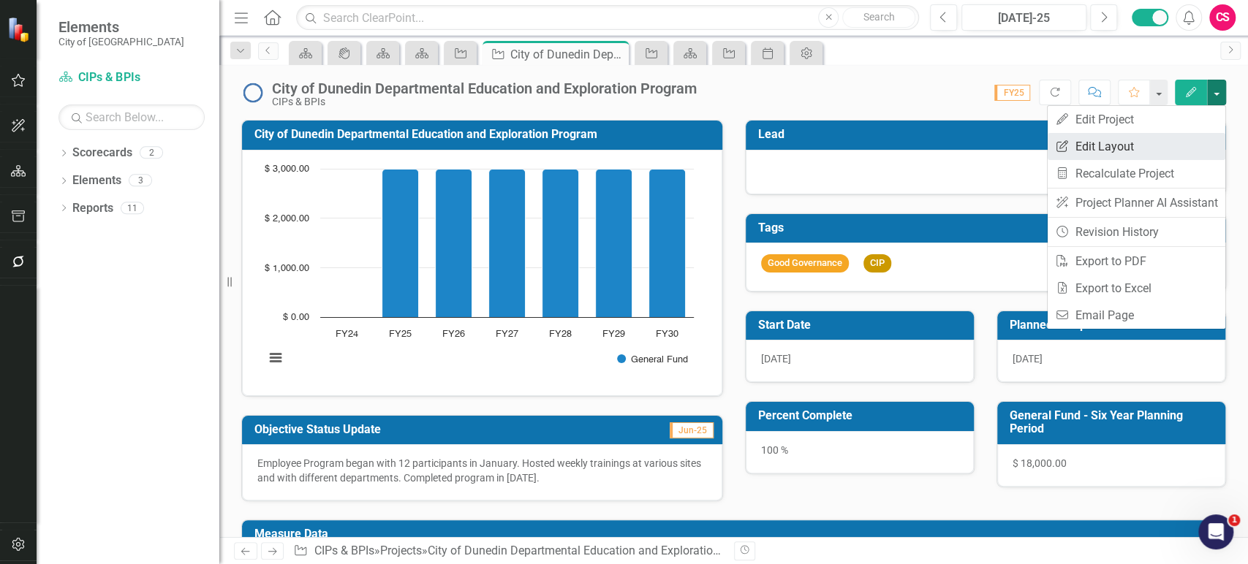
click at [1158, 150] on link "Edit Report Edit Layout" at bounding box center [1136, 146] width 178 height 27
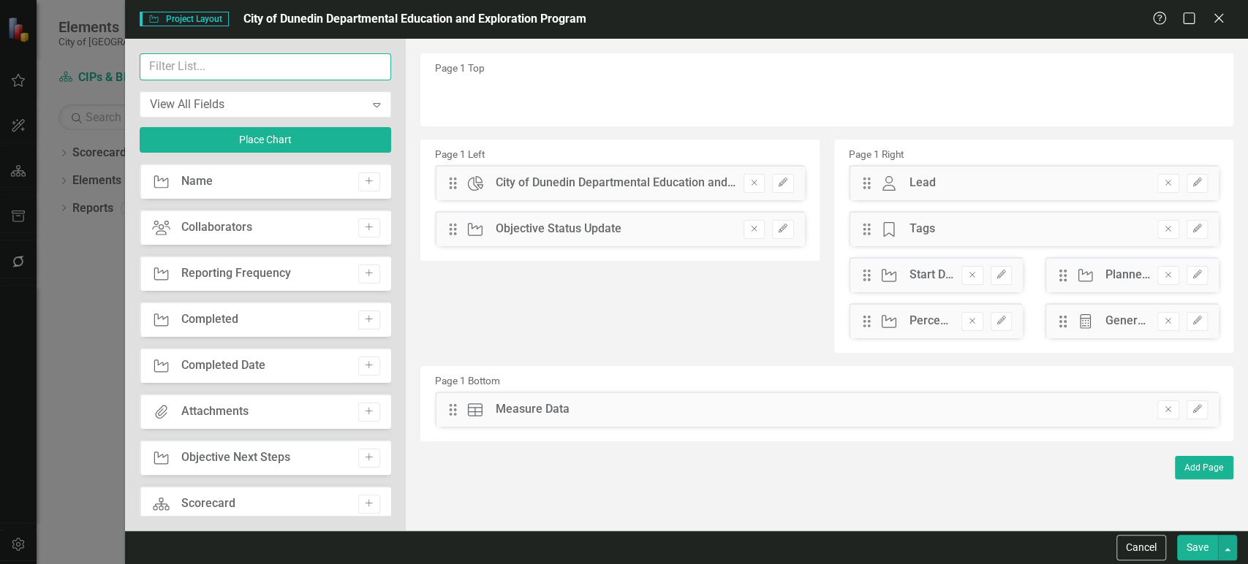
click at [240, 77] on input "text" at bounding box center [265, 66] width 251 height 27
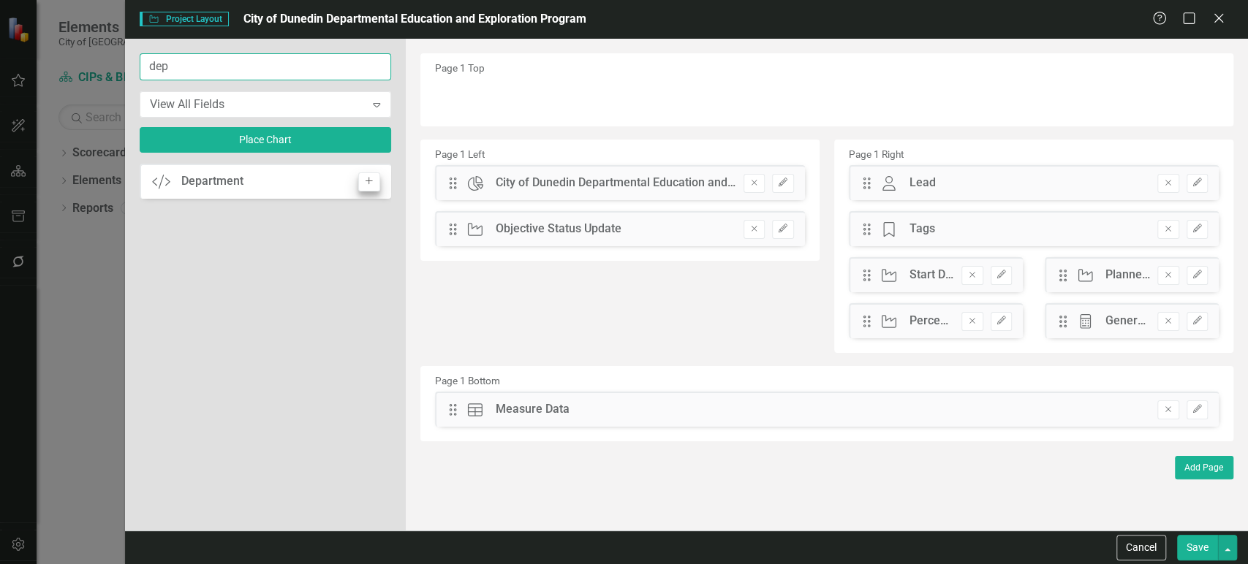
type input "dep"
click at [368, 188] on button "Add" at bounding box center [368, 181] width 21 height 19
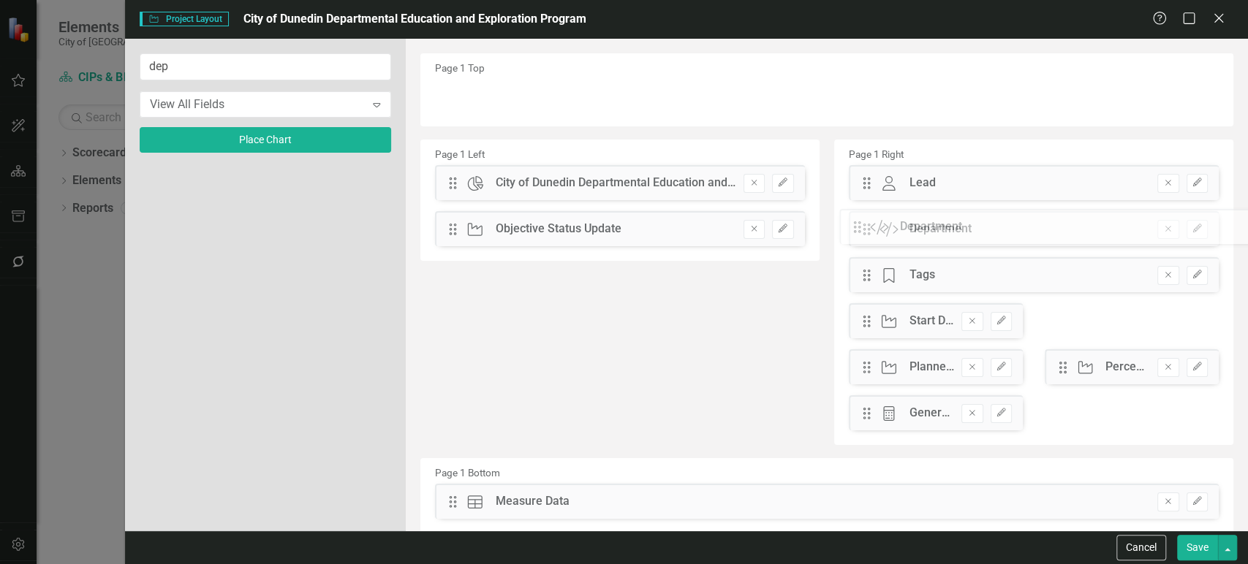
drag, startPoint x: 446, startPoint y: 96, endPoint x: 861, endPoint y: 226, distance: 435.0
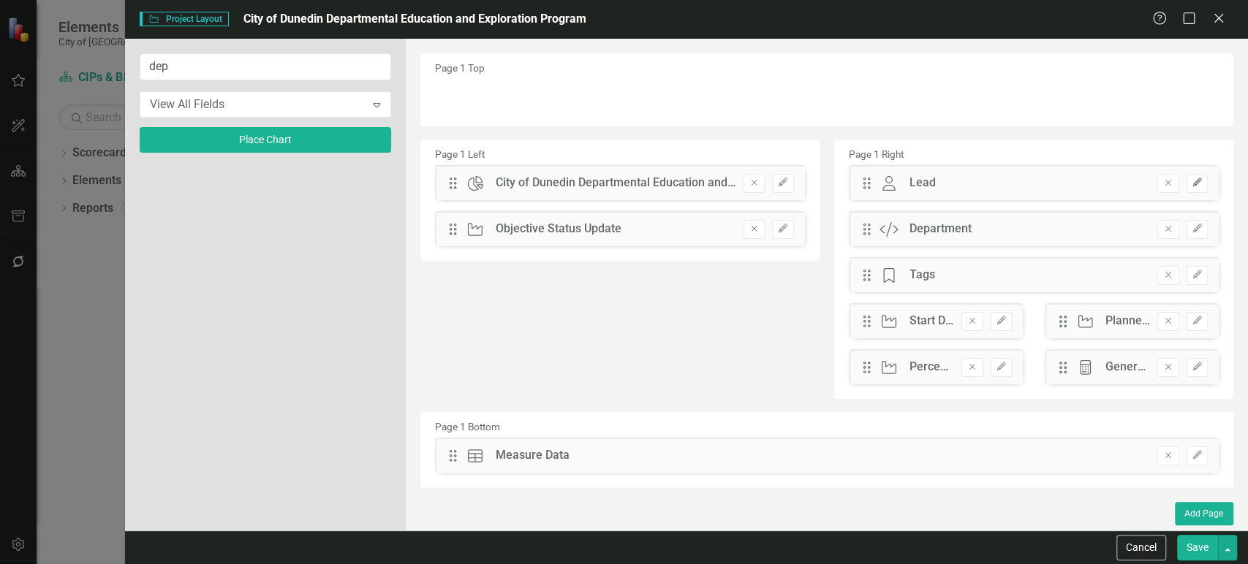
click at [1197, 182] on icon "Edit" at bounding box center [1196, 182] width 11 height 9
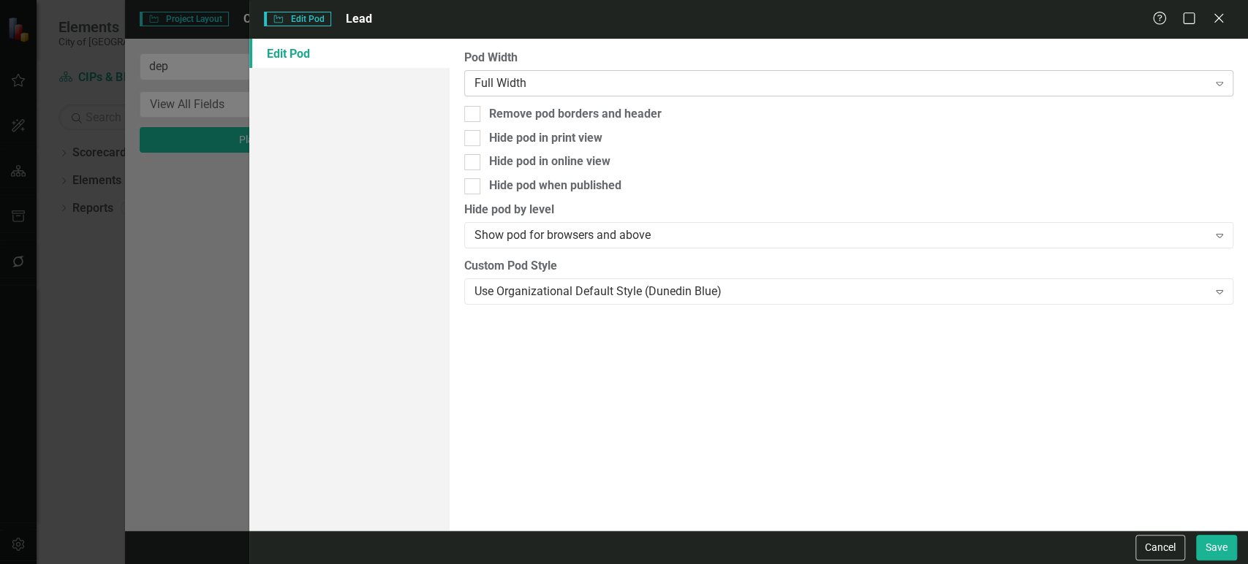
click at [634, 80] on div "Full Width" at bounding box center [840, 83] width 733 height 17
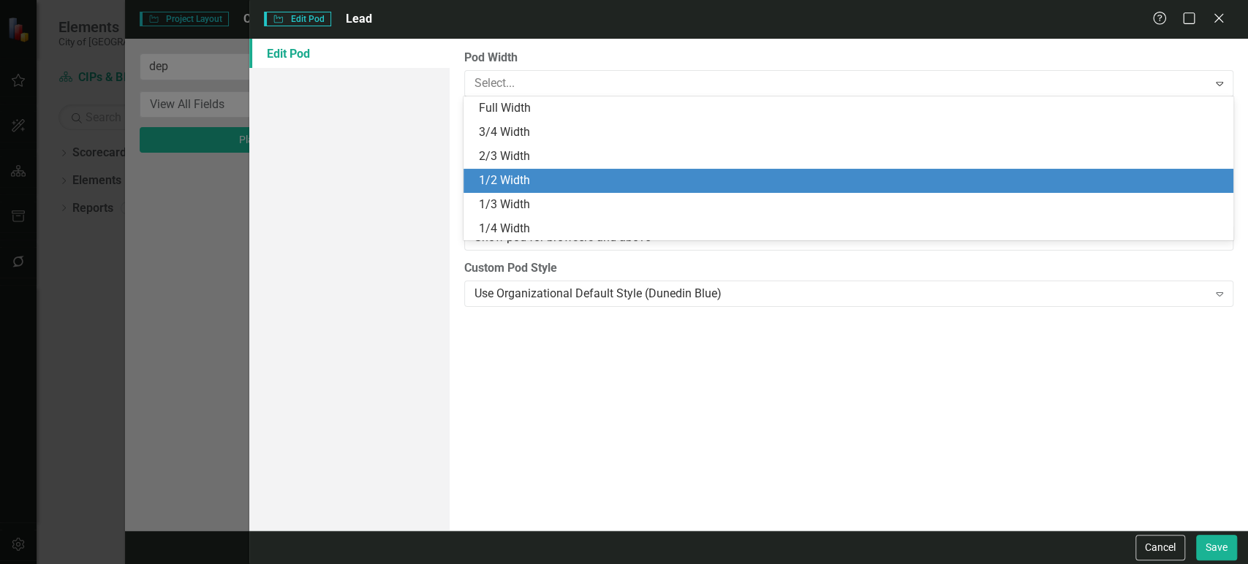
click at [540, 189] on div "1/2 Width" at bounding box center [847, 181] width 769 height 24
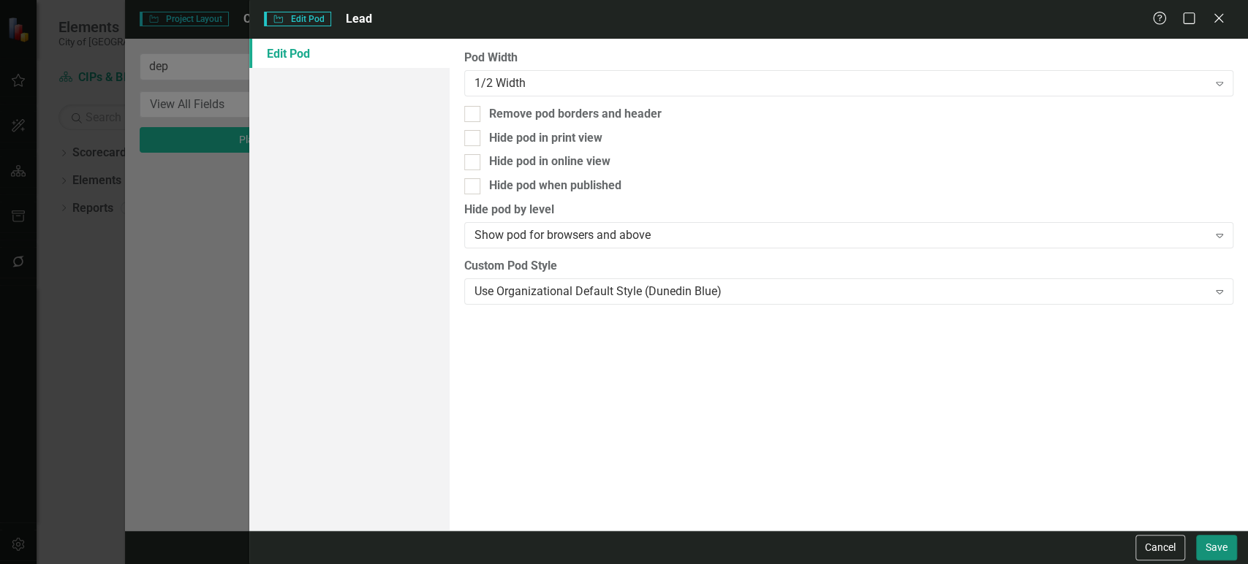
click at [1218, 550] on button "Save" at bounding box center [1216, 548] width 41 height 26
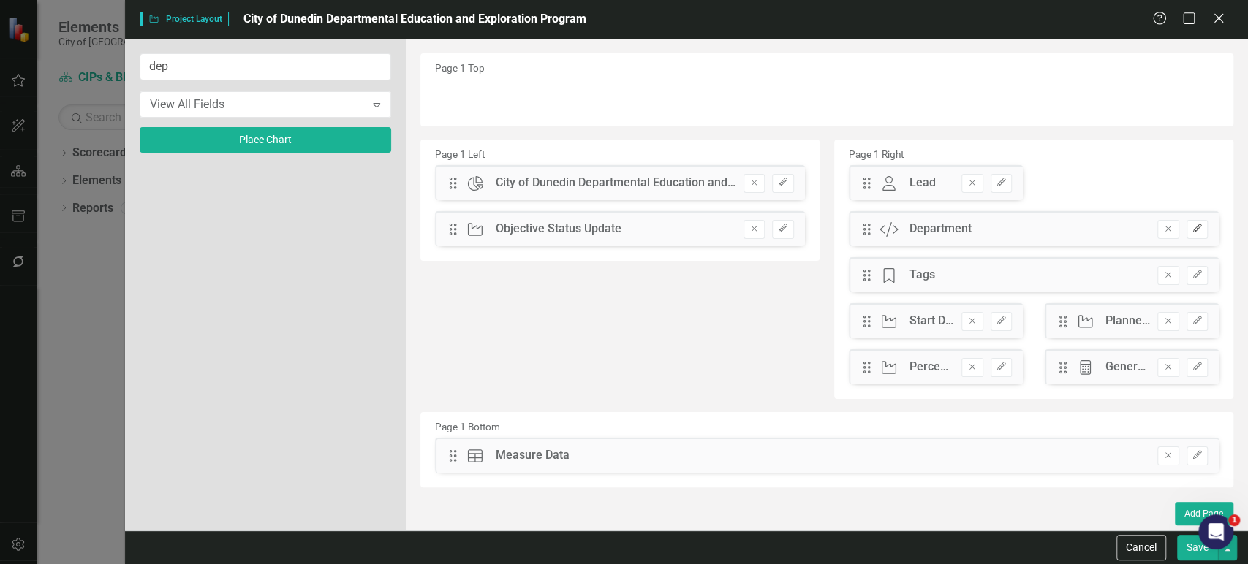
click at [1193, 232] on icon "Edit" at bounding box center [1196, 228] width 11 height 9
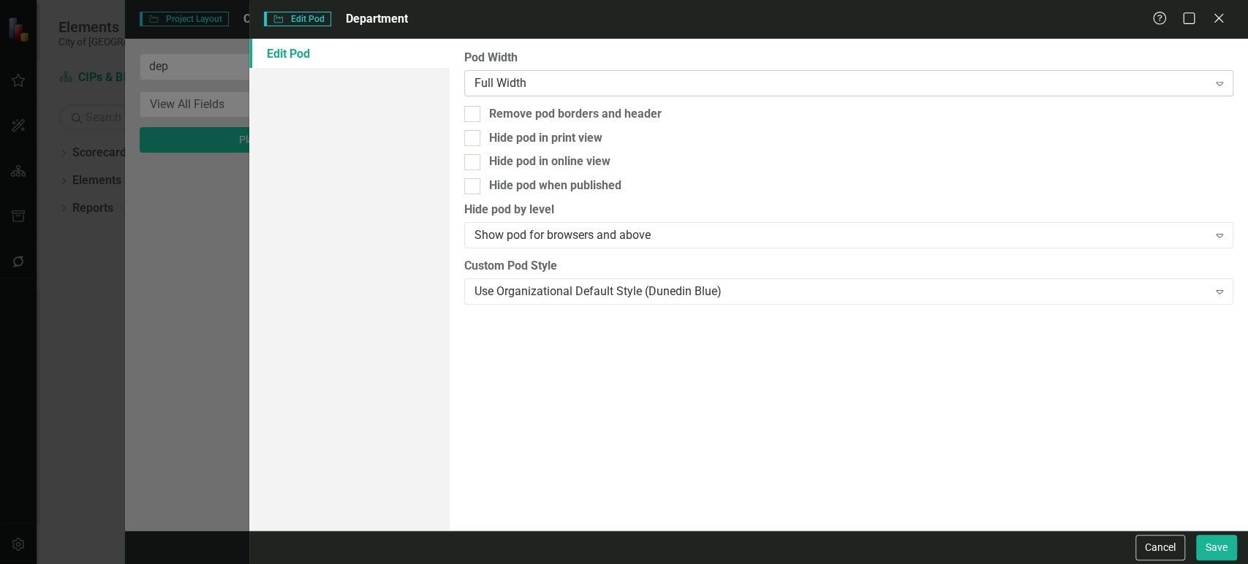
click at [613, 76] on div "Full Width" at bounding box center [840, 83] width 733 height 17
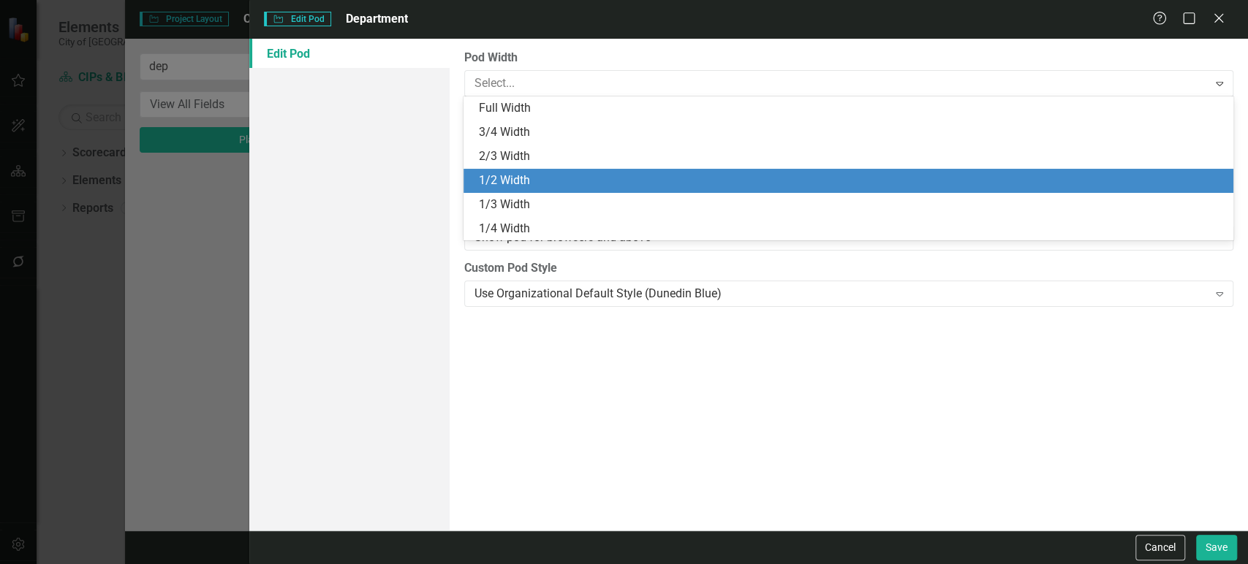
click at [556, 186] on div "1/2 Width" at bounding box center [850, 180] width 745 height 17
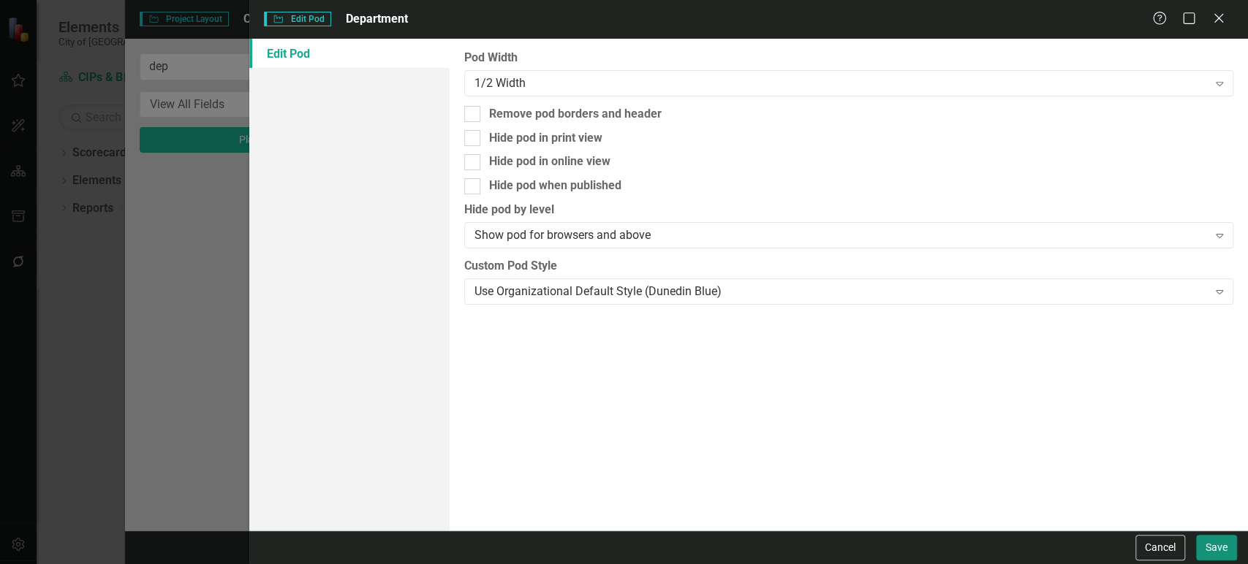
click at [1215, 559] on button "Save" at bounding box center [1216, 548] width 41 height 26
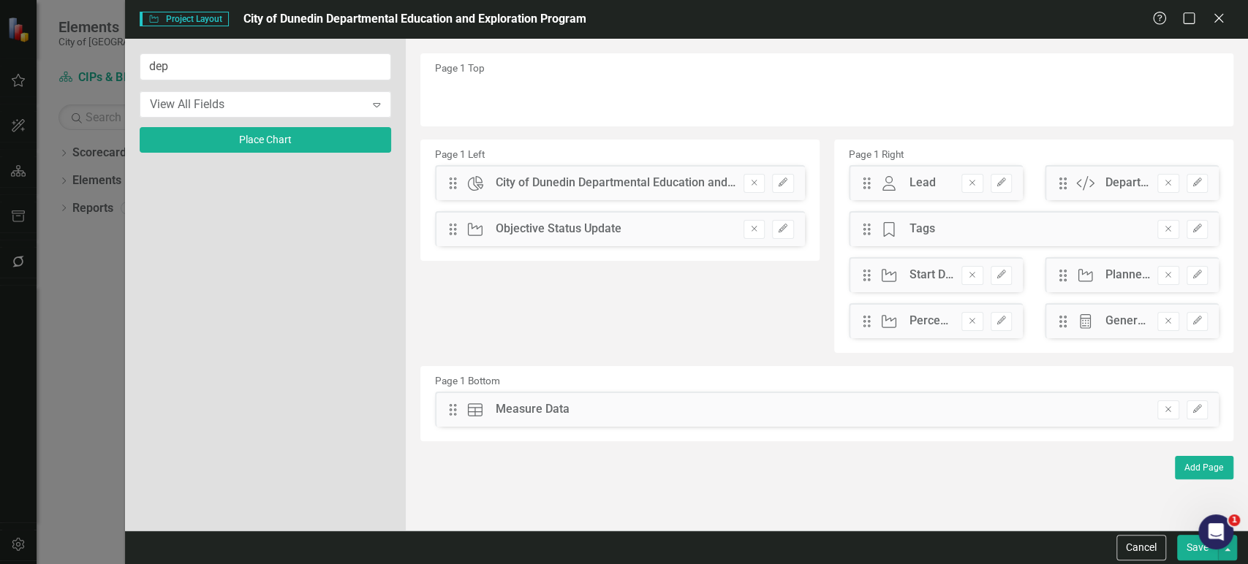
click at [1229, 548] on div "1" at bounding box center [1215, 532] width 35 height 35
click at [1234, 558] on button "button" at bounding box center [1227, 548] width 19 height 26
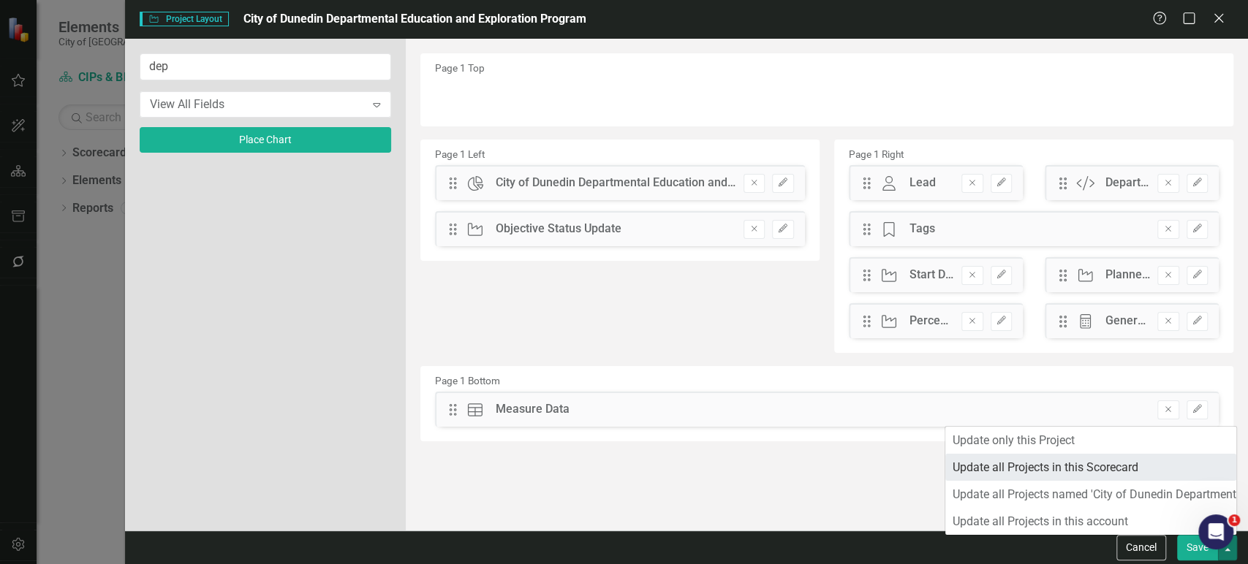
click at [1065, 474] on link "Update all Projects in this Scorecard" at bounding box center [1090, 467] width 291 height 27
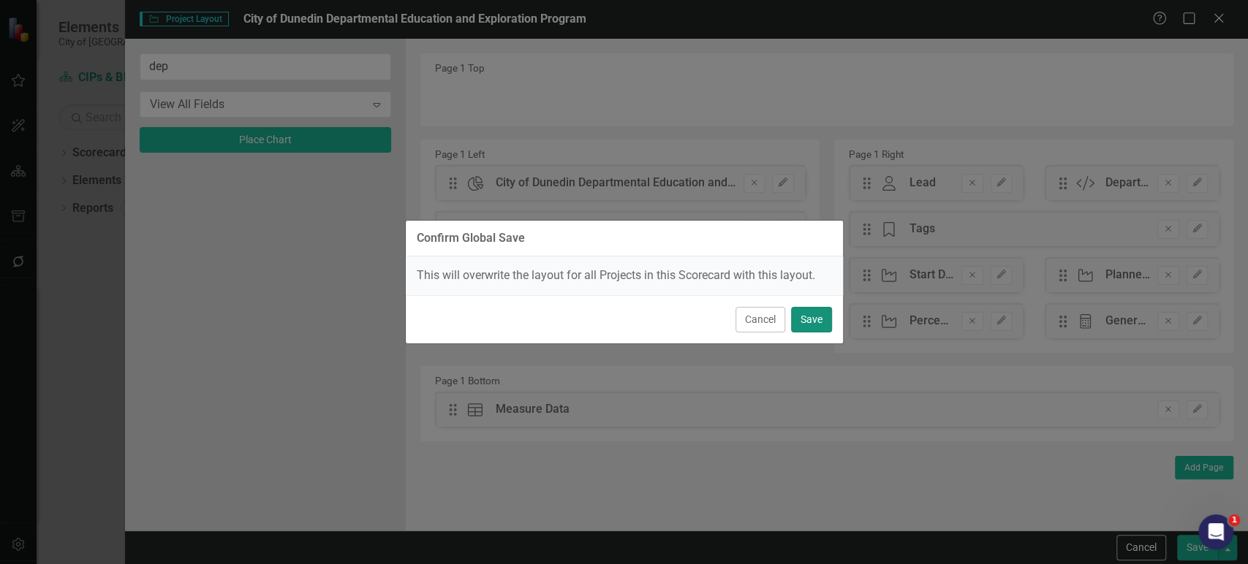
click at [816, 320] on button "Save" at bounding box center [811, 320] width 41 height 26
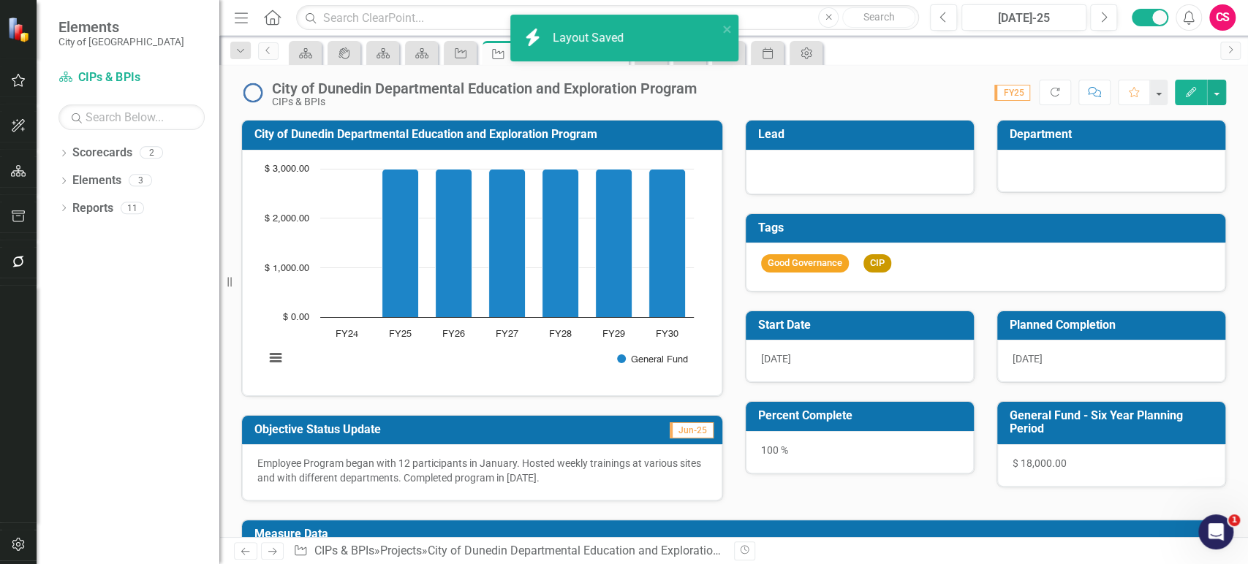
click at [1032, 180] on div at bounding box center [1111, 171] width 228 height 42
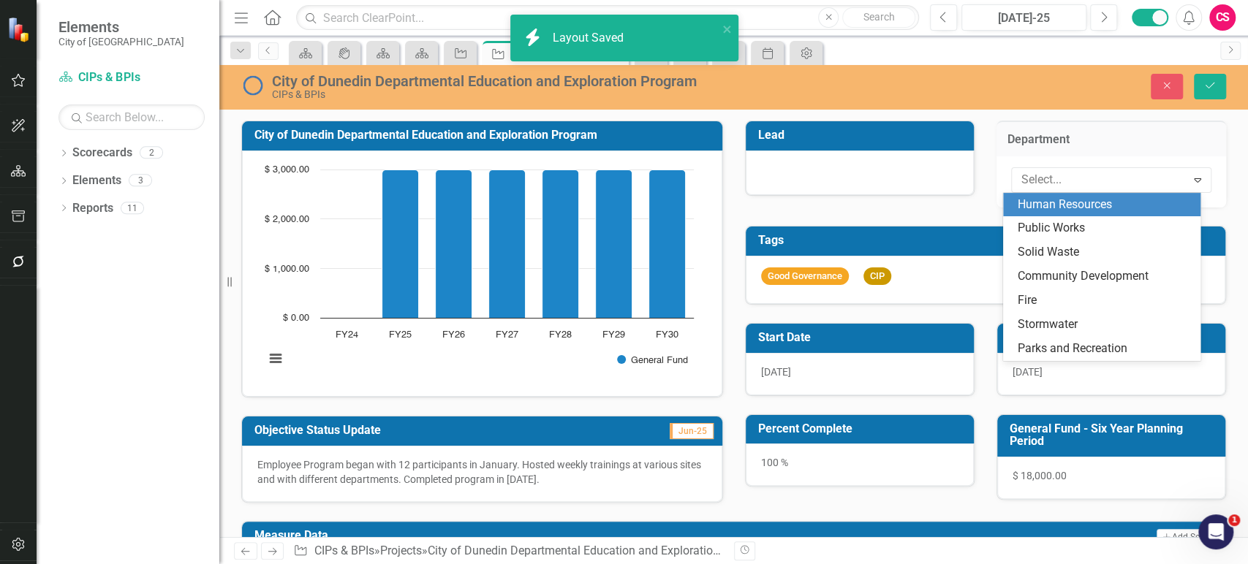
click at [1032, 180] on div at bounding box center [1100, 180] width 170 height 20
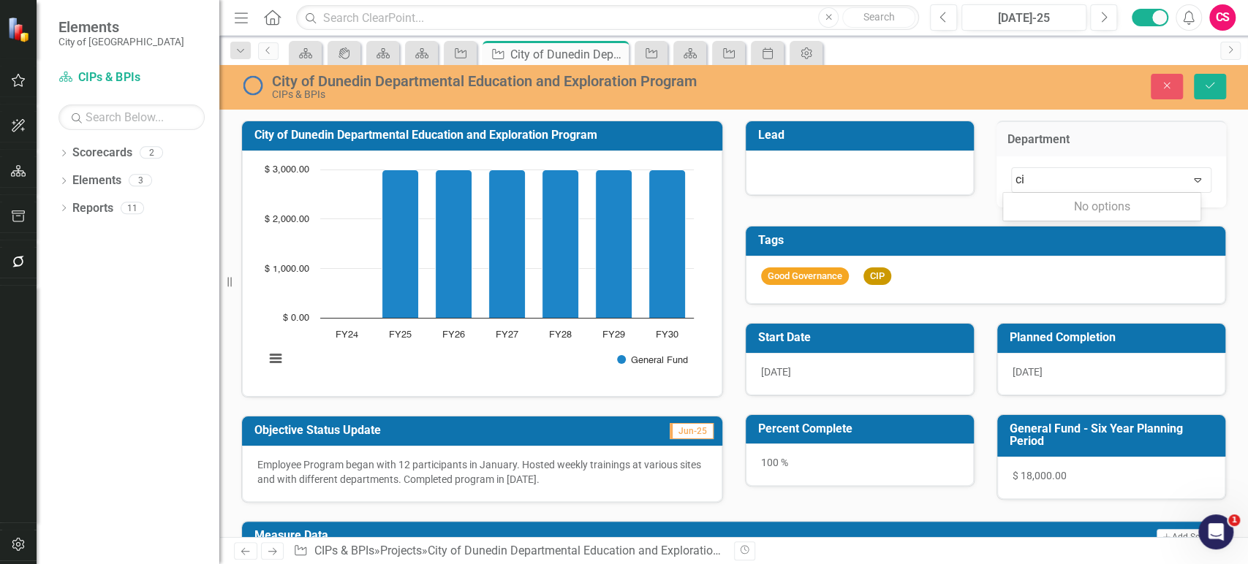
type input "c"
type input "m"
click at [965, 221] on div "Tags Good Governance CIP" at bounding box center [986, 256] width 504 height 97
click at [1064, 217] on div "Tags Good Governance CIP" at bounding box center [986, 256] width 504 height 97
click at [1073, 191] on div "Select... Expand" at bounding box center [1110, 181] width 229 height 51
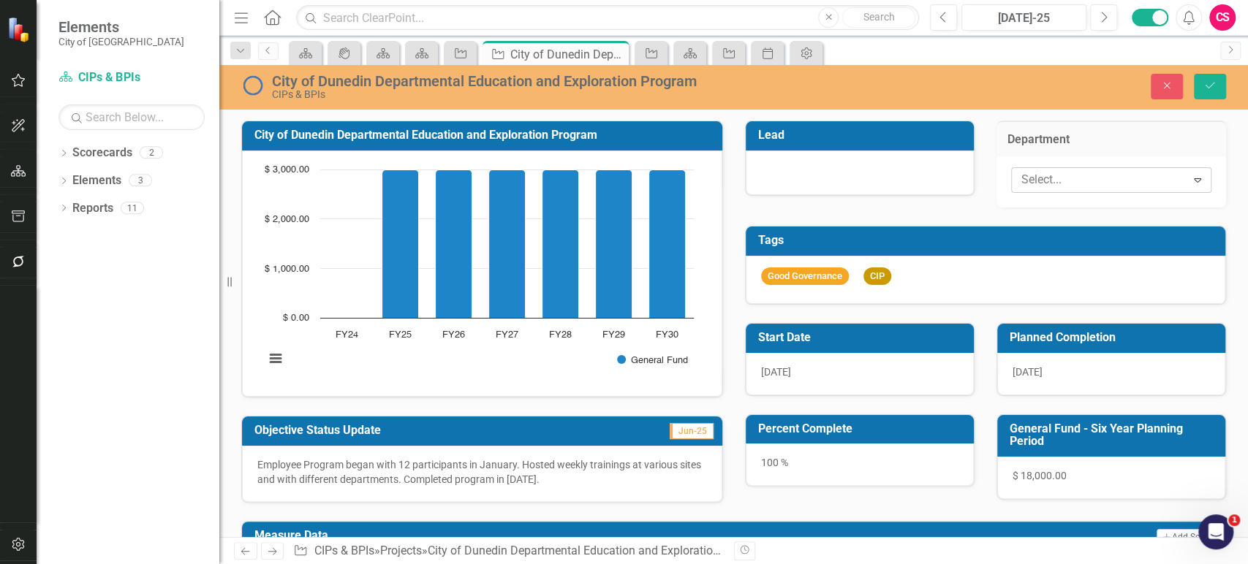
click at [1074, 191] on div "Select... Expand" at bounding box center [1111, 180] width 200 height 26
click at [1162, 80] on icon "Close" at bounding box center [1166, 85] width 13 height 10
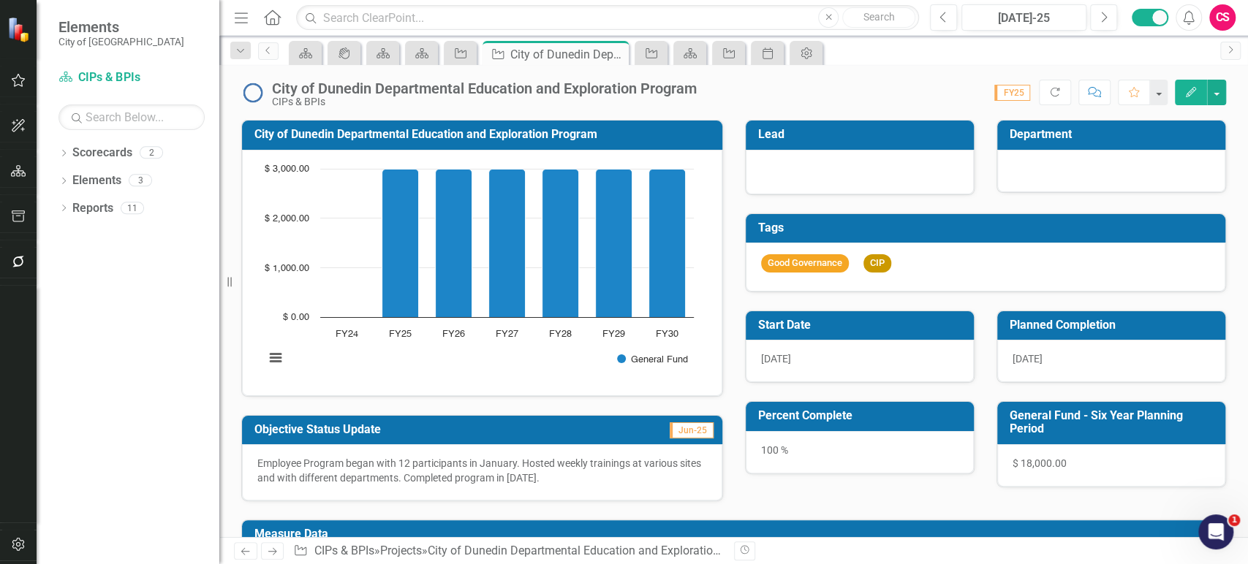
click at [12, 547] on icon "button" at bounding box center [18, 545] width 15 height 12
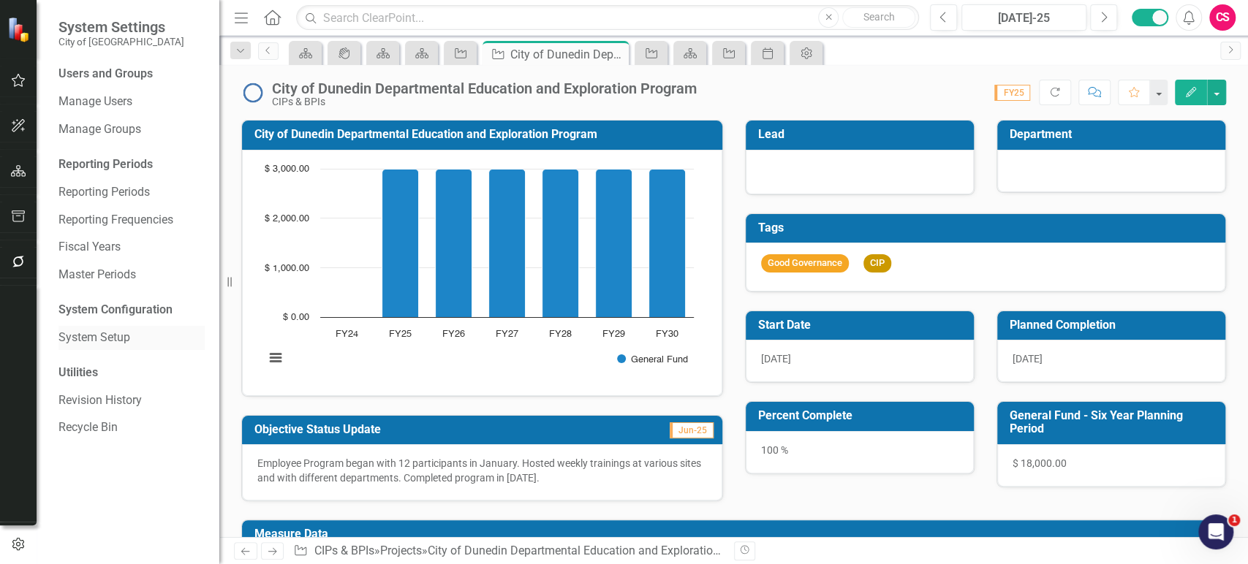
click at [94, 339] on link "System Setup" at bounding box center [131, 338] width 146 height 17
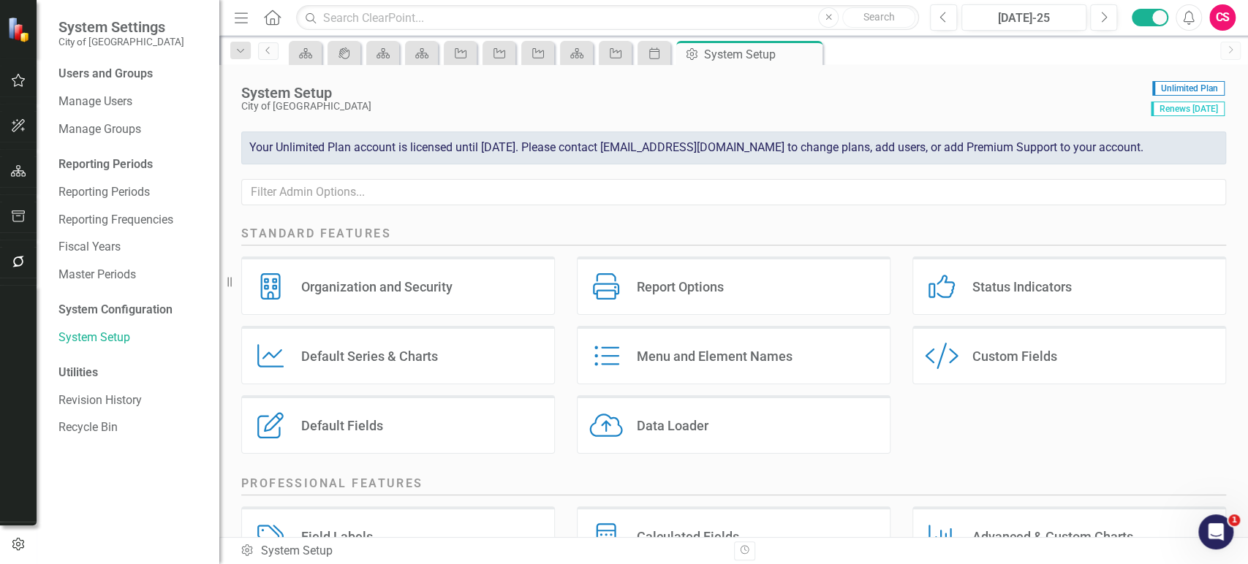
click at [978, 347] on div "Custom Style Custom Fields" at bounding box center [1069, 355] width 314 height 58
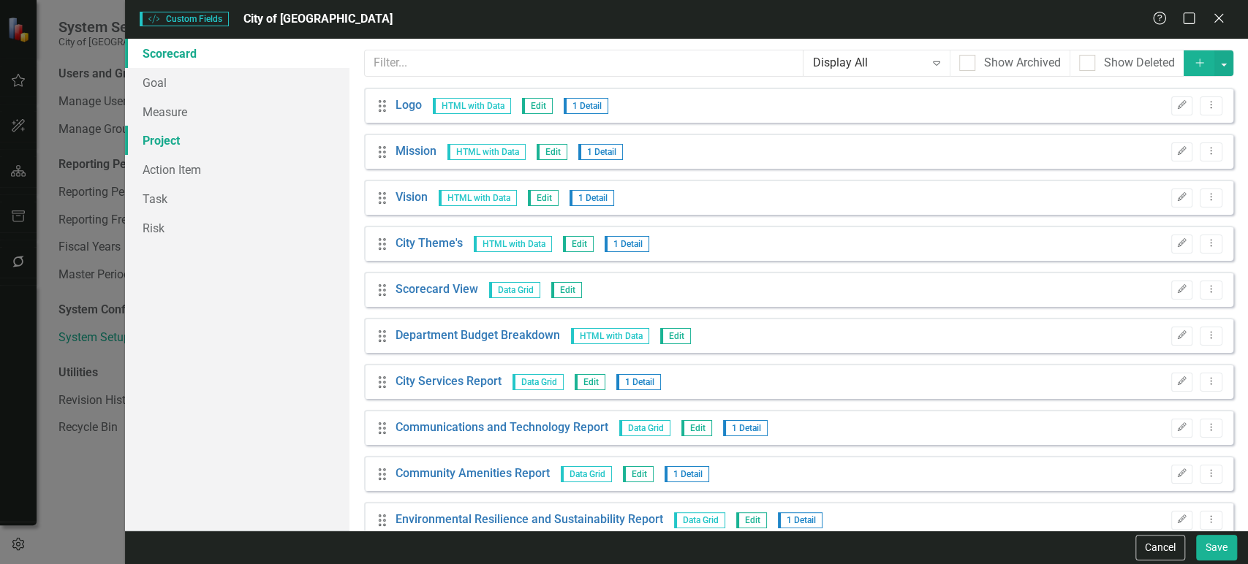
click at [217, 146] on link "Project" at bounding box center [237, 140] width 224 height 29
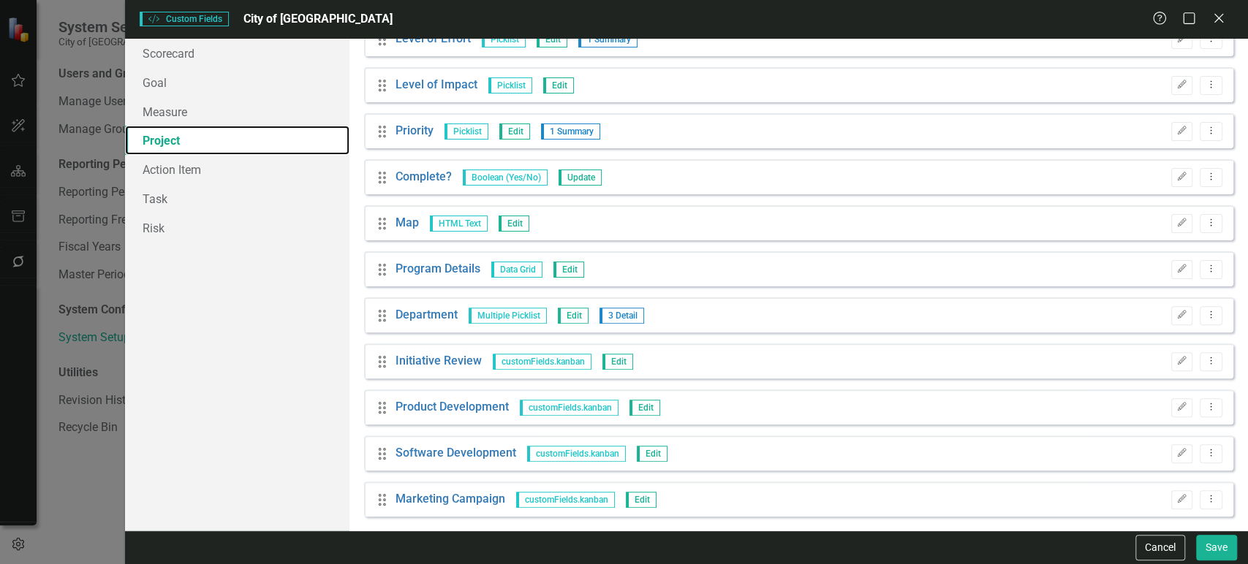
scroll to position [211, 0]
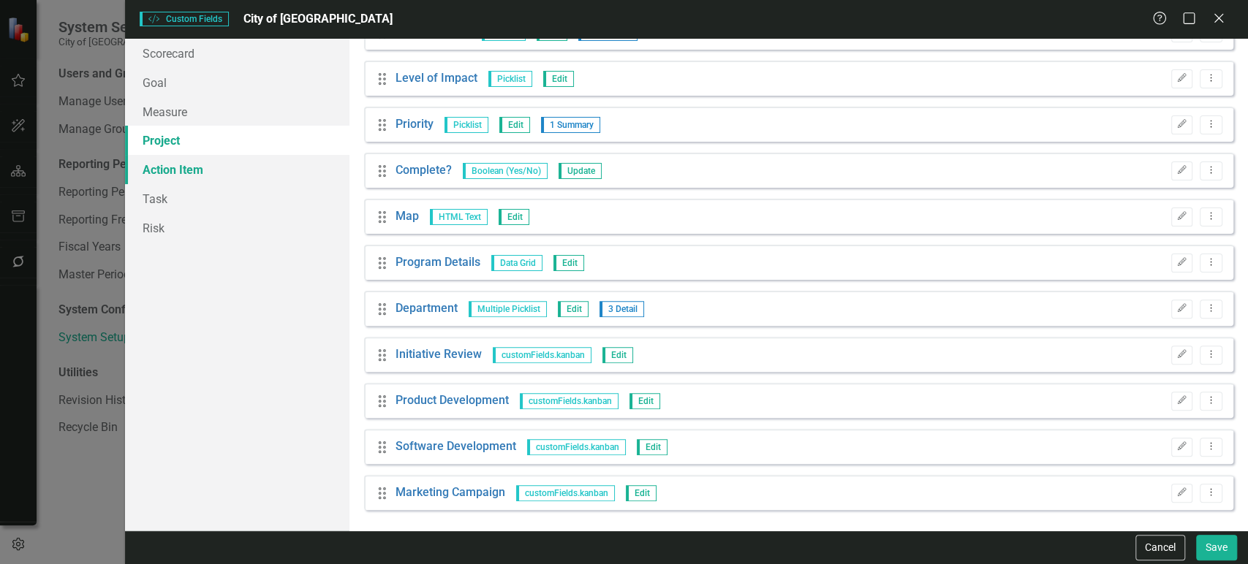
click at [240, 167] on link "Action Item" at bounding box center [237, 169] width 224 height 29
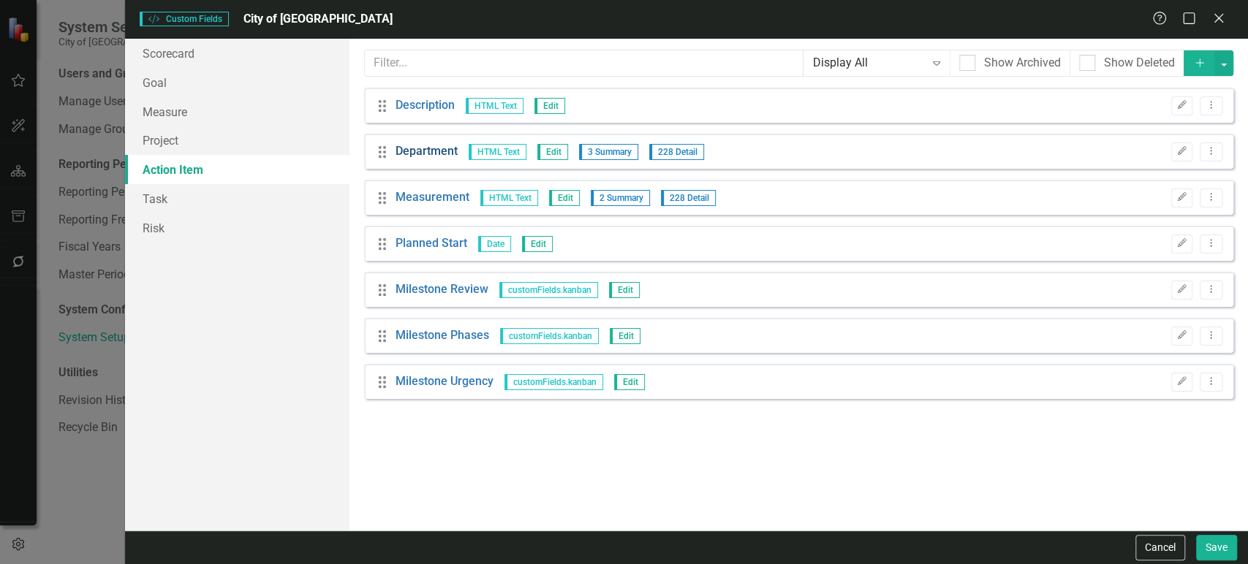
click at [406, 149] on link "Department" at bounding box center [426, 151] width 62 height 17
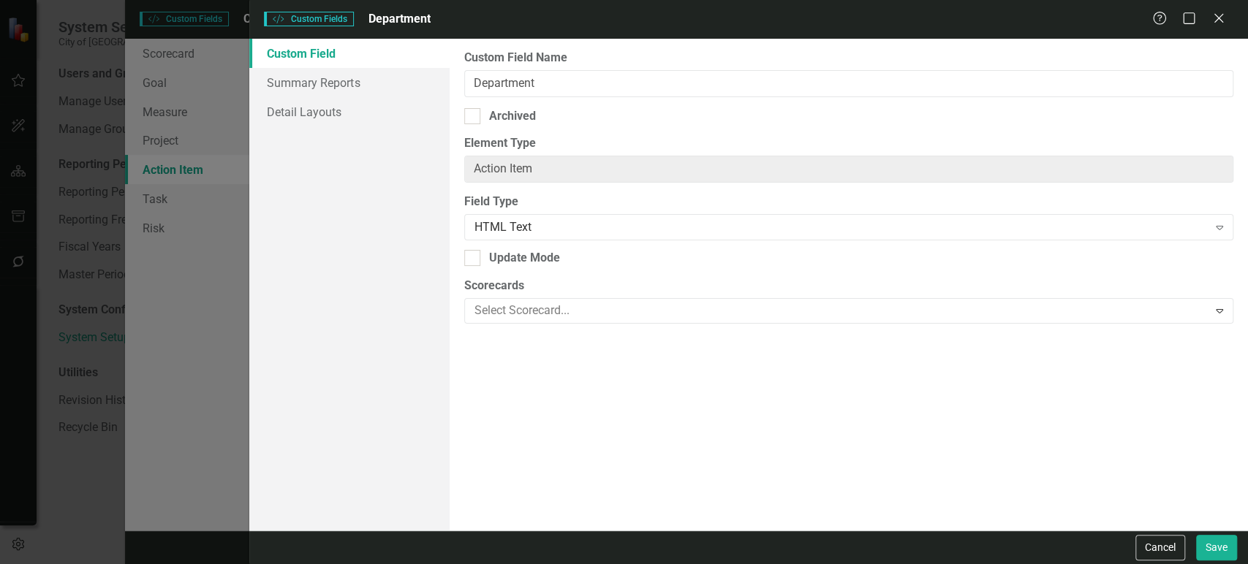
click at [1161, 547] on button "Cancel" at bounding box center [1160, 548] width 50 height 26
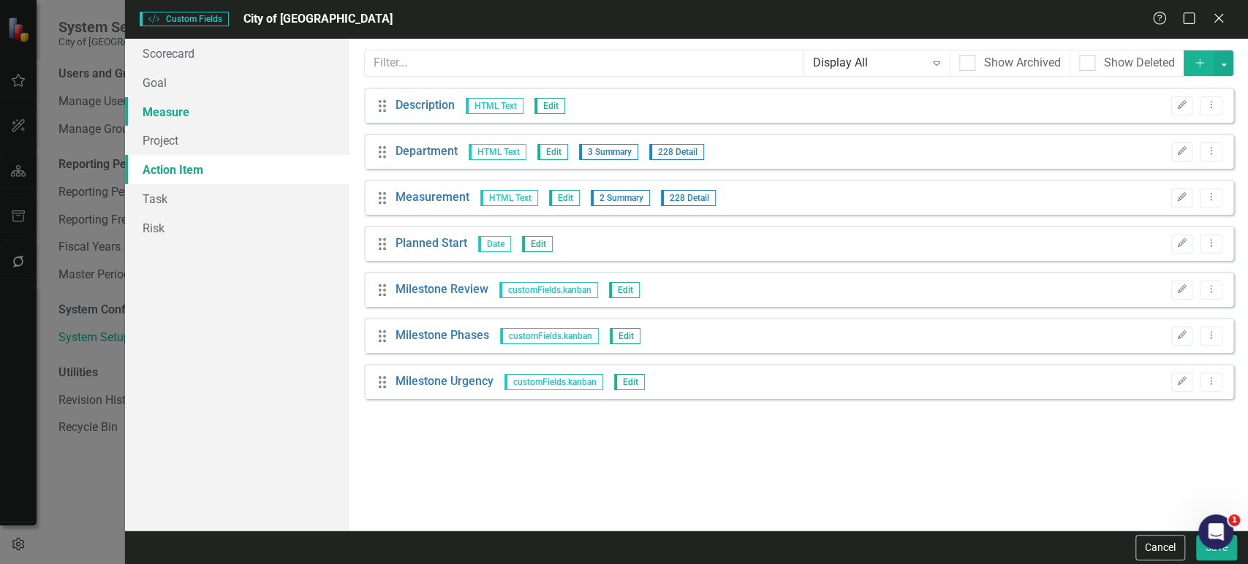
click at [194, 111] on link "Measure" at bounding box center [237, 111] width 224 height 29
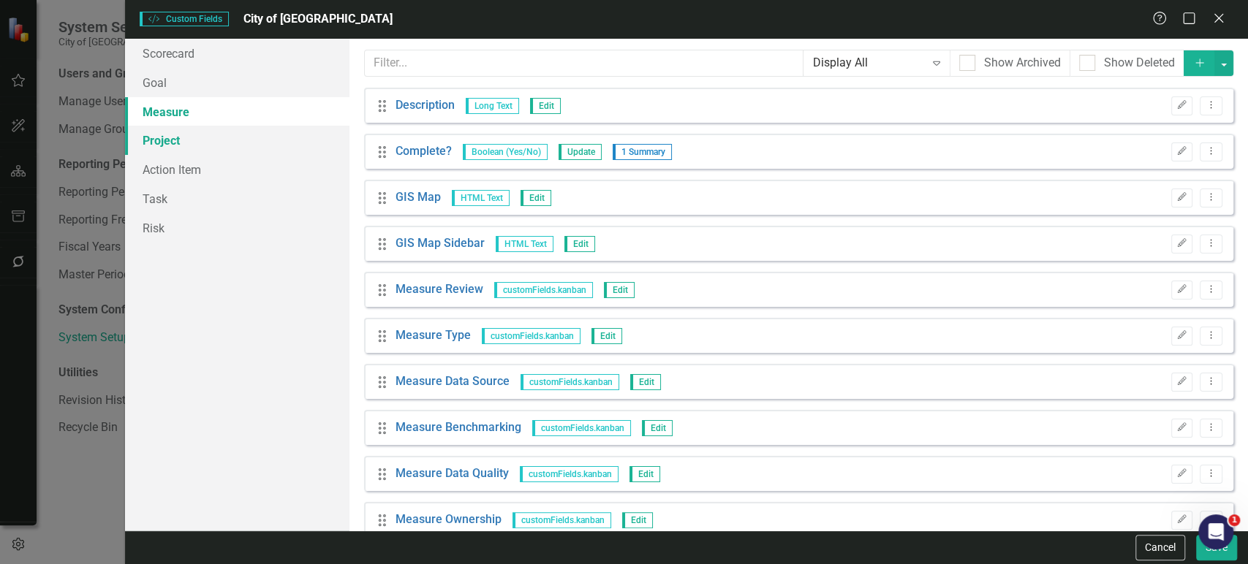
click at [189, 136] on link "Project" at bounding box center [237, 140] width 224 height 29
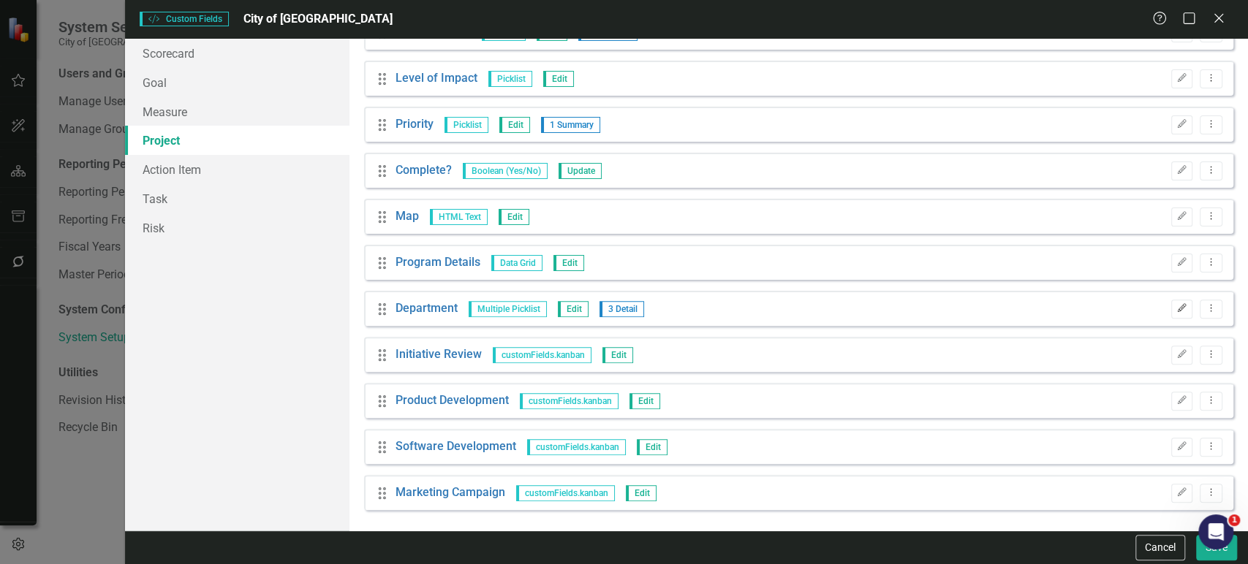
click at [1177, 305] on icon "button" at bounding box center [1181, 308] width 9 height 9
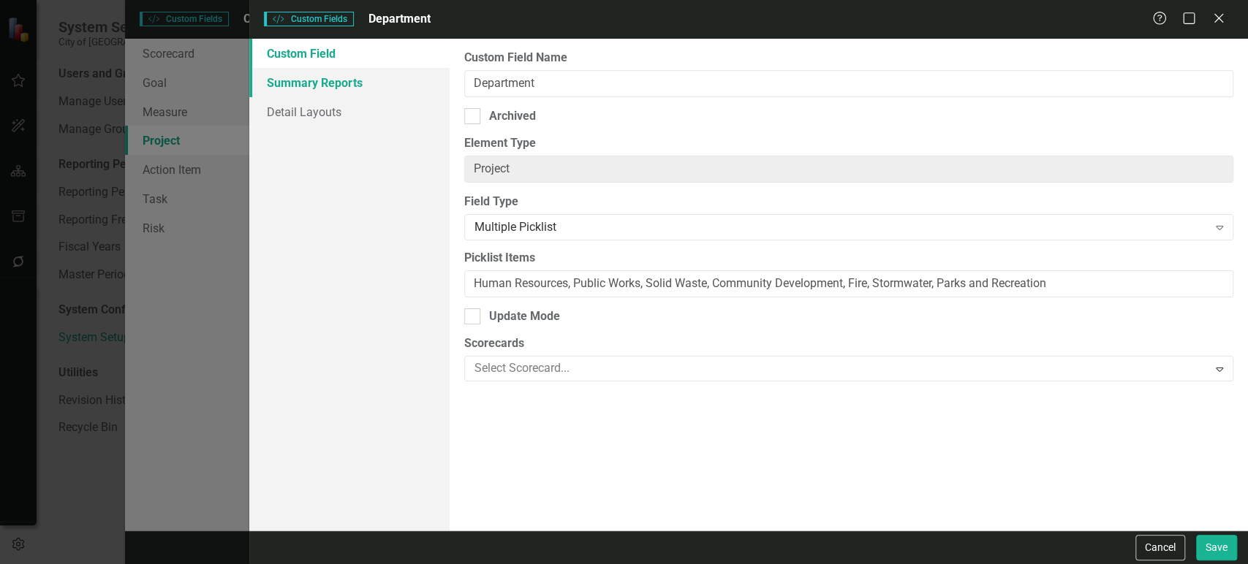
click at [356, 89] on link "Summary Reports" at bounding box center [349, 82] width 200 height 29
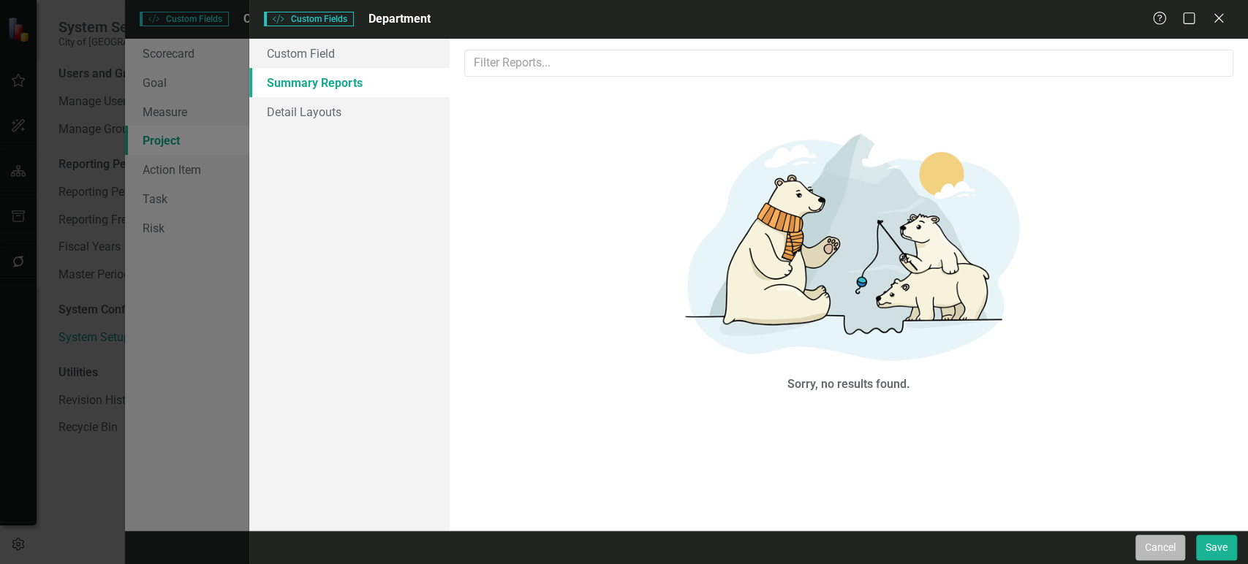
click at [1146, 539] on button "Cancel" at bounding box center [1160, 548] width 50 height 26
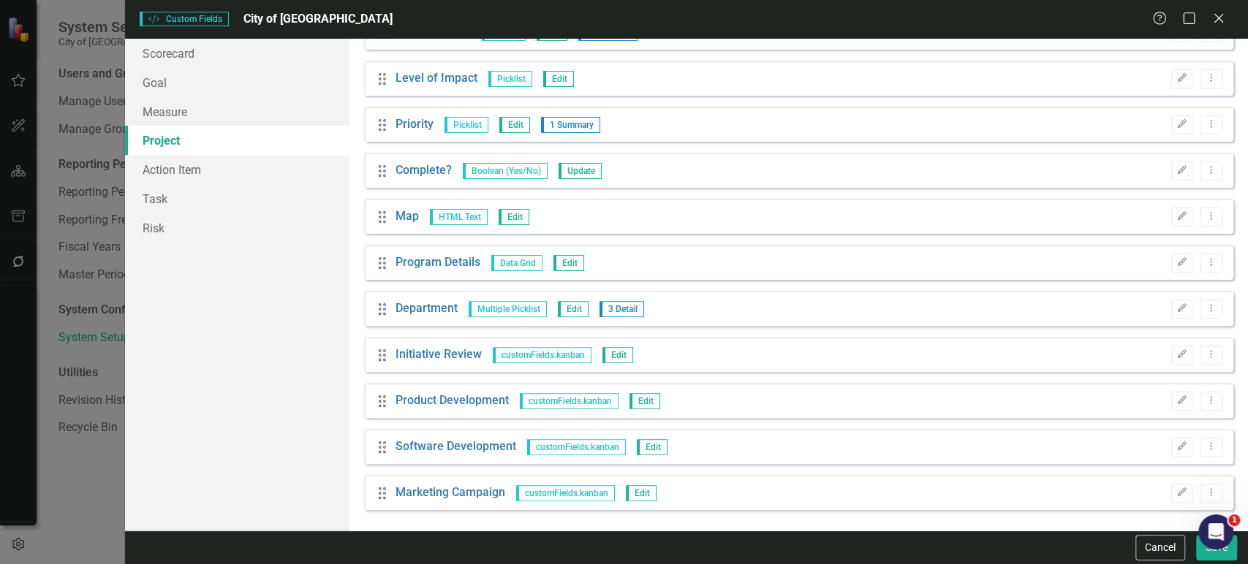
scroll to position [0, 0]
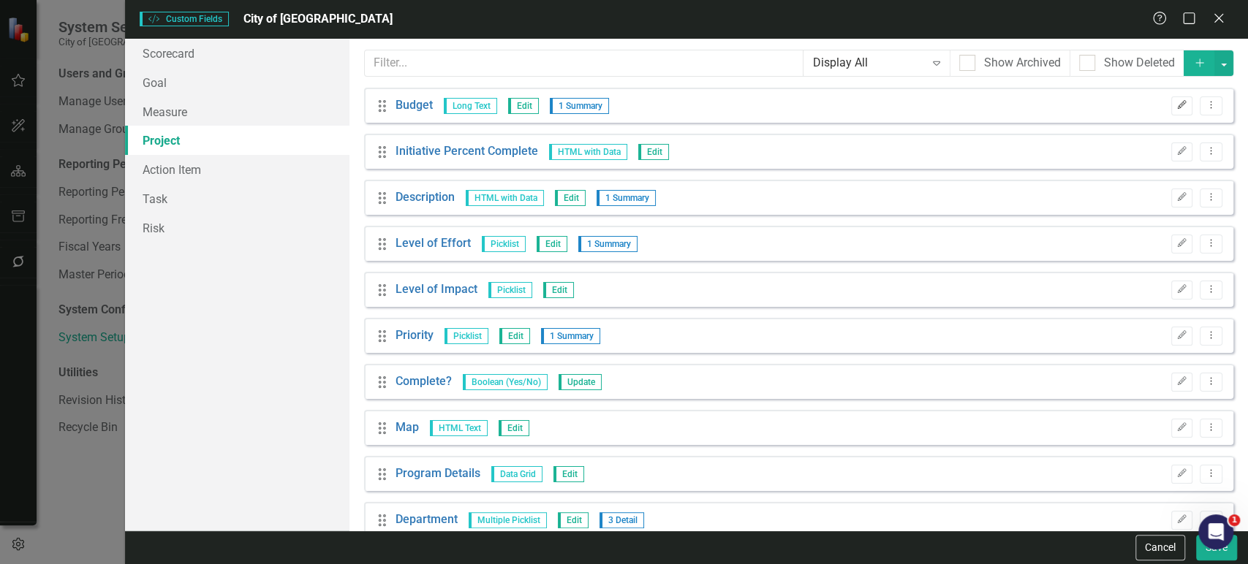
click at [1173, 99] on button "Edit" at bounding box center [1181, 105] width 21 height 19
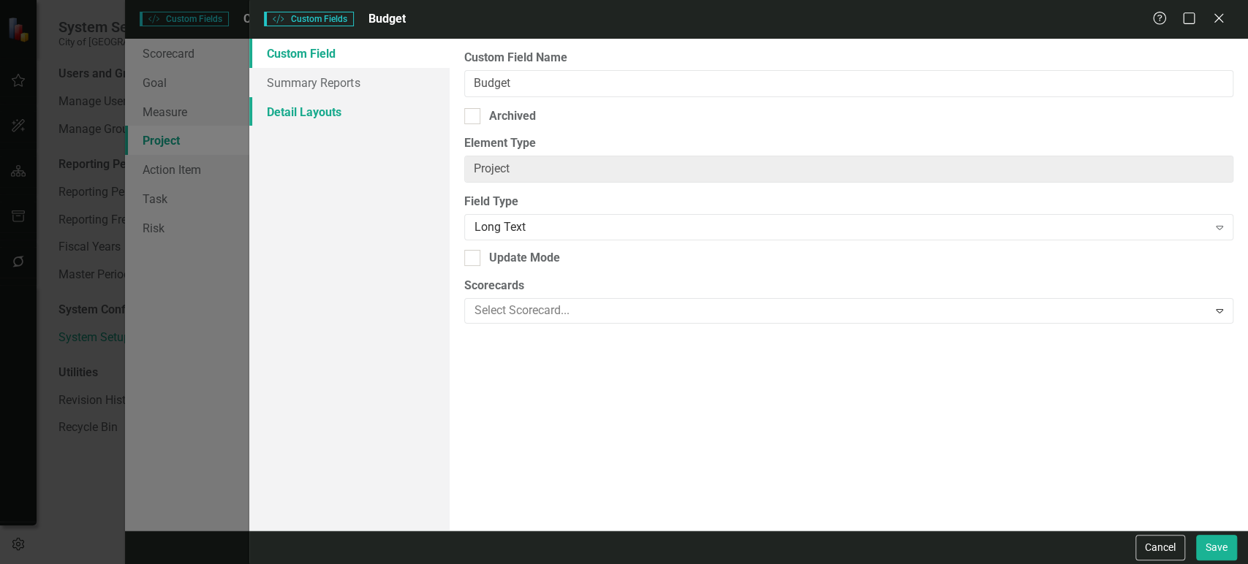
click at [322, 106] on link "Detail Layouts" at bounding box center [349, 111] width 200 height 29
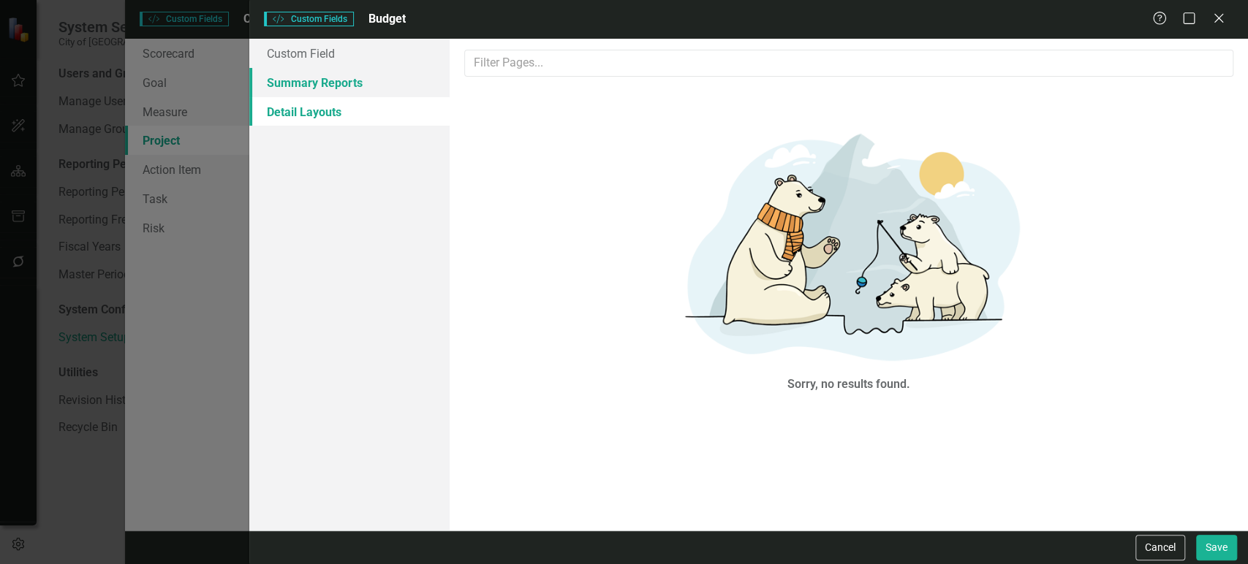
click at [330, 85] on link "Summary Reports" at bounding box center [349, 82] width 200 height 29
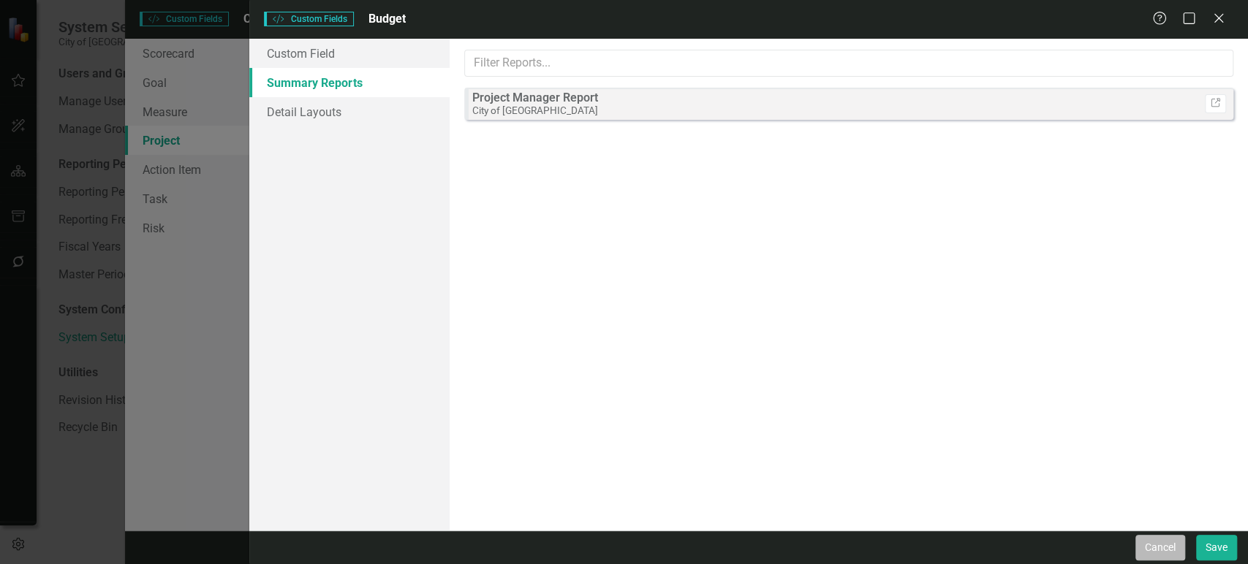
click at [1167, 547] on button "Cancel" at bounding box center [1160, 548] width 50 height 26
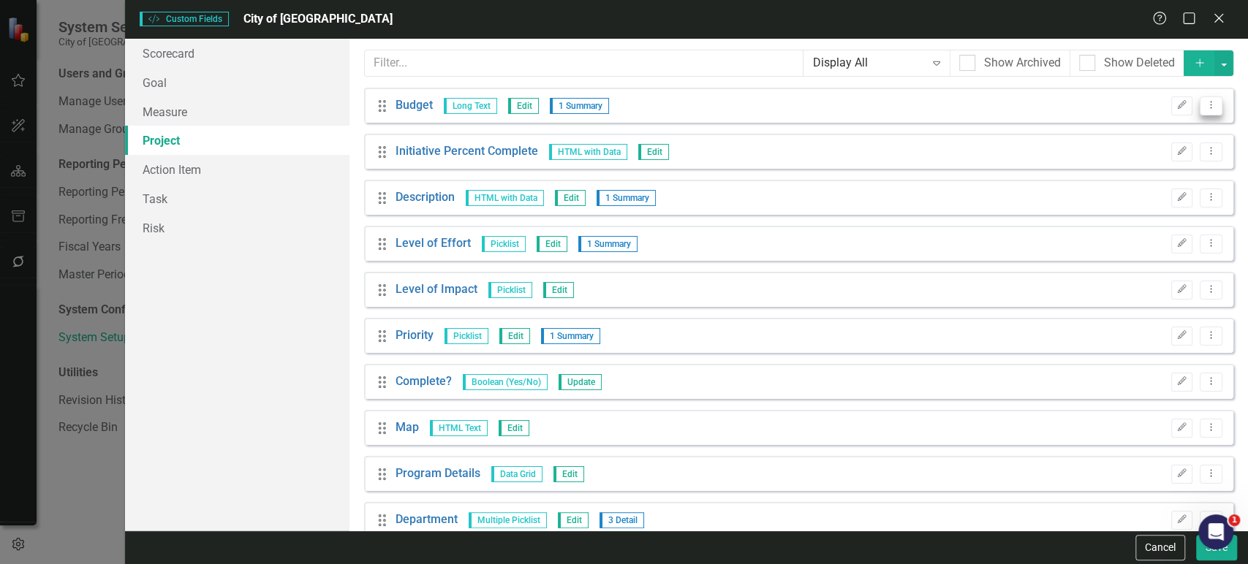
click at [1204, 103] on icon "Dropdown Menu" at bounding box center [1210, 105] width 12 height 10
click at [947, 160] on div "Drag Initiative Percent Complete HTML with Data Edit Edit Dropdown Menu" at bounding box center [798, 151] width 869 height 35
click at [1204, 152] on icon "Dropdown Menu" at bounding box center [1210, 151] width 12 height 10
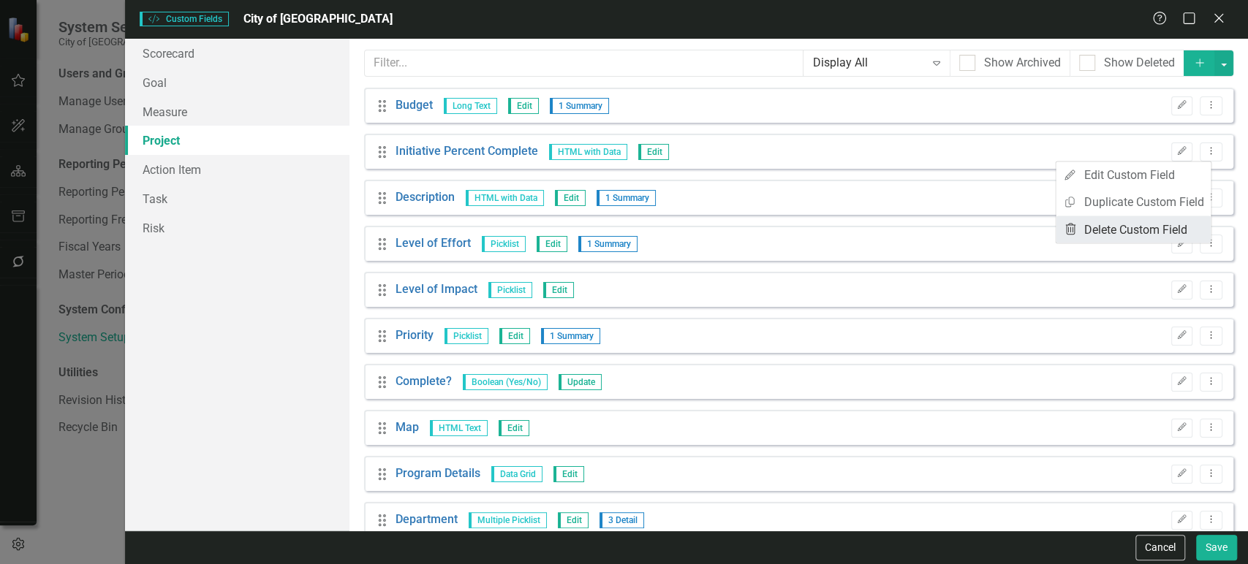
click at [1070, 227] on icon at bounding box center [1070, 229] width 10 height 12
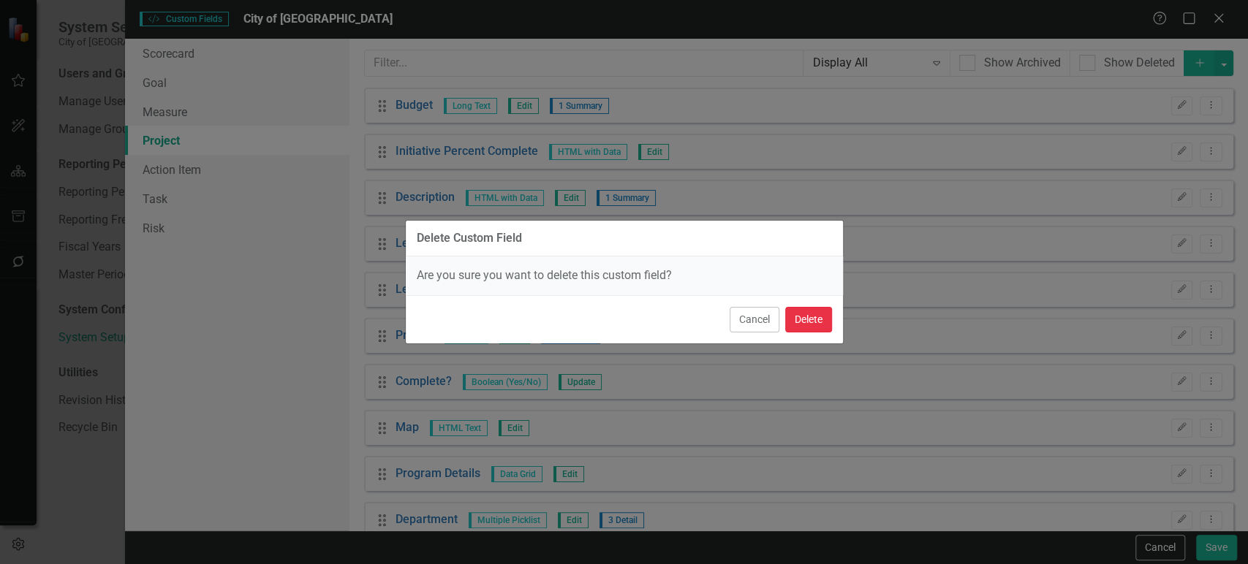
click at [789, 319] on button "Delete" at bounding box center [808, 320] width 47 height 26
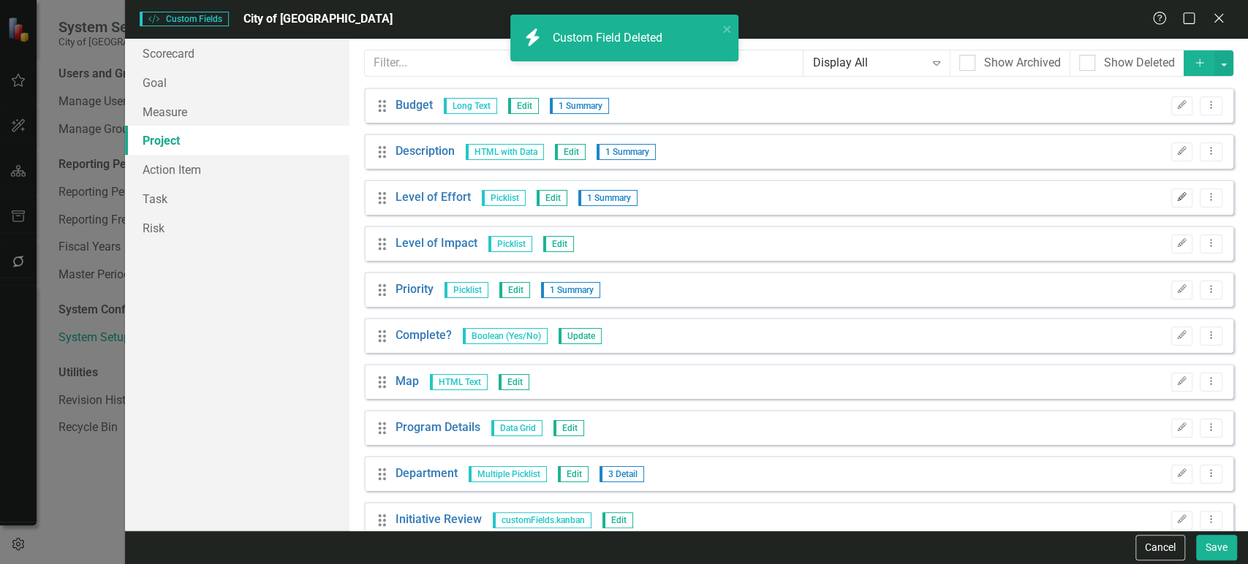
click at [1171, 195] on button "Edit" at bounding box center [1181, 198] width 21 height 19
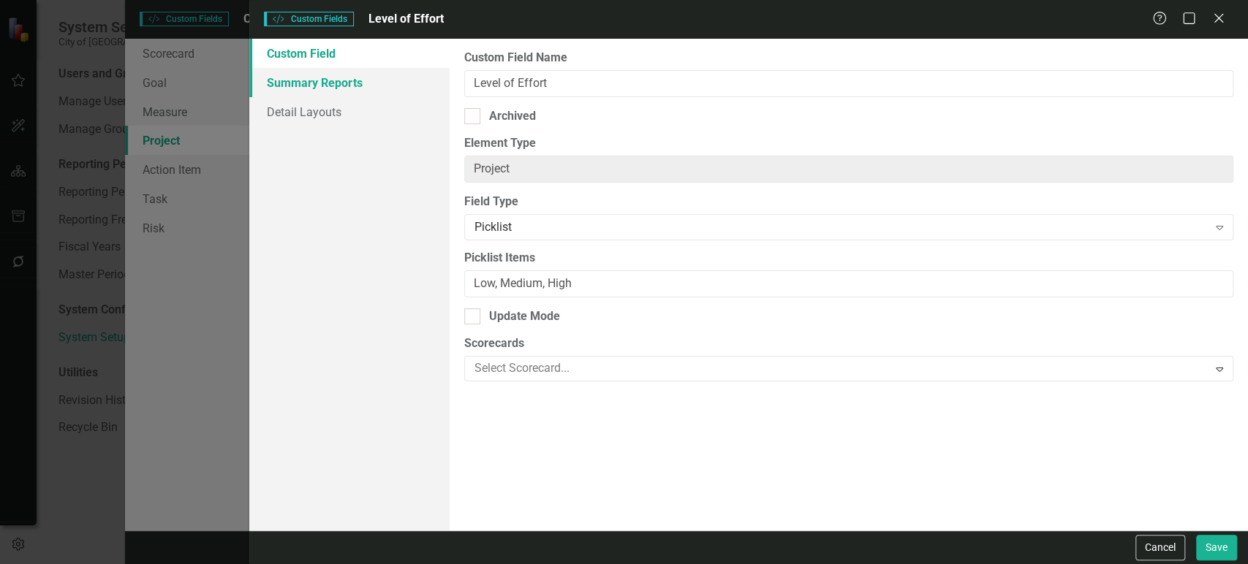
click at [381, 88] on link "Summary Reports" at bounding box center [349, 82] width 200 height 29
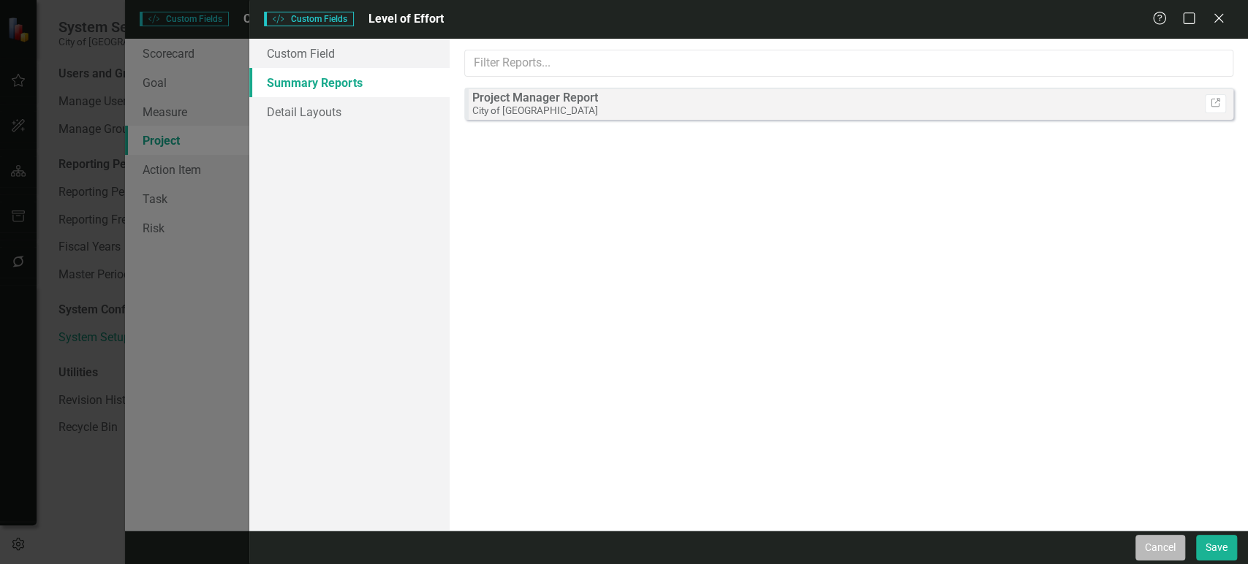
click at [1163, 554] on button "Cancel" at bounding box center [1160, 548] width 50 height 26
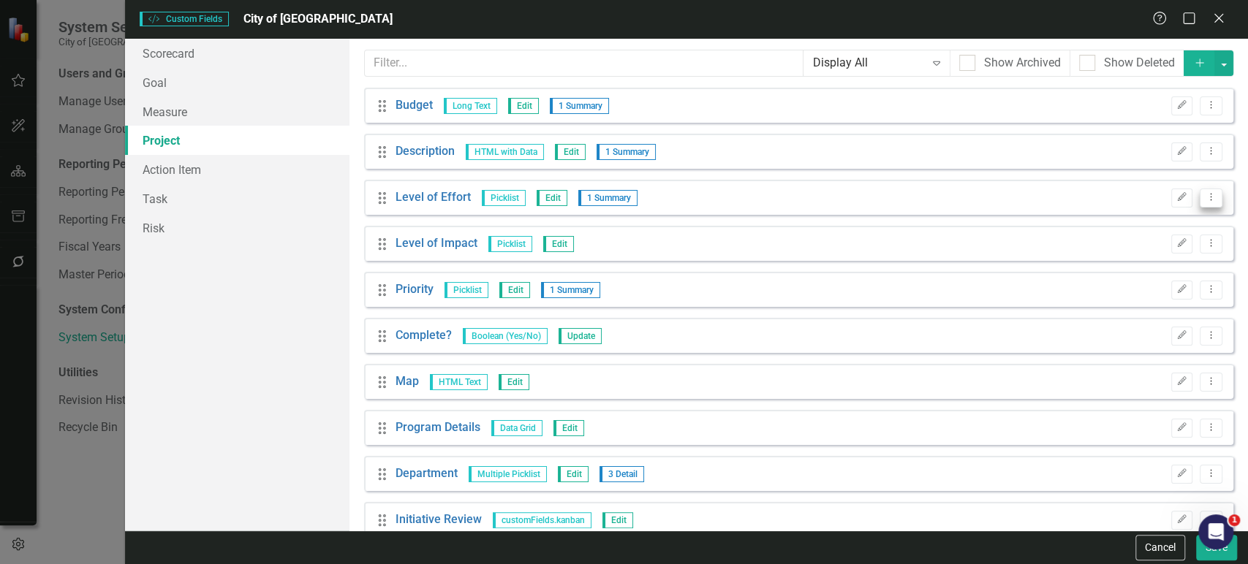
click at [1204, 192] on icon "Dropdown Menu" at bounding box center [1210, 197] width 12 height 10
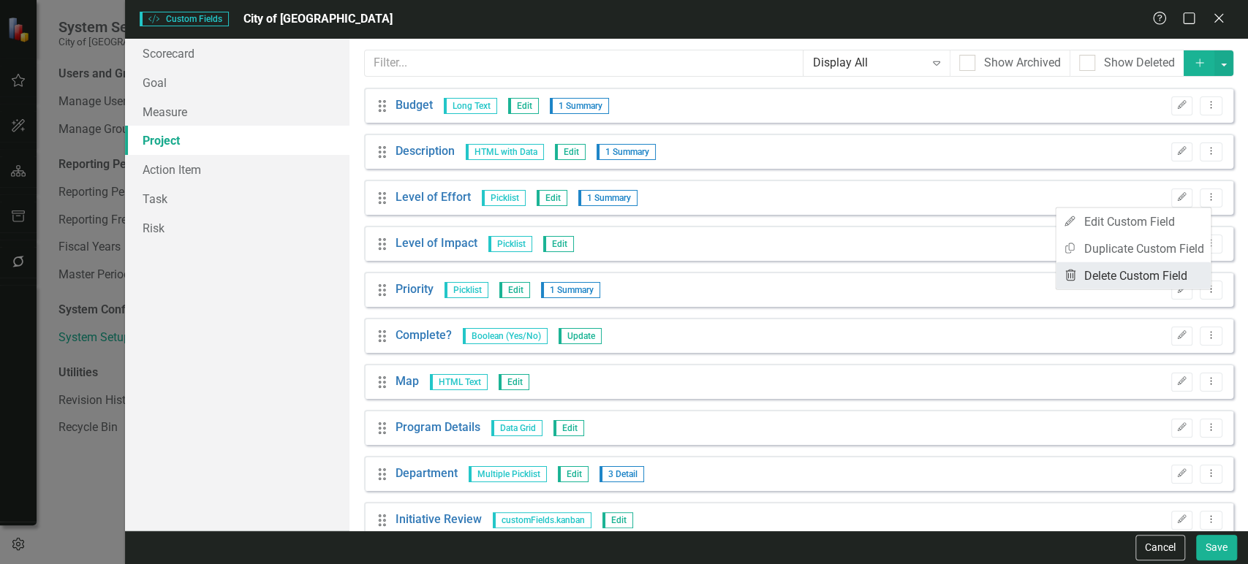
click at [1150, 275] on link "Trash Delete Custom Field" at bounding box center [1132, 275] width 155 height 27
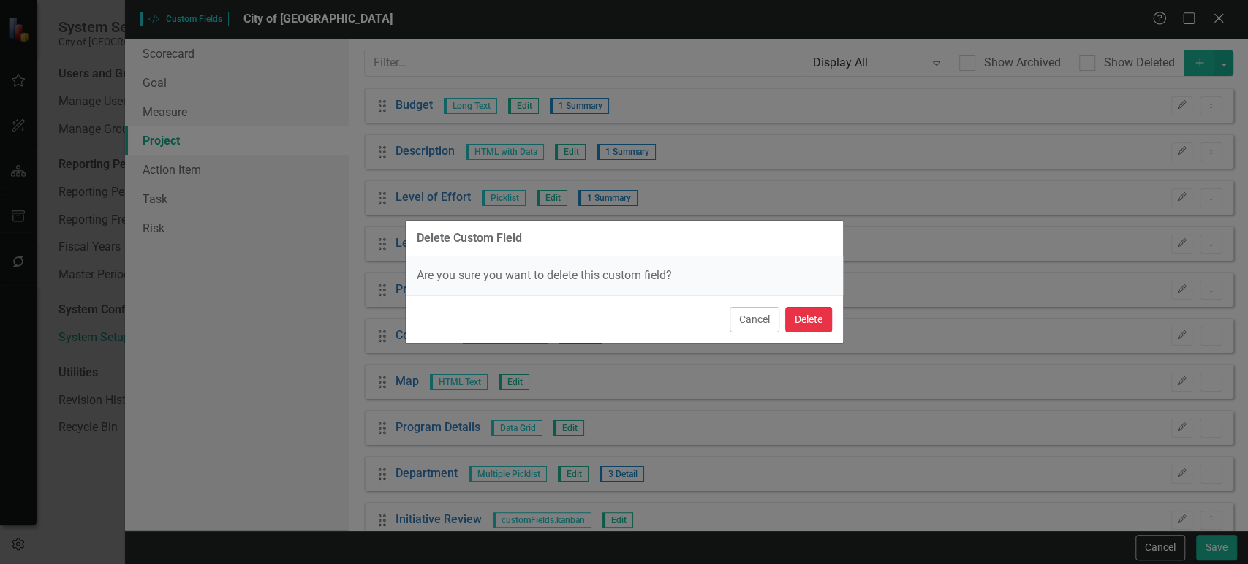
click at [819, 314] on button "Delete" at bounding box center [808, 320] width 47 height 26
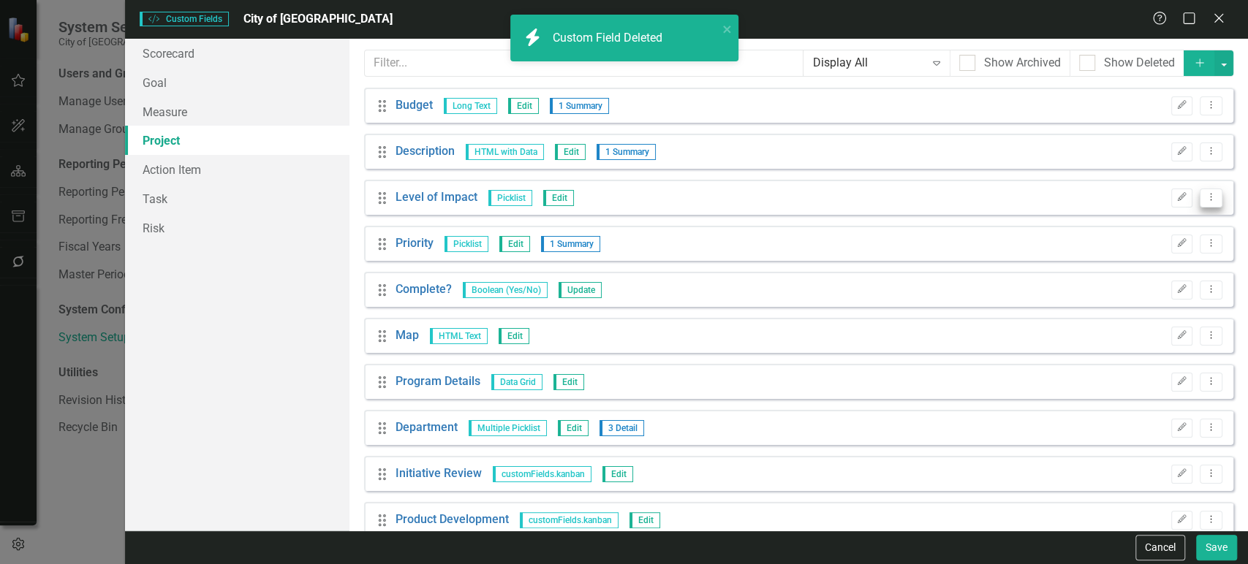
click at [1204, 197] on icon "Dropdown Menu" at bounding box center [1210, 197] width 12 height 10
click at [1144, 278] on link "Trash Delete Custom Field" at bounding box center [1132, 275] width 155 height 27
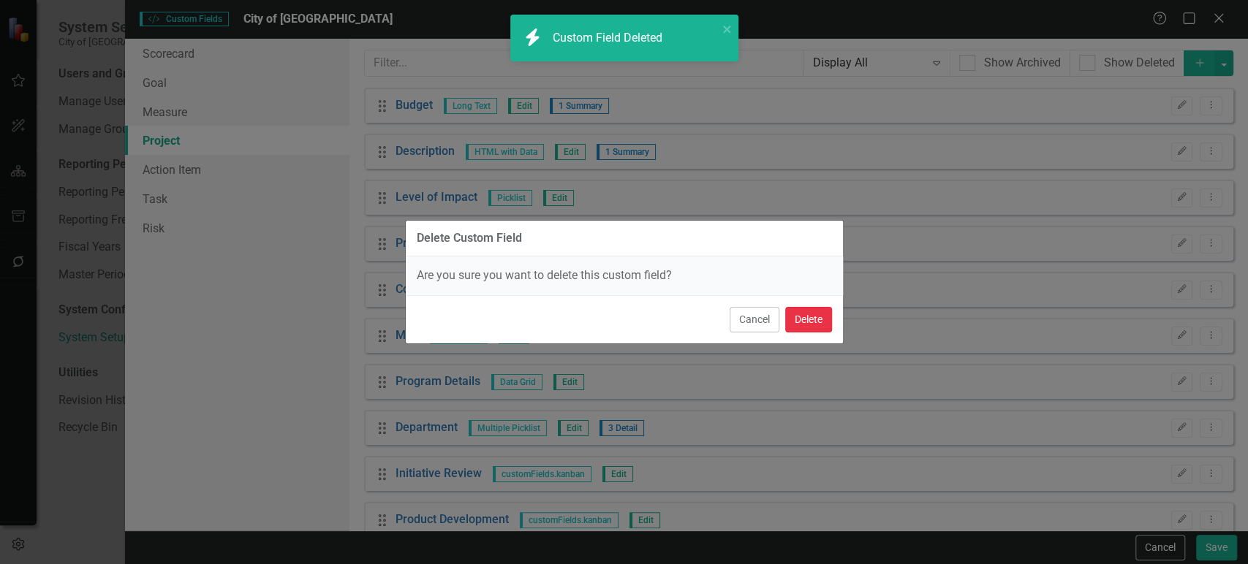
click at [815, 322] on button "Delete" at bounding box center [808, 320] width 47 height 26
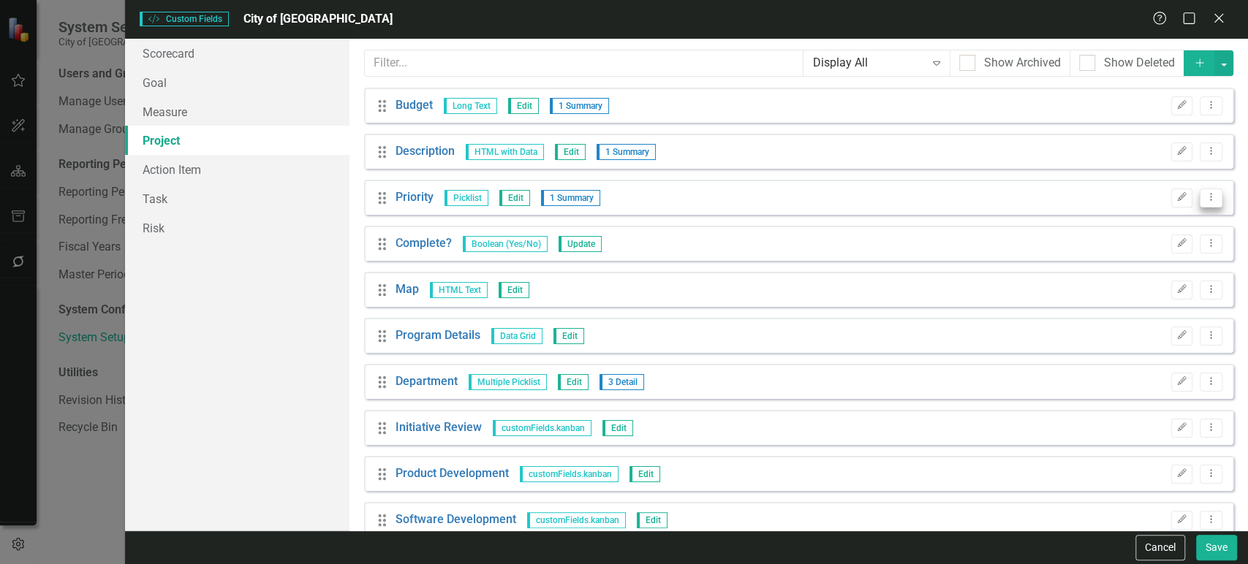
click at [1199, 199] on button "Dropdown Menu" at bounding box center [1210, 199] width 23 height 20
click at [1104, 272] on link "Trash Delete Custom Field" at bounding box center [1132, 275] width 155 height 27
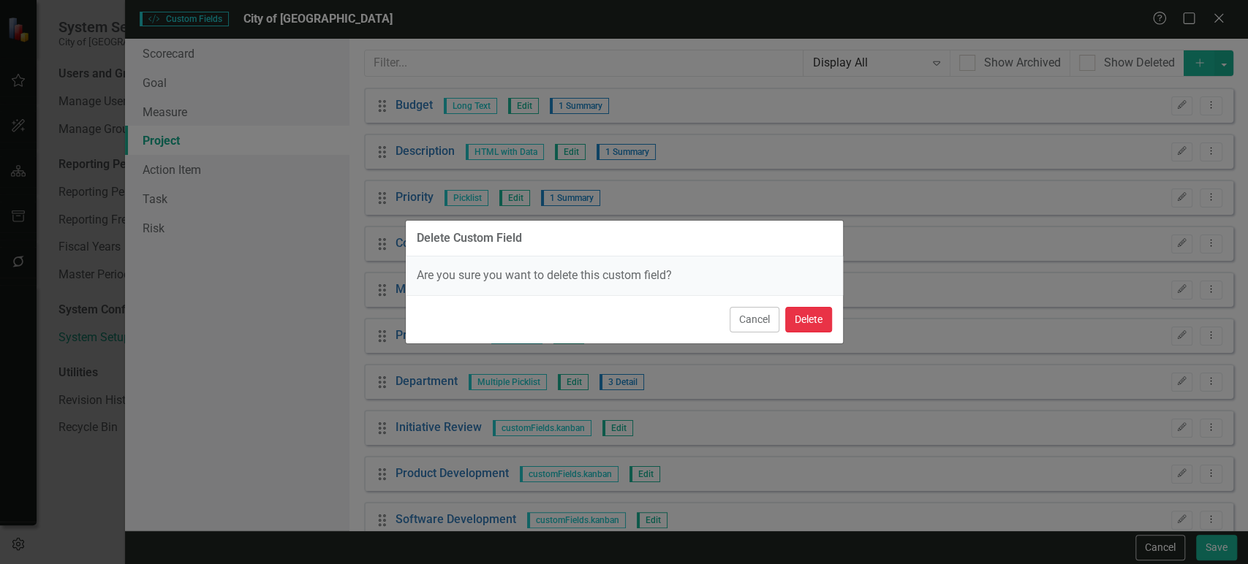
click at [806, 322] on button "Delete" at bounding box center [808, 320] width 47 height 26
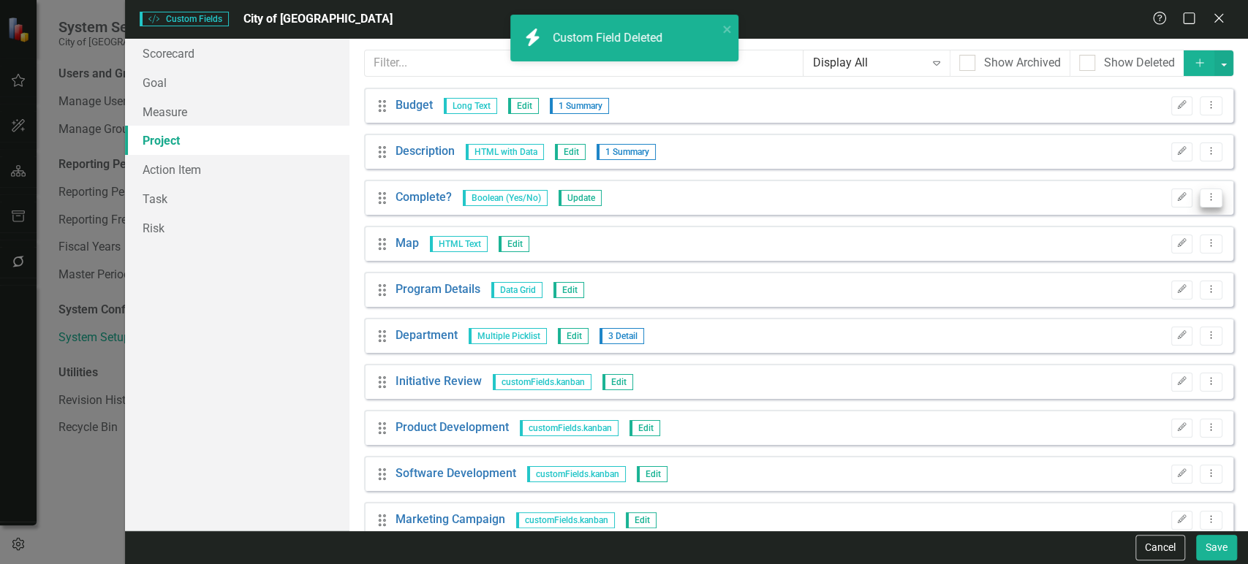
click at [1204, 195] on icon "Dropdown Menu" at bounding box center [1210, 197] width 12 height 10
click at [1112, 279] on link "Trash Delete Custom Field" at bounding box center [1132, 275] width 155 height 27
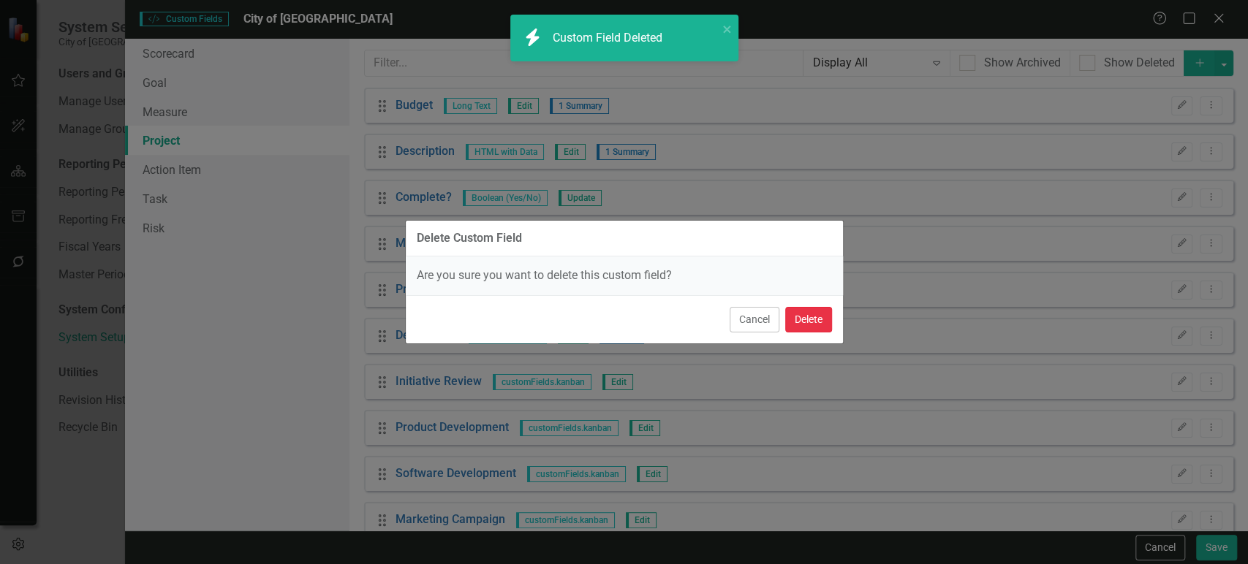
click at [810, 324] on button "Delete" at bounding box center [808, 320] width 47 height 26
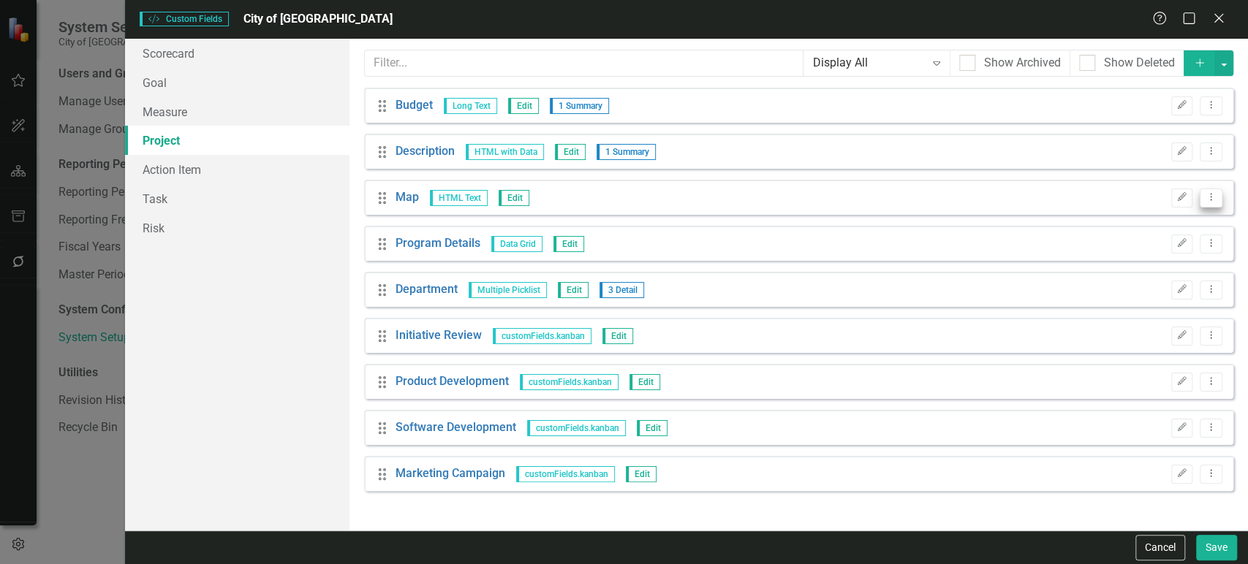
click at [1210, 191] on button "Dropdown Menu" at bounding box center [1210, 199] width 23 height 20
click at [1109, 269] on link "Trash Delete Custom Field" at bounding box center [1143, 275] width 155 height 27
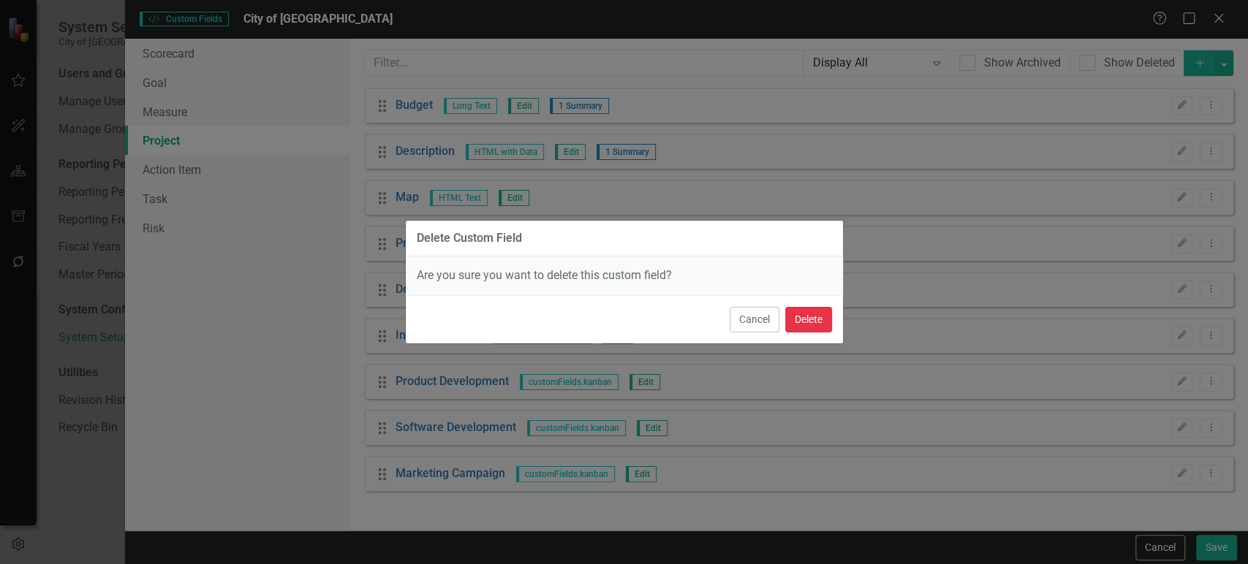
click at [824, 324] on button "Delete" at bounding box center [808, 320] width 47 height 26
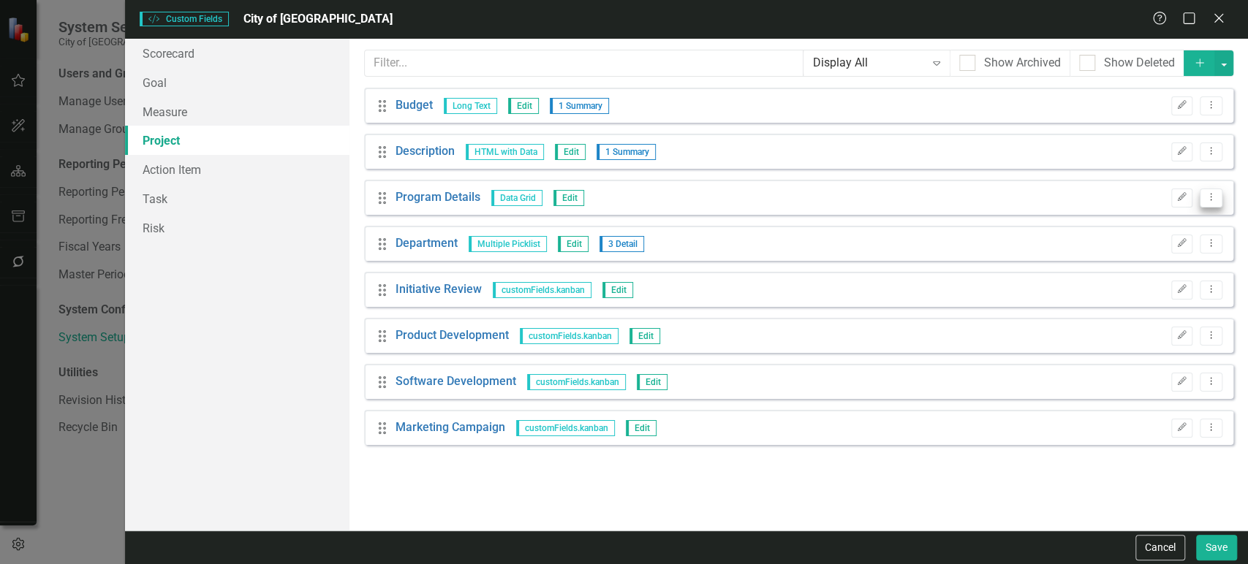
click at [1214, 201] on icon "Dropdown Menu" at bounding box center [1210, 197] width 12 height 10
click at [1125, 267] on link "Trash Delete Custom Field" at bounding box center [1143, 275] width 155 height 27
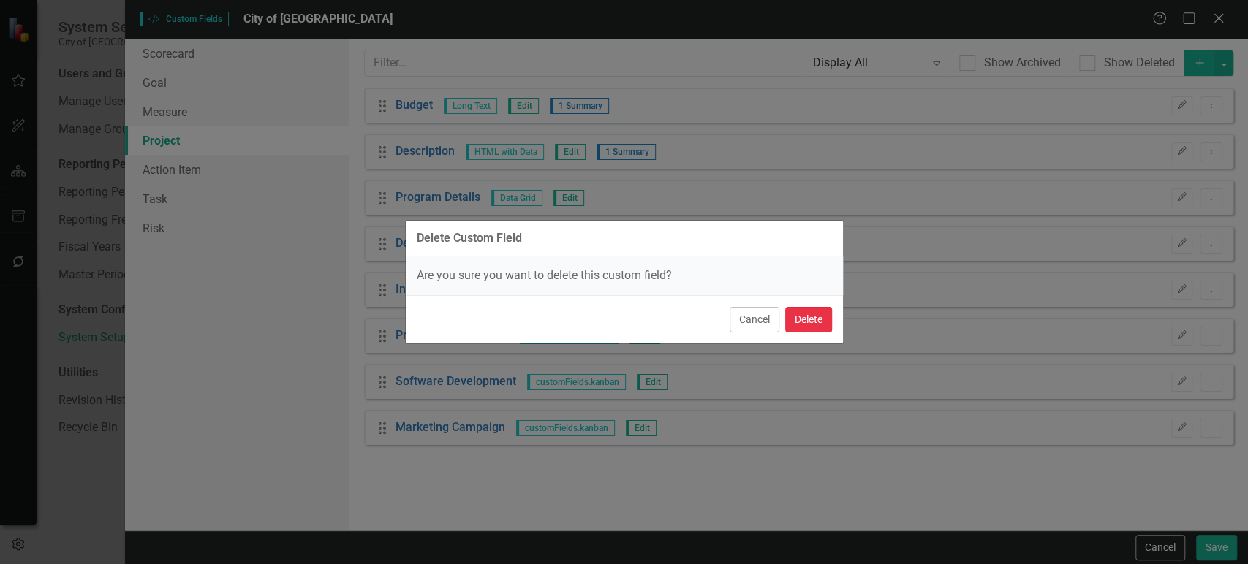
click at [816, 321] on button "Delete" at bounding box center [808, 320] width 47 height 26
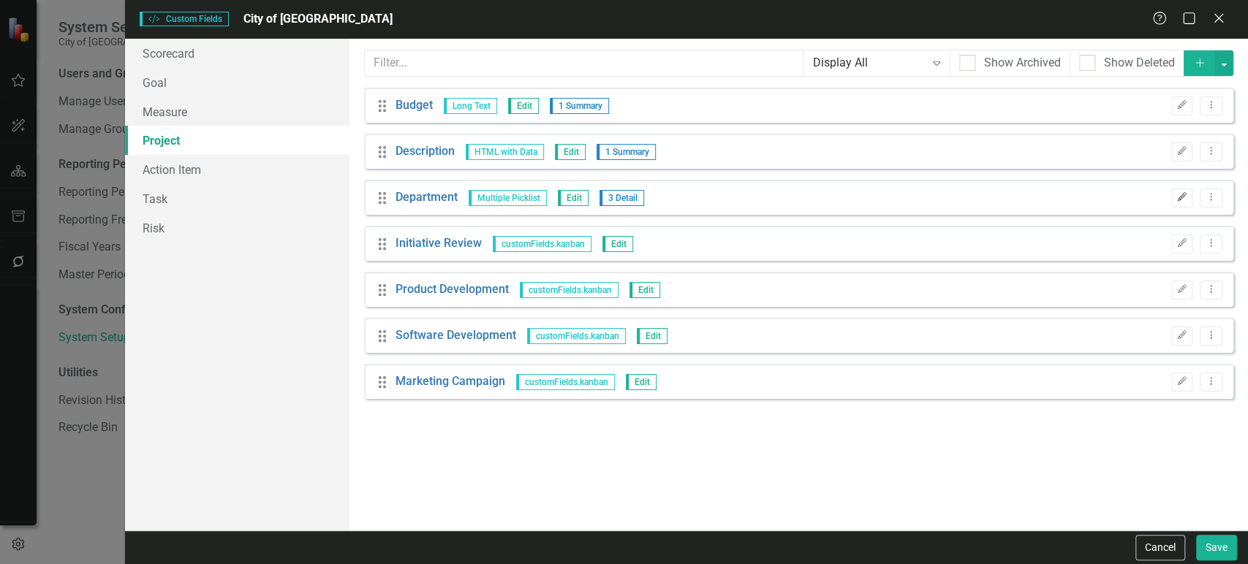
click at [1172, 197] on button "Edit" at bounding box center [1181, 198] width 21 height 19
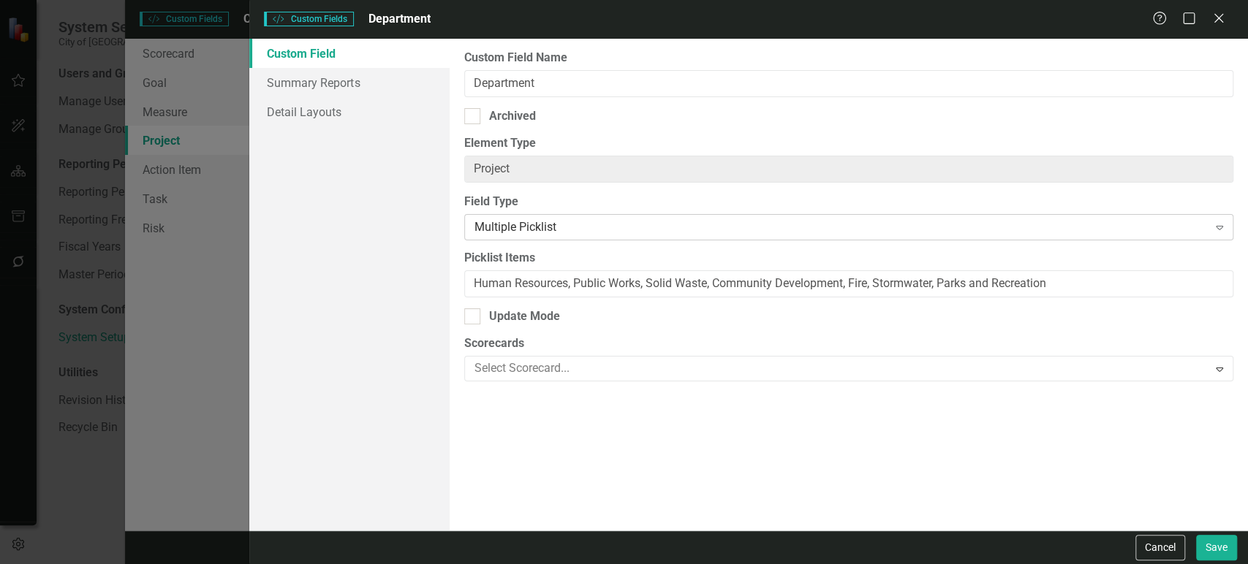
click at [526, 220] on div "Multiple Picklist" at bounding box center [840, 227] width 733 height 17
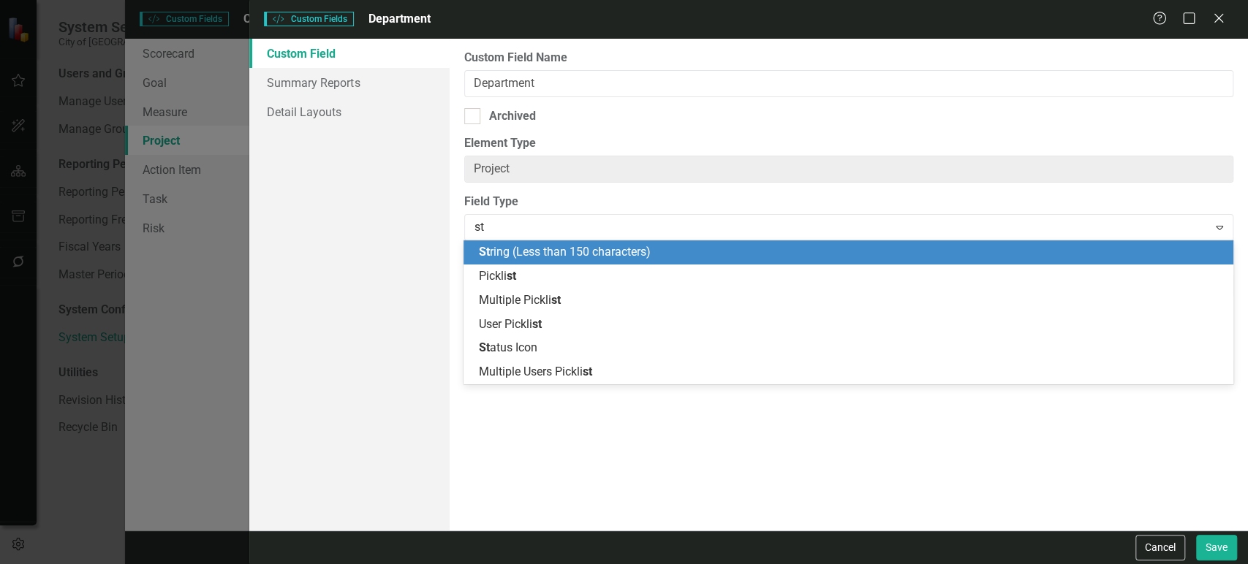
type input "s"
click at [566, 256] on div "String (Less than 150 characters)" at bounding box center [850, 252] width 745 height 17
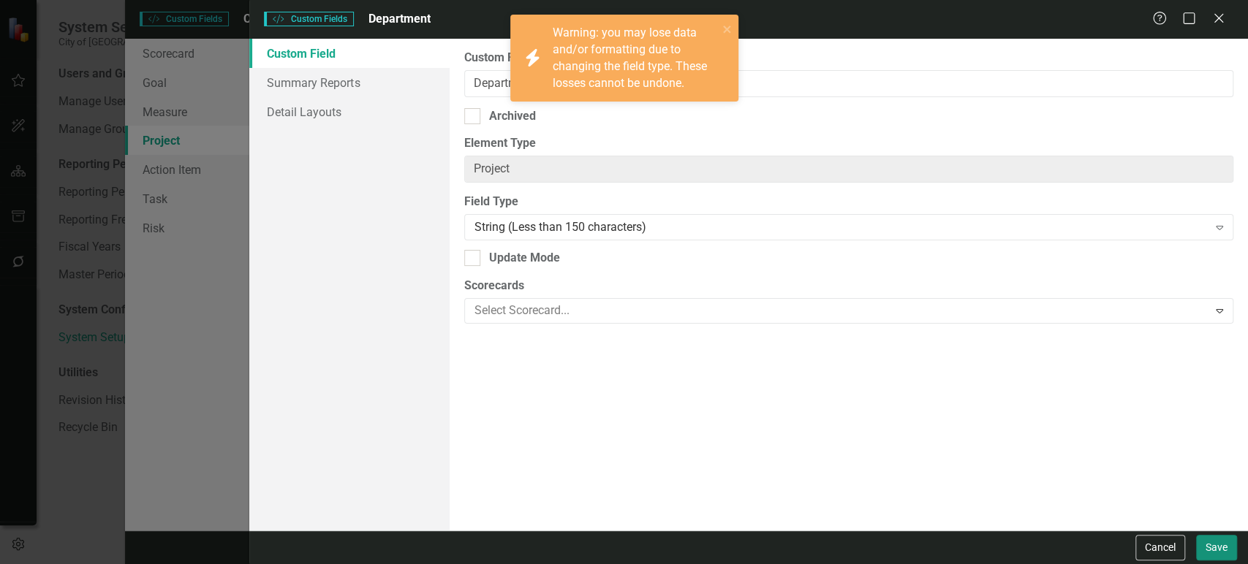
click at [1216, 553] on button "Save" at bounding box center [1216, 548] width 41 height 26
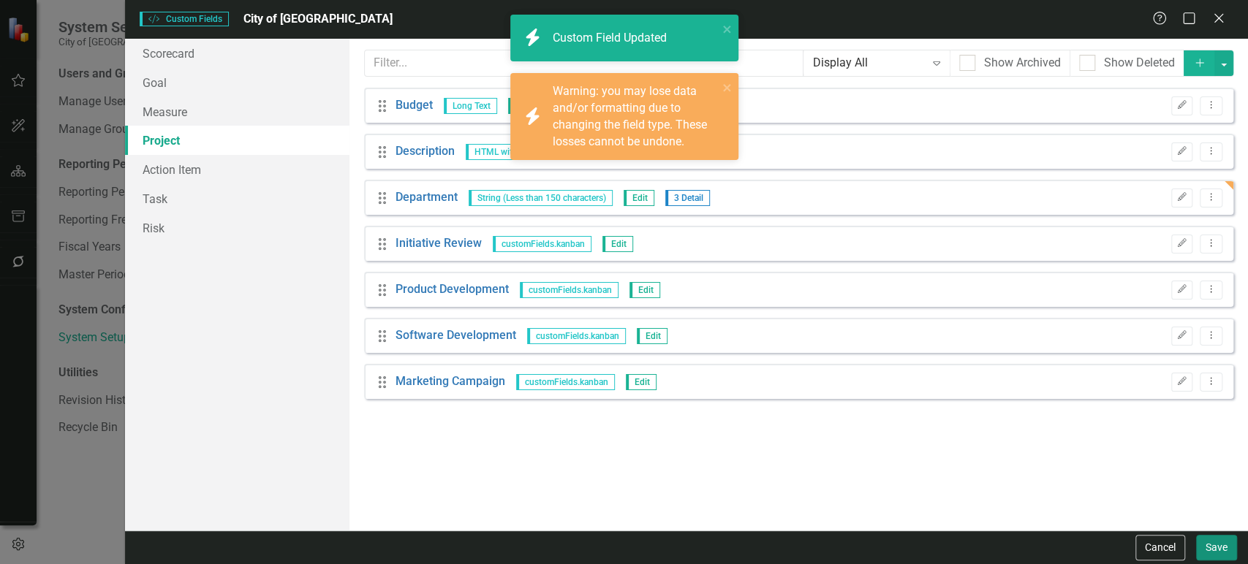
click at [1204, 551] on button "Save" at bounding box center [1216, 548] width 41 height 26
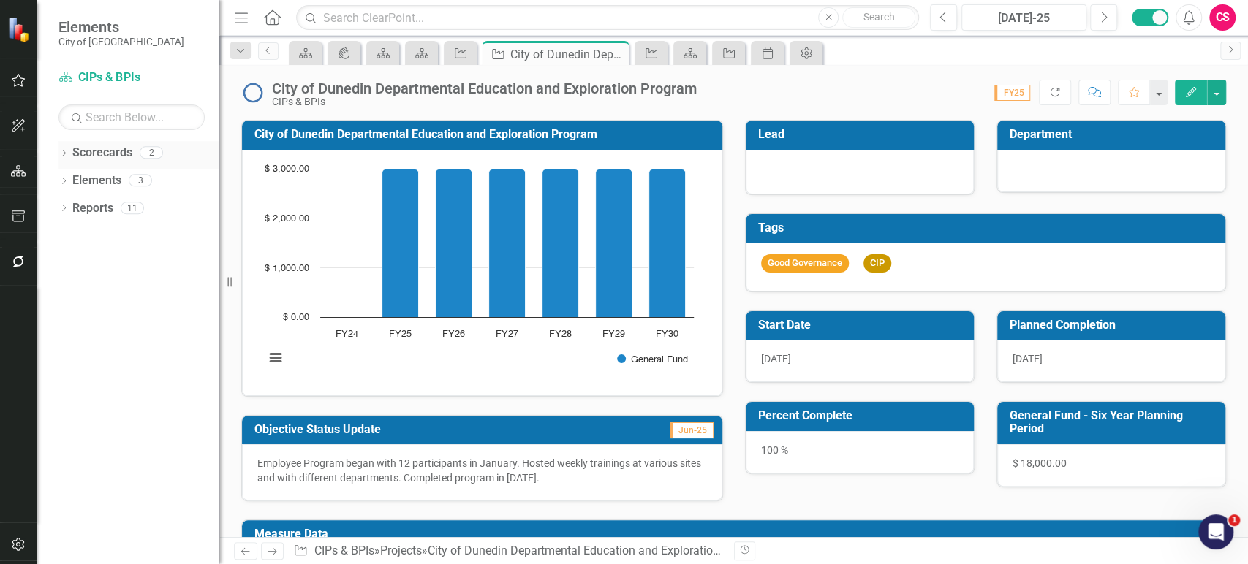
click at [60, 157] on icon "Dropdown" at bounding box center [63, 155] width 10 height 8
click at [107, 180] on link "City of [GEOGRAPHIC_DATA]" at bounding box center [149, 180] width 139 height 17
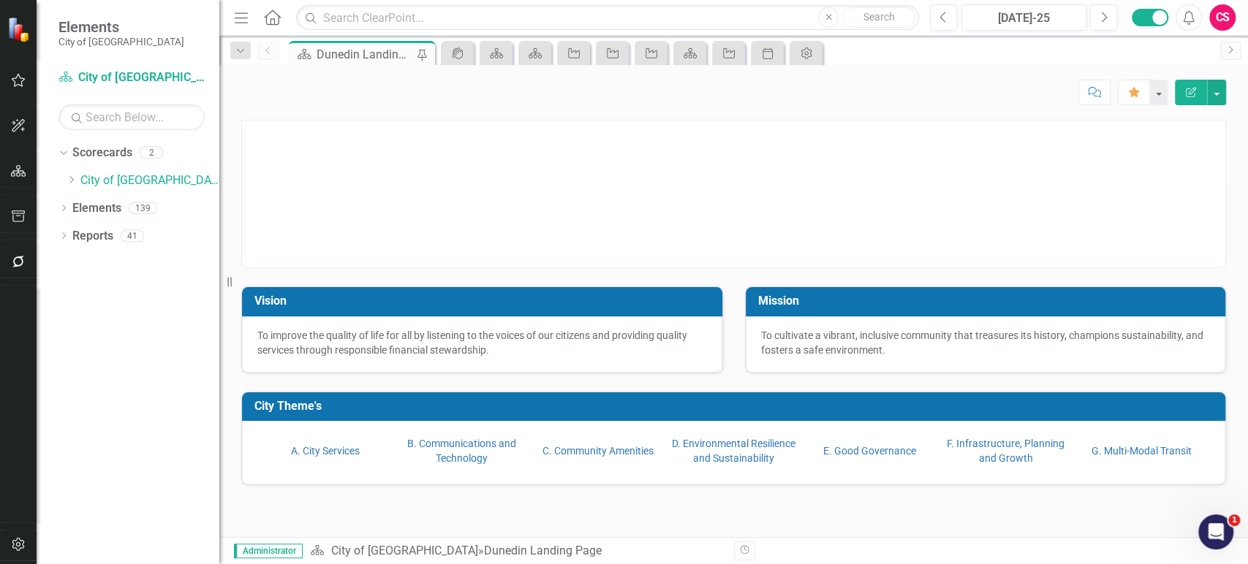
click at [331, 458] on td "A. City Services" at bounding box center [325, 451] width 136 height 37
click at [316, 452] on link "A. City Services" at bounding box center [325, 451] width 69 height 12
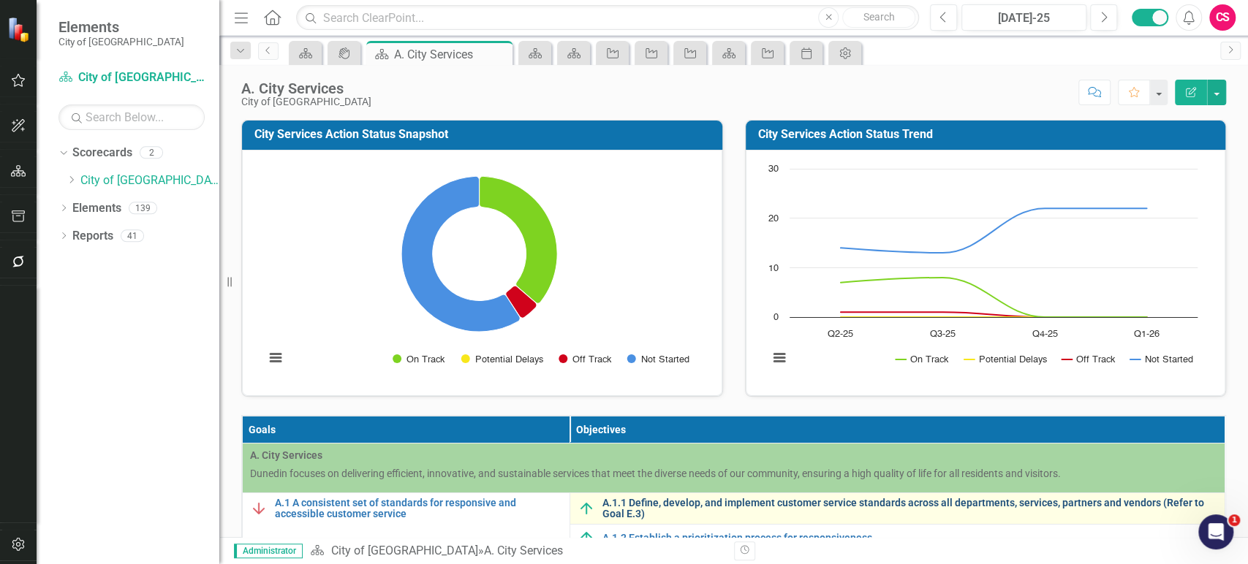
click at [616, 499] on link "A.1.1 Define, develop, and implement customer service standards across all depa…" at bounding box center [909, 509] width 615 height 23
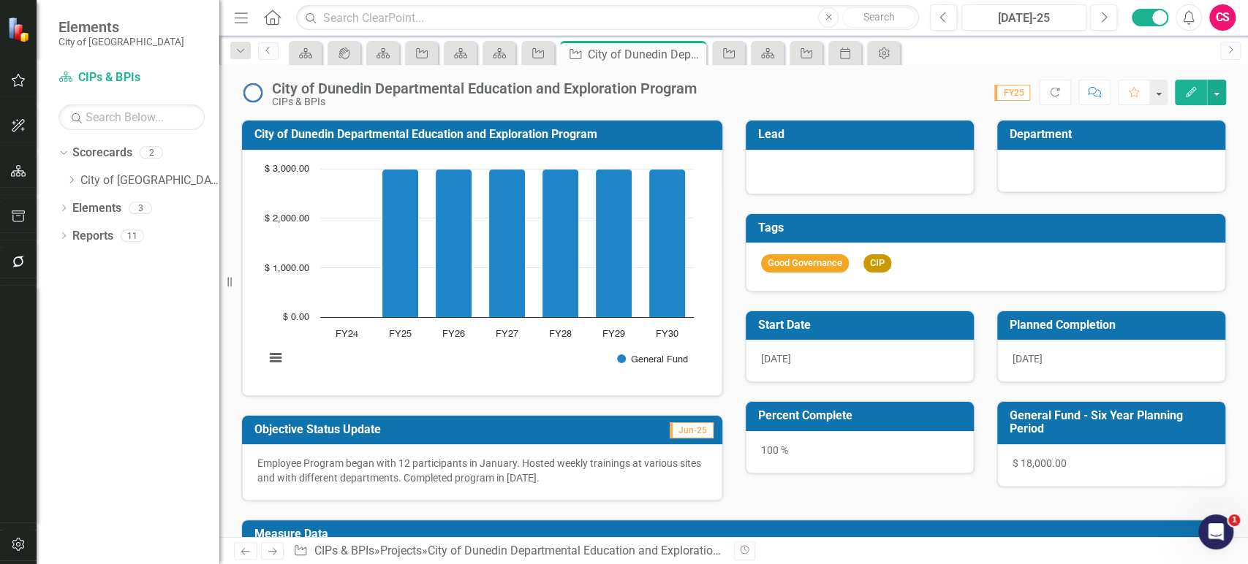
click at [1046, 163] on div at bounding box center [1111, 171] width 228 height 42
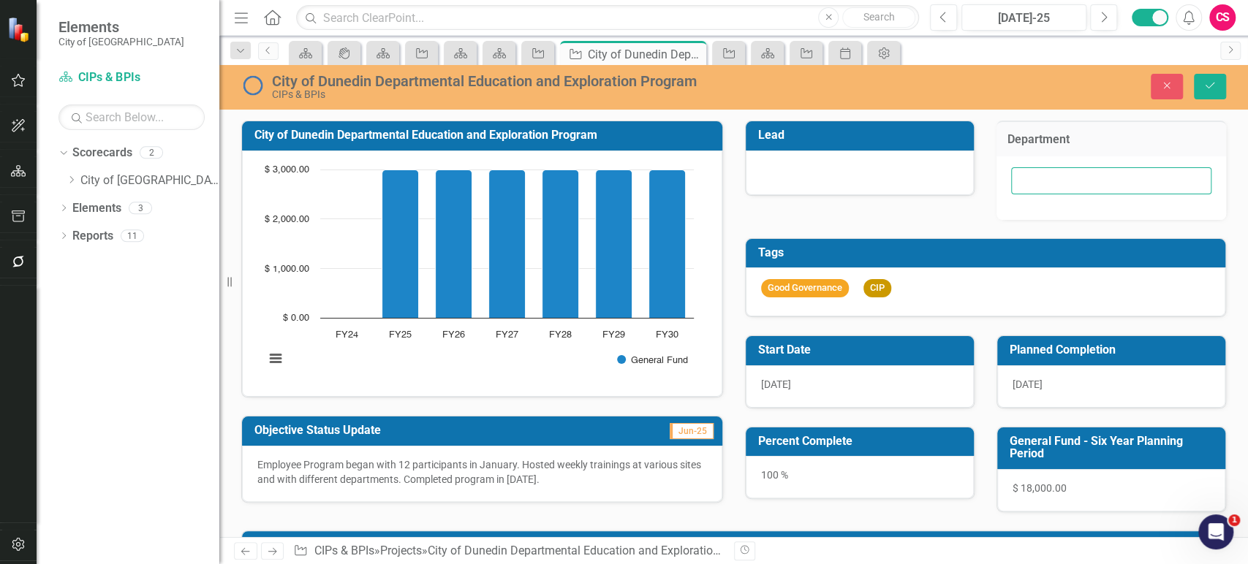
click at [1052, 177] on input "text" at bounding box center [1111, 180] width 200 height 27
click at [1036, 174] on input "text" at bounding box center [1111, 180] width 200 height 27
paste input "City Manager"
type input "City Manager"
click at [1209, 84] on icon "Save" at bounding box center [1209, 85] width 13 height 10
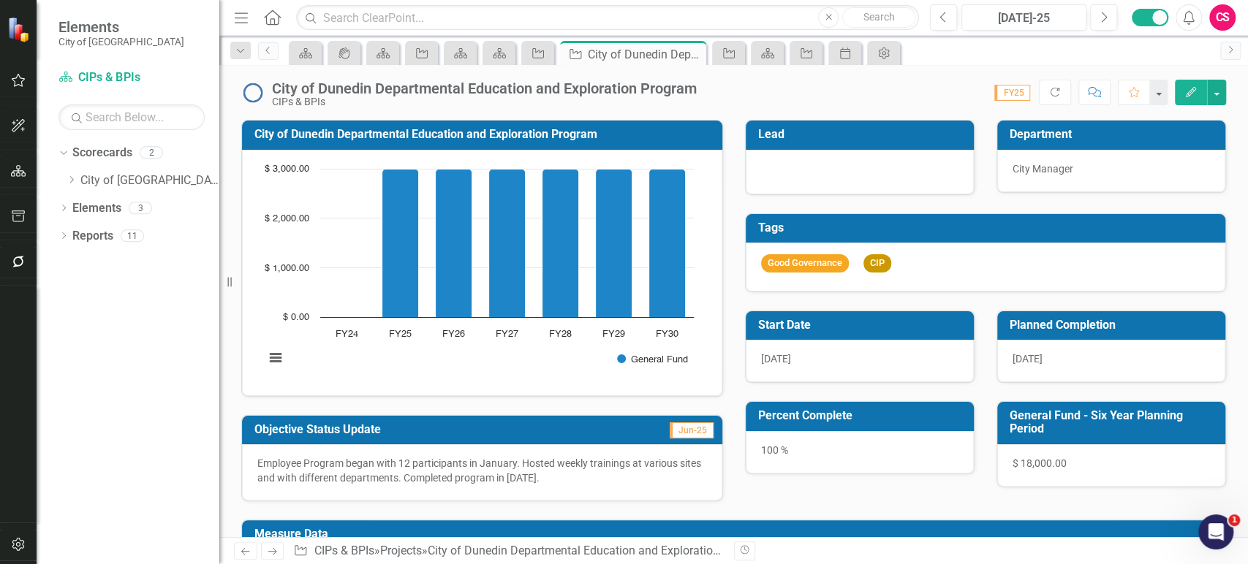
click at [243, 548] on icon "Previous" at bounding box center [245, 552] width 12 height 10
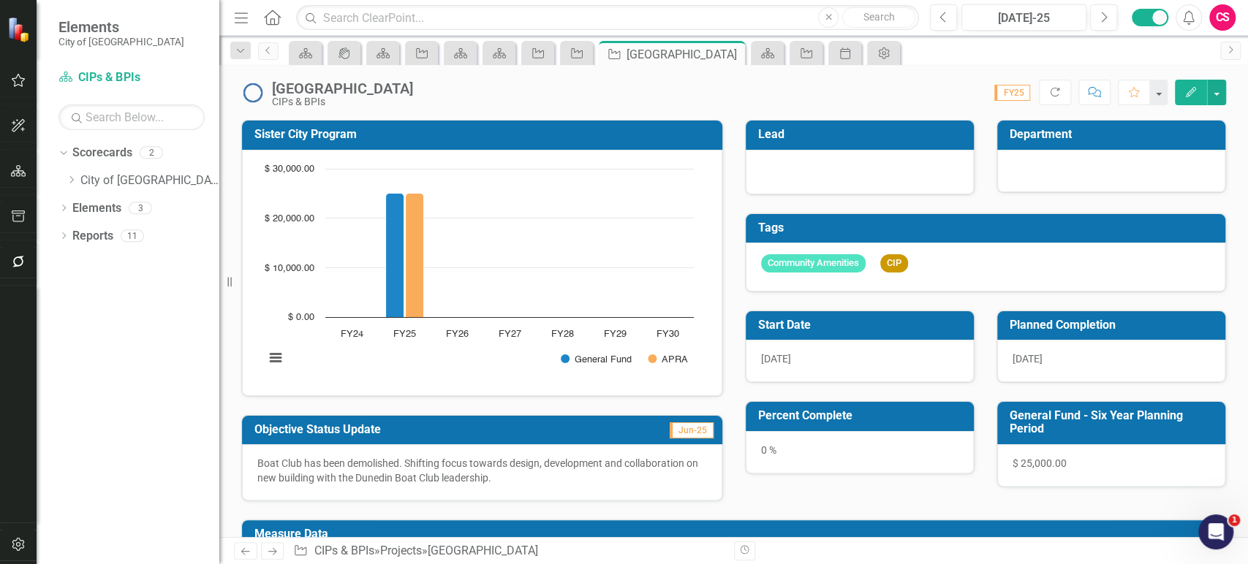
click at [1081, 185] on div at bounding box center [1111, 171] width 228 height 42
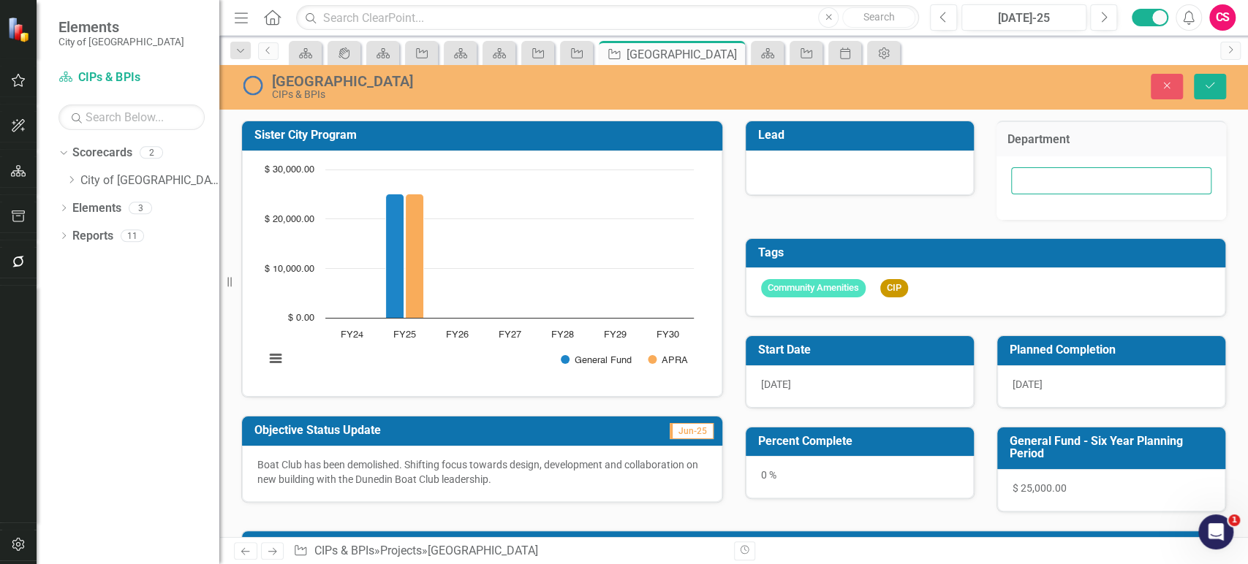
click at [1056, 175] on input "text" at bounding box center [1111, 180] width 200 height 27
paste input "City Manager"
type input "City Manager"
click at [1209, 91] on icon "Save" at bounding box center [1209, 85] width 13 height 10
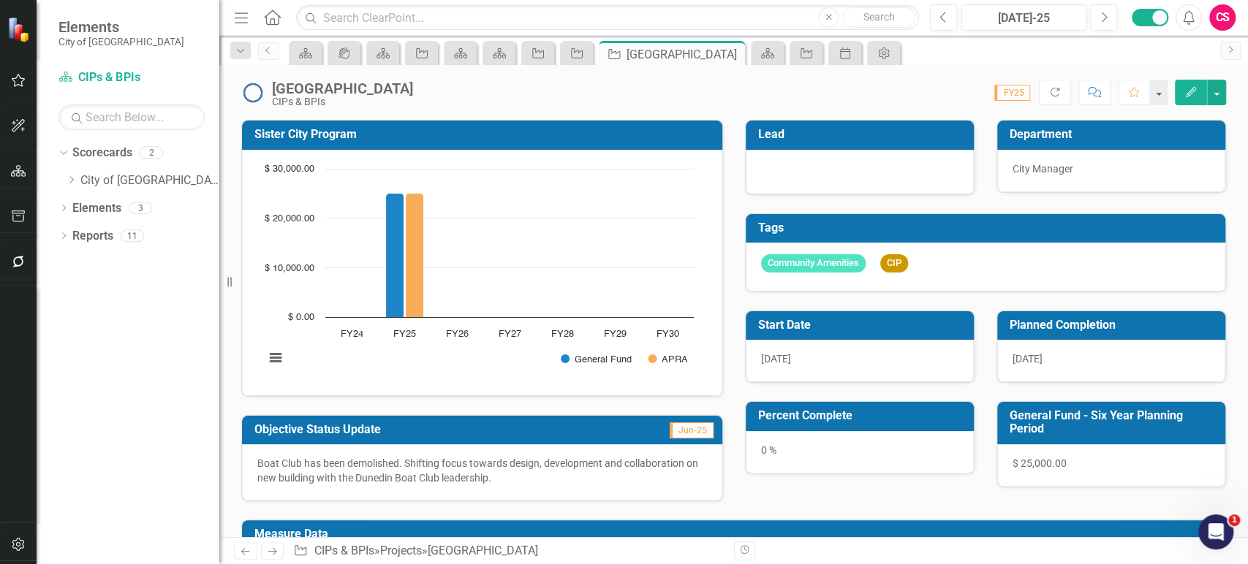
click at [252, 552] on link "Previous" at bounding box center [245, 551] width 23 height 18
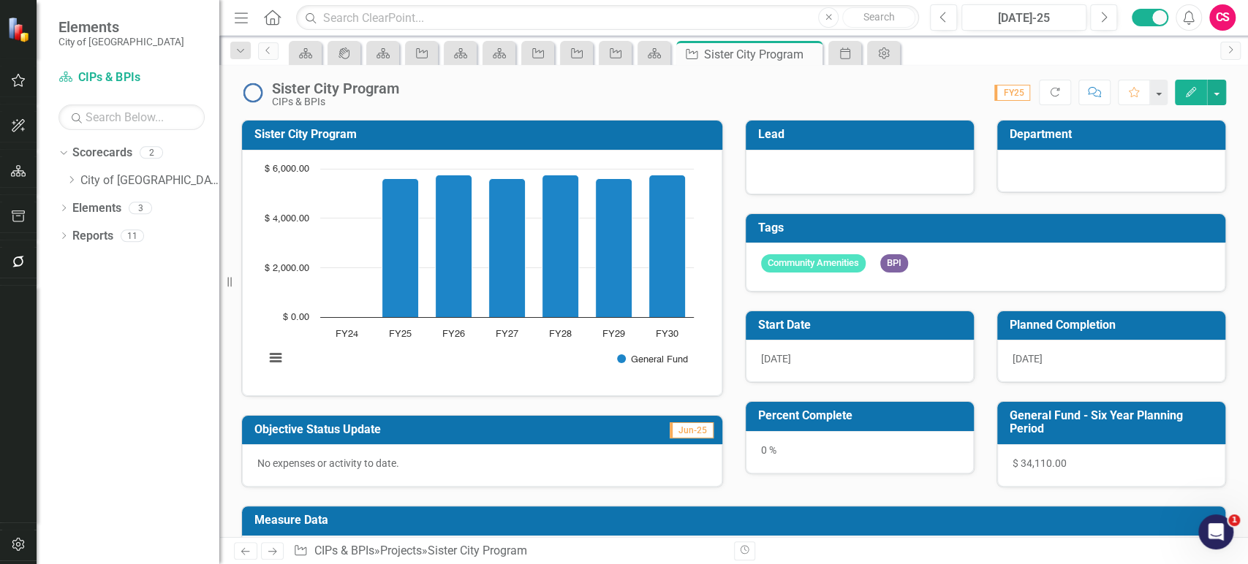
click at [1087, 163] on div at bounding box center [1111, 171] width 228 height 42
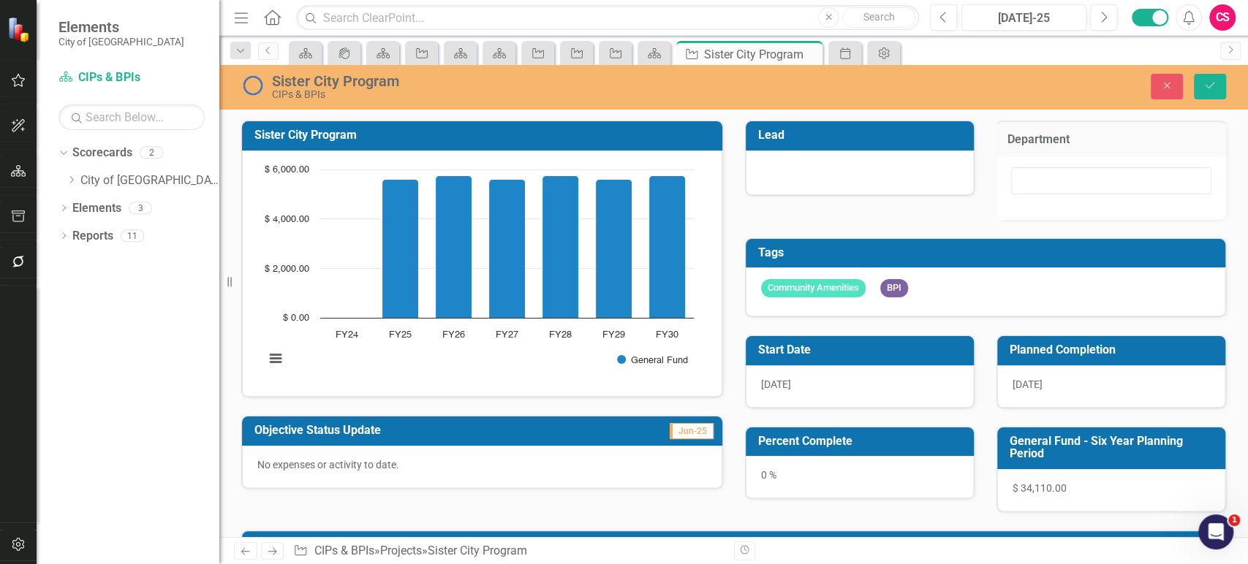
click at [1067, 166] on div at bounding box center [1110, 188] width 229 height 64
click at [1055, 179] on input "text" at bounding box center [1111, 180] width 200 height 27
paste input "City Manager"
click at [1042, 182] on input "City Manager" at bounding box center [1111, 180] width 200 height 27
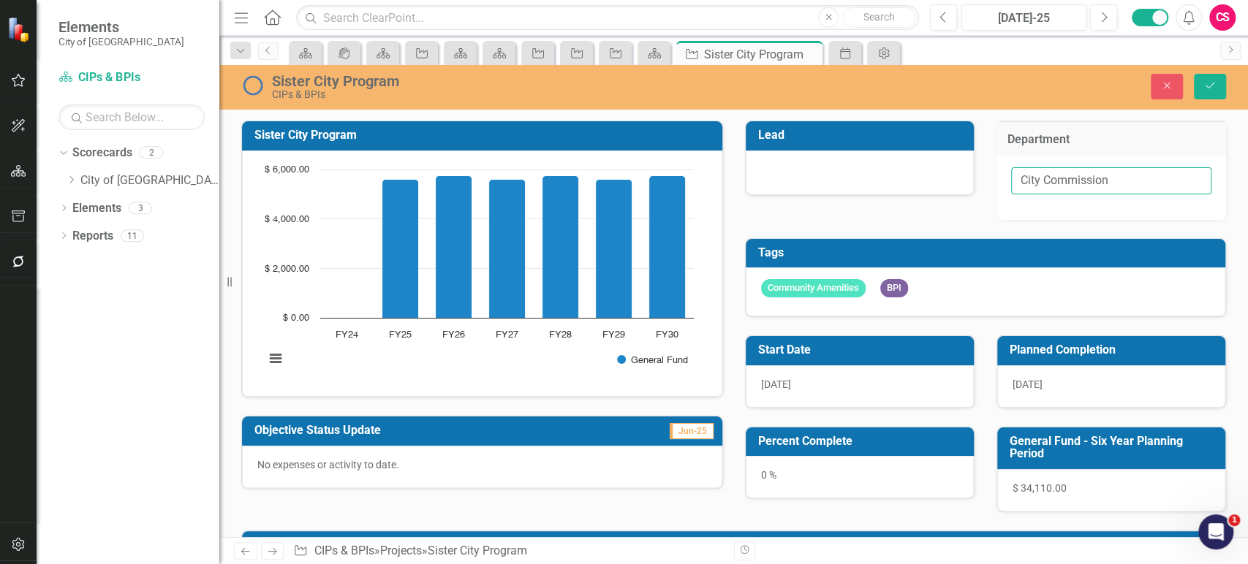
click at [1012, 185] on input "City Commission" at bounding box center [1111, 180] width 200 height 27
type input "City Commission"
click at [1206, 88] on icon "Save" at bounding box center [1209, 85] width 13 height 10
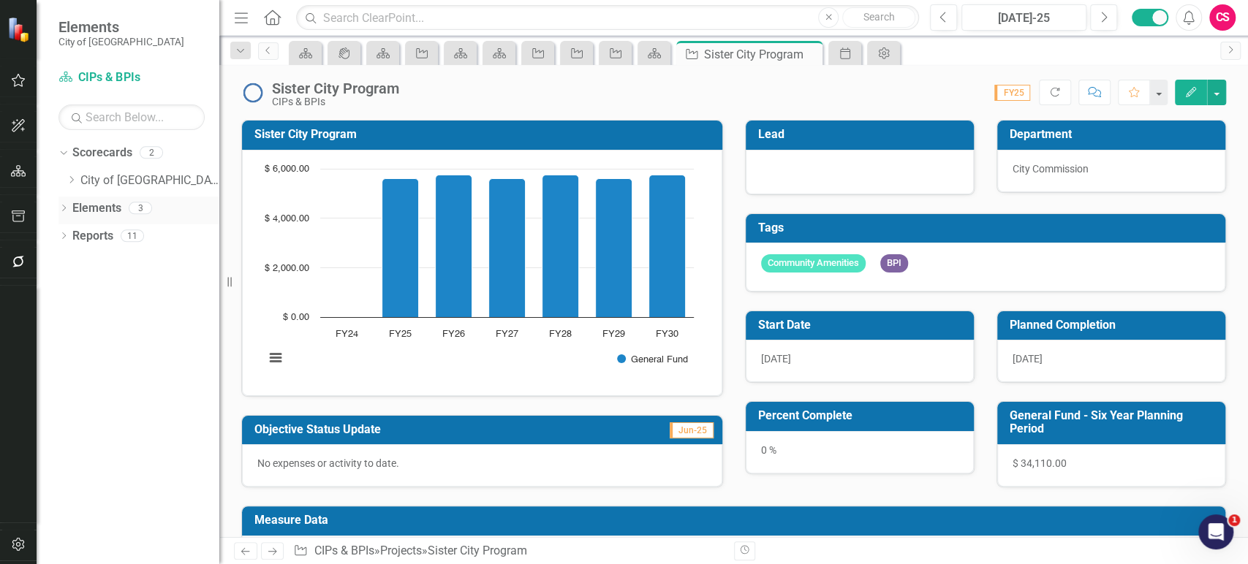
click at [105, 206] on link "Elements" at bounding box center [96, 208] width 49 height 17
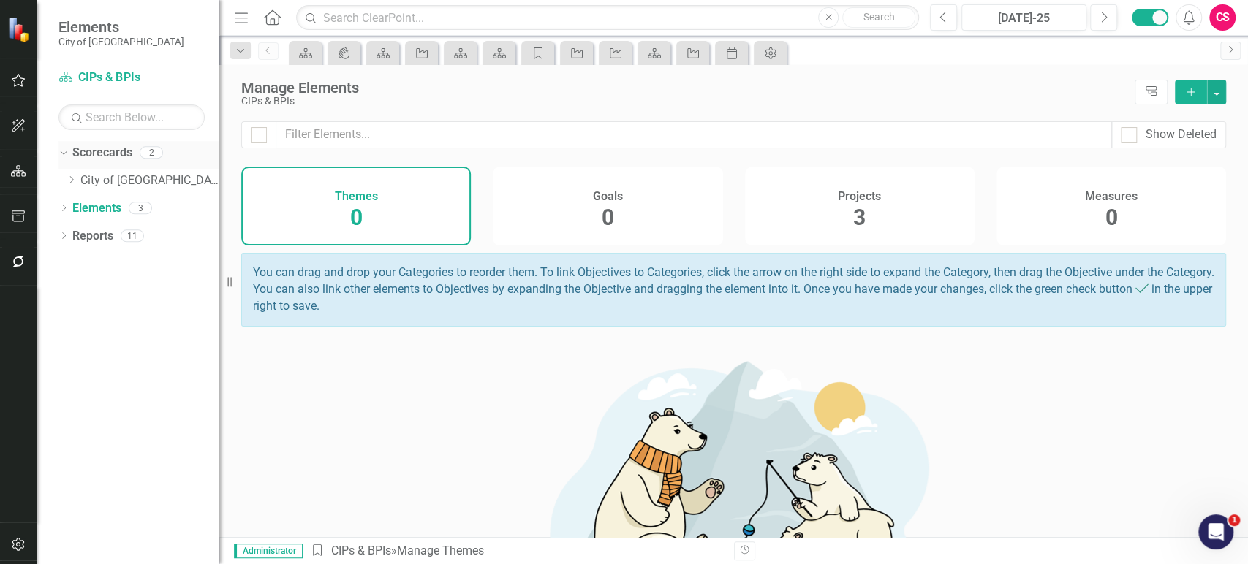
click at [105, 151] on link "Scorecards" at bounding box center [102, 153] width 60 height 17
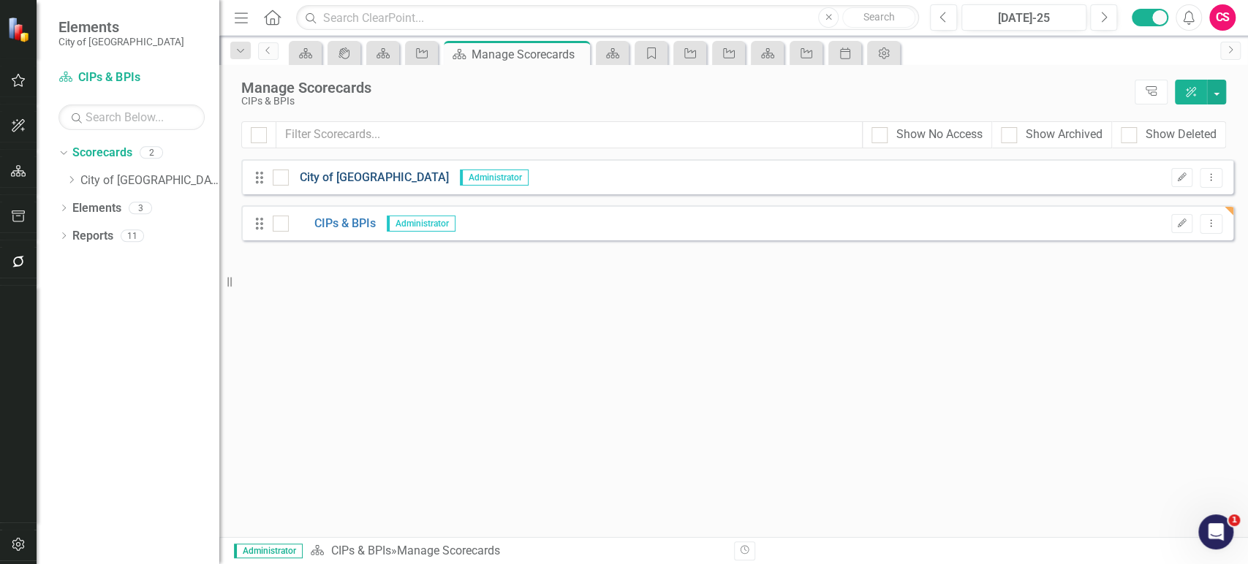
click at [320, 186] on link "City of [GEOGRAPHIC_DATA]" at bounding box center [369, 178] width 160 height 17
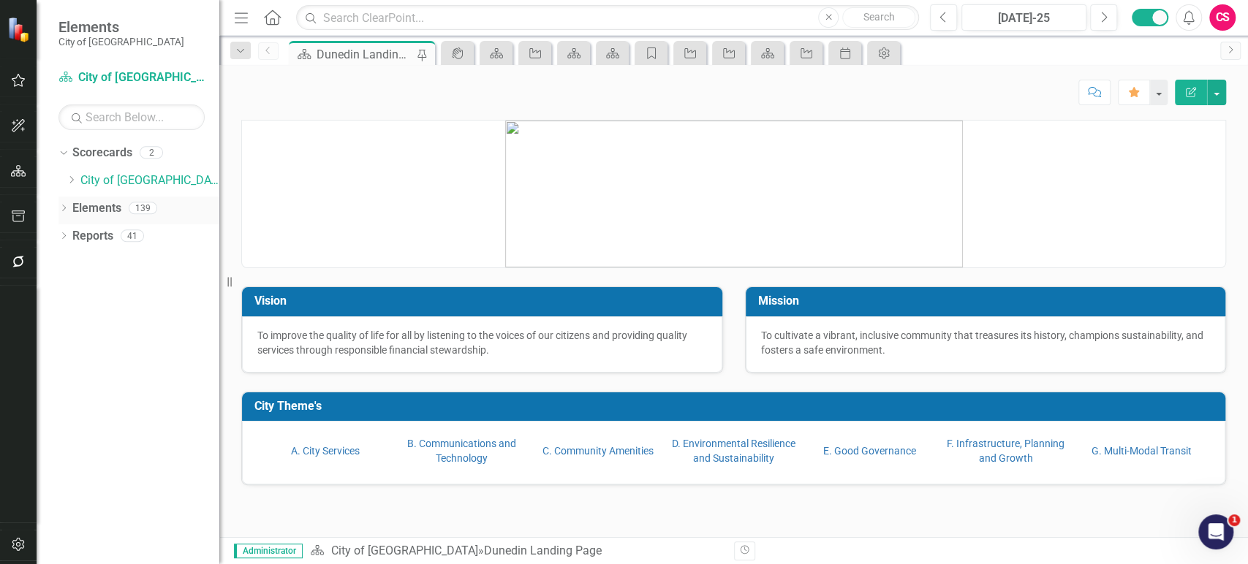
click at [100, 215] on link "Elements" at bounding box center [96, 208] width 49 height 17
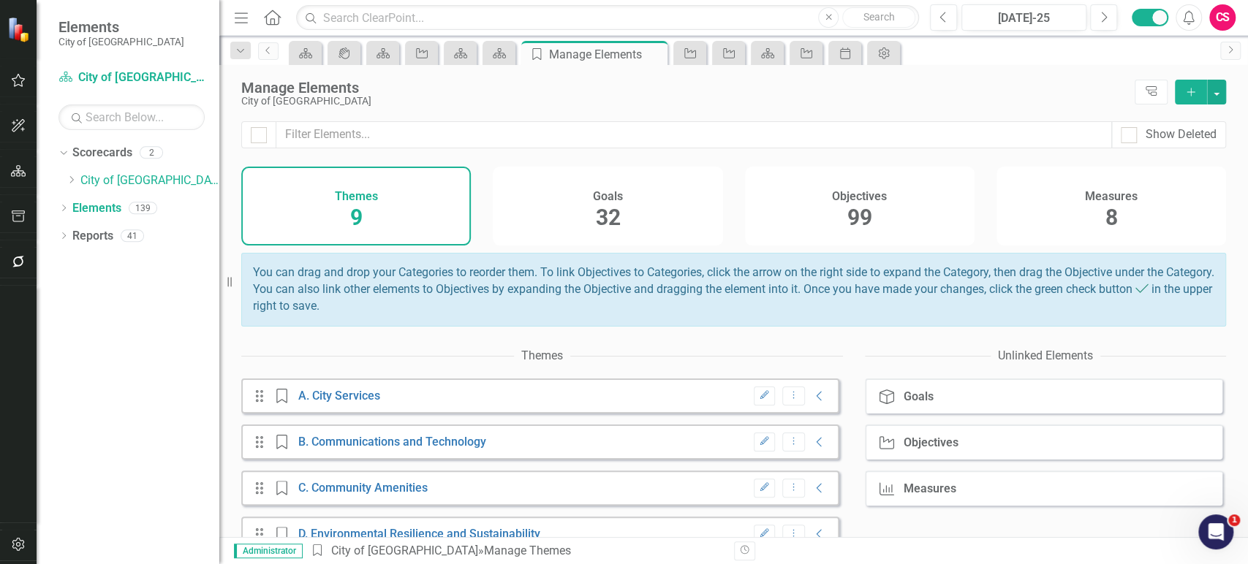
click at [1074, 209] on div "Measures 8" at bounding box center [1110, 206] width 229 height 79
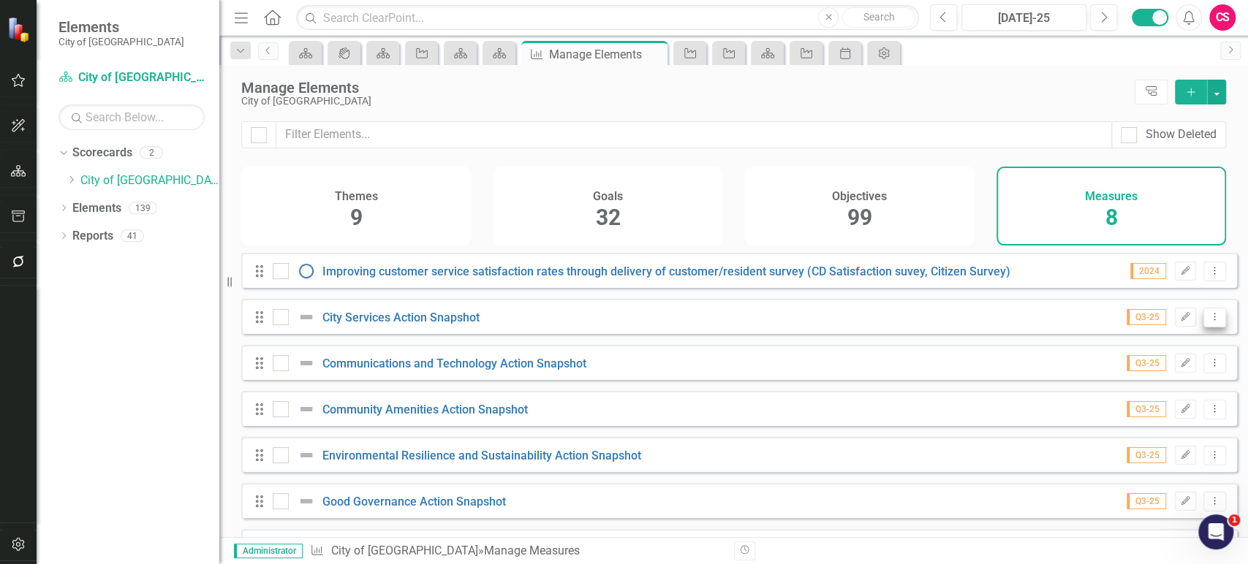
click at [1210, 327] on button "Dropdown Menu" at bounding box center [1214, 318] width 23 height 20
click at [1151, 400] on link "Copy Duplicate Measure" at bounding box center [1149, 405] width 132 height 27
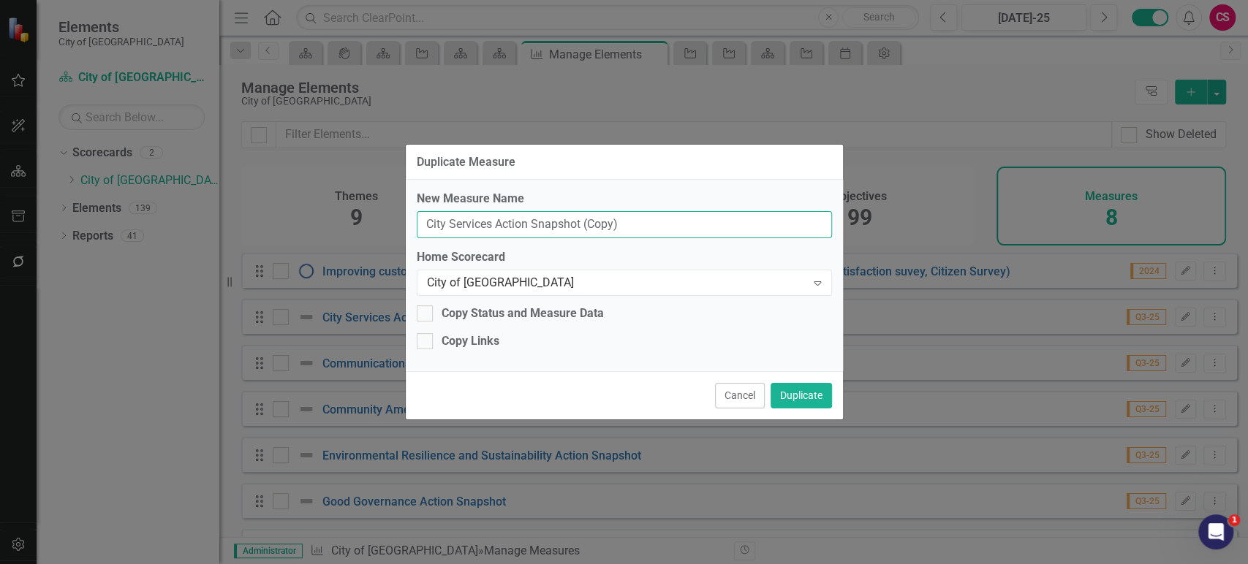
click at [501, 224] on input "City Services Action Snapshot (Copy)" at bounding box center [624, 224] width 415 height 27
click at [612, 232] on input "City Services Project Snapshot (Copy)" at bounding box center [624, 224] width 415 height 27
drag, startPoint x: 589, startPoint y: 227, endPoint x: 721, endPoint y: 207, distance: 133.9
click at [721, 207] on div "New Measure Name City Services Project Snapshot (Copy)" at bounding box center [624, 215] width 415 height 48
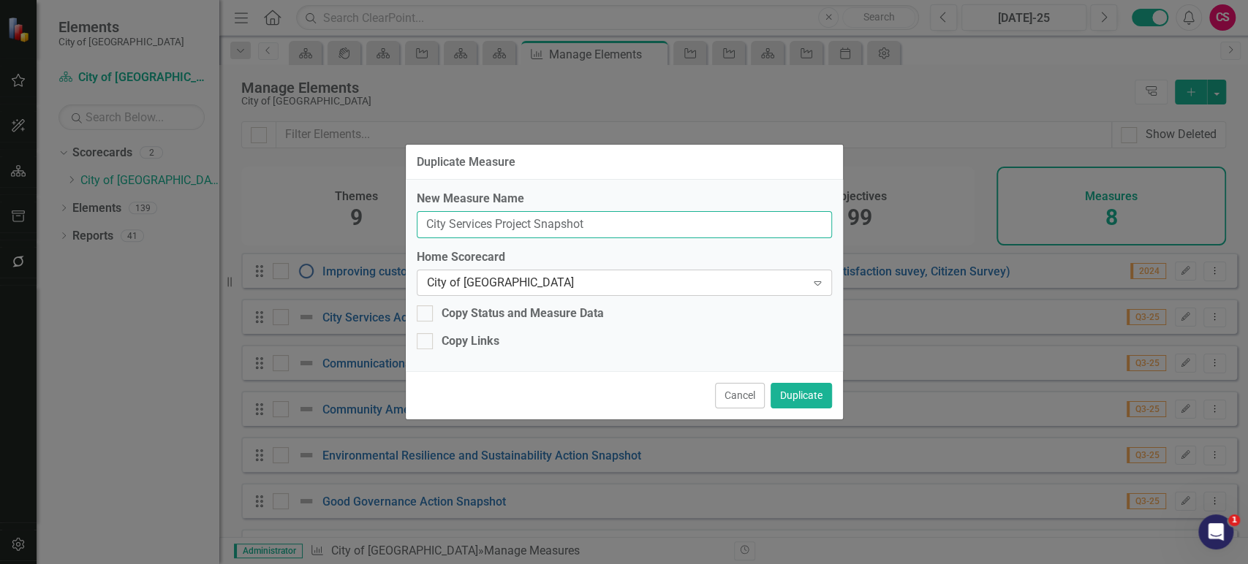
type input "City Services Project Snapshot"
click at [607, 282] on div "City of [GEOGRAPHIC_DATA]" at bounding box center [616, 282] width 379 height 17
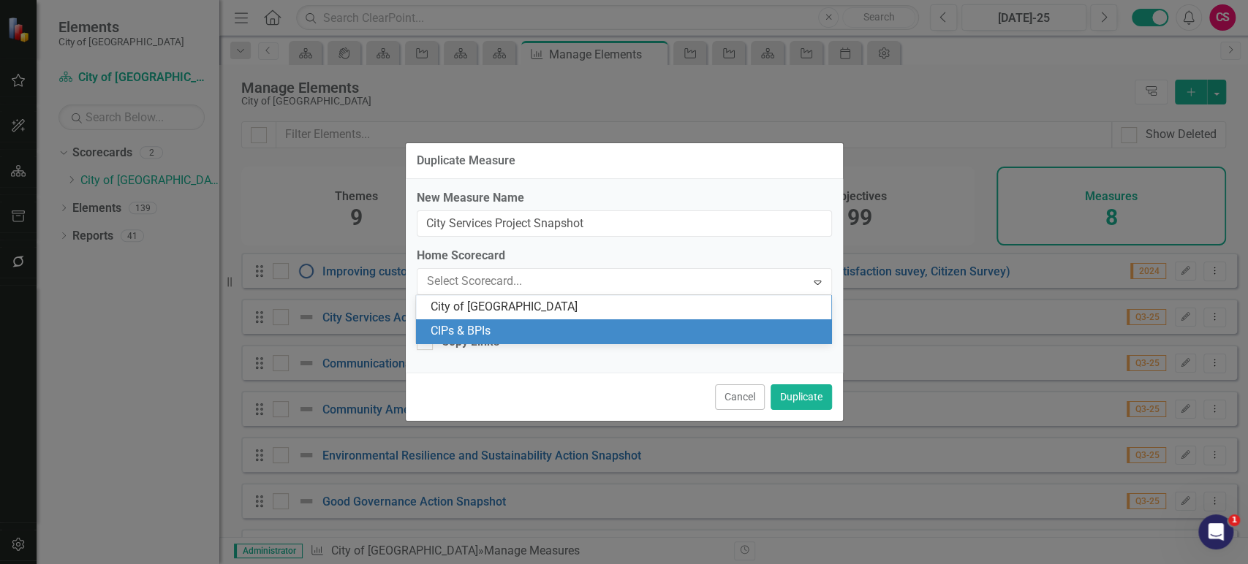
click at [585, 331] on div "CIPs & BPIs" at bounding box center [626, 331] width 392 height 17
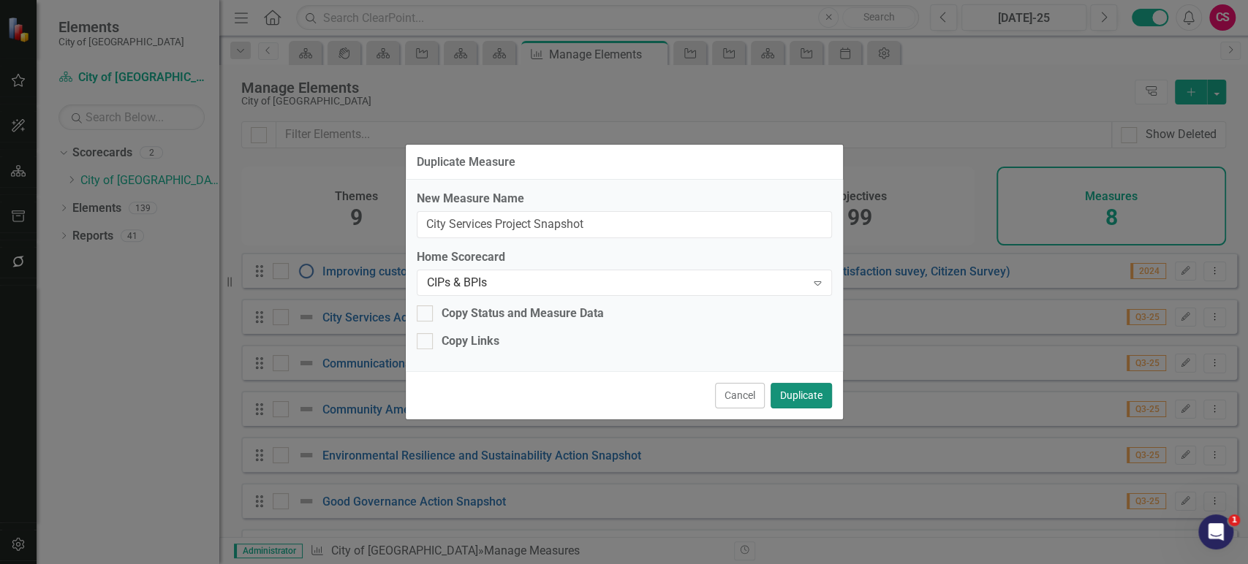
click at [791, 395] on button "Duplicate" at bounding box center [800, 396] width 61 height 26
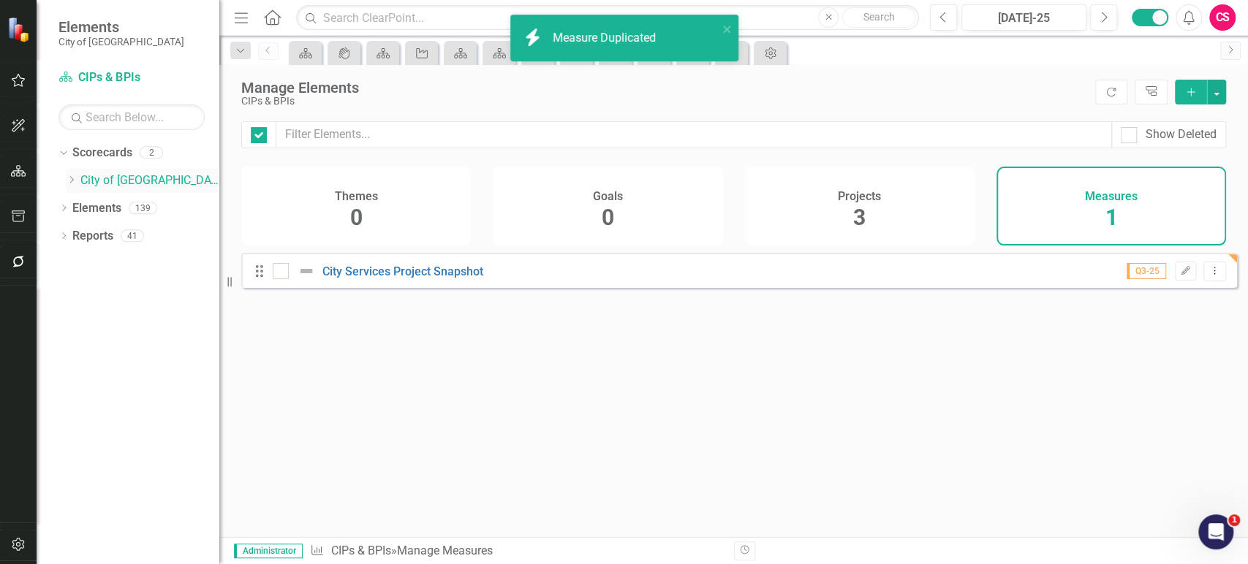
checkbox input "false"
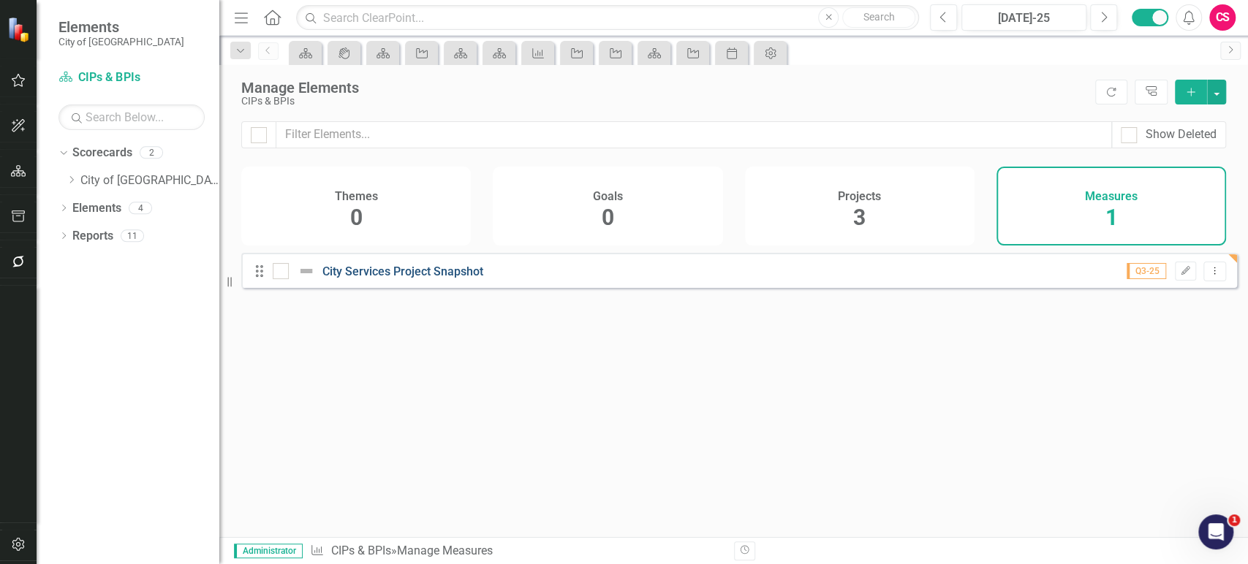
click at [456, 278] on link "City Services Project Snapshot" at bounding box center [402, 272] width 161 height 14
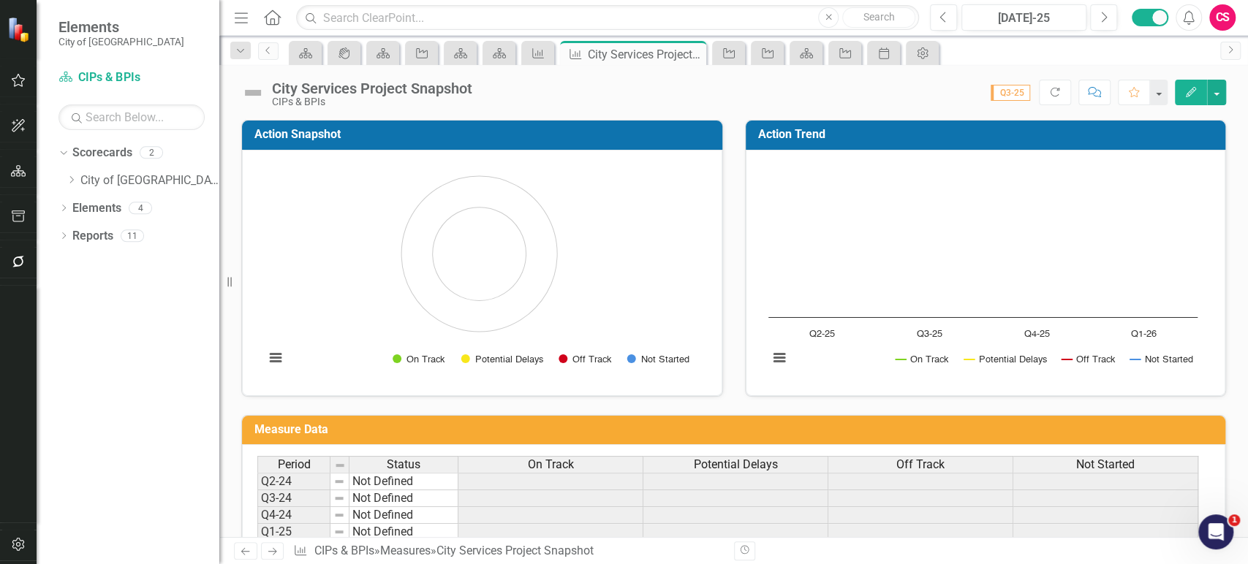
scroll to position [106, 0]
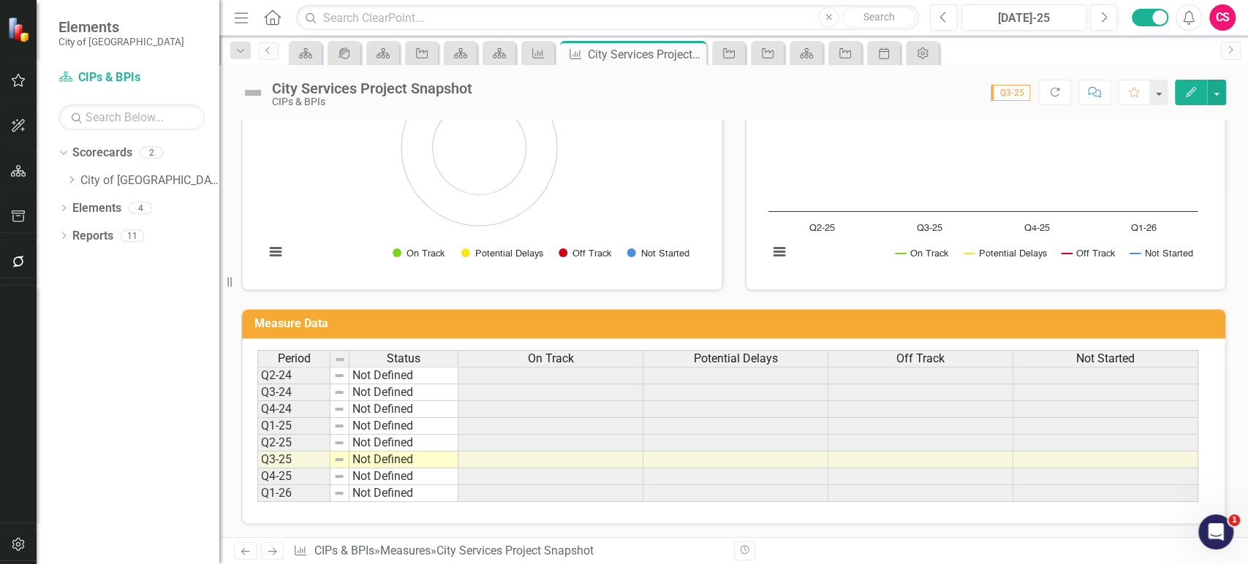
click at [608, 355] on div "On Track" at bounding box center [550, 359] width 184 height 16
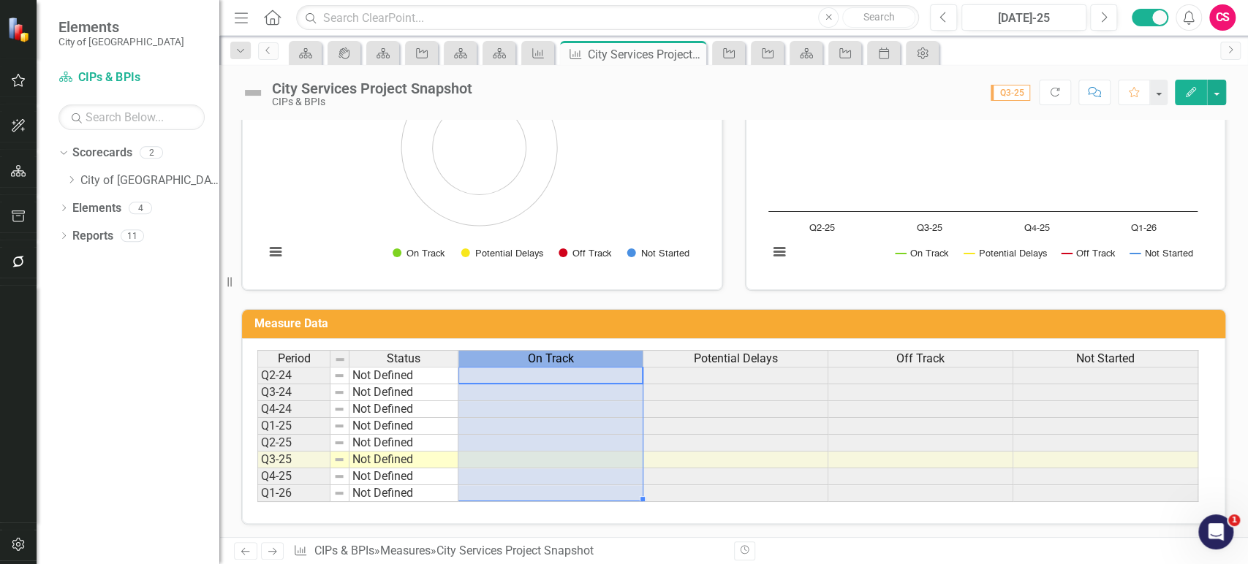
click at [608, 355] on div "On Track" at bounding box center [550, 359] width 184 height 16
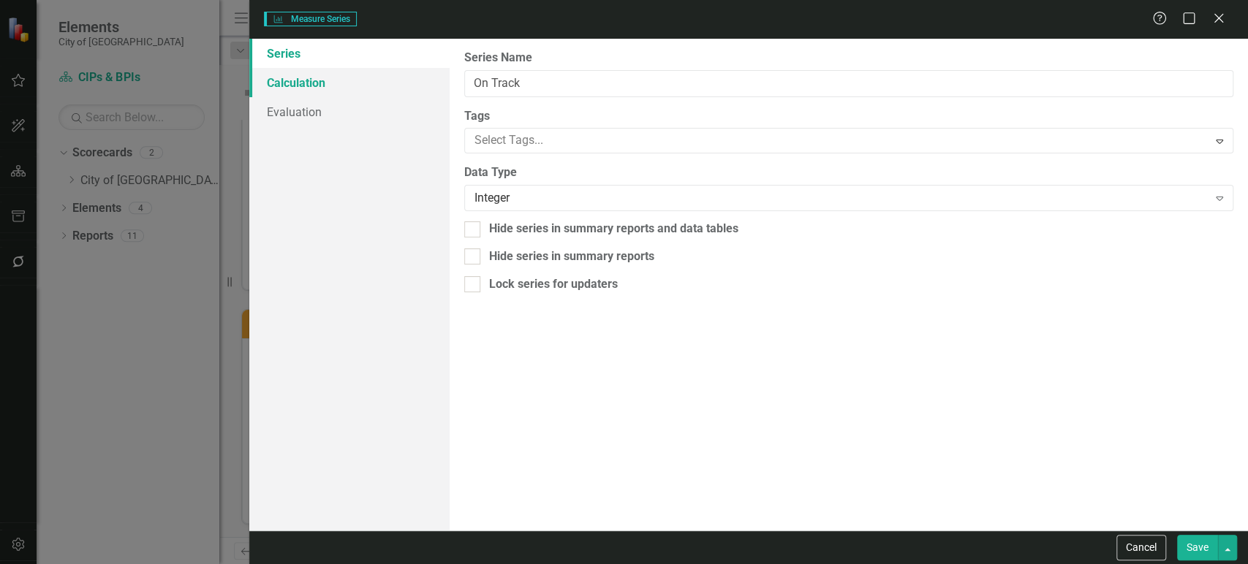
click at [367, 80] on link "Calculation" at bounding box center [349, 82] width 200 height 29
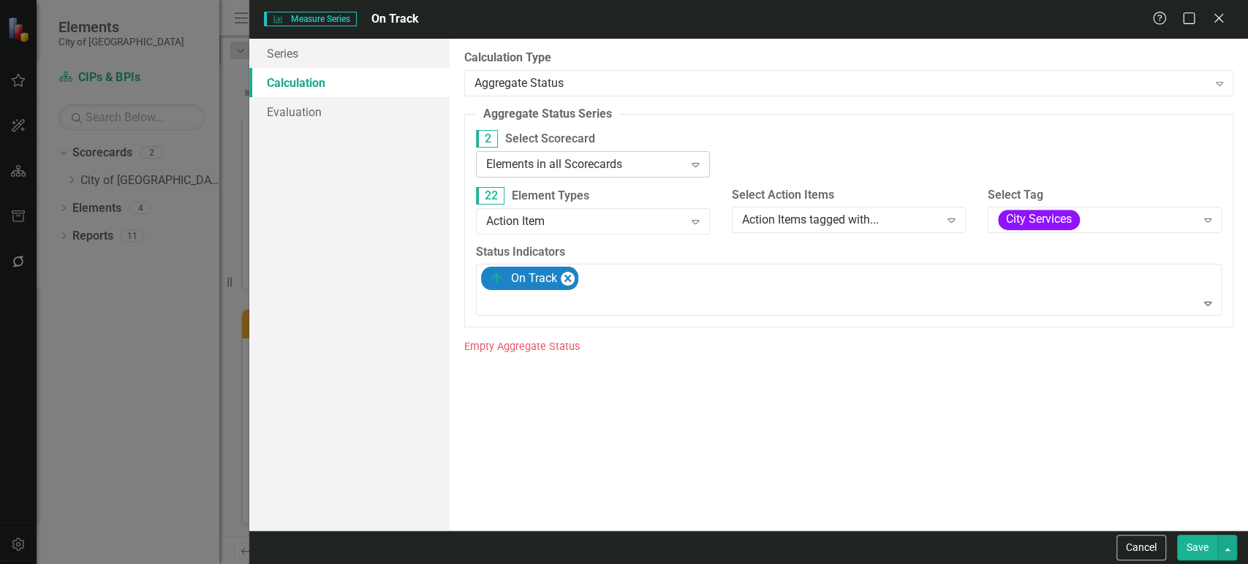
click at [604, 172] on div "Elements in all Scorecards Expand" at bounding box center [593, 164] width 234 height 26
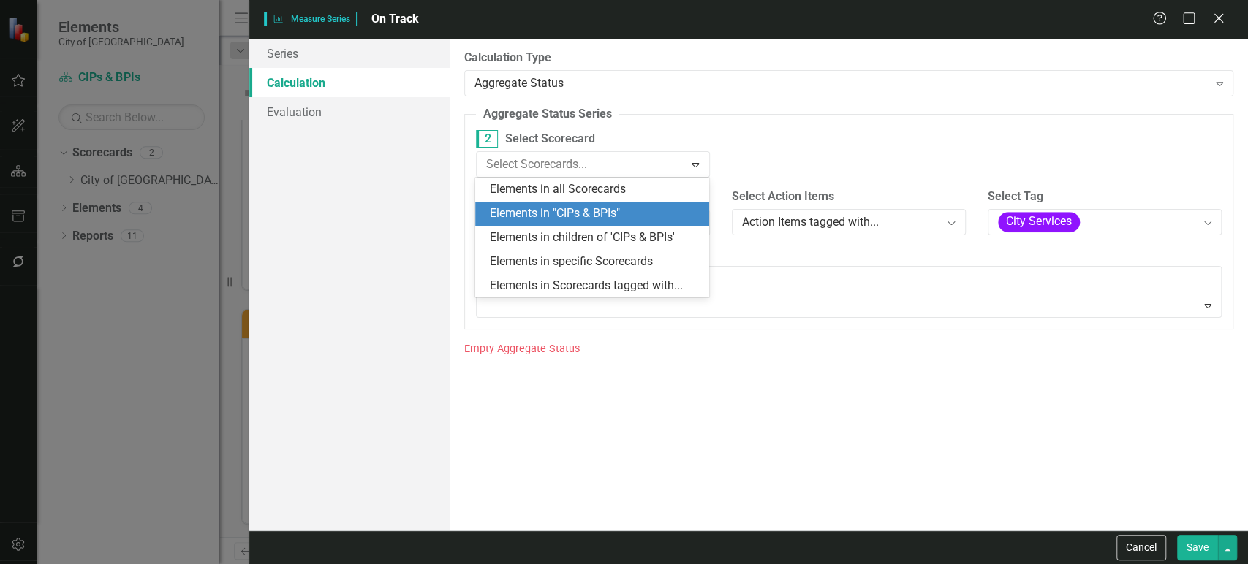
click at [601, 212] on div "Elements in "CIPs & BPIs"" at bounding box center [595, 213] width 210 height 17
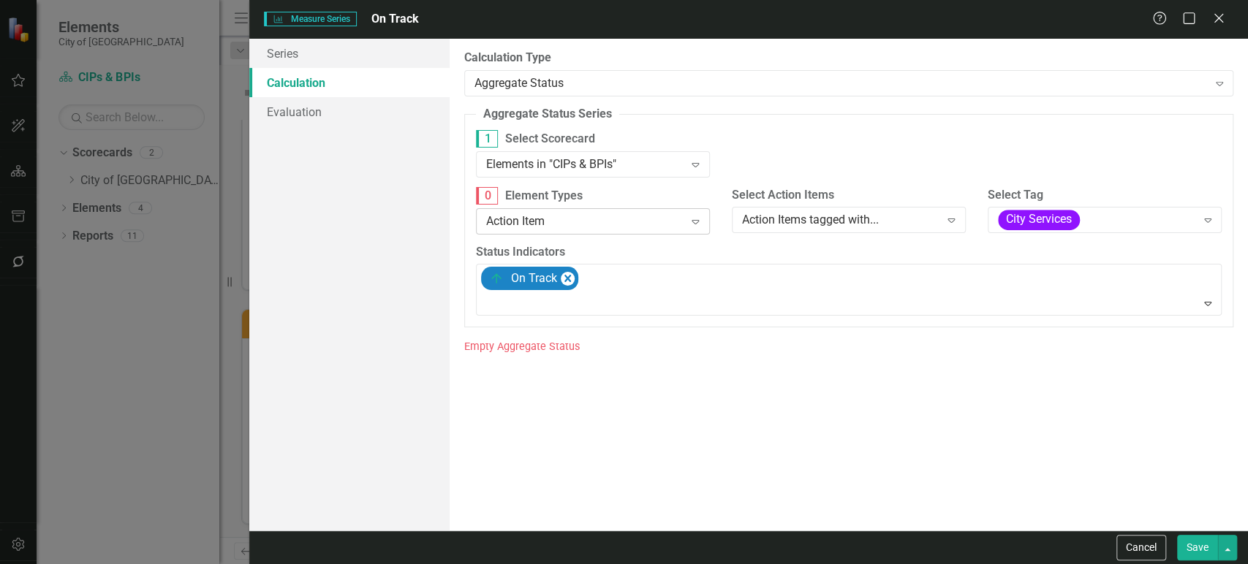
click at [676, 219] on div "Action Item" at bounding box center [585, 221] width 198 height 17
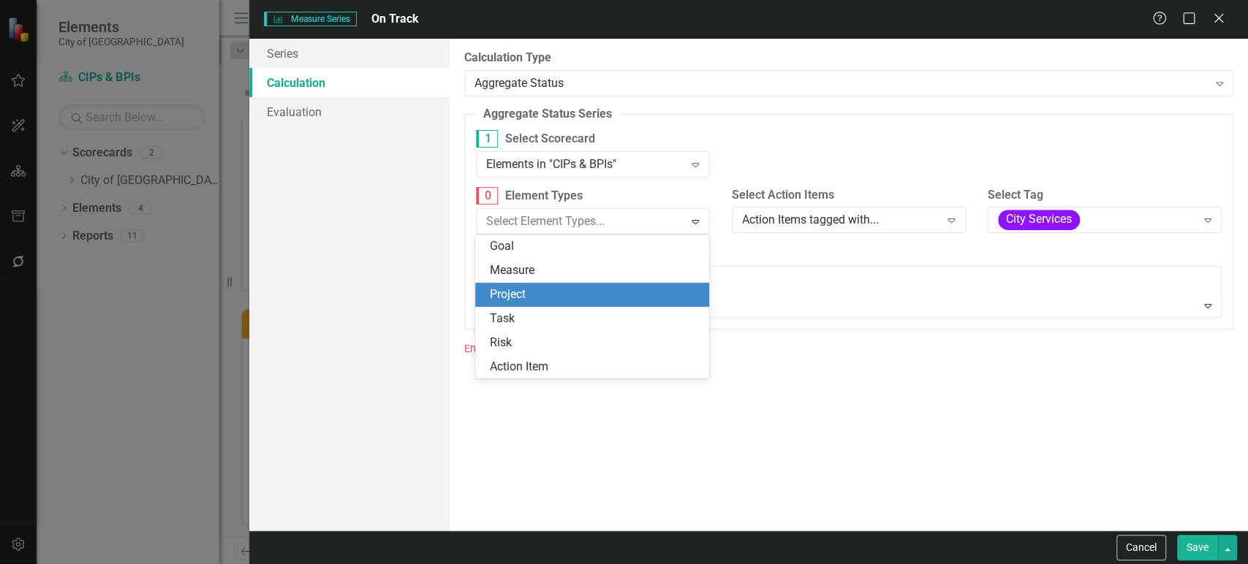
click at [584, 297] on div "Project" at bounding box center [595, 294] width 210 height 17
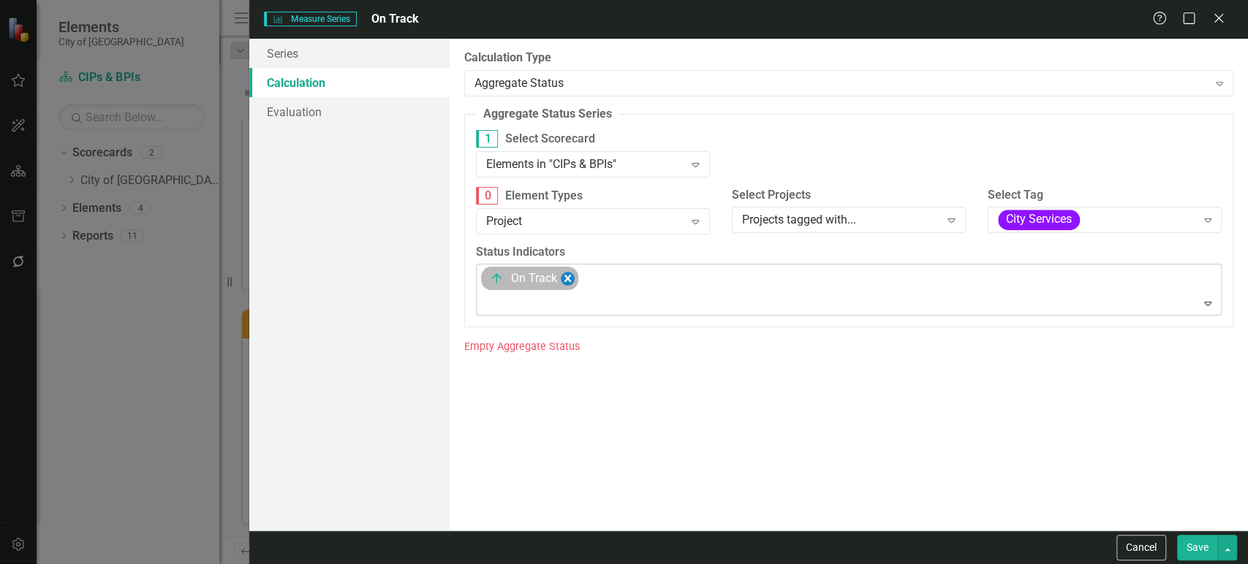
click at [573, 273] on icon "Remove [object Object]" at bounding box center [567, 279] width 14 height 18
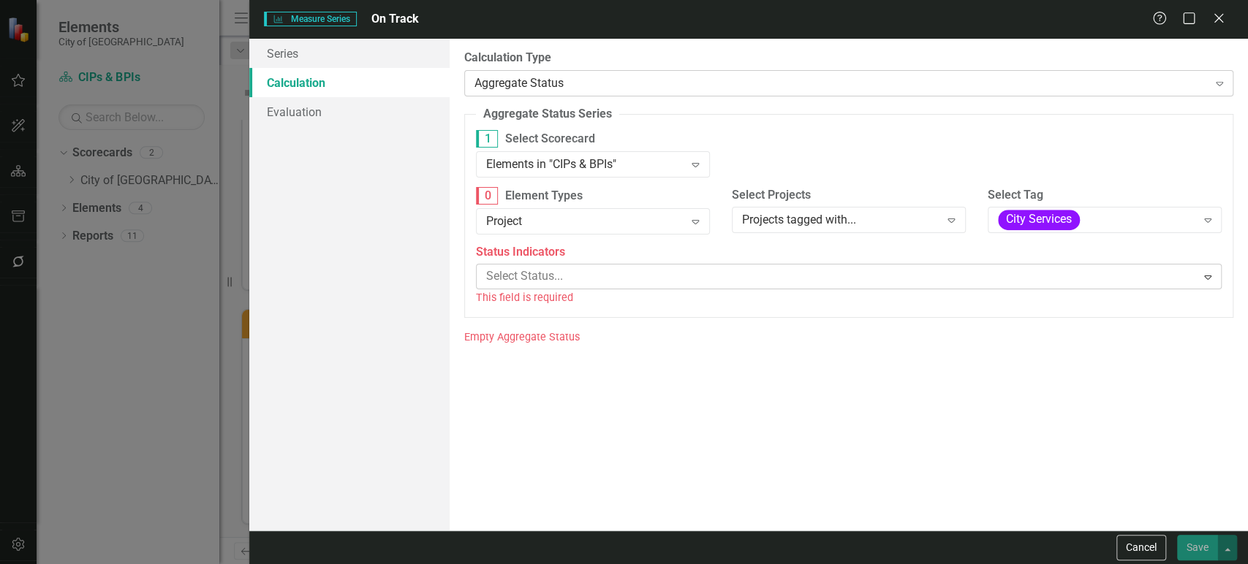
click at [619, 88] on div "Aggregate Status" at bounding box center [840, 83] width 733 height 17
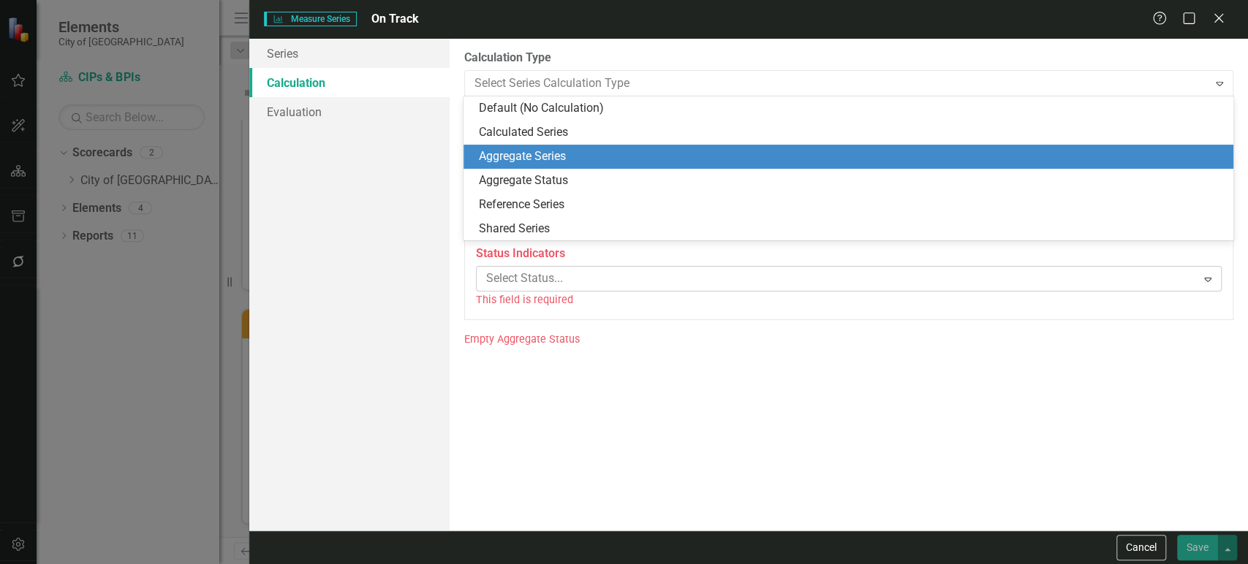
click at [567, 161] on div "Aggregate Series" at bounding box center [850, 156] width 745 height 17
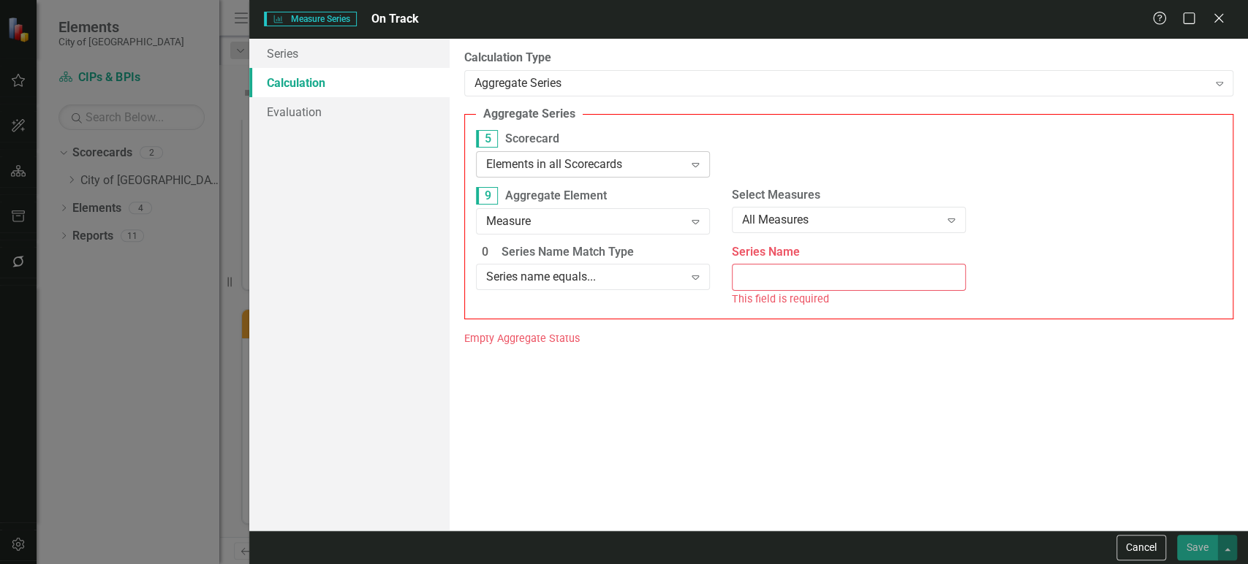
click at [601, 171] on div "Elements in all Scorecards" at bounding box center [585, 164] width 198 height 17
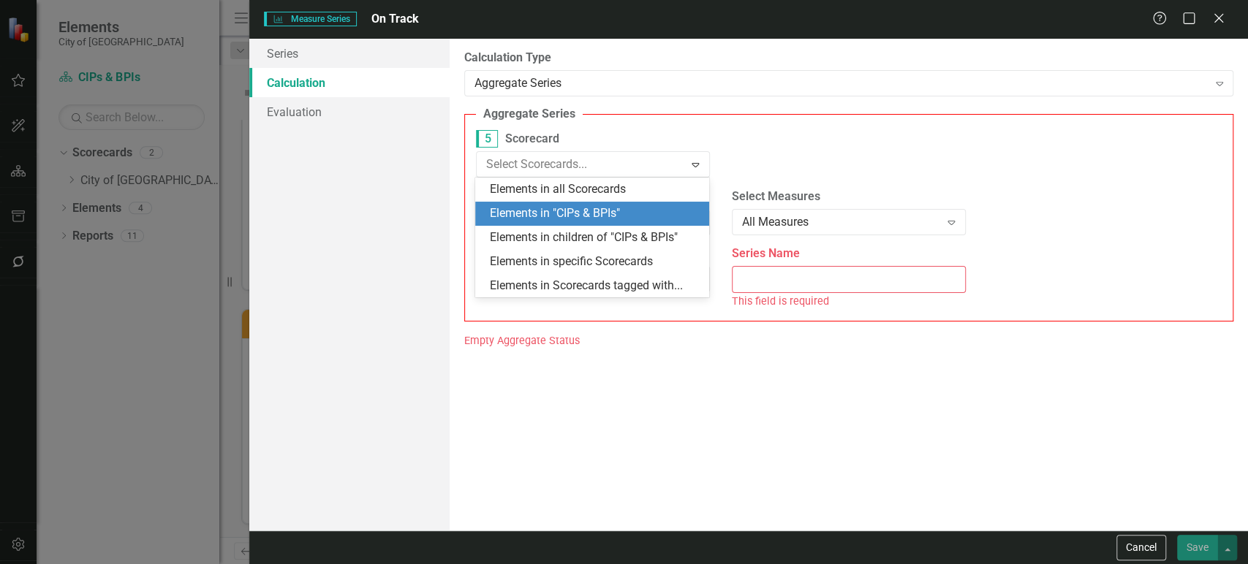
click at [599, 207] on div "Elements in "CIPs & BPIs"" at bounding box center [595, 213] width 210 height 17
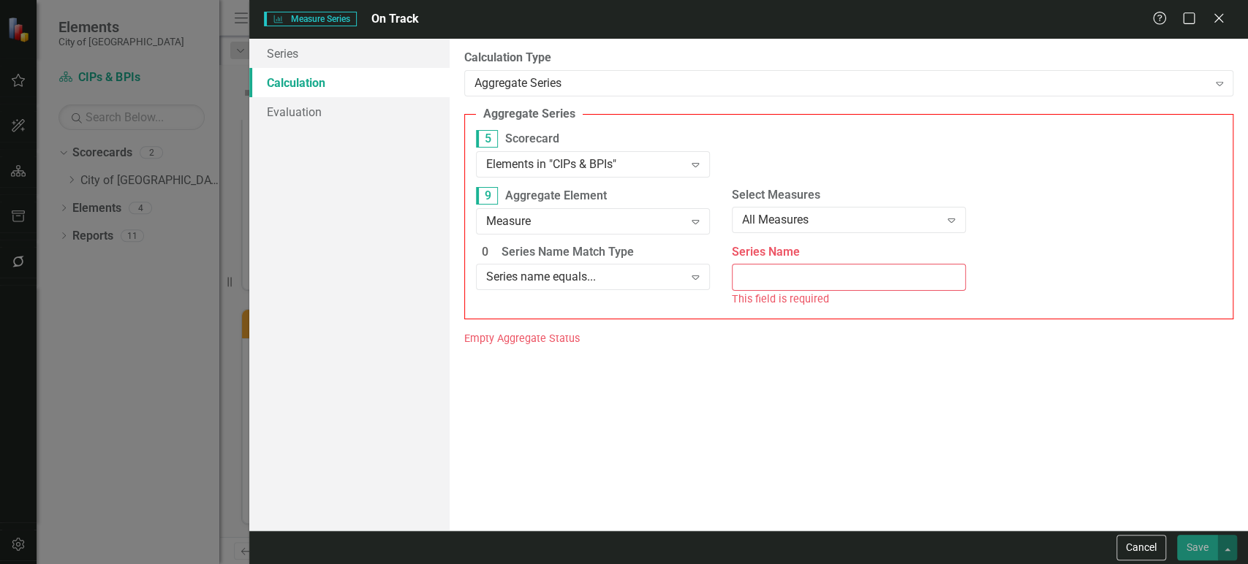
click at [599, 207] on div "9 Aggregate Element Measure Expand" at bounding box center [593, 210] width 234 height 46
click at [640, 221] on div "Measure" at bounding box center [585, 221] width 198 height 17
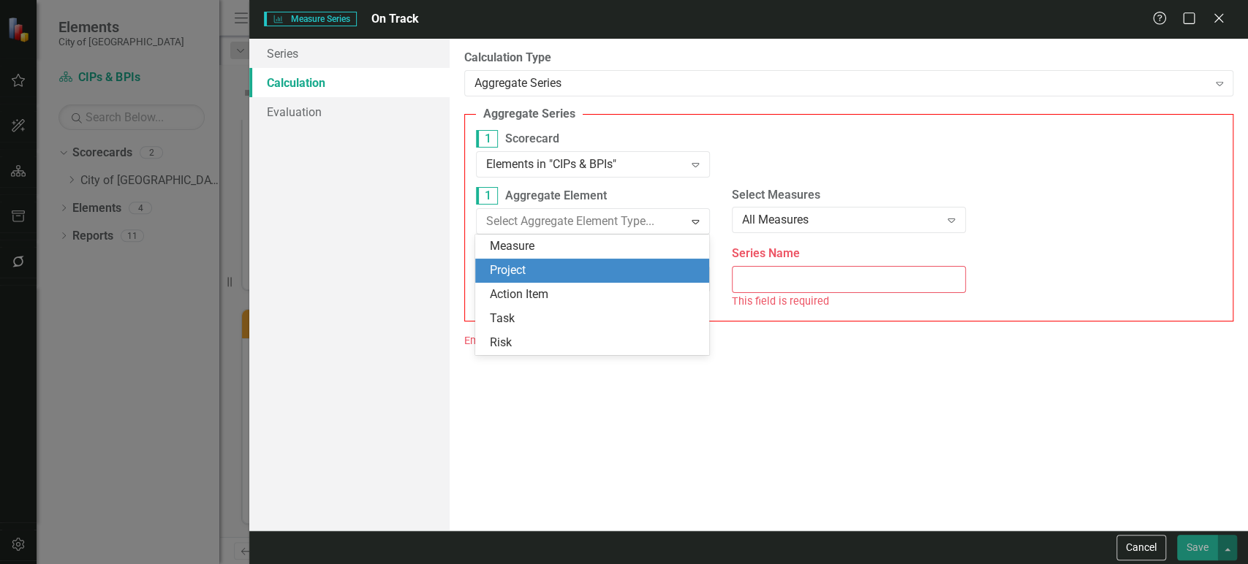
click at [596, 272] on div "Project" at bounding box center [595, 270] width 210 height 17
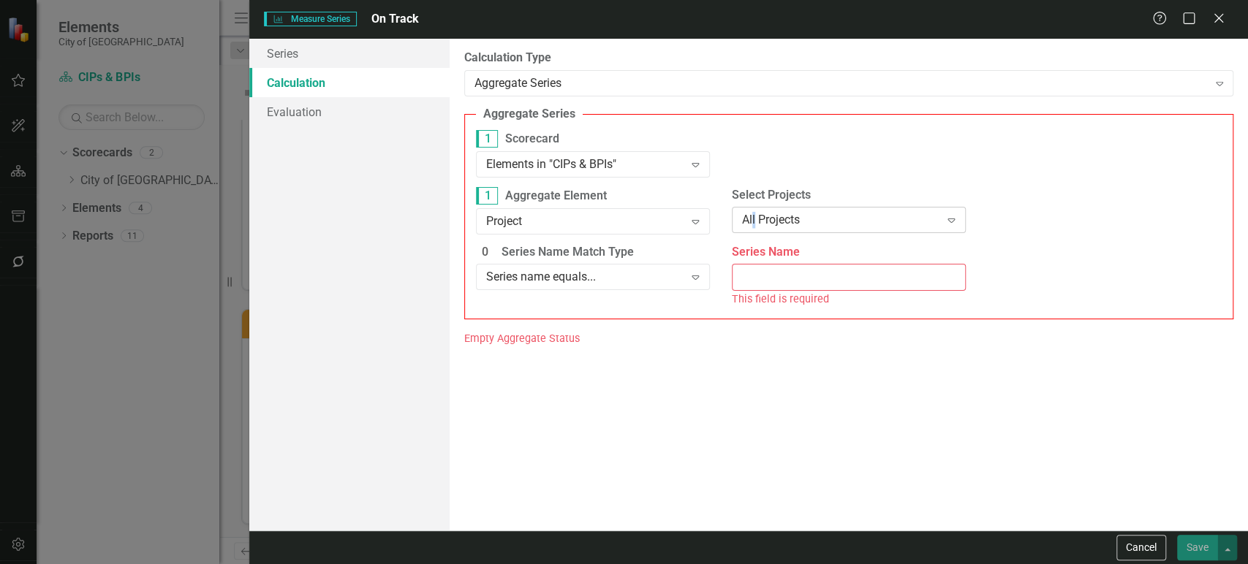
click at [753, 232] on div "All Projects Expand" at bounding box center [849, 220] width 234 height 26
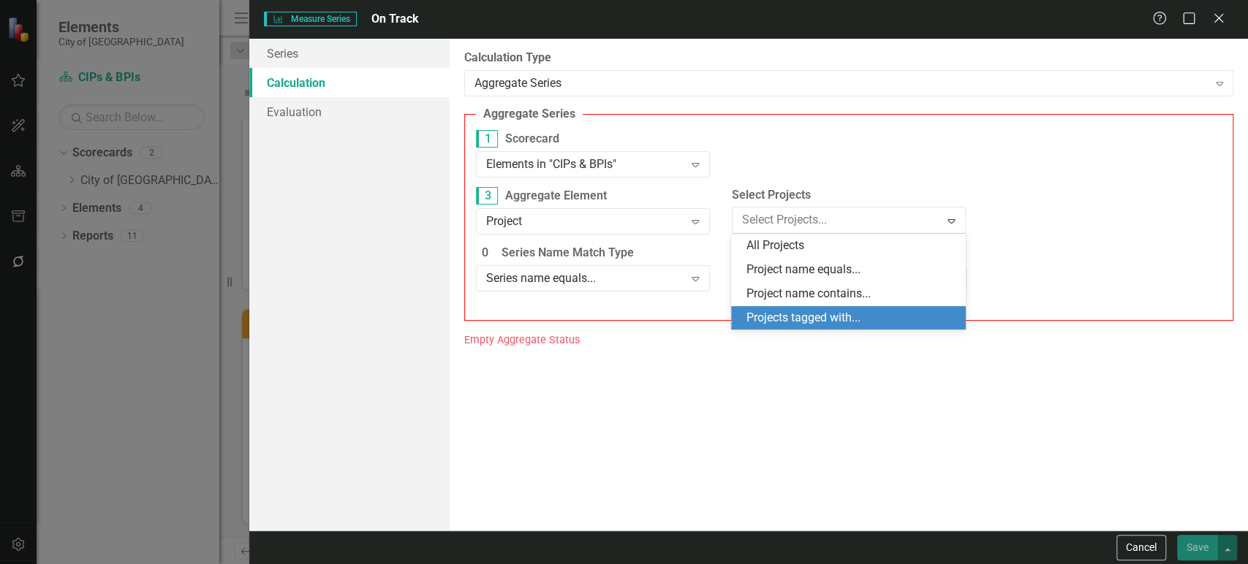
click at [754, 314] on div "Projects tagged with..." at bounding box center [850, 318] width 210 height 17
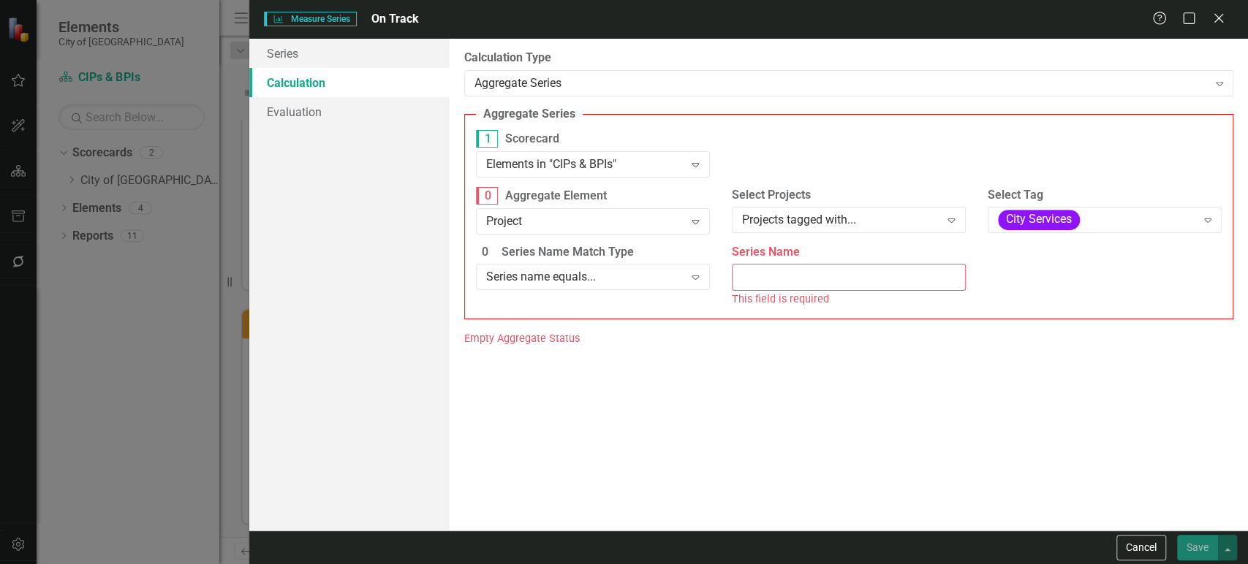
click at [553, 292] on div "0 Series Name Match Type Series name equals... Expand" at bounding box center [593, 272] width 256 height 56
click at [588, 285] on div "Series name equals..." at bounding box center [585, 277] width 198 height 17
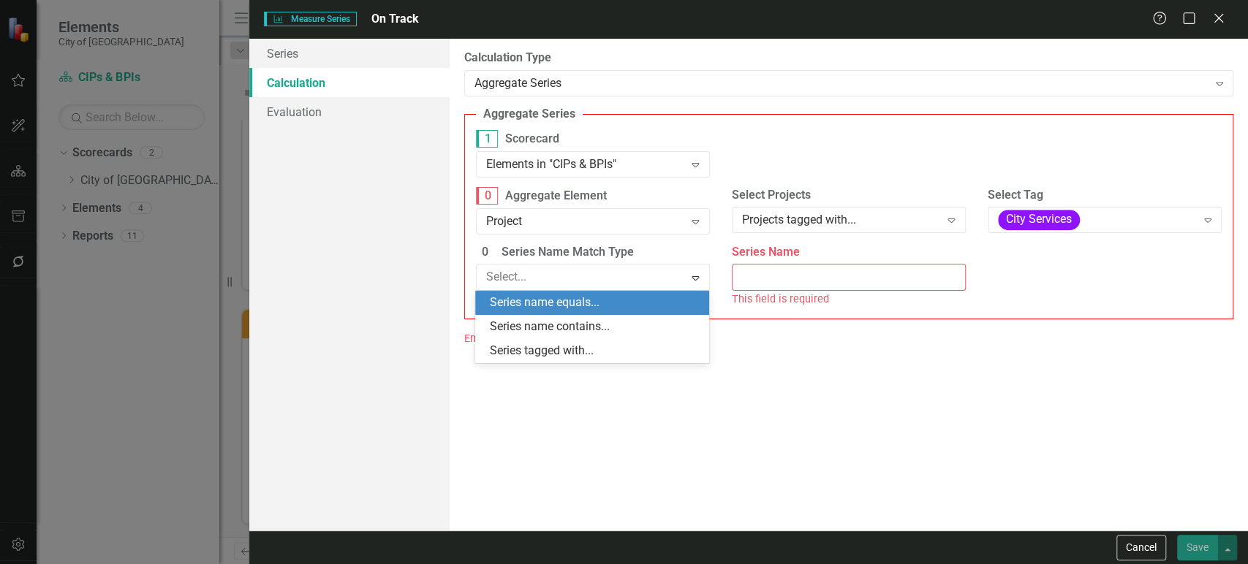
click at [585, 306] on div "Series name equals..." at bounding box center [595, 303] width 210 height 17
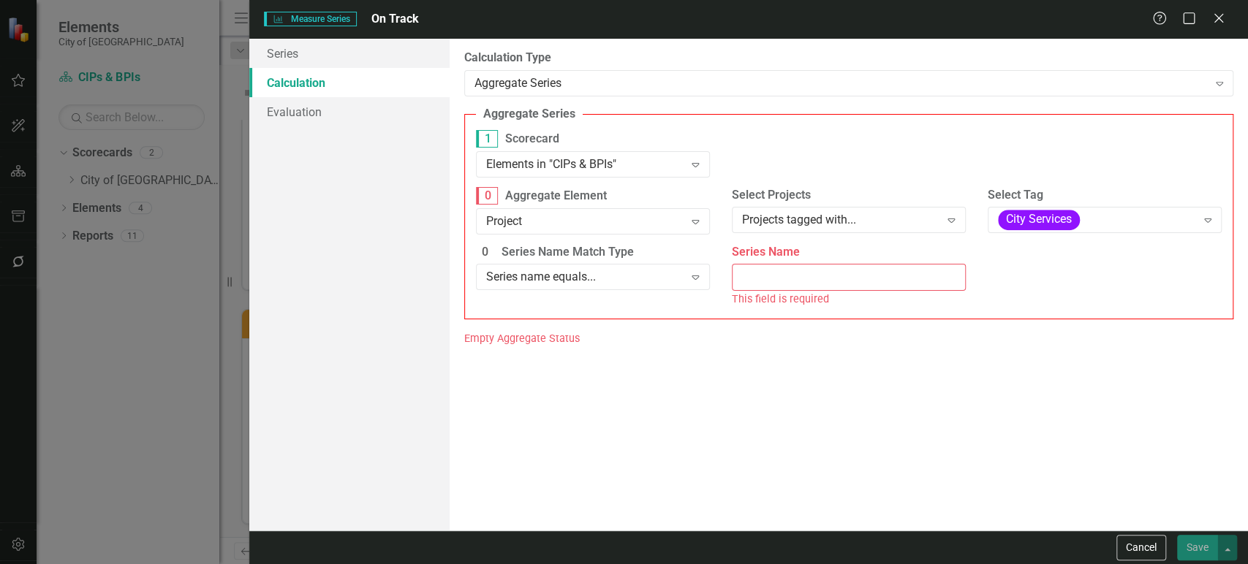
click at [796, 268] on input "Series Name" at bounding box center [849, 277] width 234 height 27
type input "G"
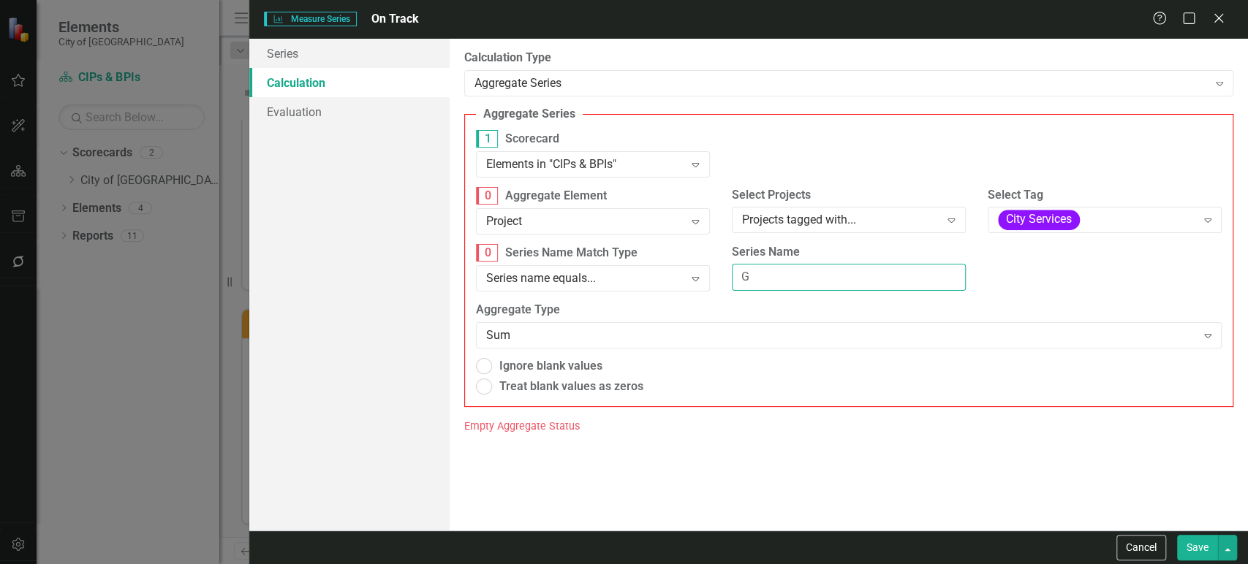
radio input "true"
type input "General Fund"
click at [333, 110] on link "Evaluation" at bounding box center [349, 111] width 200 height 29
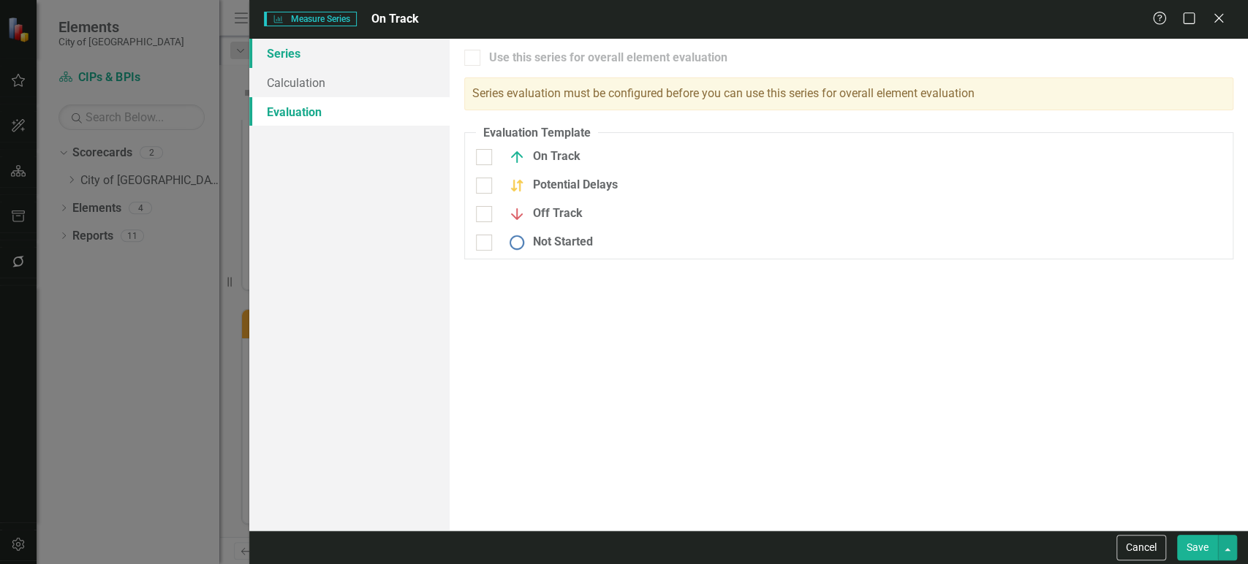
click at [342, 57] on link "Series" at bounding box center [349, 53] width 200 height 29
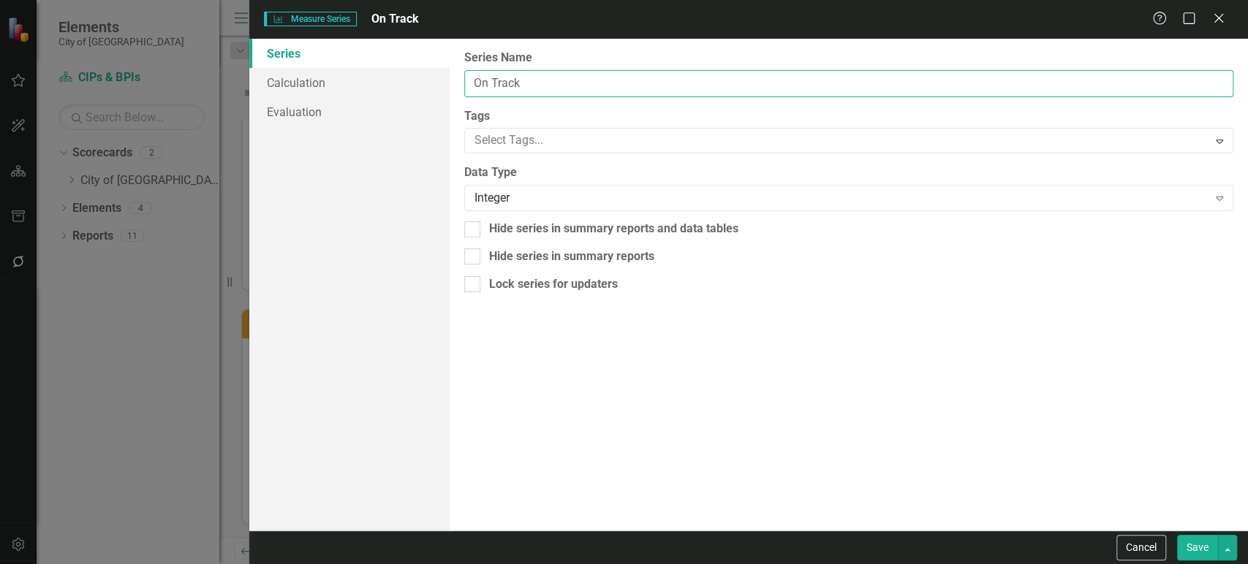
click at [556, 88] on input "On Track" at bounding box center [848, 83] width 769 height 27
type input "General Fund"
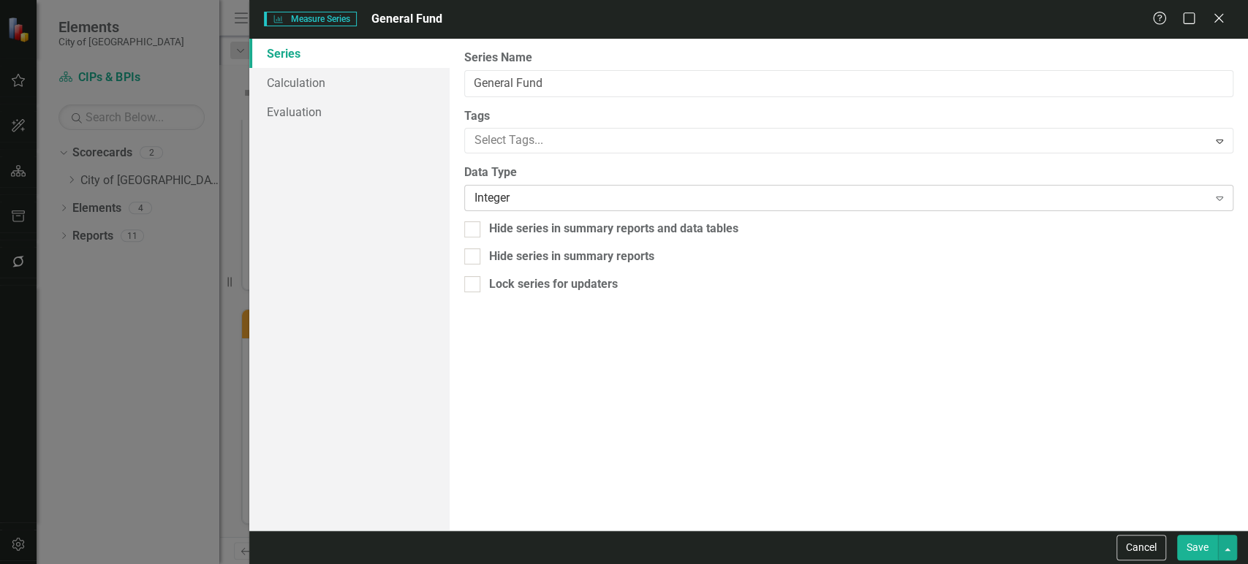
drag, startPoint x: 506, startPoint y: 210, endPoint x: 514, endPoint y: 202, distance: 10.3
click at [514, 202] on div "Integer Expand" at bounding box center [848, 198] width 769 height 26
drag, startPoint x: 522, startPoint y: 205, endPoint x: 521, endPoint y: 220, distance: 15.4
click at [526, 200] on div "Integer" at bounding box center [840, 198] width 733 height 17
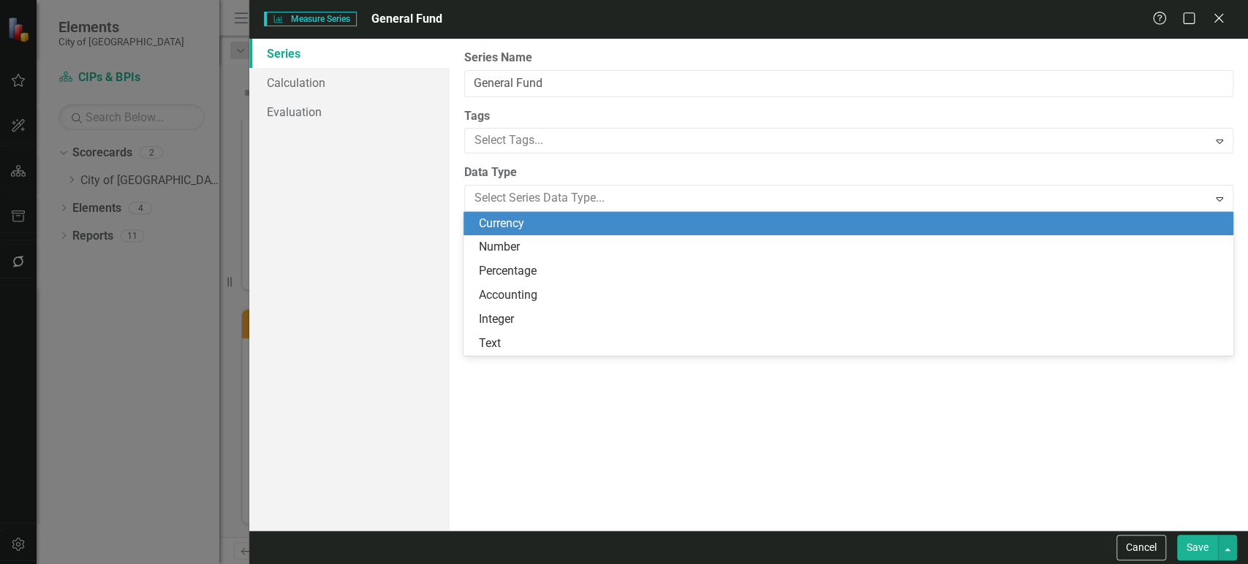
click at [520, 224] on div "Currency" at bounding box center [850, 224] width 745 height 17
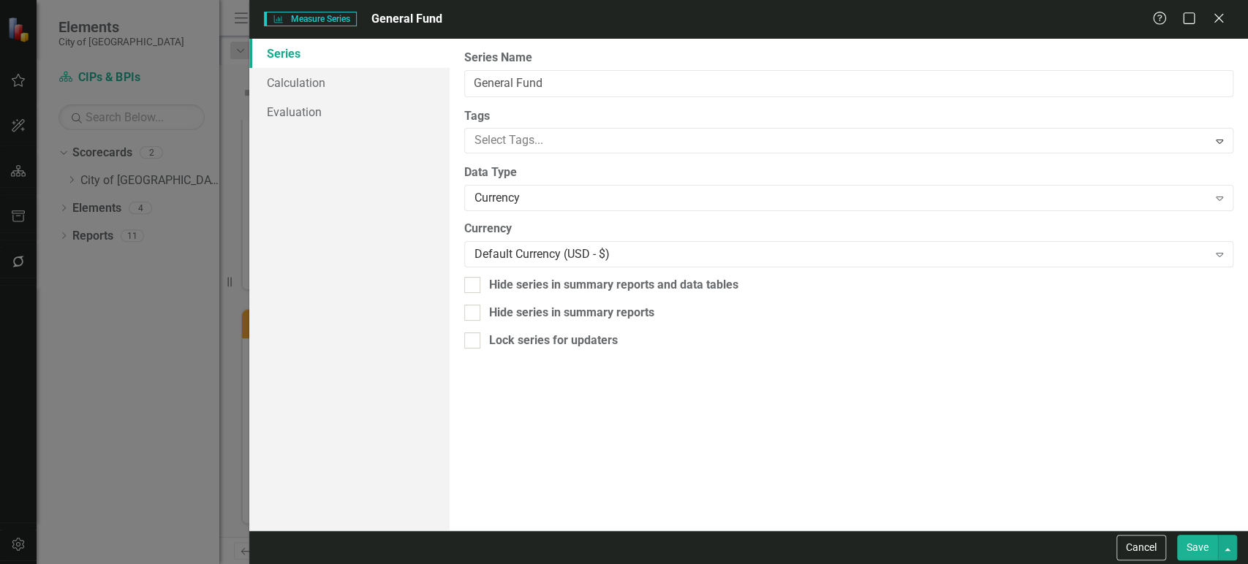
click at [1196, 549] on button "Save" at bounding box center [1197, 548] width 41 height 26
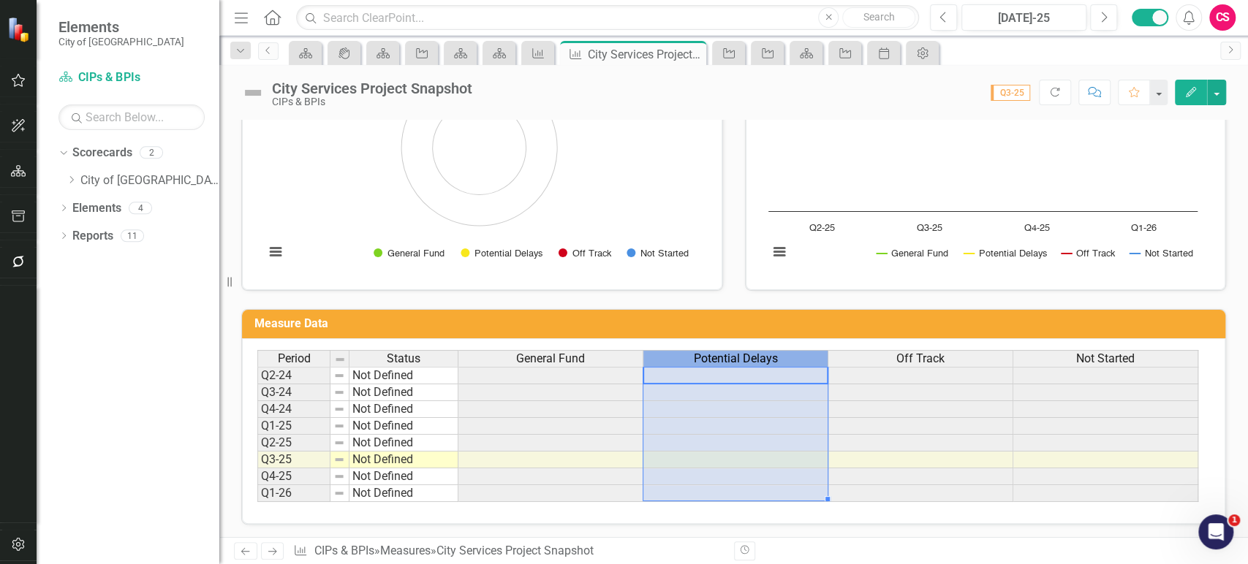
click at [713, 353] on span "Potential Delays" at bounding box center [736, 358] width 84 height 13
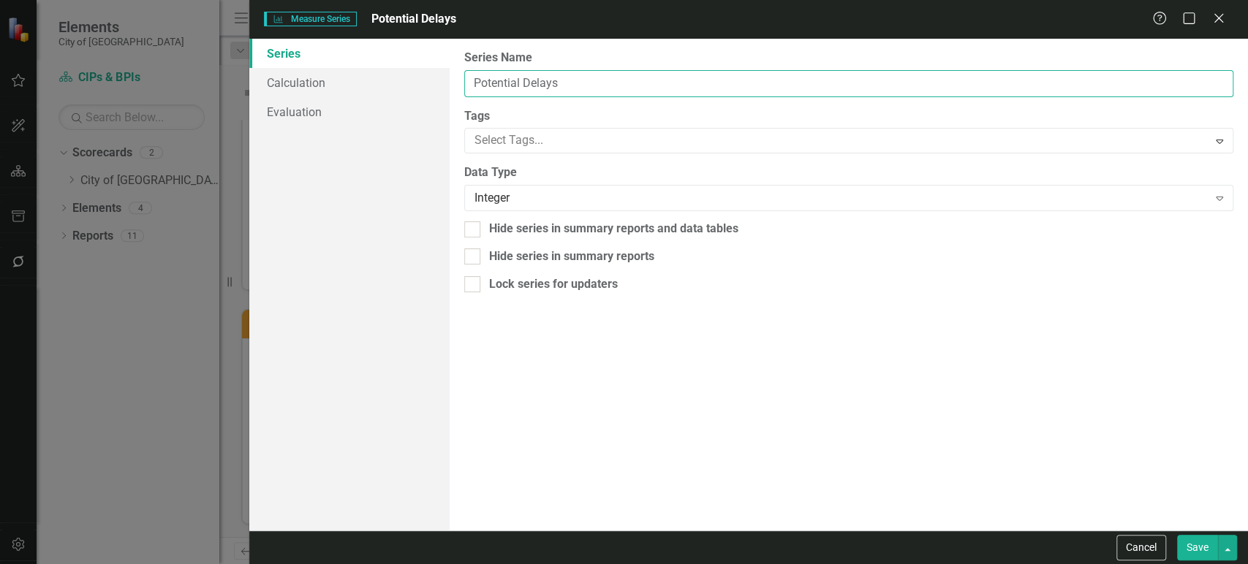
click at [548, 90] on input "Potential Delays" at bounding box center [848, 83] width 769 height 27
type input "ARPA"
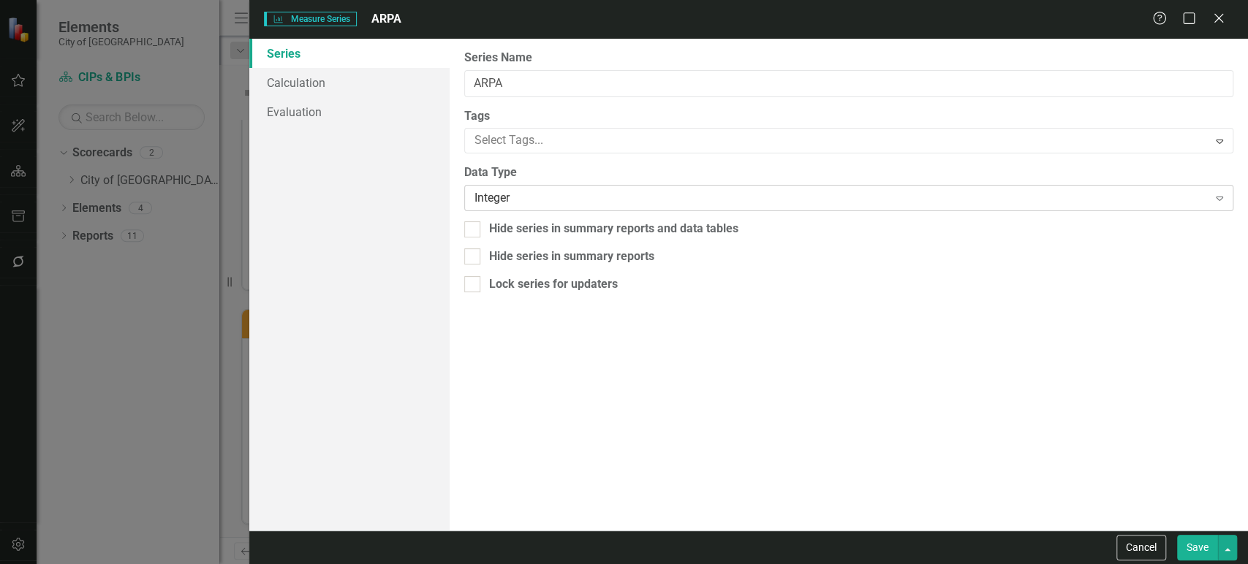
click at [526, 189] on div "Integer Expand" at bounding box center [848, 198] width 769 height 26
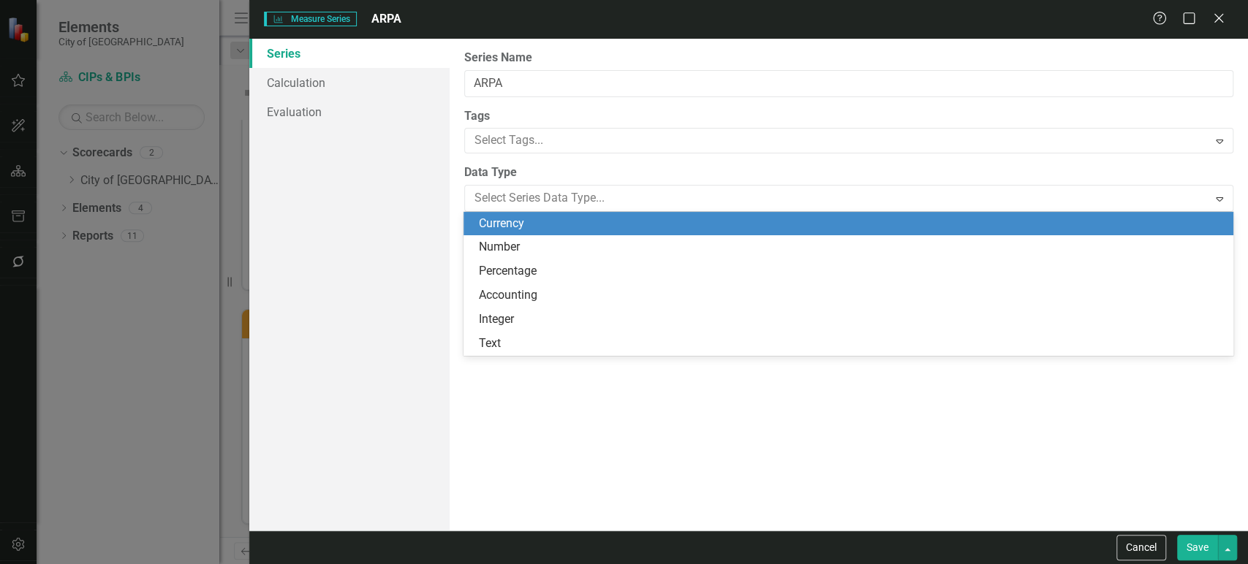
click at [523, 224] on div "Currency" at bounding box center [850, 224] width 745 height 17
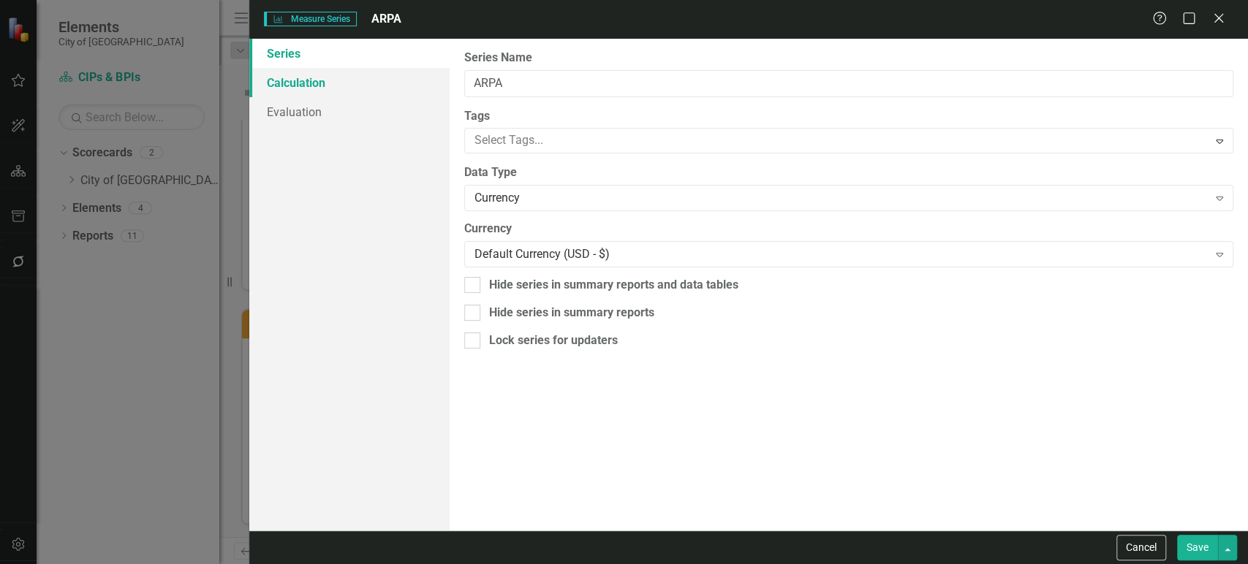
drag, startPoint x: 400, startPoint y: 91, endPoint x: 414, endPoint y: 90, distance: 13.9
click at [398, 89] on link "Calculation" at bounding box center [349, 82] width 200 height 29
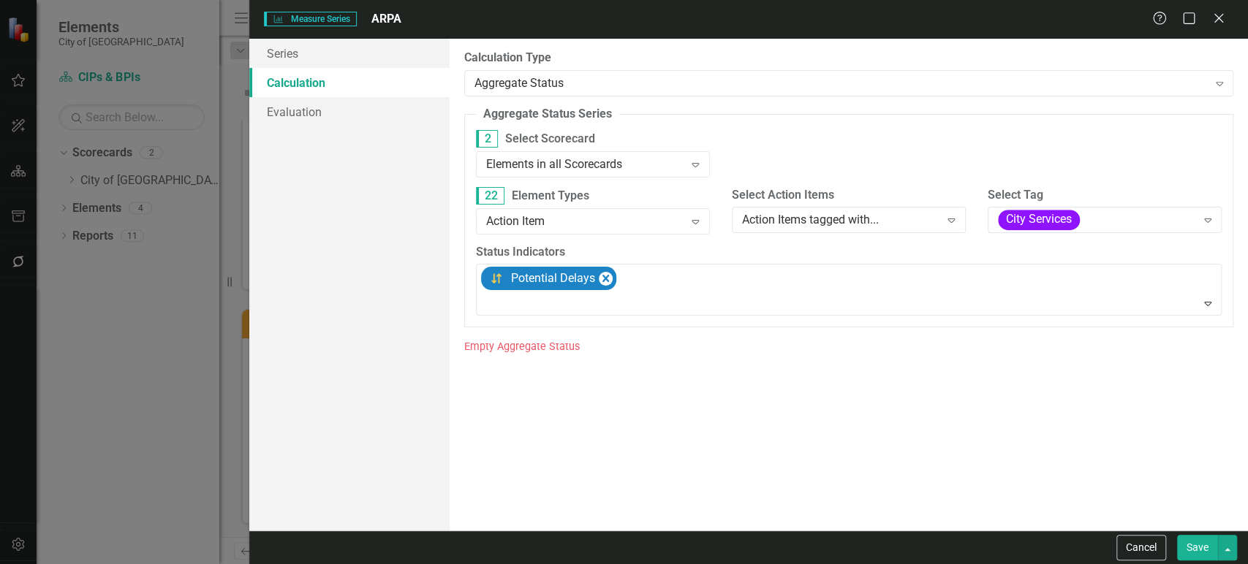
click at [592, 98] on div "By default, series in ClearPoint are not calculated. So, if you leave the form …" at bounding box center [848, 285] width 798 height 492
click at [588, 92] on div "Aggregate Status Expand" at bounding box center [848, 83] width 769 height 26
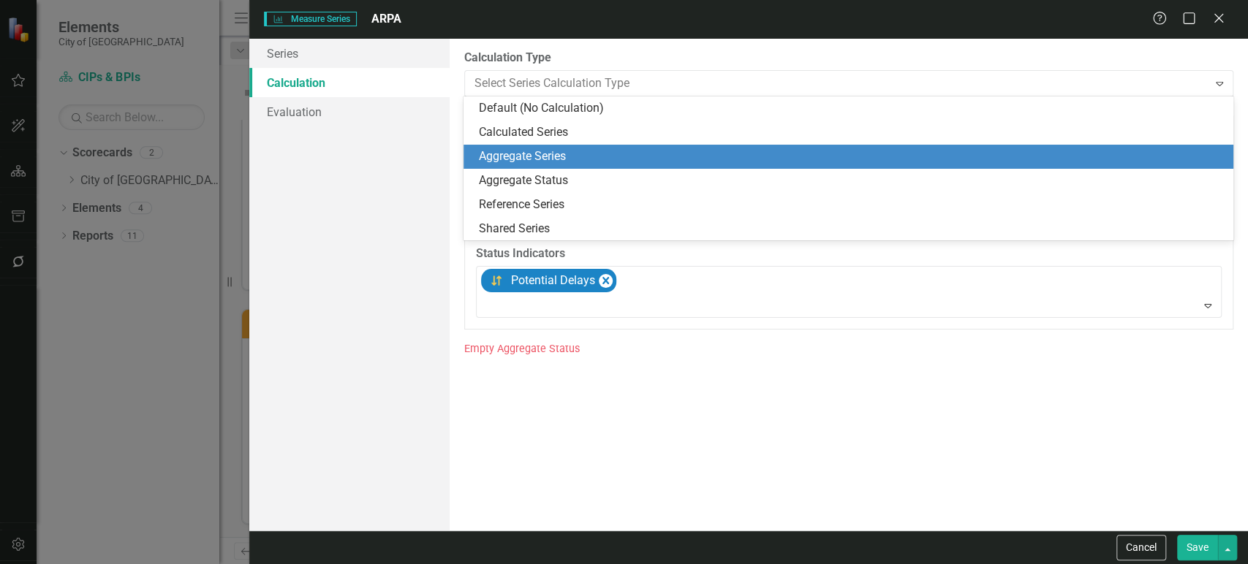
click at [562, 148] on div "Aggregate Series" at bounding box center [850, 156] width 745 height 17
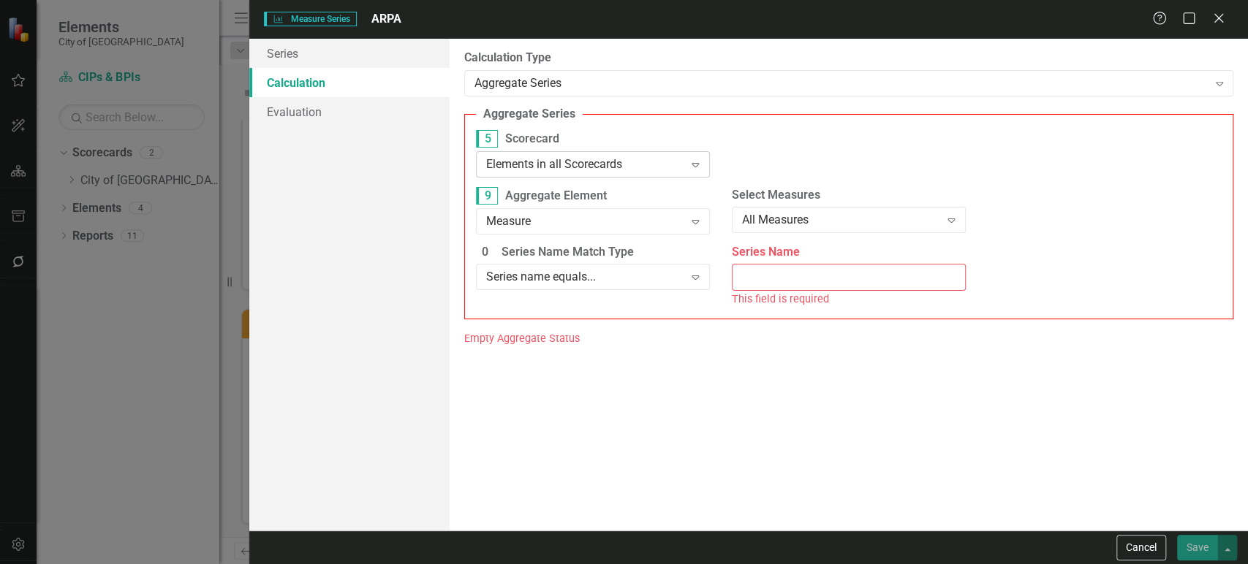
click at [593, 168] on div "Elements in all Scorecards" at bounding box center [585, 164] width 198 height 17
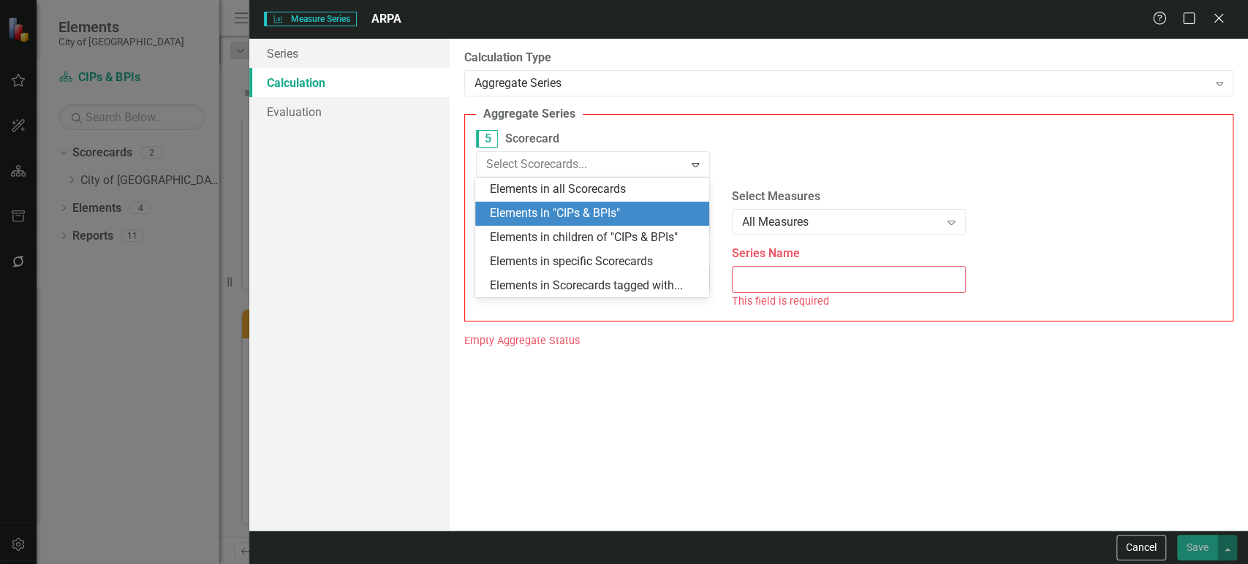
click at [590, 218] on div "Elements in "CIPs & BPIs"" at bounding box center [595, 213] width 210 height 17
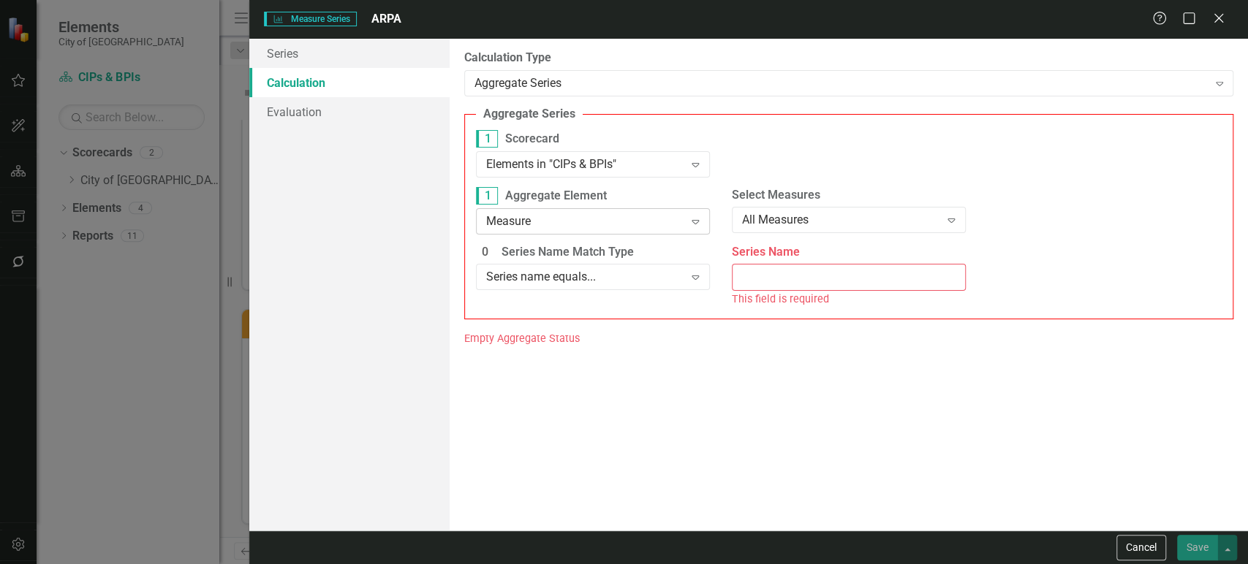
click at [591, 224] on div "Measure" at bounding box center [585, 221] width 198 height 17
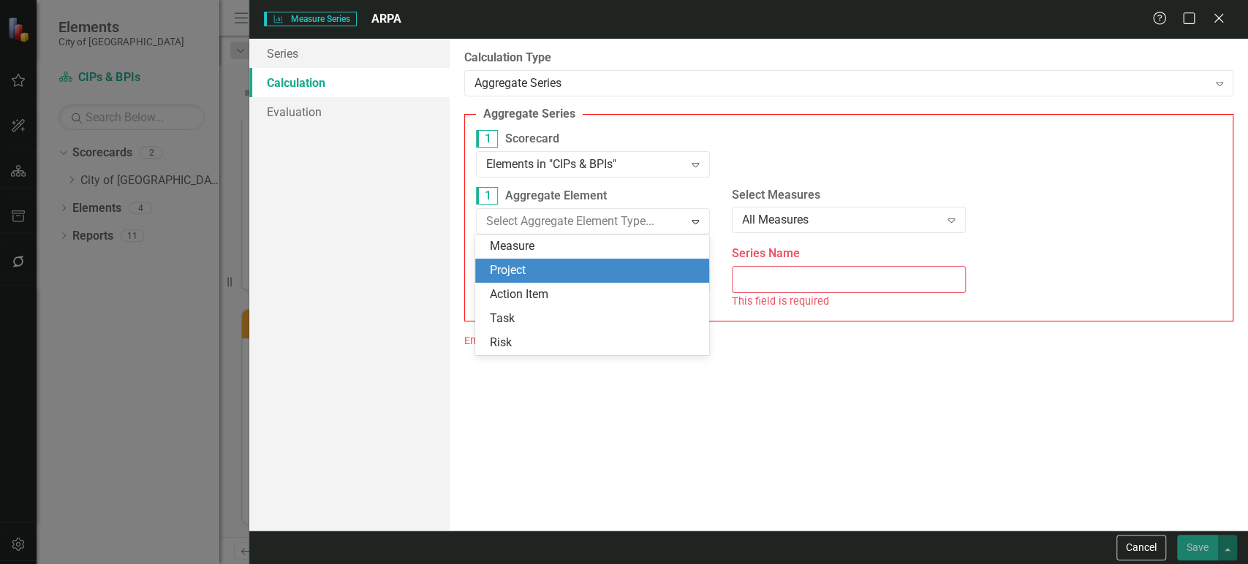
click at [569, 270] on div "Project" at bounding box center [595, 270] width 210 height 17
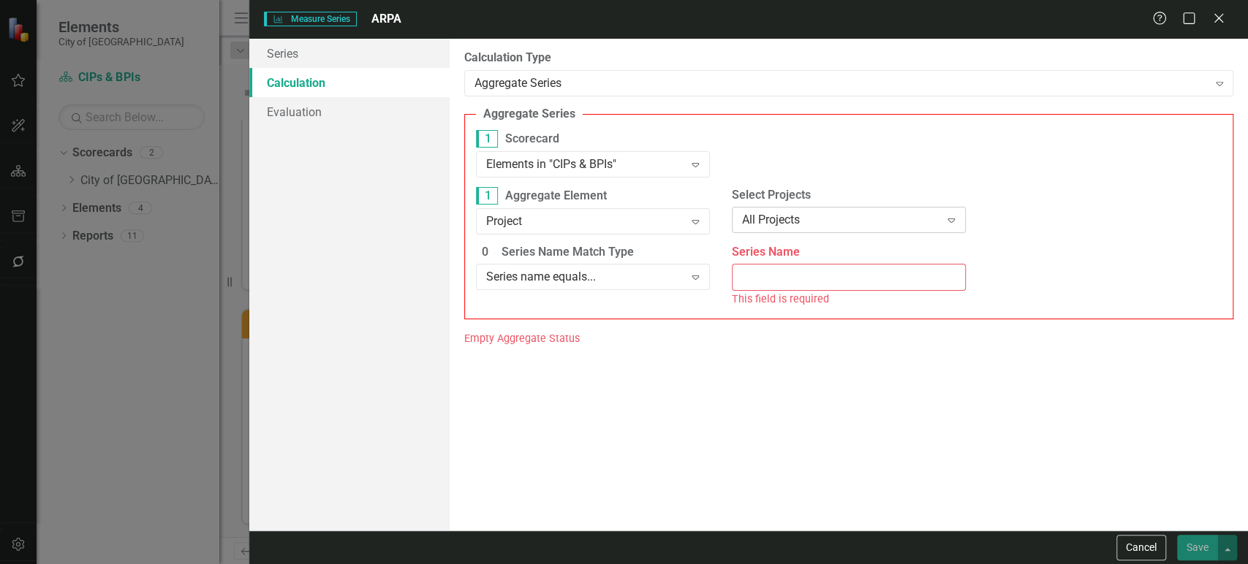
click at [783, 221] on div "All Projects" at bounding box center [841, 220] width 198 height 17
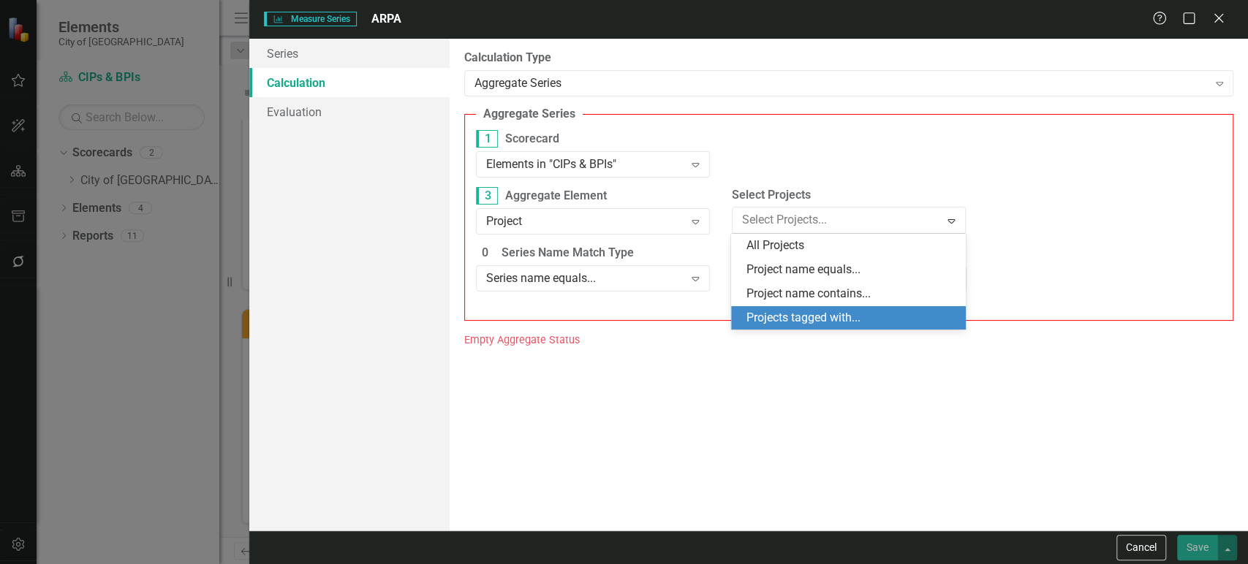
click at [783, 314] on div "Projects tagged with..." at bounding box center [850, 318] width 210 height 17
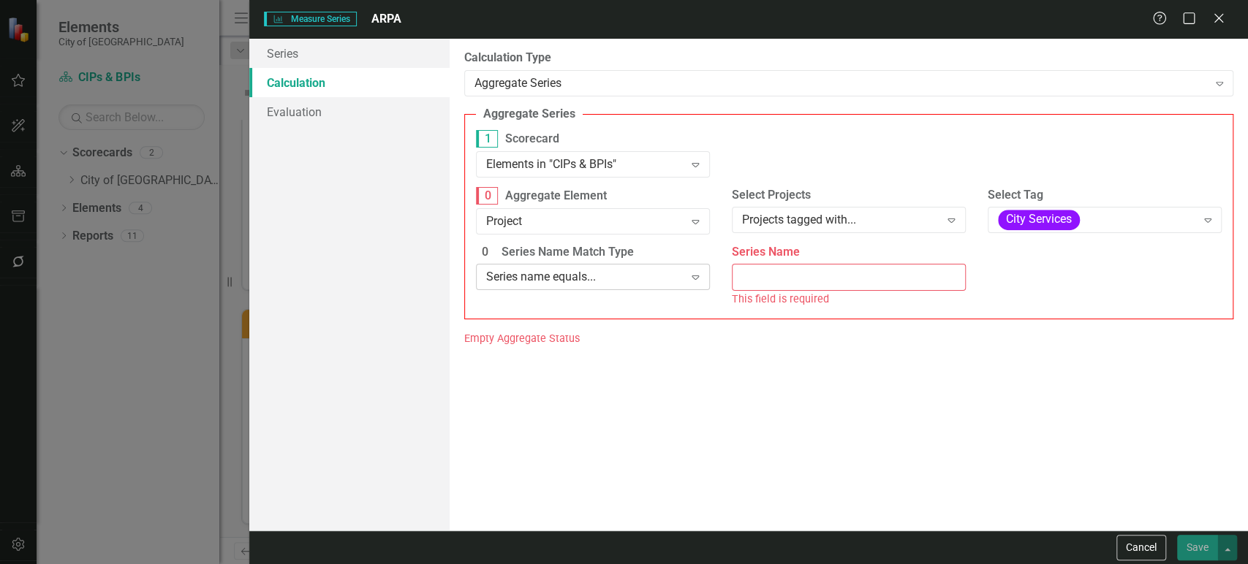
click at [651, 273] on div "Series name equals..." at bounding box center [585, 277] width 198 height 17
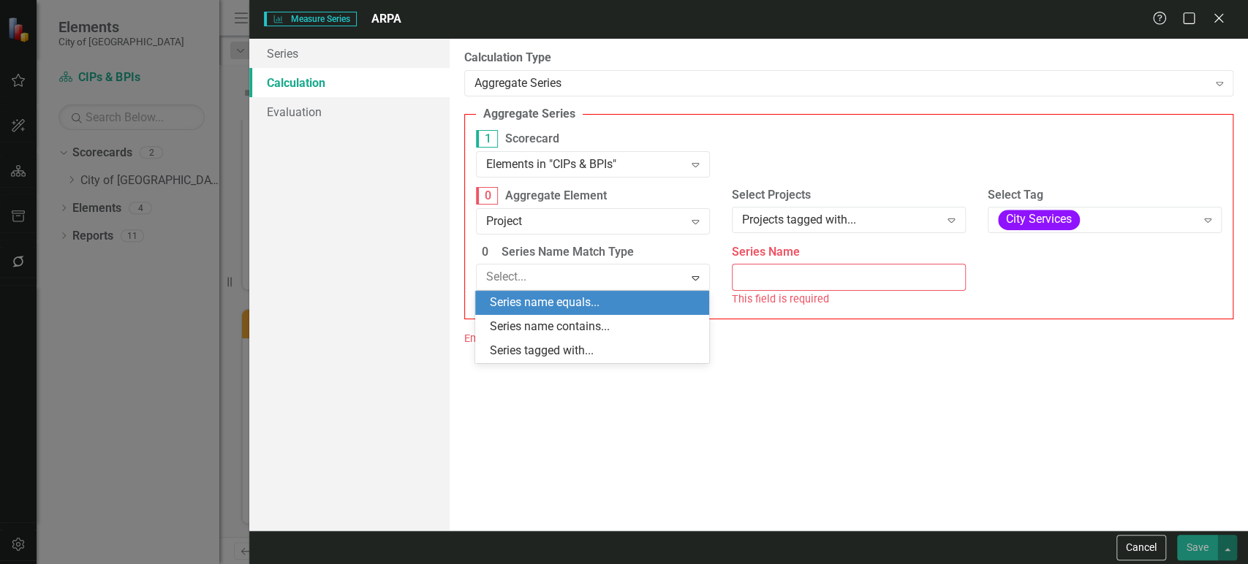
click at [610, 304] on div "Series name equals..." at bounding box center [595, 303] width 210 height 17
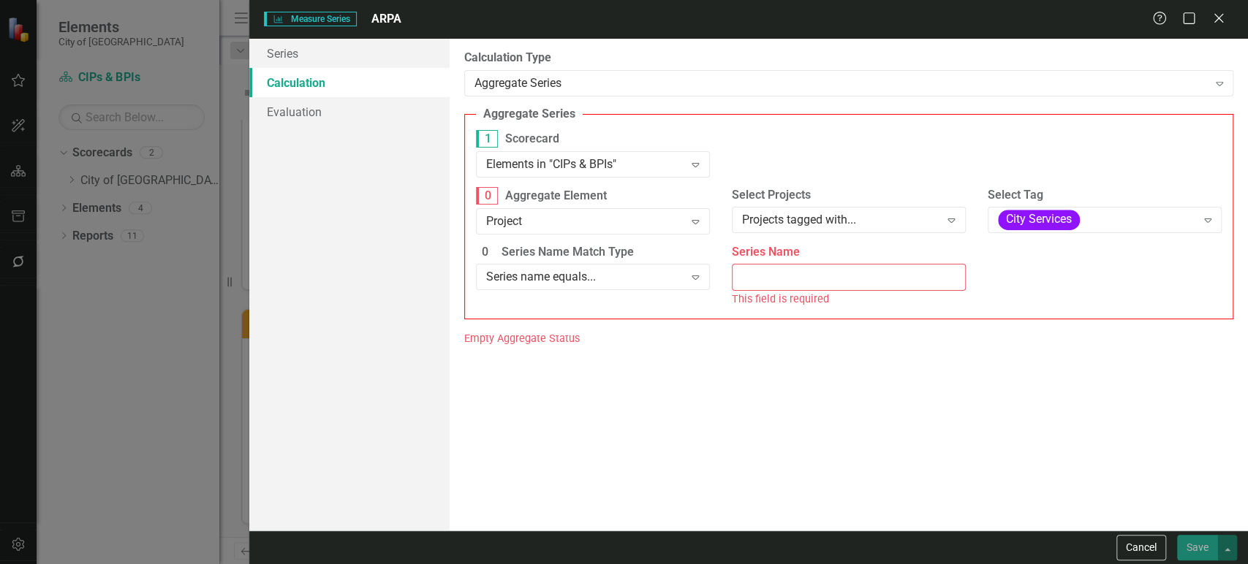
click at [770, 283] on input "Series Name" at bounding box center [849, 277] width 234 height 27
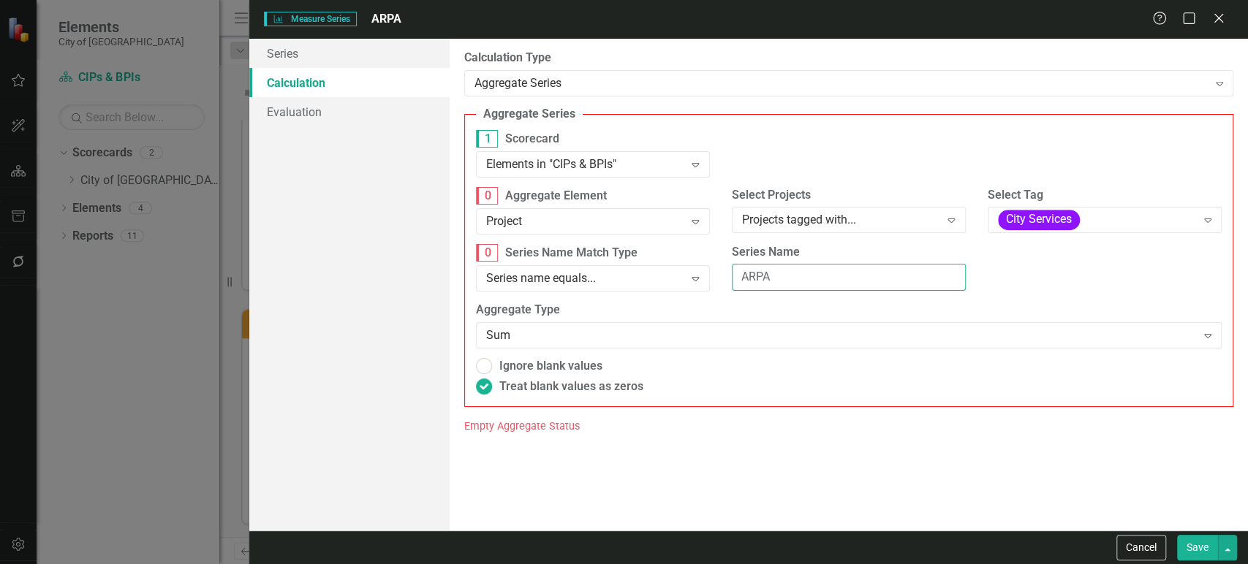
type input "ARPA"
click at [317, 433] on div "Series Calculation Evaluation" at bounding box center [349, 285] width 200 height 492
click at [1093, 219] on div "City Services" at bounding box center [1097, 220] width 198 height 20
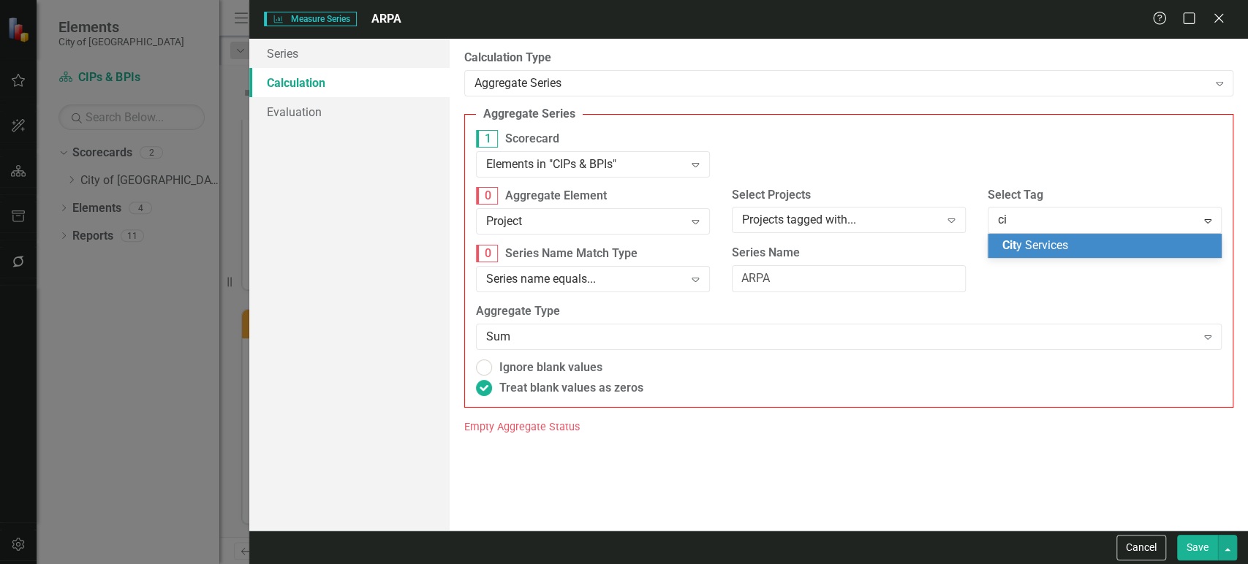
type input "c"
type input "comm"
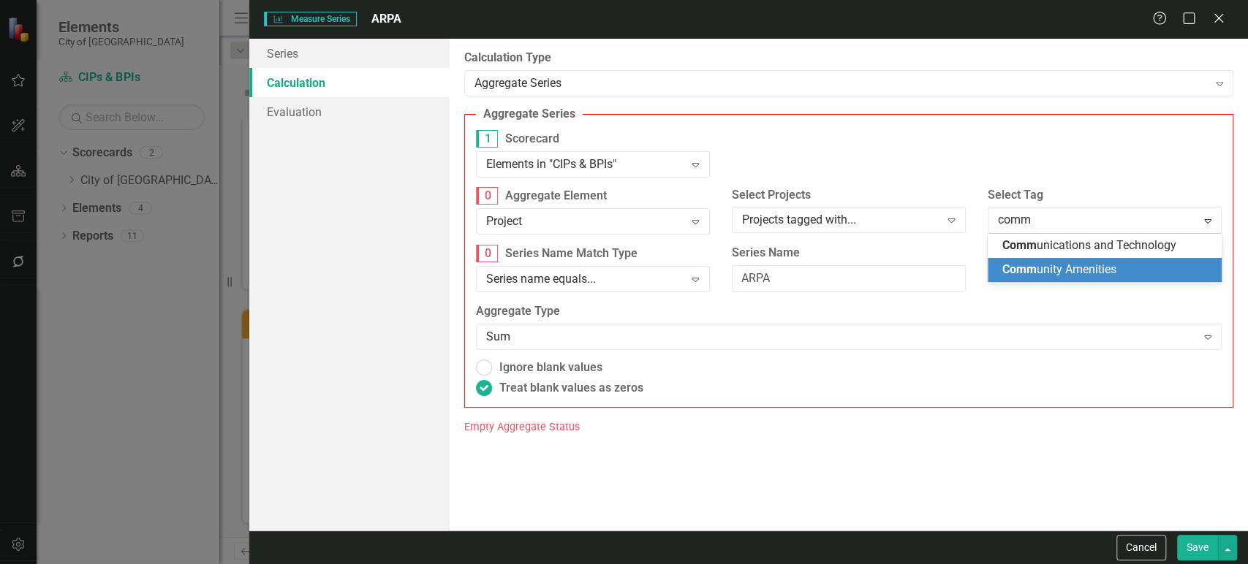
click at [1086, 273] on span "Comm unity Amenities" at bounding box center [1059, 269] width 114 height 14
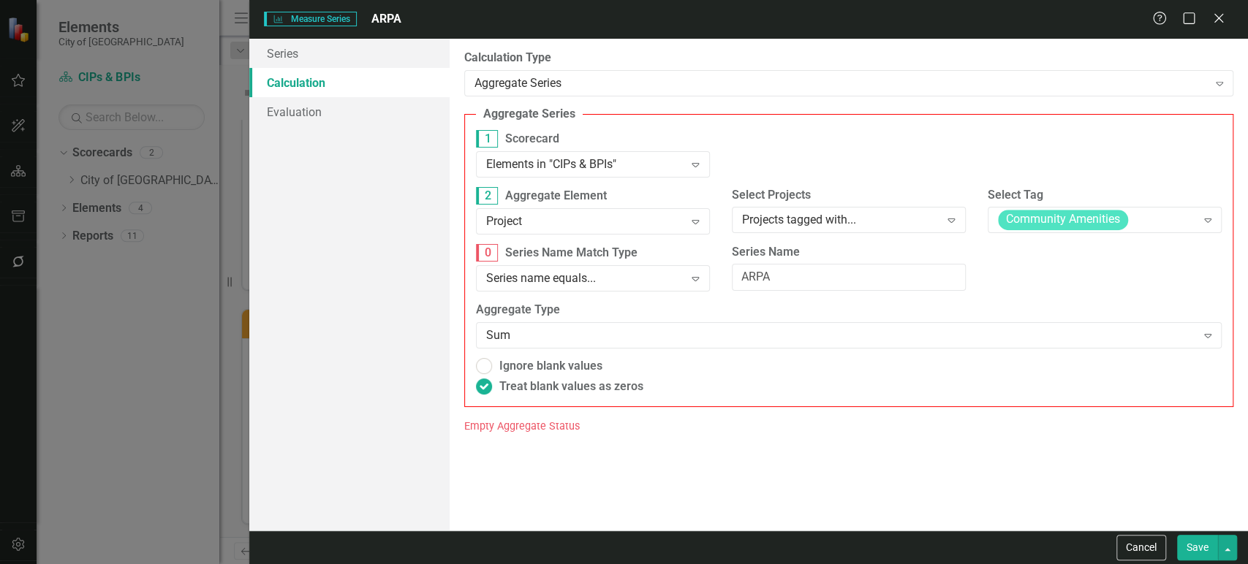
click at [333, 312] on div "Series Calculation Evaluation" at bounding box center [349, 285] width 200 height 492
click at [831, 281] on input "ARPA" at bounding box center [849, 277] width 234 height 27
click at [629, 278] on div "Series name equals..." at bounding box center [585, 278] width 198 height 17
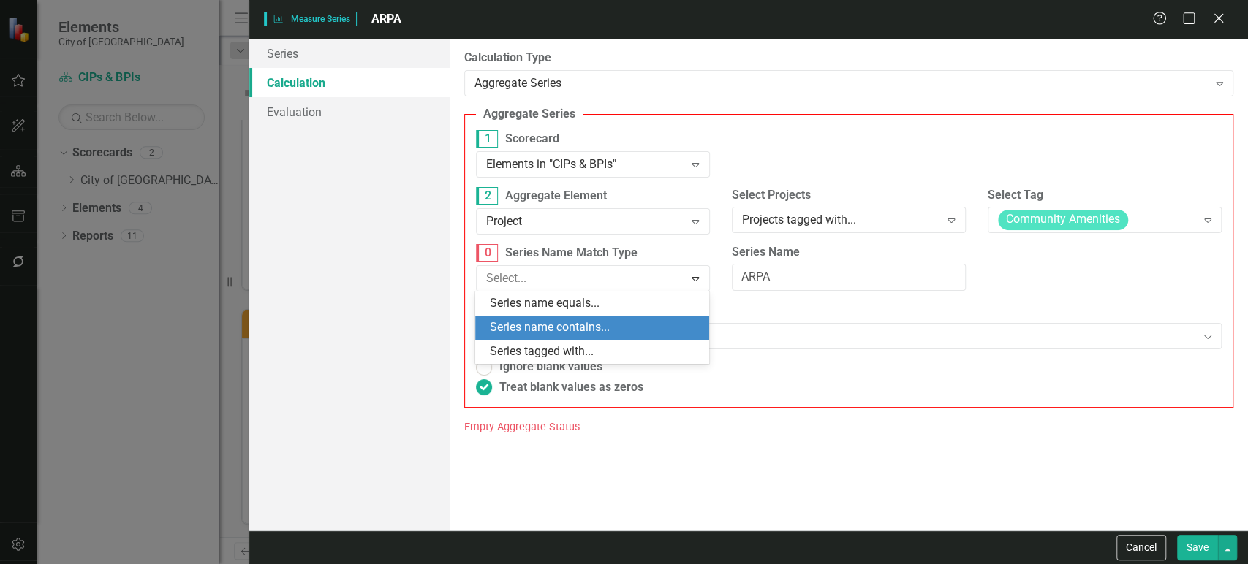
click at [610, 323] on div "Series name contains..." at bounding box center [595, 327] width 210 height 17
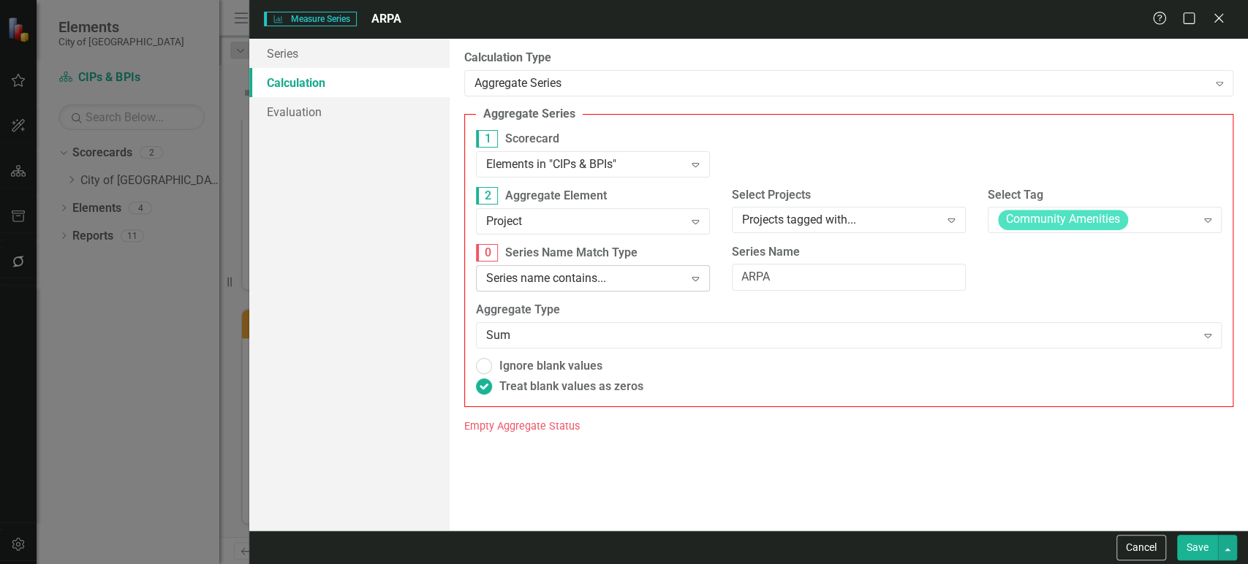
click at [628, 278] on div "Series name contains..." at bounding box center [585, 278] width 198 height 17
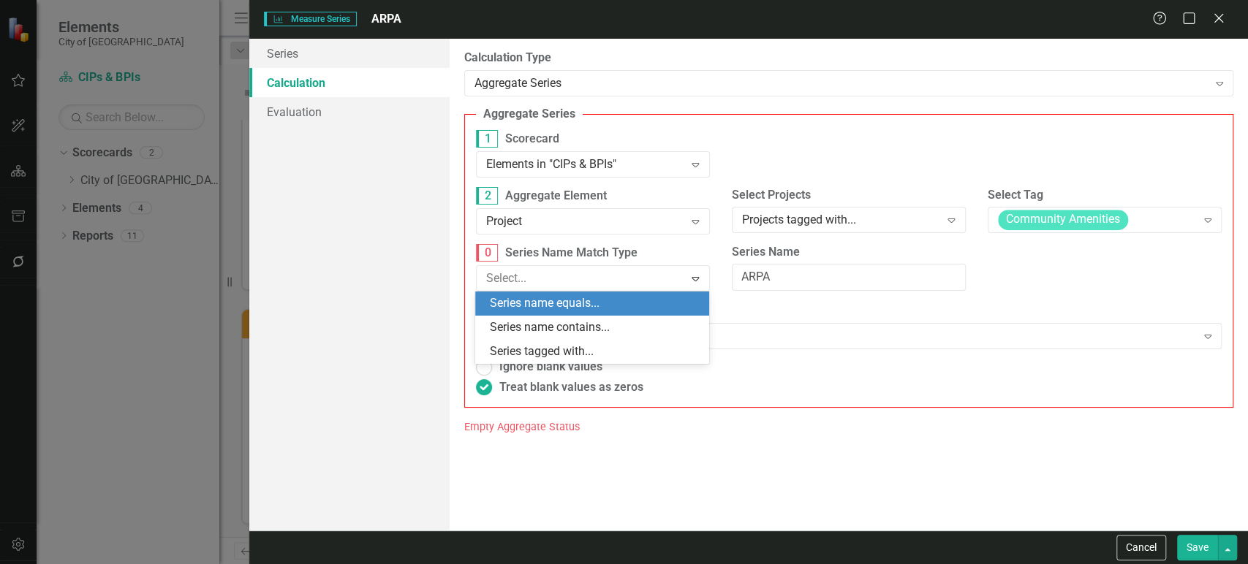
click at [618, 308] on div "Series name equals..." at bounding box center [595, 303] width 210 height 17
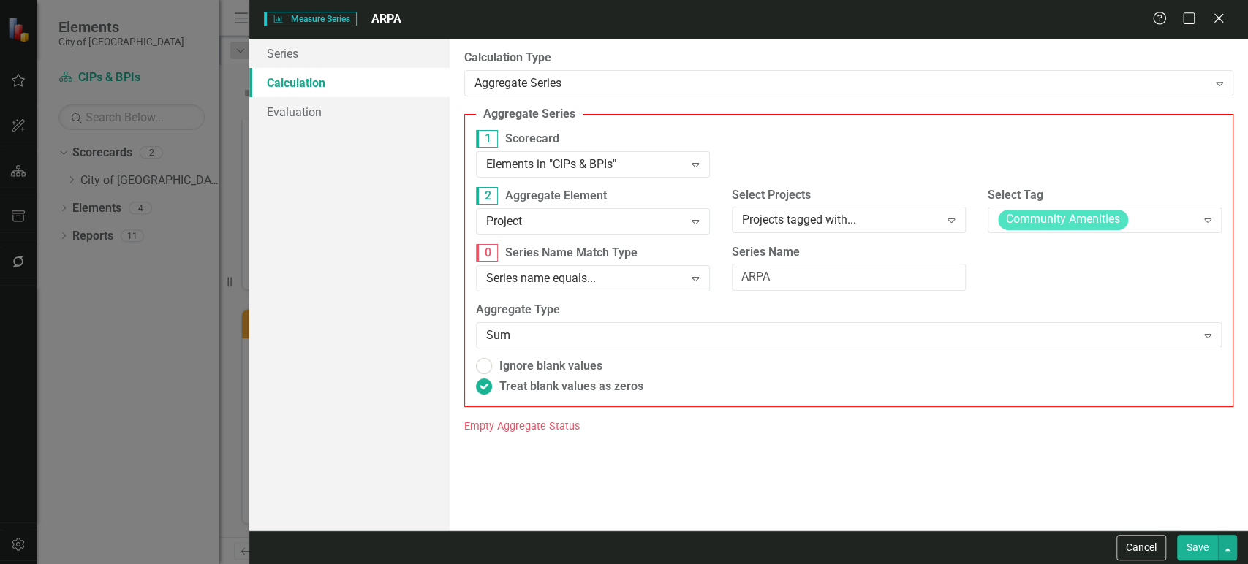
click at [360, 290] on div "Series Calculation Evaluation" at bounding box center [349, 285] width 200 height 492
click at [1199, 561] on div "Cancel Save" at bounding box center [748, 548] width 998 height 34
click at [1207, 546] on button "Save" at bounding box center [1197, 548] width 41 height 26
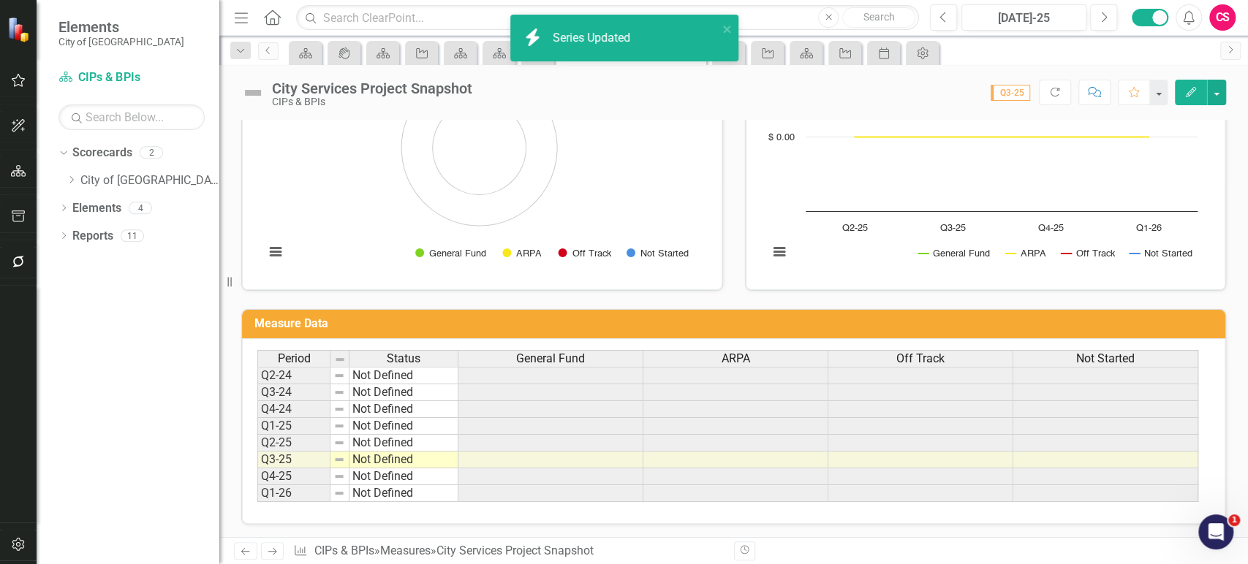
click at [573, 352] on span "General Fund" at bounding box center [550, 358] width 69 height 13
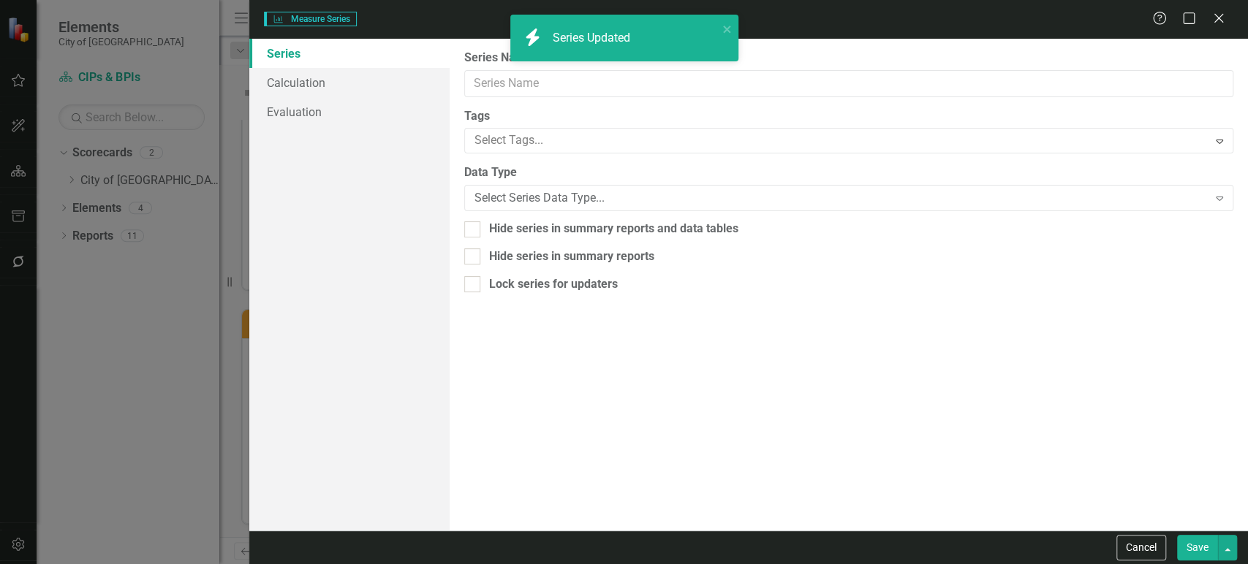
type input "General Fund"
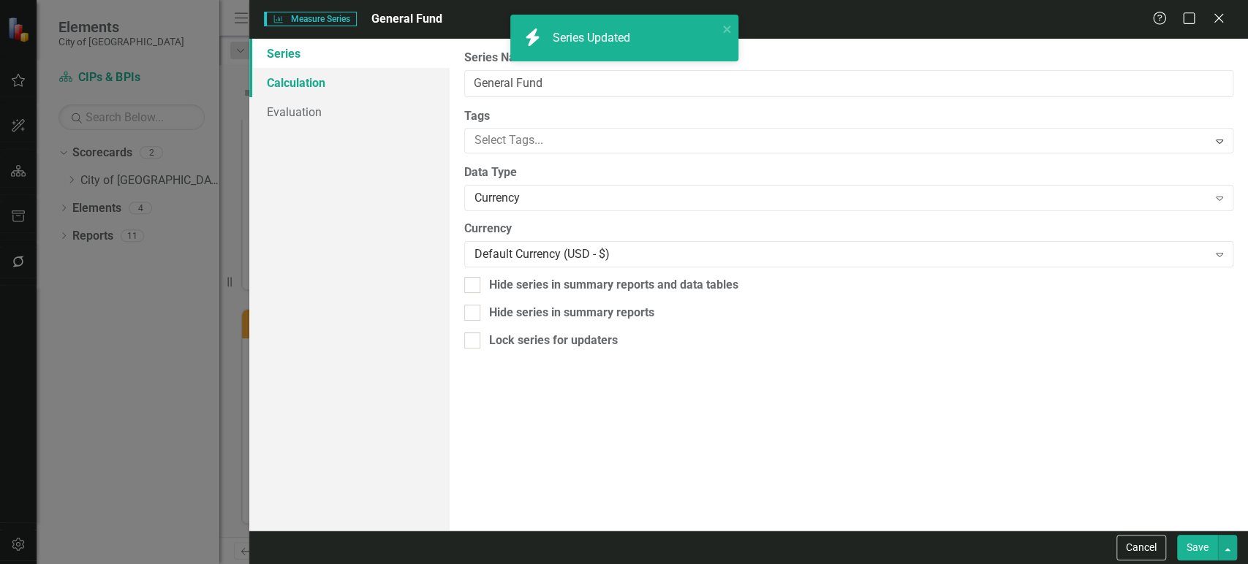
click at [327, 80] on link "Calculation" at bounding box center [349, 82] width 200 height 29
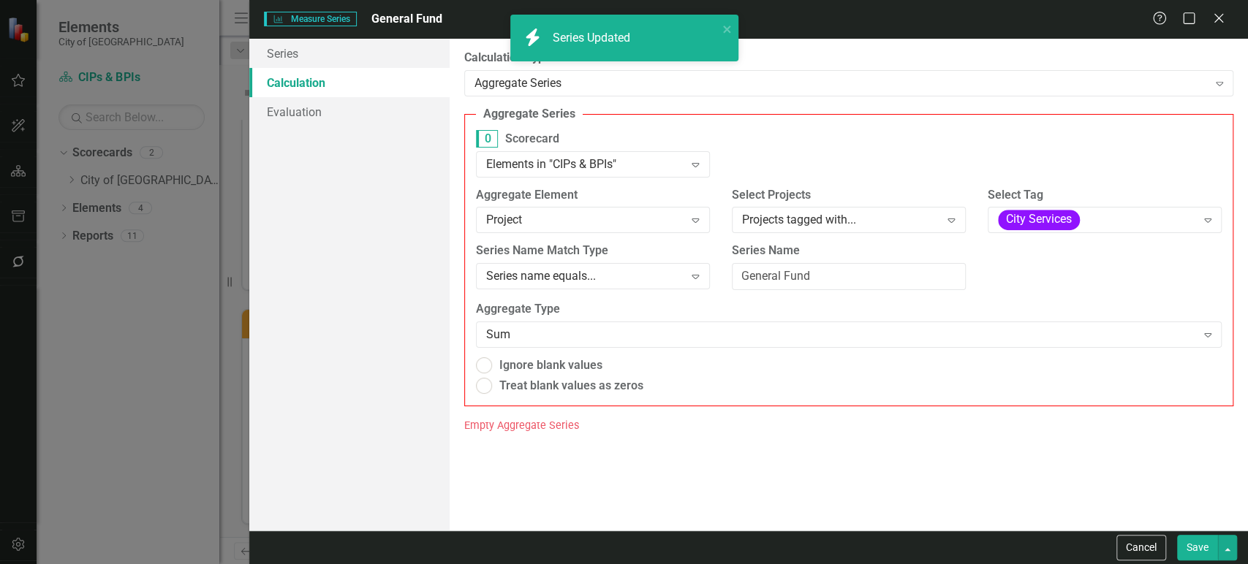
radio input "true"
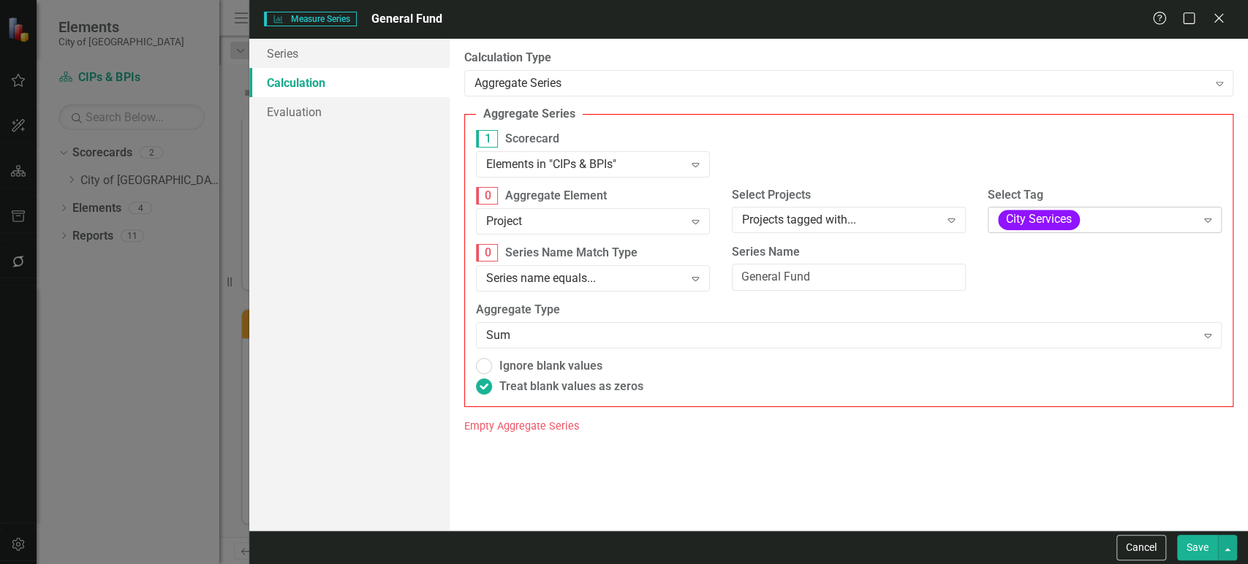
drag, startPoint x: 1088, startPoint y: 235, endPoint x: 1078, endPoint y: 222, distance: 16.1
click at [1078, 222] on div "Select Tag City Services Expand" at bounding box center [1104, 215] width 256 height 56
click at [1078, 222] on span "City Services" at bounding box center [1039, 220] width 82 height 20
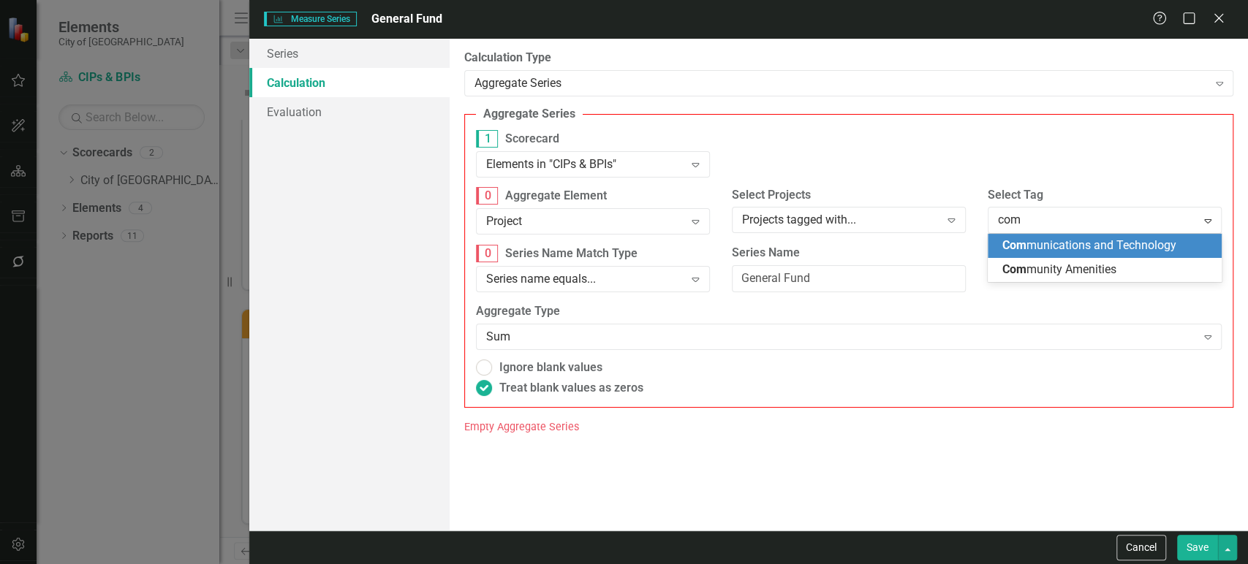
type input "comm"
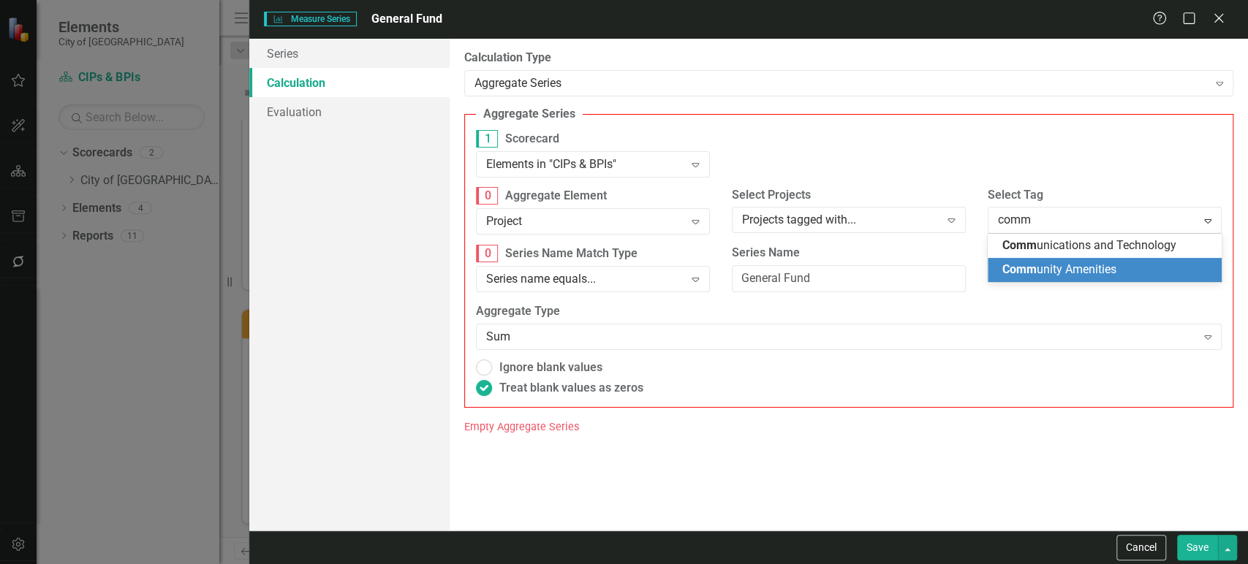
click at [1067, 263] on span "Comm unity Amenities" at bounding box center [1059, 269] width 114 height 14
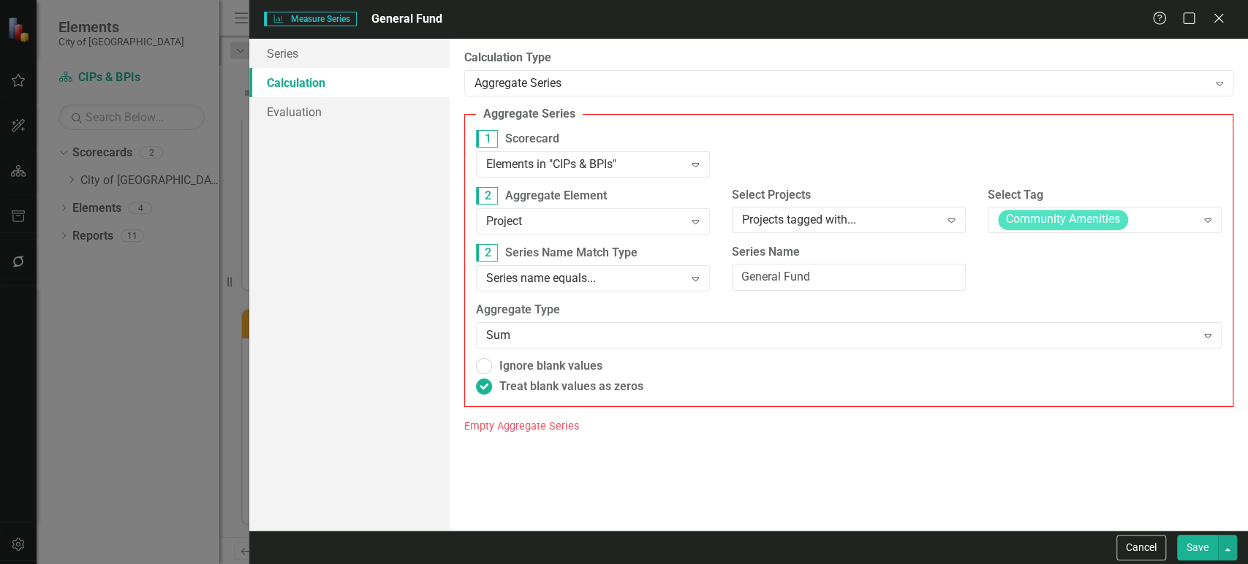
click at [1188, 537] on button "Save" at bounding box center [1197, 548] width 41 height 26
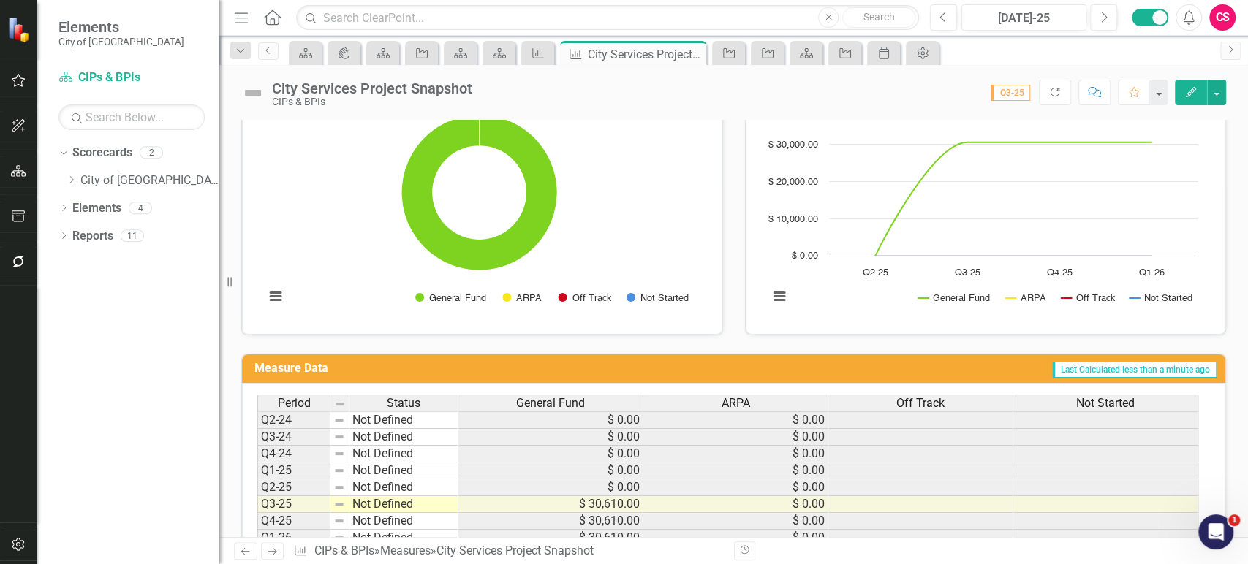
scroll to position [51, 0]
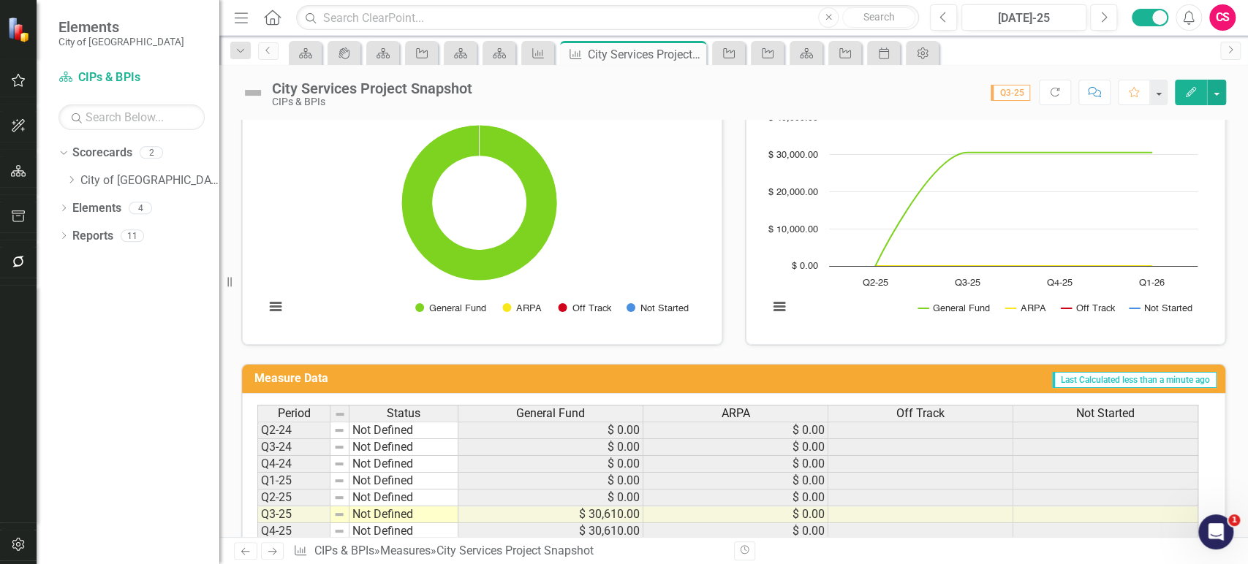
click at [1174, 105] on div "City Services Project Snapshot CIPs & BPIs Score: N/A Q3-25 Completed Refresh C…" at bounding box center [733, 87] width 1028 height 44
click at [1178, 100] on button "Edit" at bounding box center [1190, 93] width 32 height 26
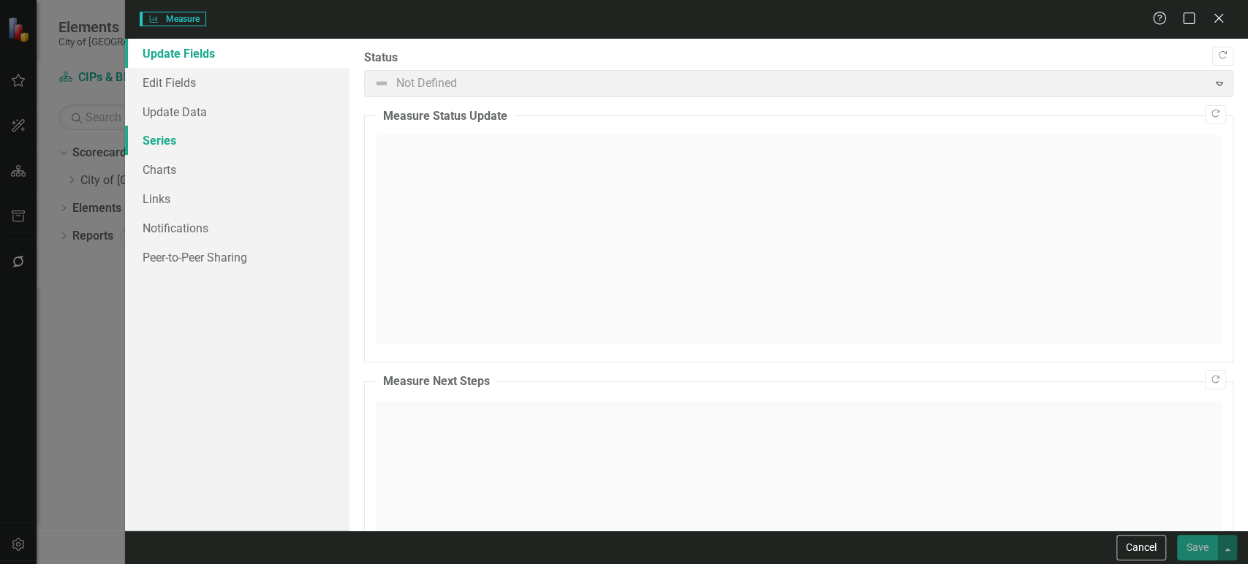
click at [200, 151] on link "Series" at bounding box center [237, 140] width 224 height 29
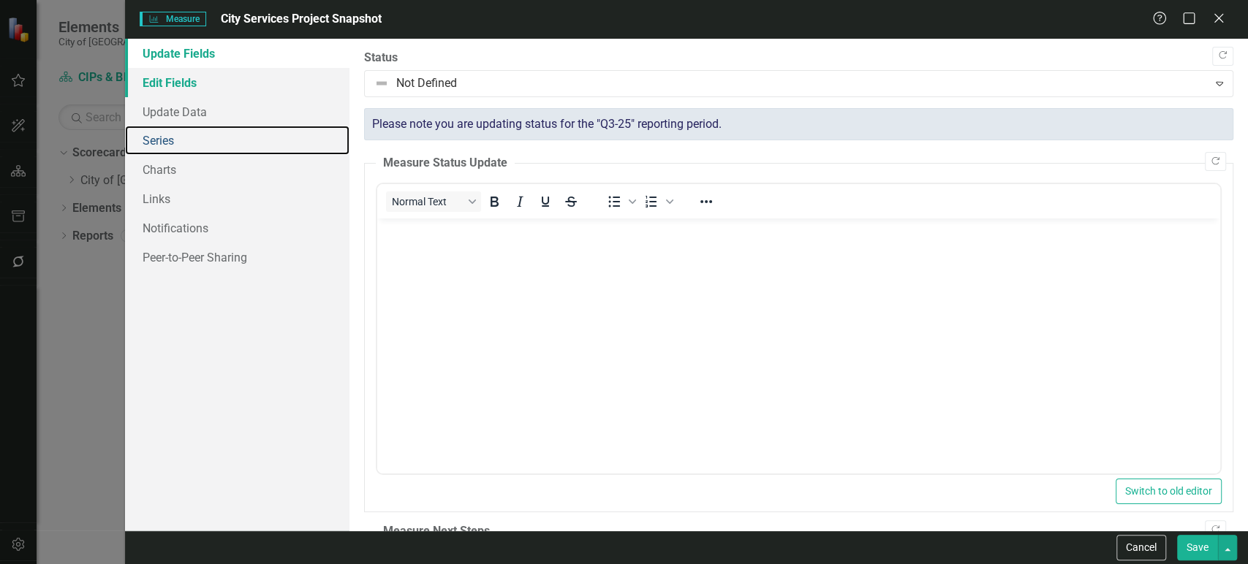
scroll to position [0, 0]
click at [232, 86] on link "Edit Fields" at bounding box center [237, 82] width 224 height 29
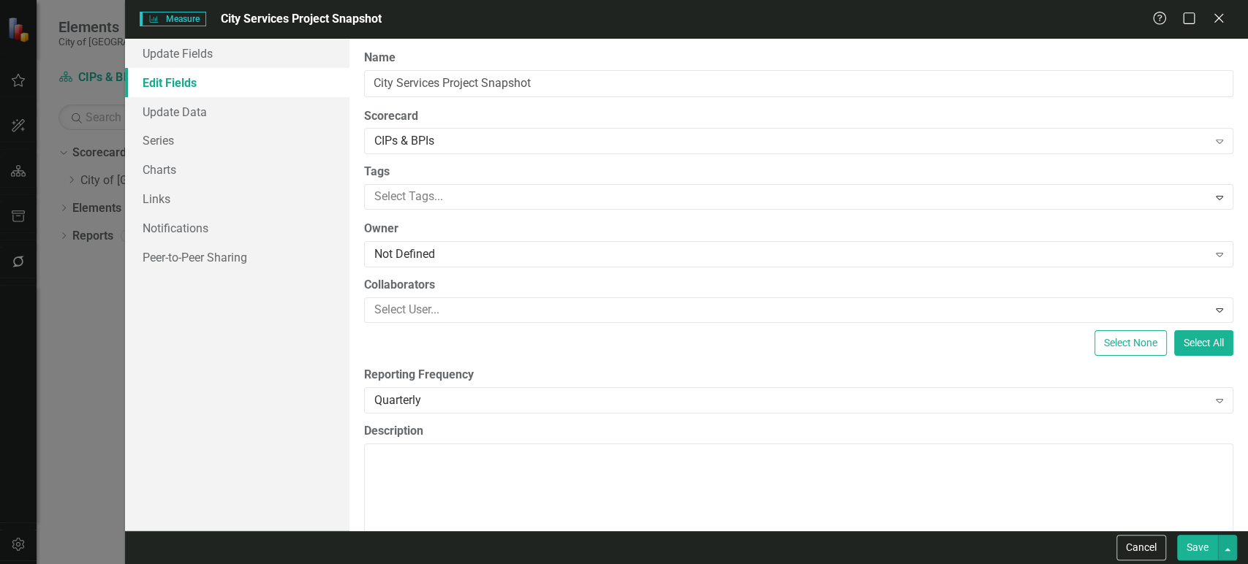
click at [407, 377] on label "Reporting Frequency" at bounding box center [798, 375] width 869 height 17
click at [421, 398] on div "Quarterly" at bounding box center [790, 400] width 833 height 17
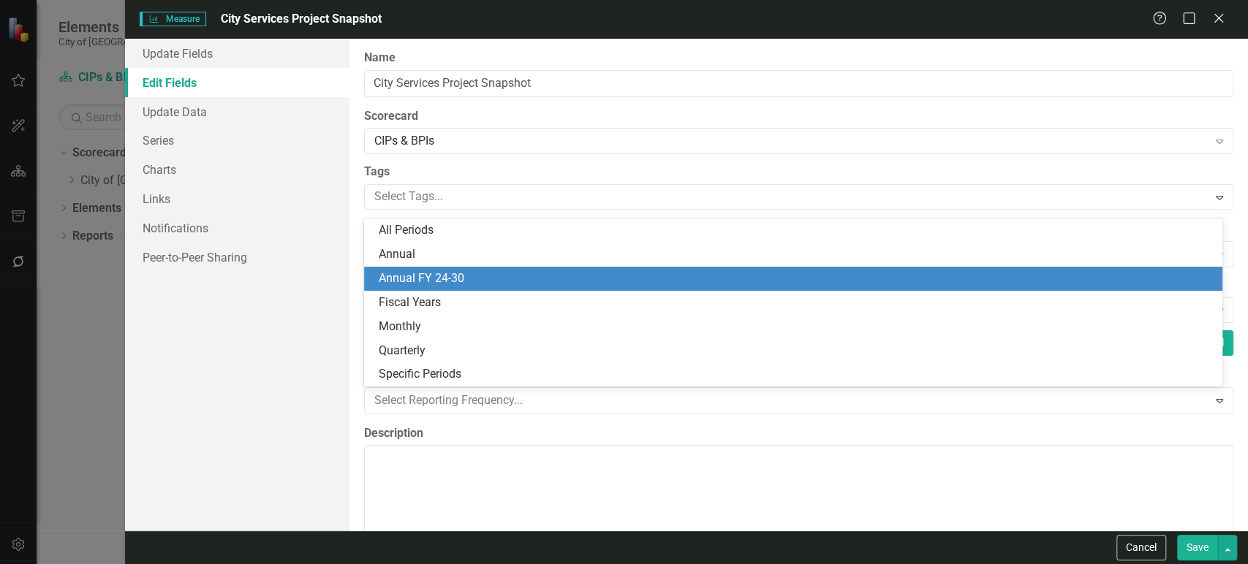
click at [481, 267] on div "Annual FY 24-30" at bounding box center [793, 279] width 859 height 24
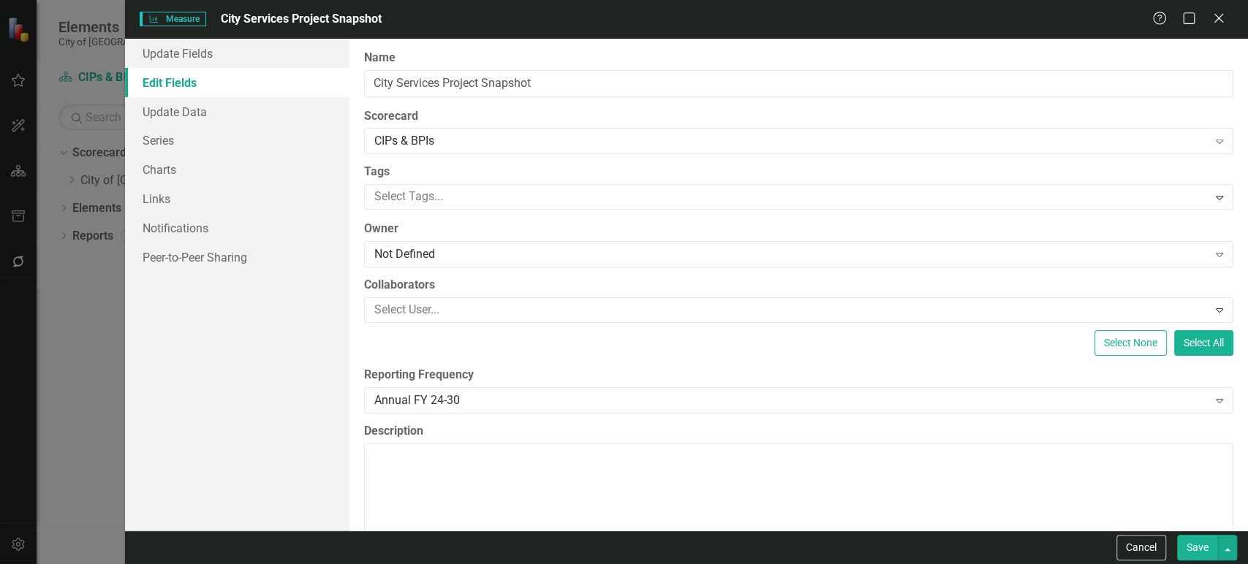
click at [1187, 536] on button "Save" at bounding box center [1197, 548] width 41 height 26
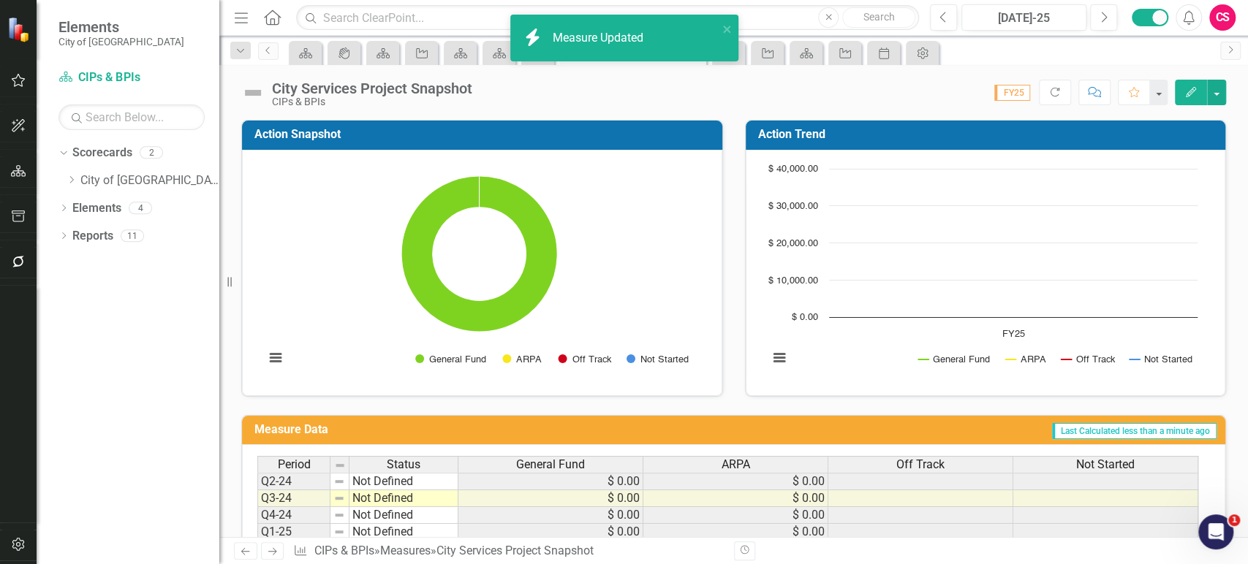
click at [368, 83] on div "City Services Project Snapshot" at bounding box center [372, 88] width 200 height 16
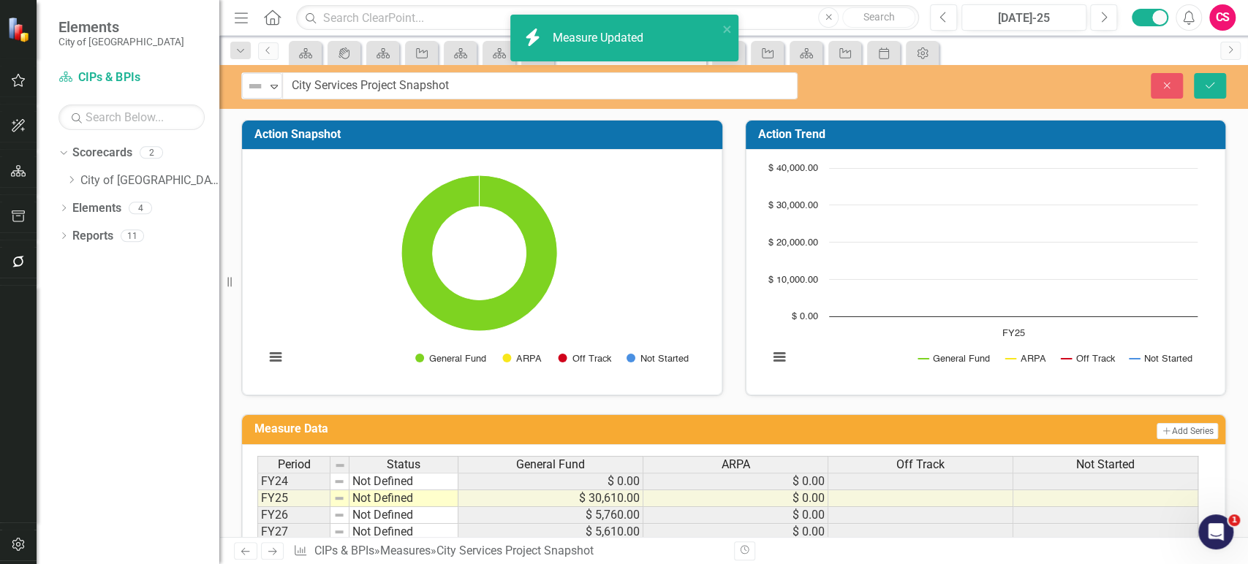
click at [368, 83] on input "City Services Project Snapshot" at bounding box center [539, 85] width 515 height 27
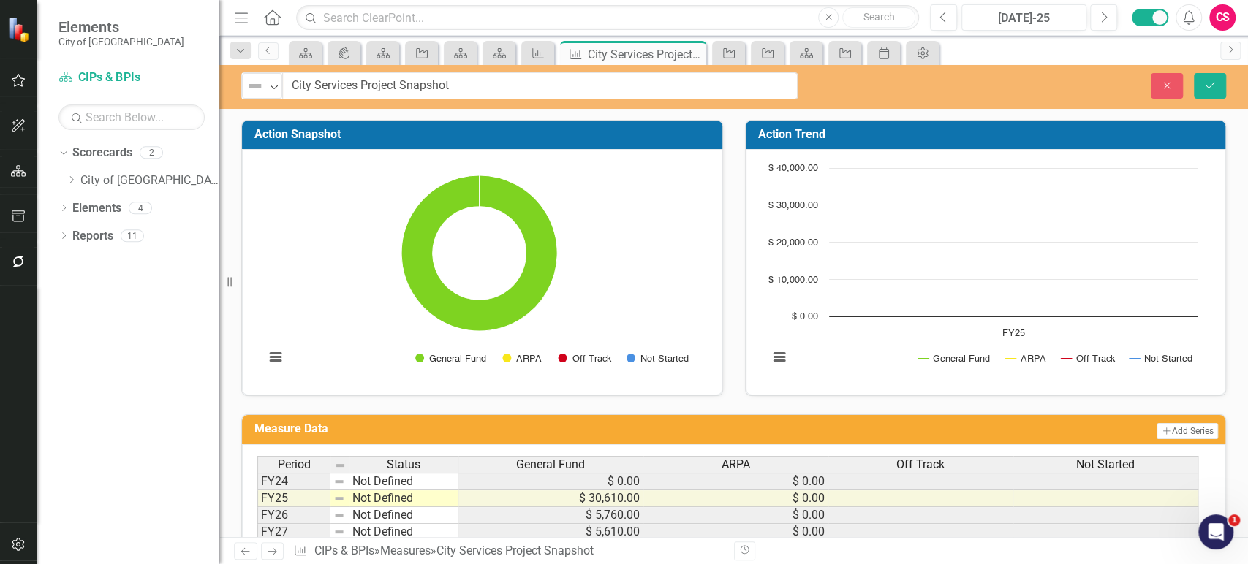
click at [367, 86] on input "City Services Project Snapshot" at bounding box center [539, 85] width 515 height 27
drag, startPoint x: 361, startPoint y: 86, endPoint x: 238, endPoint y: 77, distance: 123.8
click at [238, 77] on div "Not Defined Expand City Services Project Snapshot" at bounding box center [519, 85] width 578 height 27
click at [365, 84] on input "Community Amentities Project Snapshot" at bounding box center [539, 85] width 515 height 27
type input "Community Amenities Project Snapshot"
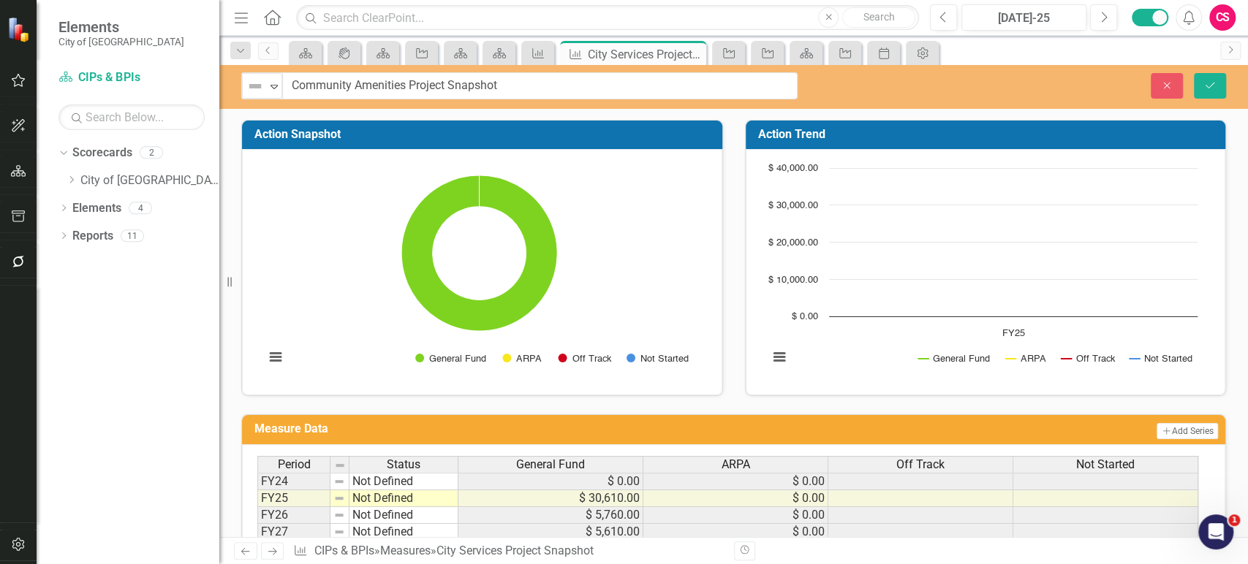
click at [368, 137] on h3 "Action Snapshot" at bounding box center [484, 134] width 460 height 13
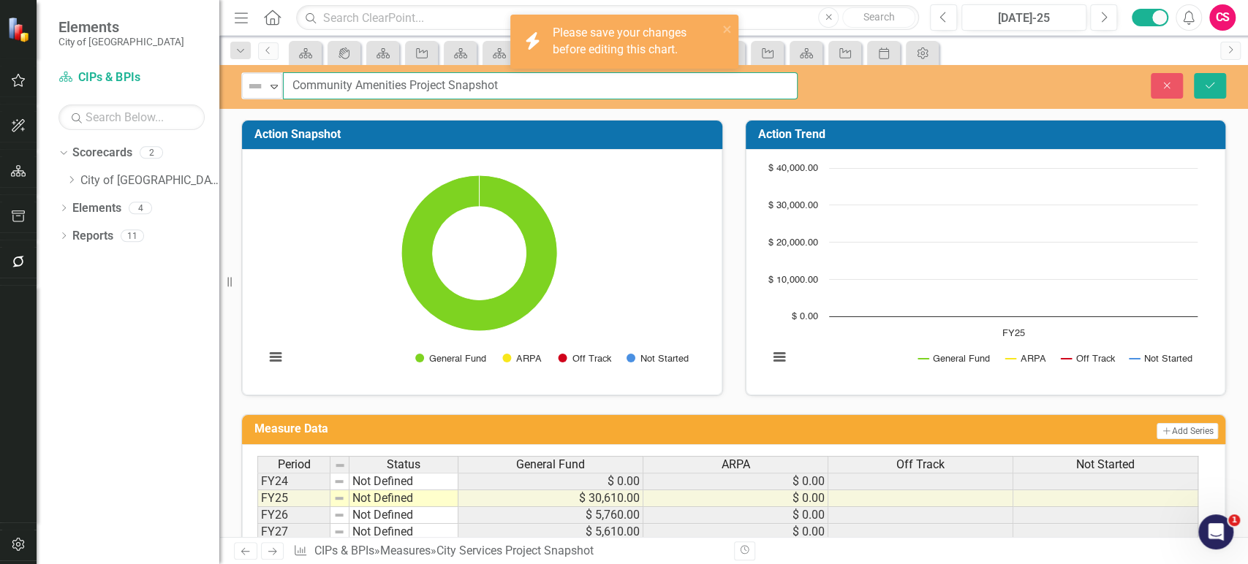
click at [420, 85] on input "Community Amenities Project Snapshot" at bounding box center [540, 85] width 515 height 27
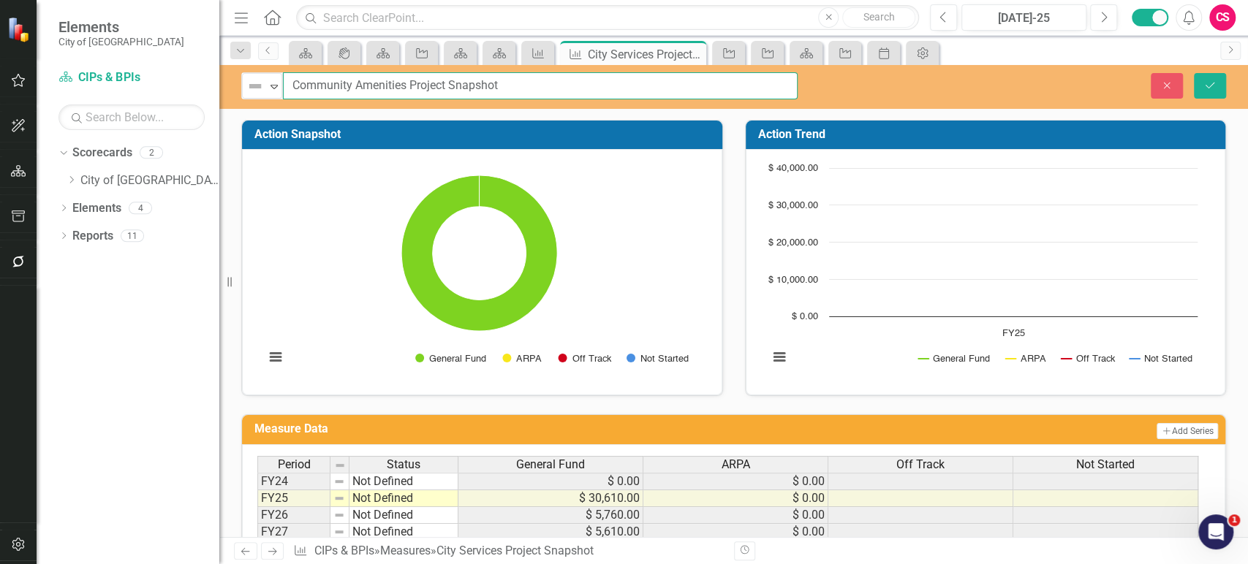
drag, startPoint x: 413, startPoint y: 84, endPoint x: 572, endPoint y: 92, distance: 159.5
click at [572, 92] on input "Community Amenities Project Snapshot" at bounding box center [540, 85] width 515 height 27
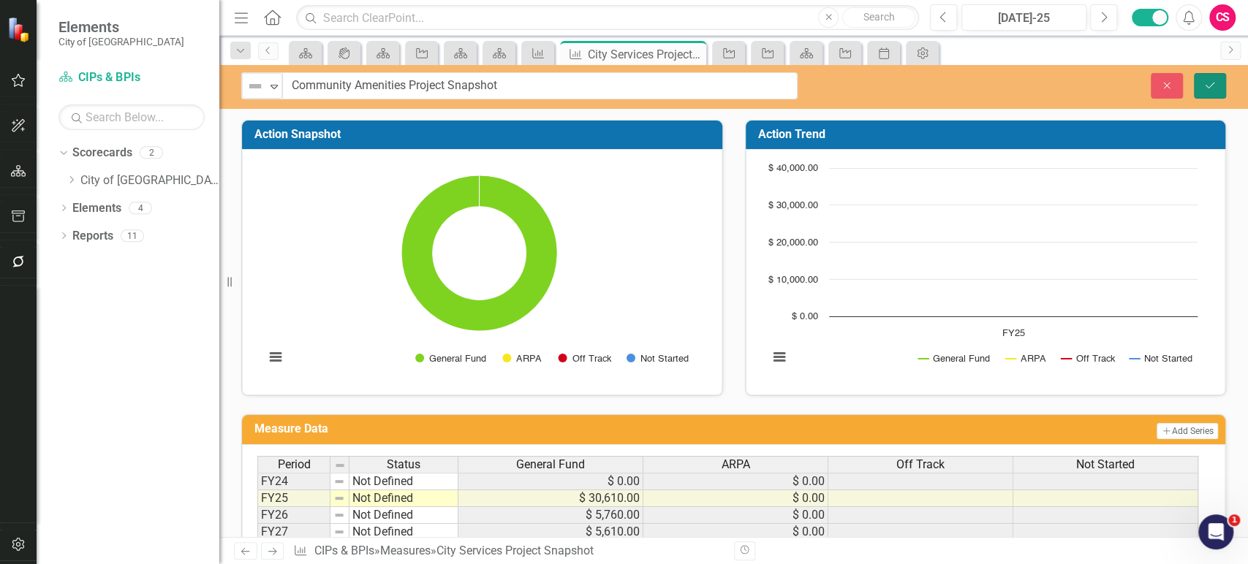
click at [1214, 88] on icon "Save" at bounding box center [1209, 85] width 13 height 10
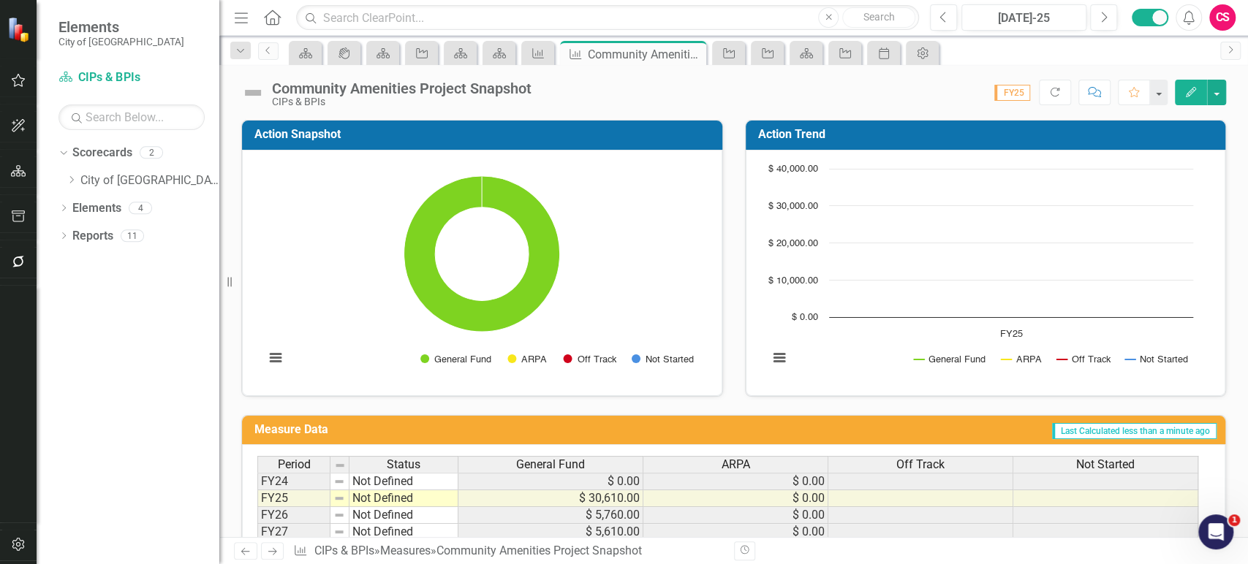
click at [528, 168] on rect "Interactive chart" at bounding box center [481, 271] width 449 height 219
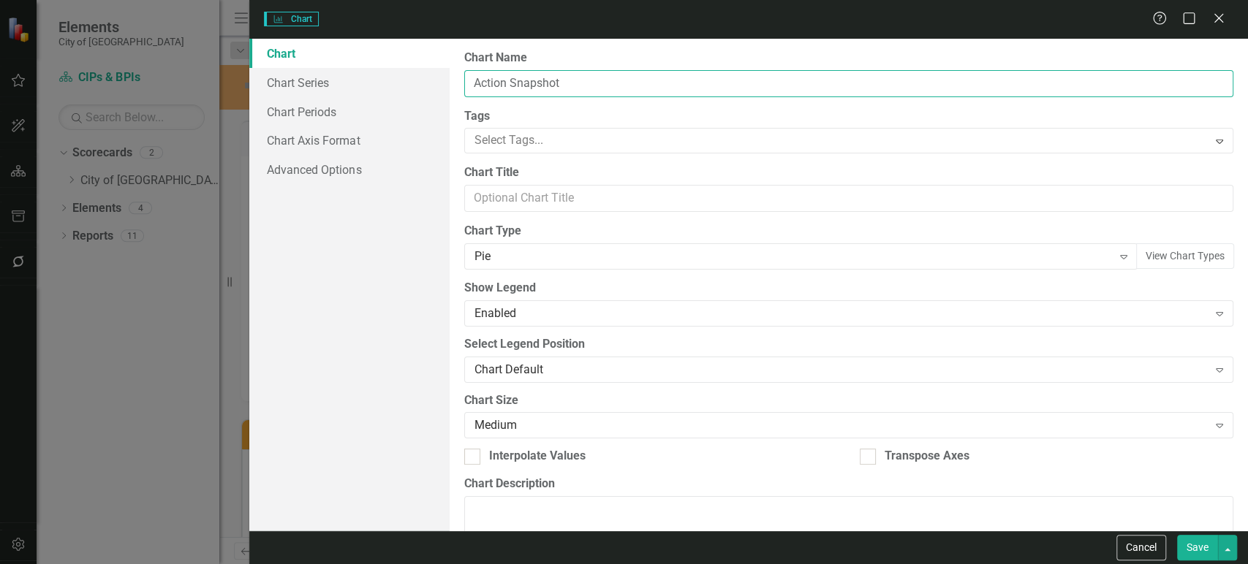
click at [561, 82] on input "Action Snapshot" at bounding box center [848, 83] width 769 height 27
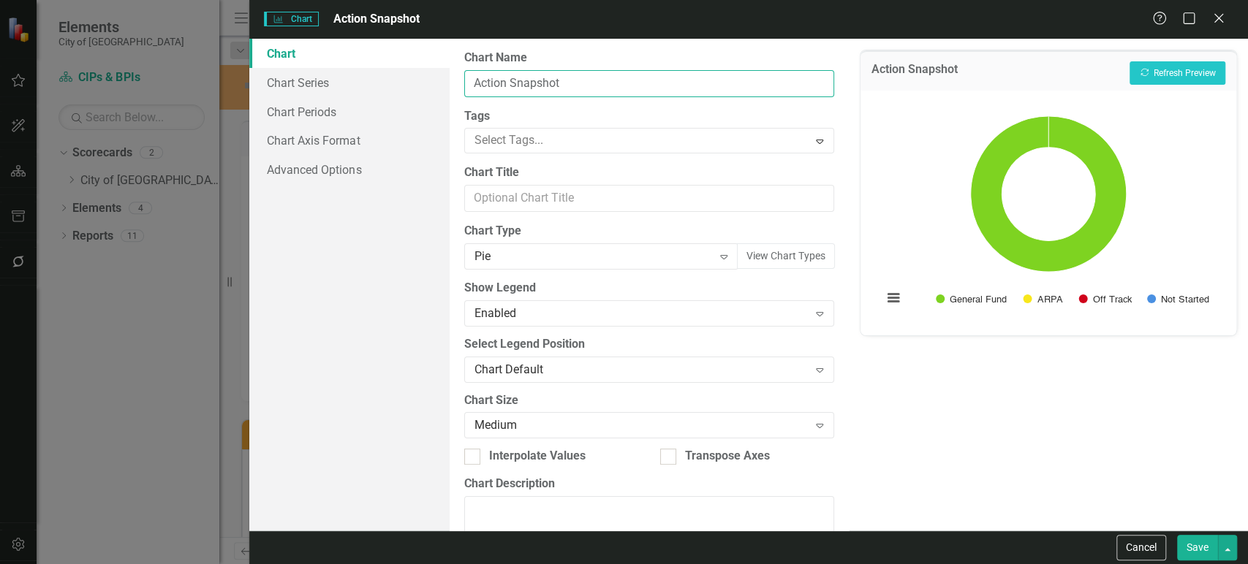
paste input "Project"
type input "Project Snapshot"
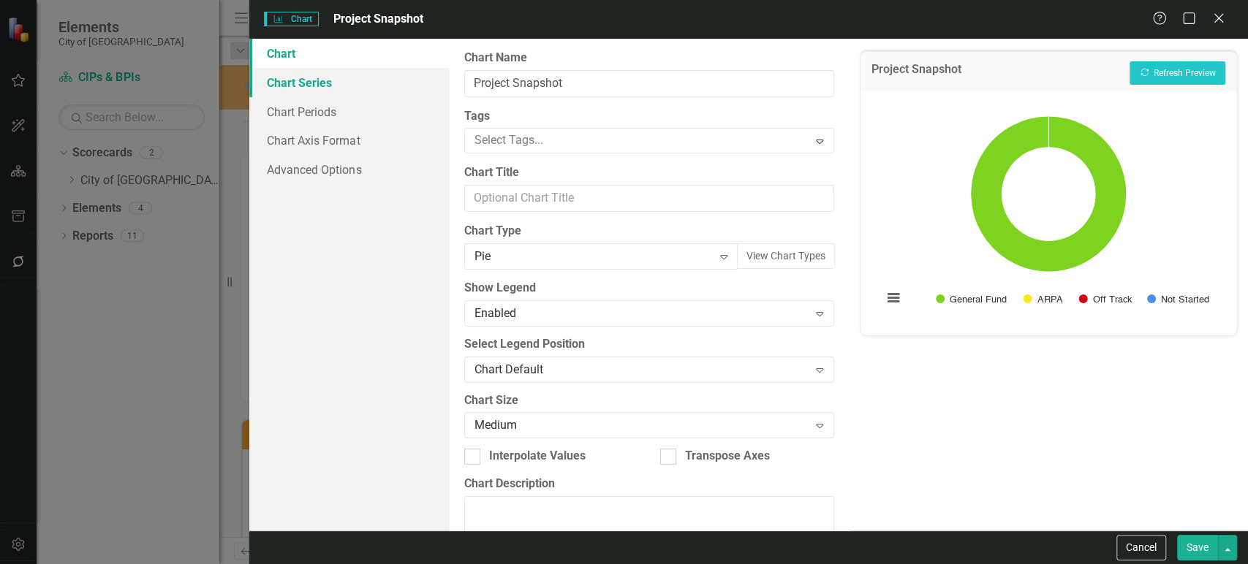
click at [332, 75] on link "Chart Series" at bounding box center [349, 82] width 200 height 29
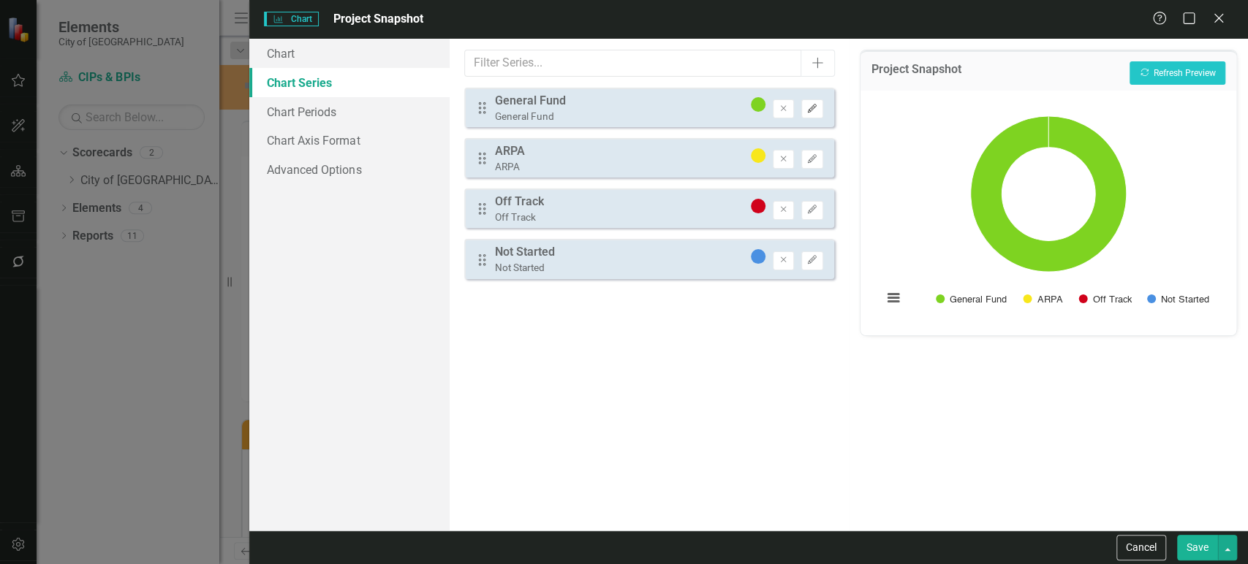
click at [819, 114] on button "Edit" at bounding box center [811, 108] width 21 height 19
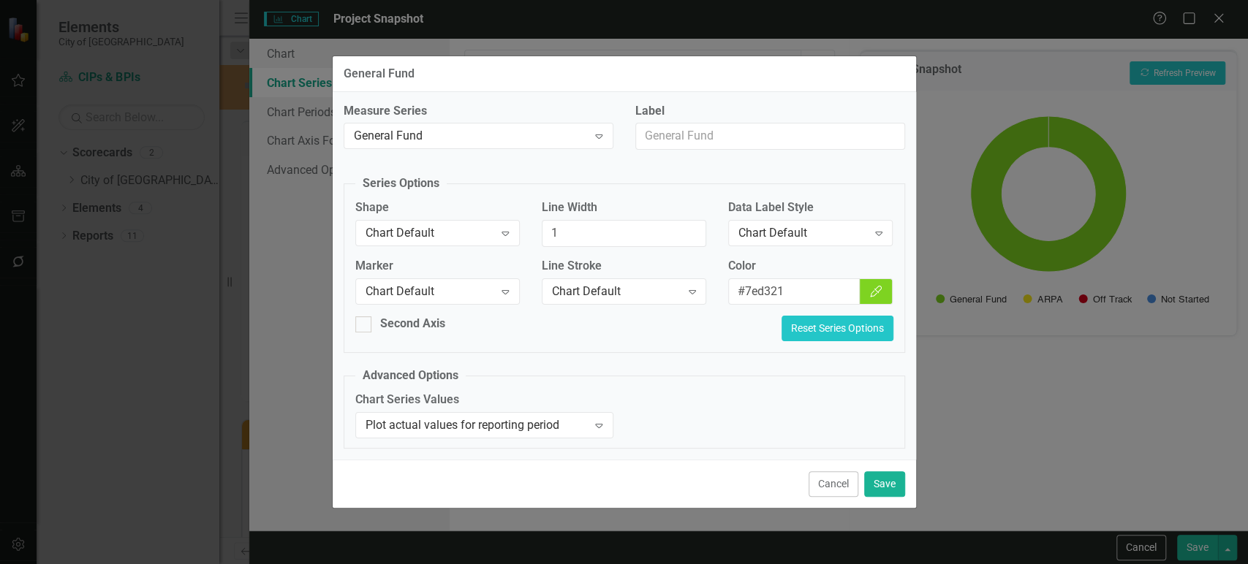
click at [843, 326] on button "Reset Series Options" at bounding box center [837, 329] width 112 height 26
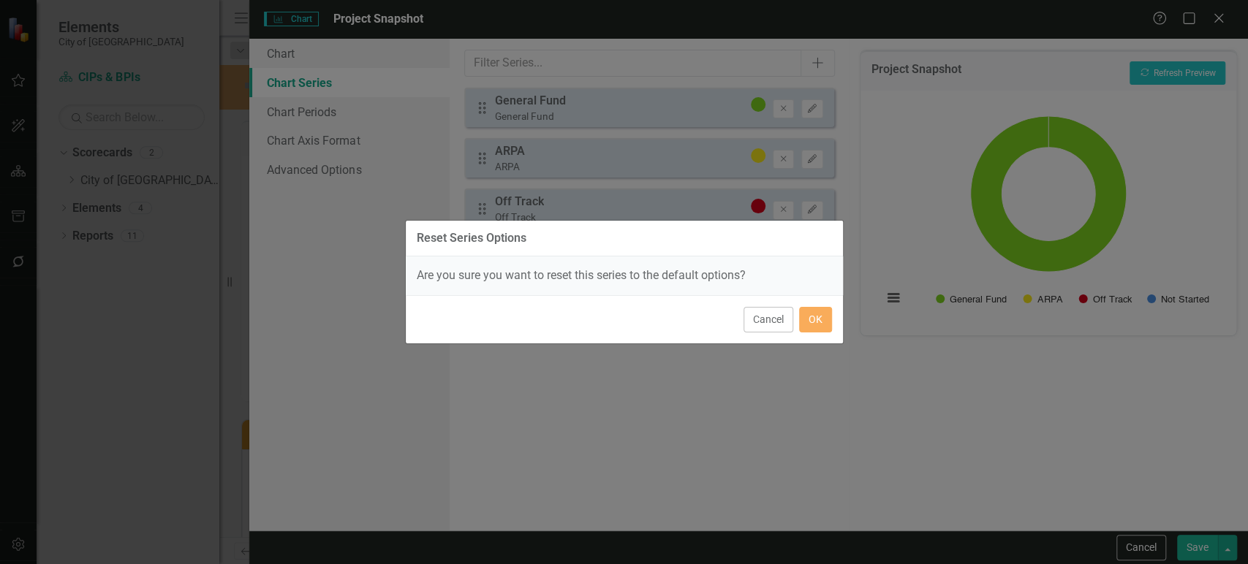
click at [807, 303] on div "Cancel OK" at bounding box center [624, 319] width 437 height 48
click at [808, 303] on div "Cancel OK" at bounding box center [624, 319] width 437 height 48
click at [802, 335] on div "Cancel OK" at bounding box center [624, 319] width 437 height 48
drag, startPoint x: 810, startPoint y: 327, endPoint x: 813, endPoint y: 311, distance: 16.3
click at [810, 327] on button "OK" at bounding box center [815, 320] width 33 height 26
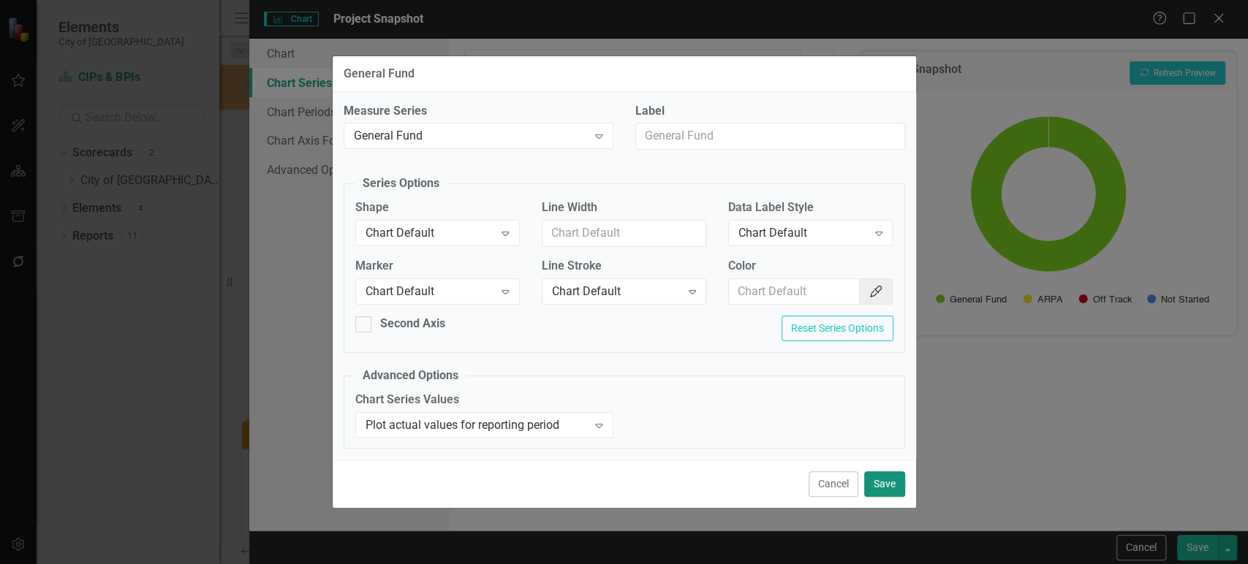
click at [885, 479] on button "Save" at bounding box center [884, 484] width 41 height 26
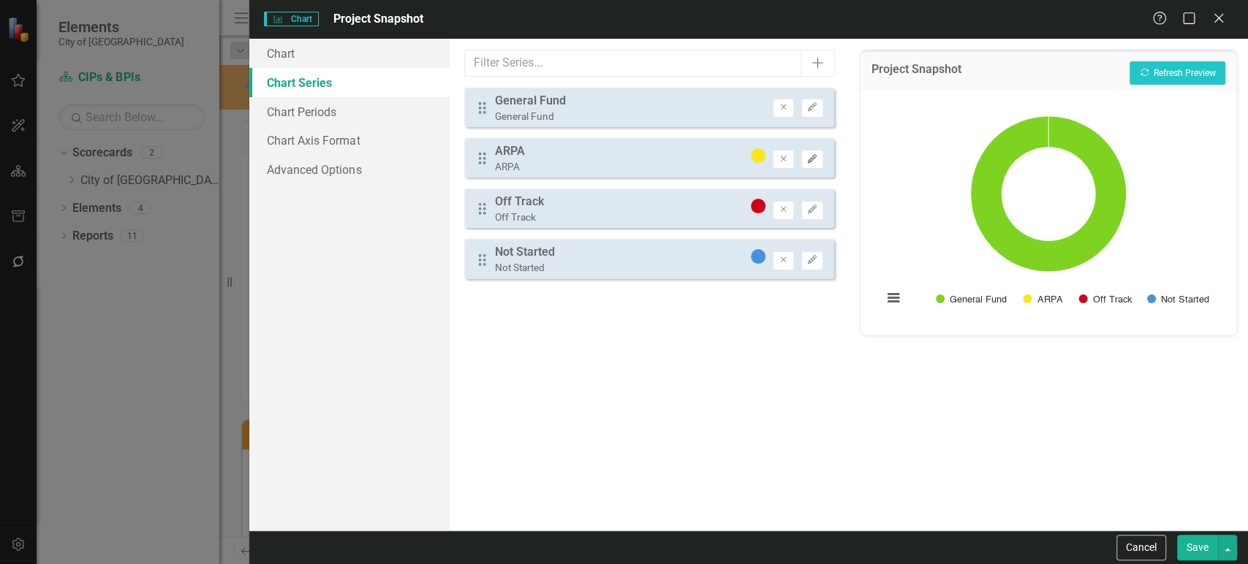
click at [810, 162] on icon "Edit" at bounding box center [811, 159] width 11 height 9
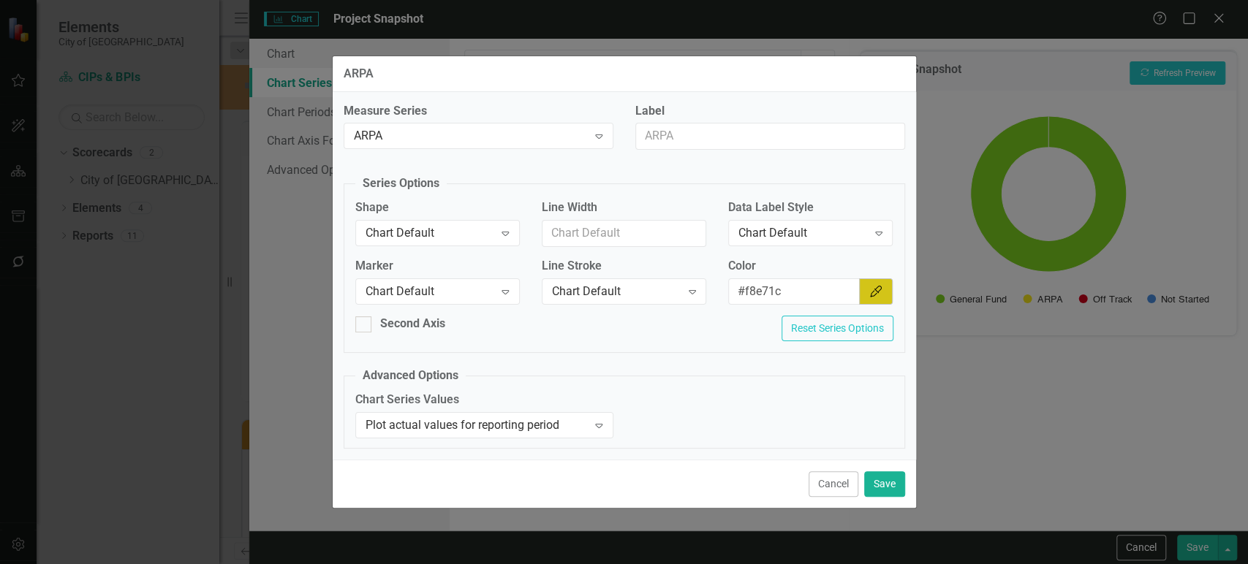
click at [862, 294] on button "Color Picker" at bounding box center [876, 291] width 34 height 27
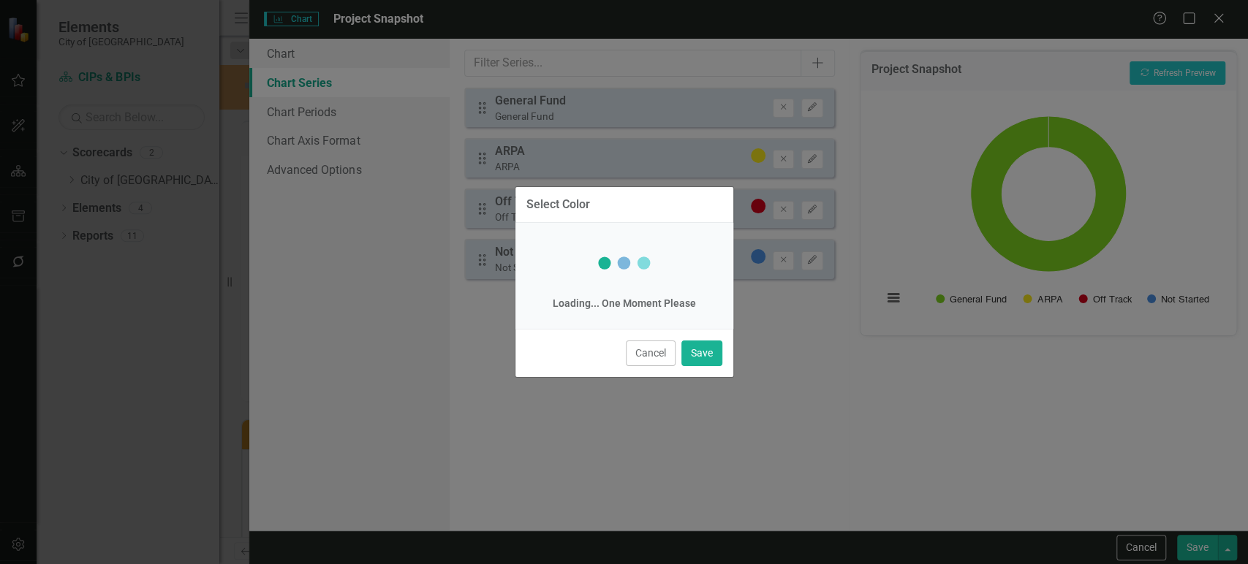
click at [820, 224] on div "Select Color Loading... One Moment Please Cancel Save" at bounding box center [624, 282] width 1248 height 564
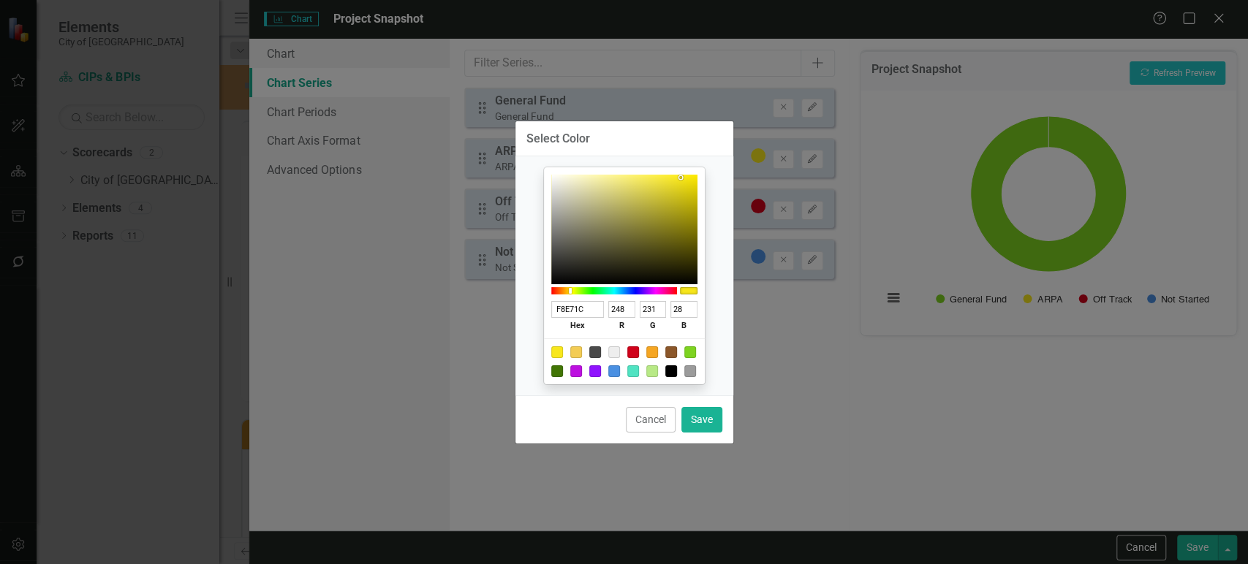
drag, startPoint x: 648, startPoint y: 420, endPoint x: 699, endPoint y: 400, distance: 54.2
click at [648, 420] on button "Cancel" at bounding box center [651, 420] width 50 height 26
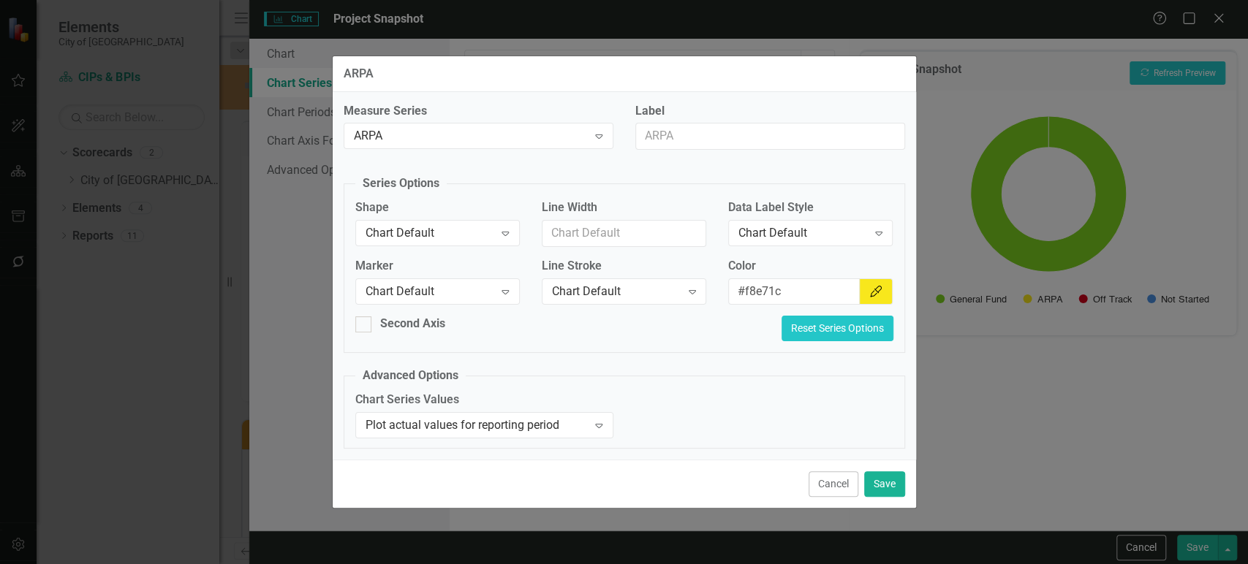
click at [841, 334] on button "Reset Series Options" at bounding box center [837, 329] width 112 height 26
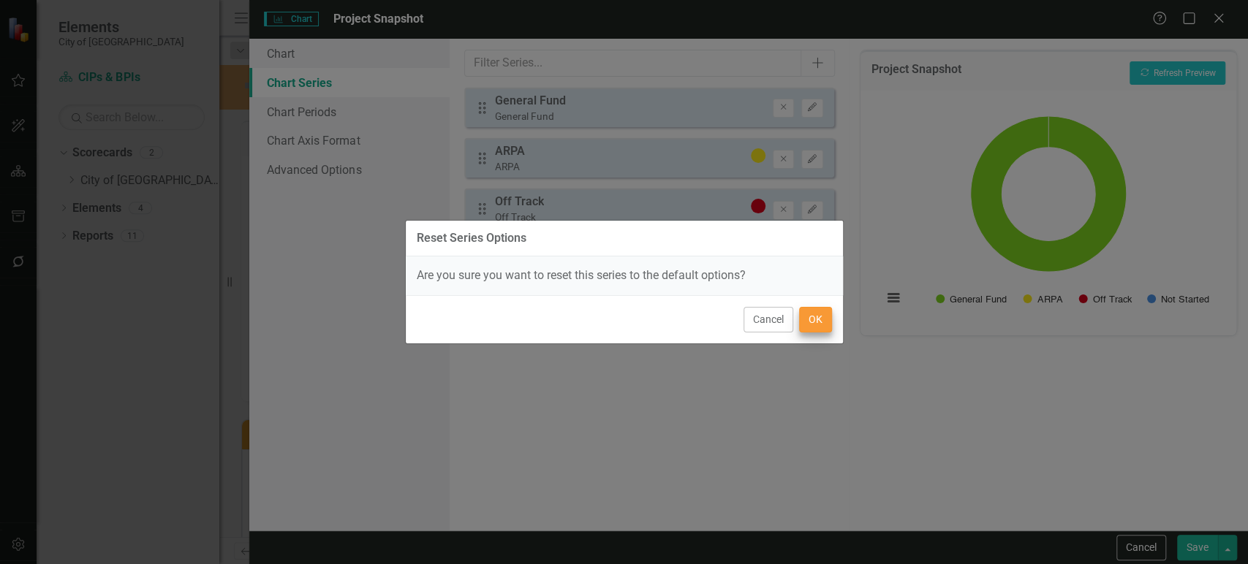
click at [824, 309] on div "Cancel OK" at bounding box center [624, 319] width 437 height 48
click at [821, 319] on button "OK" at bounding box center [815, 320] width 33 height 26
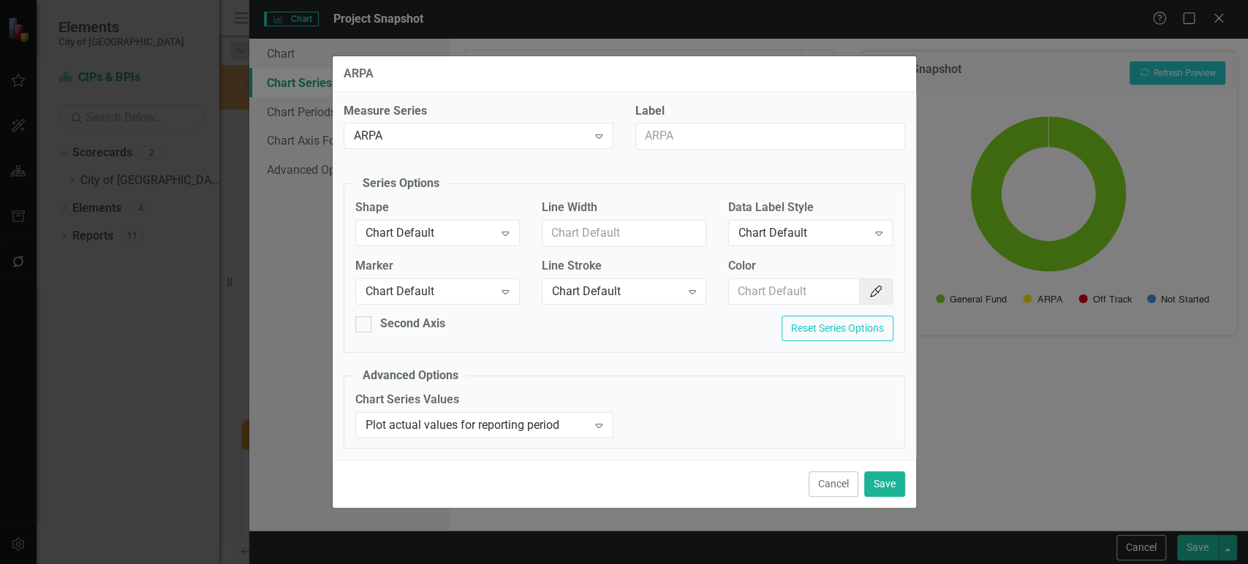
click at [883, 504] on div "Cancel Save" at bounding box center [624, 484] width 583 height 48
click at [887, 482] on button "Save" at bounding box center [884, 484] width 41 height 26
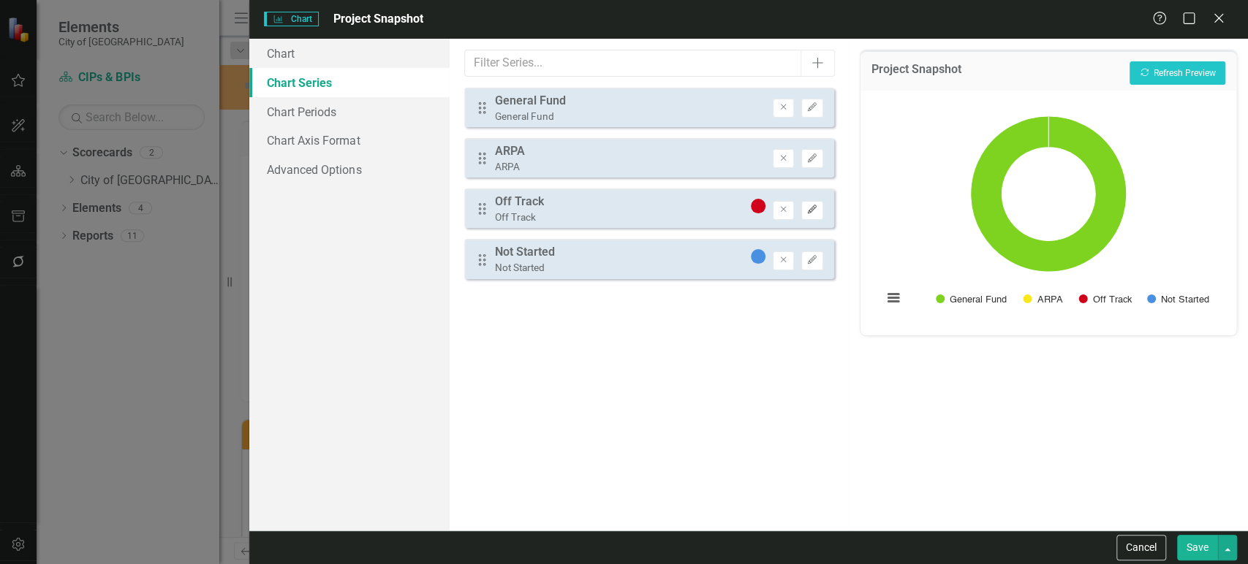
click at [813, 203] on button "Edit" at bounding box center [811, 210] width 21 height 19
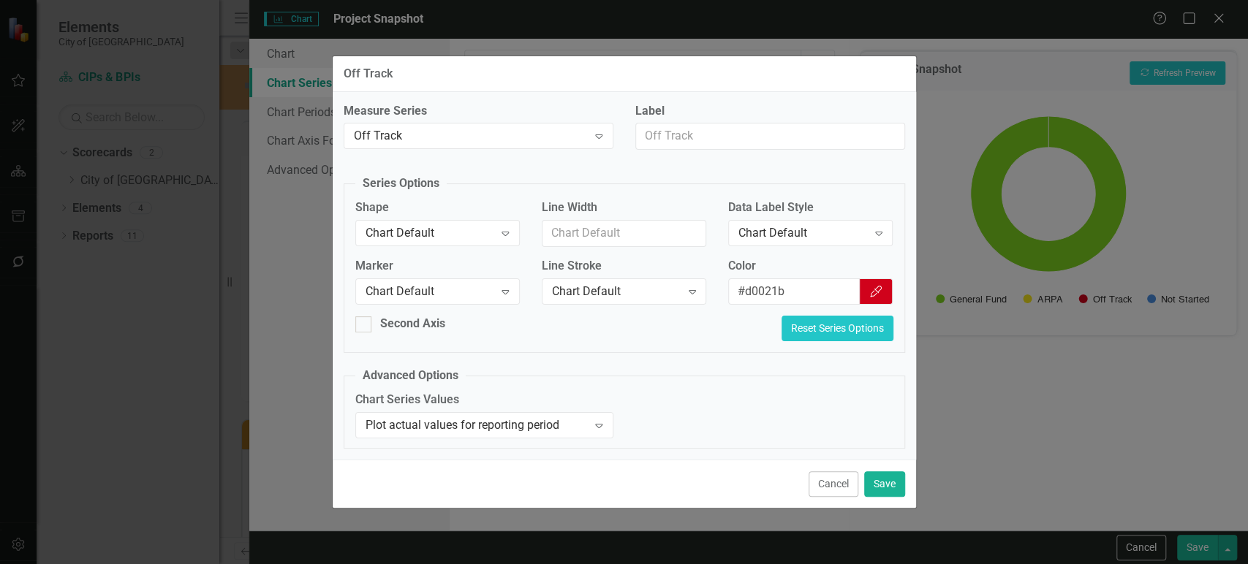
click at [817, 325] on button "Reset Series Options" at bounding box center [837, 329] width 112 height 26
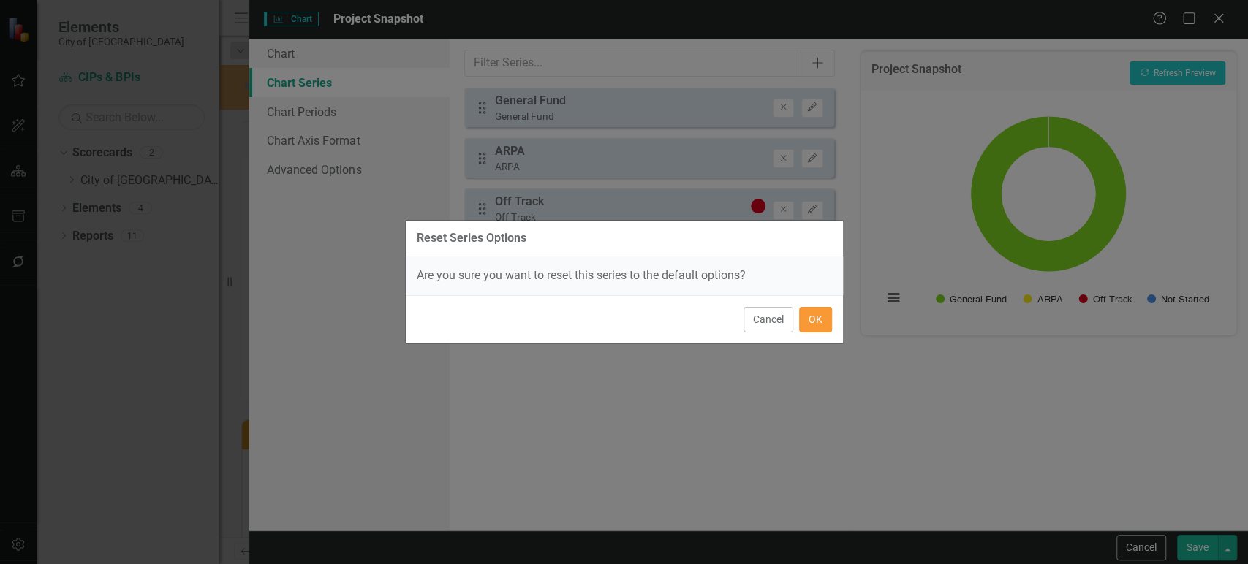
click at [813, 319] on button "OK" at bounding box center [815, 320] width 33 height 26
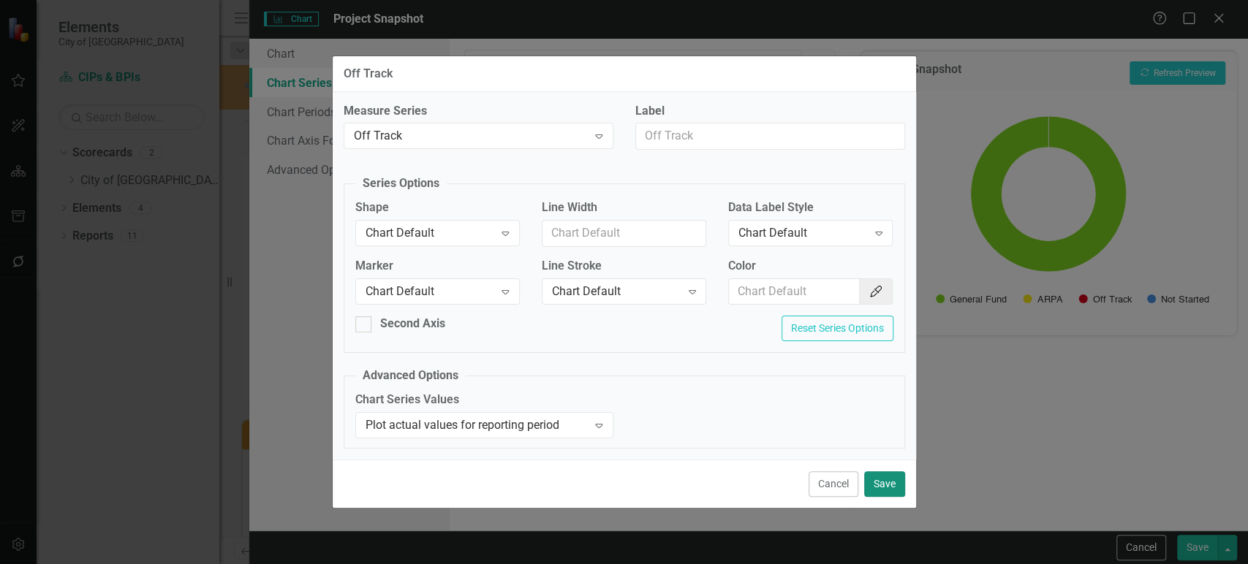
click at [882, 484] on button "Save" at bounding box center [884, 484] width 41 height 26
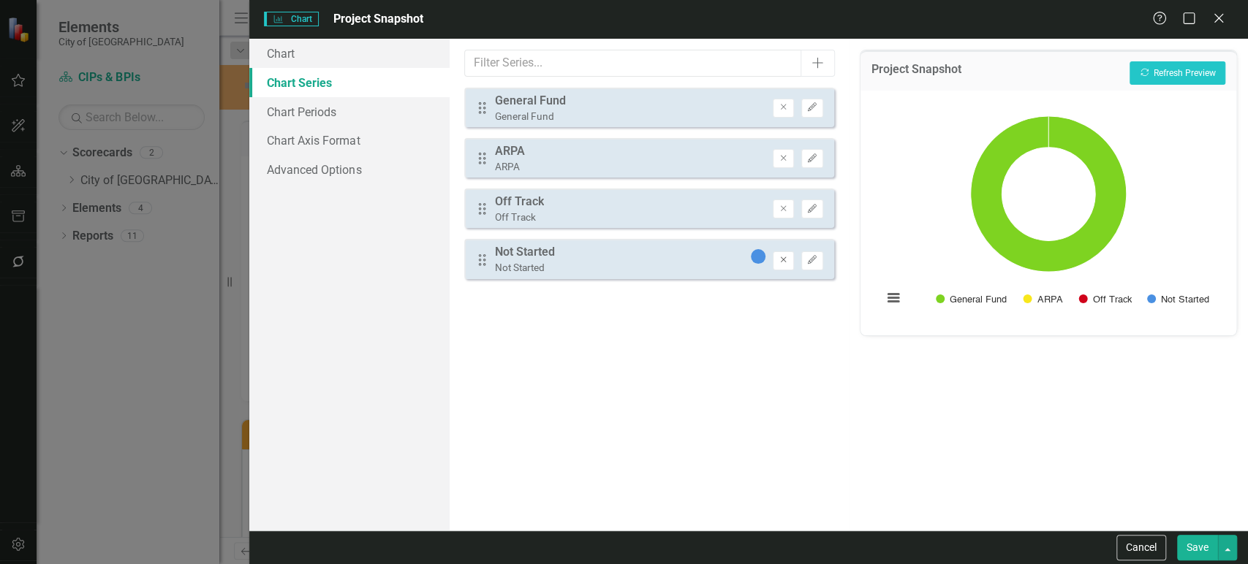
click at [782, 259] on icon "Remove" at bounding box center [783, 260] width 11 height 9
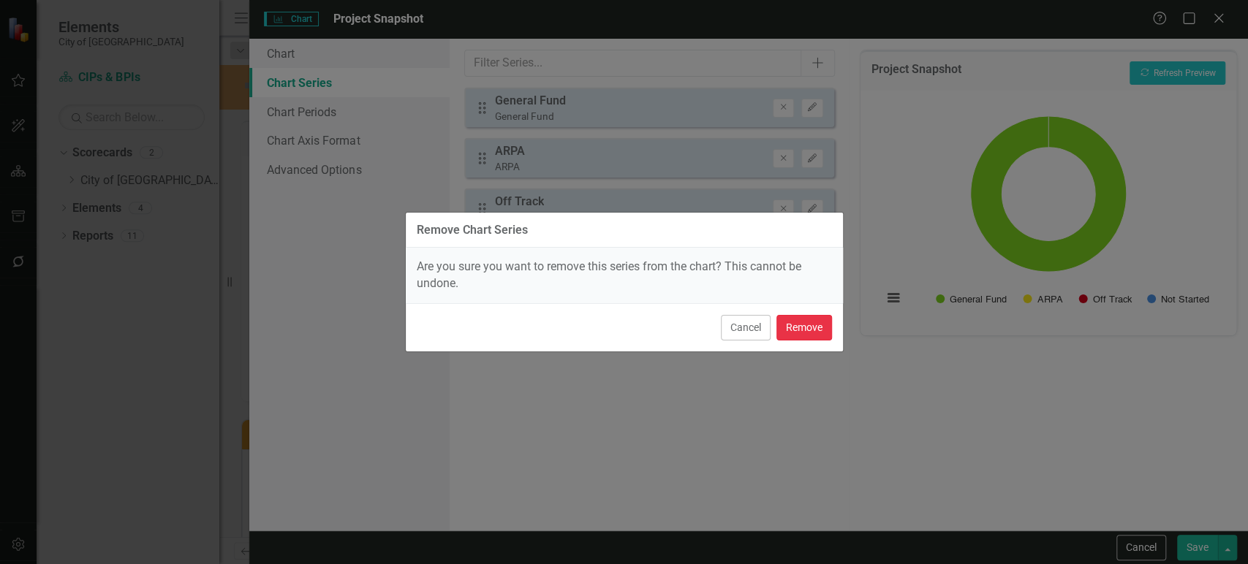
click at [794, 326] on button "Remove" at bounding box center [804, 328] width 56 height 26
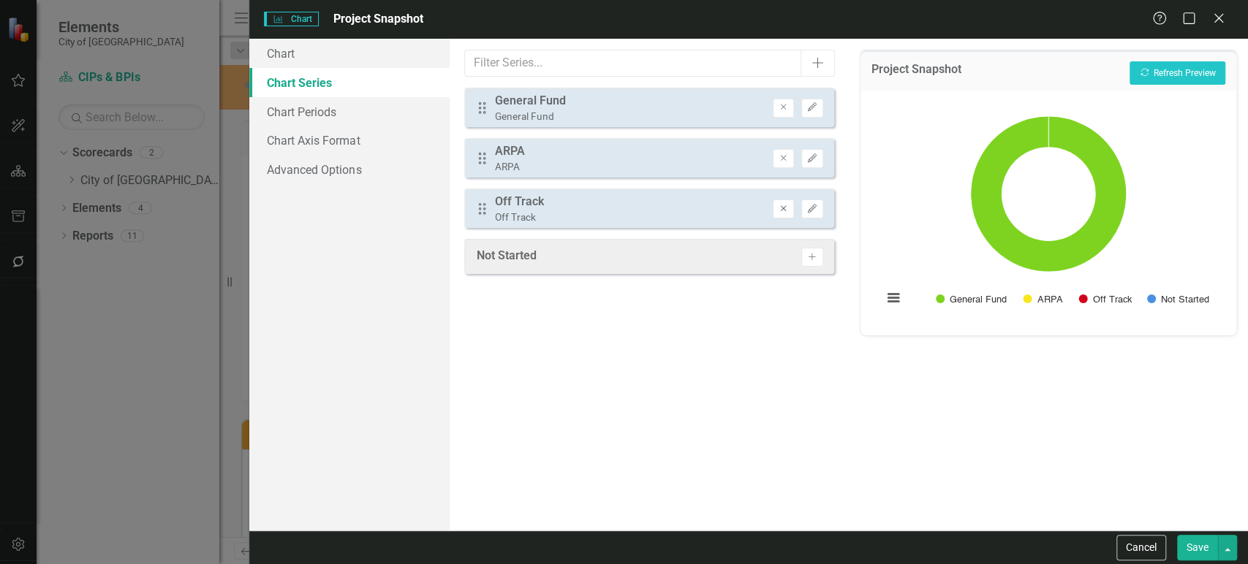
click at [783, 210] on icon "Remove" at bounding box center [783, 209] width 11 height 9
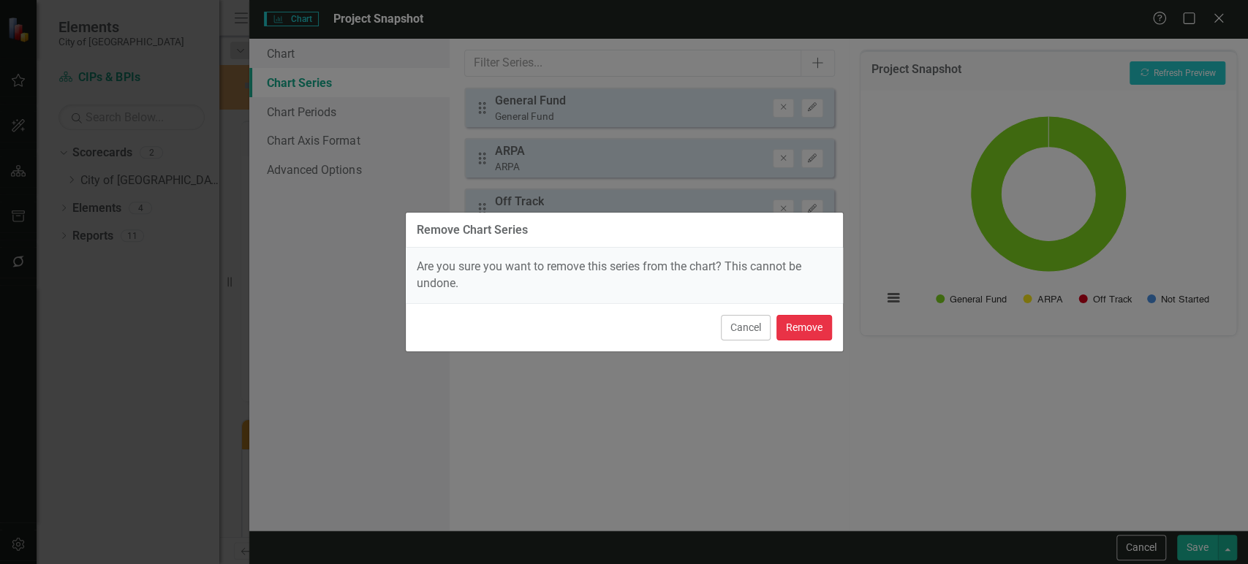
click at [793, 328] on button "Remove" at bounding box center [804, 328] width 56 height 26
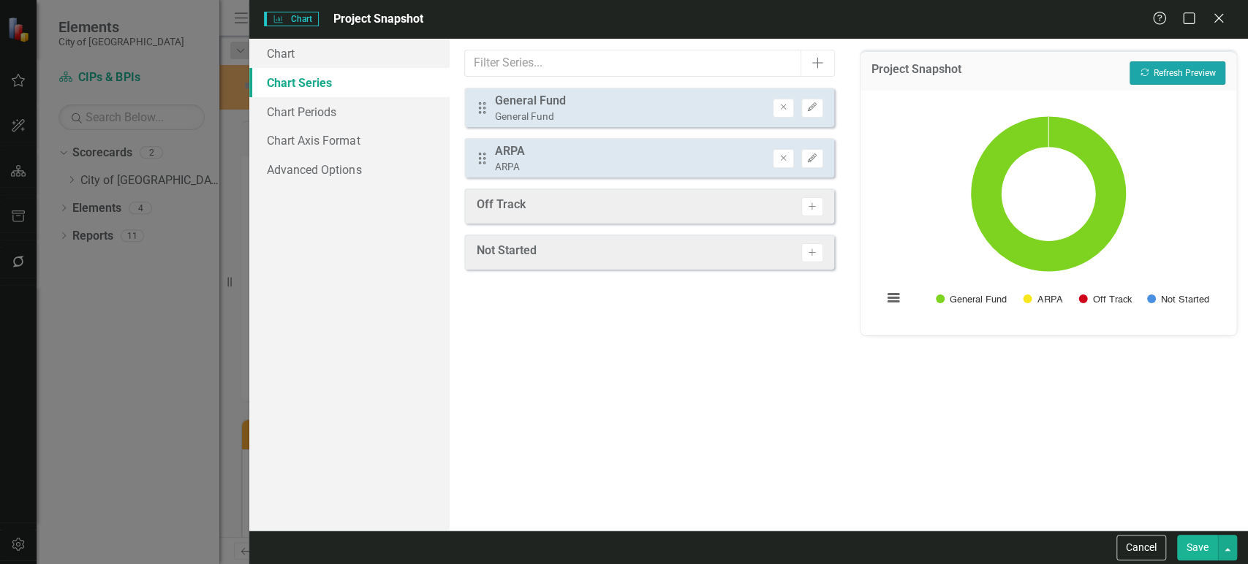
click at [1159, 77] on button "Recalculate Refresh Preview" at bounding box center [1177, 72] width 96 height 23
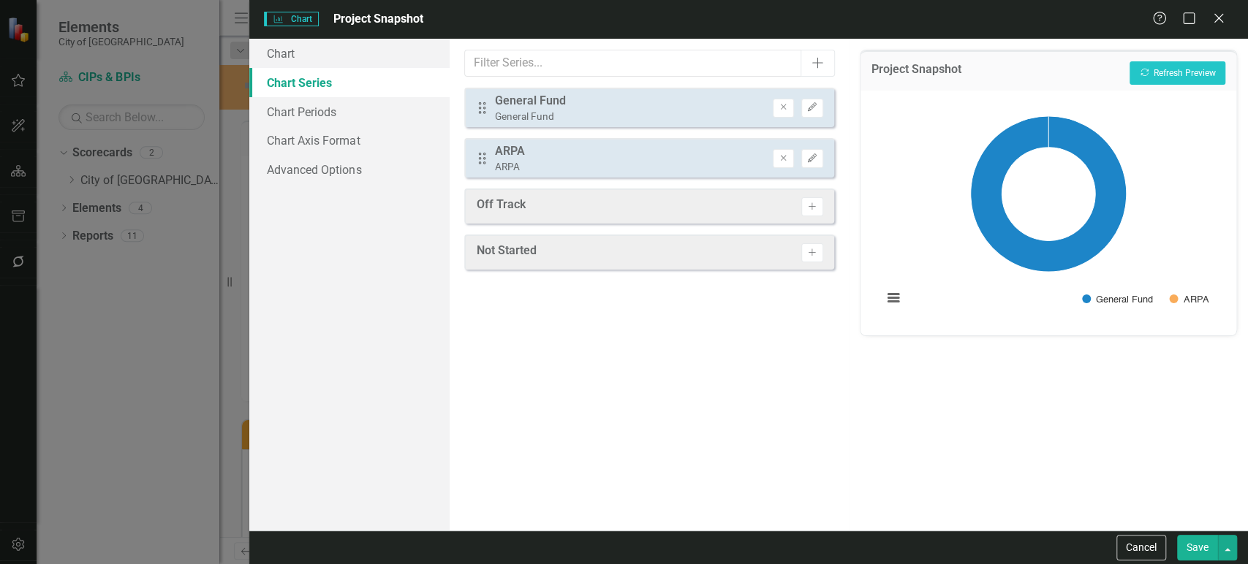
click at [1191, 547] on button "Save" at bounding box center [1197, 548] width 41 height 26
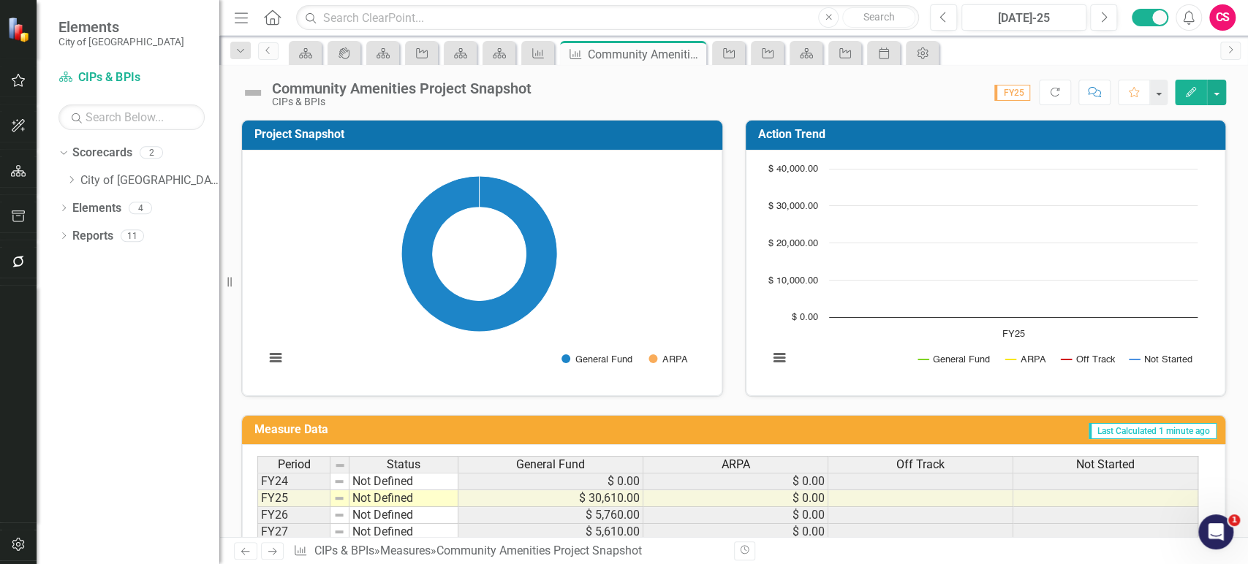
click at [1195, 87] on icon "Edit" at bounding box center [1190, 92] width 13 height 10
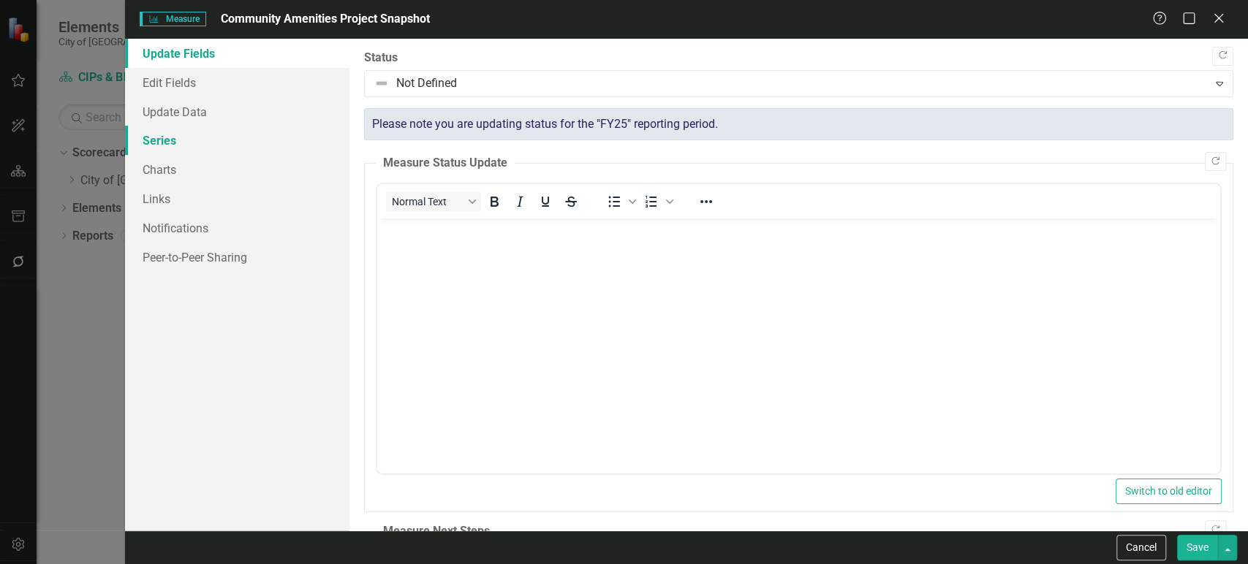
click at [205, 145] on link "Series" at bounding box center [237, 140] width 224 height 29
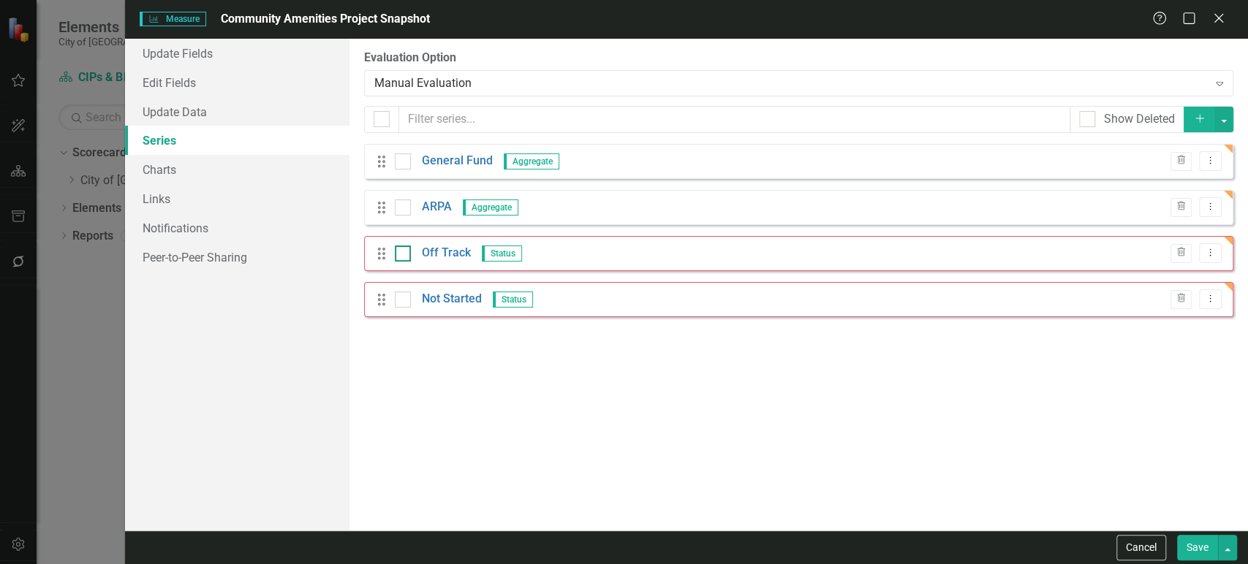
click at [402, 253] on input "checkbox" at bounding box center [400, 251] width 10 height 10
checkbox input "true"
click at [402, 300] on input "checkbox" at bounding box center [400, 297] width 10 height 10
checkbox input "true"
click at [1229, 121] on button "button" at bounding box center [1223, 120] width 19 height 26
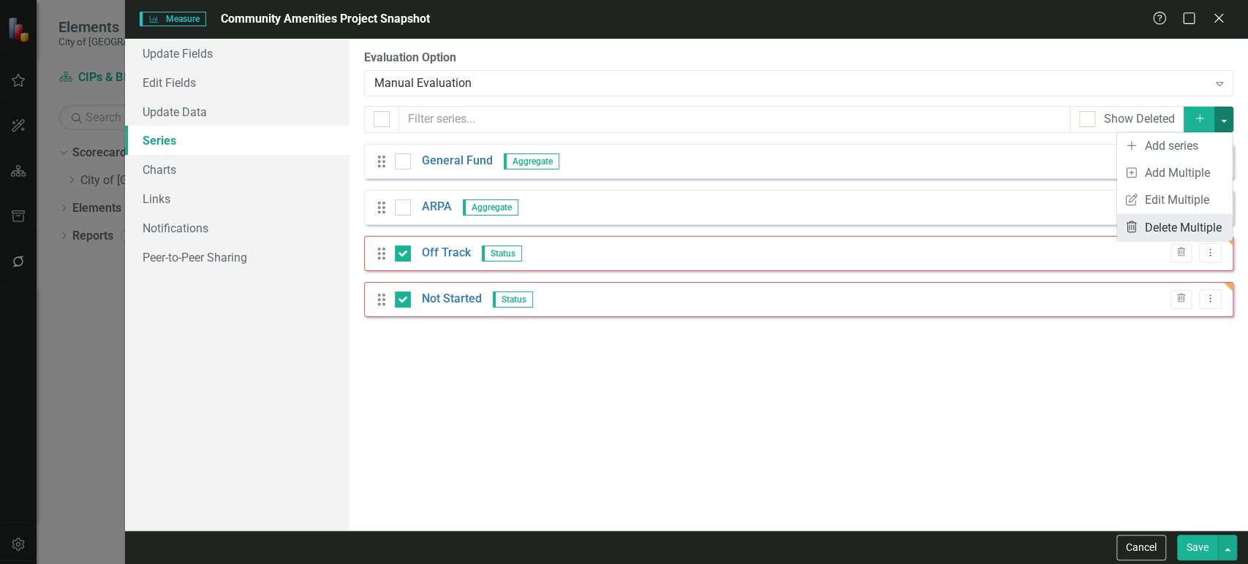
click at [1151, 226] on link "Trash Delete Multiple" at bounding box center [1174, 226] width 115 height 27
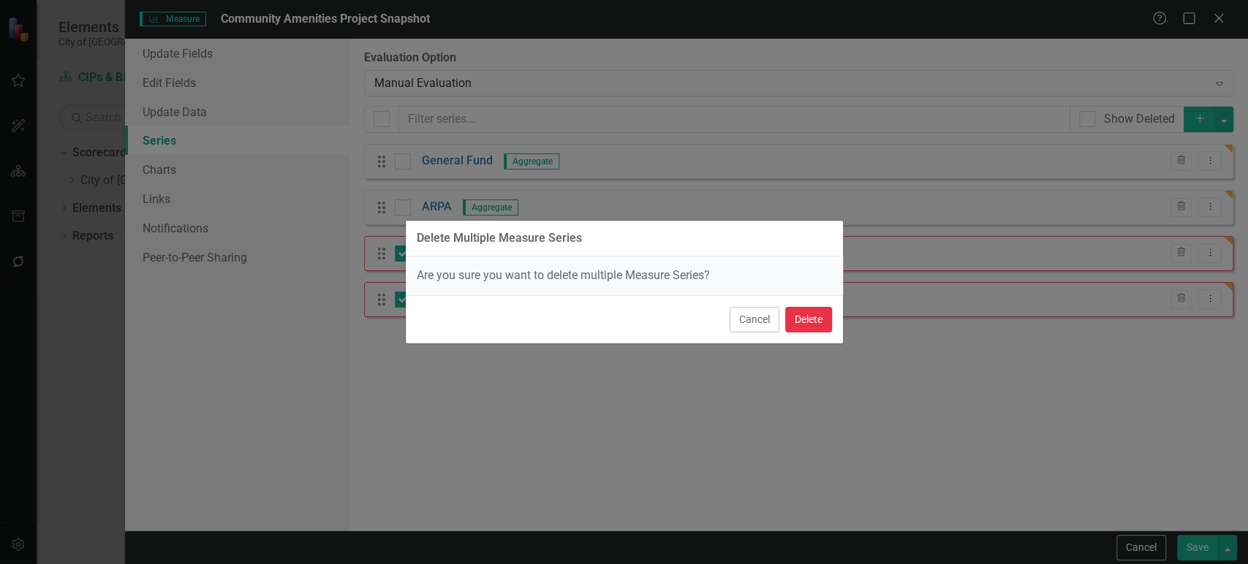
click at [823, 326] on button "Delete" at bounding box center [808, 320] width 47 height 26
checkbox input "false"
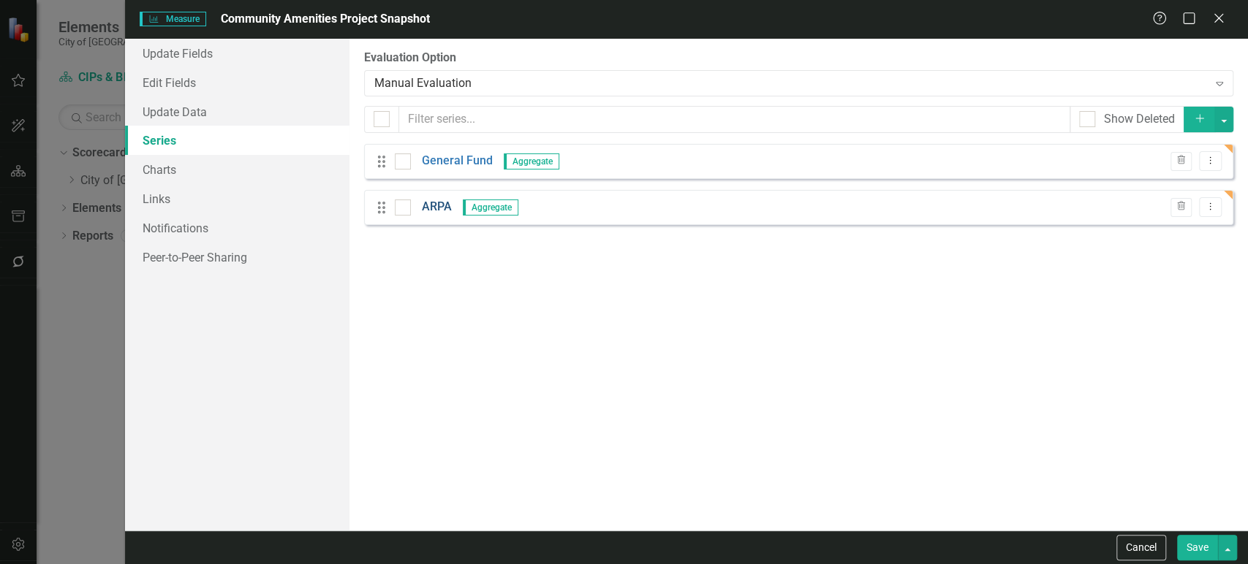
click at [433, 206] on link "ARPA" at bounding box center [437, 207] width 30 height 17
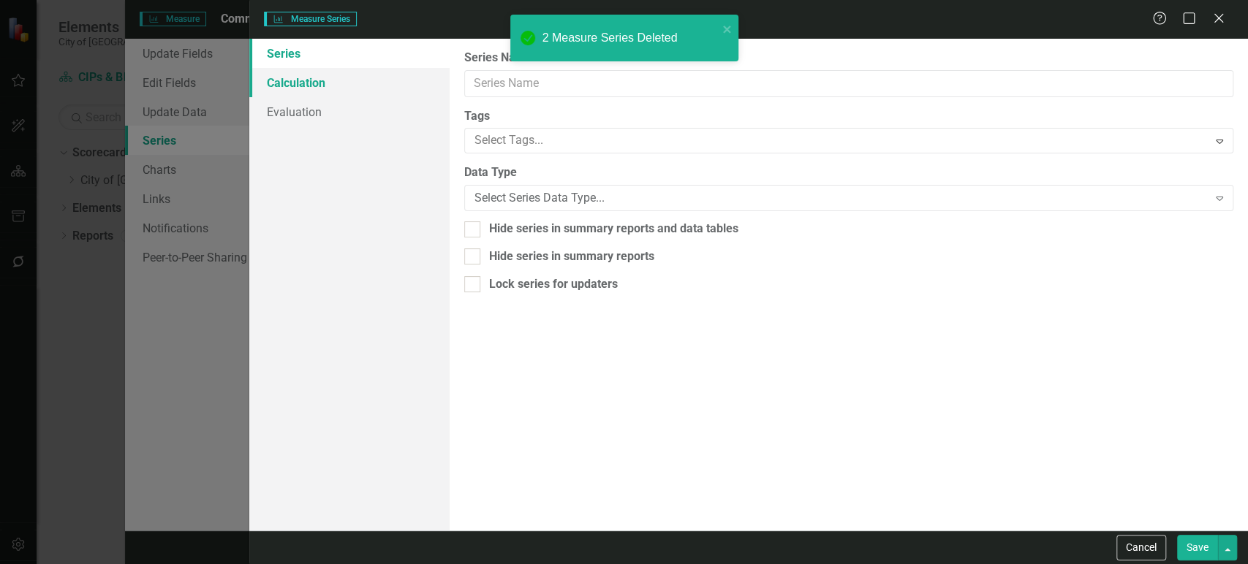
type input "ARPA"
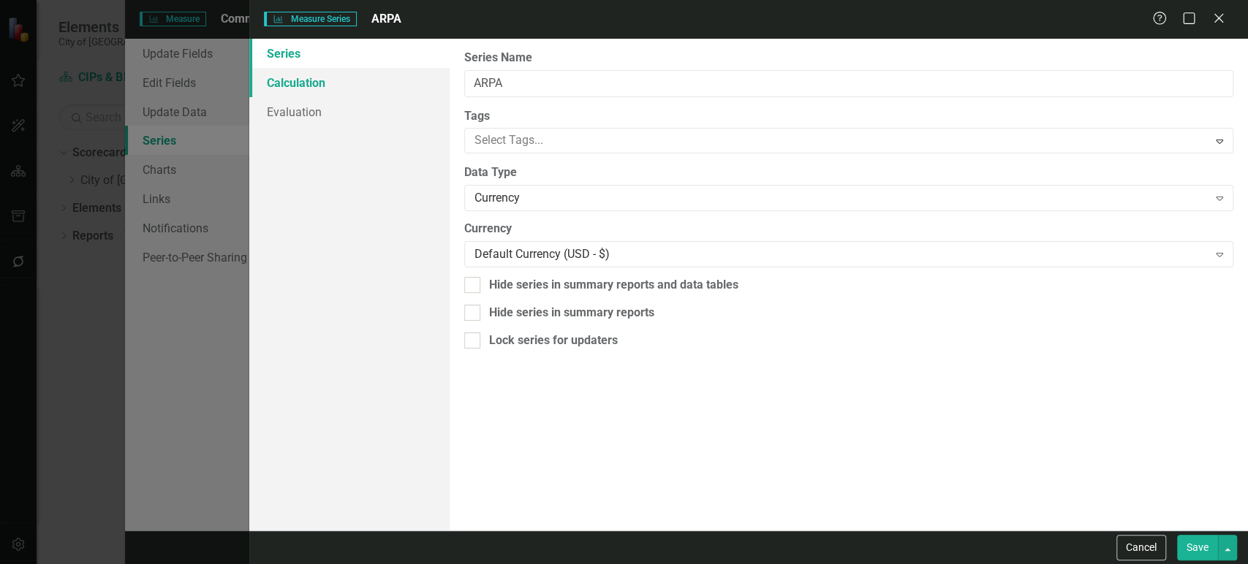
click at [338, 83] on link "Calculation" at bounding box center [349, 82] width 200 height 29
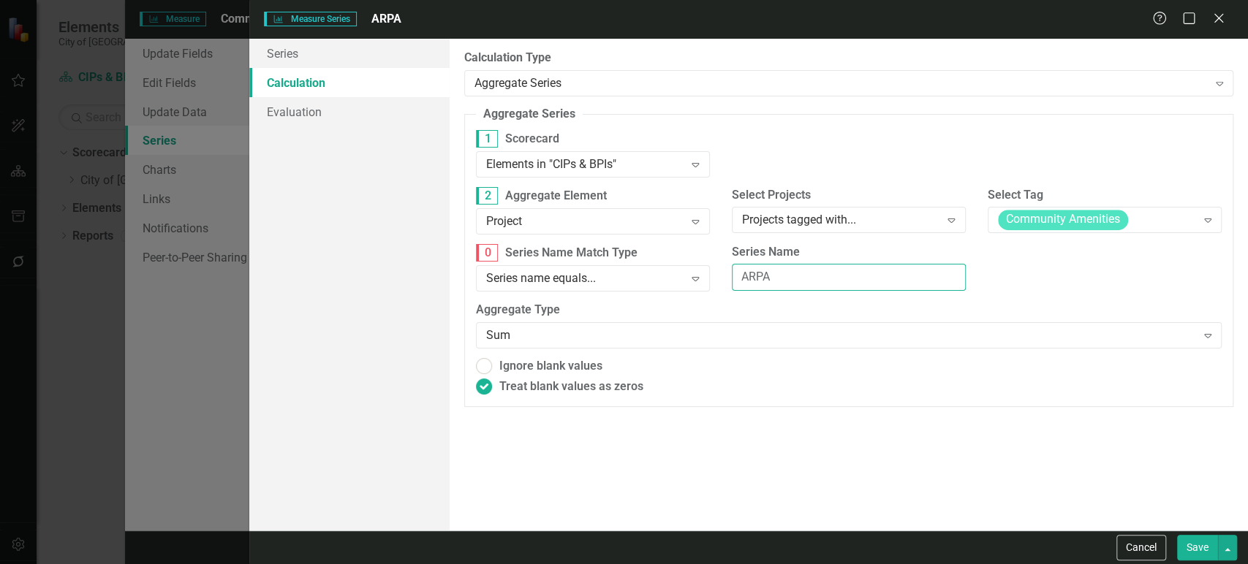
click at [786, 277] on input "ARPA" at bounding box center [849, 277] width 234 height 27
click at [1131, 546] on button "Cancel" at bounding box center [1141, 548] width 50 height 26
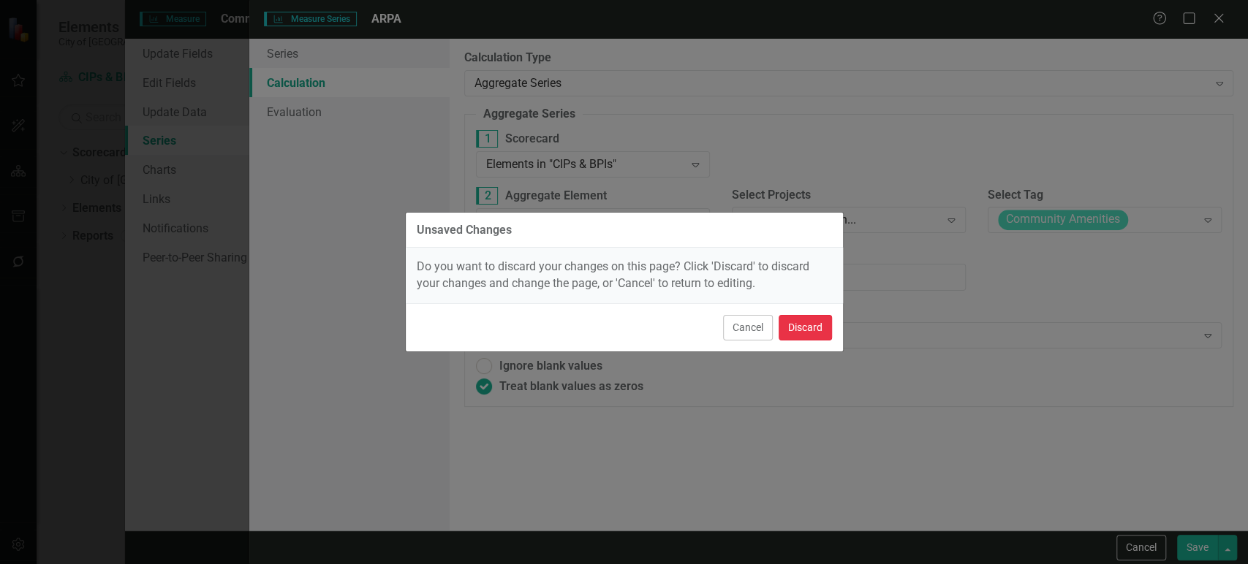
click at [795, 320] on button "Discard" at bounding box center [804, 328] width 53 height 26
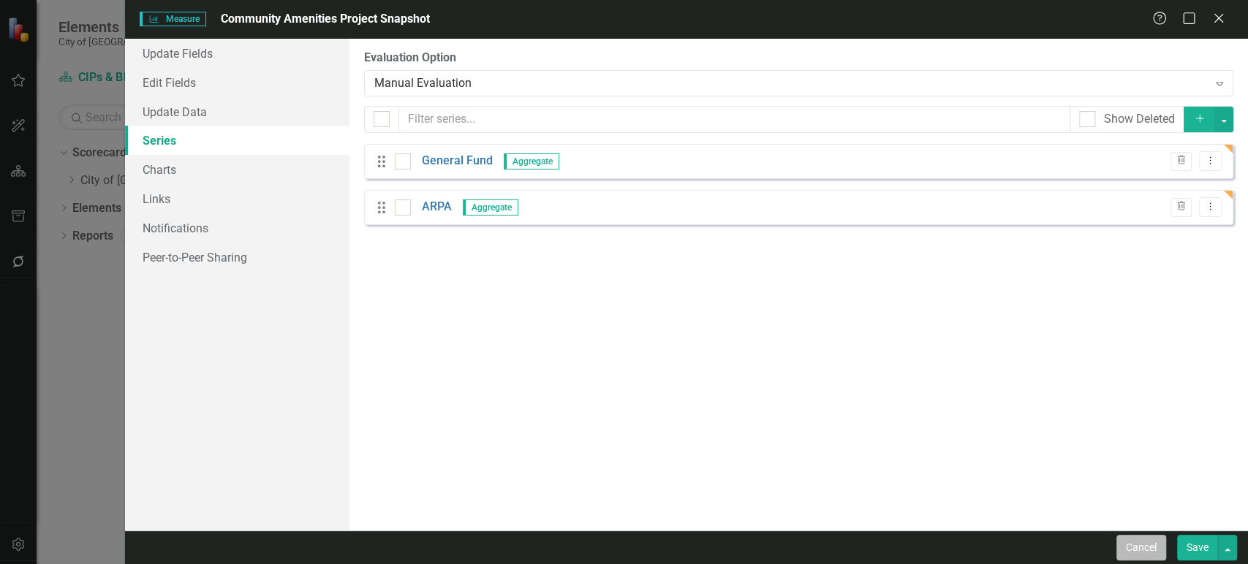
click at [1131, 545] on button "Cancel" at bounding box center [1141, 548] width 50 height 26
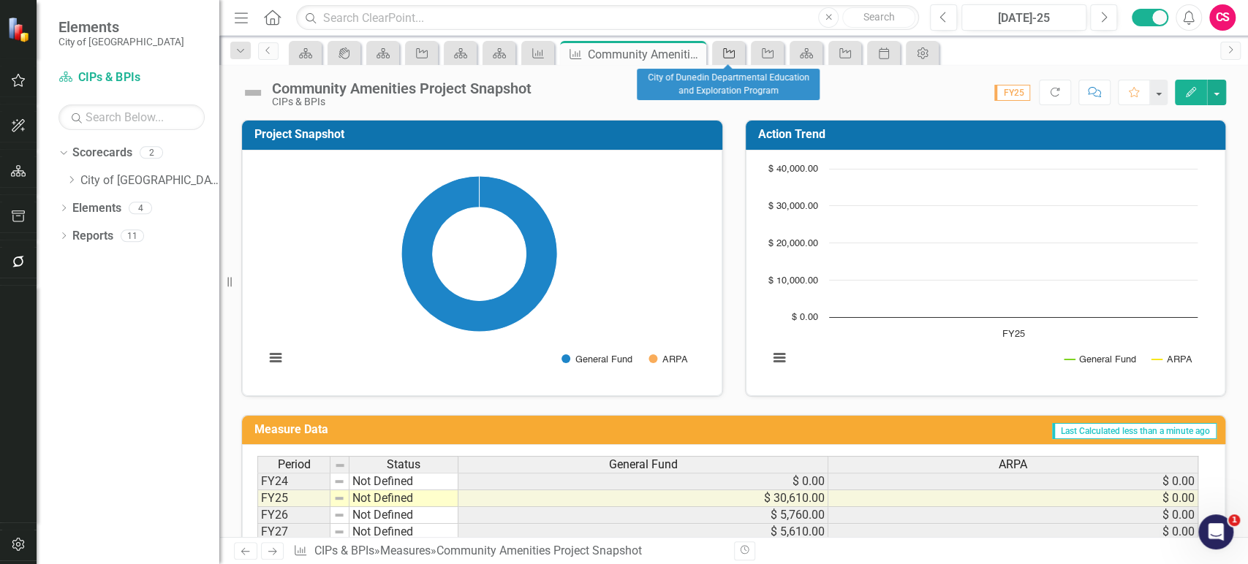
click at [728, 56] on icon "Project" at bounding box center [728, 54] width 15 height 12
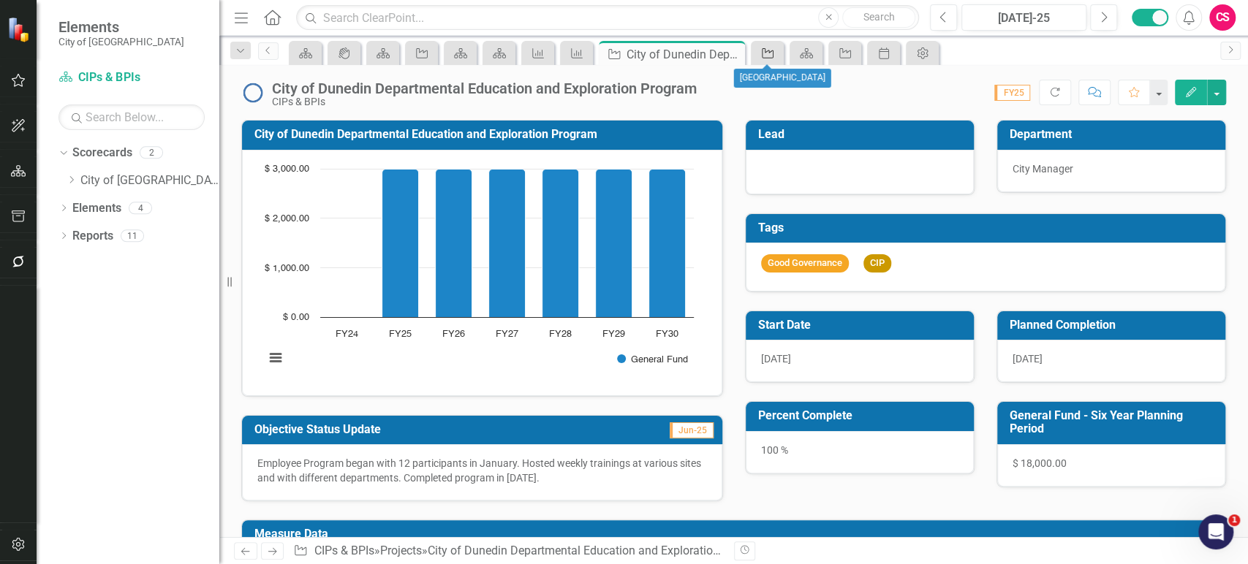
click at [775, 51] on link "Project" at bounding box center [767, 53] width 26 height 18
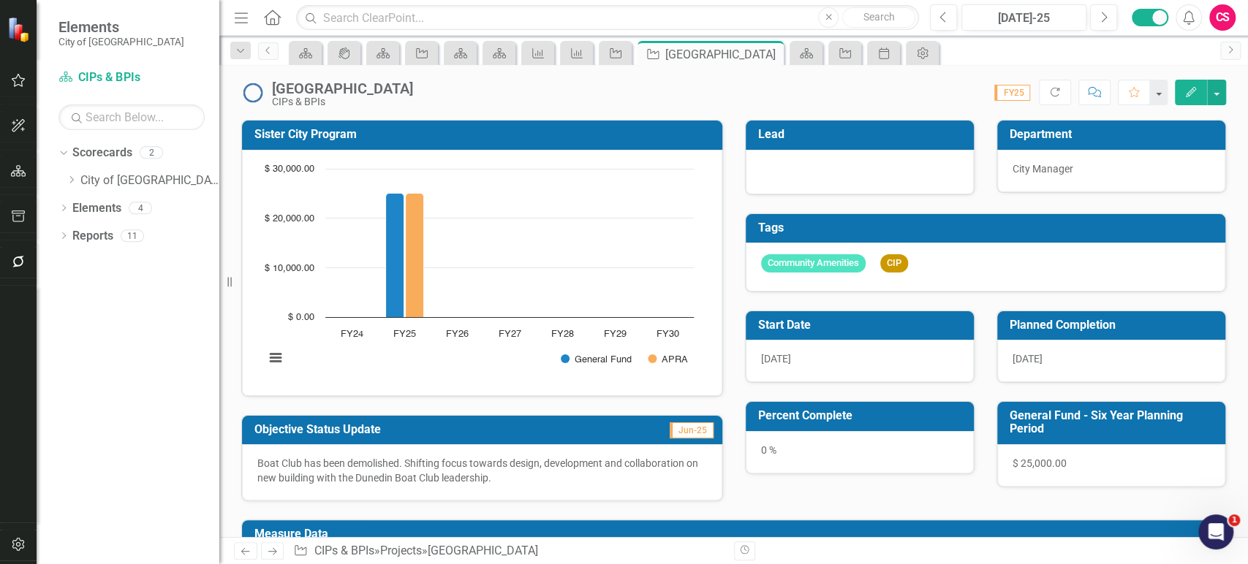
scroll to position [205, 0]
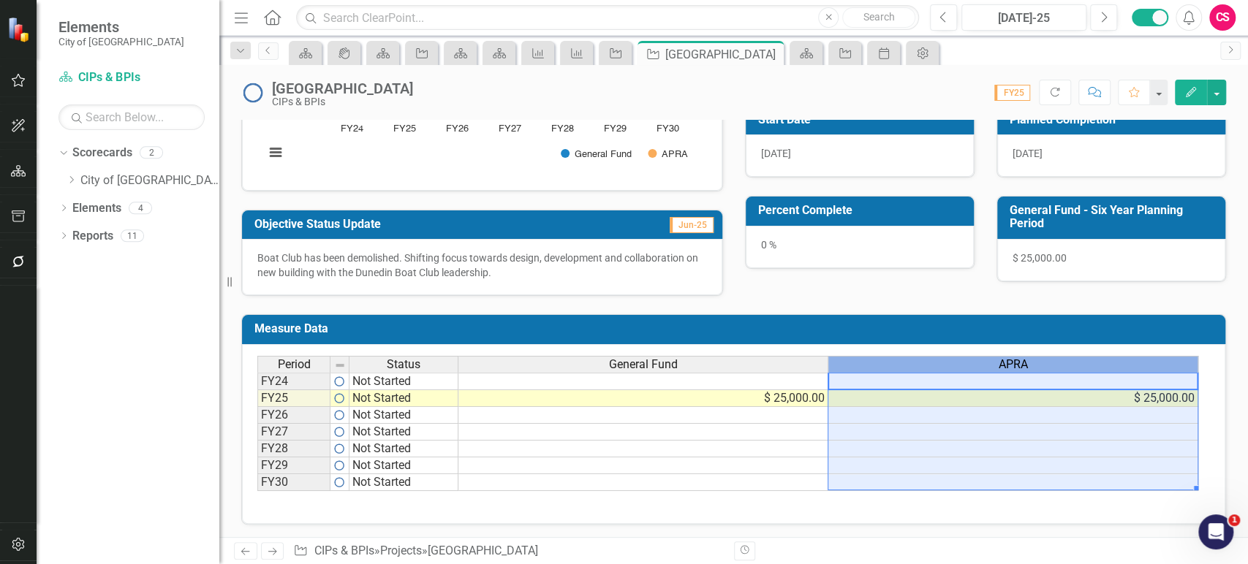
click at [890, 366] on div "APRA" at bounding box center [1012, 365] width 369 height 16
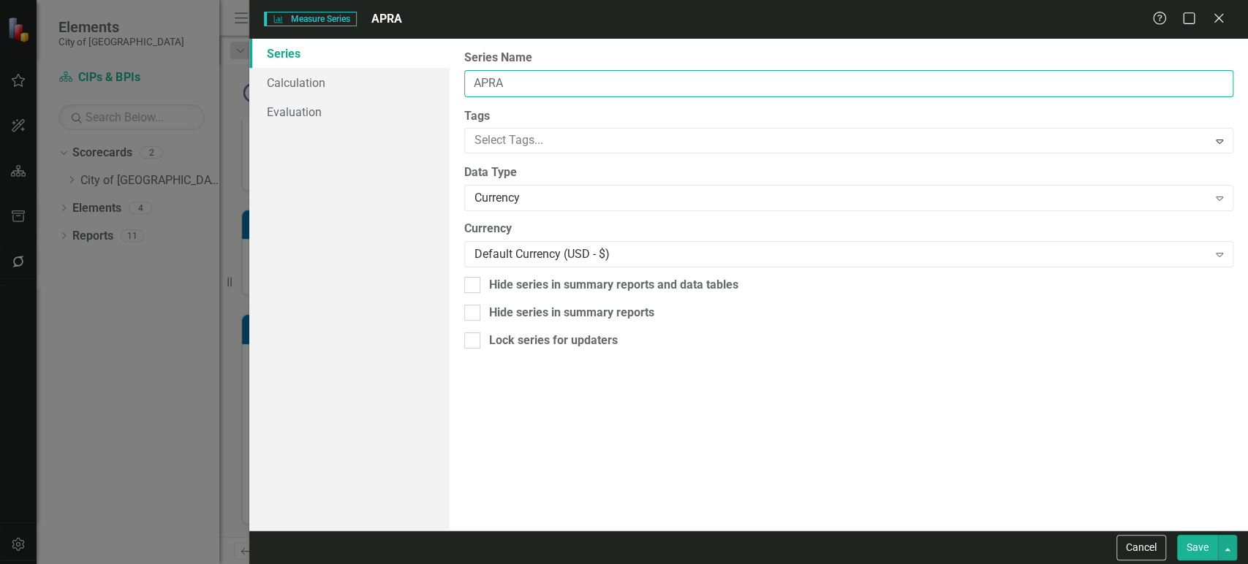
click at [497, 84] on input "APRA" at bounding box center [848, 83] width 769 height 27
type input "ARPA"
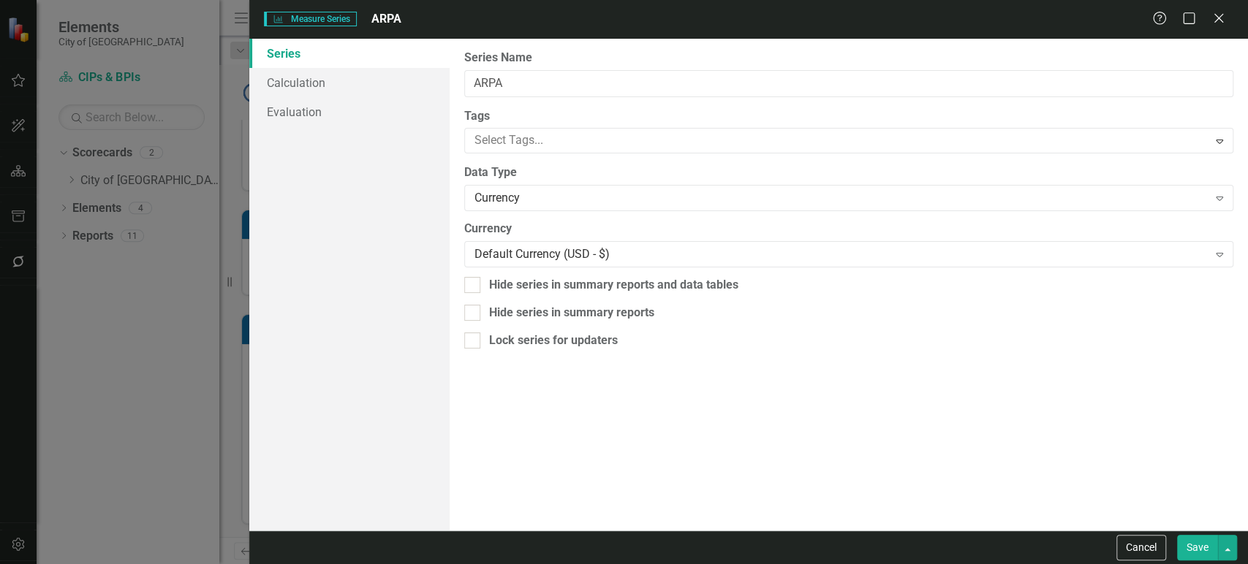
click at [1192, 553] on button "Save" at bounding box center [1197, 548] width 41 height 26
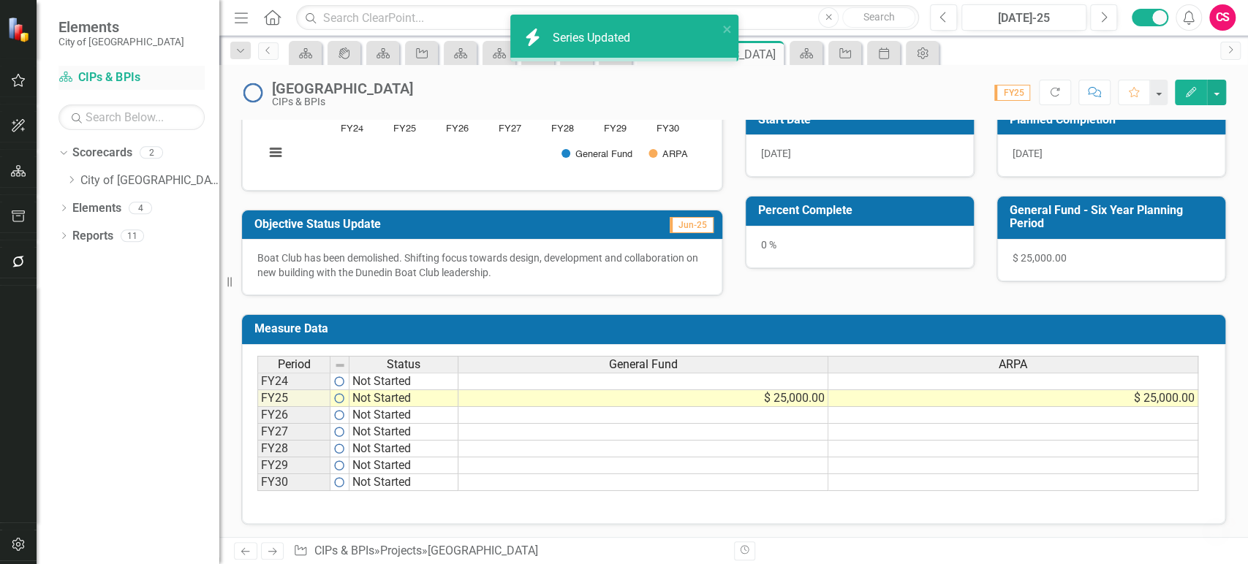
click at [123, 83] on link "Scorecard CIPs & BPIs" at bounding box center [131, 77] width 146 height 17
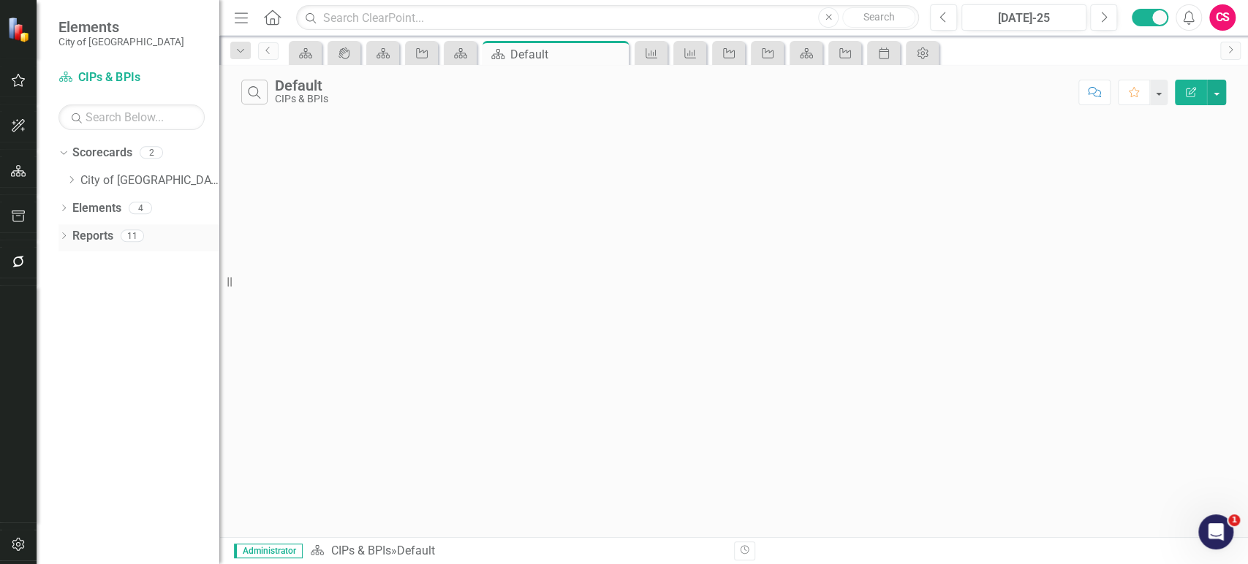
click at [102, 233] on link "Reports" at bounding box center [92, 236] width 41 height 17
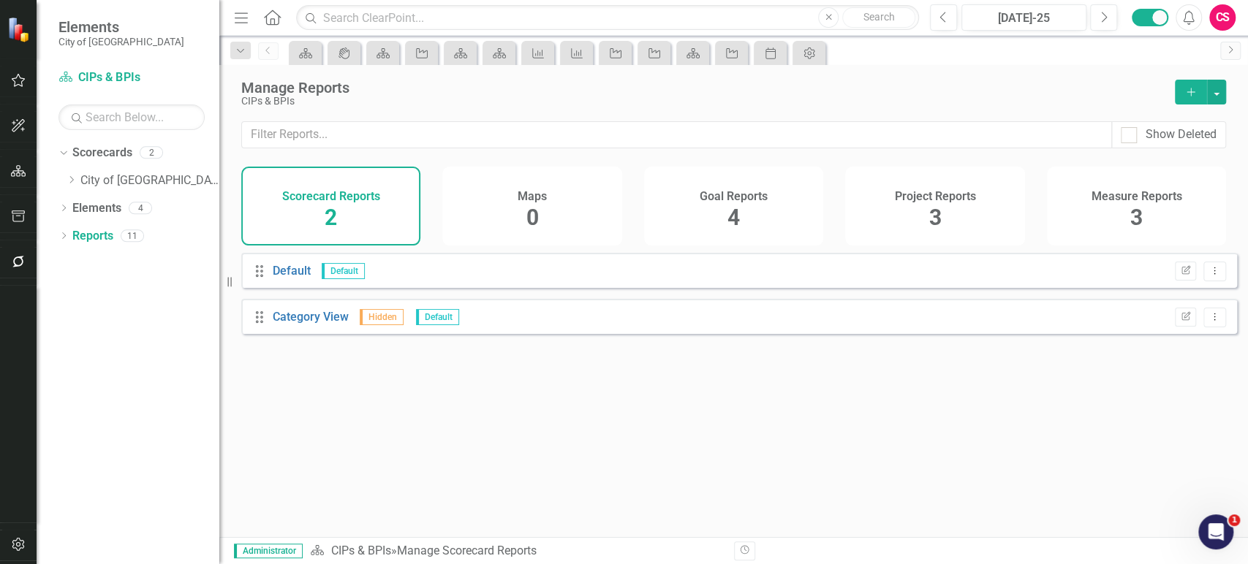
click at [902, 207] on div "Project Reports 3" at bounding box center [934, 206] width 179 height 79
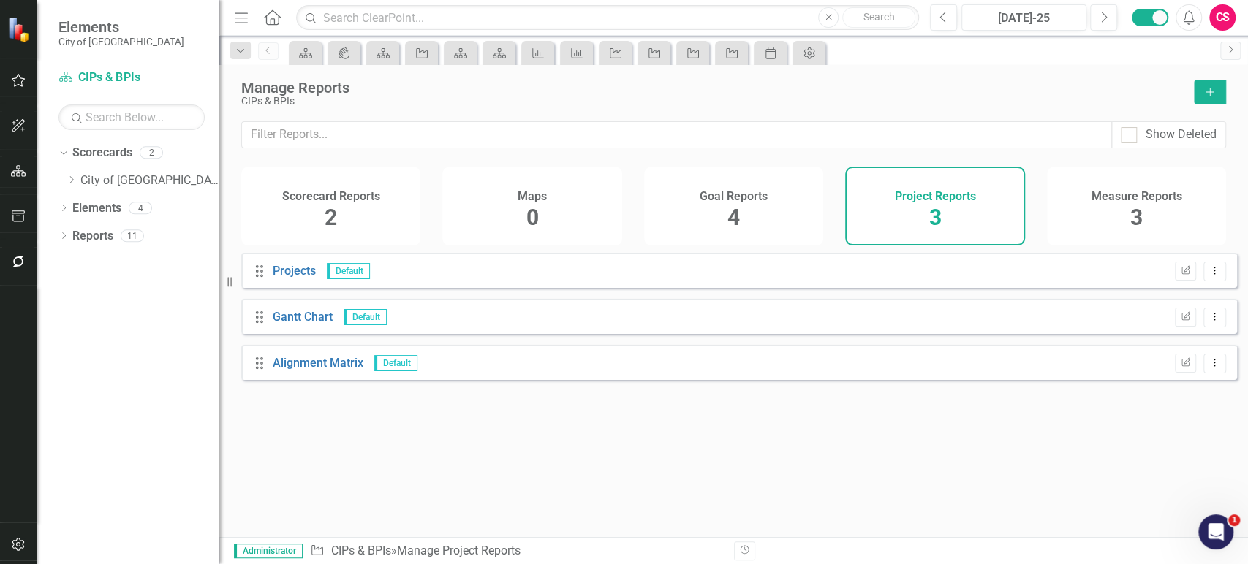
click at [1204, 99] on button "Add" at bounding box center [1209, 92] width 32 height 25
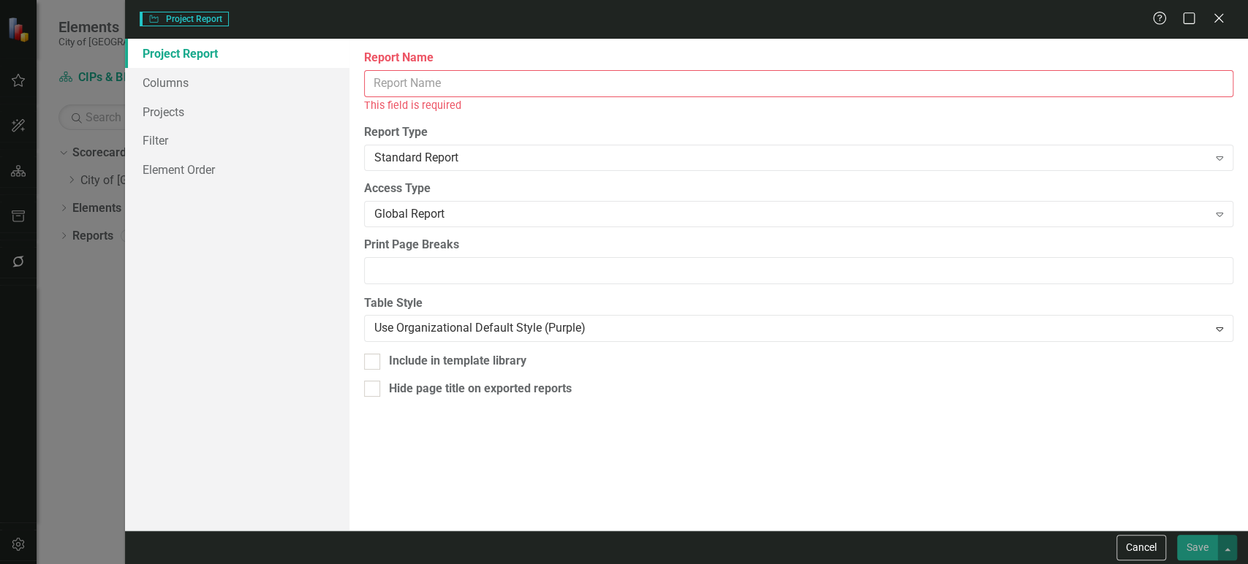
click at [384, 77] on input "Report Name" at bounding box center [798, 83] width 869 height 27
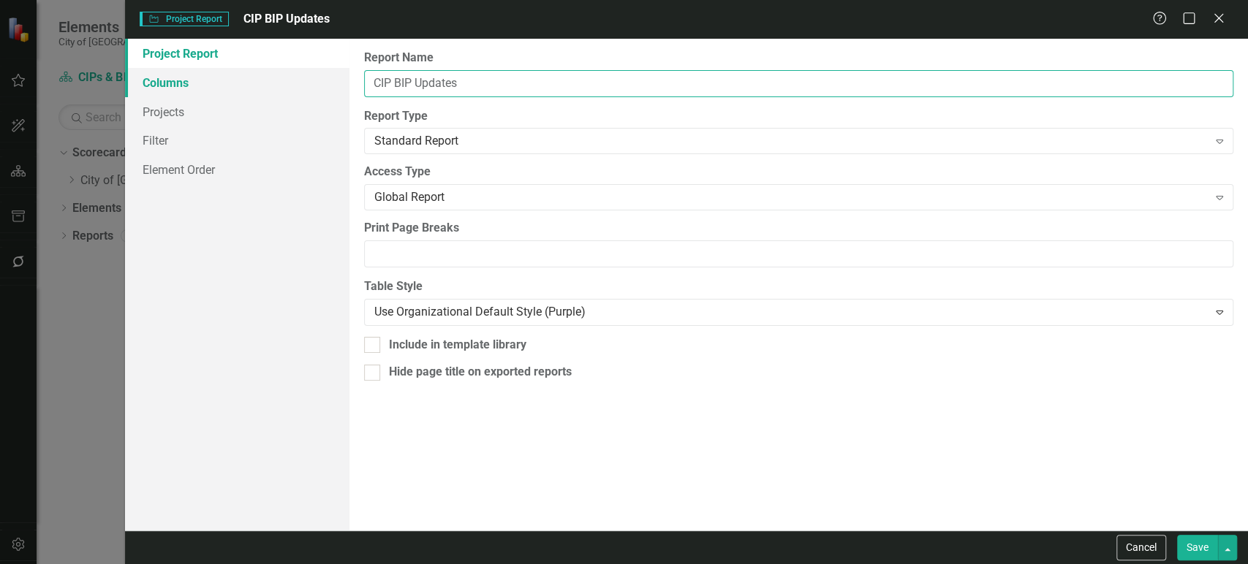
type input "CIP BIP Updates"
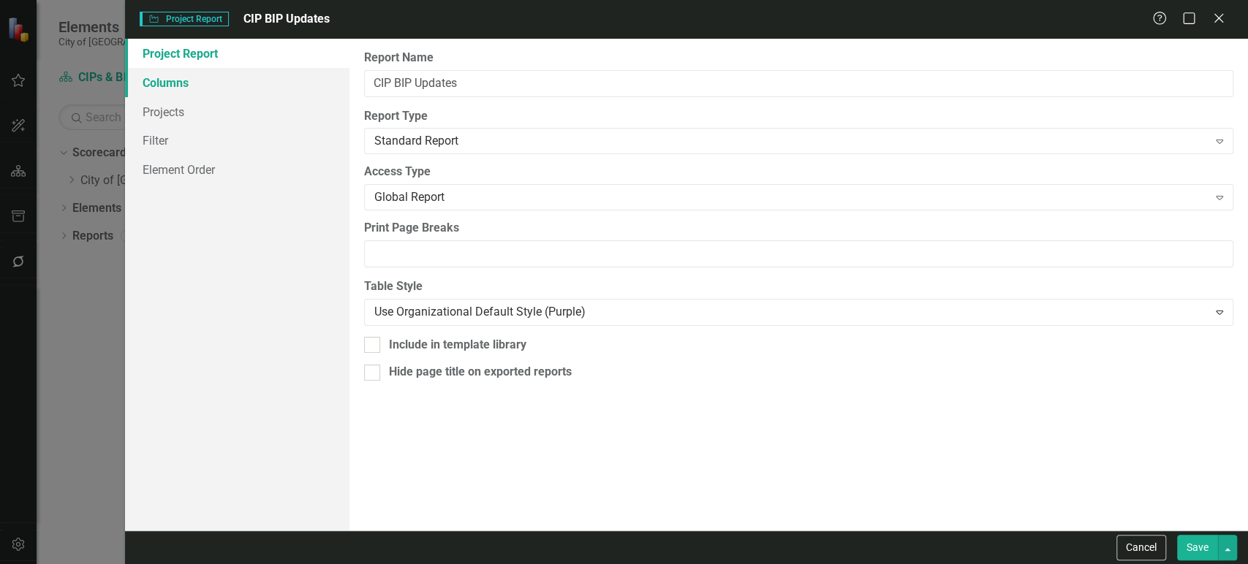
drag, startPoint x: 283, startPoint y: 85, endPoint x: 340, endPoint y: 86, distance: 57.0
click at [282, 85] on link "Columns" at bounding box center [237, 82] width 224 height 29
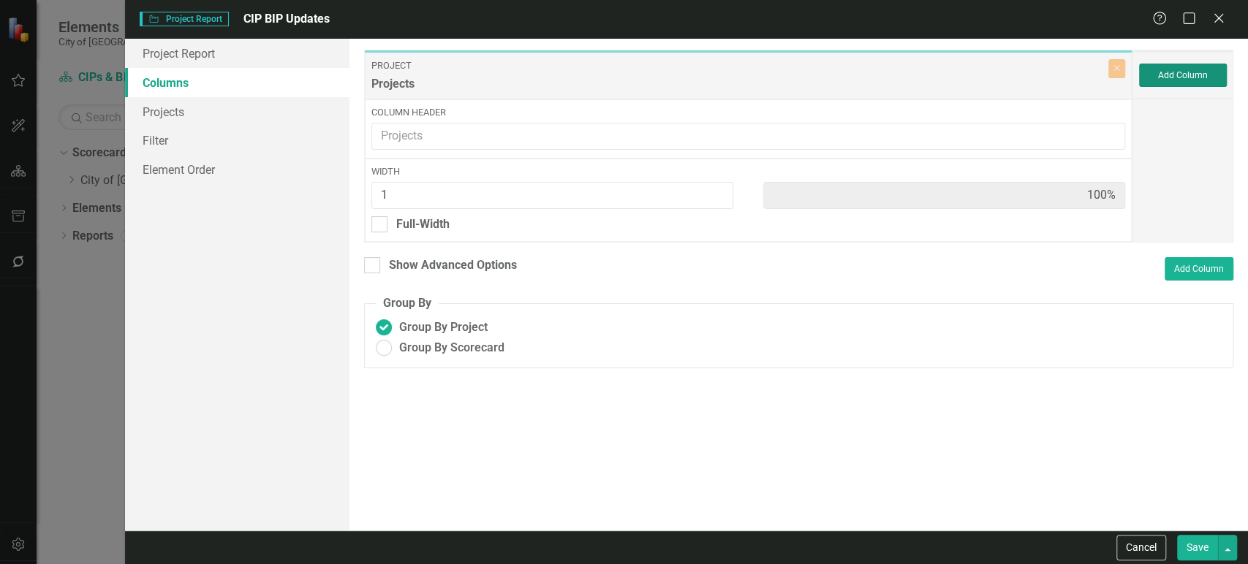
click at [1198, 76] on button "Add Column" at bounding box center [1183, 75] width 88 height 23
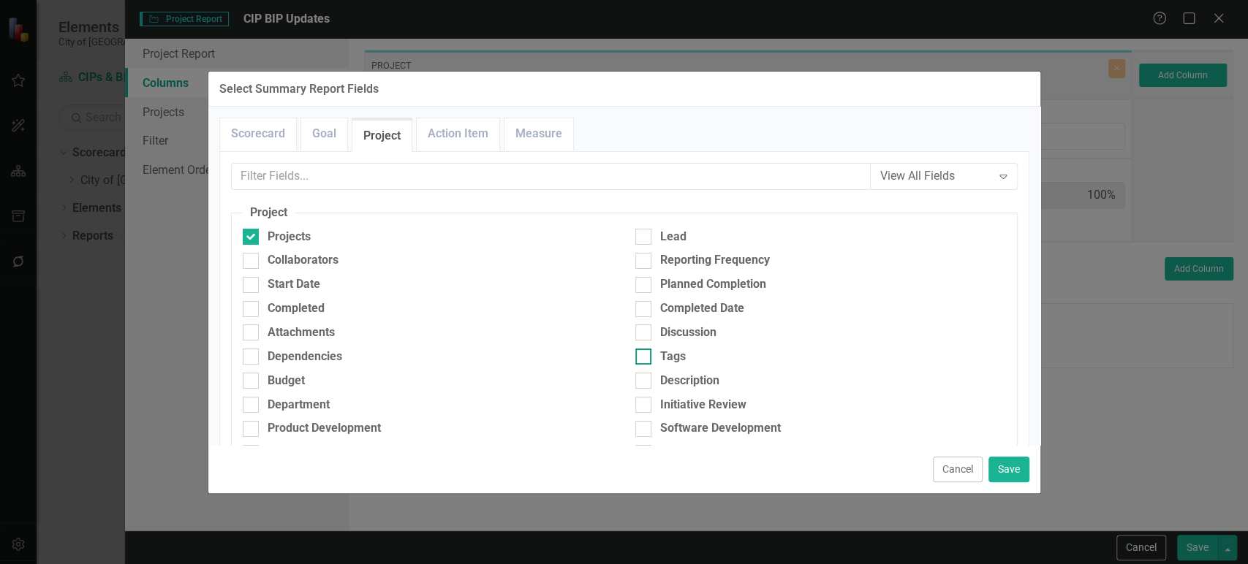
click at [642, 352] on div at bounding box center [643, 357] width 16 height 16
click at [642, 352] on input "Tags" at bounding box center [640, 354] width 10 height 10
checkbox input "true"
click at [311, 399] on div "Department" at bounding box center [298, 405] width 62 height 17
click at [252, 399] on input "Department" at bounding box center [248, 402] width 10 height 10
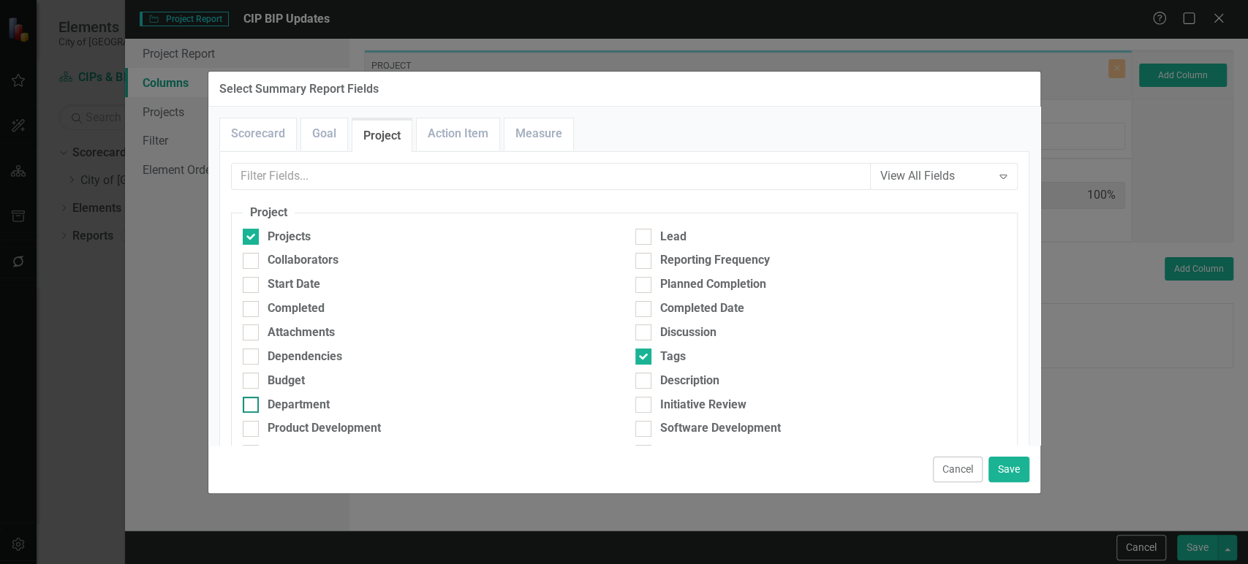
checkbox input "true"
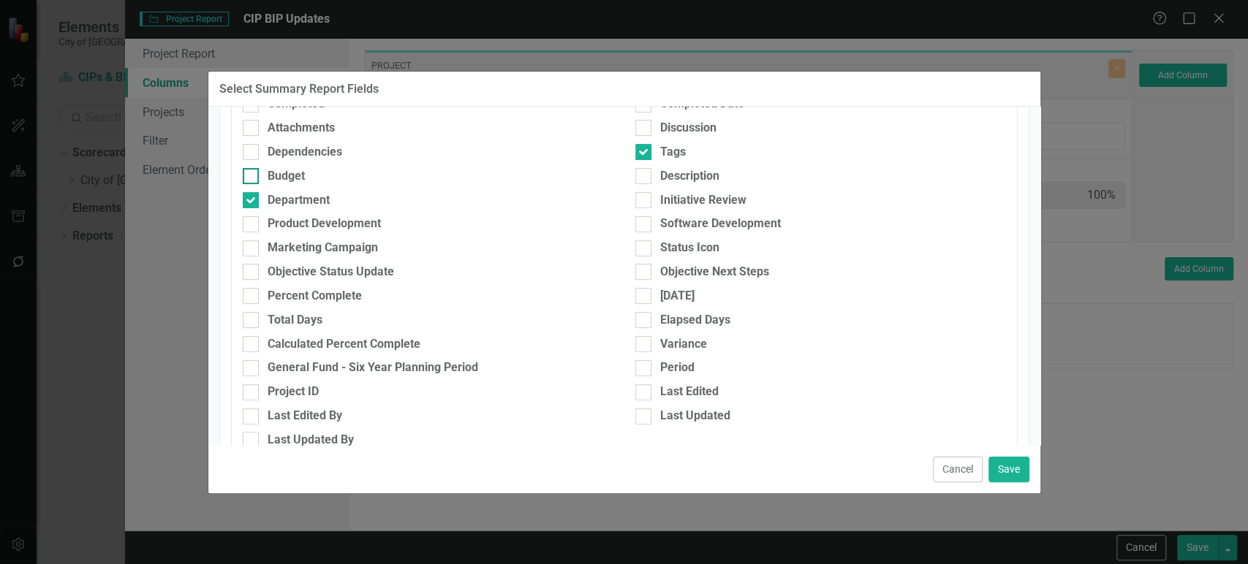
scroll to position [519, 0]
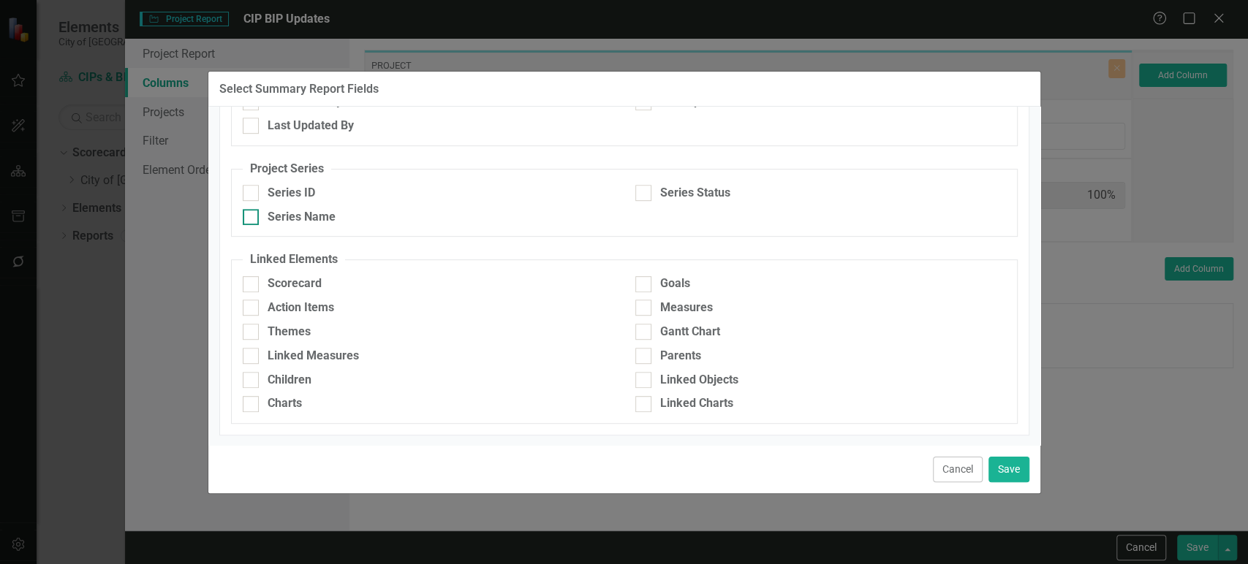
click at [293, 220] on div "Series Name" at bounding box center [301, 217] width 68 height 17
click at [252, 219] on input "Series Name" at bounding box center [248, 214] width 10 height 10
checkbox input "true"
click at [643, 191] on div at bounding box center [643, 193] width 16 height 16
click at [643, 191] on input "Series Status" at bounding box center [640, 190] width 10 height 10
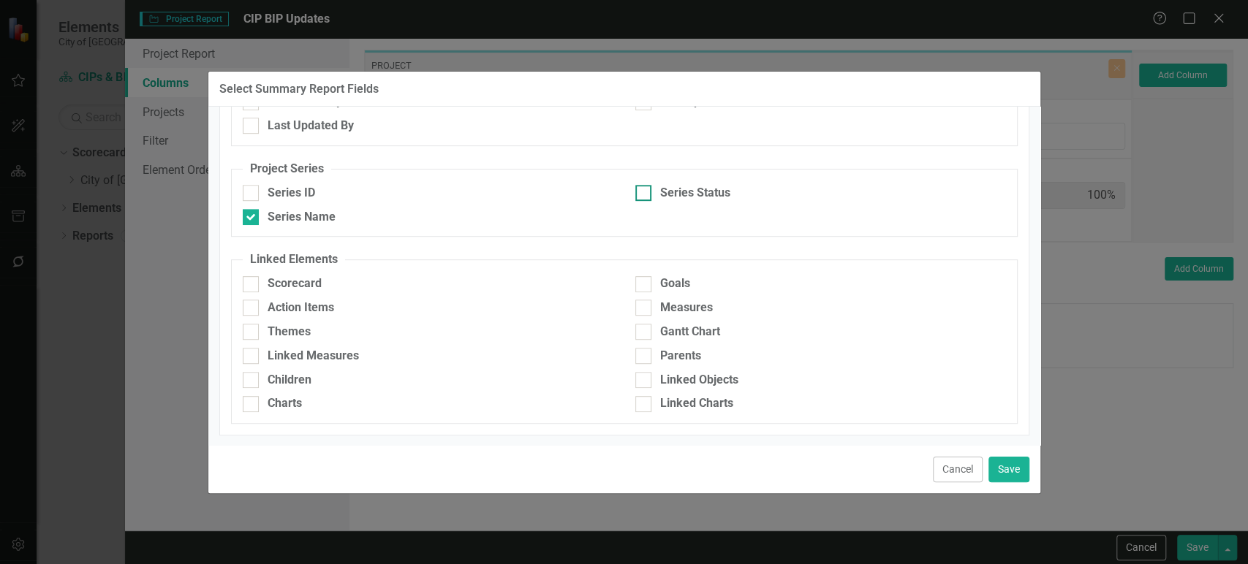
checkbox input "true"
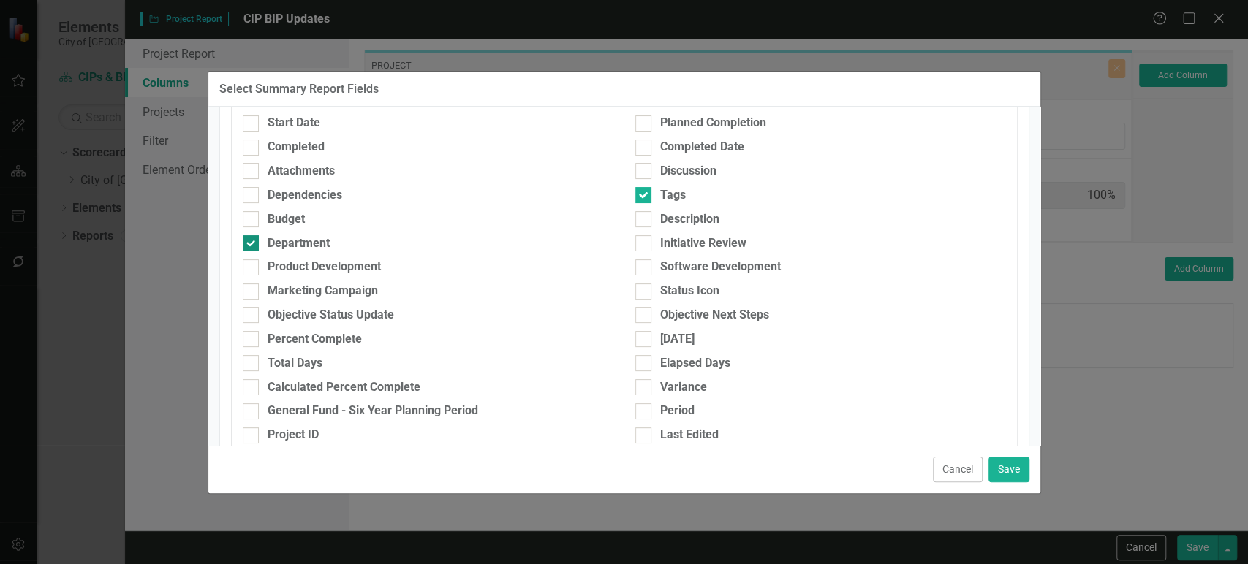
scroll to position [162, 0]
click at [371, 318] on div "Objective Status Update" at bounding box center [330, 314] width 126 height 17
click at [252, 316] on input "Objective Status Update" at bounding box center [248, 311] width 10 height 10
checkbox input "true"
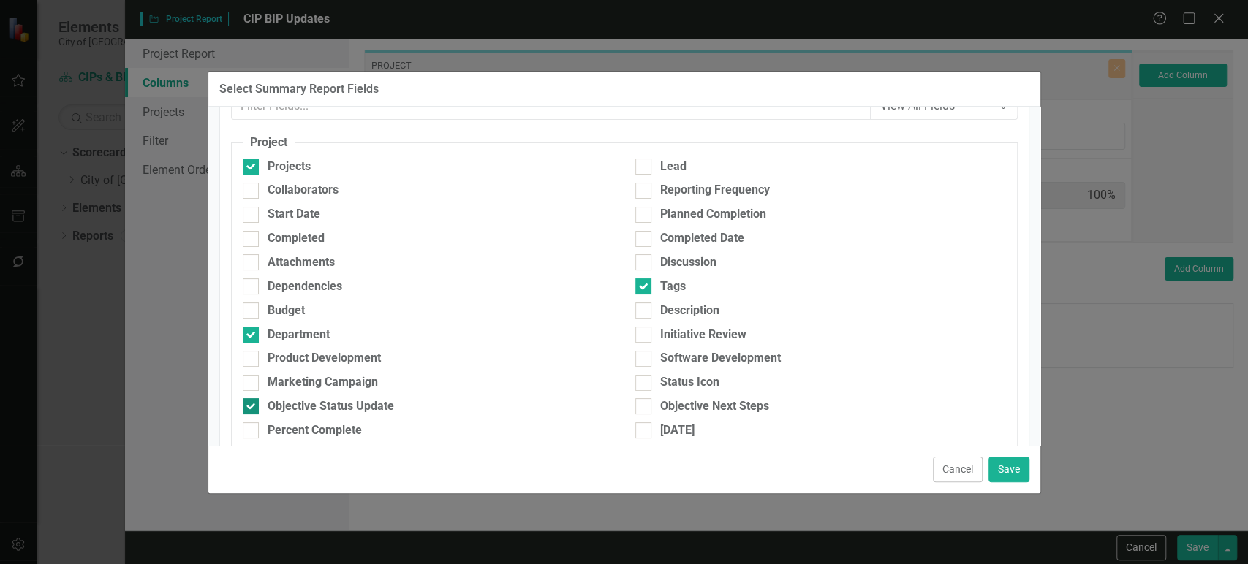
scroll to position [121, 0]
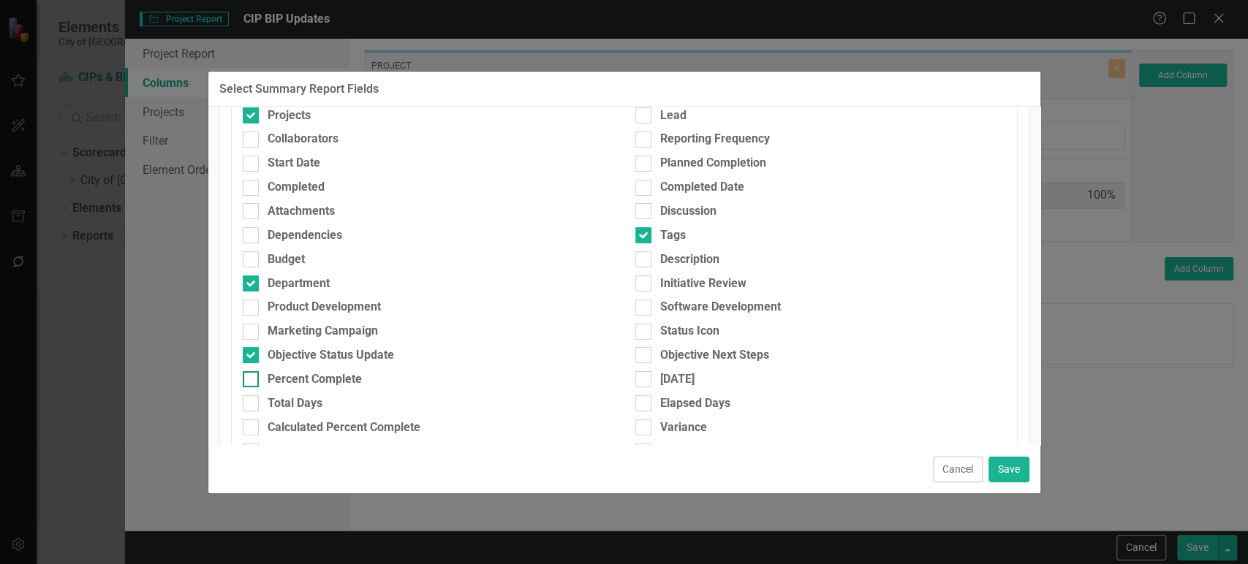
click at [335, 371] on div "Percent Complete" at bounding box center [314, 379] width 94 height 17
click at [252, 371] on input "Percent Complete" at bounding box center [248, 376] width 10 height 10
checkbox input "true"
click at [1006, 466] on button "Save" at bounding box center [1008, 470] width 41 height 26
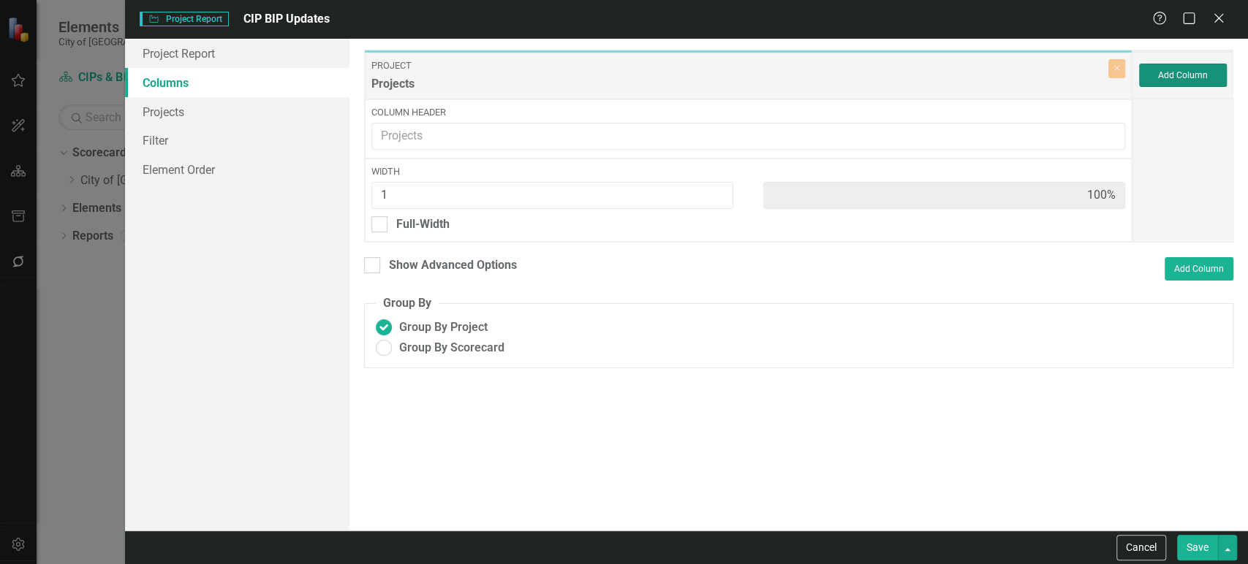
type input "14%"
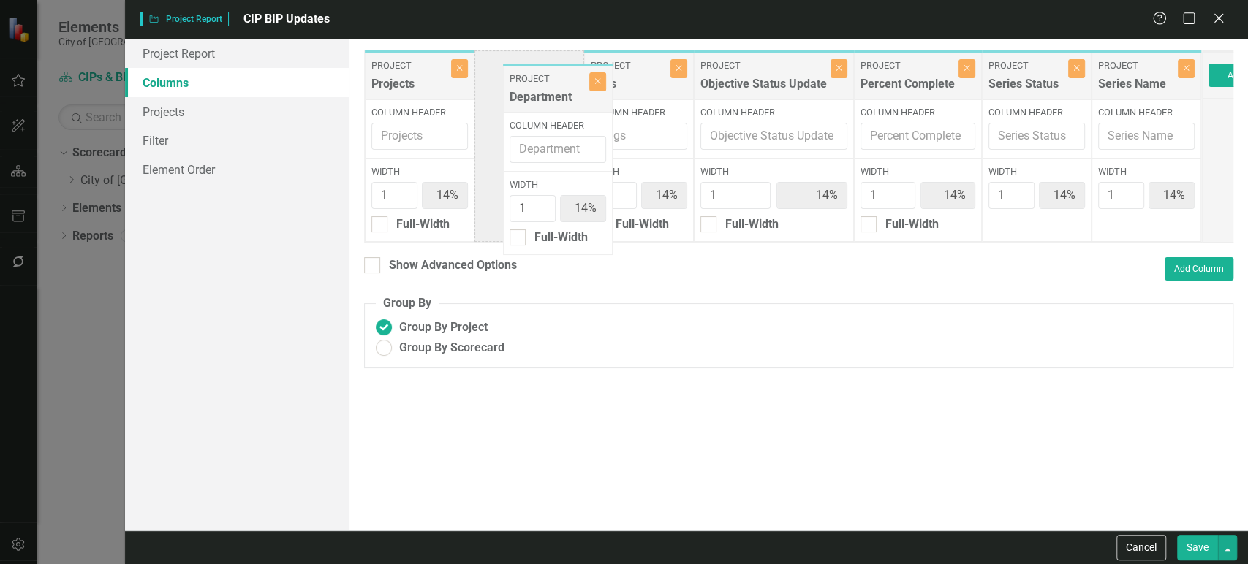
drag, startPoint x: 976, startPoint y: 91, endPoint x: 532, endPoint y: 97, distance: 444.4
click at [532, 97] on div "Project Projects Close Column Header Width 1 14% Full-Width Project Tags Close …" at bounding box center [783, 146] width 838 height 193
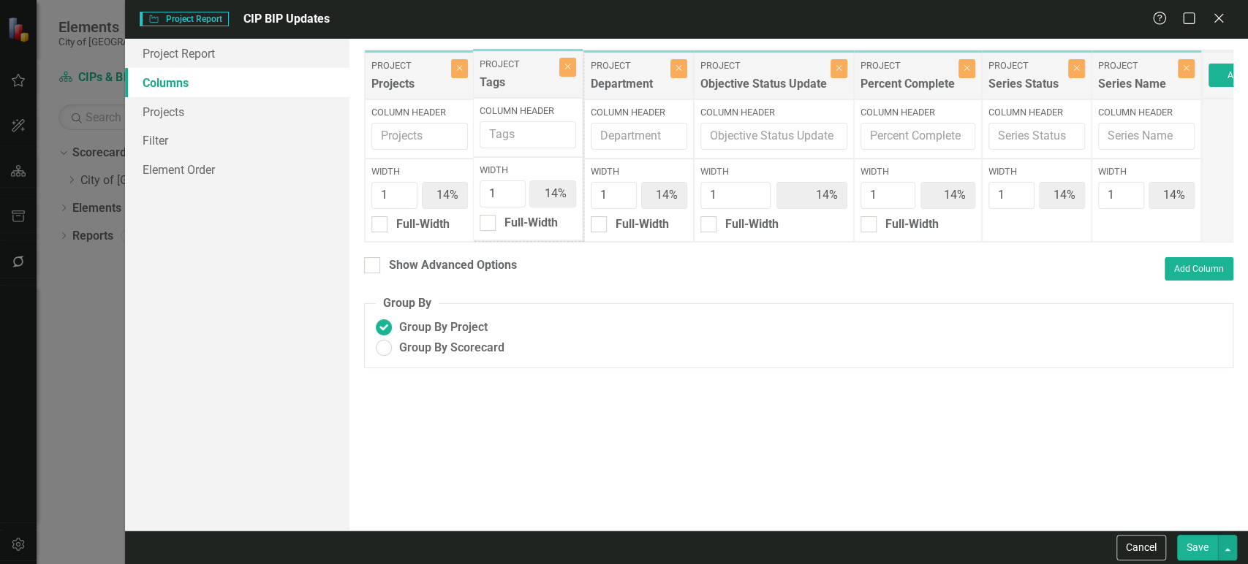
drag, startPoint x: 627, startPoint y: 89, endPoint x: 515, endPoint y: 87, distance: 111.8
click at [515, 87] on div "Project Projects Close Column Header Width 1 14% Full-Width Project Department …" at bounding box center [783, 146] width 838 height 193
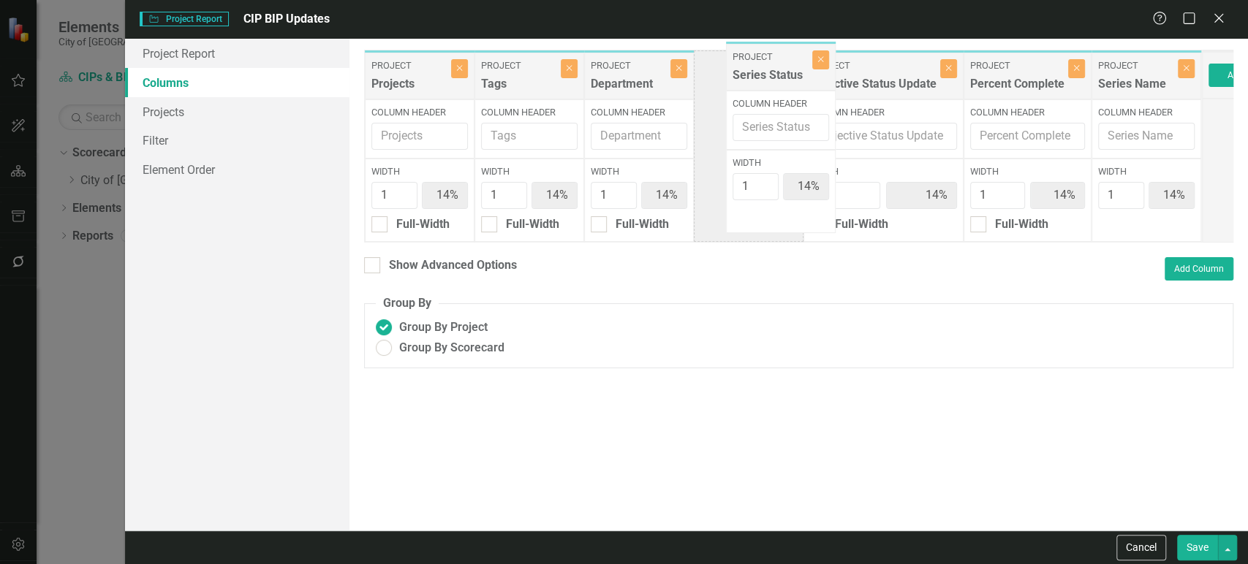
drag, startPoint x: 1029, startPoint y: 84, endPoint x: 767, endPoint y: 75, distance: 261.8
click at [770, 75] on div "Project Projects Close Column Header Width 1 14% Full-Width Project Tags Close …" at bounding box center [783, 146] width 838 height 193
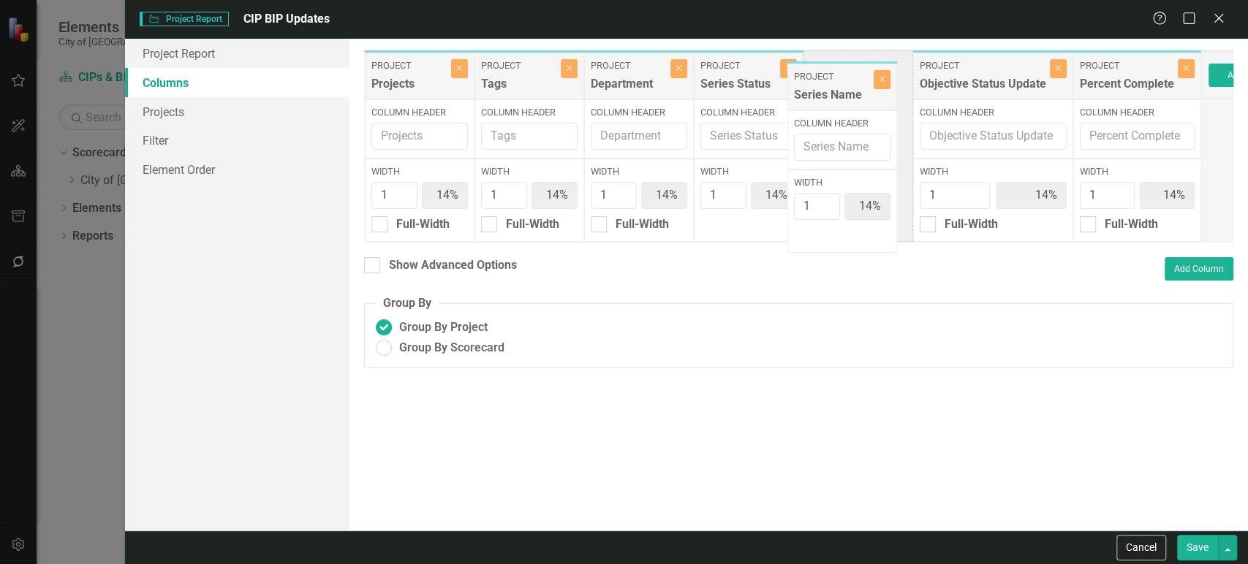
drag, startPoint x: 1085, startPoint y: 84, endPoint x: 828, endPoint y: 91, distance: 257.4
click at [828, 91] on div "Project Projects Close Column Header Width 1 14% Full-Width Project Tags Close …" at bounding box center [783, 146] width 838 height 193
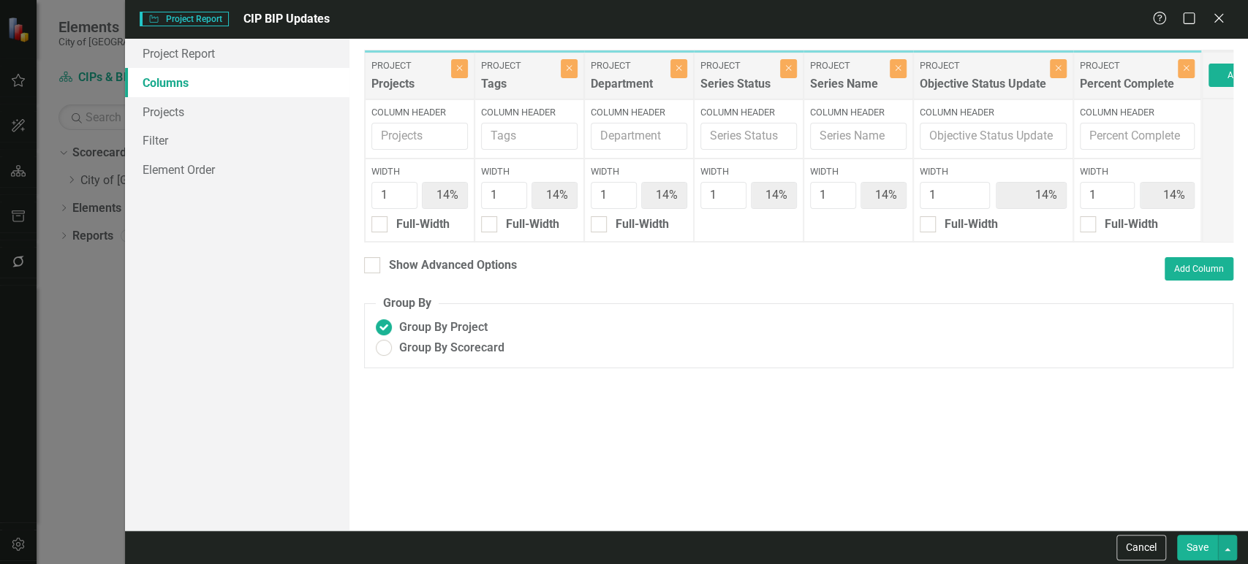
click at [694, 124] on div "Column Header" at bounding box center [749, 128] width 110 height 59
click at [728, 135] on input "Column Header" at bounding box center [748, 136] width 96 height 27
type input "Fund"
click at [842, 132] on input "Column Header" at bounding box center [858, 136] width 96 height 27
type input "F"
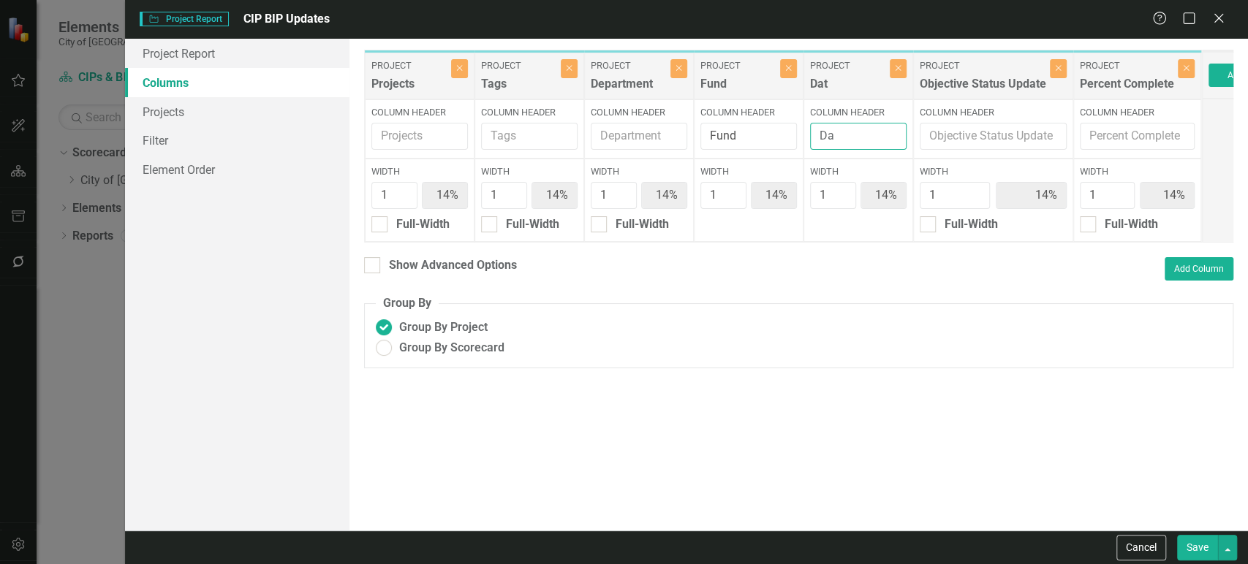
type input "D"
click at [748, 135] on input "Fund" at bounding box center [748, 136] width 96 height 27
click at [843, 136] on input "Column Header" at bounding box center [858, 136] width 96 height 27
paste input "Fund"
type input "Fund"
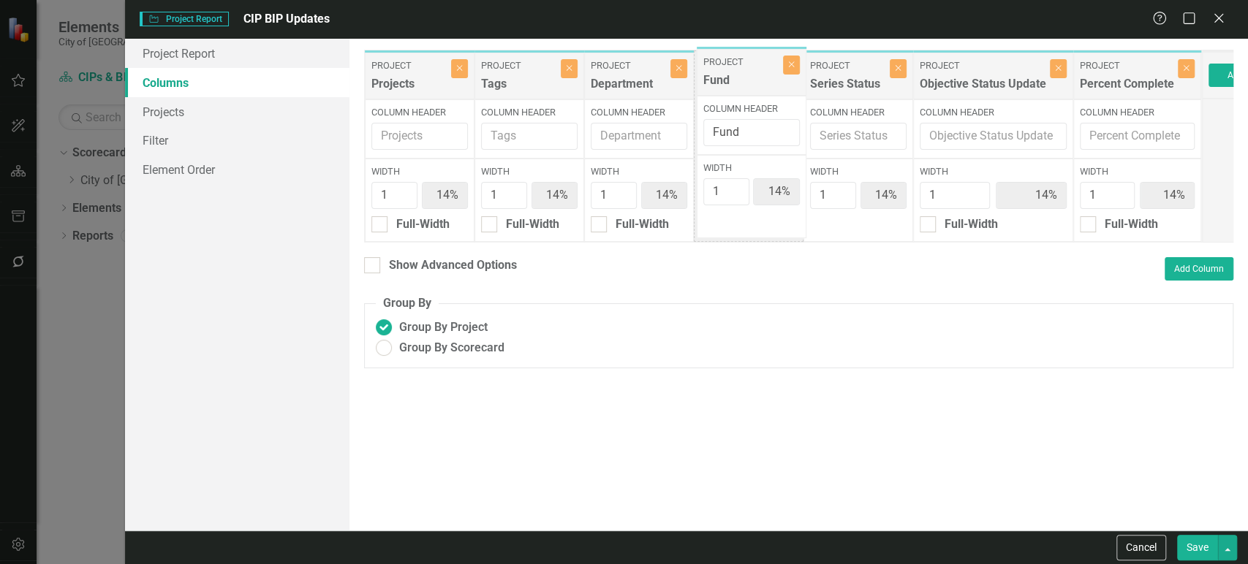
drag, startPoint x: 840, startPoint y: 80, endPoint x: 732, endPoint y: 76, distance: 109.0
click at [732, 76] on div "Project Projects Close Column Header Width 1 14% Full-Width Project Tags Close …" at bounding box center [783, 146] width 838 height 193
type input "2"
type input "13%"
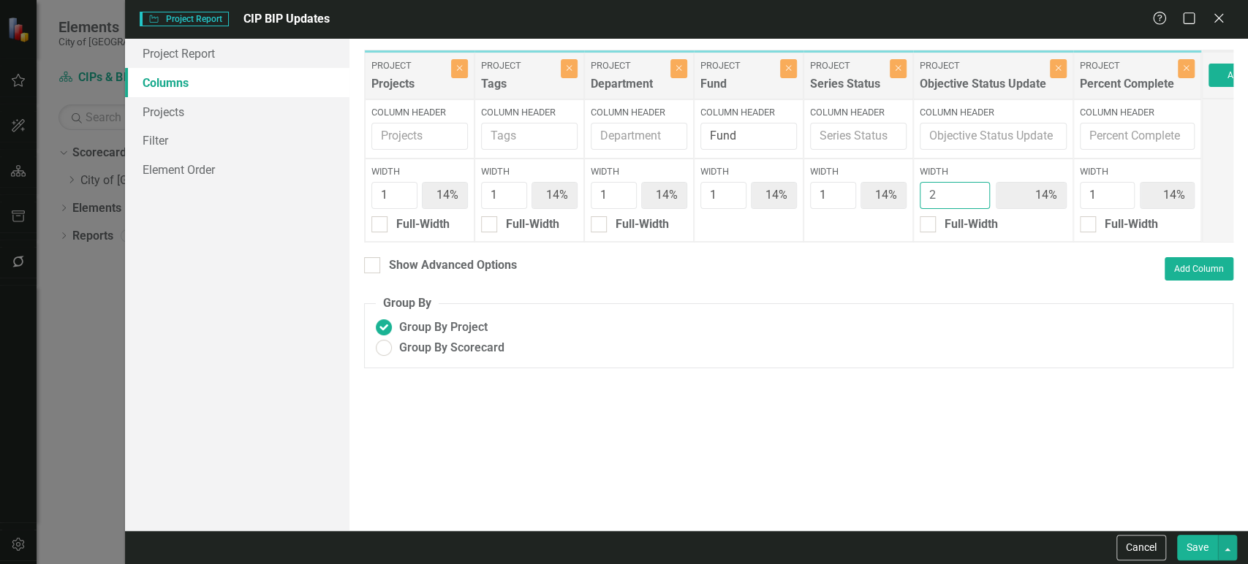
type input "13%"
type input "25%"
type input "13%"
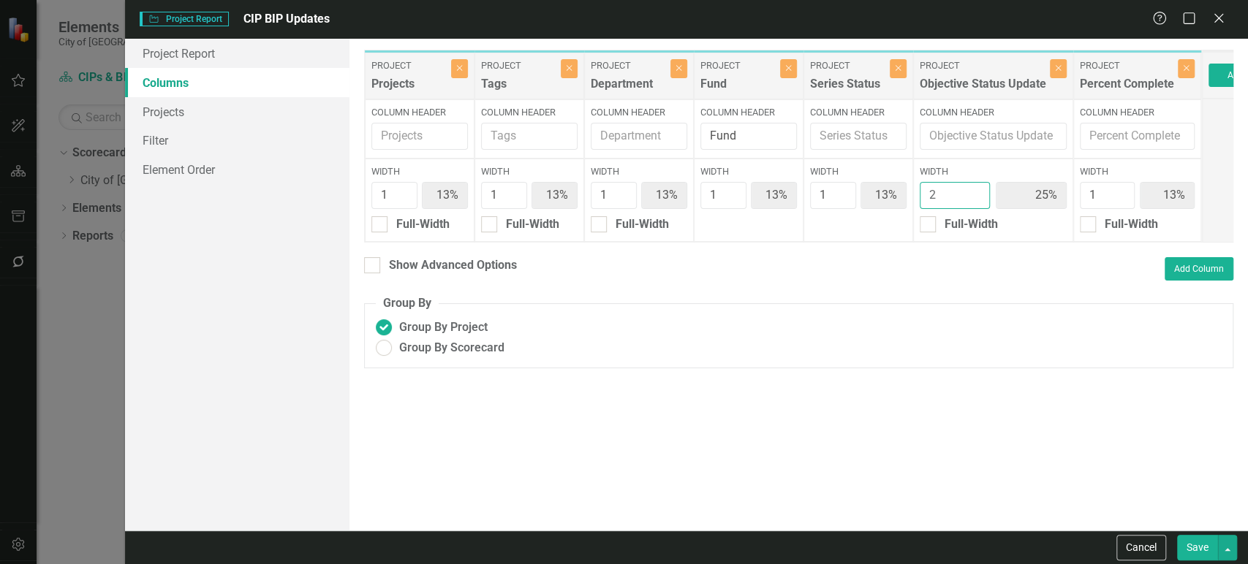
type input "2"
click at [976, 191] on input "2" at bounding box center [954, 195] width 70 height 27
type input "2"
click at [403, 186] on input "2" at bounding box center [394, 195] width 46 height 27
type input "22%"
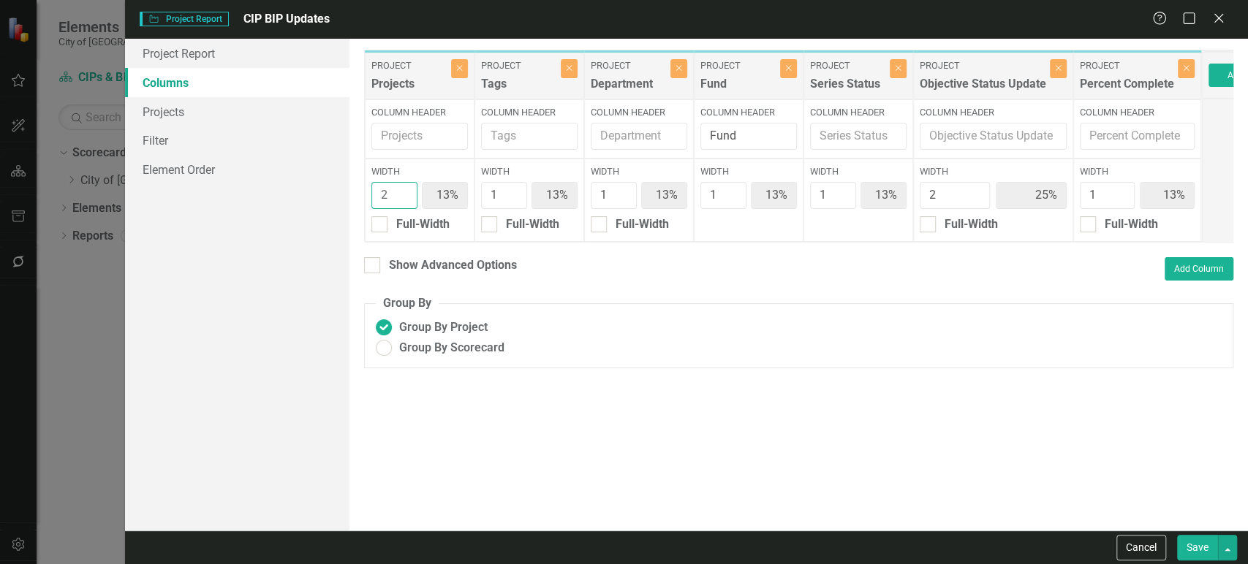
type input "11%"
type input "22%"
type input "11%"
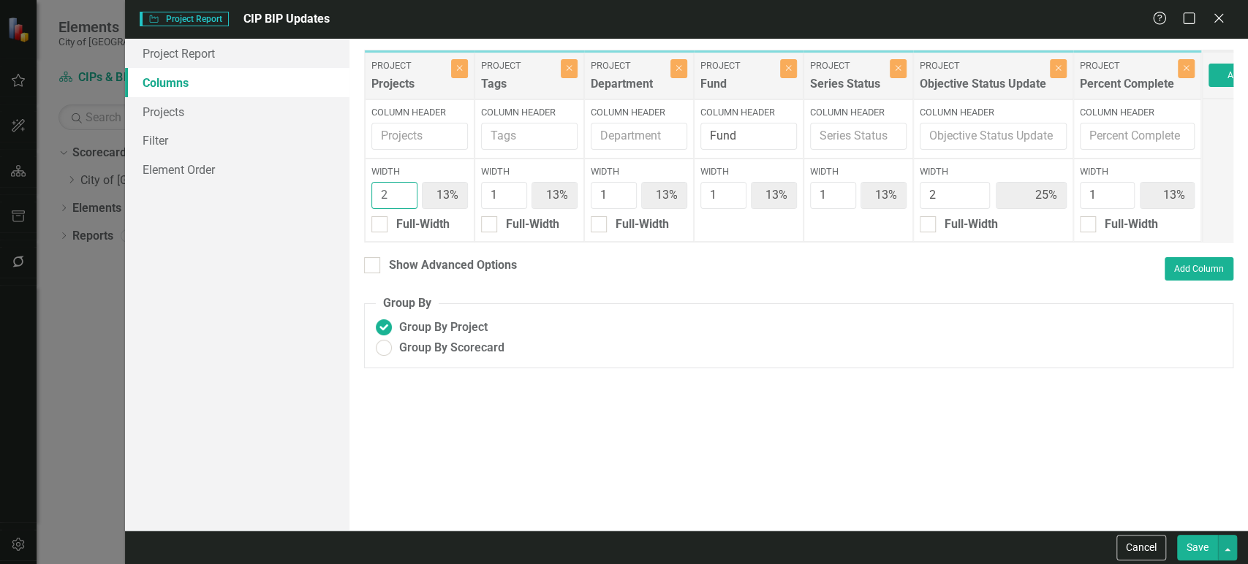
type input "11%"
click at [1195, 551] on button "Save" at bounding box center [1197, 548] width 41 height 26
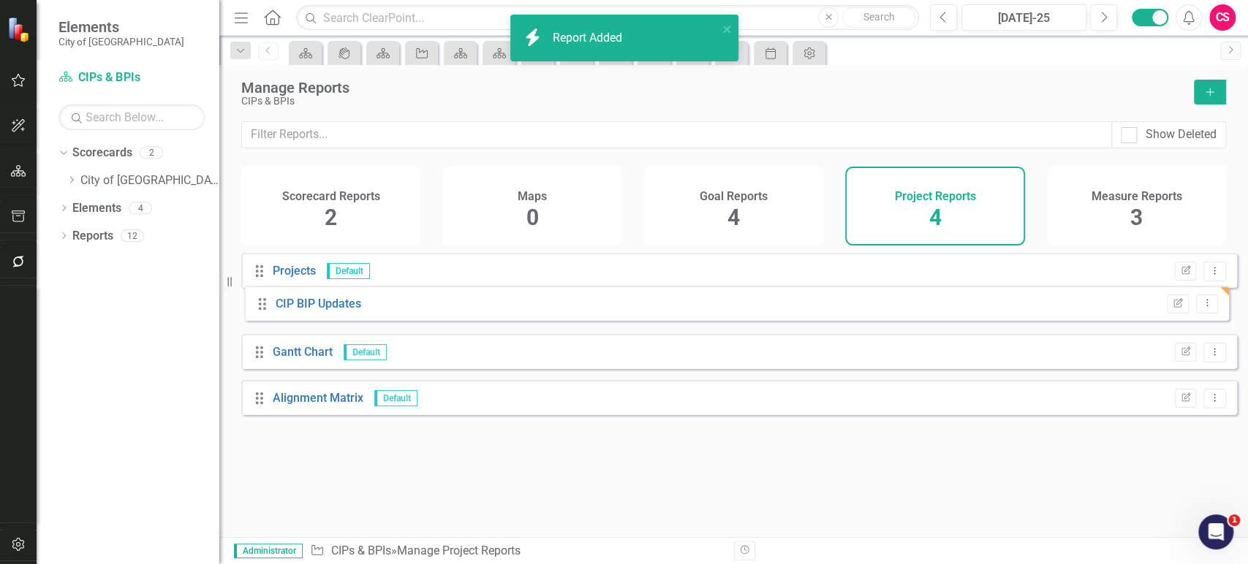
drag, startPoint x: 258, startPoint y: 414, endPoint x: 262, endPoint y: 276, distance: 137.4
click at [262, 276] on div "Drag Projects Default Edit Report Dropdown Menu Drag Gantt Chart Default Edit R…" at bounding box center [738, 339] width 995 height 173
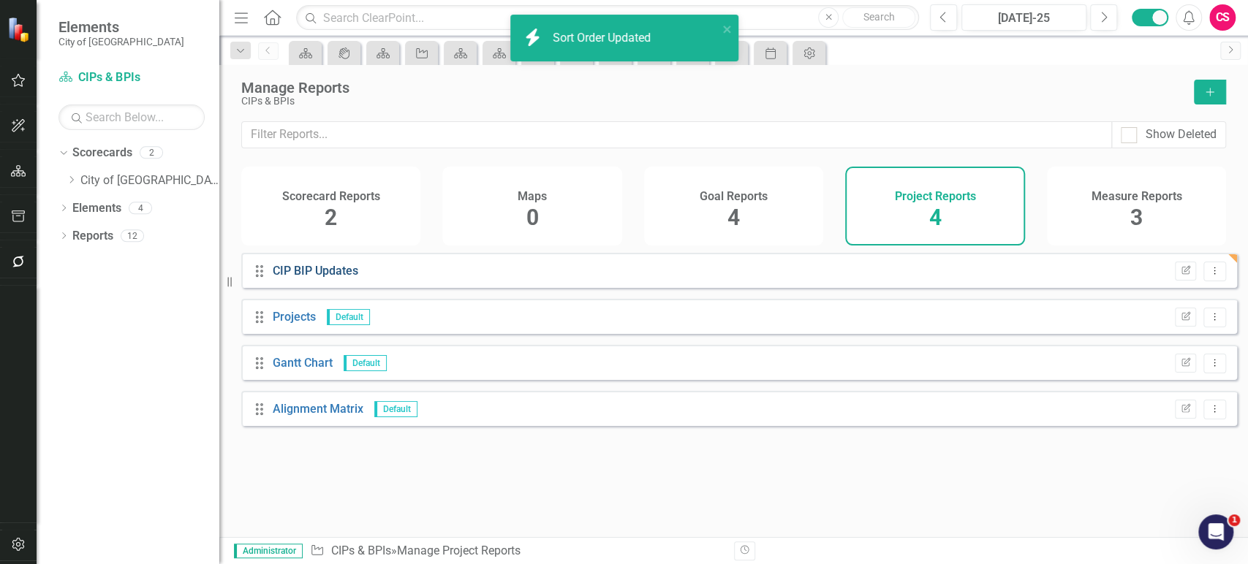
click at [324, 278] on link "CIP BIP Updates" at bounding box center [316, 271] width 86 height 14
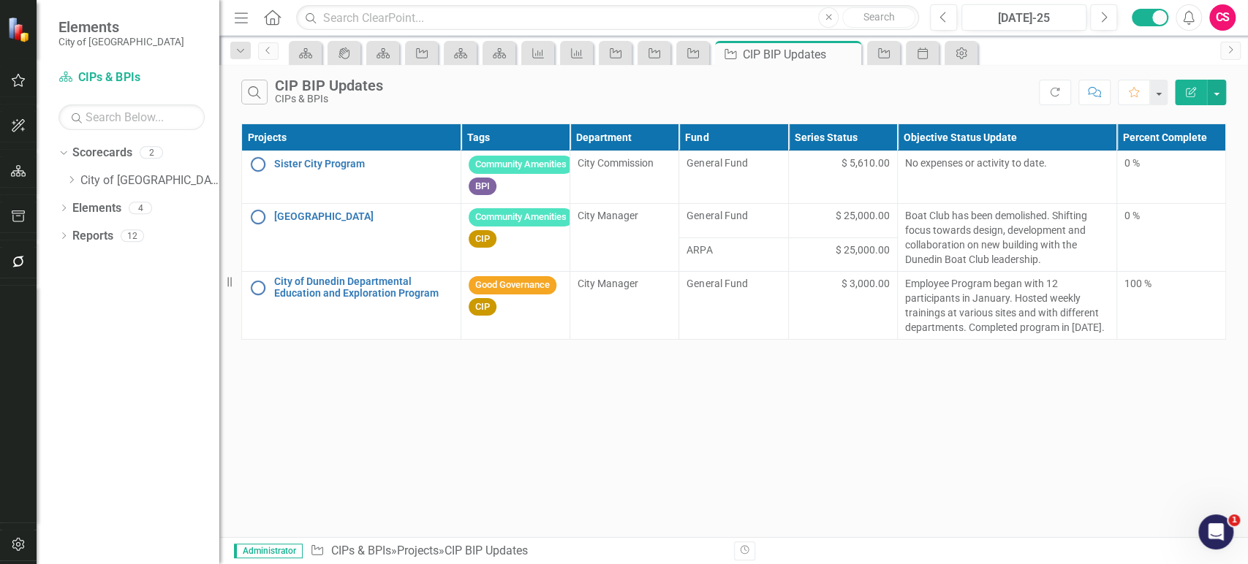
click at [1193, 94] on icon "Edit Report" at bounding box center [1190, 92] width 13 height 10
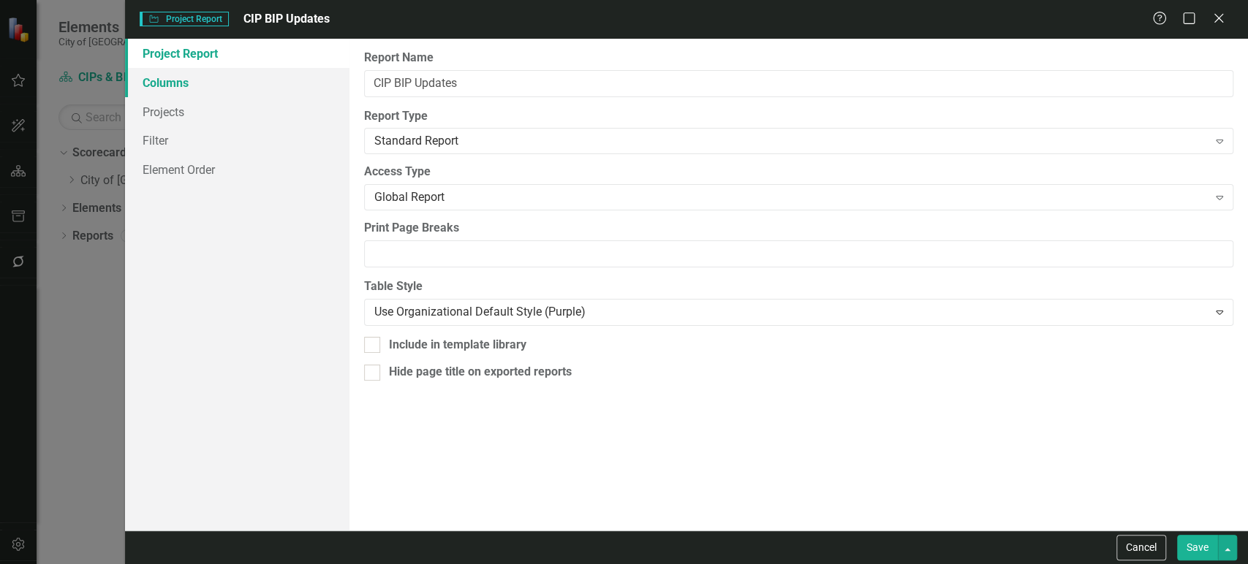
click at [213, 87] on link "Columns" at bounding box center [237, 82] width 224 height 29
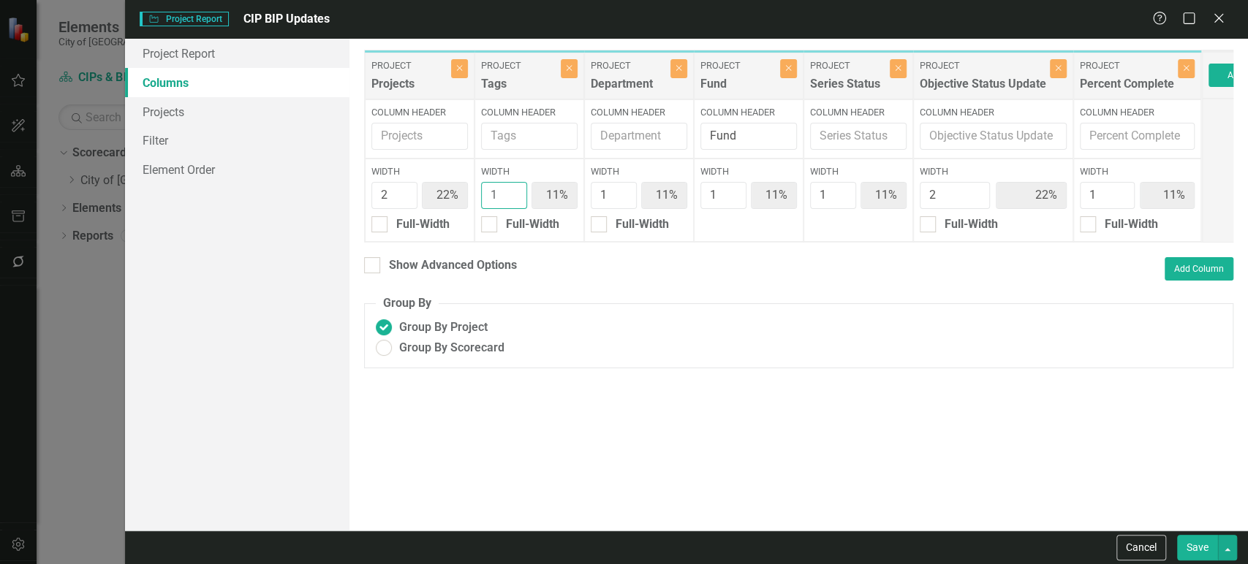
type input "2"
type input "20%"
type input "10%"
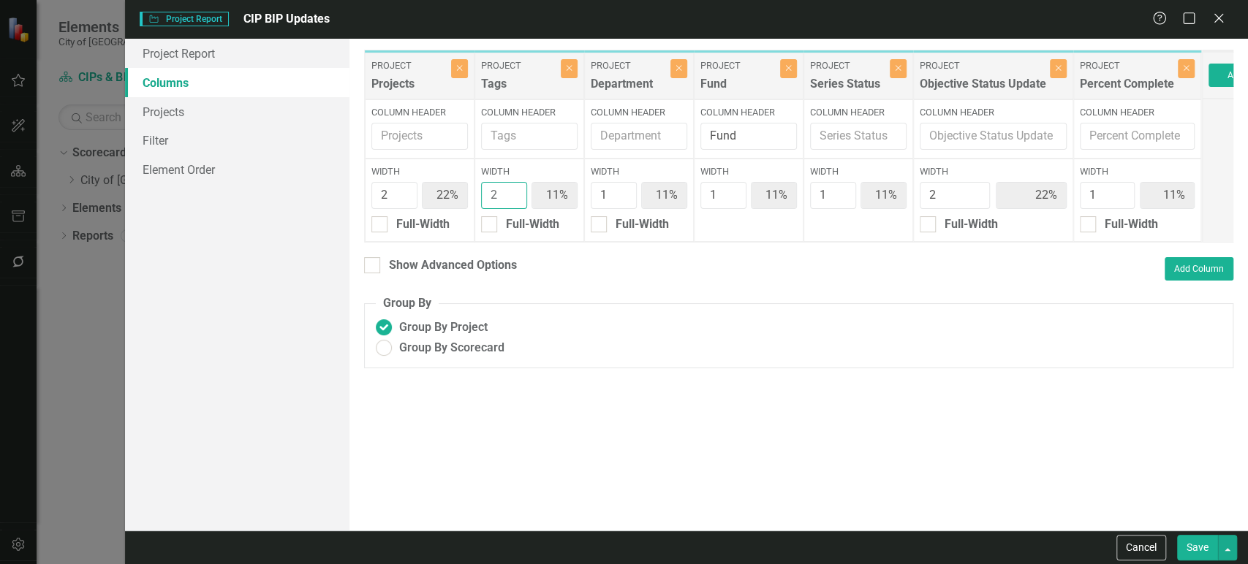
type input "10%"
type input "20%"
type input "10%"
type input "2"
click at [514, 190] on input "2" at bounding box center [504, 195] width 46 height 27
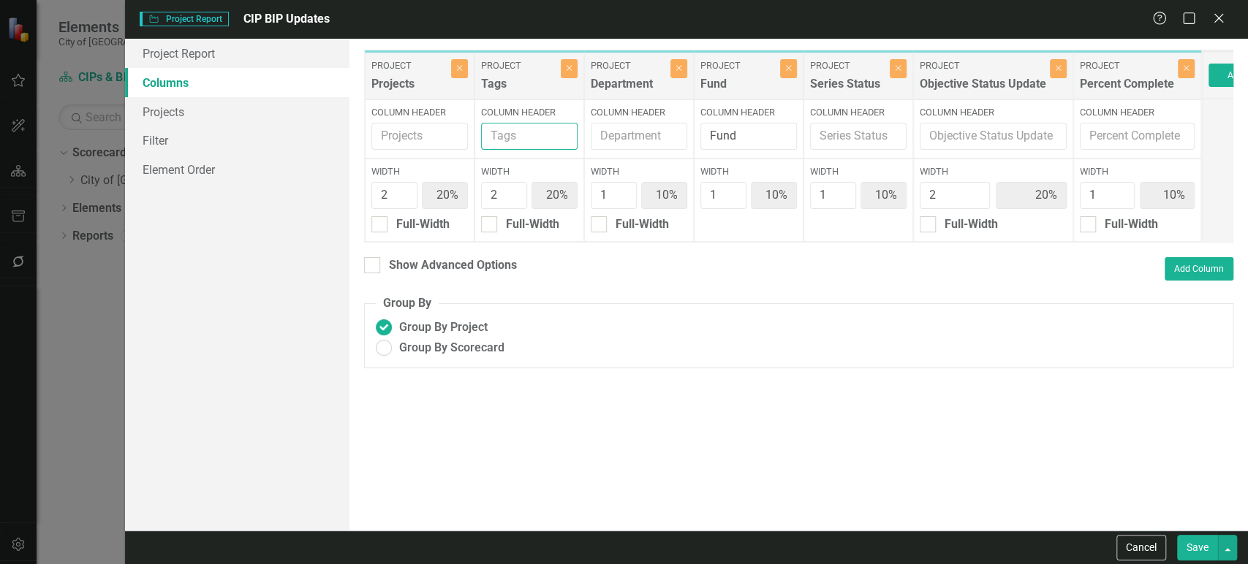
click at [492, 132] on input "Column Header" at bounding box center [529, 136] width 96 height 27
click at [531, 140] on input "Theme" at bounding box center [529, 136] width 96 height 27
type input "Theme & Type"
click at [1205, 542] on button "Save" at bounding box center [1197, 548] width 41 height 26
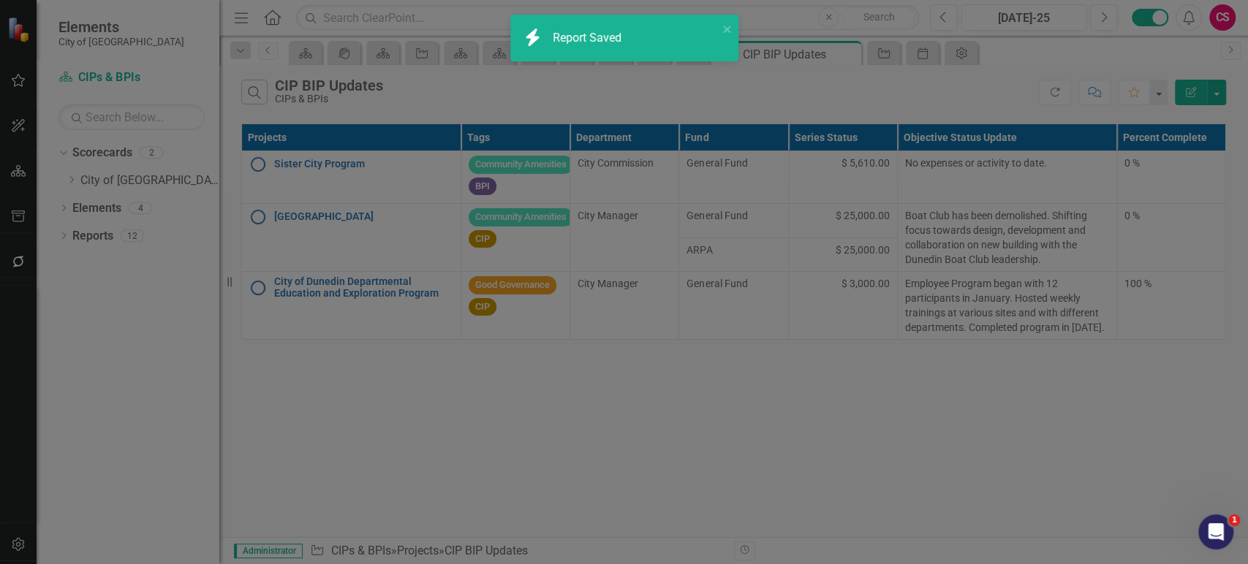
radio input "false"
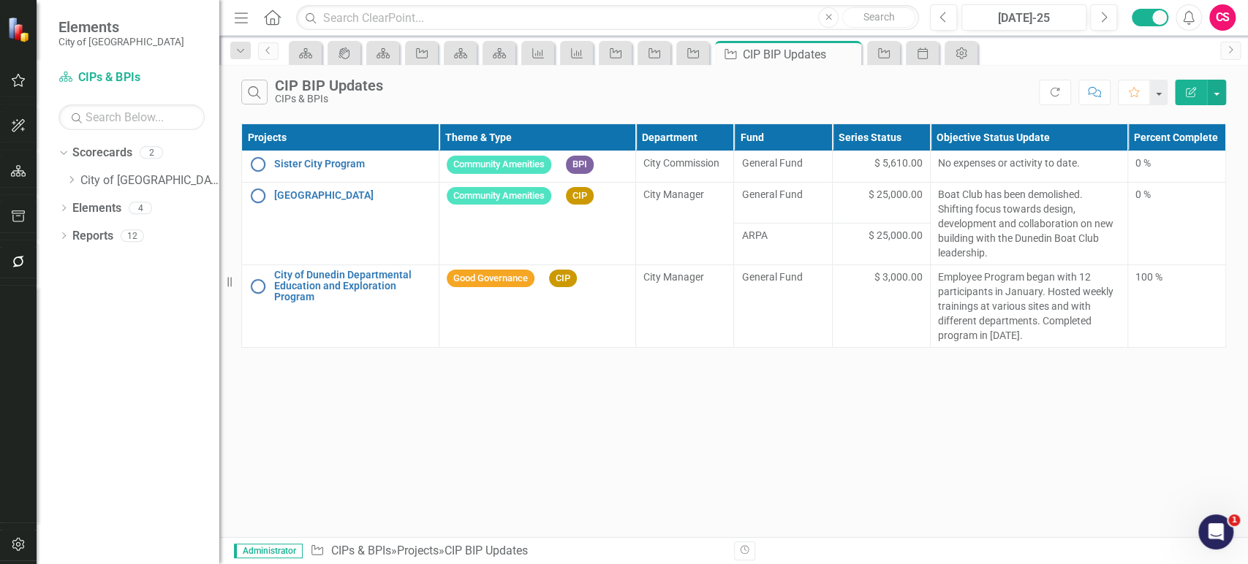
click at [1184, 95] on icon "Edit Report" at bounding box center [1190, 92] width 13 height 10
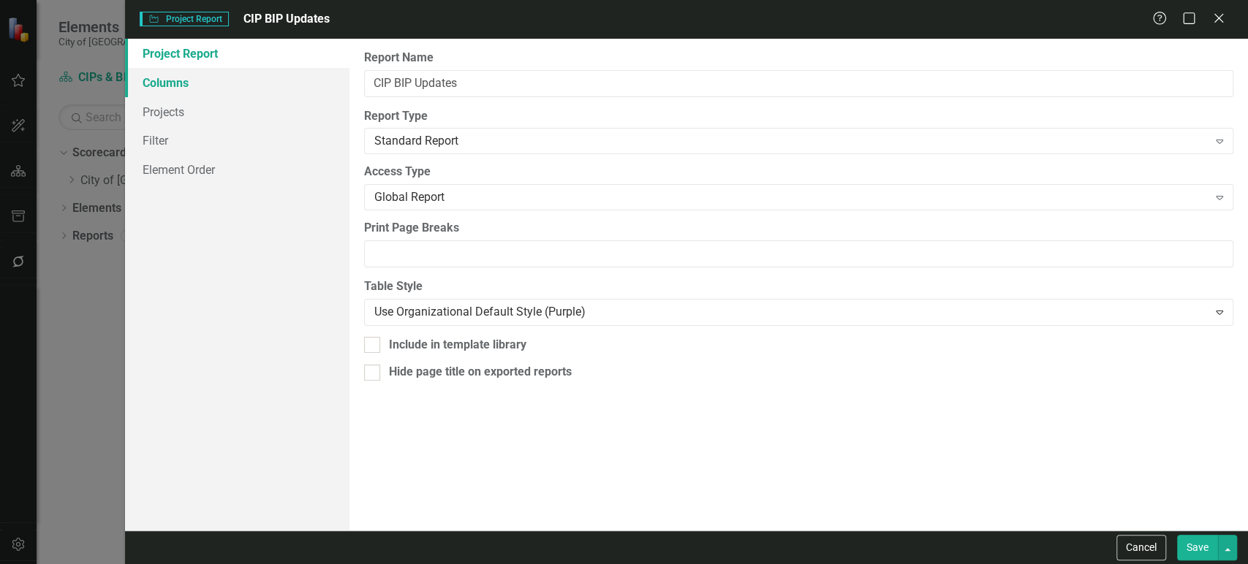
click at [181, 86] on link "Columns" at bounding box center [237, 82] width 224 height 29
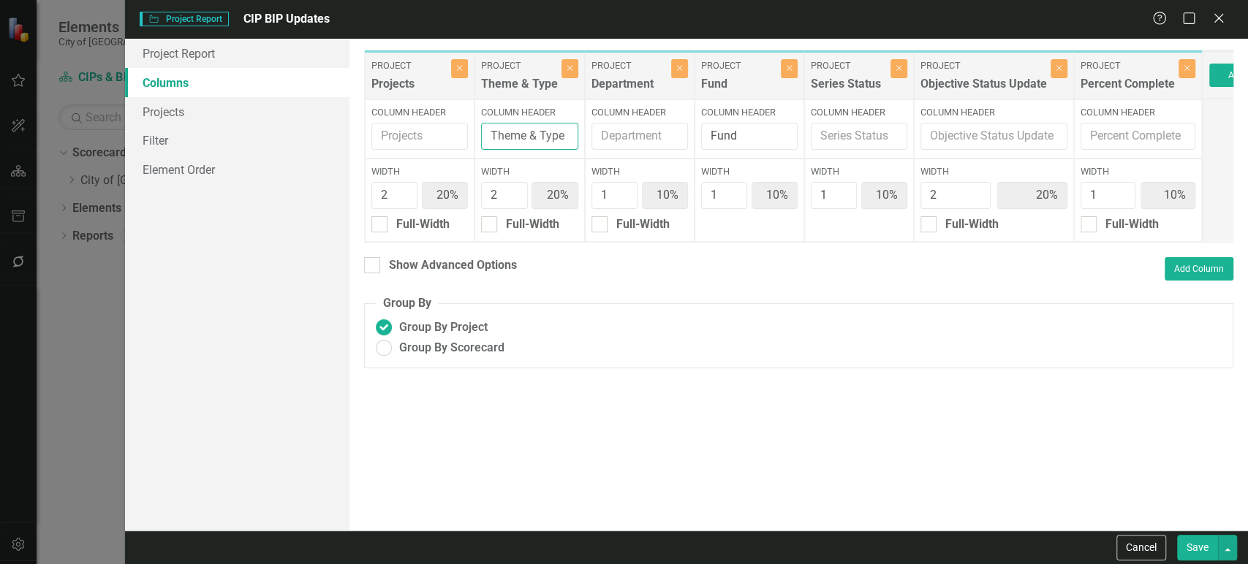
click at [483, 137] on input "Theme & Type" at bounding box center [529, 136] width 97 height 27
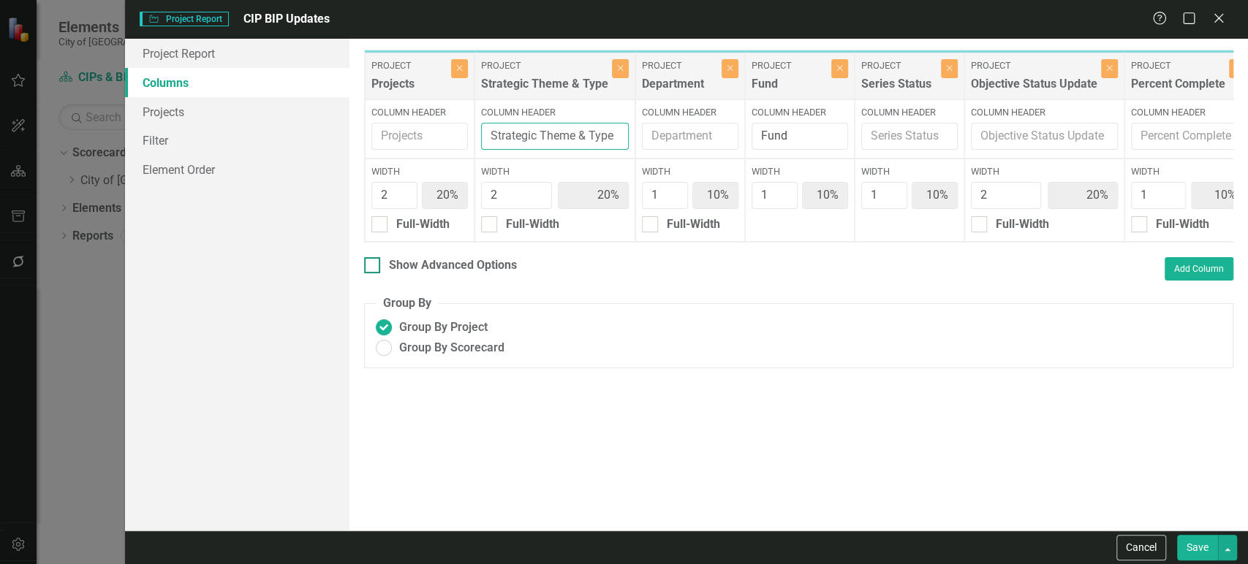
type input "Strategic Theme & Type"
click at [433, 269] on div "Show Advanced Options" at bounding box center [453, 265] width 128 height 17
click at [373, 267] on input "Show Advanced Options" at bounding box center [369, 262] width 10 height 10
checkbox input "true"
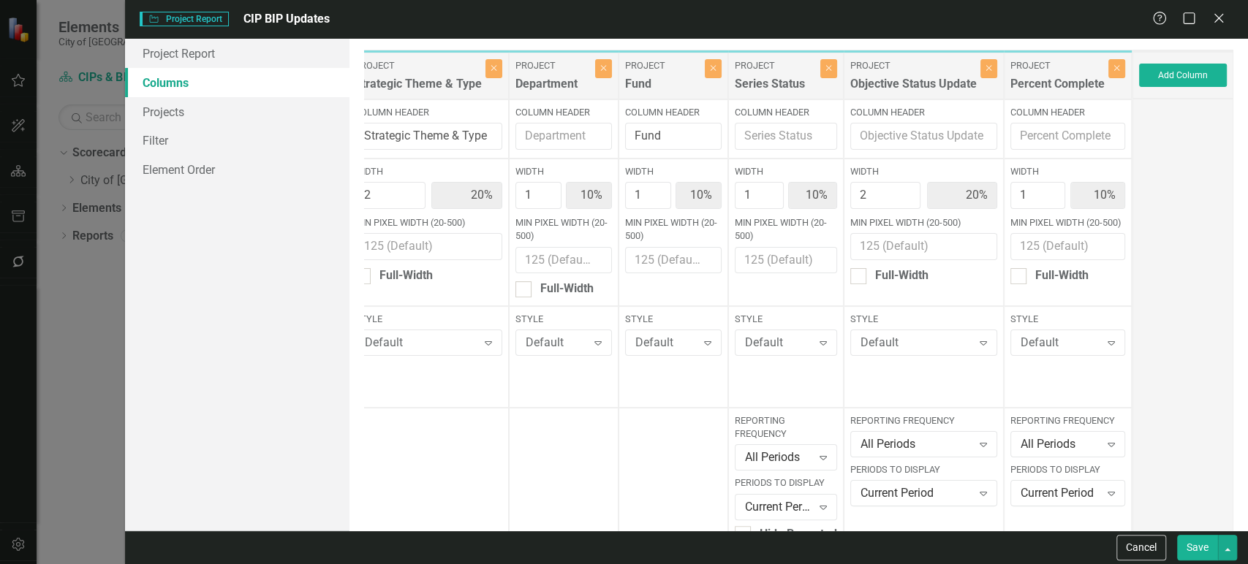
scroll to position [129, 0]
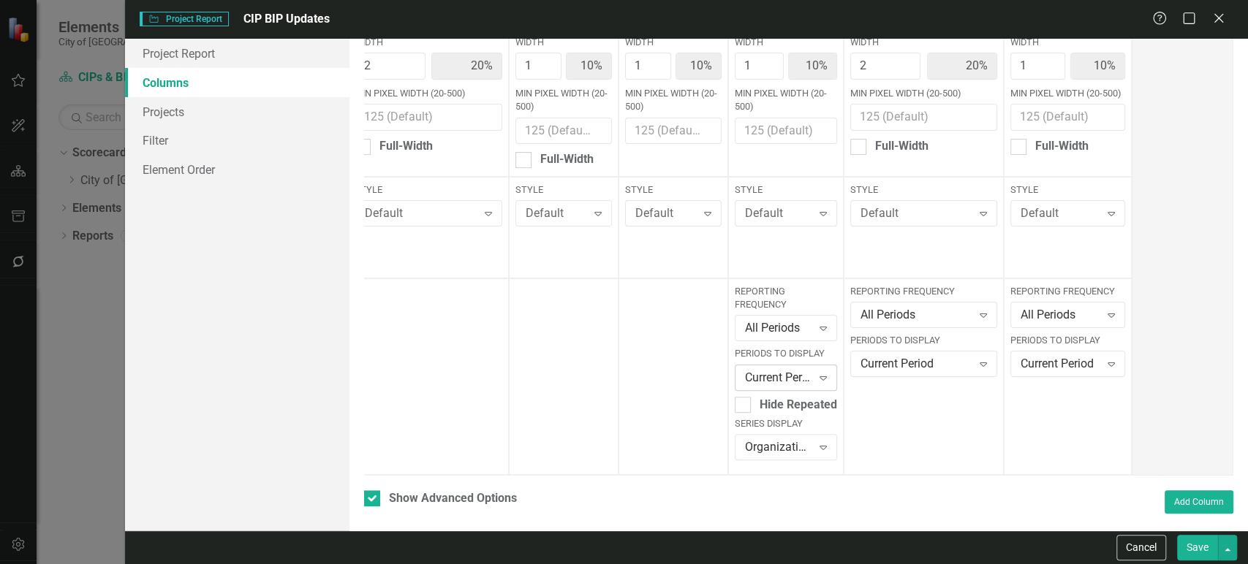
click at [799, 371] on div "Current Period" at bounding box center [778, 377] width 67 height 17
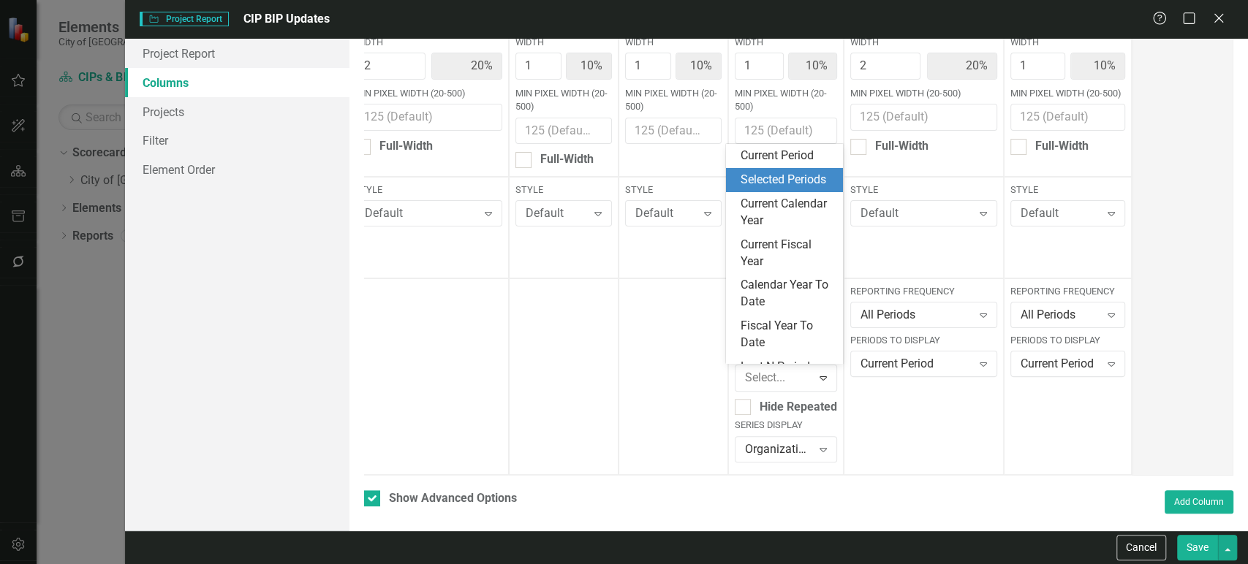
scroll to position [80, 0]
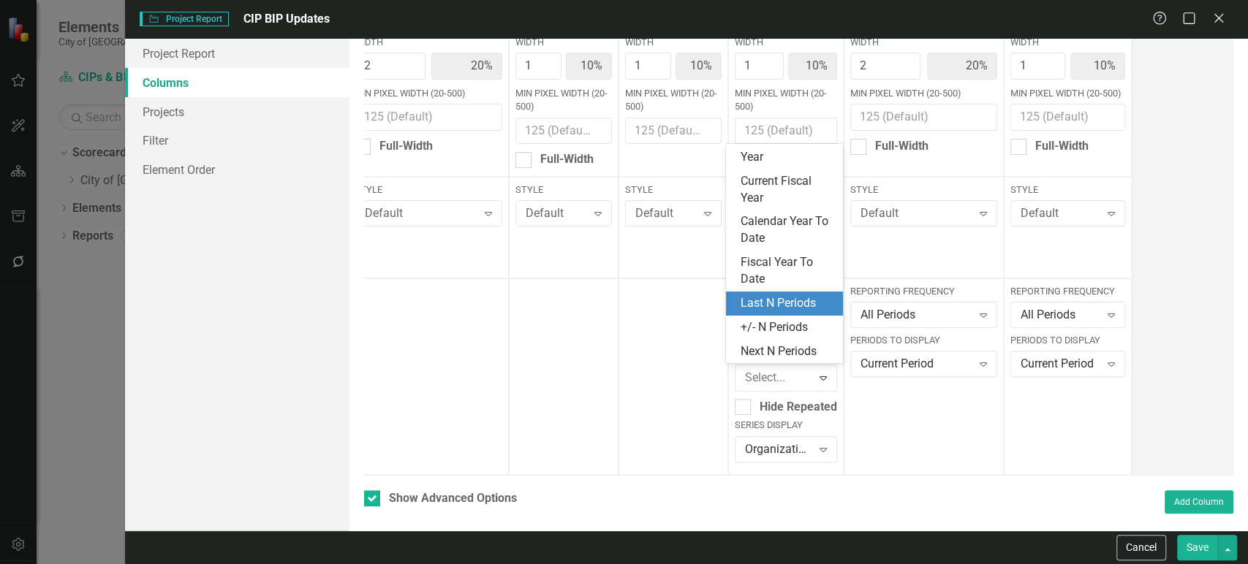
click at [783, 303] on div "Last N Periods" at bounding box center [787, 303] width 94 height 17
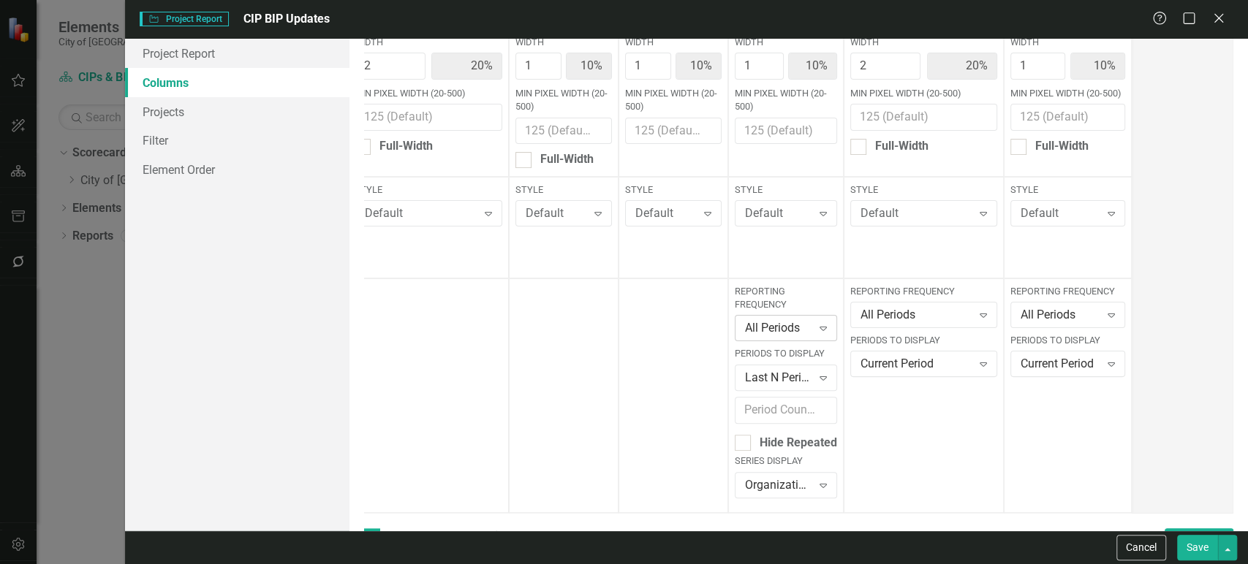
click at [778, 332] on div "All Periods" at bounding box center [778, 328] width 67 height 17
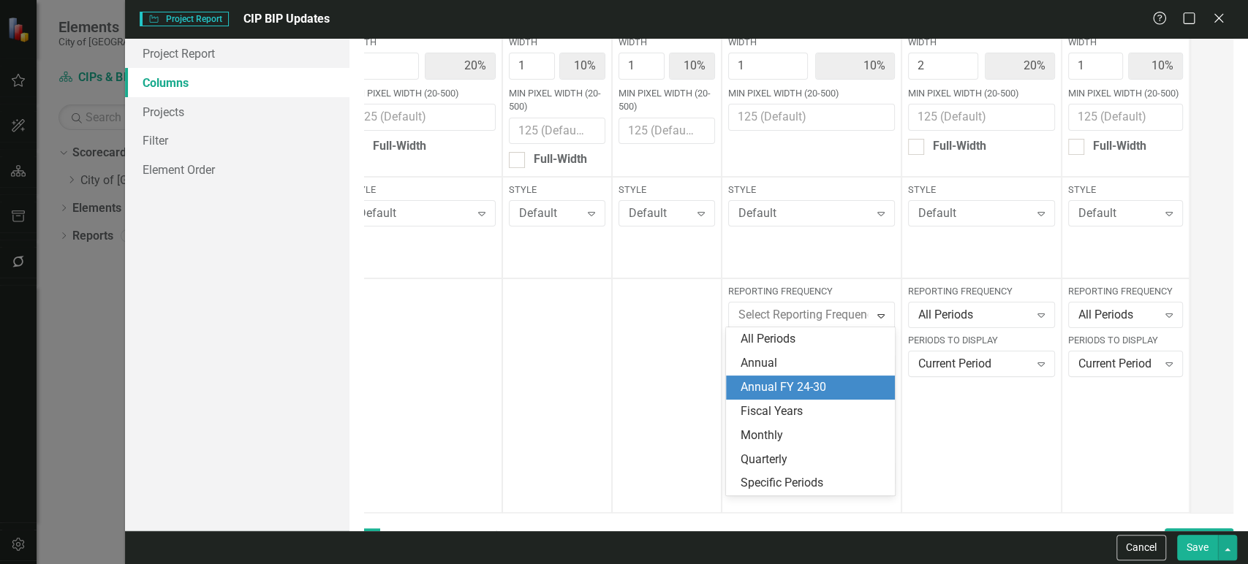
click at [788, 383] on div "Annual FY 24-30" at bounding box center [812, 387] width 145 height 17
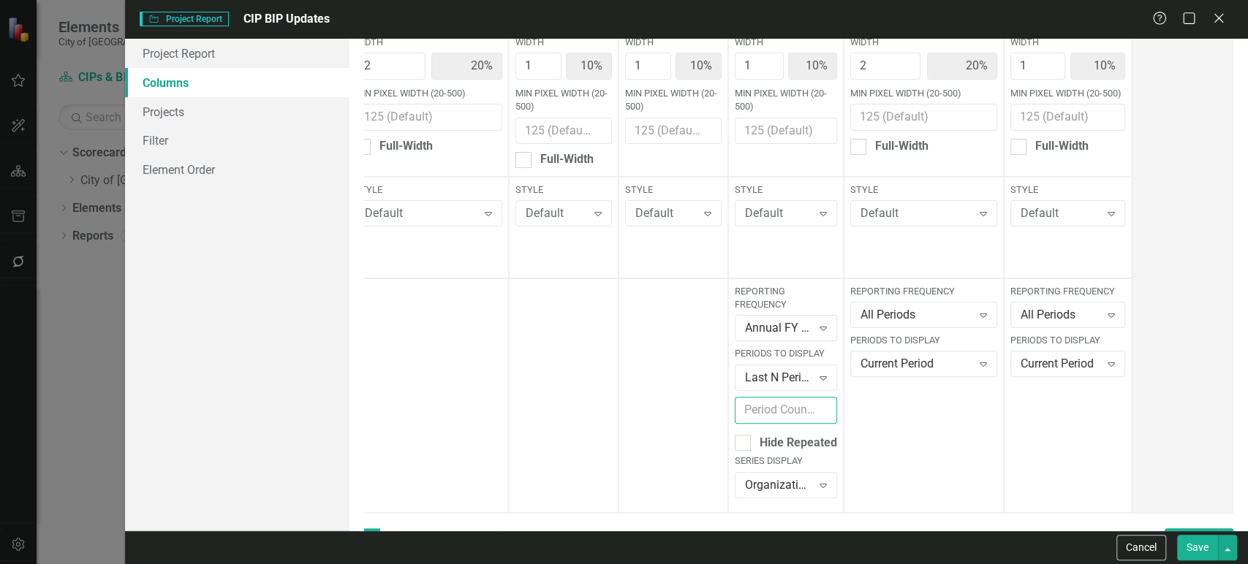
click at [764, 411] on input "number" at bounding box center [785, 410] width 102 height 27
click at [783, 384] on div "Last N Periods Expand" at bounding box center [785, 378] width 102 height 26
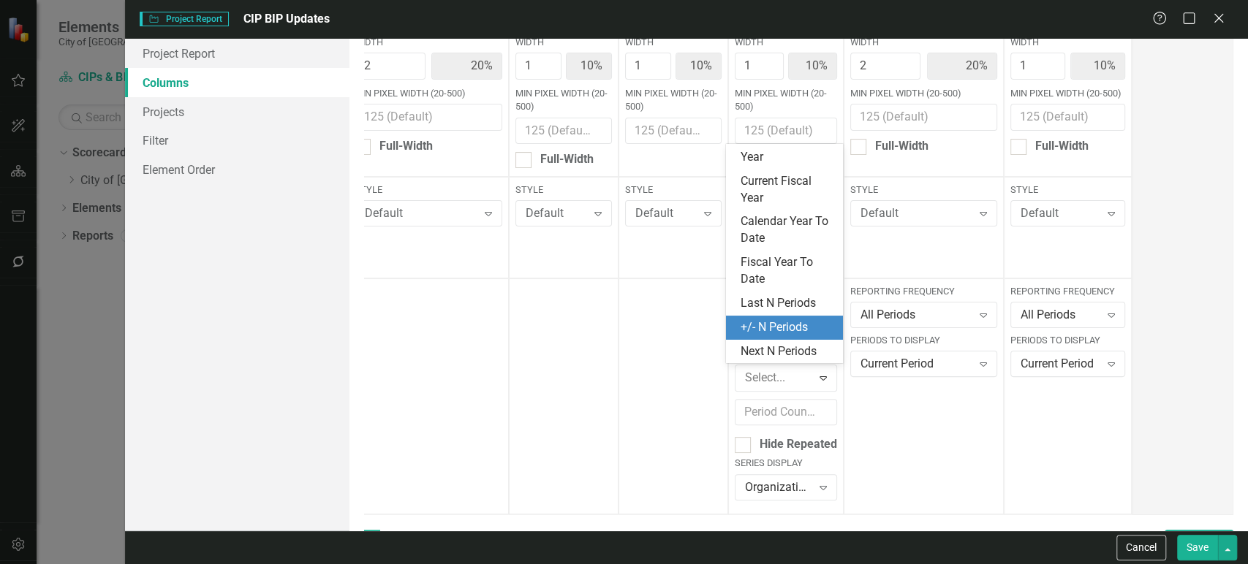
click at [787, 330] on div "+/- N Periods" at bounding box center [787, 327] width 94 height 17
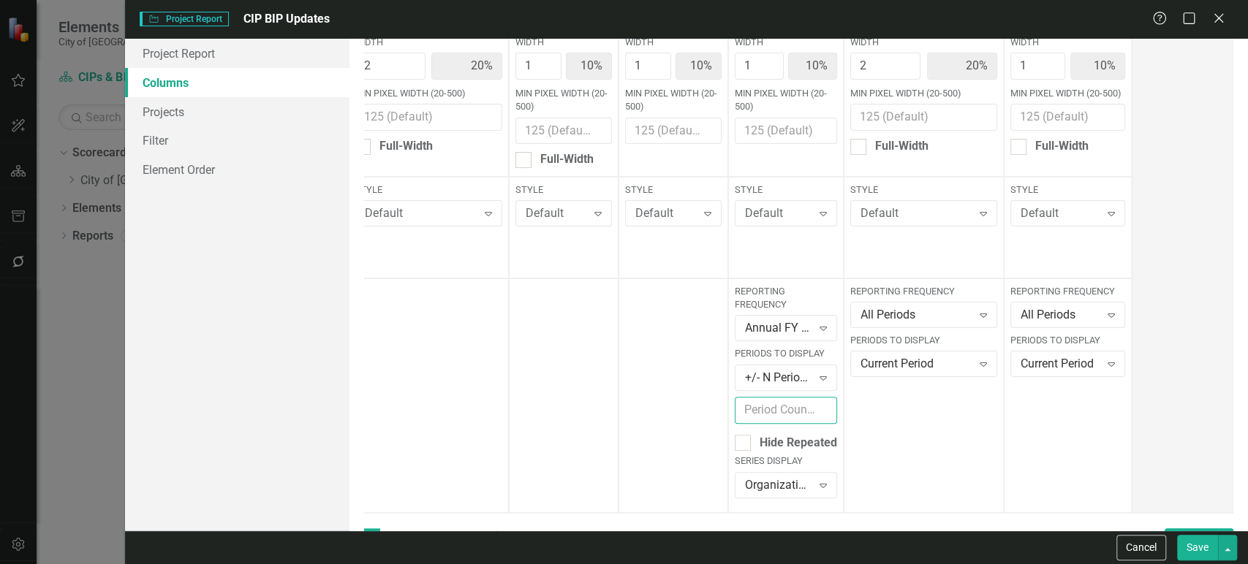
click at [761, 420] on input "number" at bounding box center [785, 410] width 102 height 27
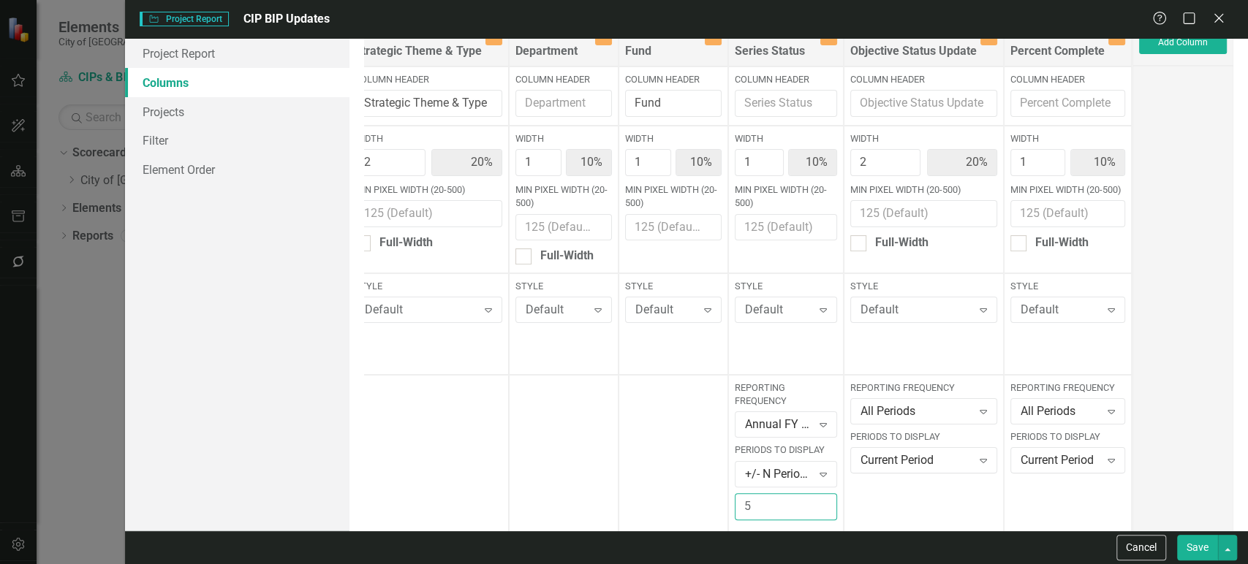
scroll to position [26, 0]
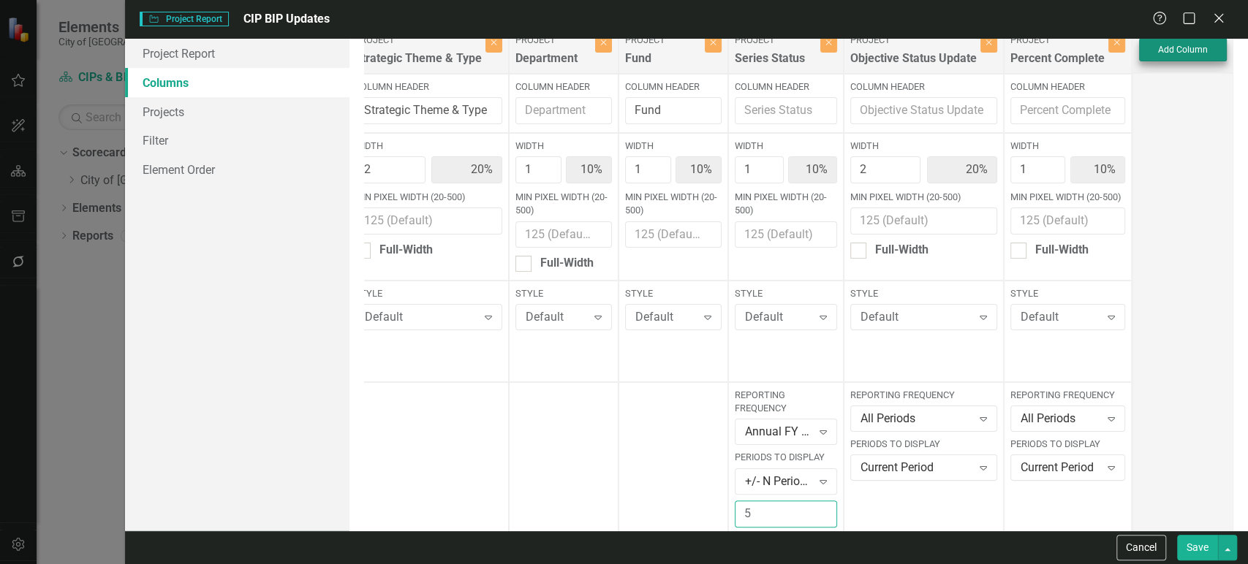
type input "5"
click at [1206, 56] on button "Add Column" at bounding box center [1183, 49] width 88 height 23
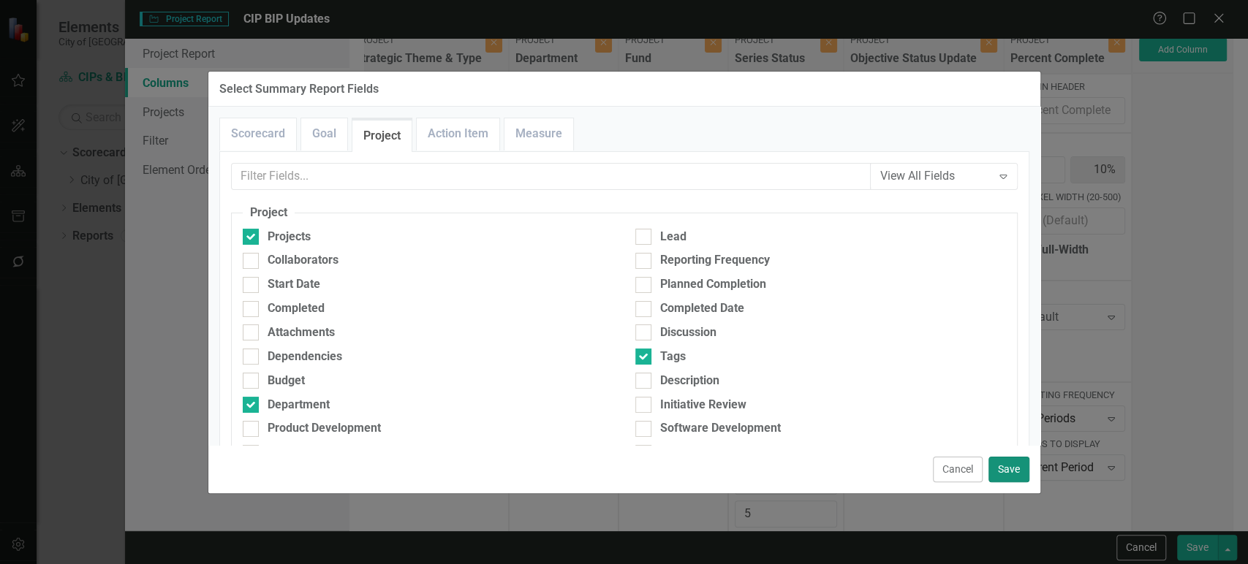
click at [1002, 472] on button "Save" at bounding box center [1008, 470] width 41 height 26
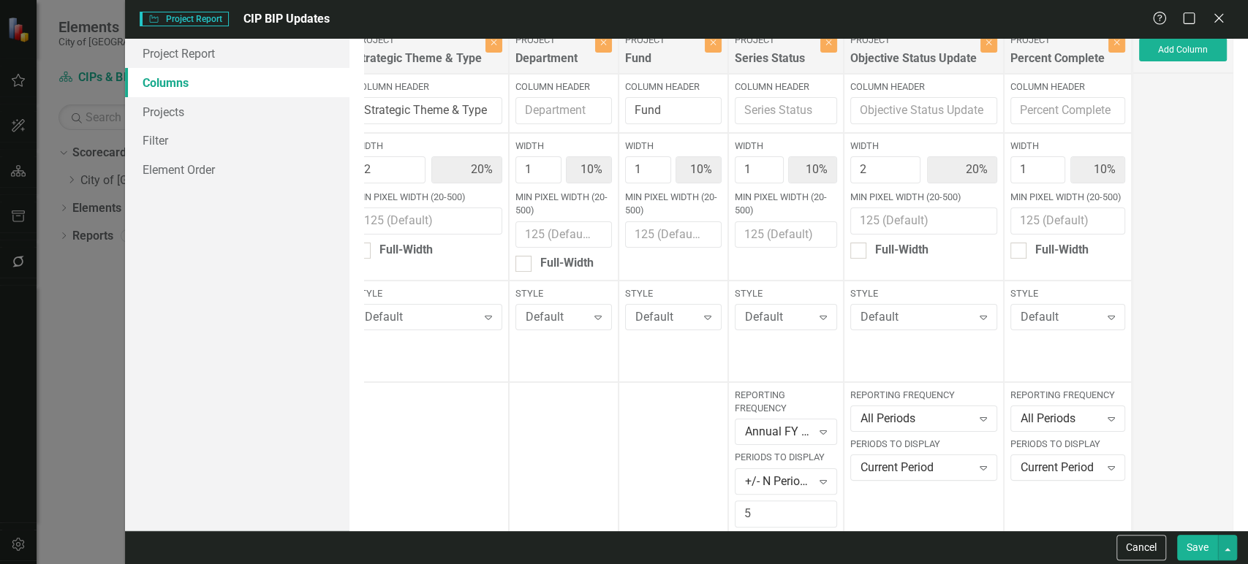
click at [1196, 558] on button "Save" at bounding box center [1197, 548] width 41 height 26
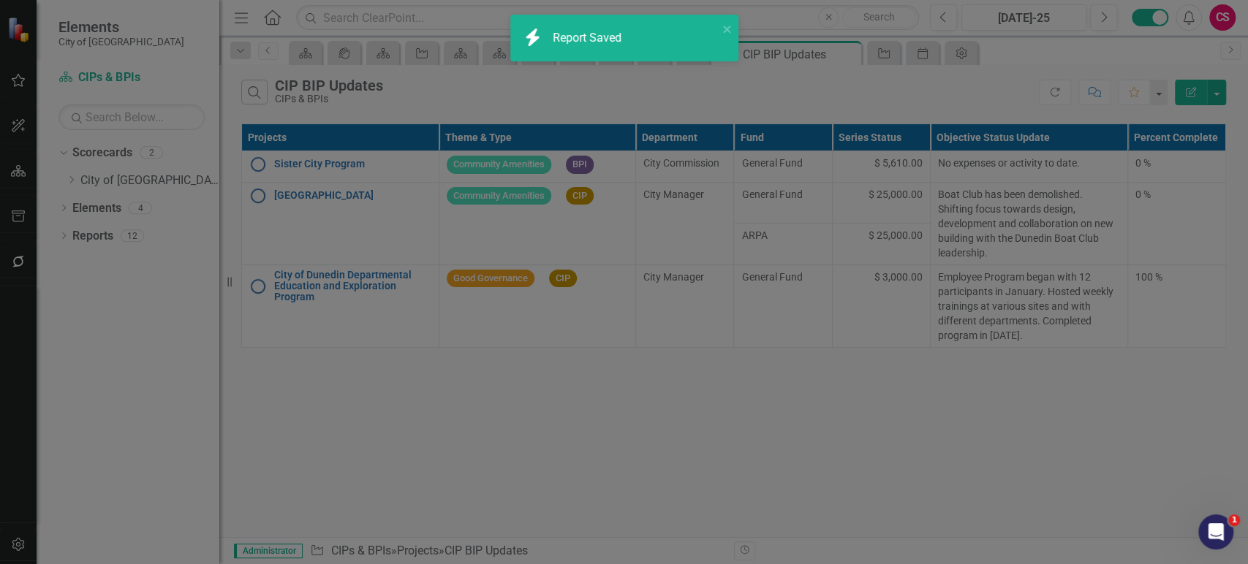
checkbox input "false"
radio input "true"
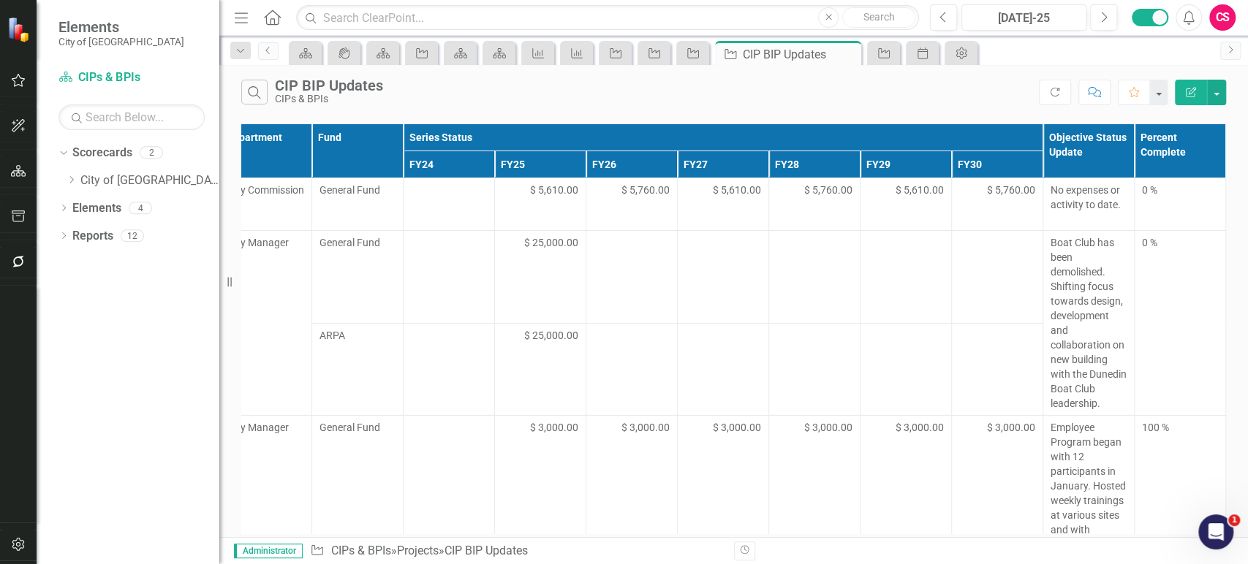
scroll to position [0, 0]
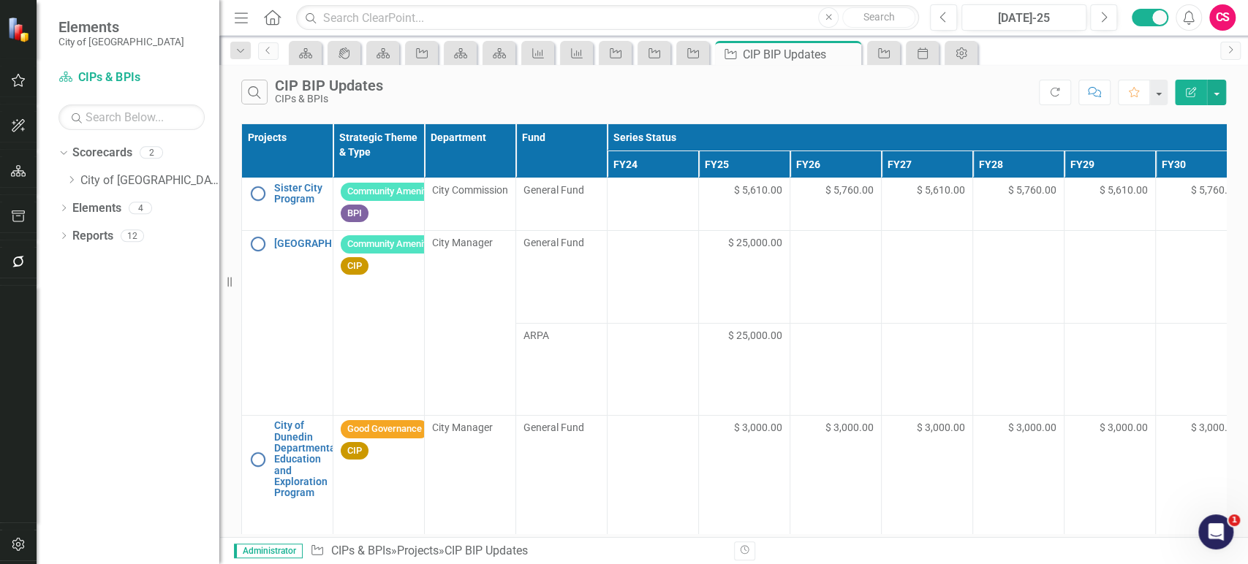
click at [1199, 91] on button "Edit Report" at bounding box center [1190, 93] width 32 height 26
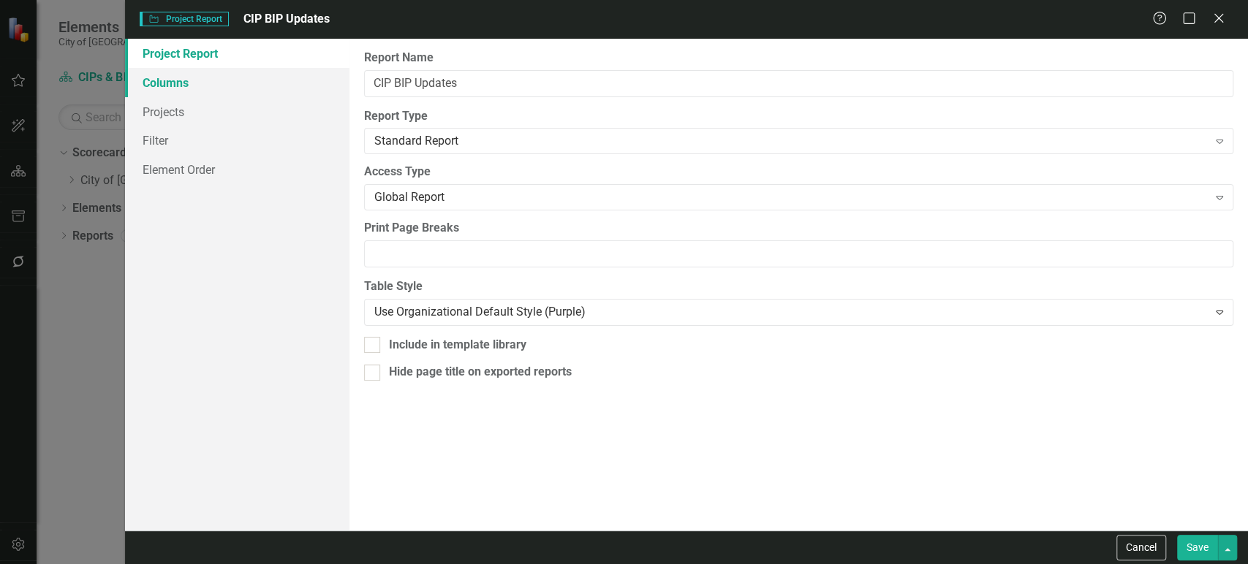
click at [220, 72] on link "Columns" at bounding box center [237, 82] width 224 height 29
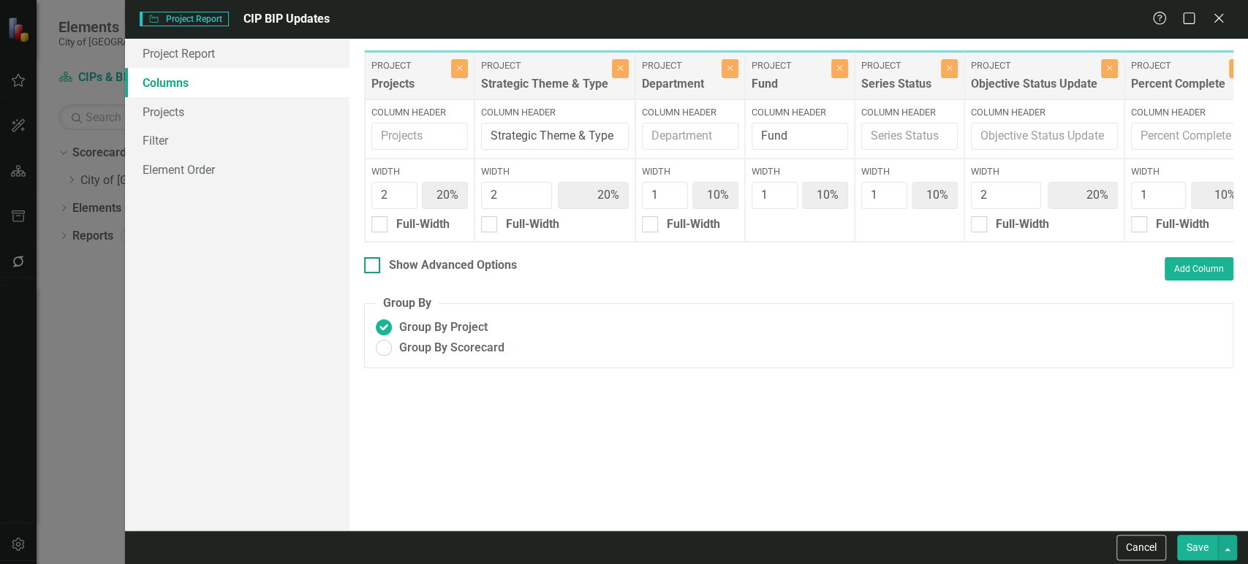
click at [381, 273] on div "Show Advanced Options" at bounding box center [440, 265] width 153 height 17
click at [373, 267] on input "Show Advanced Options" at bounding box center [369, 262] width 10 height 10
checkbox input "true"
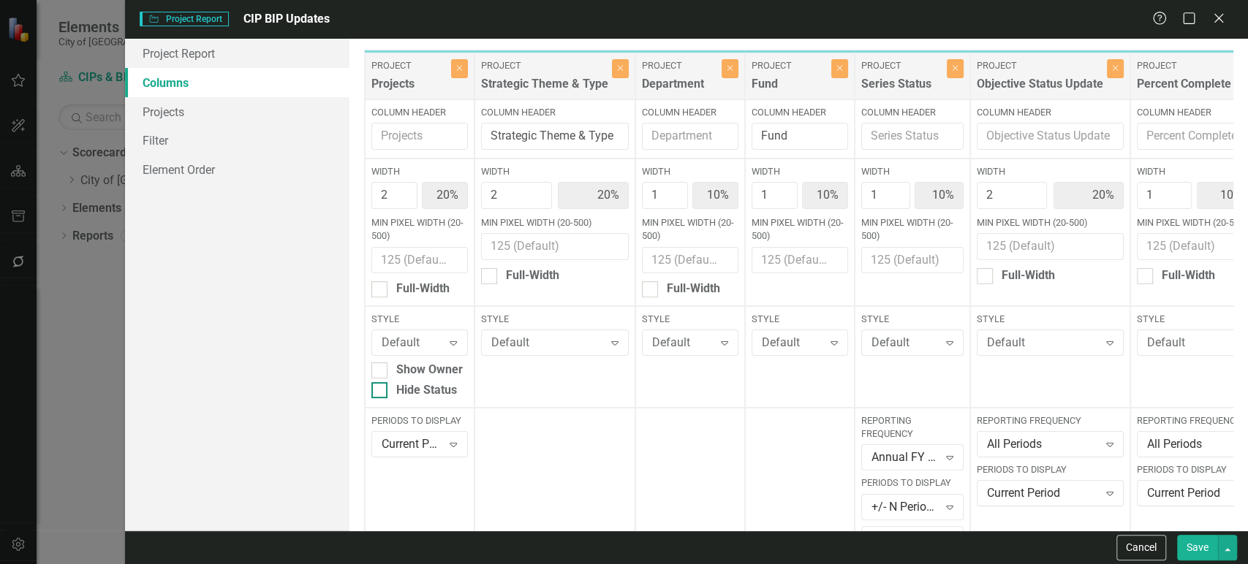
click at [377, 393] on div at bounding box center [379, 390] width 16 height 16
click at [377, 392] on input "Hide Status" at bounding box center [376, 387] width 10 height 10
checkbox input "true"
click at [670, 271] on input "Min Pixel Width (20-500)" at bounding box center [690, 260] width 96 height 27
type input "100"
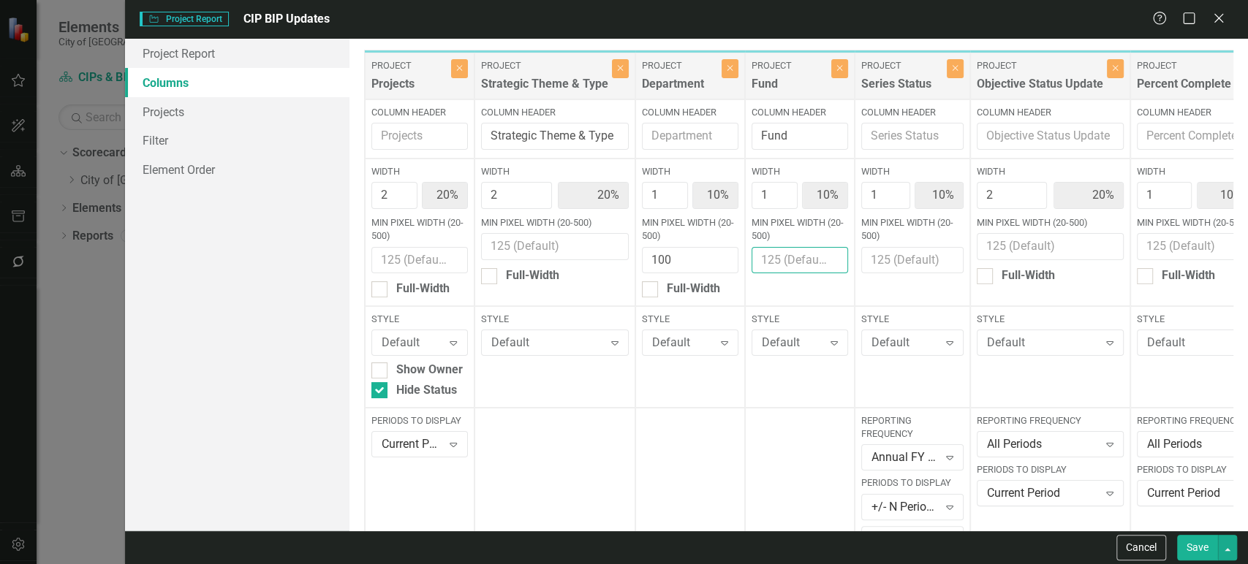
click at [775, 269] on input "Min Pixel Width (20-500)" at bounding box center [799, 260] width 96 height 27
paste input "100"
type input "100"
click at [919, 267] on input "Min Pixel Width (20-500)" at bounding box center [912, 260] width 102 height 27
paste input "100"
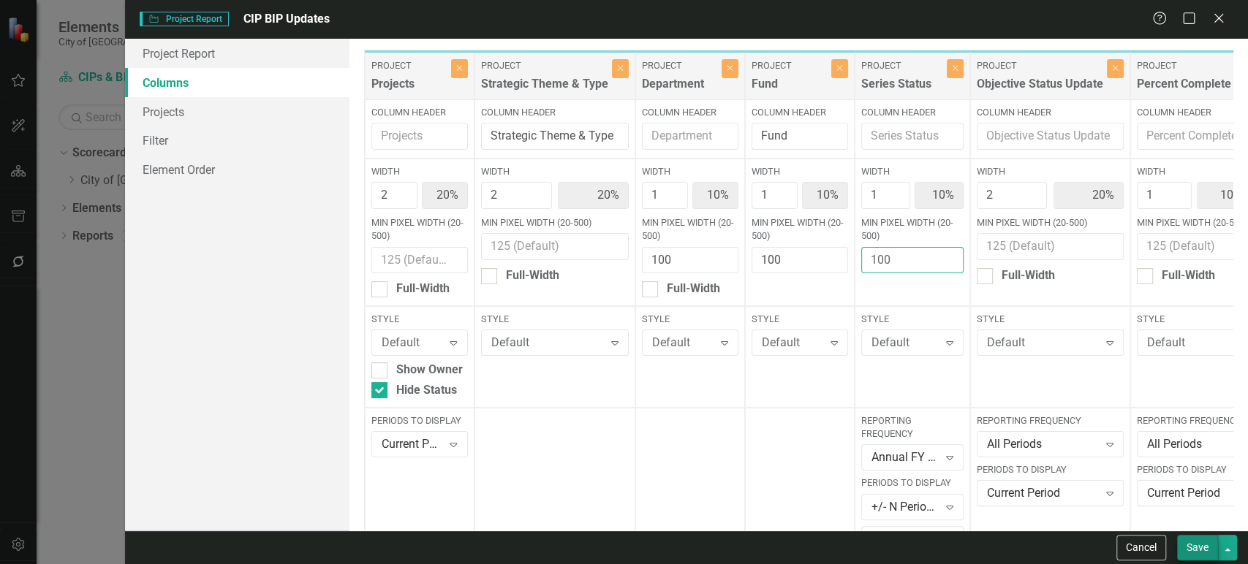
type input "100"
click at [1197, 547] on button "Save" at bounding box center [1197, 548] width 41 height 26
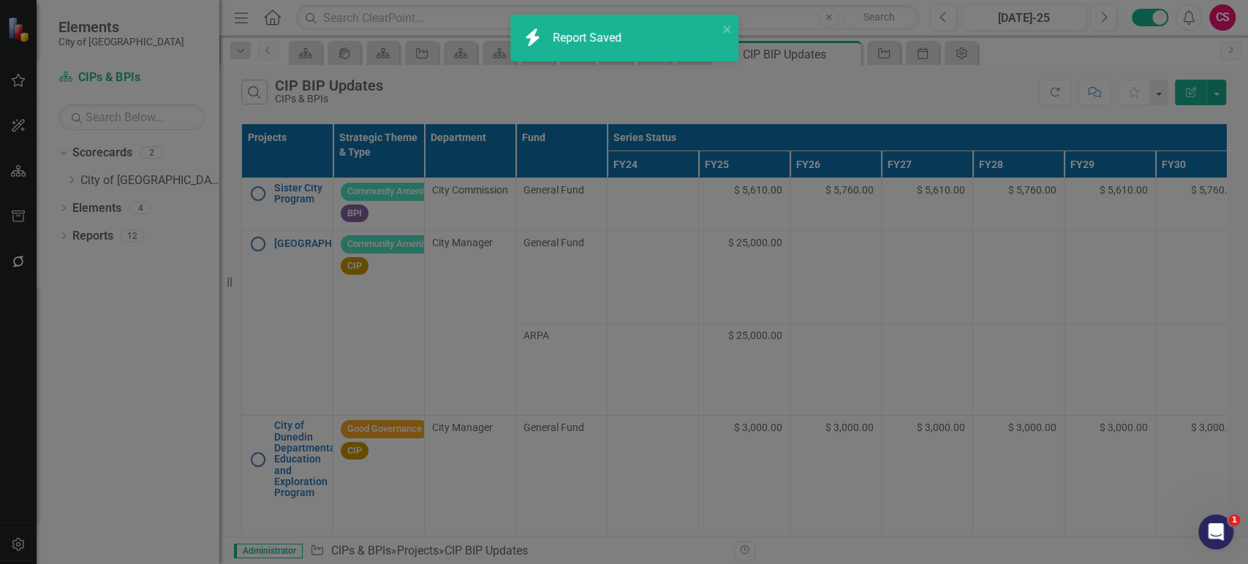
checkbox input "false"
radio input "false"
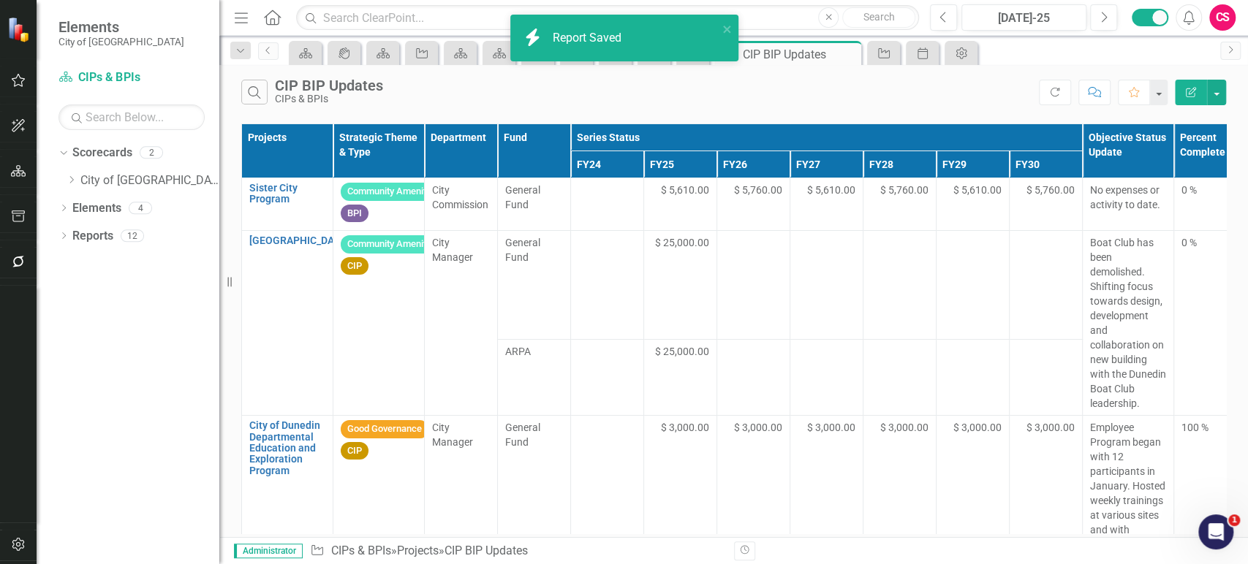
click at [1182, 98] on button "Edit Report" at bounding box center [1190, 93] width 32 height 26
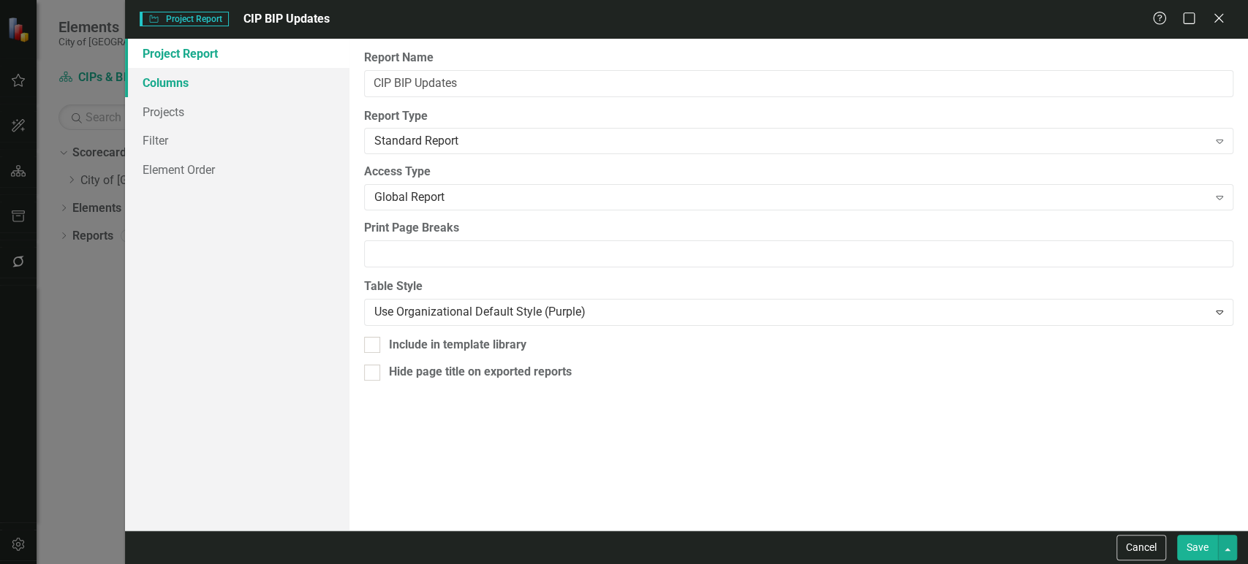
drag, startPoint x: 247, startPoint y: 77, endPoint x: 281, endPoint y: 77, distance: 34.3
click at [246, 77] on link "Columns" at bounding box center [237, 82] width 224 height 29
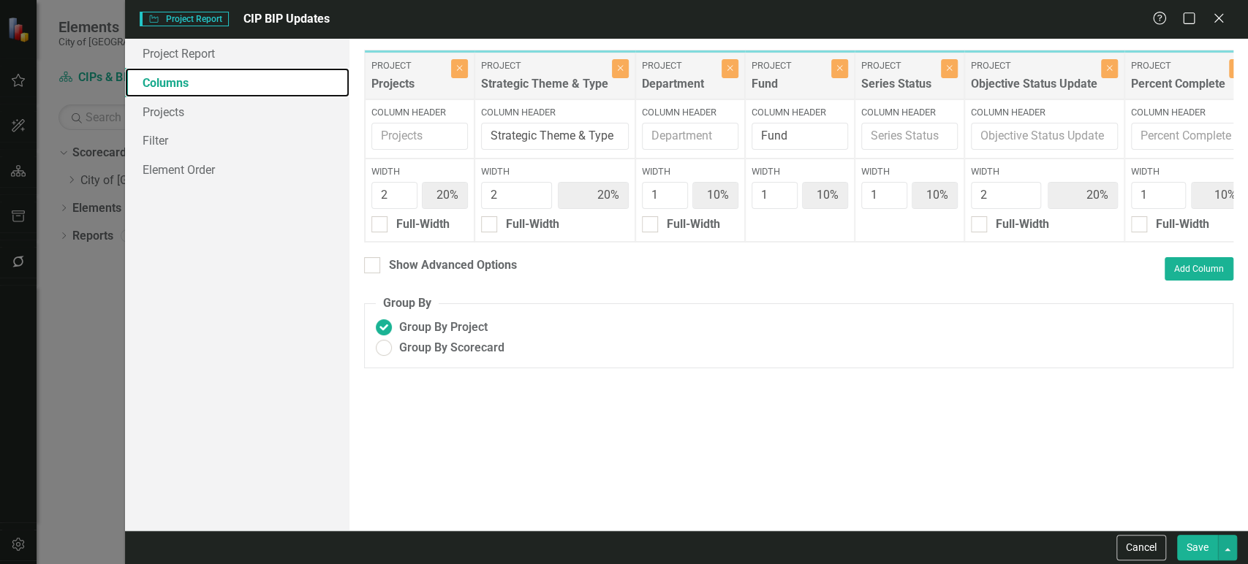
scroll to position [0, 117]
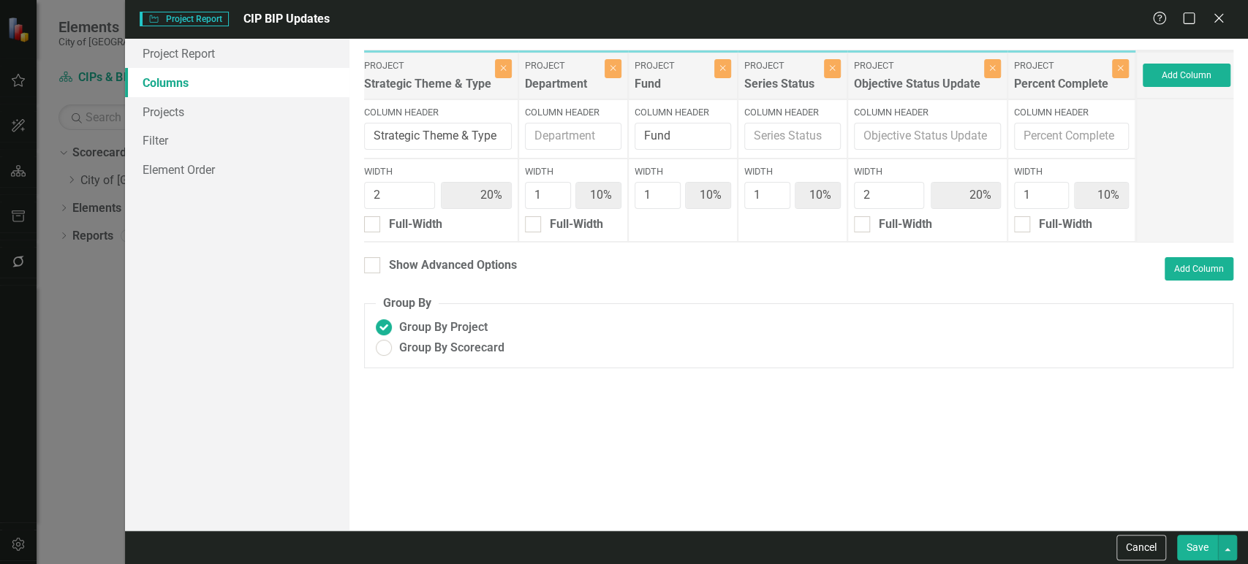
click at [421, 278] on div "Show Advanced Options" at bounding box center [440, 267] width 153 height 20
click at [502, 274] on div "Show Advanced Options" at bounding box center [453, 265] width 128 height 17
click at [373, 267] on input "Show Advanced Options" at bounding box center [369, 262] width 10 height 10
checkbox input "true"
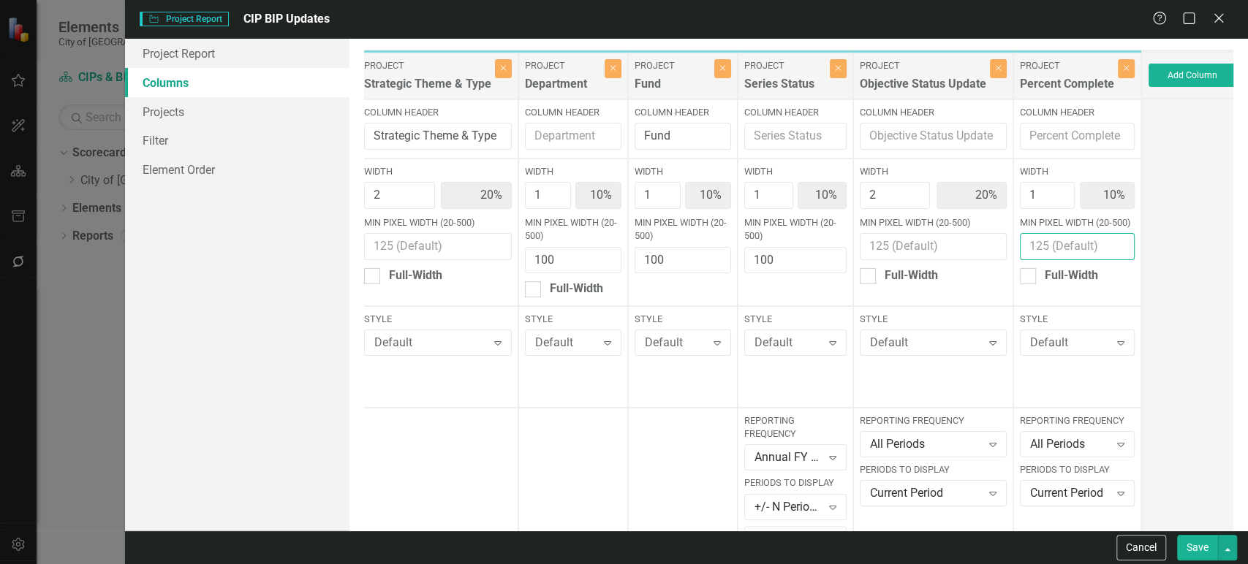
click at [1060, 256] on input "Min Pixel Width (20-500)" at bounding box center [1077, 246] width 115 height 27
paste input "100"
type input "100"
click at [903, 255] on input "Min Pixel Width (20-500)" at bounding box center [932, 246] width 147 height 27
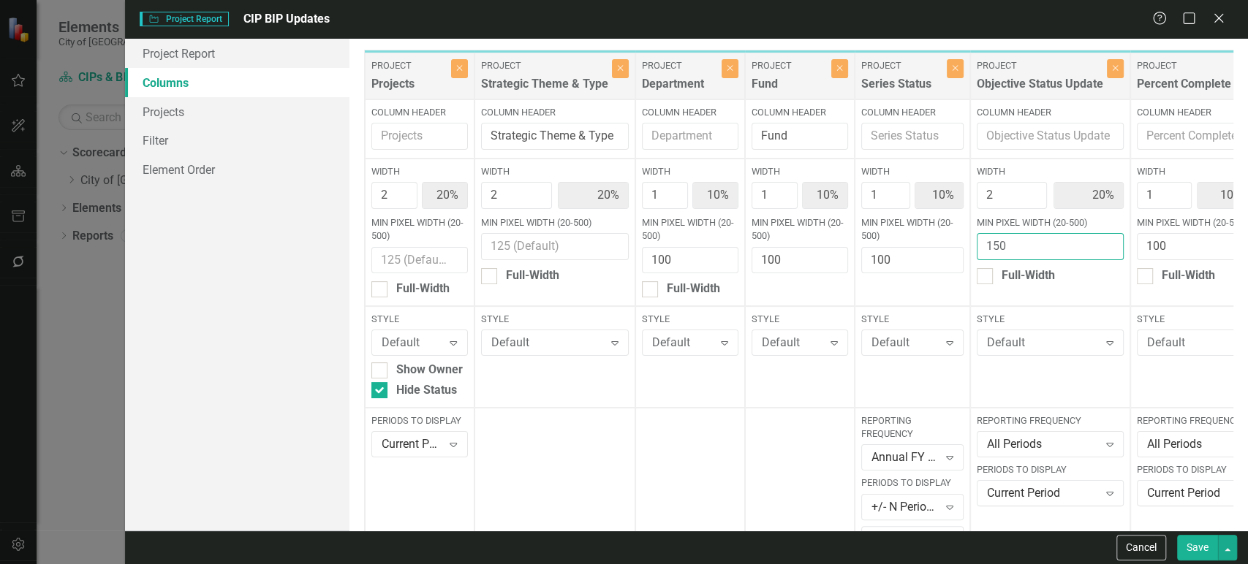
type input "150"
drag, startPoint x: 389, startPoint y: 262, endPoint x: 423, endPoint y: 246, distance: 37.9
click at [389, 262] on input "Min Pixel Width (20-500)" at bounding box center [419, 260] width 96 height 27
paste input "150"
type input "150"
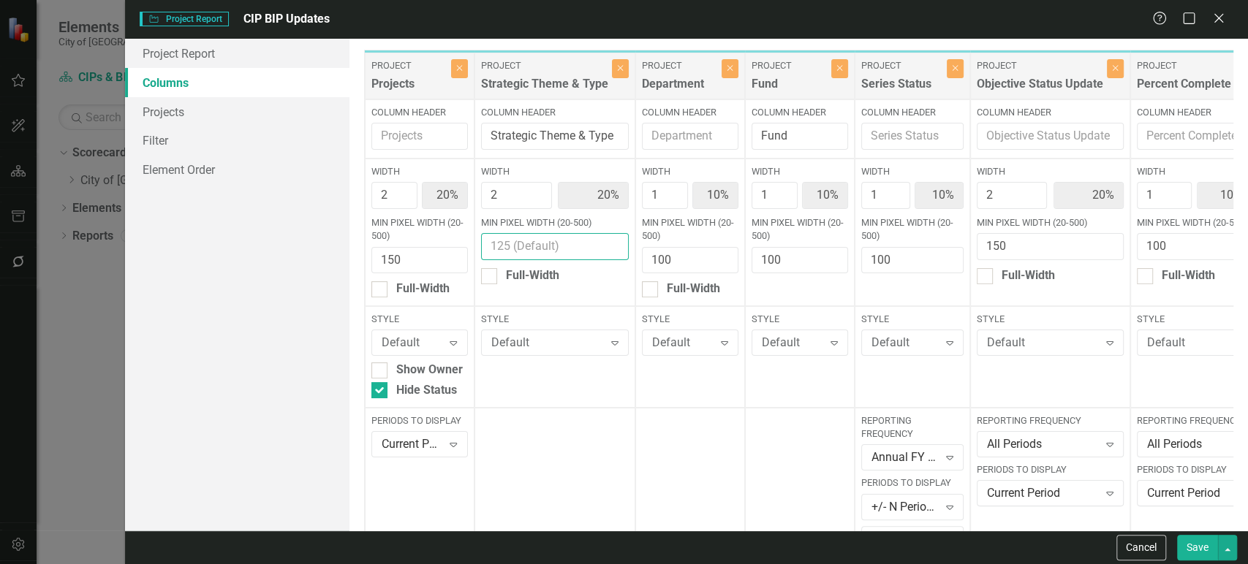
click at [532, 233] on input "Min Pixel Width (20-500)" at bounding box center [555, 246] width 148 height 27
paste input "150"
type input "150"
click at [1204, 559] on button "Save" at bounding box center [1197, 548] width 41 height 26
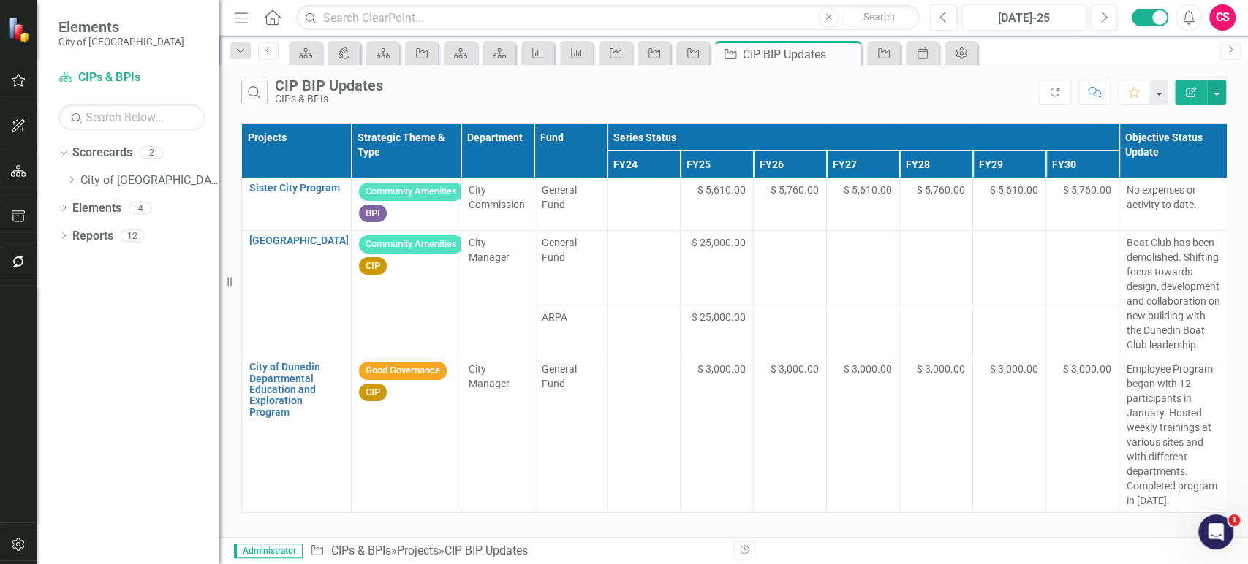
click at [1190, 98] on button "Edit Report" at bounding box center [1190, 93] width 32 height 26
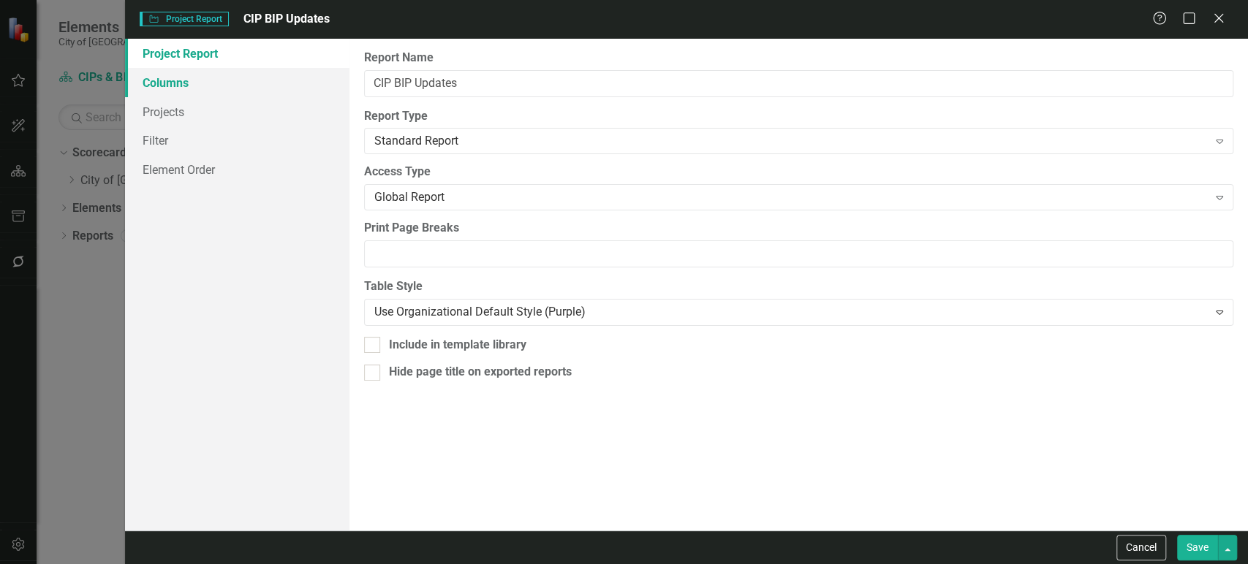
click at [227, 84] on link "Columns" at bounding box center [237, 82] width 224 height 29
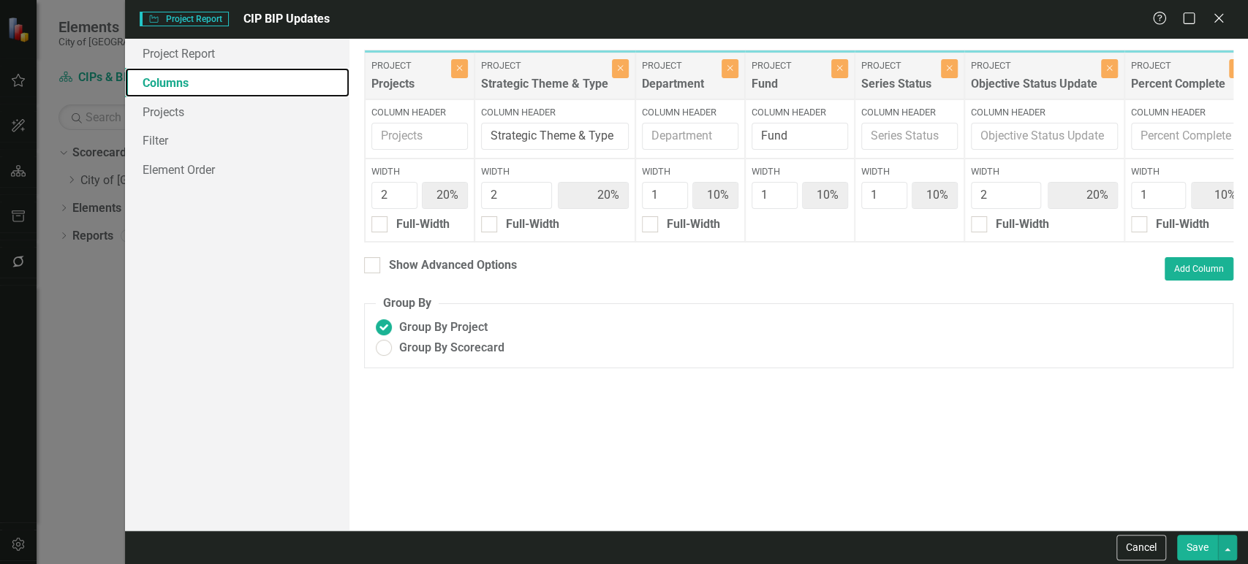
scroll to position [0, 117]
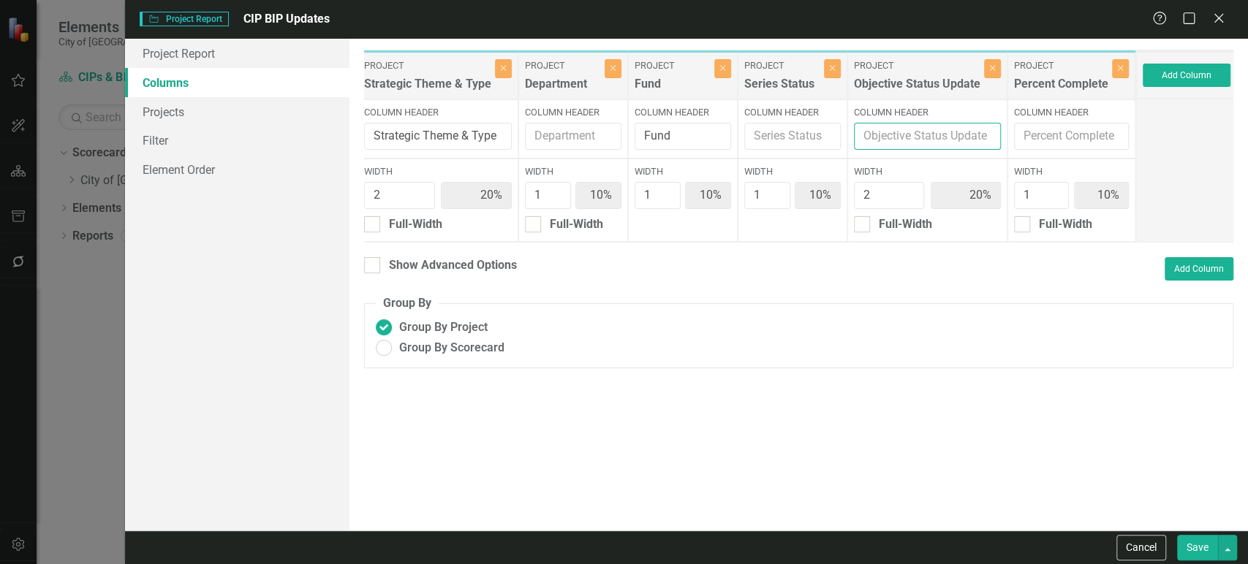
click at [912, 138] on input "Column Header" at bounding box center [927, 136] width 147 height 27
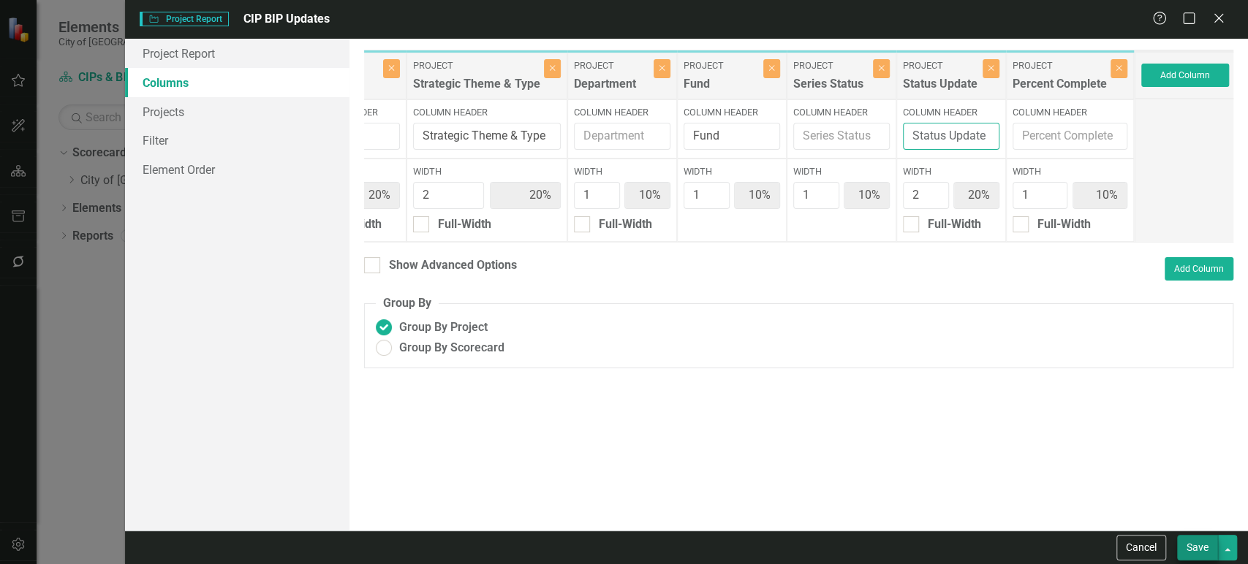
type input "Status Update"
drag, startPoint x: 1204, startPoint y: 547, endPoint x: 1058, endPoint y: 506, distance: 152.3
click at [1204, 547] on button "Save" at bounding box center [1197, 548] width 41 height 26
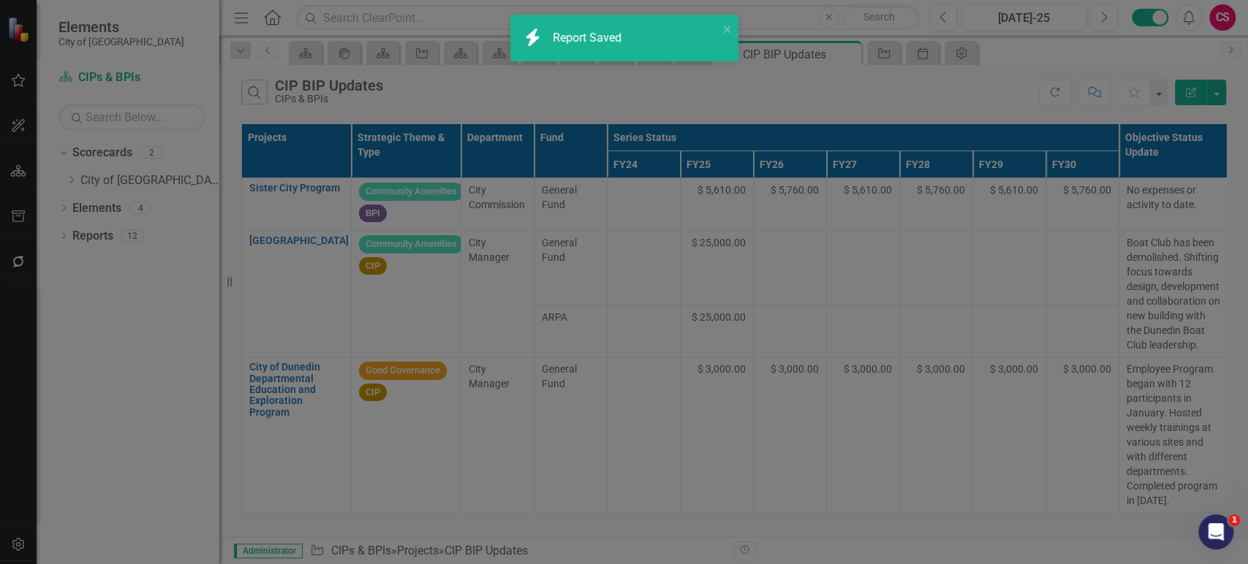
radio input "false"
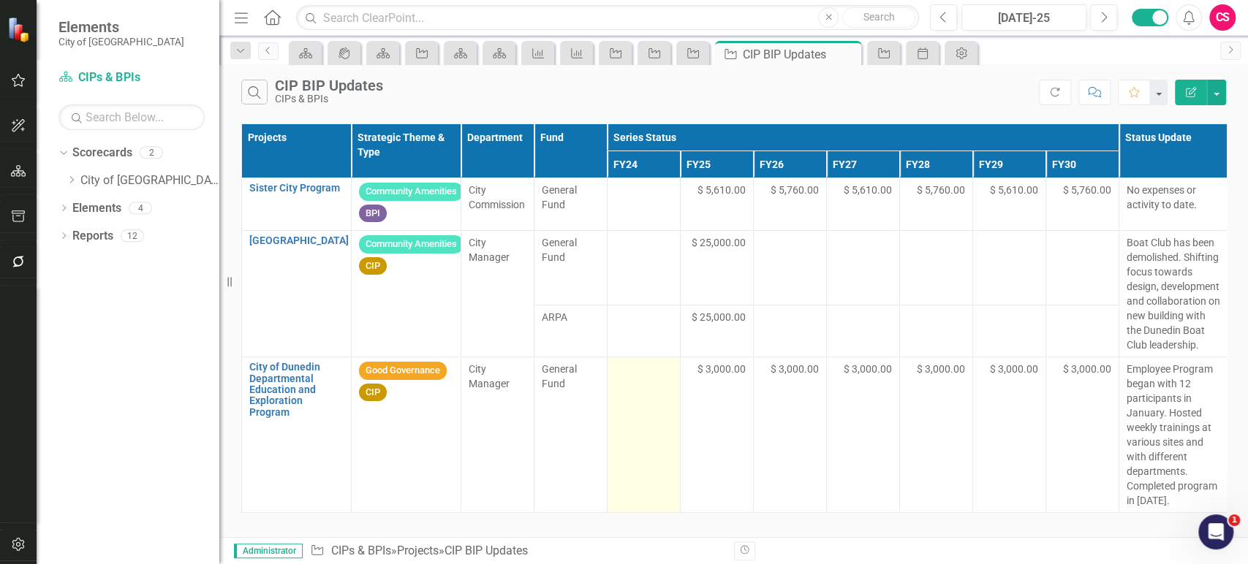
scroll to position [0, 76]
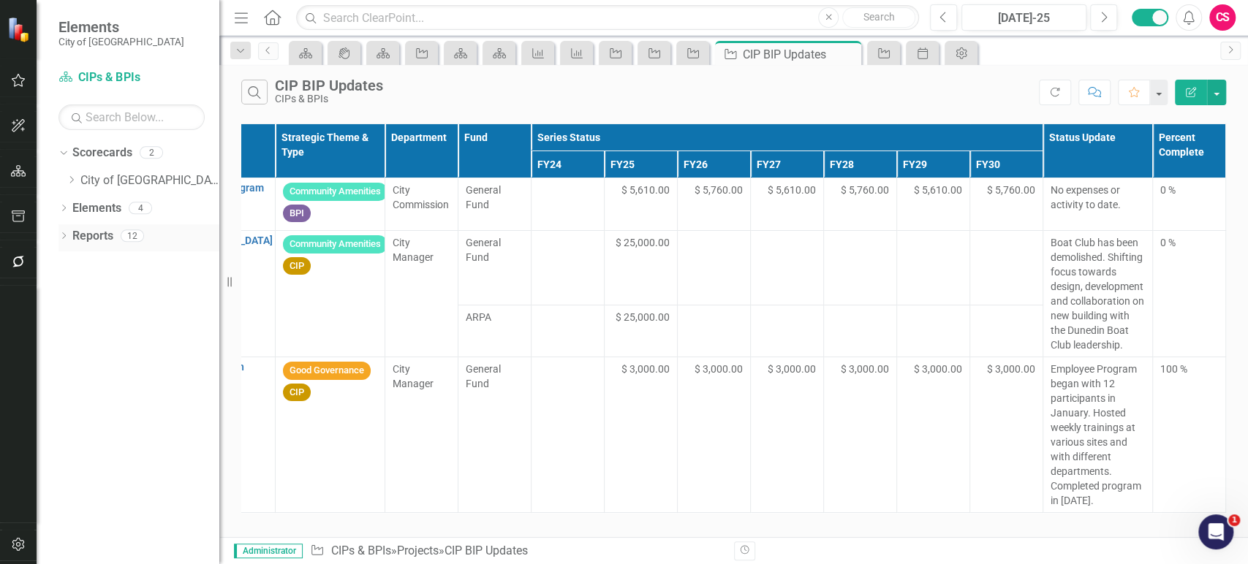
click at [80, 230] on link "Reports" at bounding box center [92, 236] width 41 height 17
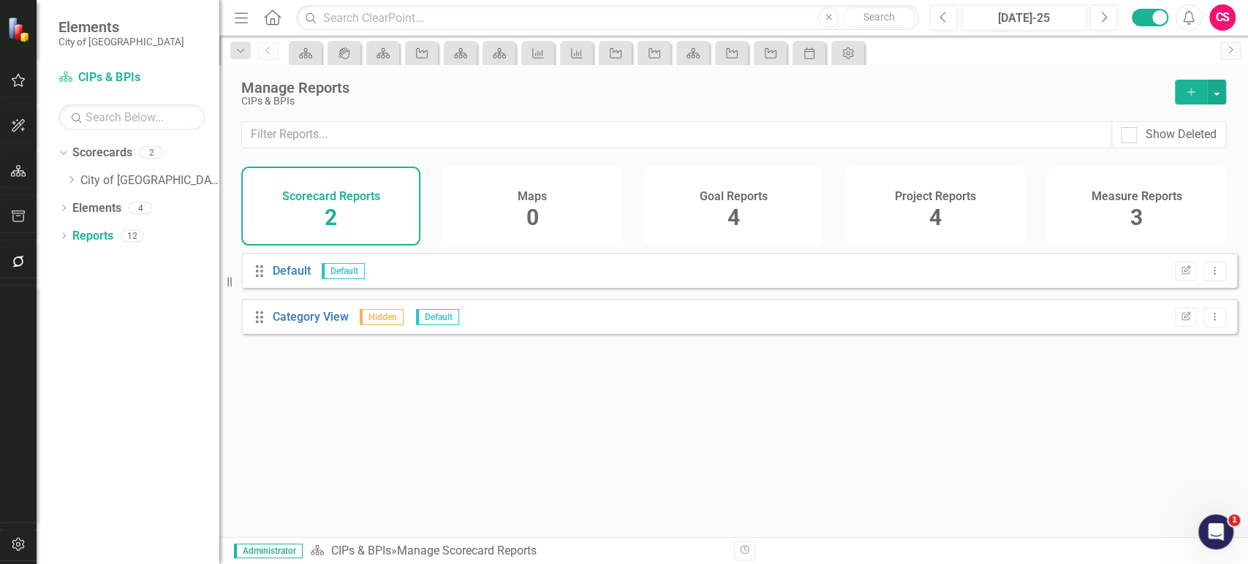
click at [1190, 83] on button "Add" at bounding box center [1190, 92] width 32 height 25
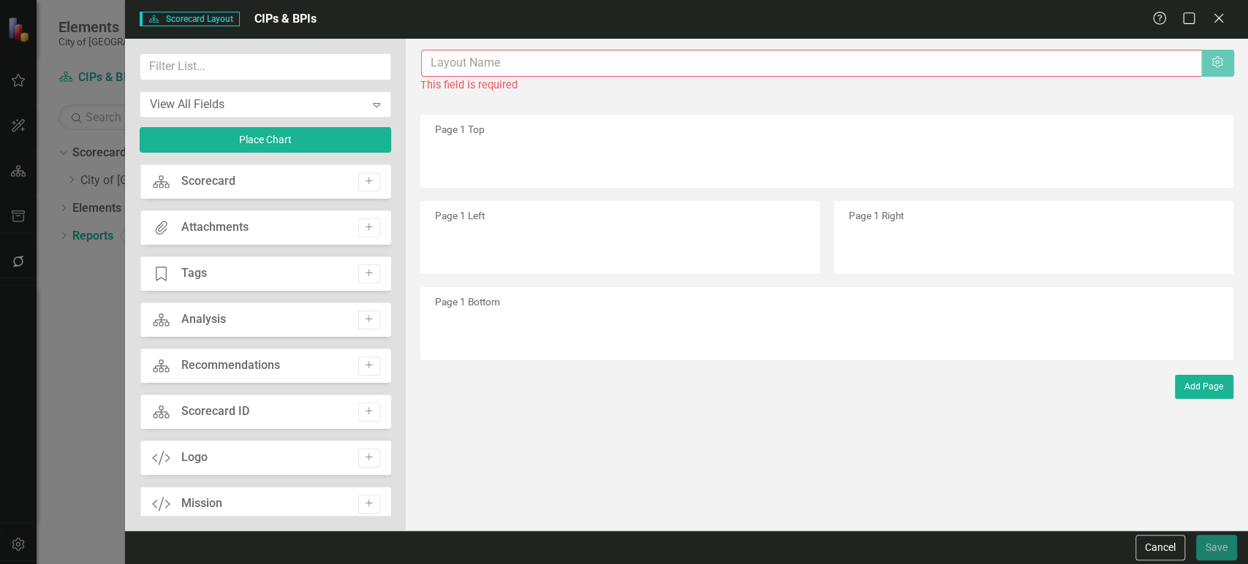
click at [490, 69] on input "text" at bounding box center [811, 63] width 781 height 27
click at [1169, 552] on button "Cancel" at bounding box center [1160, 548] width 50 height 26
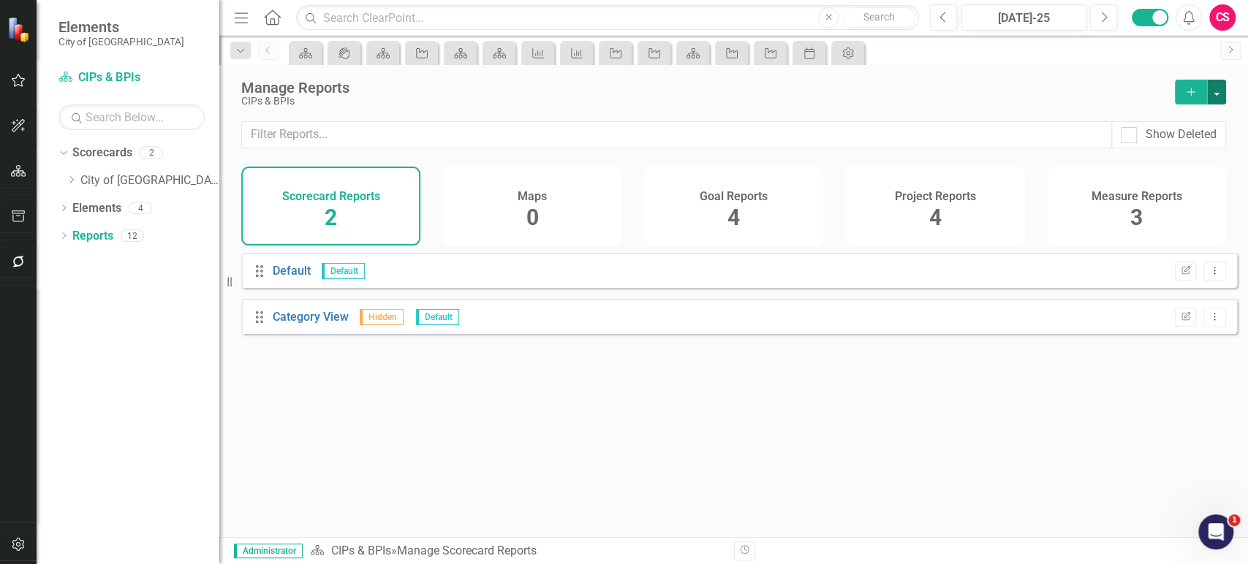
click at [1222, 94] on button "button" at bounding box center [1216, 92] width 19 height 25
click at [1158, 162] on link "Reference Add Report Reference" at bounding box center [1152, 172] width 146 height 27
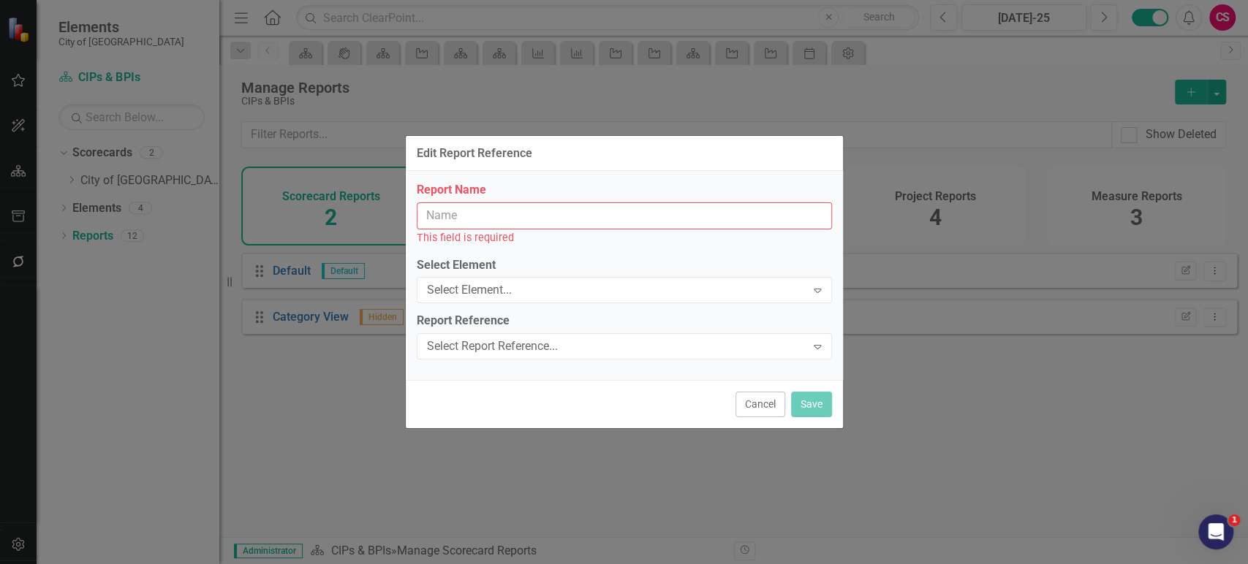
click at [528, 210] on input "Report Name" at bounding box center [624, 215] width 415 height 27
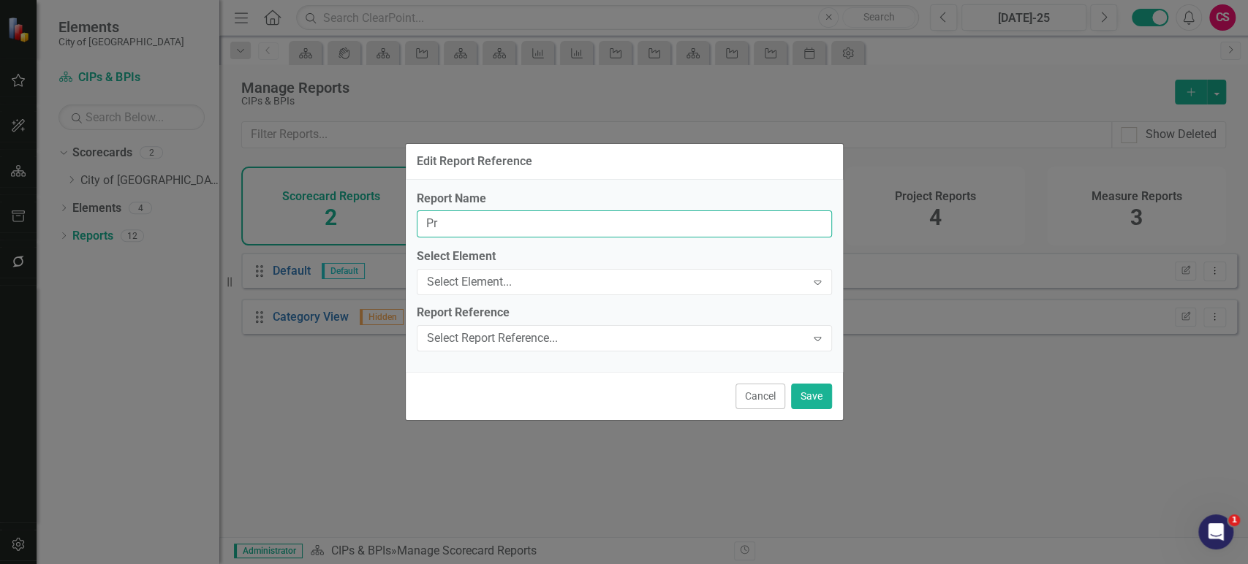
type input "P"
type input "CIP BIP Updates"
click at [528, 271] on div "Select Element... Expand" at bounding box center [624, 282] width 415 height 26
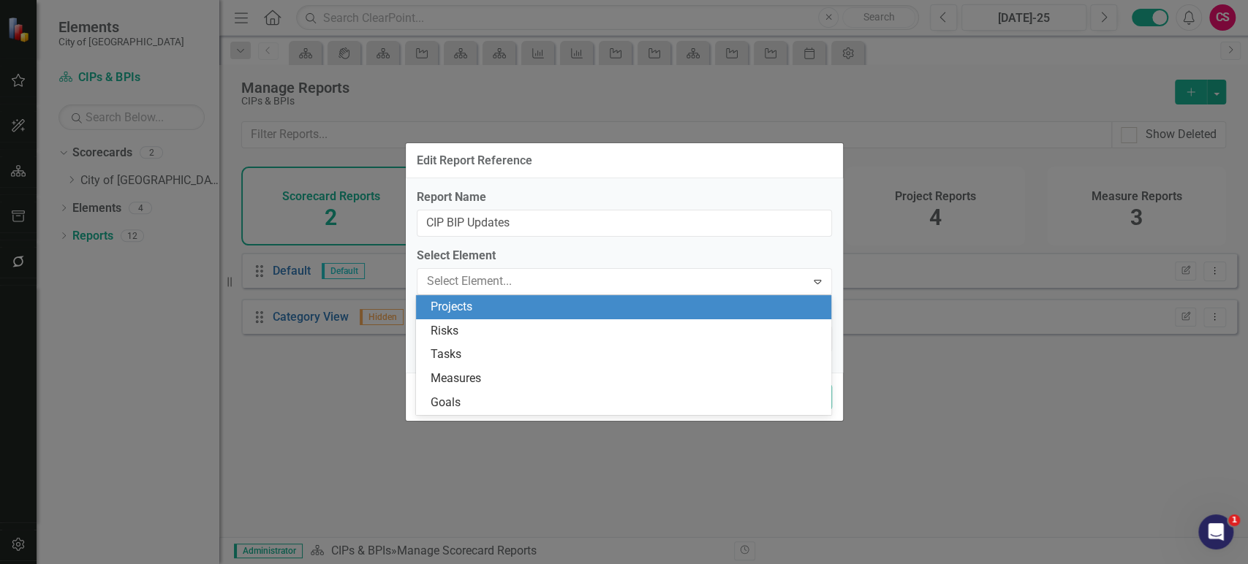
click at [522, 314] on div "Projects" at bounding box center [626, 307] width 392 height 17
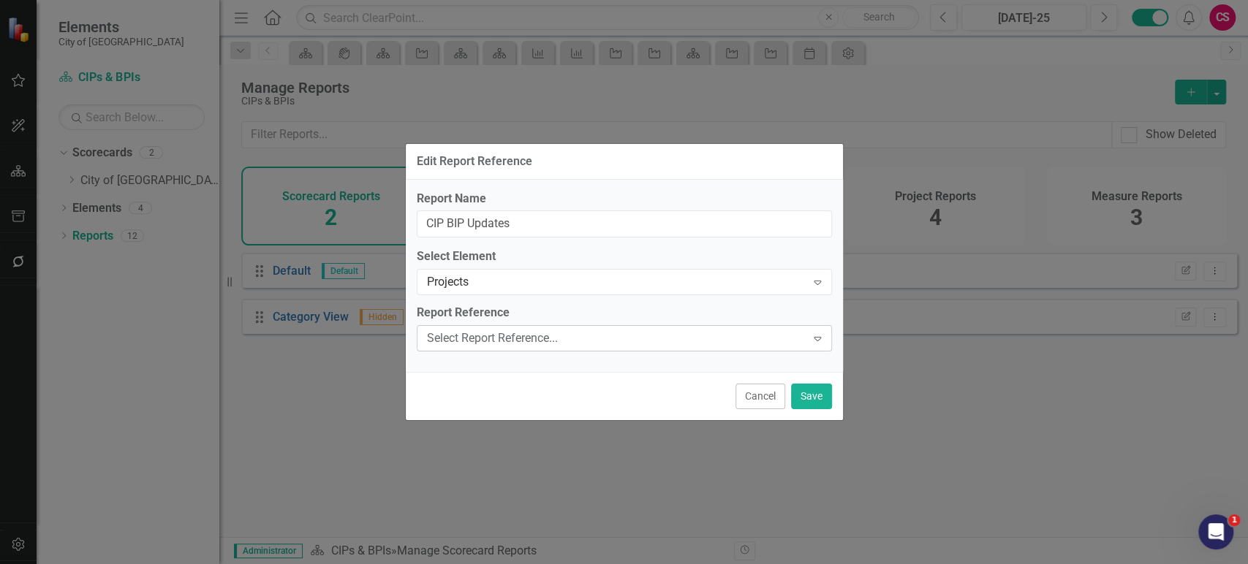
click at [522, 325] on div "Report Reference Select Report Reference... Expand" at bounding box center [624, 327] width 415 height 45
click at [522, 333] on div "Select Report Reference..." at bounding box center [616, 338] width 379 height 17
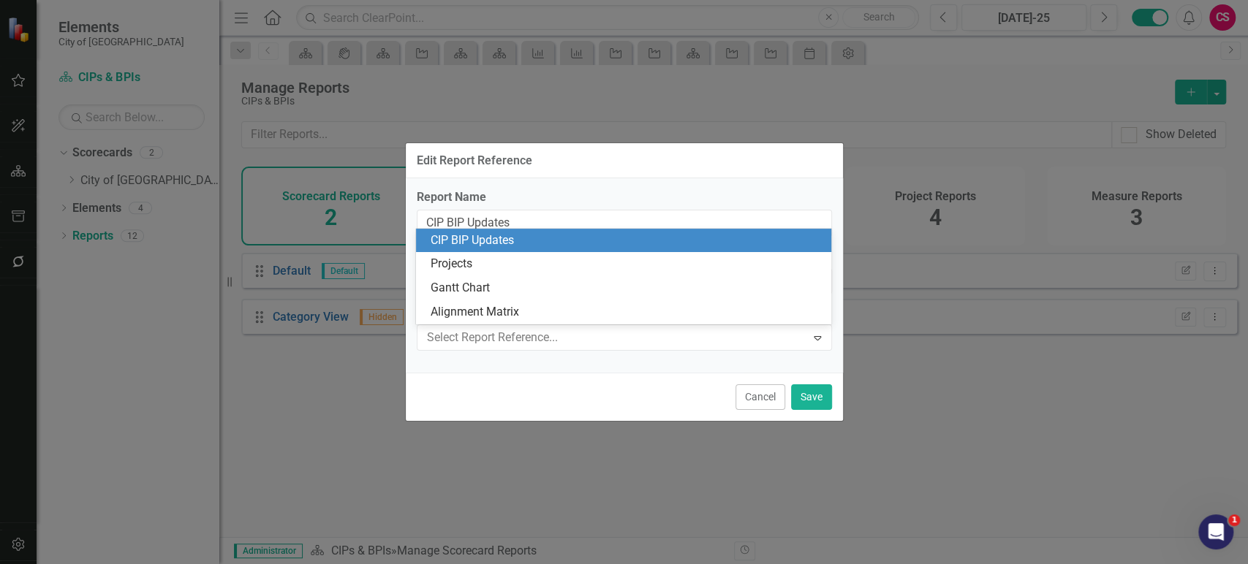
click at [532, 235] on div "CIP BIP Updates" at bounding box center [626, 240] width 392 height 17
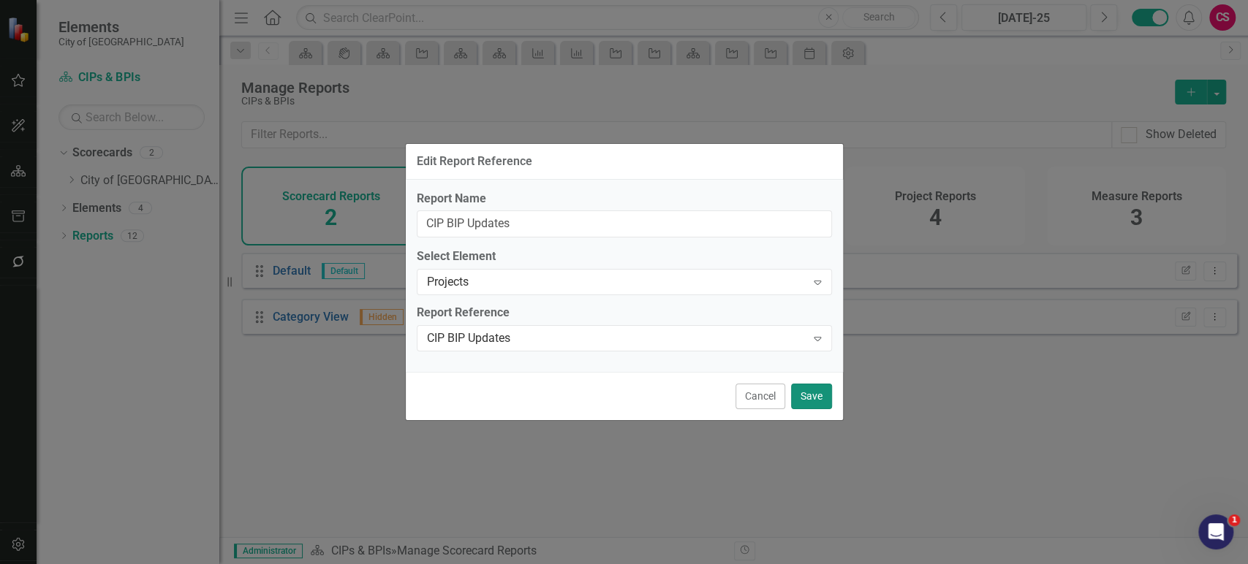
click at [808, 397] on button "Save" at bounding box center [811, 397] width 41 height 26
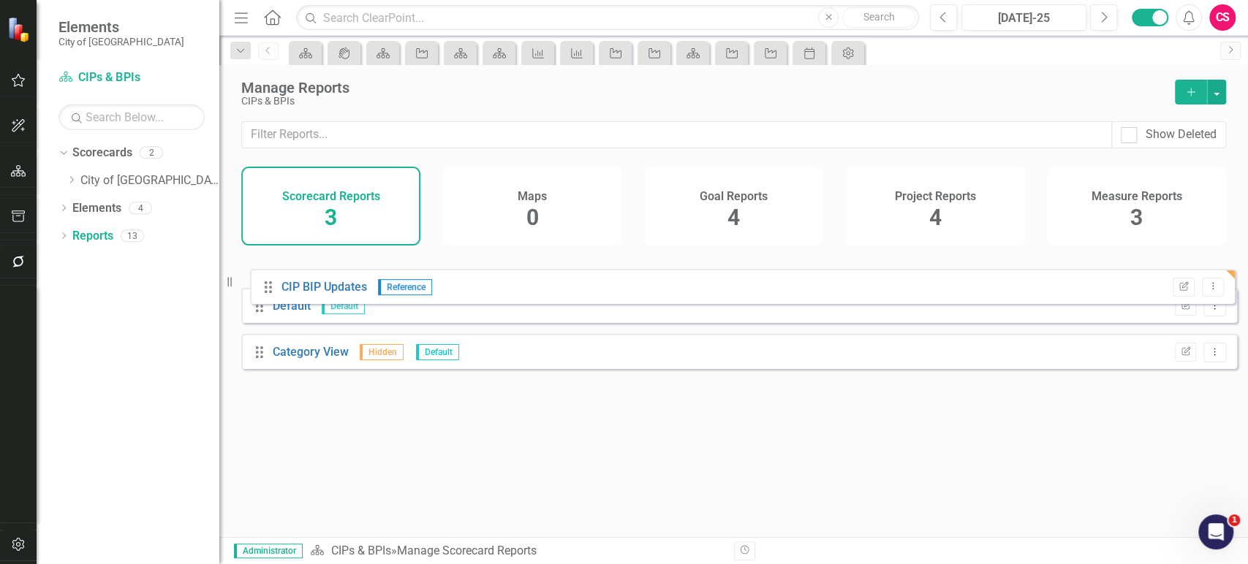
drag, startPoint x: 258, startPoint y: 371, endPoint x: 267, endPoint y: 285, distance: 86.0
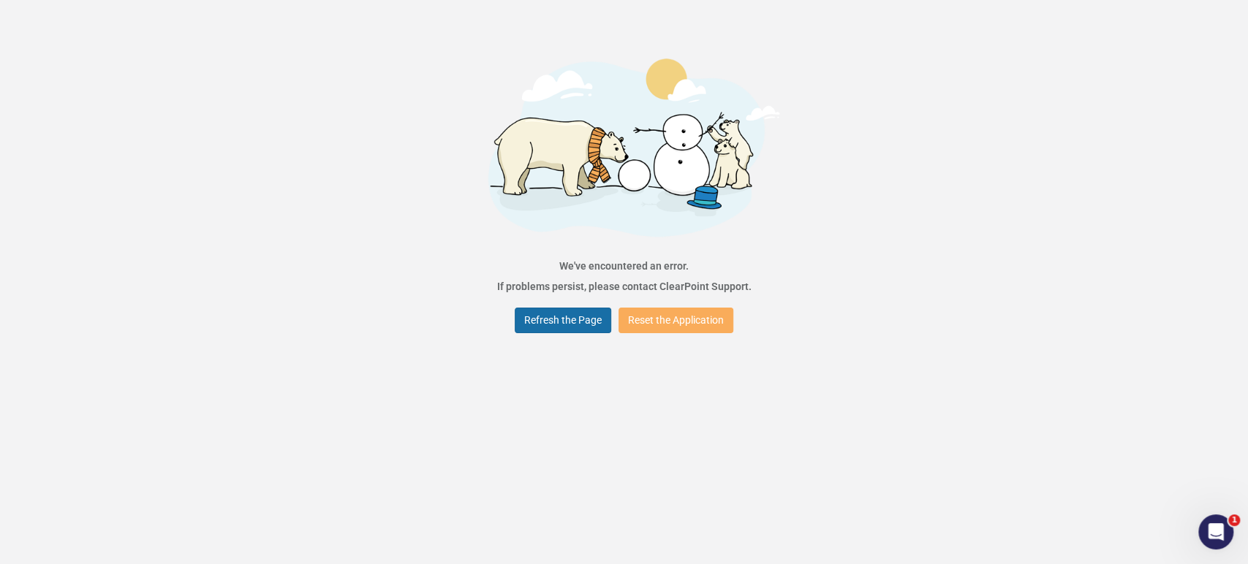
click at [585, 323] on button "Refresh the Page" at bounding box center [563, 321] width 96 height 26
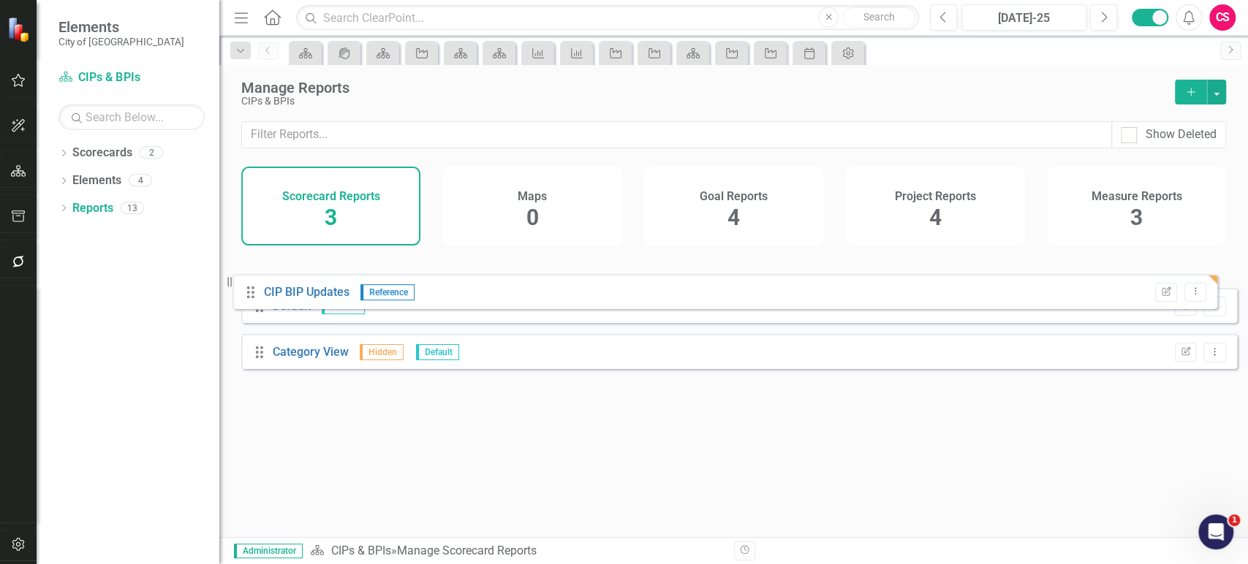
drag, startPoint x: 265, startPoint y: 370, endPoint x: 256, endPoint y: 286, distance: 83.8
click at [256, 286] on div "Drag Default Default Edit Report Dropdown Menu Drag Category View Hidden Defaul…" at bounding box center [738, 316] width 995 height 127
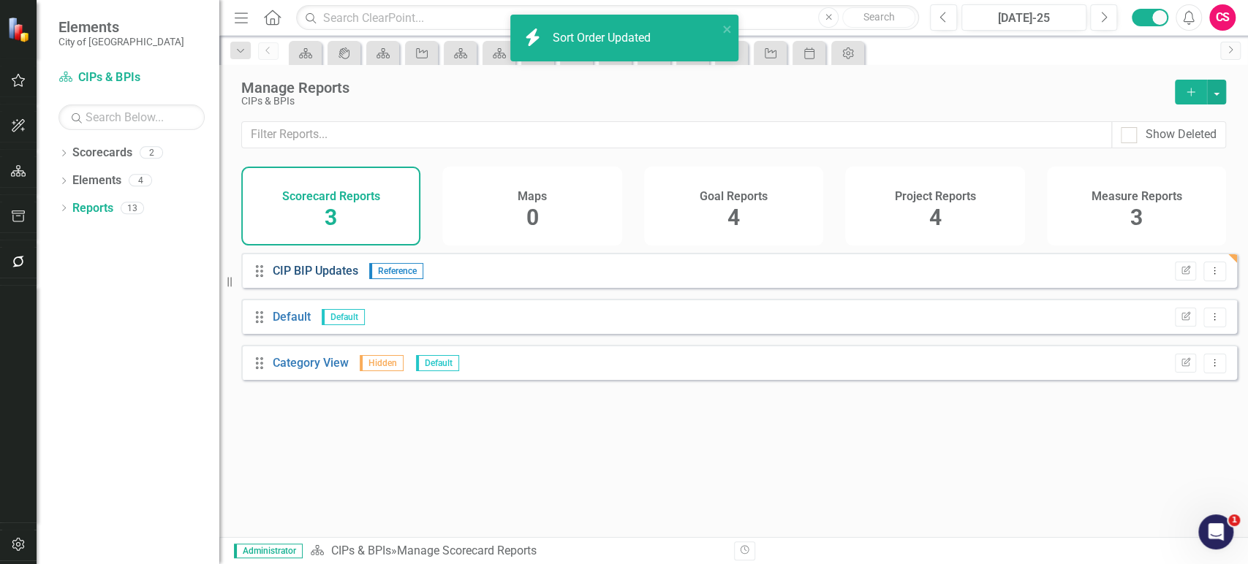
click at [344, 278] on link "CIP BIP Updates" at bounding box center [316, 271] width 86 height 14
